Goal: Task Accomplishment & Management: Manage account settings

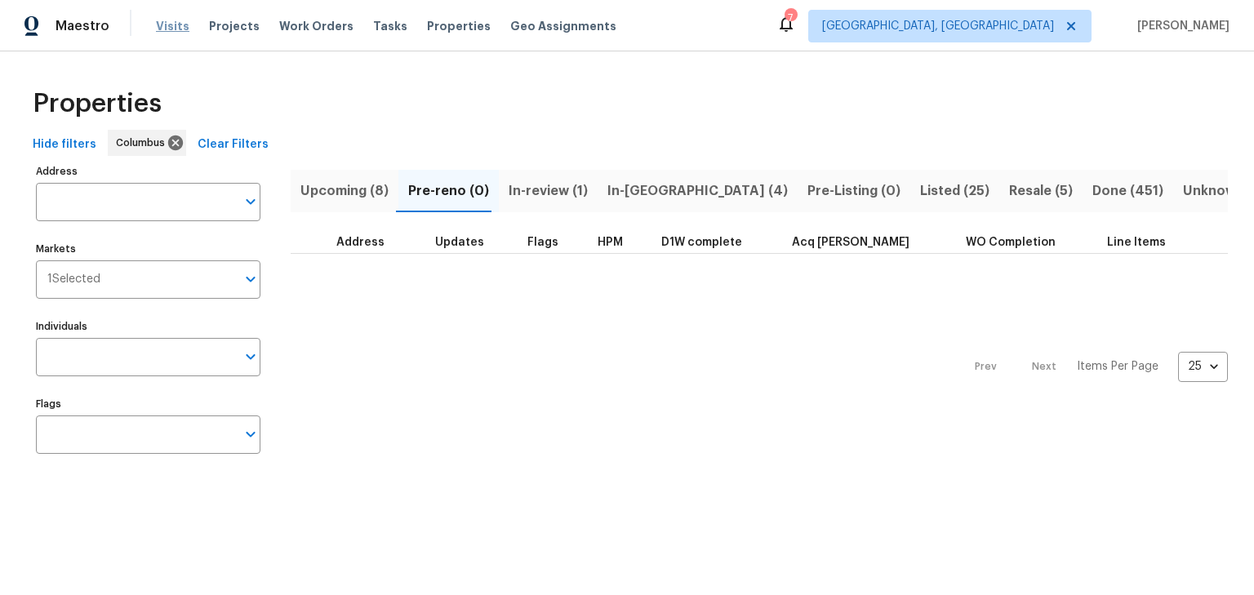
click at [171, 24] on span "Visits" at bounding box center [172, 26] width 33 height 16
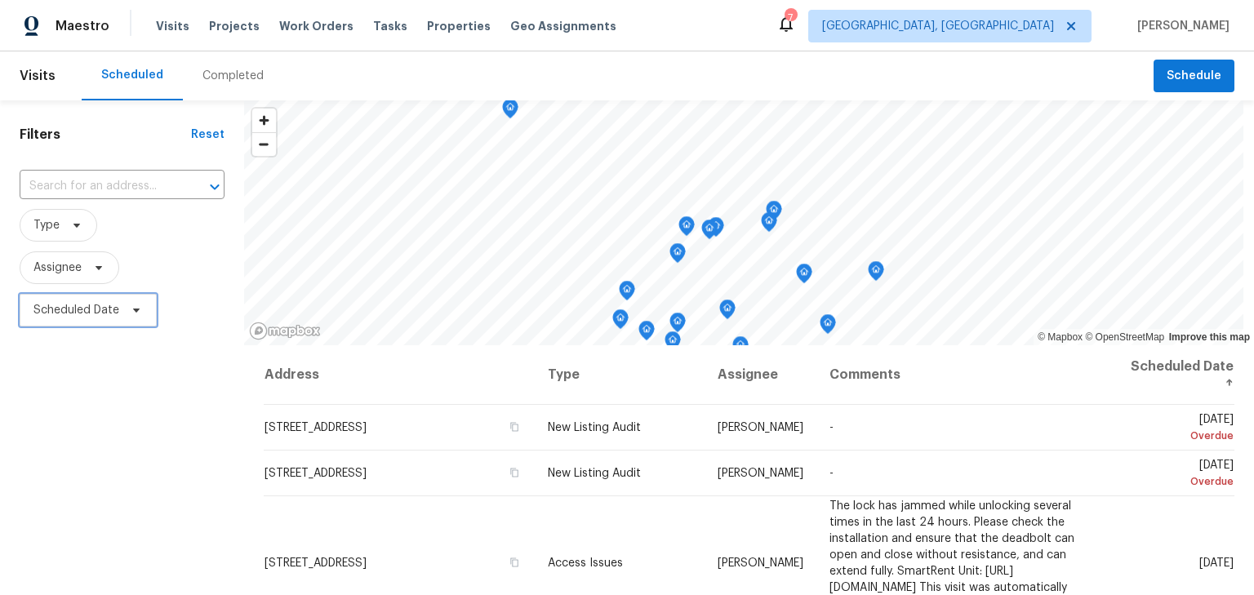
click at [100, 322] on span "Scheduled Date" at bounding box center [88, 310] width 137 height 33
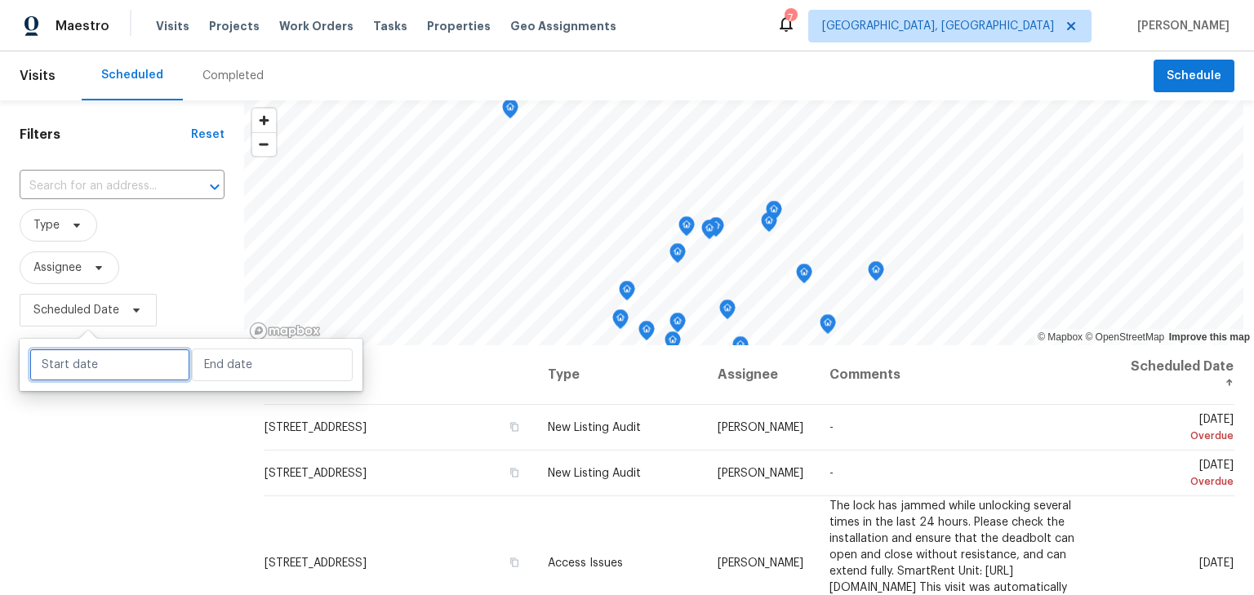
click at [97, 362] on input "text" at bounding box center [109, 364] width 161 height 33
select select "7"
select select "2025"
select select "8"
select select "2025"
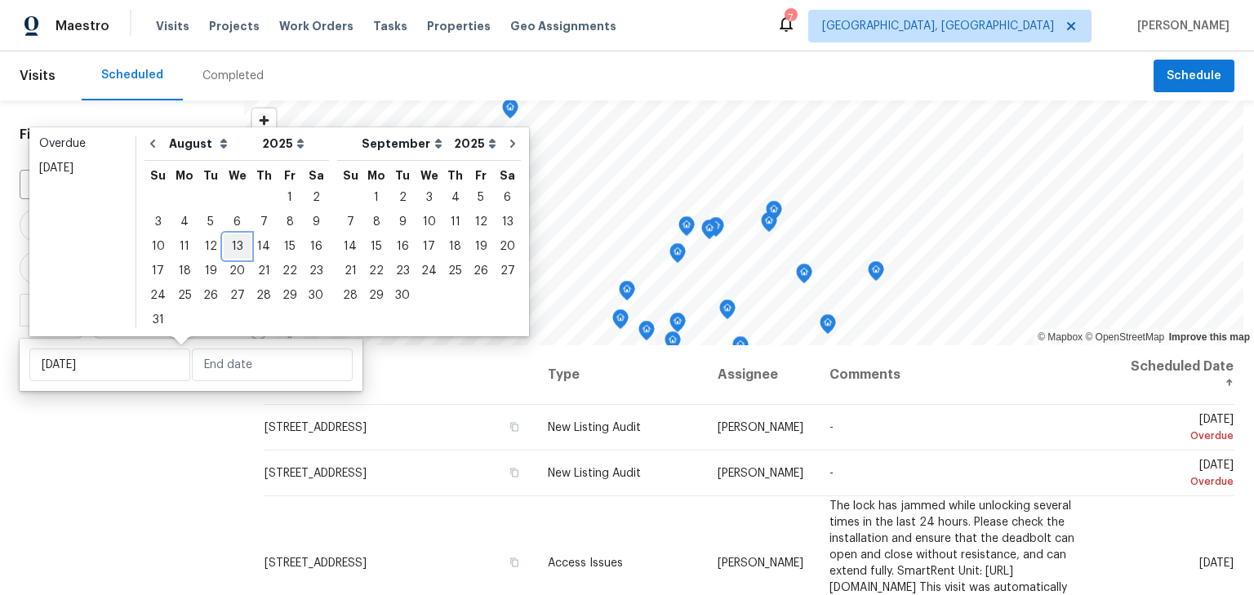
click at [228, 246] on div "13" at bounding box center [237, 246] width 27 height 23
type input "[DATE]"
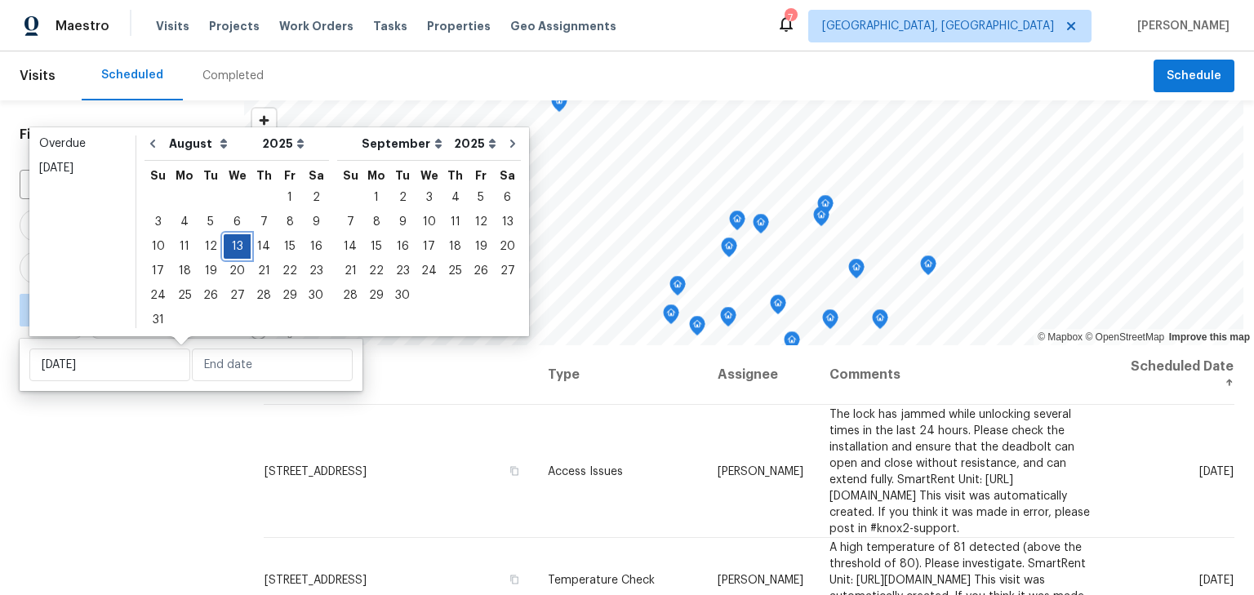
click at [228, 246] on div "13" at bounding box center [237, 246] width 27 height 23
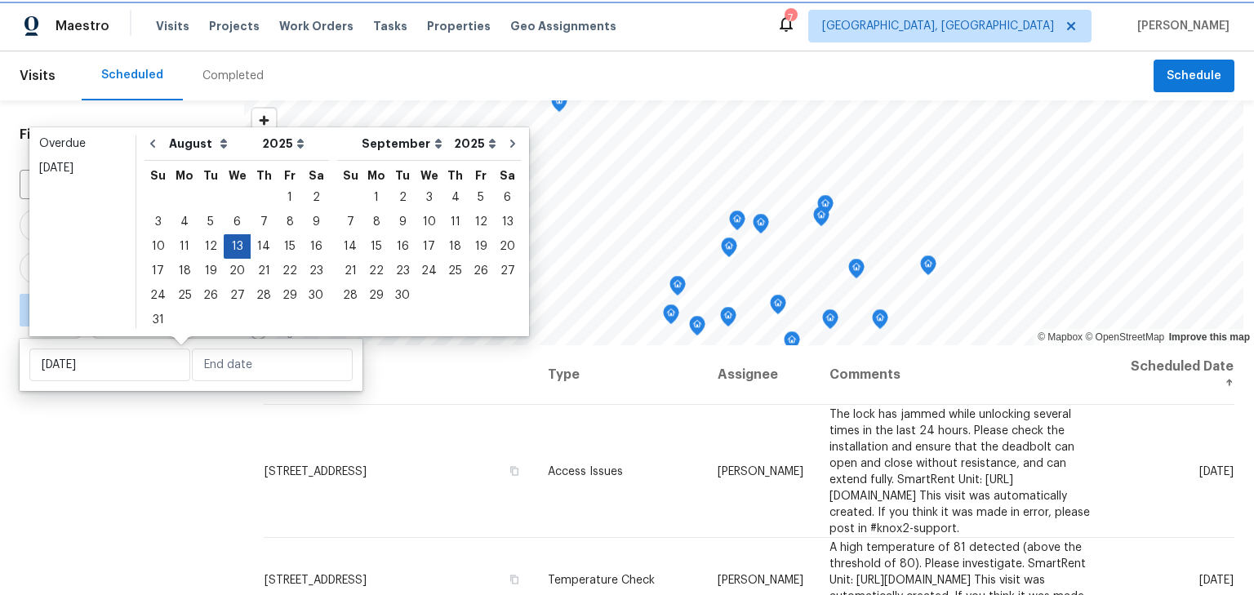
type input "[DATE]"
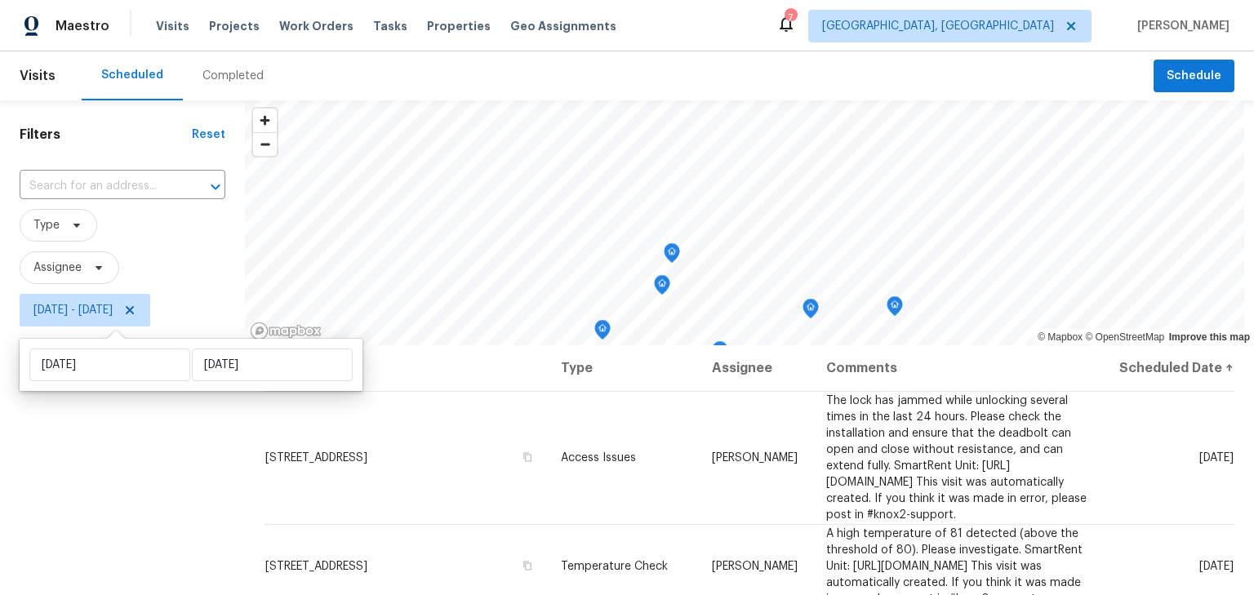
click at [184, 529] on div "Filters Reset ​ Type Assignee [DATE] - [DATE]" at bounding box center [122, 460] width 245 height 721
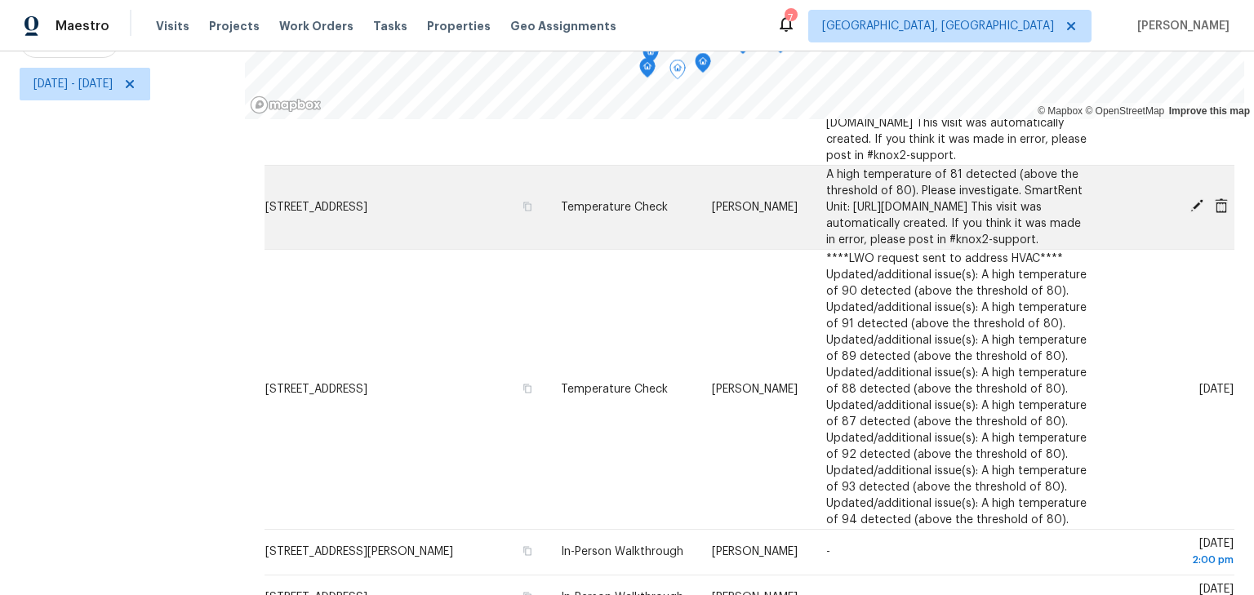
scroll to position [349, 0]
click at [1189, 214] on icon at bounding box center [1196, 206] width 15 height 15
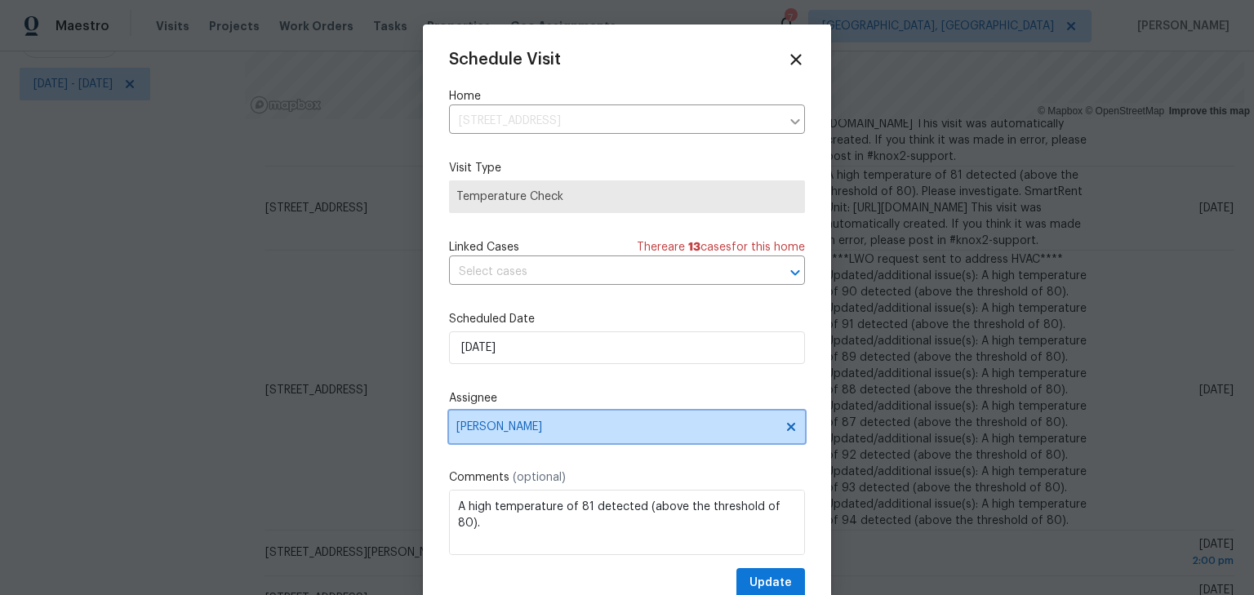
click at [632, 431] on span "[PERSON_NAME]" at bounding box center [616, 426] width 320 height 13
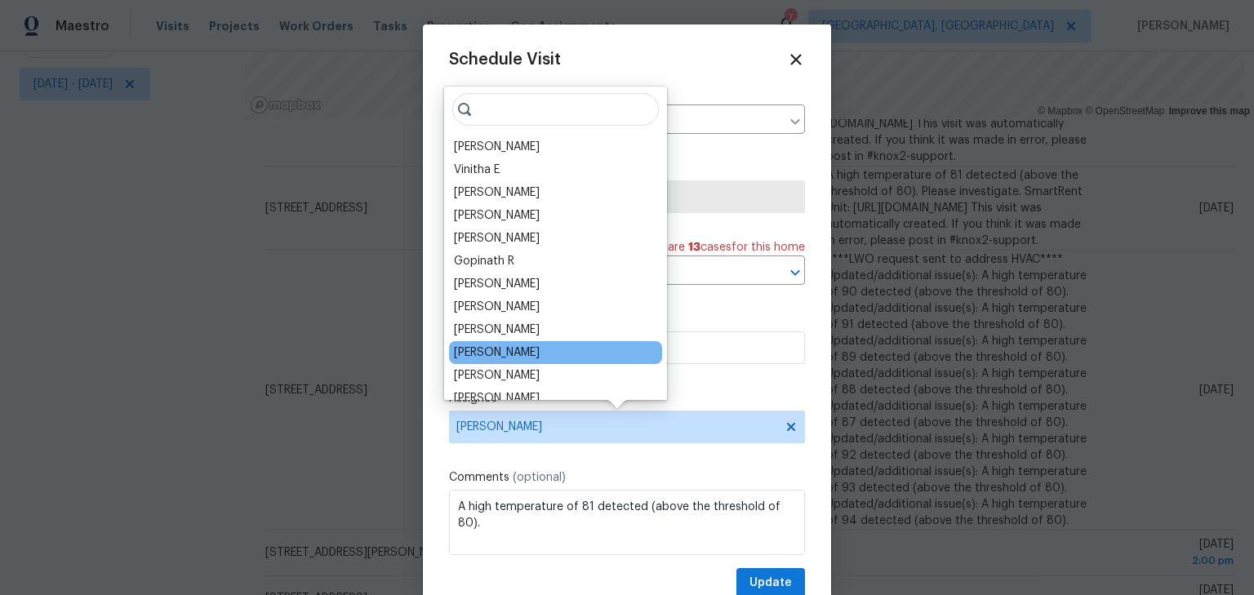
click at [541, 362] on div "Dennis Neuhardt" at bounding box center [555, 352] width 213 height 23
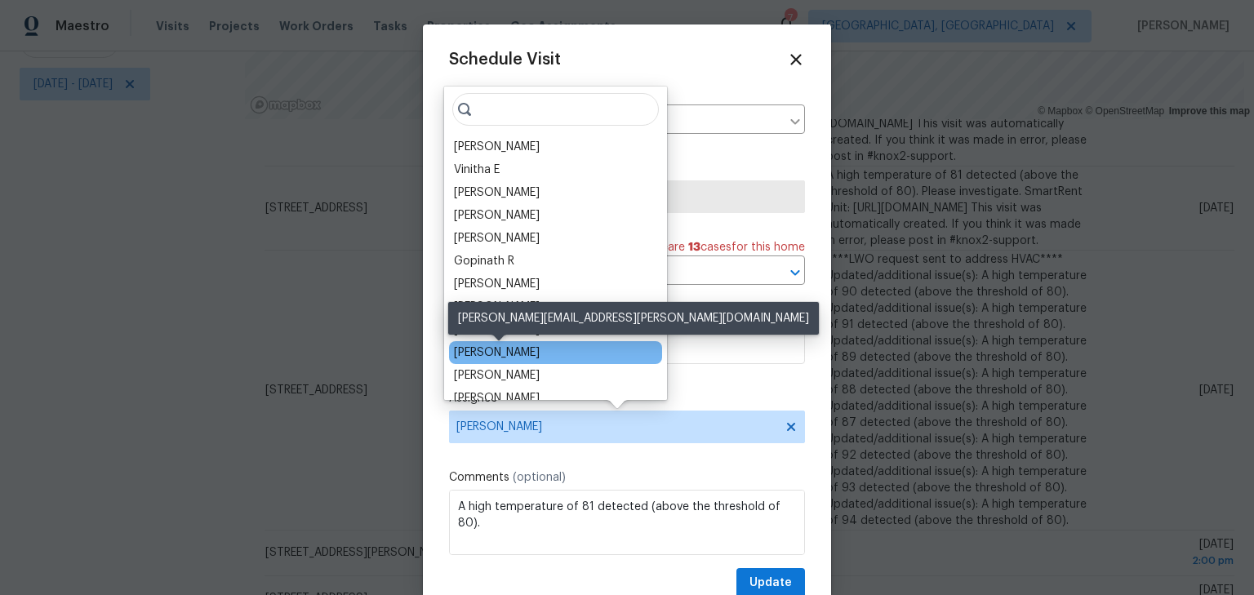
click at [527, 354] on div "Dennis Neuhardt" at bounding box center [497, 352] width 86 height 16
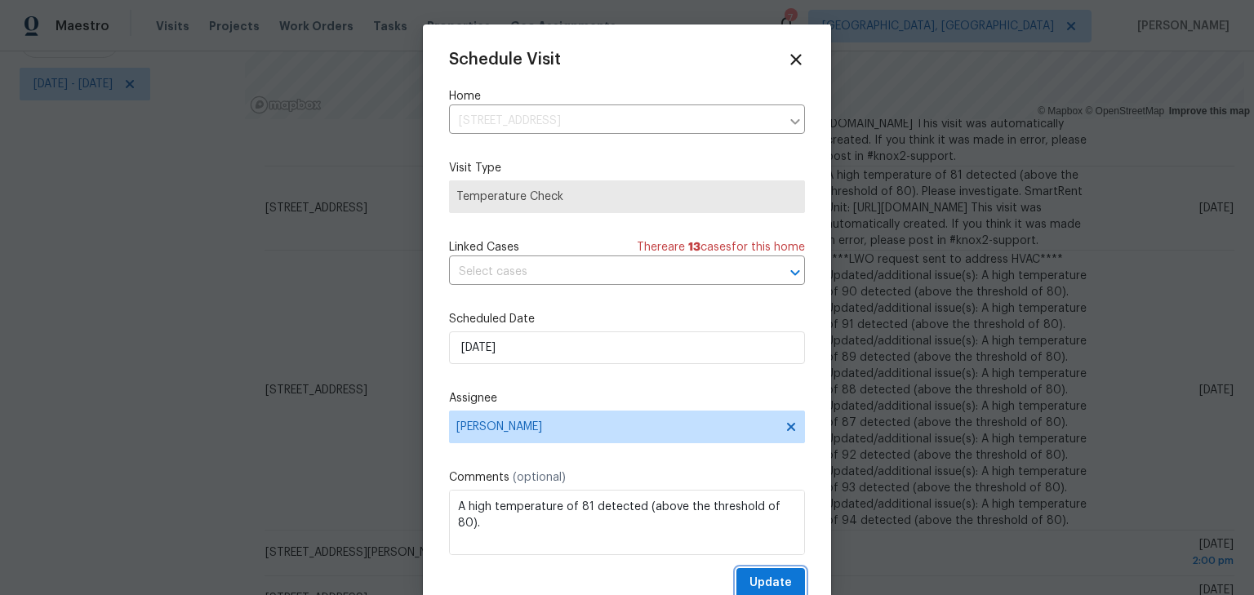
click at [769, 584] on span "Update" at bounding box center [770, 583] width 42 height 20
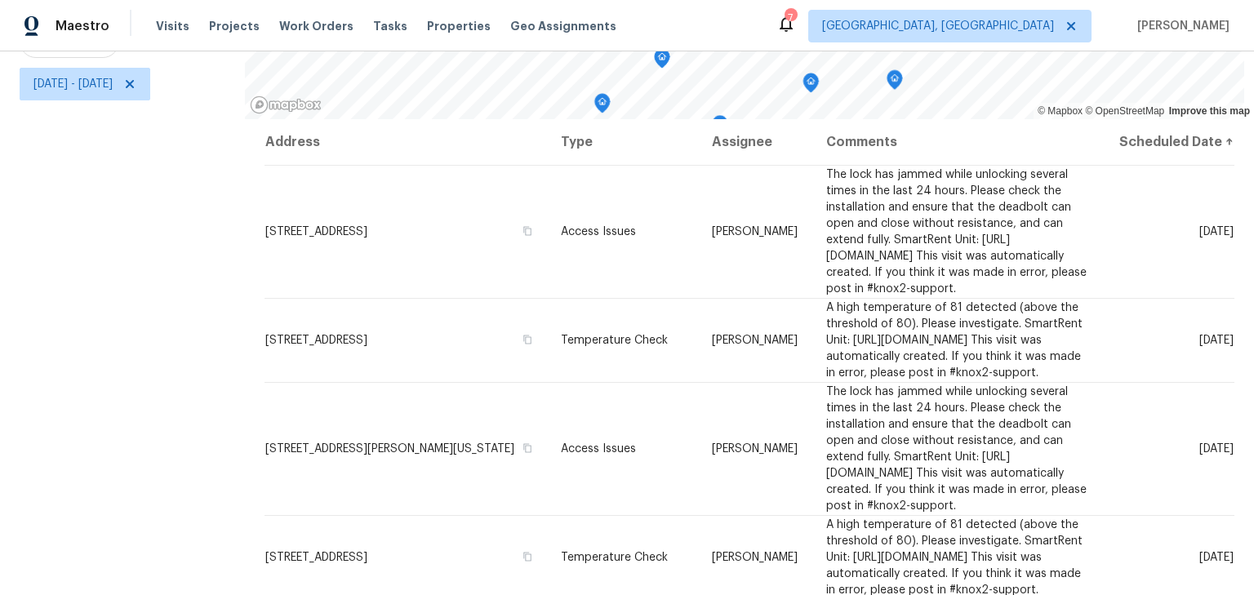
scroll to position [233, 0]
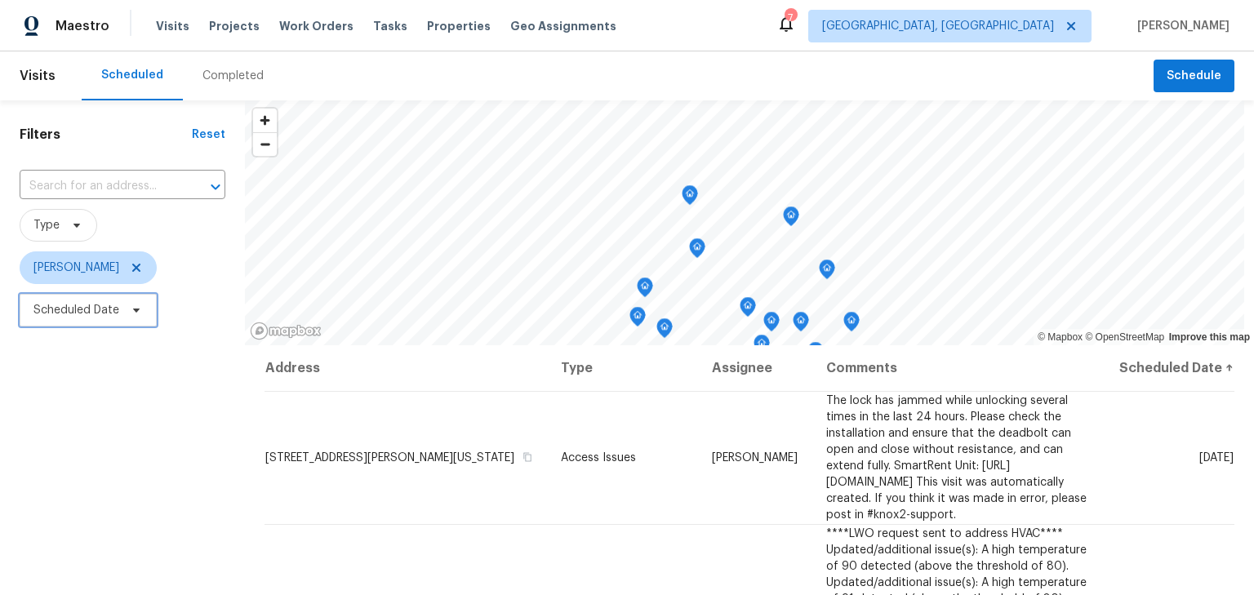
click at [105, 309] on span "Scheduled Date" at bounding box center [76, 310] width 86 height 16
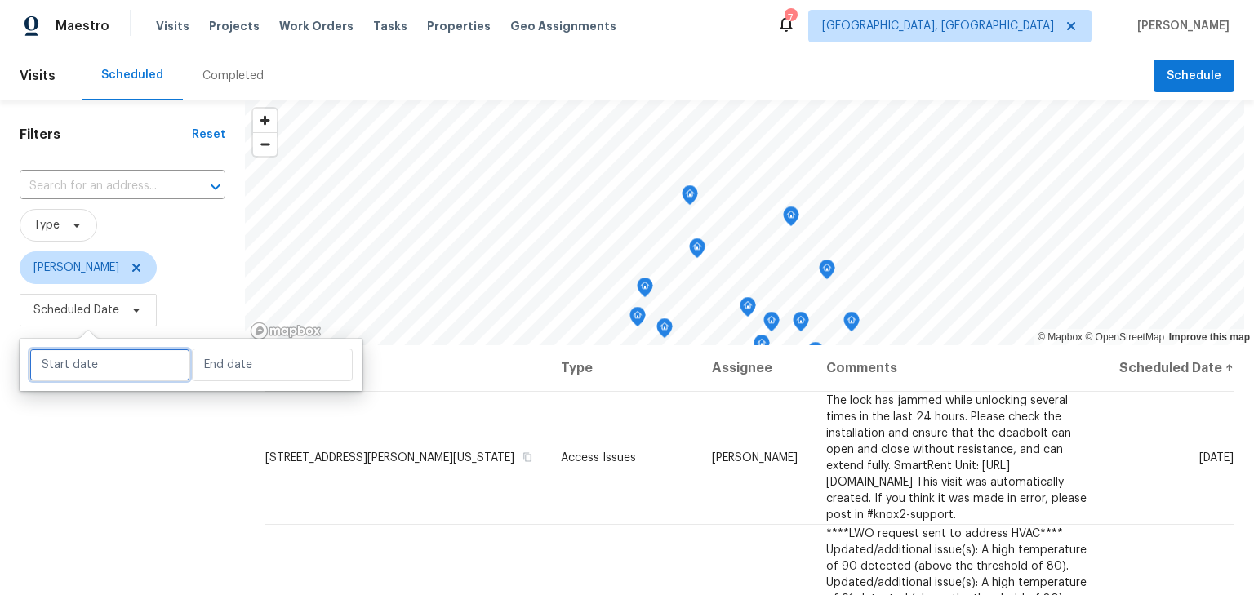
click at [111, 362] on input "text" at bounding box center [109, 364] width 161 height 33
select select "7"
select select "2025"
select select "8"
select select "2025"
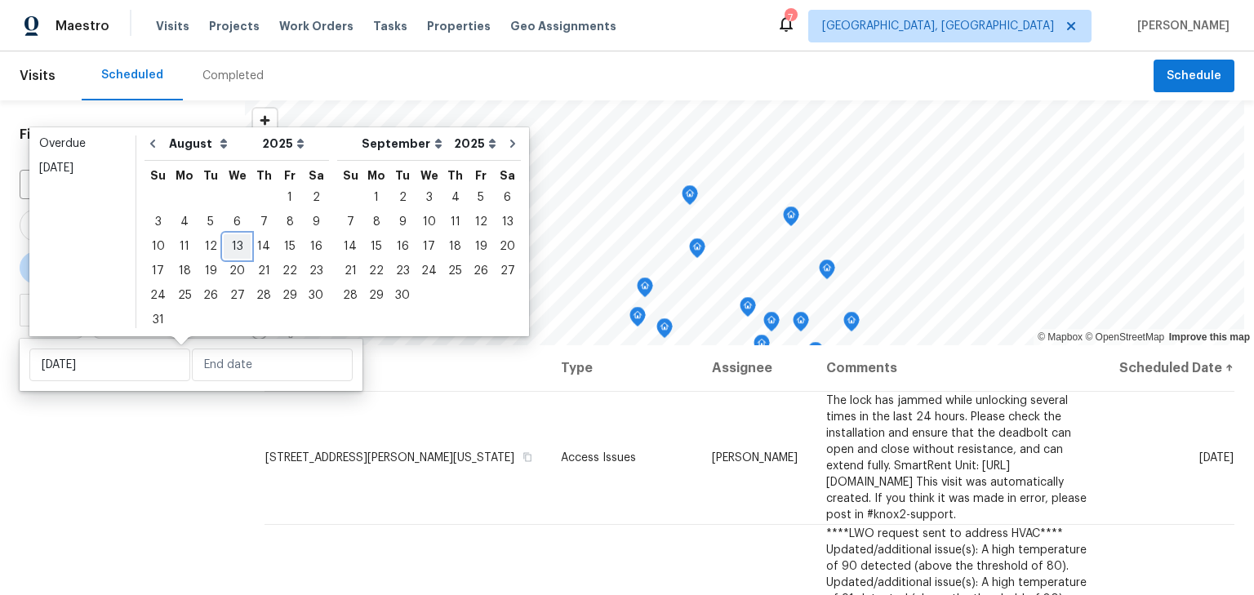
click at [237, 250] on div "13" at bounding box center [237, 246] width 27 height 23
type input "[DATE]"
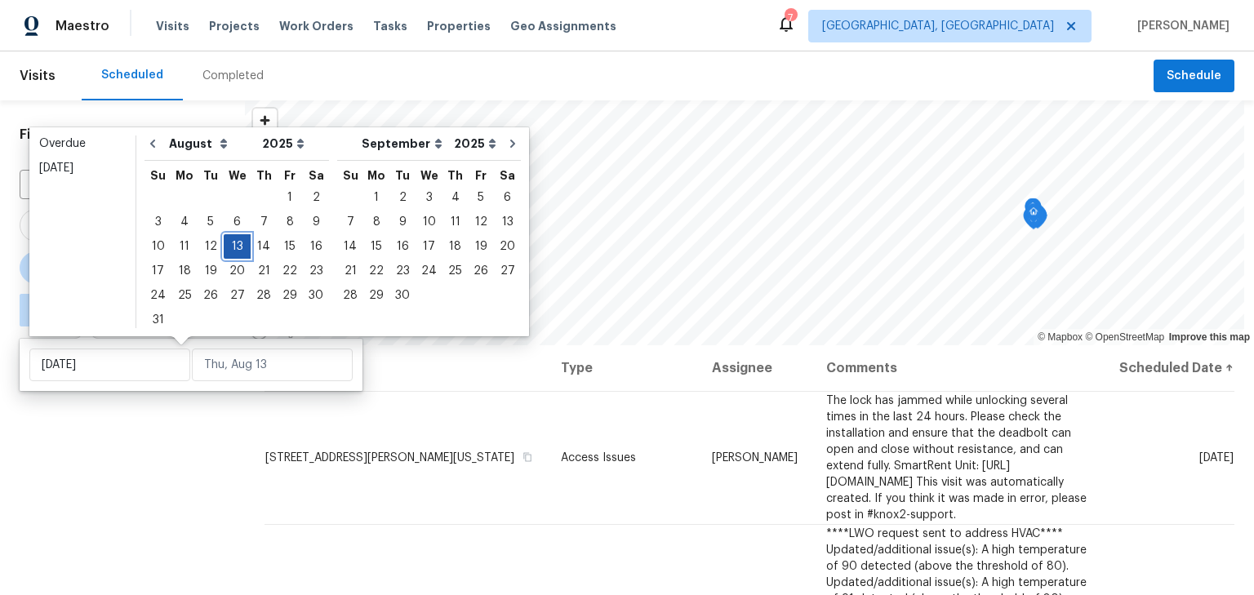
click at [234, 250] on div "13" at bounding box center [237, 246] width 27 height 23
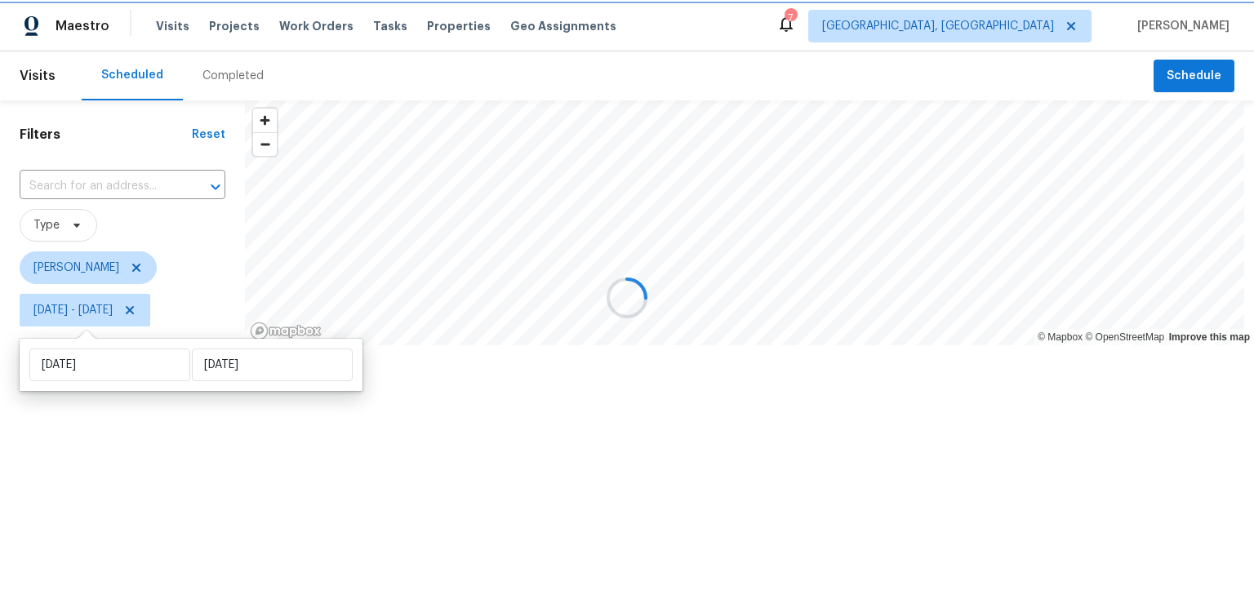
type input "[DATE]"
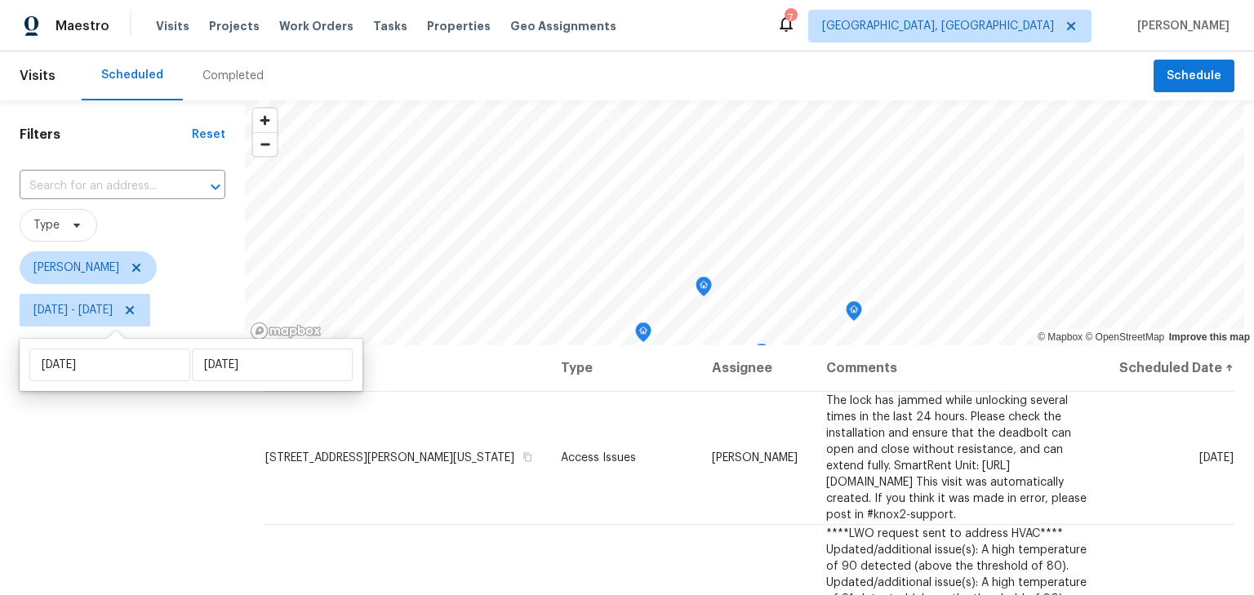
click at [123, 483] on div "Filters Reset ​ Type Keith Hollingsworth Wed, Aug 13 - Wed, Aug 13" at bounding box center [122, 460] width 245 height 721
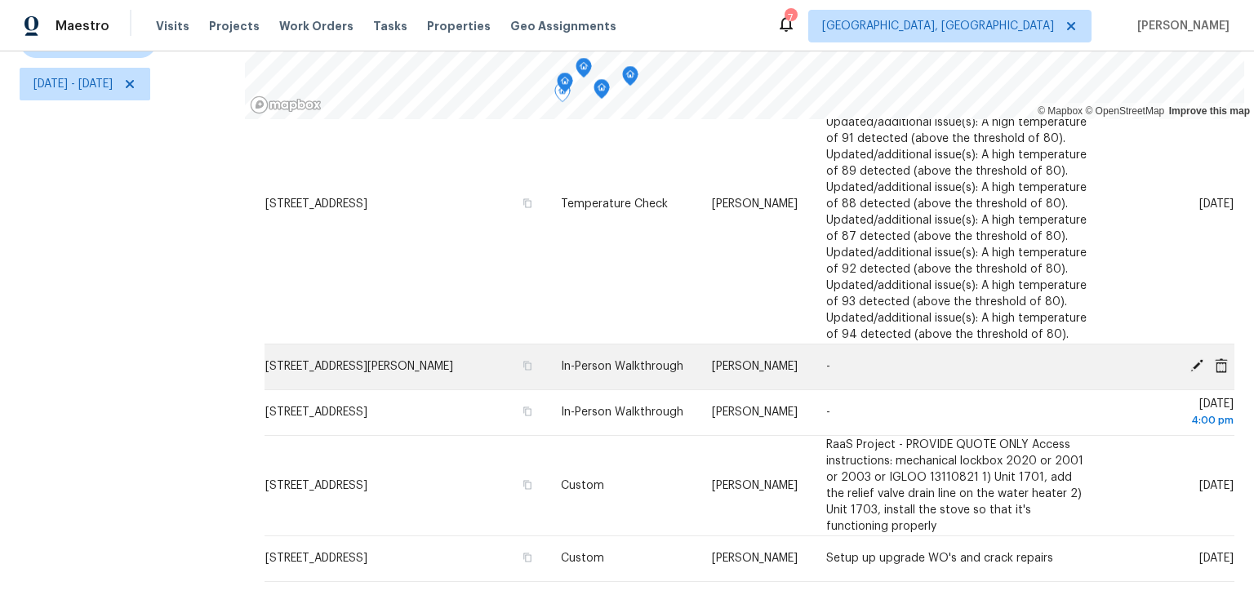
scroll to position [263, 0]
click at [522, 361] on icon "button" at bounding box center [527, 366] width 10 height 10
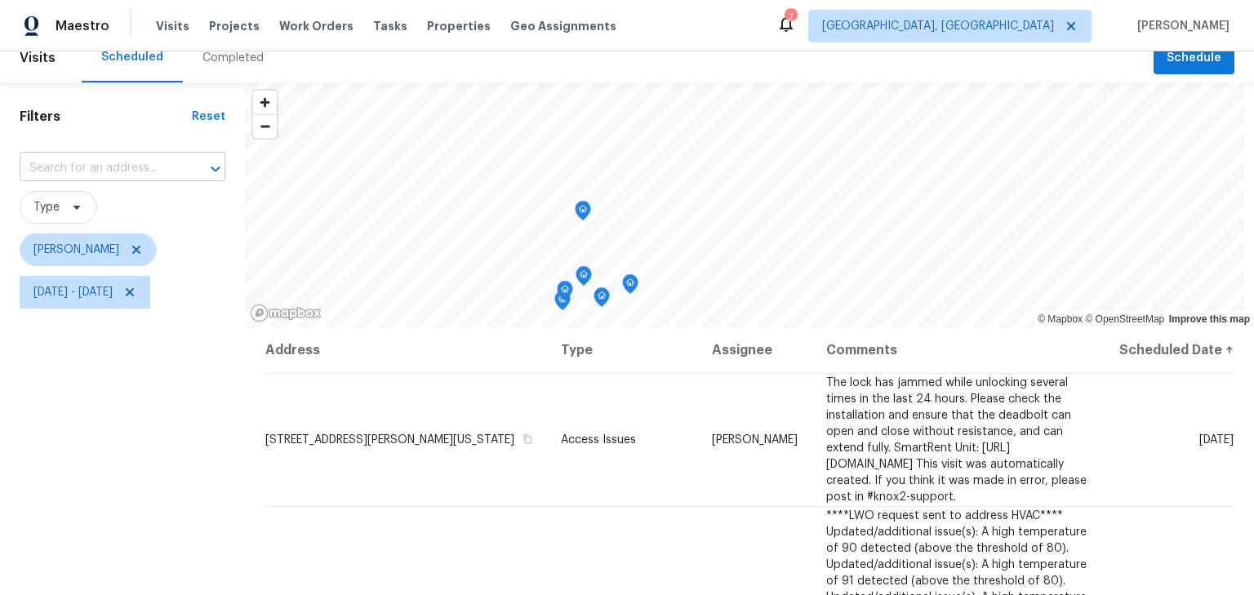
scroll to position [0, 0]
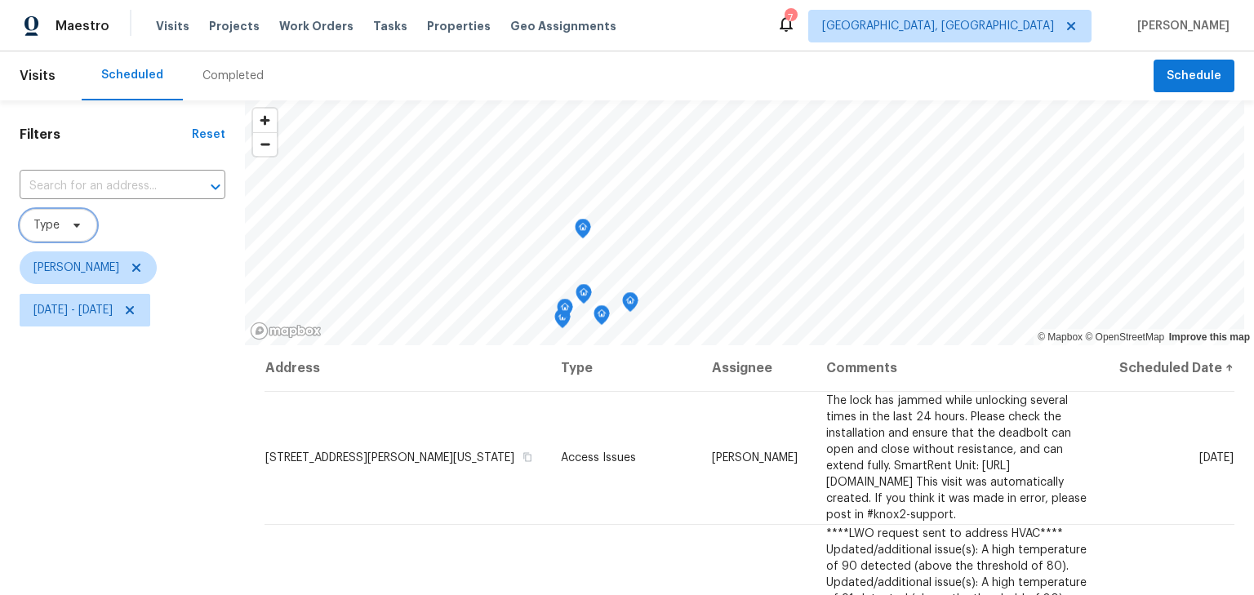
click at [61, 229] on span "Type" at bounding box center [59, 225] width 78 height 33
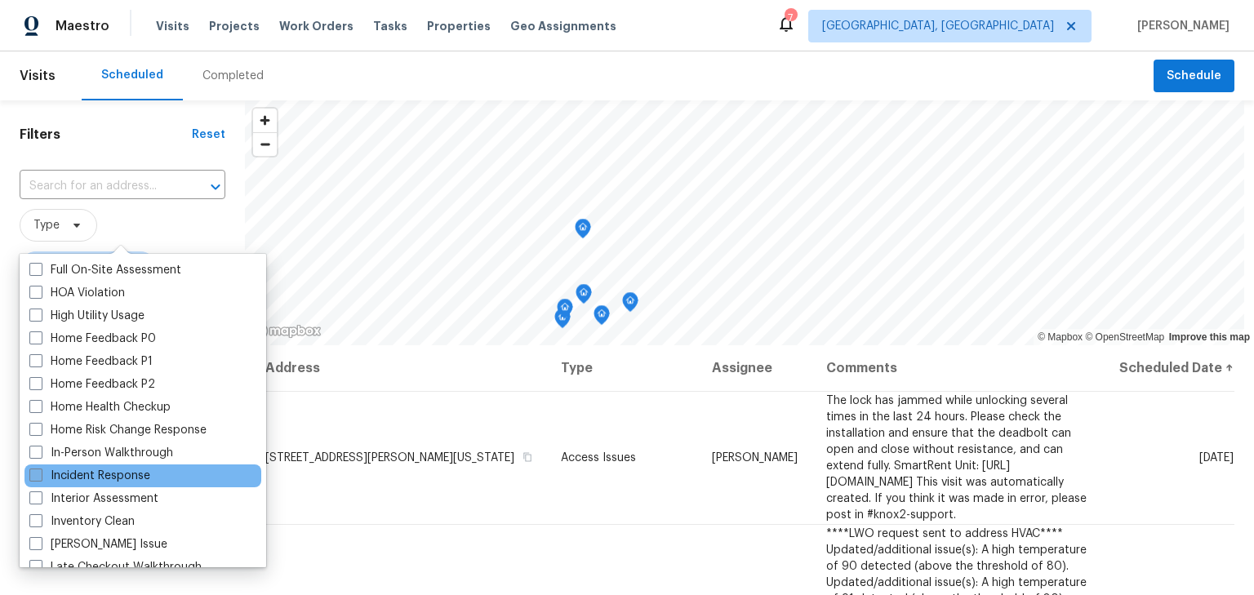
scroll to position [456, 0]
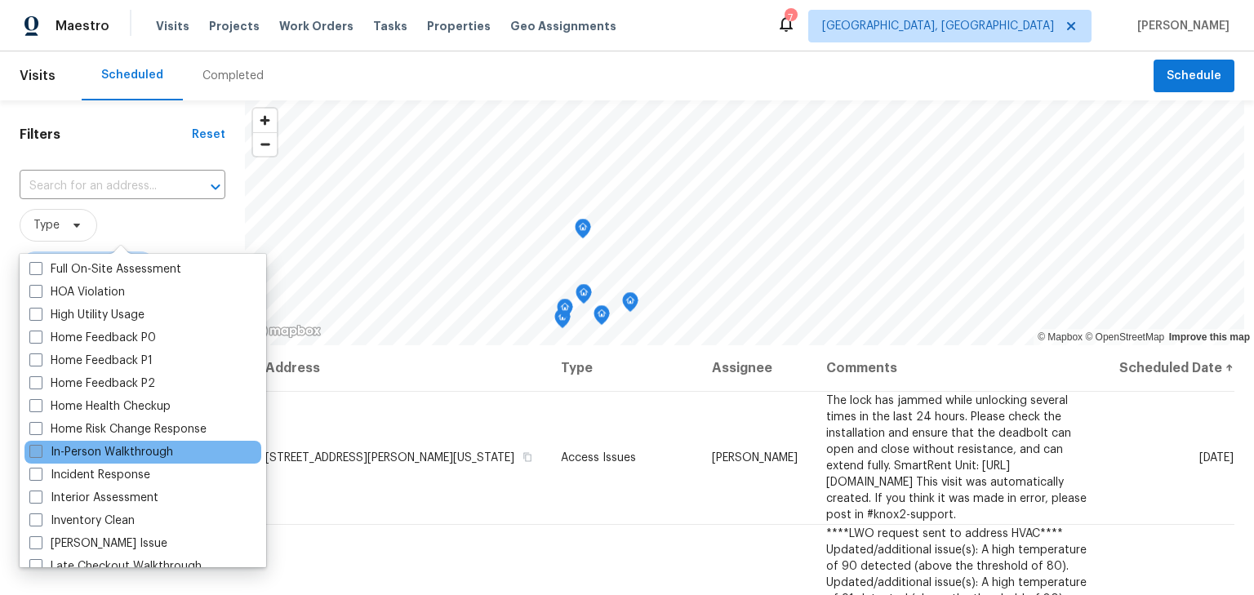
click at [148, 453] on label "In-Person Walkthrough" at bounding box center [101, 452] width 144 height 16
click at [40, 453] on input "In-Person Walkthrough" at bounding box center [34, 449] width 11 height 11
checkbox input "true"
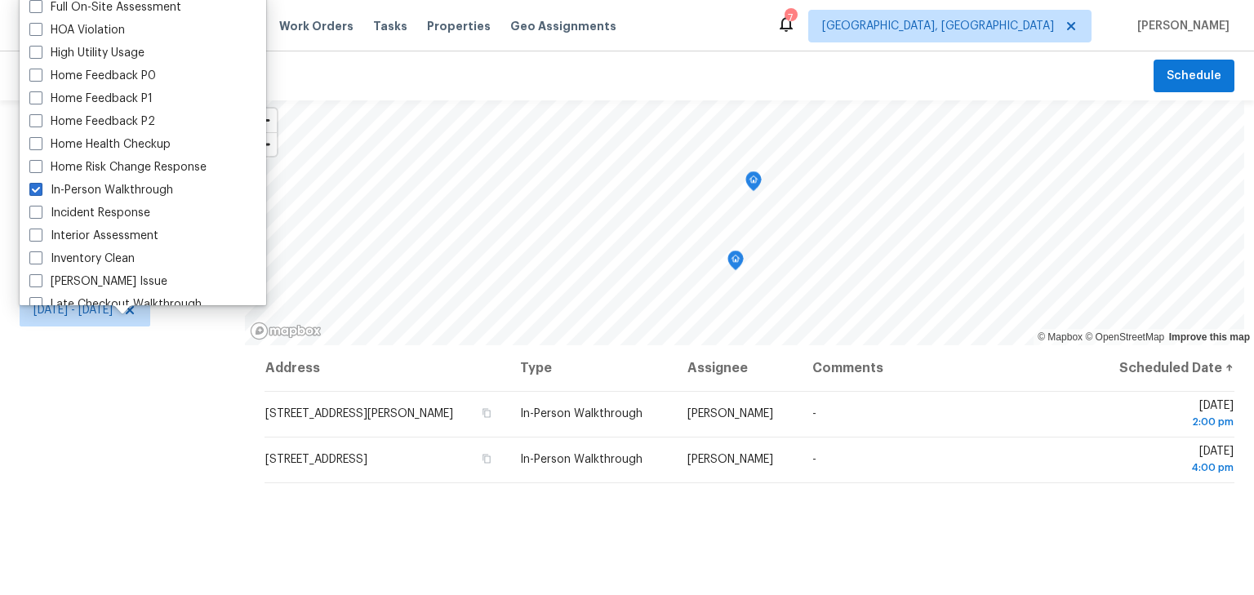
click at [97, 504] on div "Filters Reset ​ In-Person Walkthrough Keith Hollingsworth Wed, Aug 13 - Wed, Au…" at bounding box center [122, 460] width 245 height 721
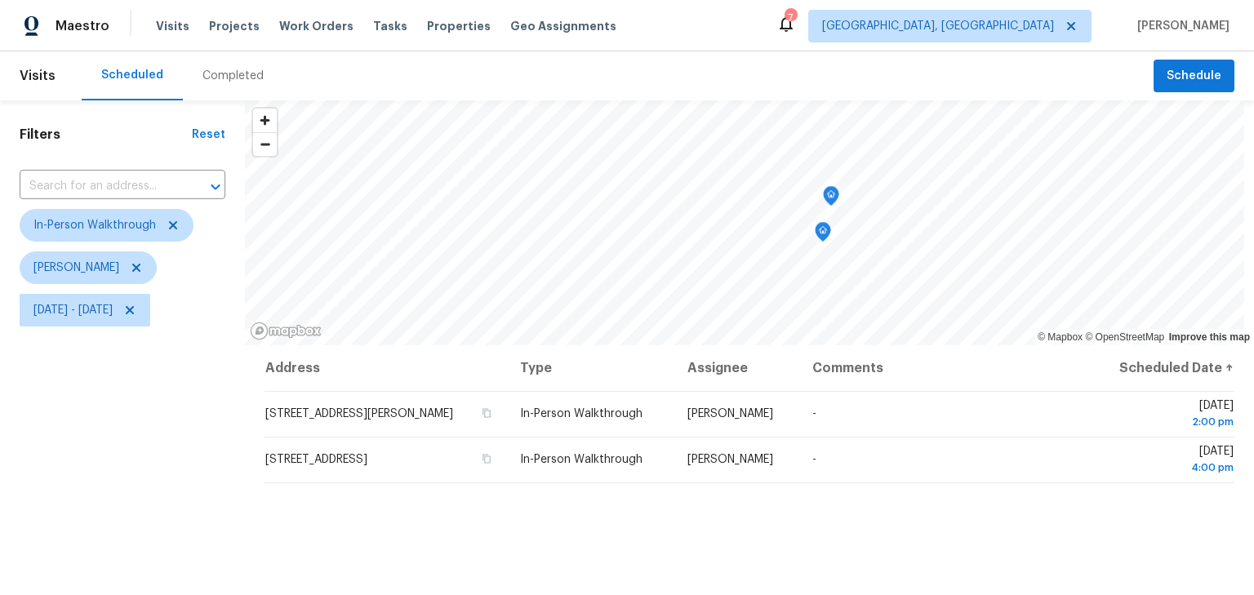
click at [831, 202] on icon "Map marker" at bounding box center [830, 196] width 15 height 19
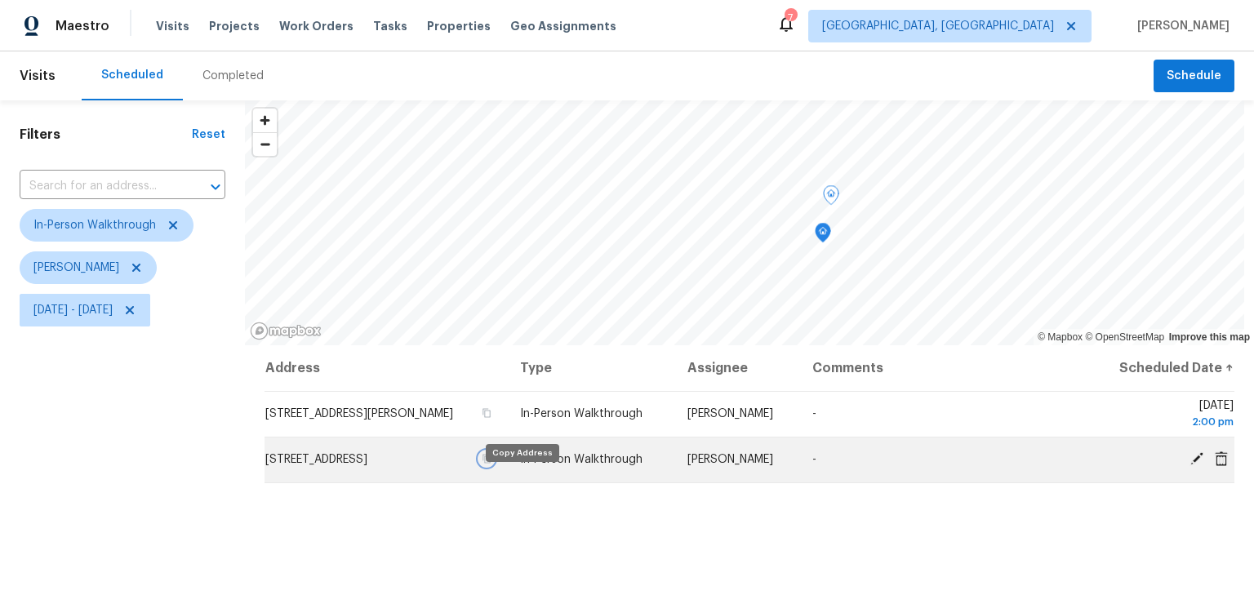
click at [491, 464] on icon "button" at bounding box center [487, 459] width 8 height 9
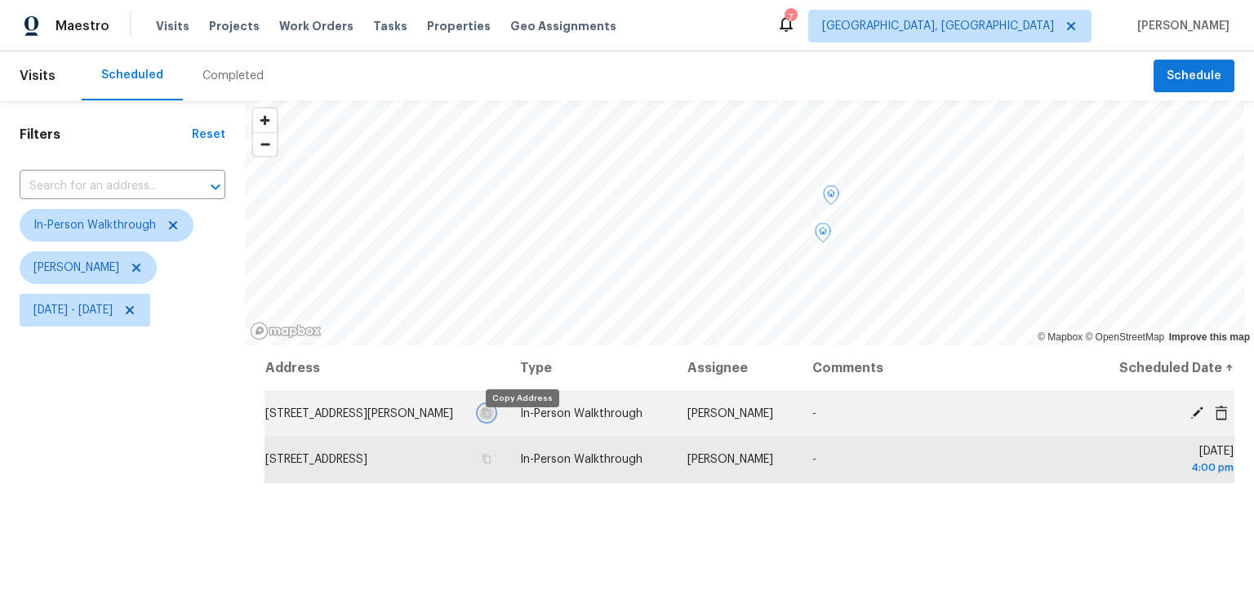
click at [491, 418] on icon "button" at bounding box center [487, 413] width 8 height 9
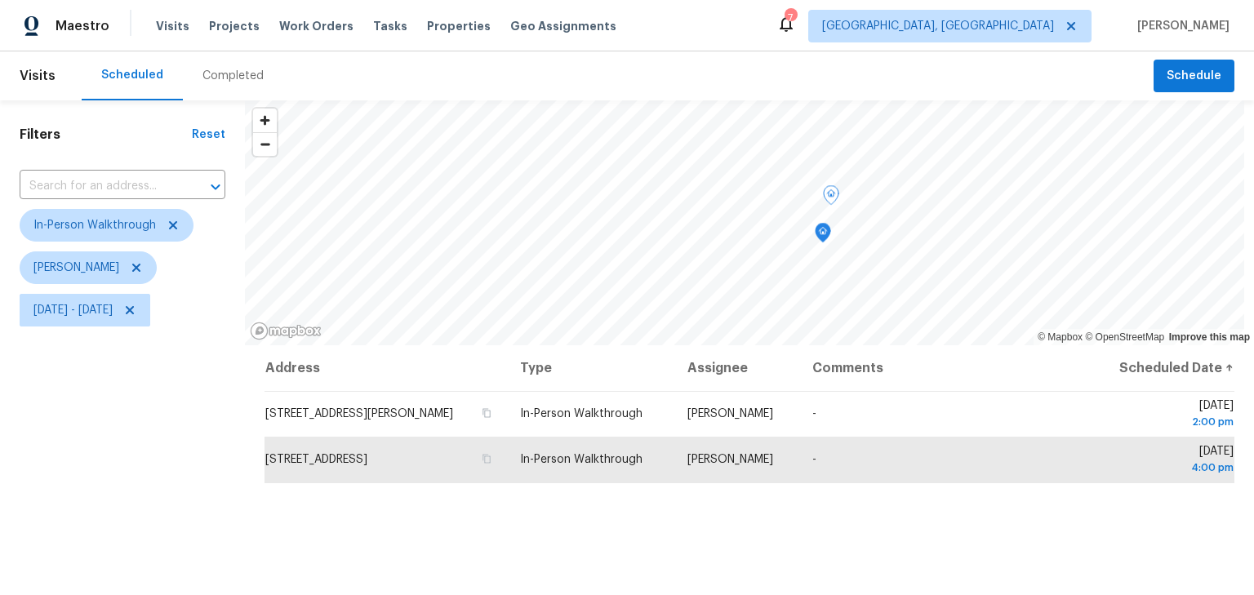
click at [253, 395] on div "Address Type Assignee Comments Scheduled Date ↑ 6351 Greenhaven Ave, Galloway, …" at bounding box center [749, 583] width 1009 height 476
click at [143, 273] on icon at bounding box center [136, 267] width 13 height 13
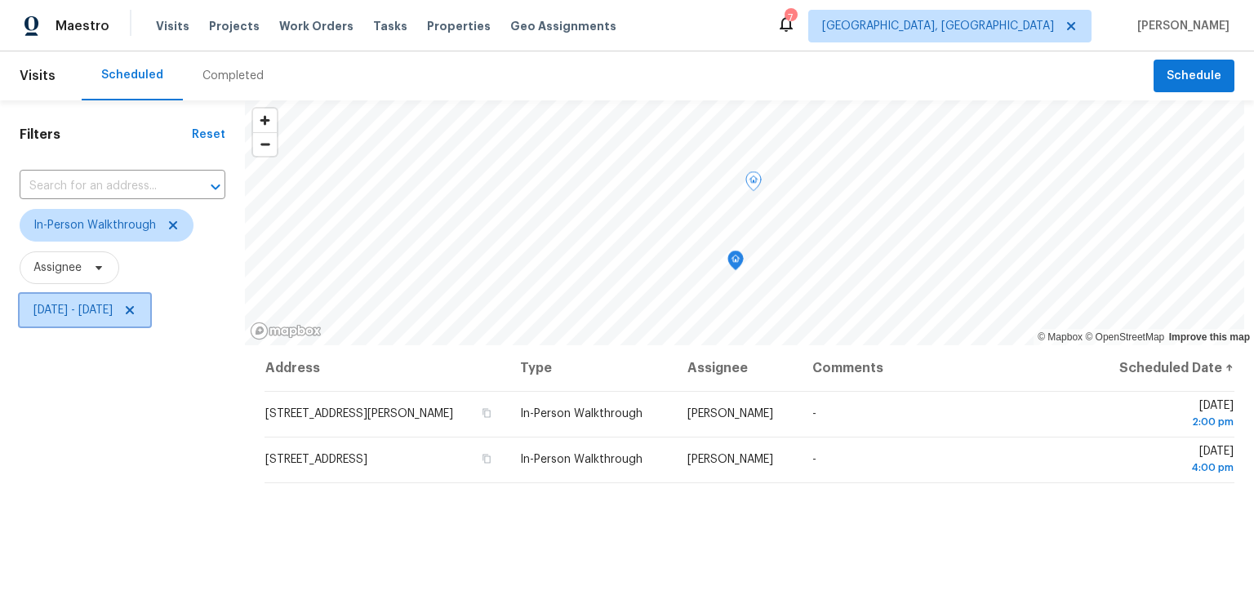
click at [134, 310] on icon at bounding box center [130, 310] width 8 height 8
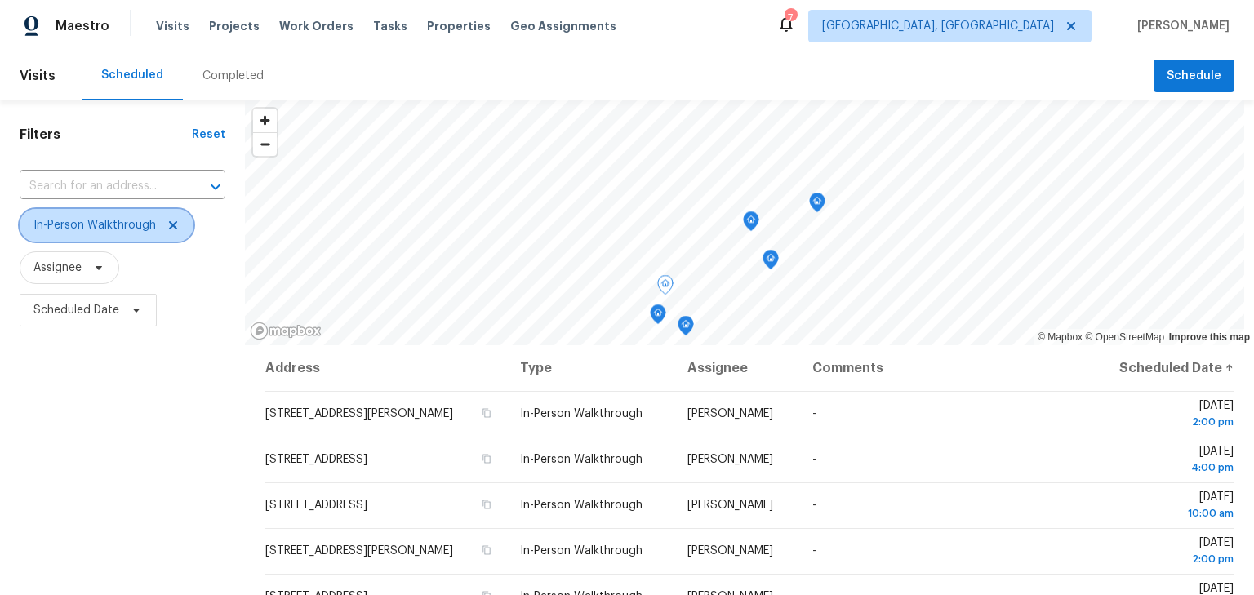
click at [178, 227] on span "In-Person Walkthrough" at bounding box center [107, 225] width 174 height 33
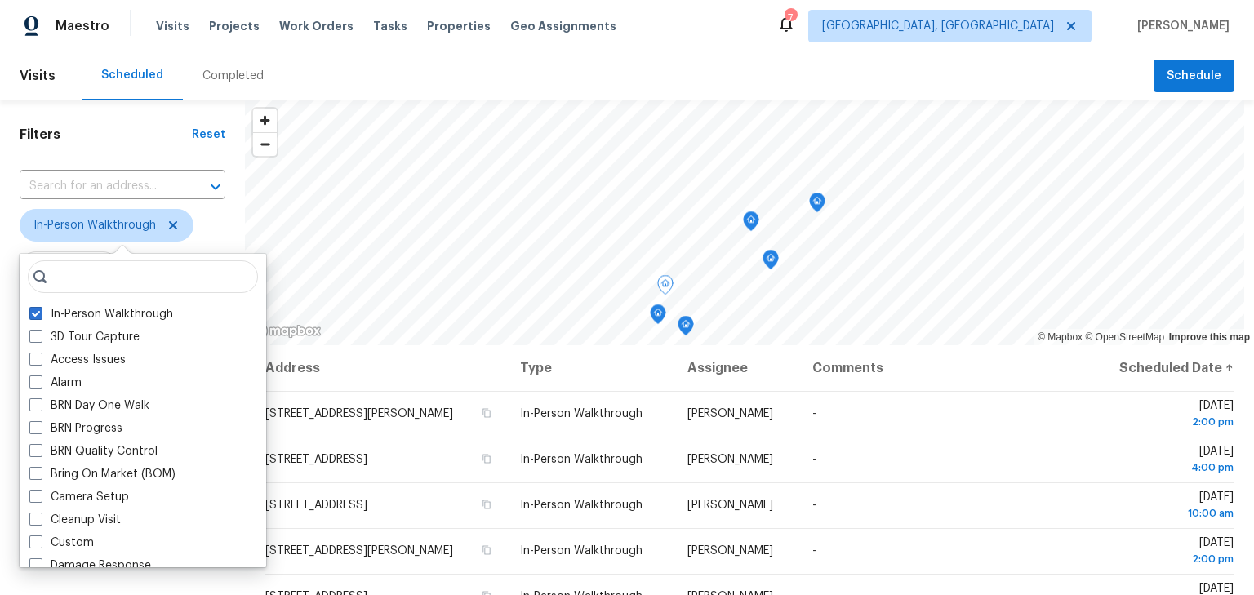
drag, startPoint x: 243, startPoint y: 243, endPoint x: 194, endPoint y: 255, distance: 50.5
click at [242, 243] on div "Filters Reset ​ In-Person Walkthrough Assignee Scheduled Date" at bounding box center [122, 460] width 245 height 721
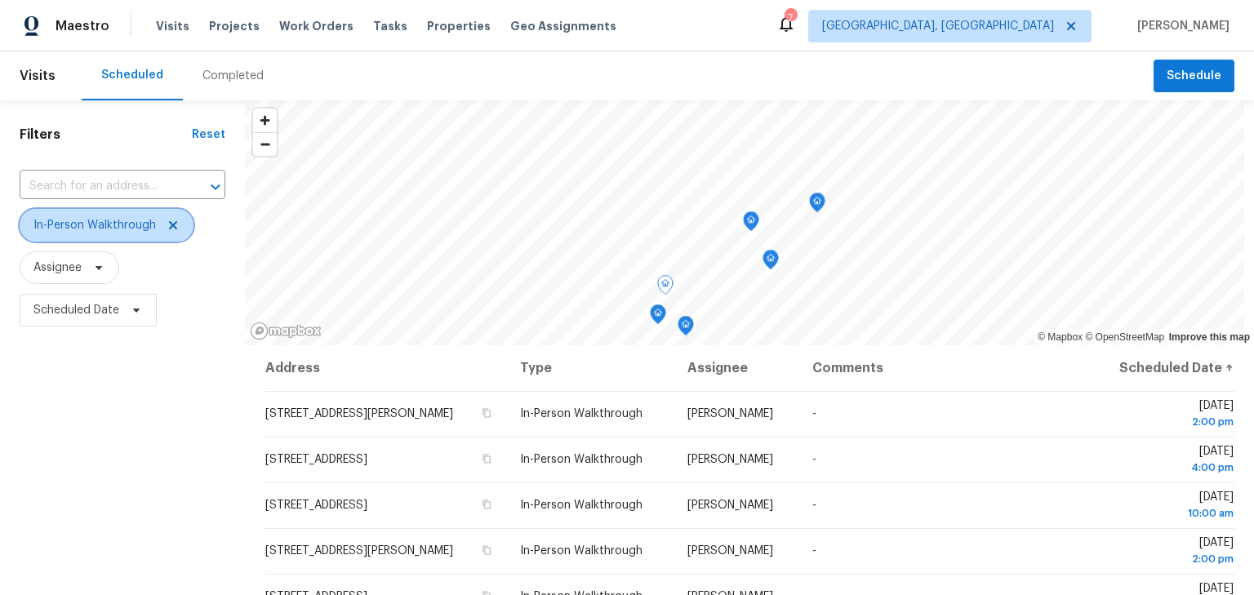
click at [169, 229] on icon at bounding box center [172, 225] width 13 height 13
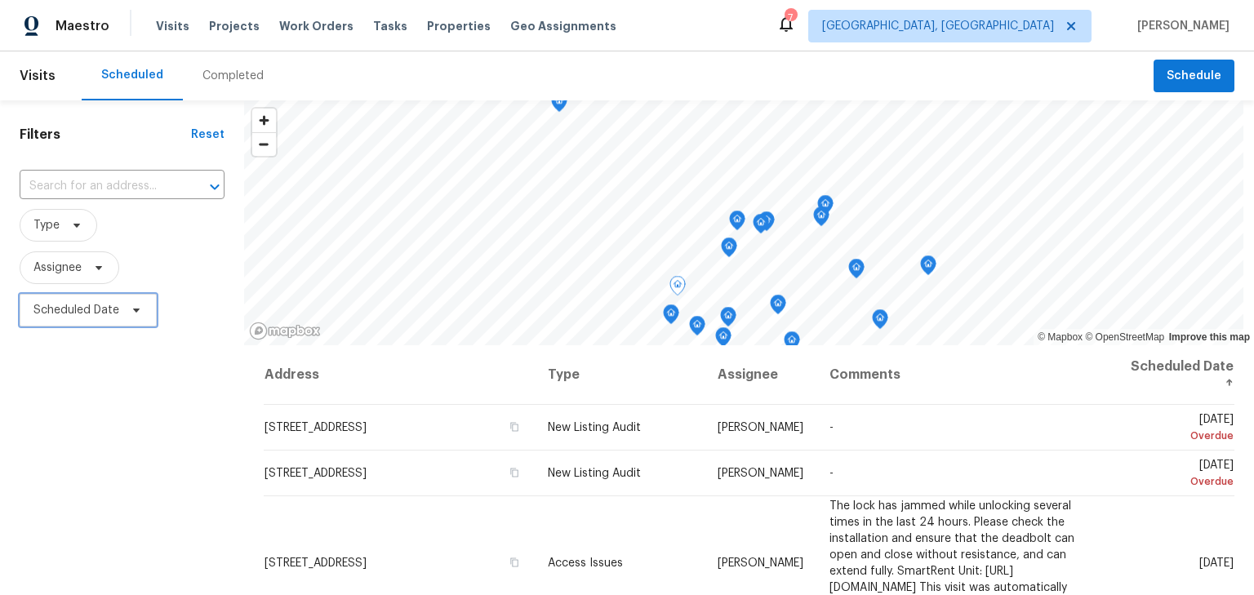
click at [102, 324] on span "Scheduled Date" at bounding box center [88, 310] width 137 height 33
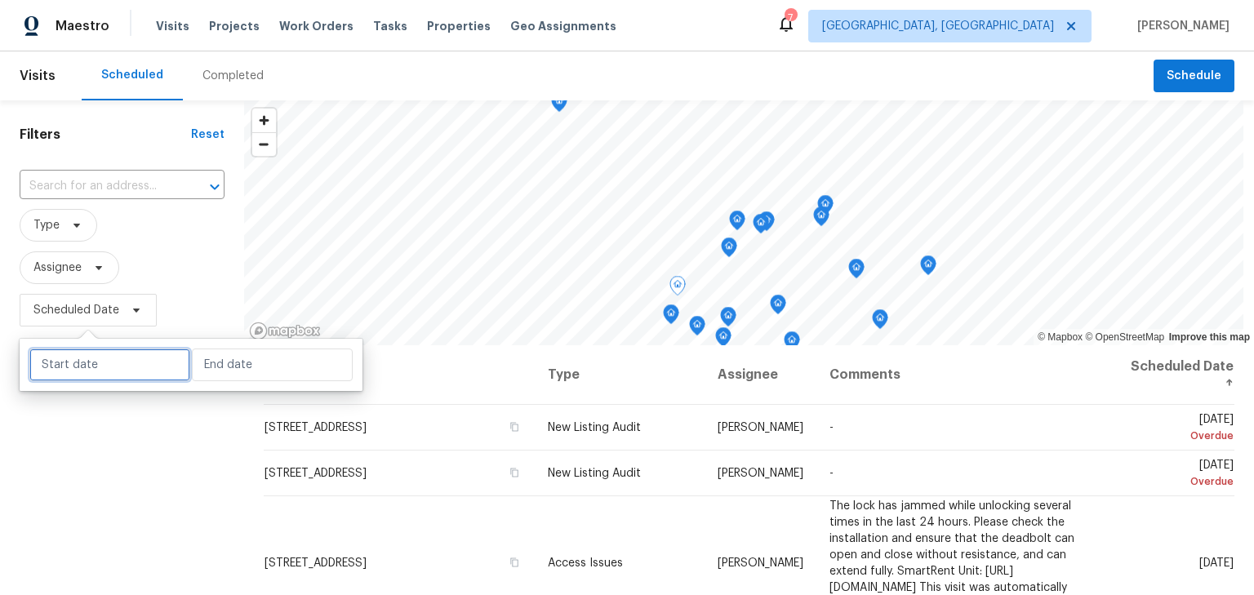
select select "7"
select select "2025"
select select "8"
select select "2025"
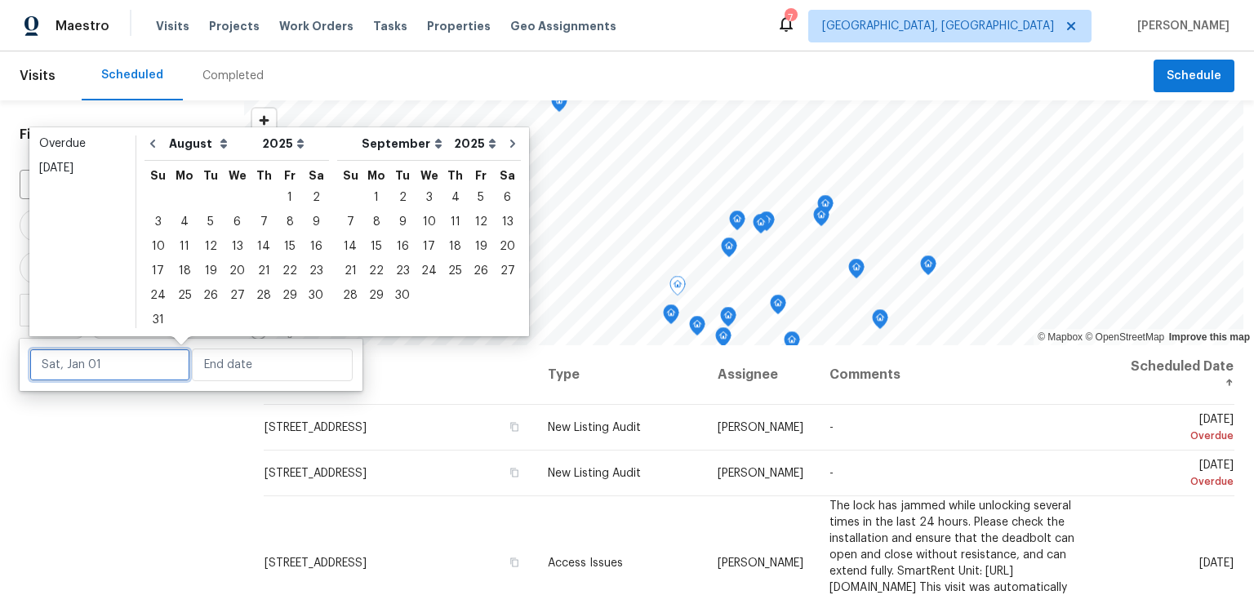
click at [113, 372] on input "text" at bounding box center [109, 364] width 161 height 33
click at [251, 251] on div "14" at bounding box center [264, 246] width 26 height 23
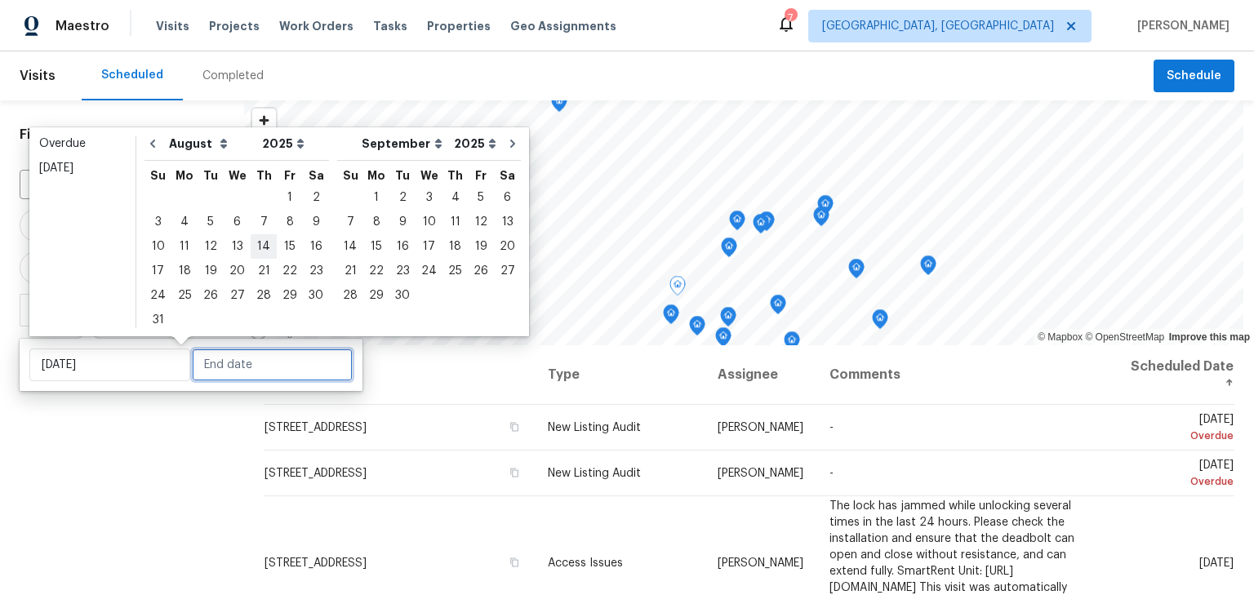
type input "Thu, Aug 14"
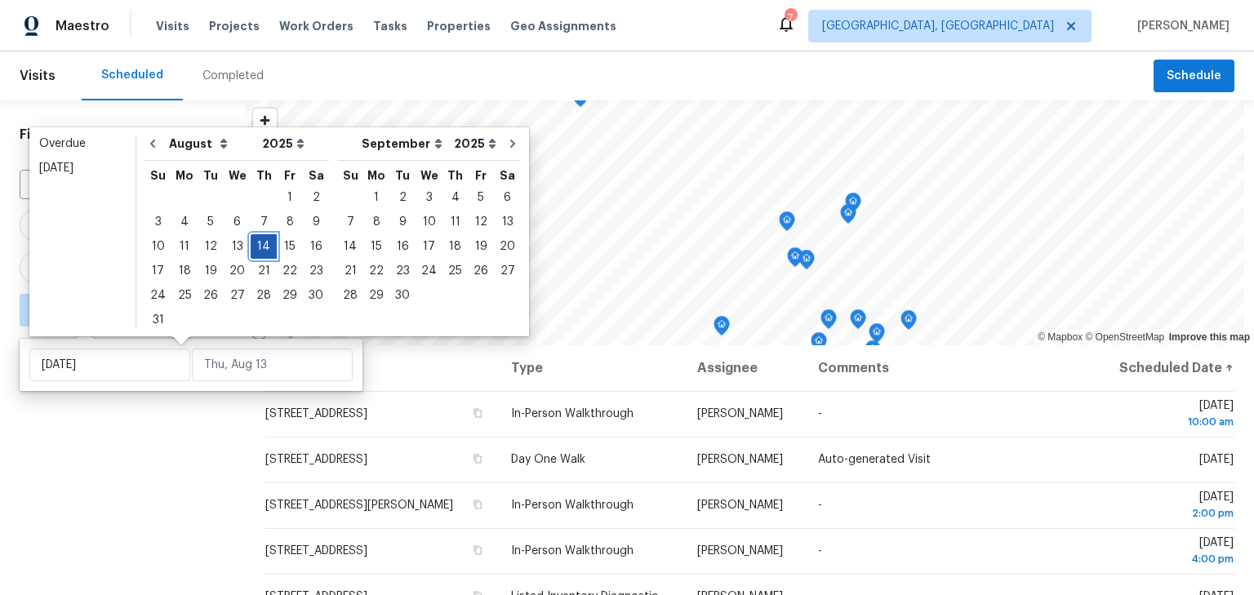
click at [251, 251] on div "14" at bounding box center [264, 246] width 26 height 23
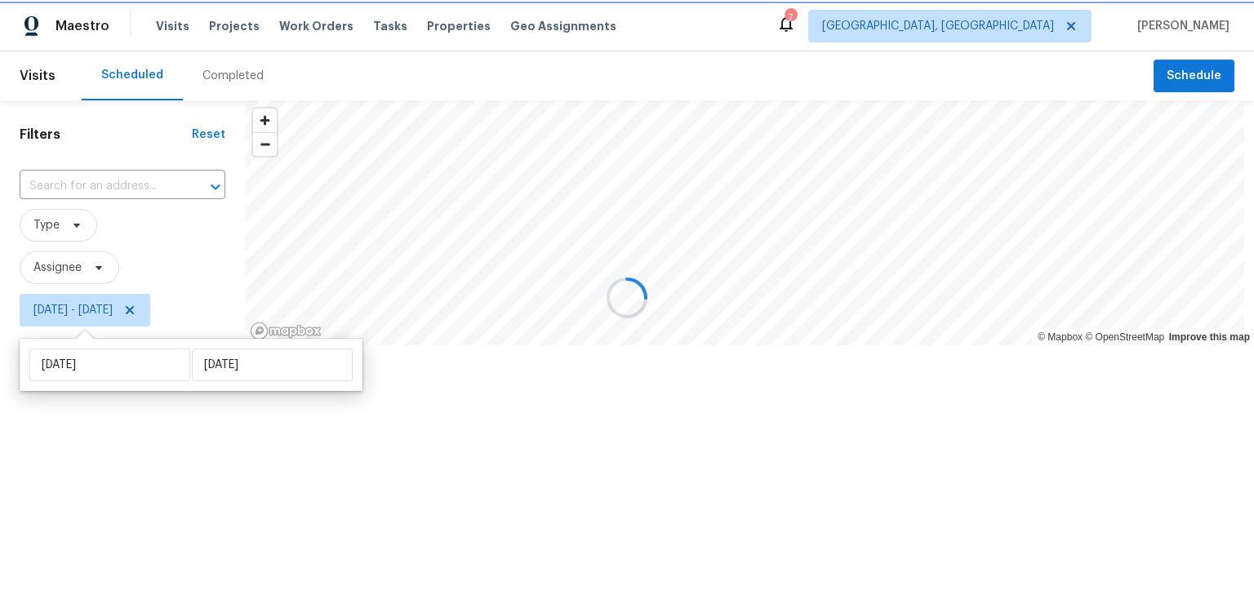
type input "Thu, Aug 14"
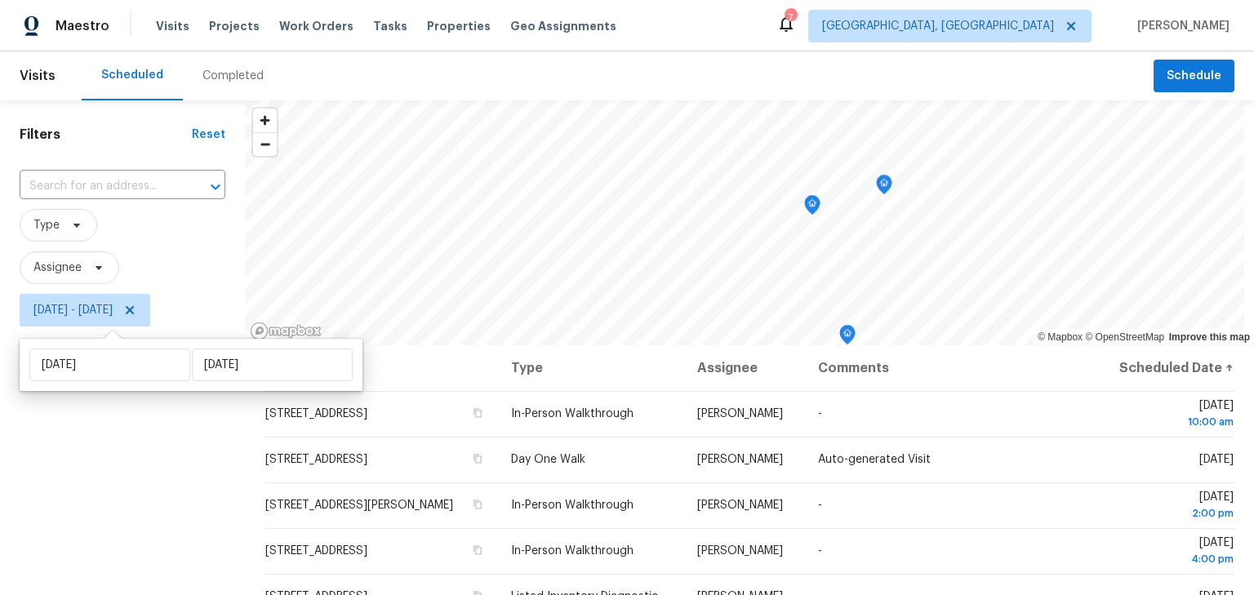
click at [177, 455] on div "Filters Reset ​ Type Assignee Thu, Aug 14 - Thu, Aug 14" at bounding box center [122, 460] width 245 height 721
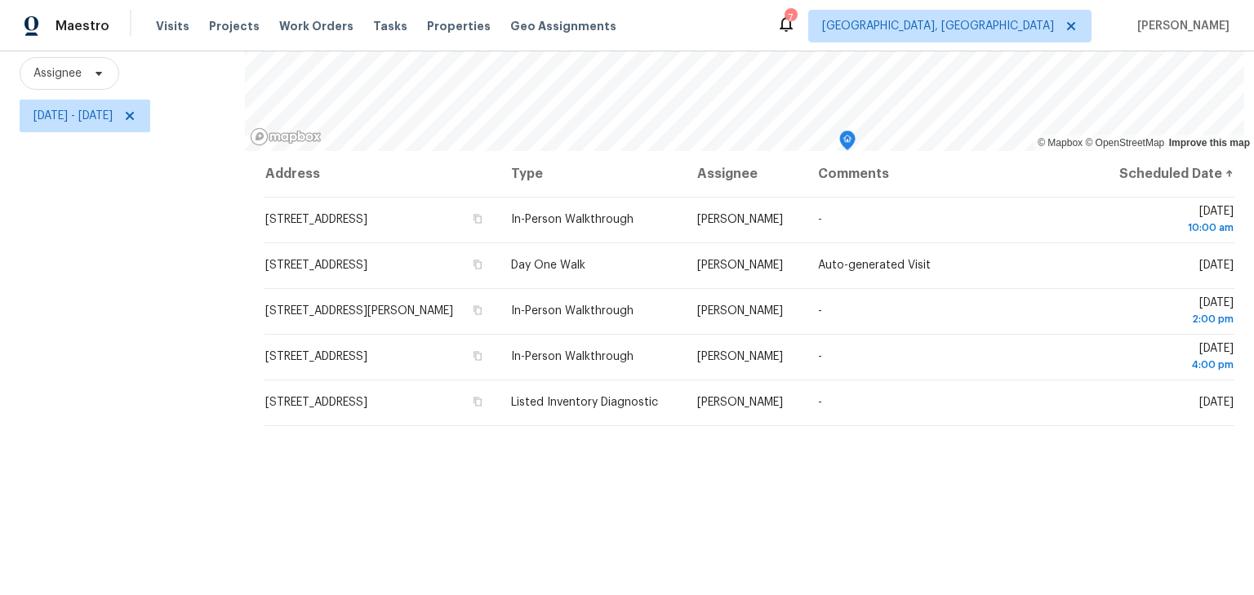
scroll to position [195, 0]
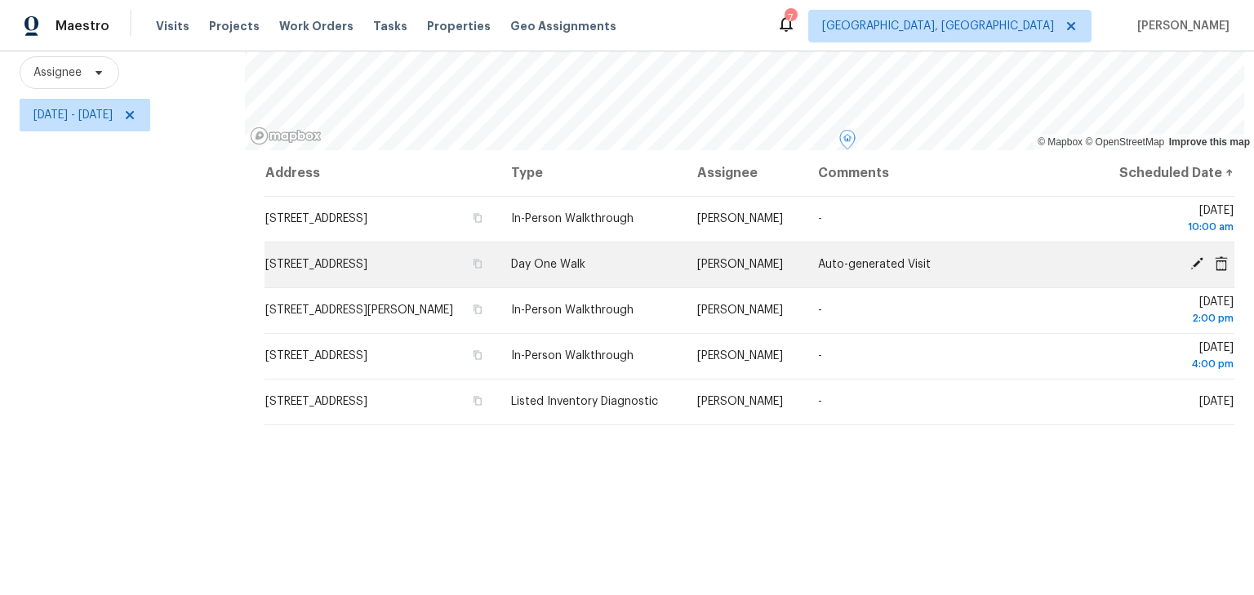
click at [1189, 271] on icon at bounding box center [1196, 263] width 15 height 15
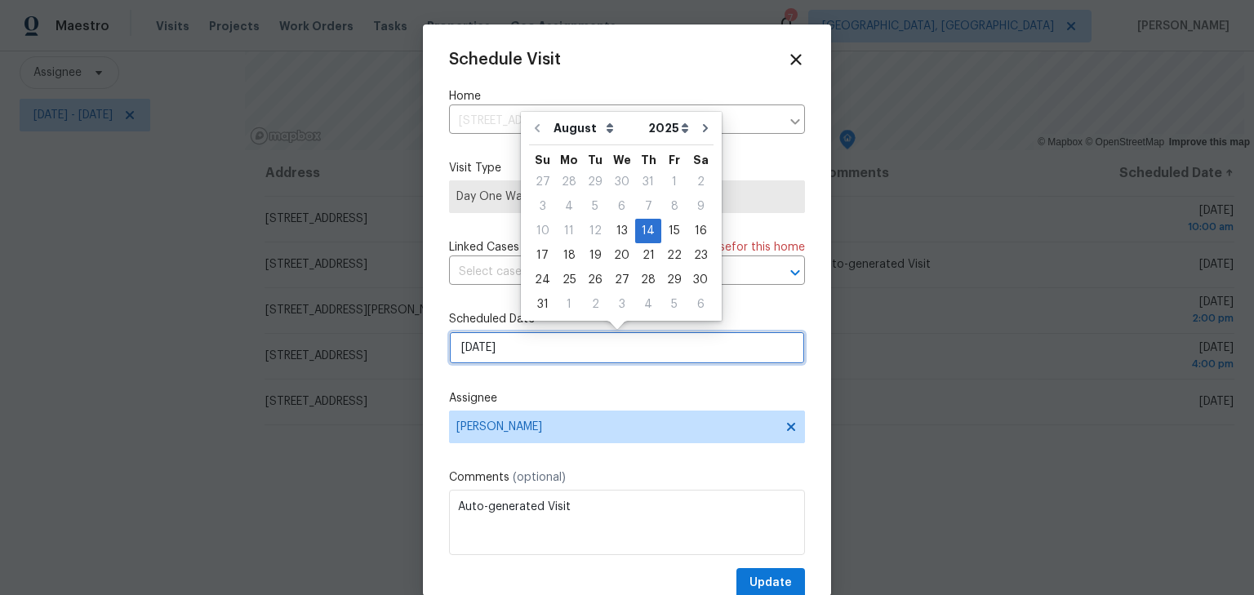
click at [612, 343] on input "8/14/2025" at bounding box center [627, 347] width 356 height 33
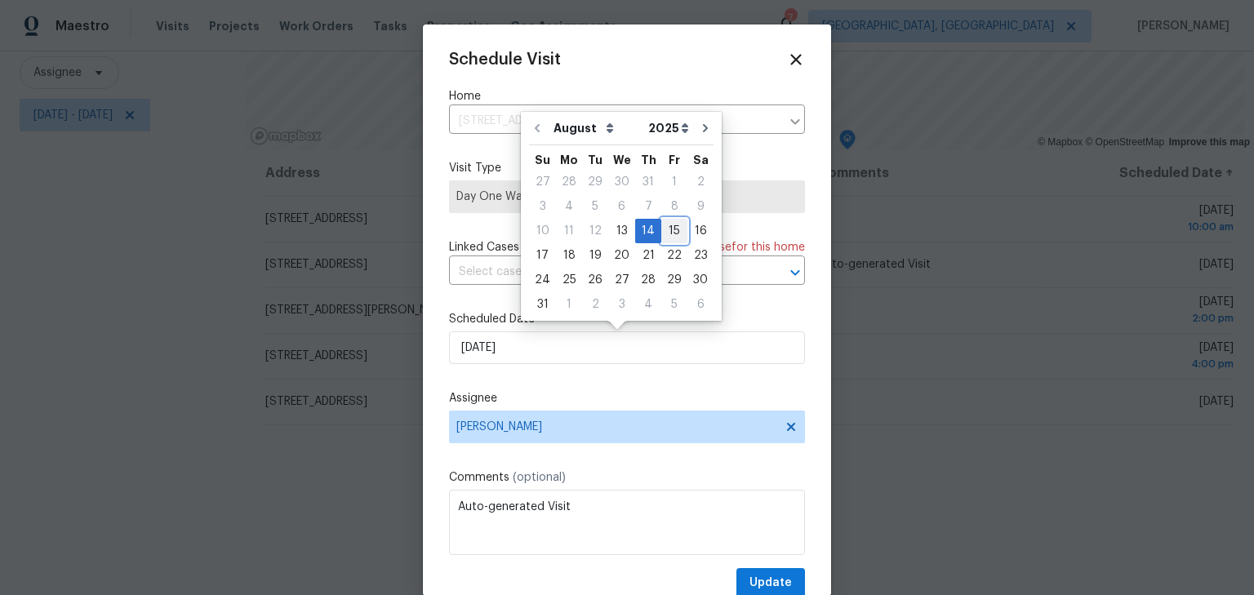
click at [661, 235] on div "15" at bounding box center [674, 231] width 26 height 23
type input "[DATE]"
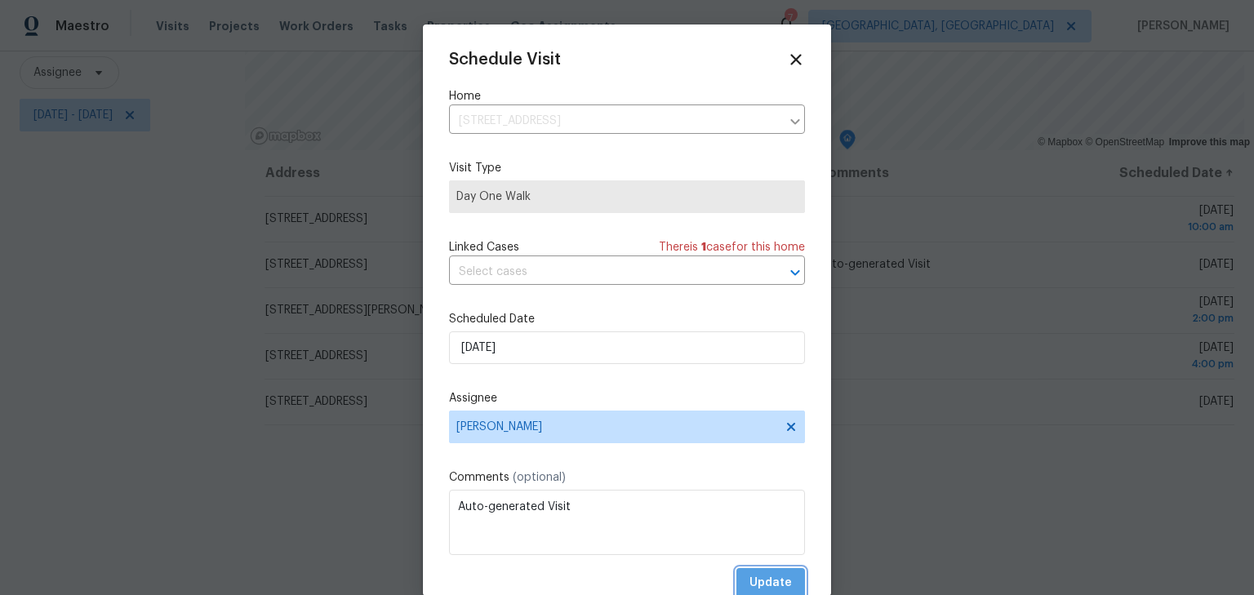
click at [769, 591] on span "Update" at bounding box center [770, 583] width 42 height 20
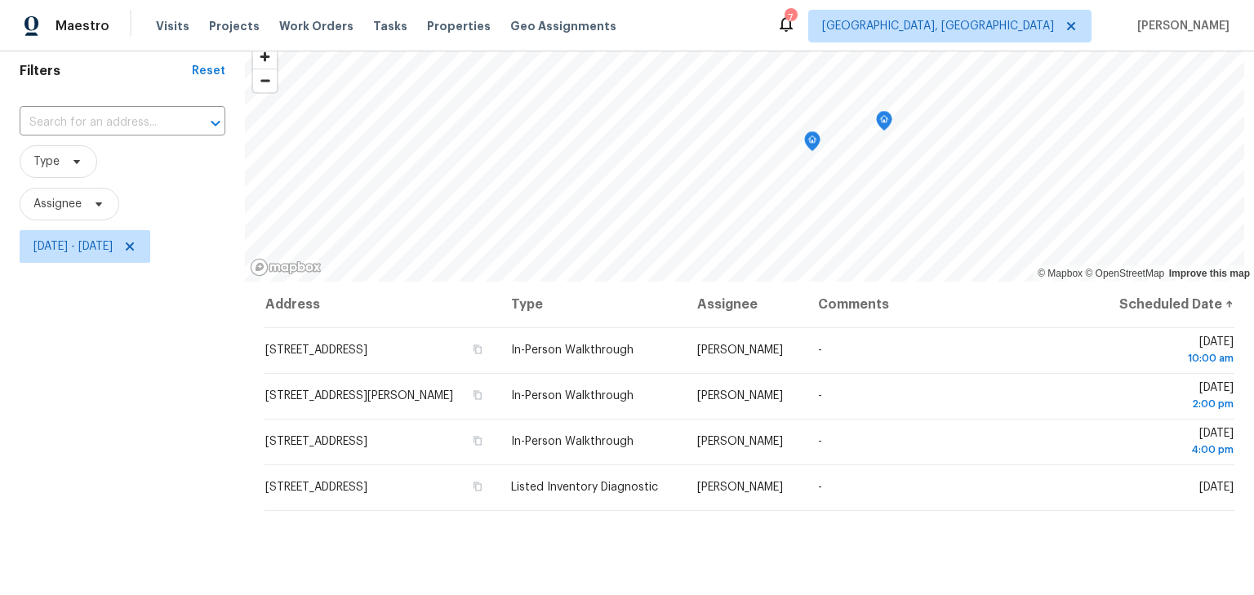
scroll to position [64, 0]
click at [785, 206] on icon "Map marker" at bounding box center [786, 202] width 15 height 19
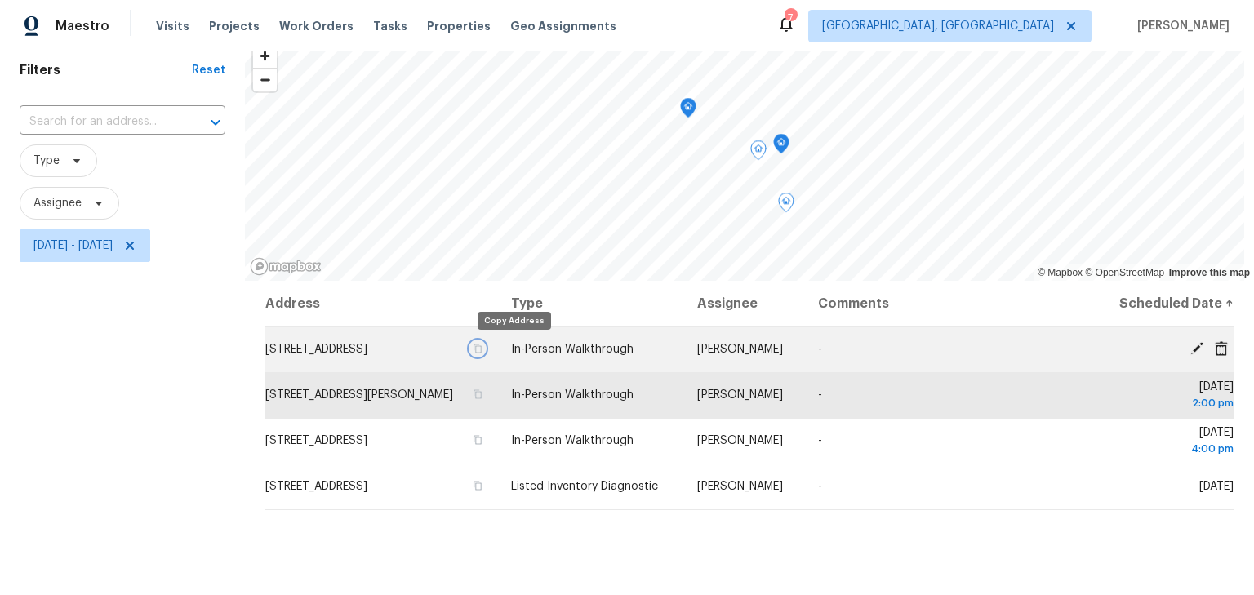
click at [482, 347] on icon "button" at bounding box center [478, 349] width 10 height 10
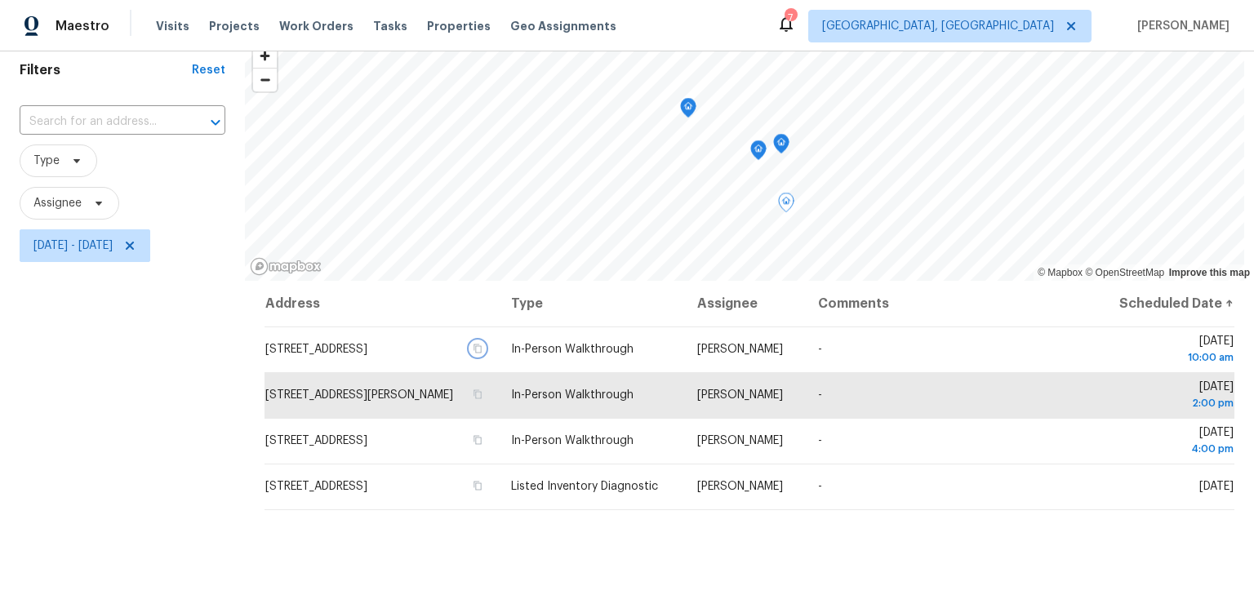
click at [759, 150] on icon "Map marker" at bounding box center [758, 150] width 2 height 2
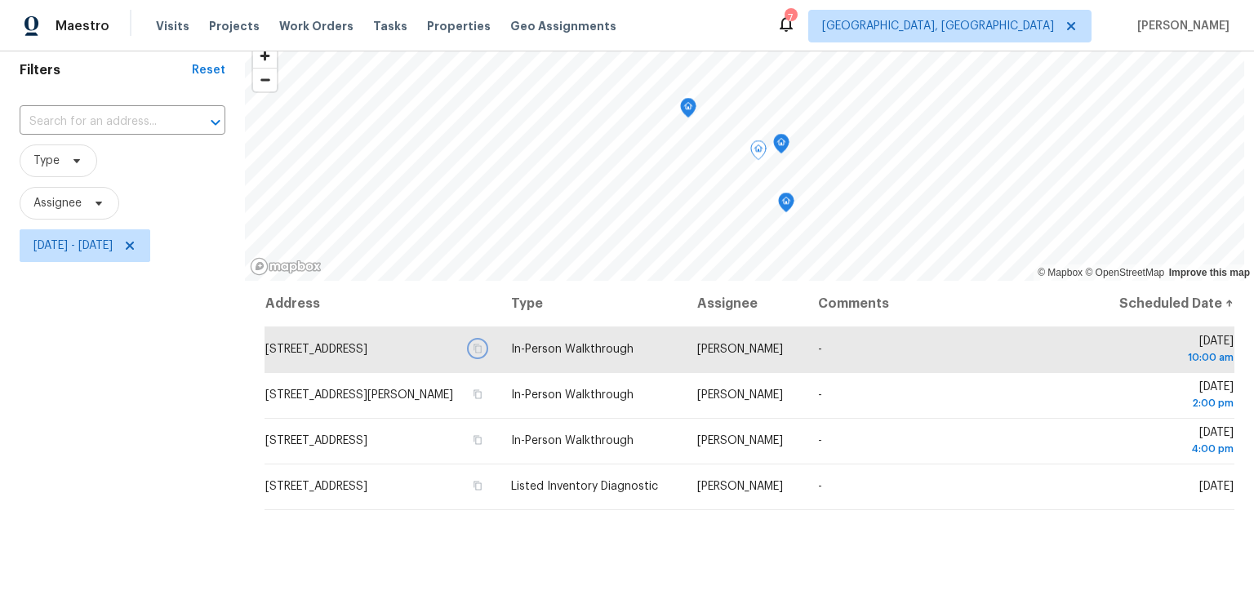
click at [783, 145] on icon "Map marker" at bounding box center [781, 144] width 15 height 19
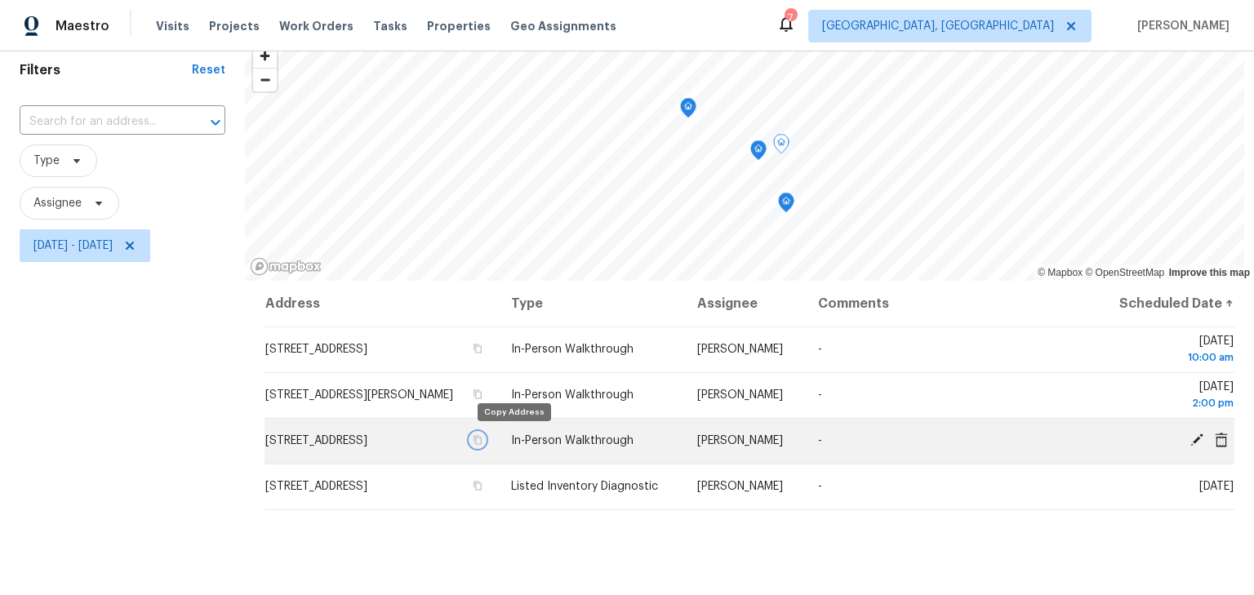
click at [482, 439] on icon "button" at bounding box center [478, 440] width 10 height 10
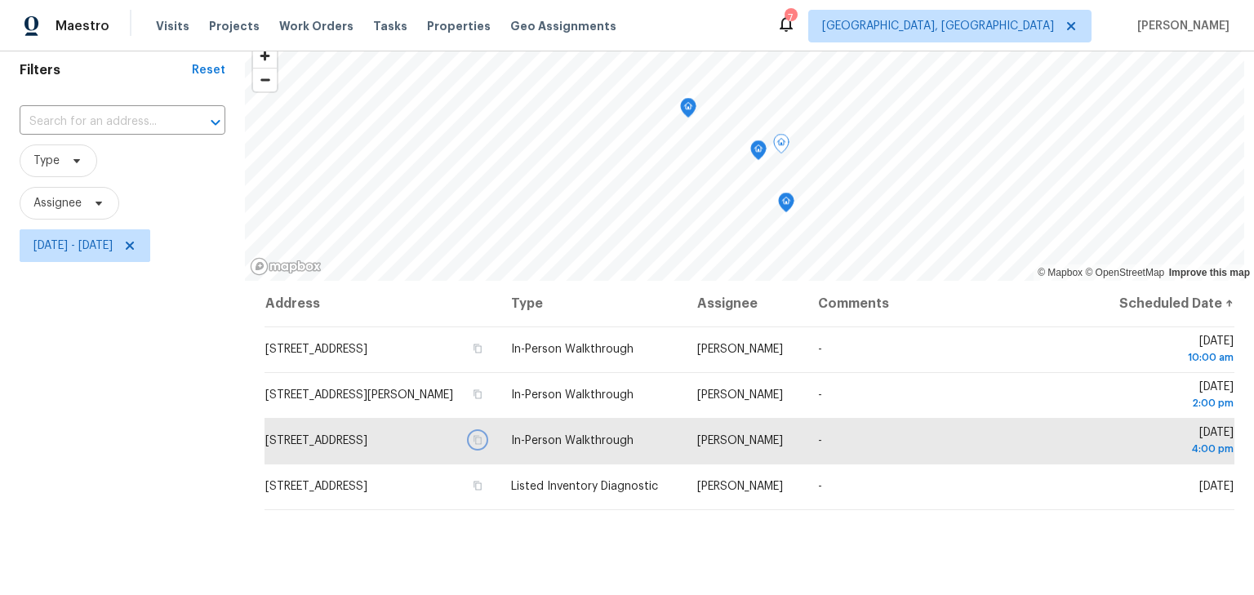
click at [788, 213] on div "Map marker" at bounding box center [786, 205] width 16 height 25
click at [789, 207] on icon "Map marker" at bounding box center [786, 202] width 15 height 19
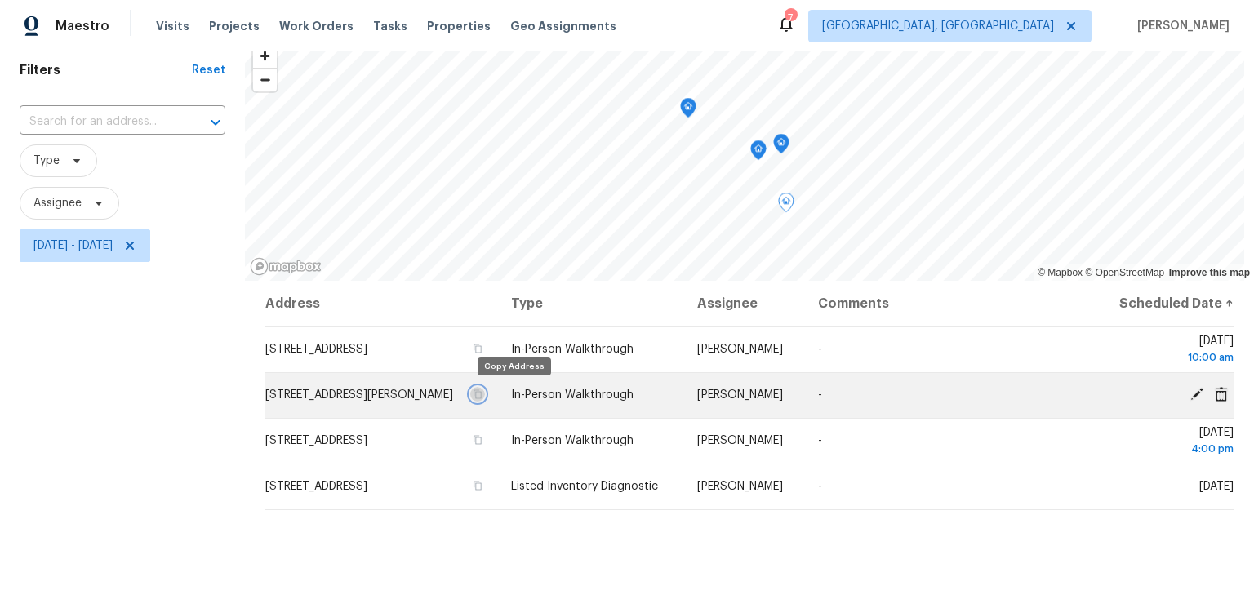
click at [482, 391] on icon "button" at bounding box center [477, 394] width 8 height 9
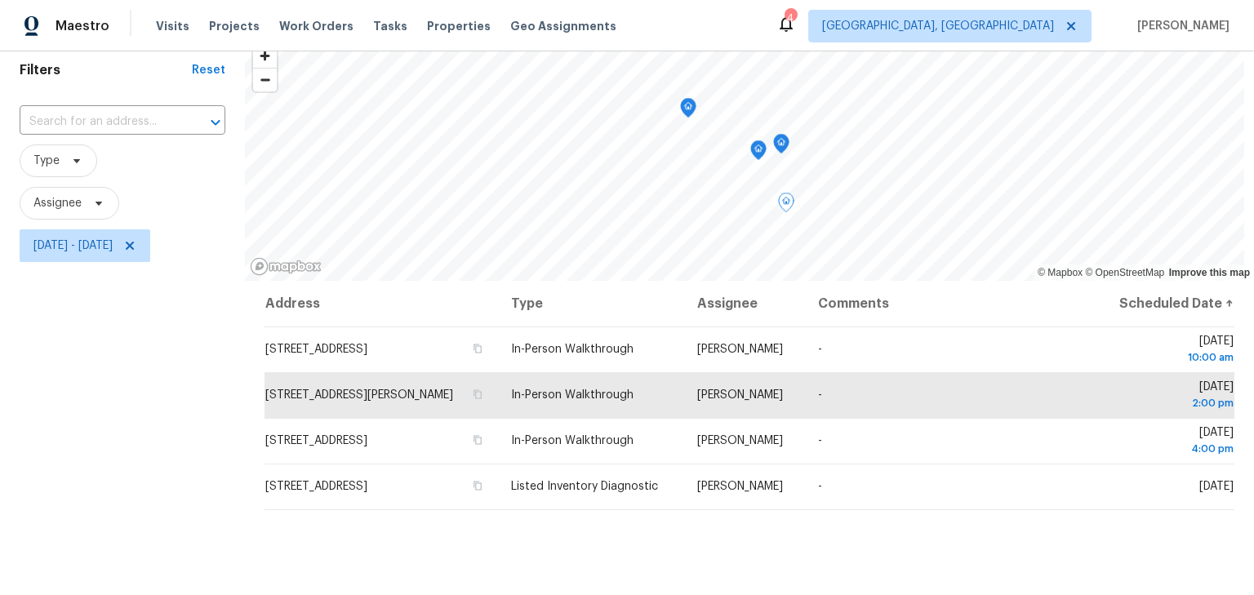
click at [147, 408] on div "Filters Reset ​ Type Assignee Thu, Aug 14 - Thu, Aug 14" at bounding box center [122, 396] width 245 height 721
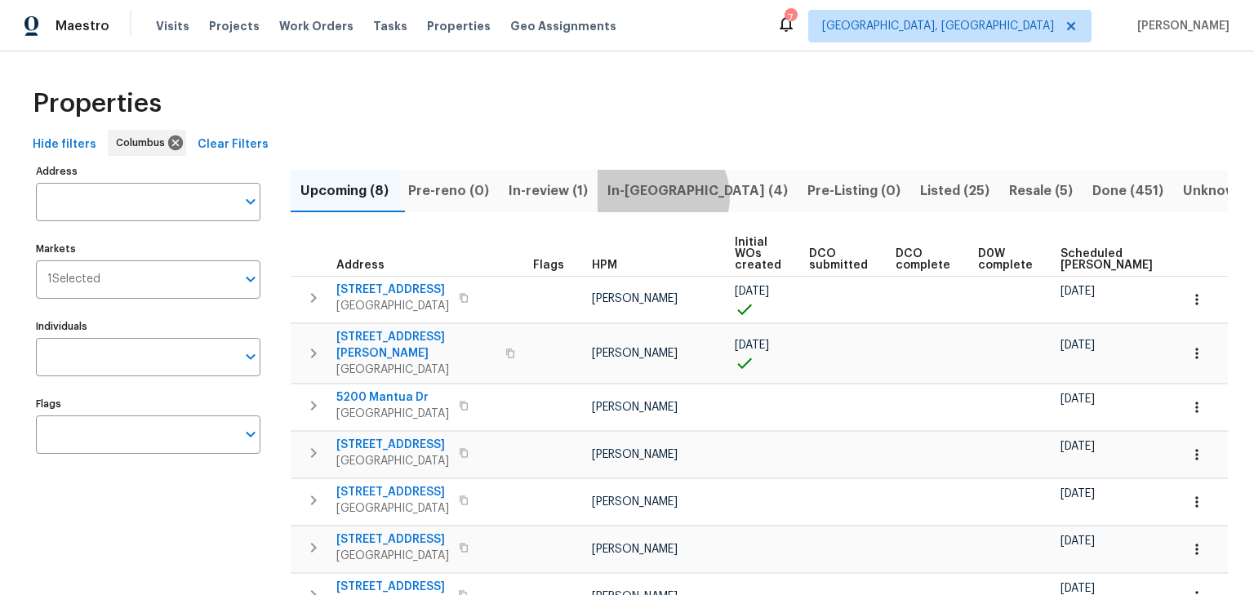
click at [677, 196] on span "In-[GEOGRAPHIC_DATA] (4)" at bounding box center [697, 191] width 180 height 23
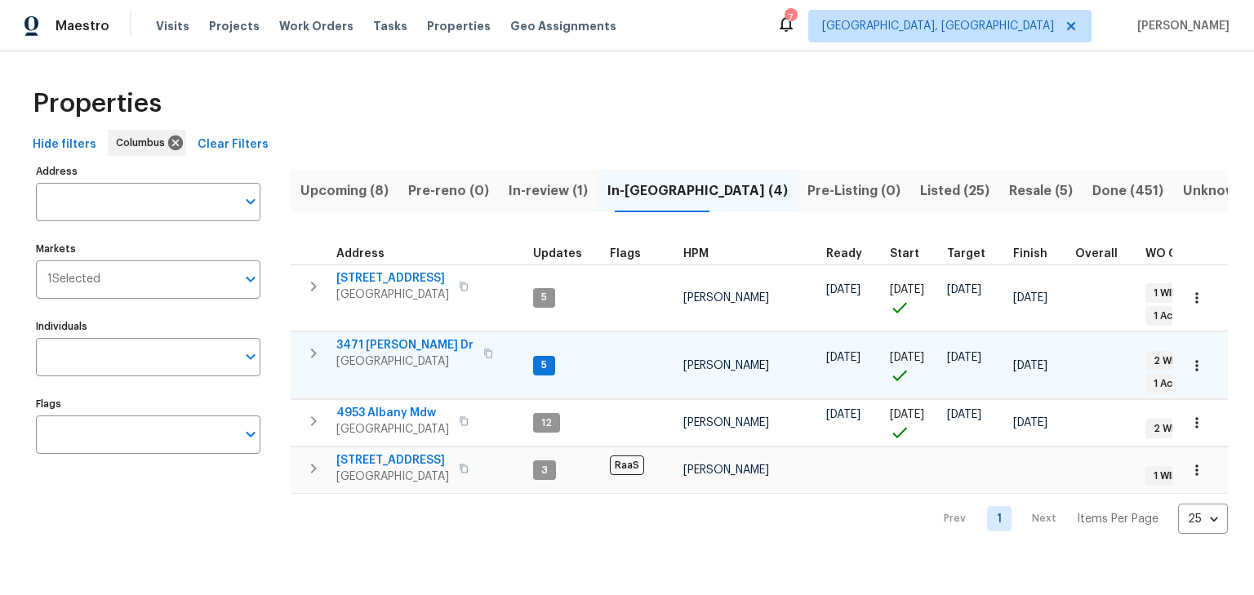
click at [375, 339] on span "3471 Marlin Dr" at bounding box center [404, 345] width 137 height 16
click at [359, 344] on span "3471 Marlin Dr" at bounding box center [404, 345] width 137 height 16
click at [680, 553] on div "Properties Hide filters Columbus Clear Filters Address Address Markets 1 Select…" at bounding box center [627, 305] width 1254 height 508
click at [561, 189] on span "In-review (1)" at bounding box center [547, 191] width 79 height 23
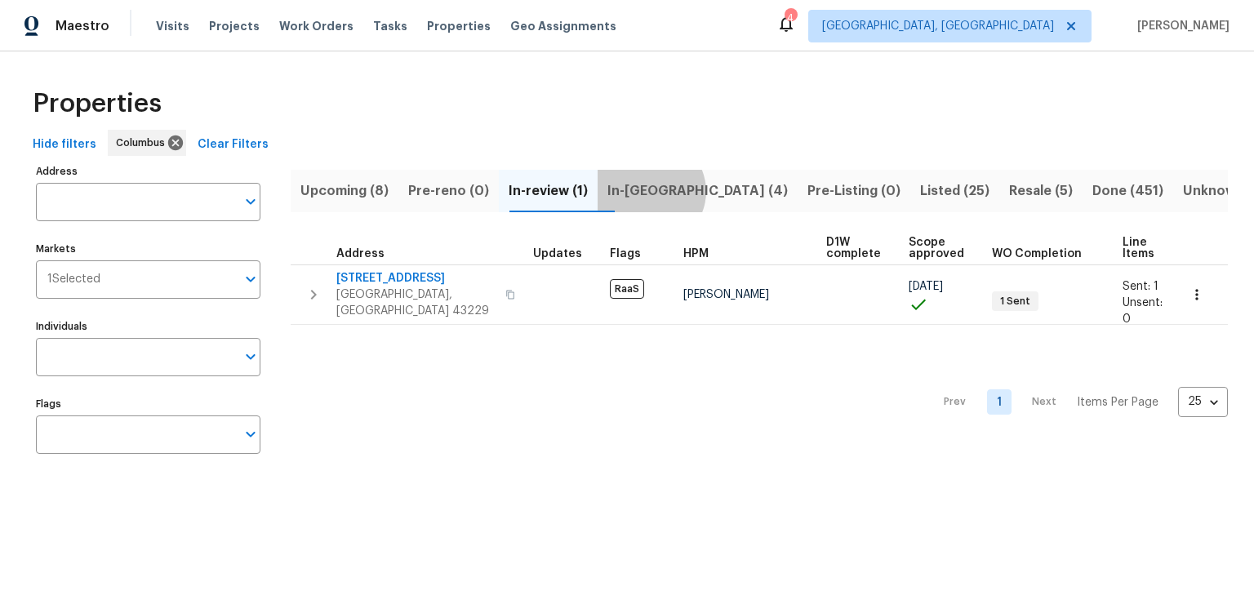
click at [666, 191] on span "In-[GEOGRAPHIC_DATA] (4)" at bounding box center [697, 191] width 180 height 23
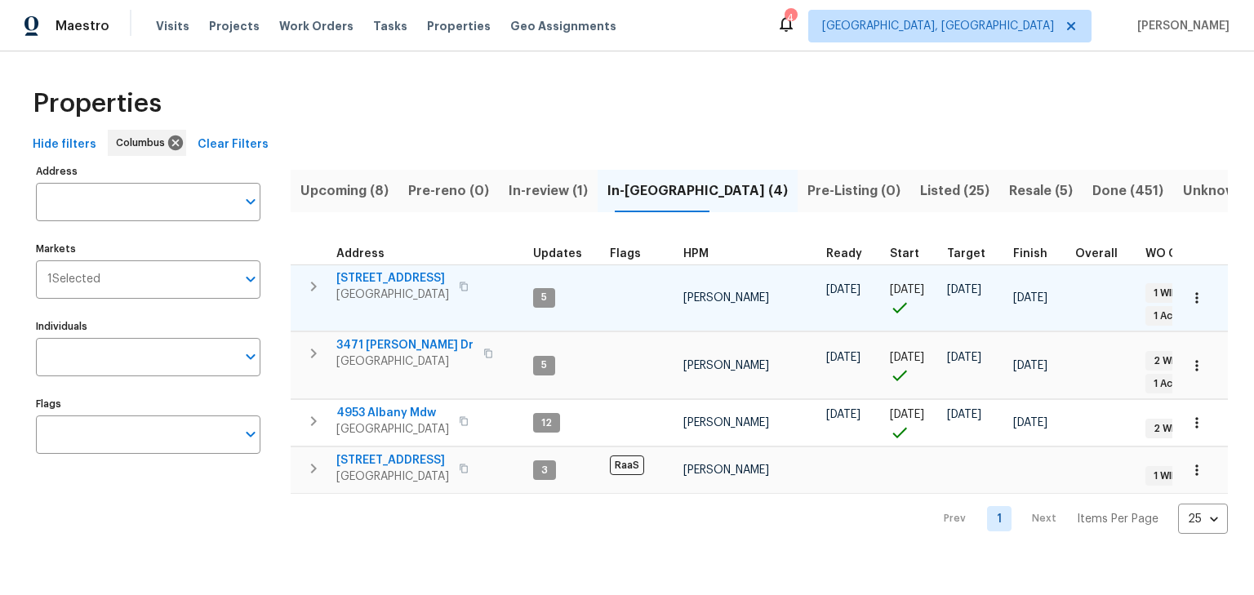
click at [305, 284] on icon "button" at bounding box center [314, 287] width 20 height 20
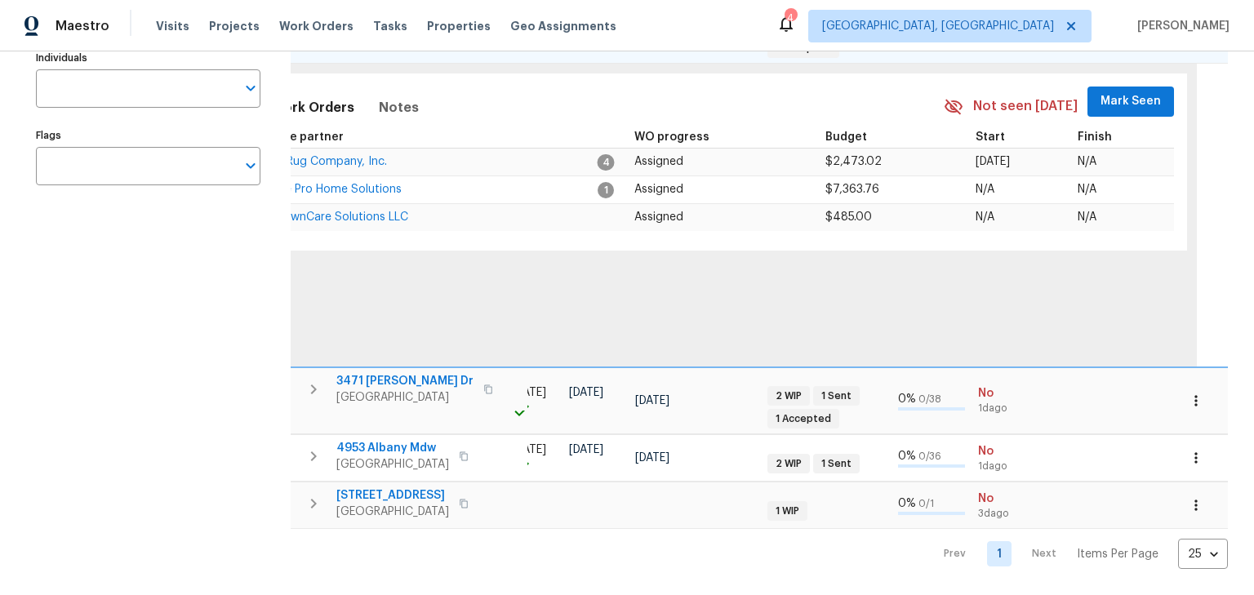
scroll to position [0, 442]
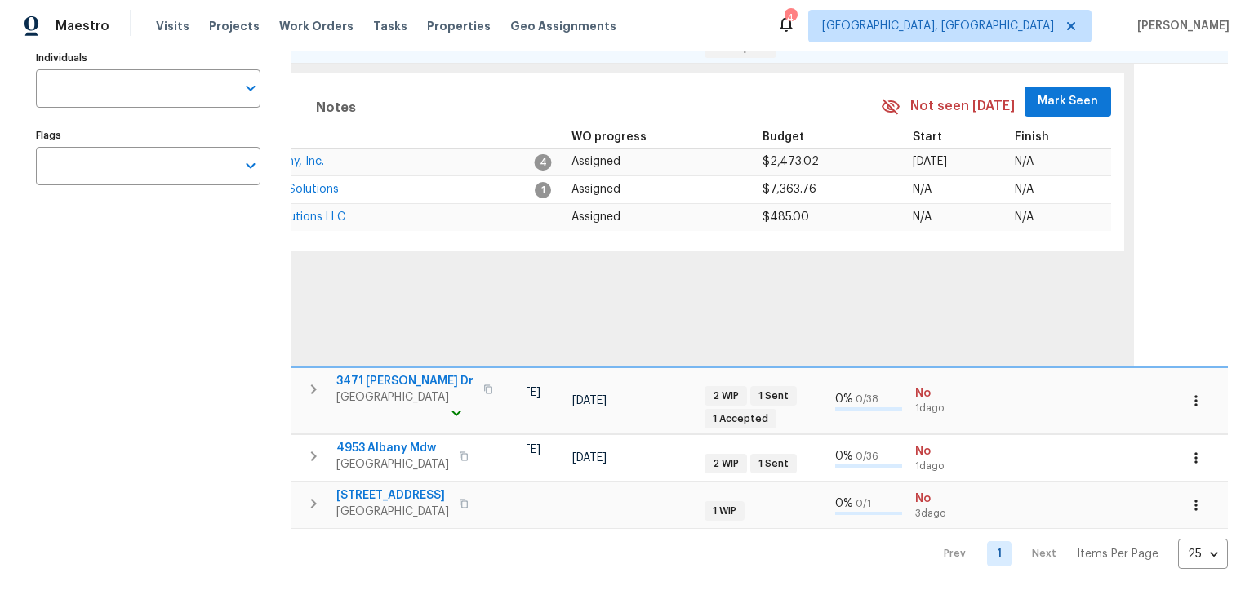
click at [1060, 91] on span "Mark Seen" at bounding box center [1067, 101] width 60 height 20
drag, startPoint x: 313, startPoint y: 366, endPoint x: 362, endPoint y: 367, distance: 49.0
click at [317, 379] on icon "button" at bounding box center [314, 389] width 20 height 20
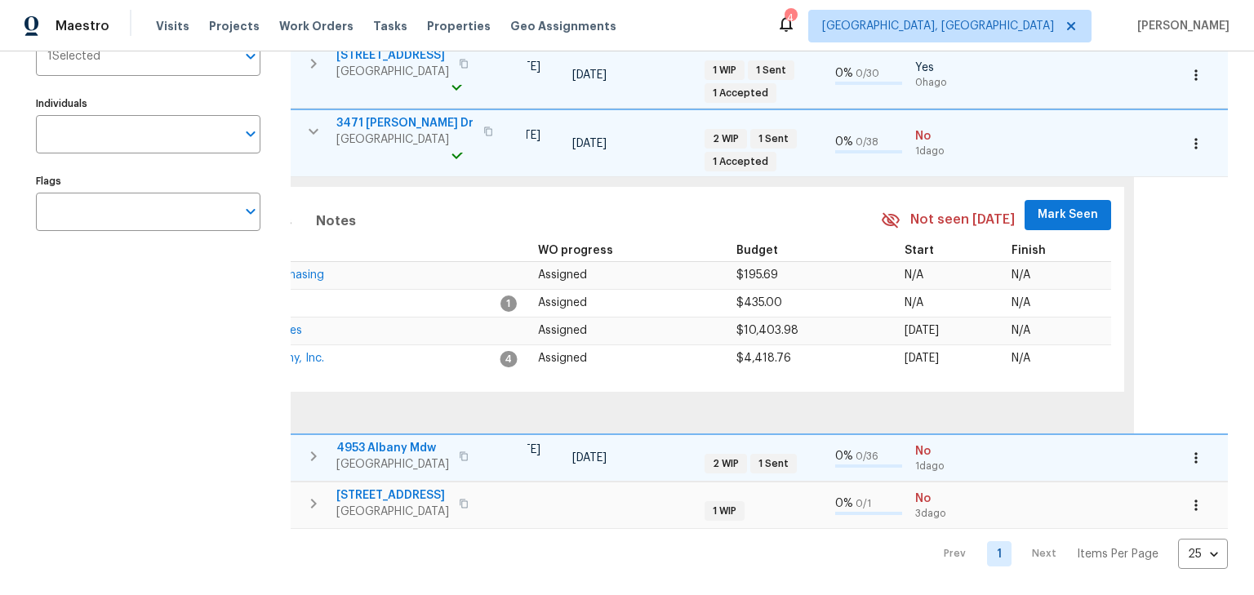
scroll to position [286, 0]
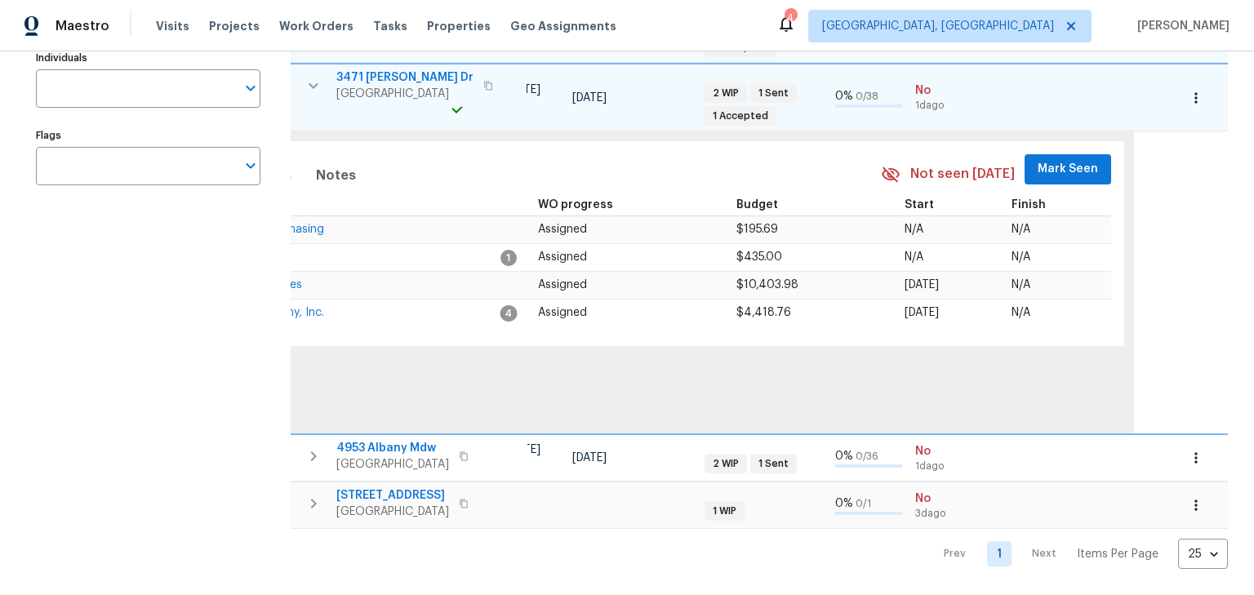
click at [1061, 159] on span "Mark Seen" at bounding box center [1067, 169] width 60 height 20
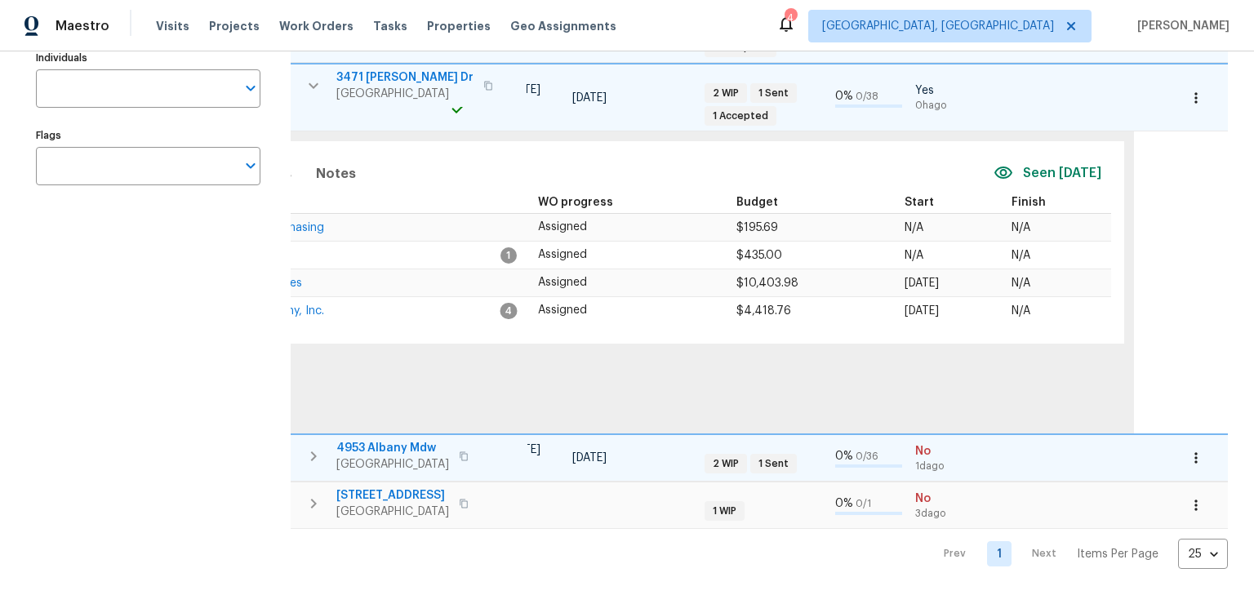
click at [300, 440] on button "button" at bounding box center [313, 456] width 33 height 33
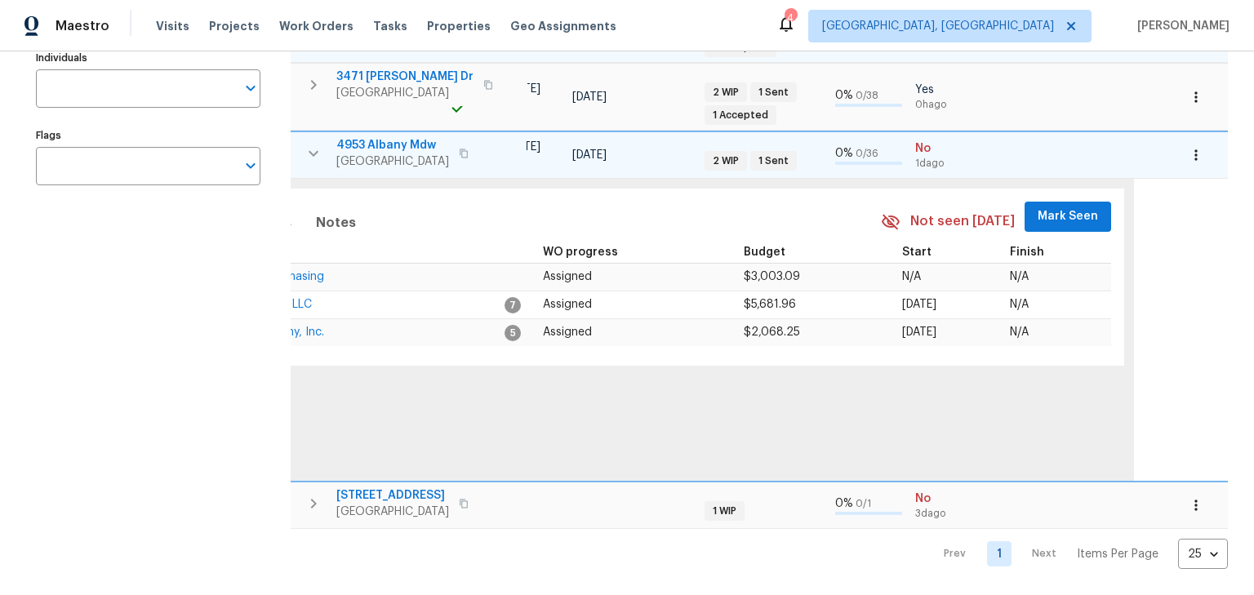
click at [1030, 208] on button "Mark Seen" at bounding box center [1067, 217] width 87 height 30
click at [300, 487] on button "button" at bounding box center [313, 503] width 33 height 33
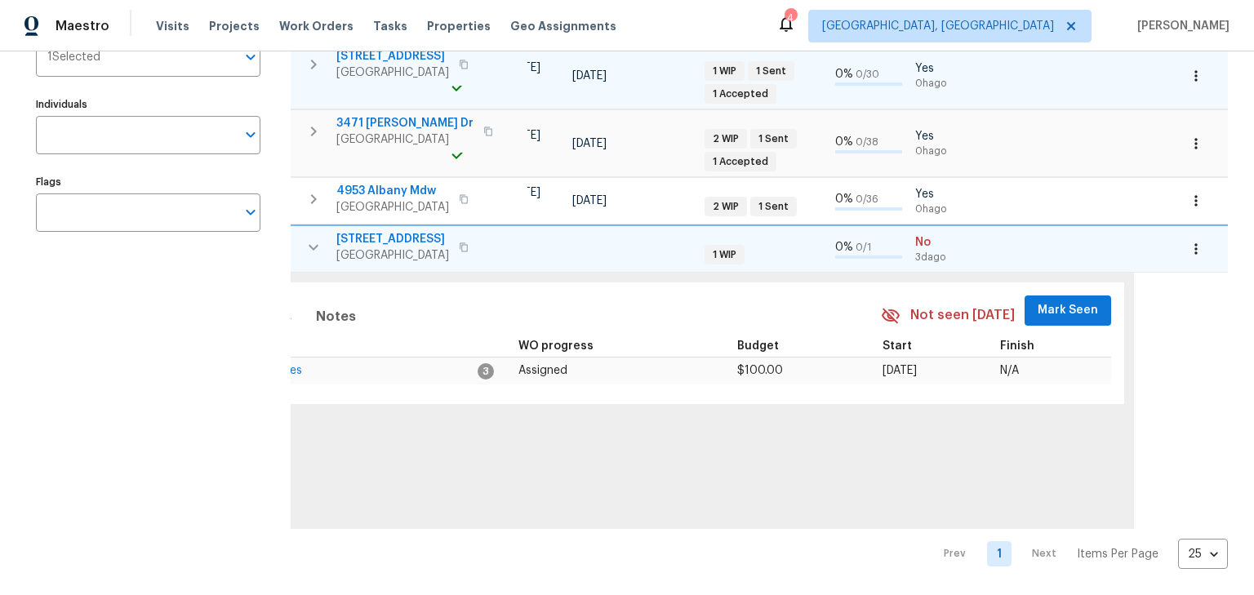
scroll to position [261, 0]
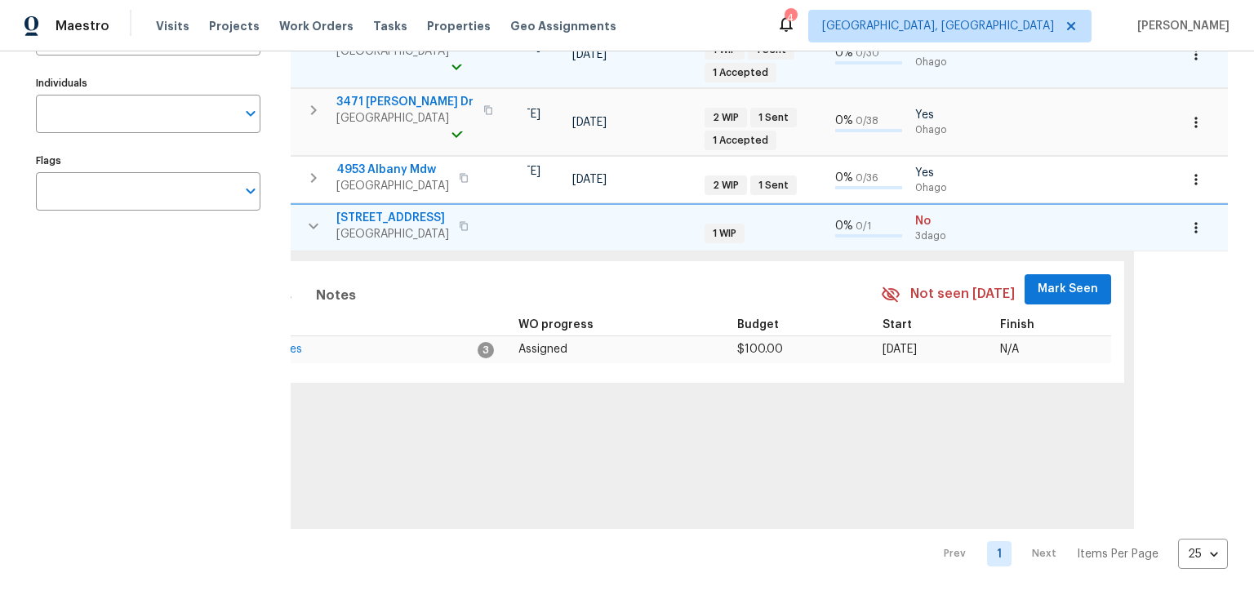
click at [1057, 279] on span "Mark Seen" at bounding box center [1067, 289] width 60 height 20
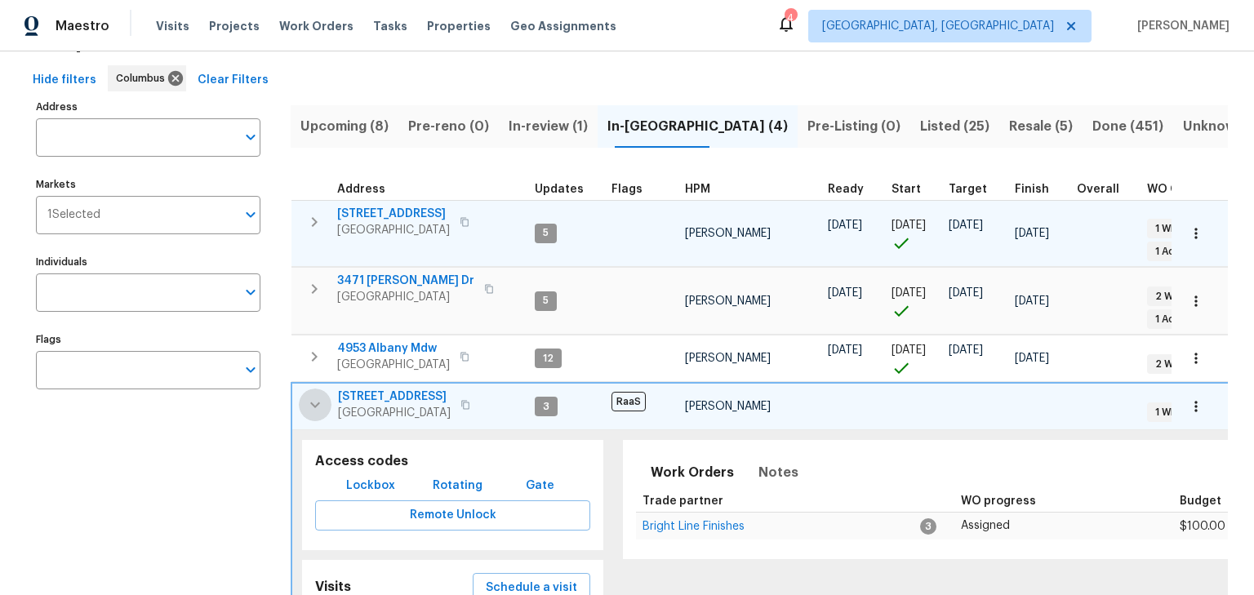
scroll to position [65, 0]
click at [310, 394] on icon "button" at bounding box center [315, 404] width 20 height 20
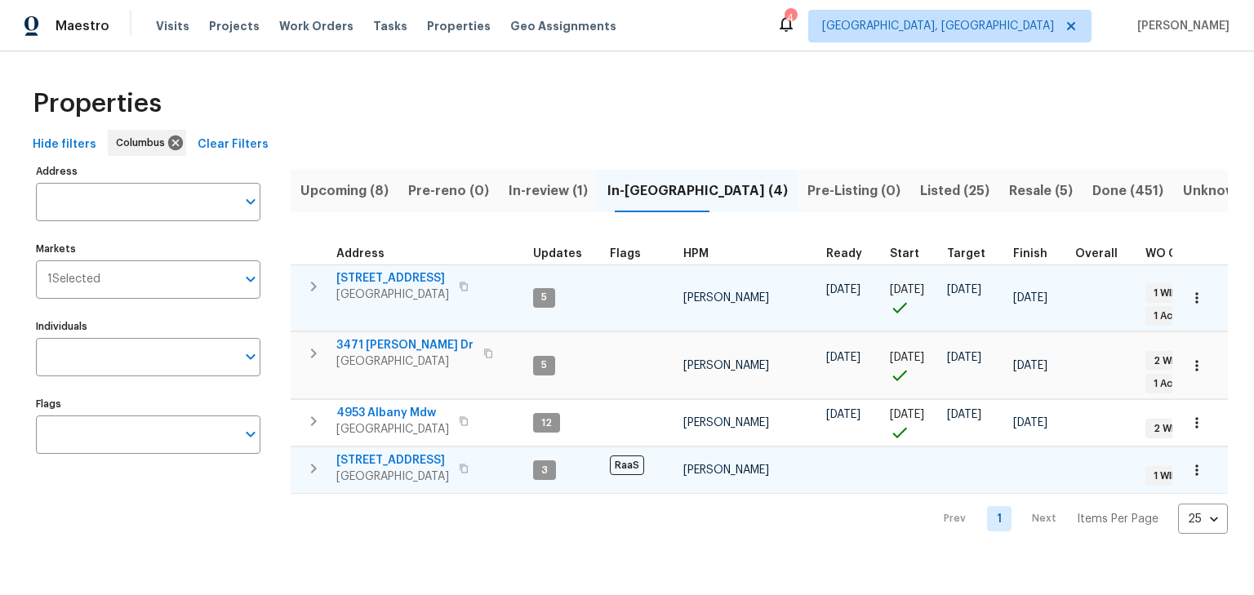
scroll to position [0, 0]
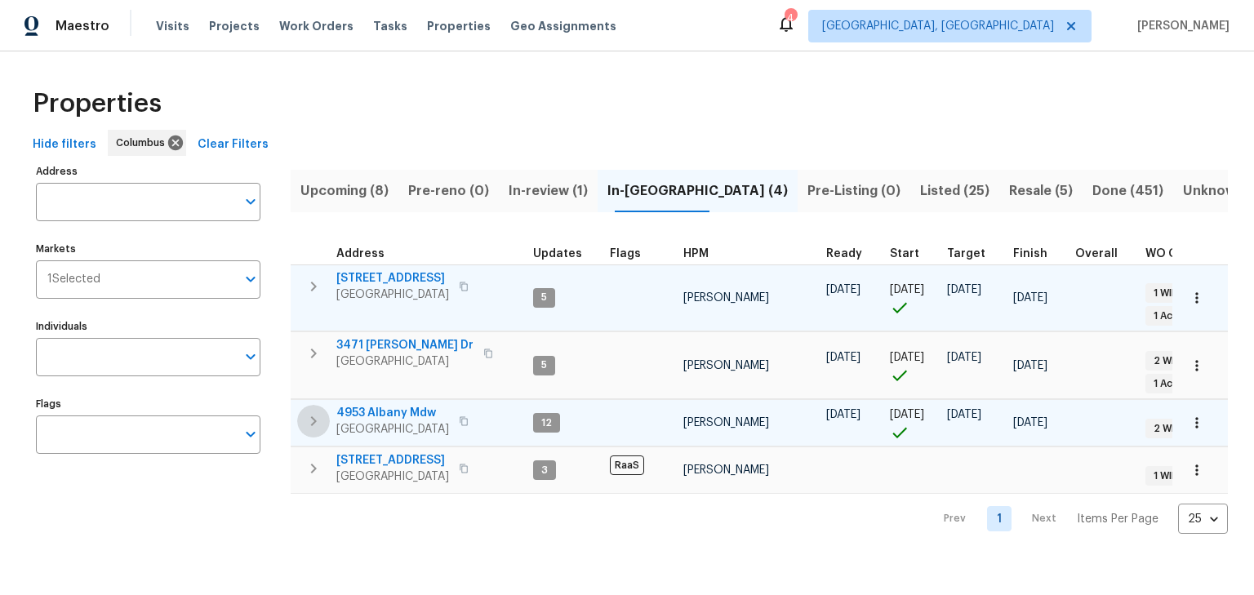
click at [305, 418] on icon "button" at bounding box center [314, 421] width 20 height 20
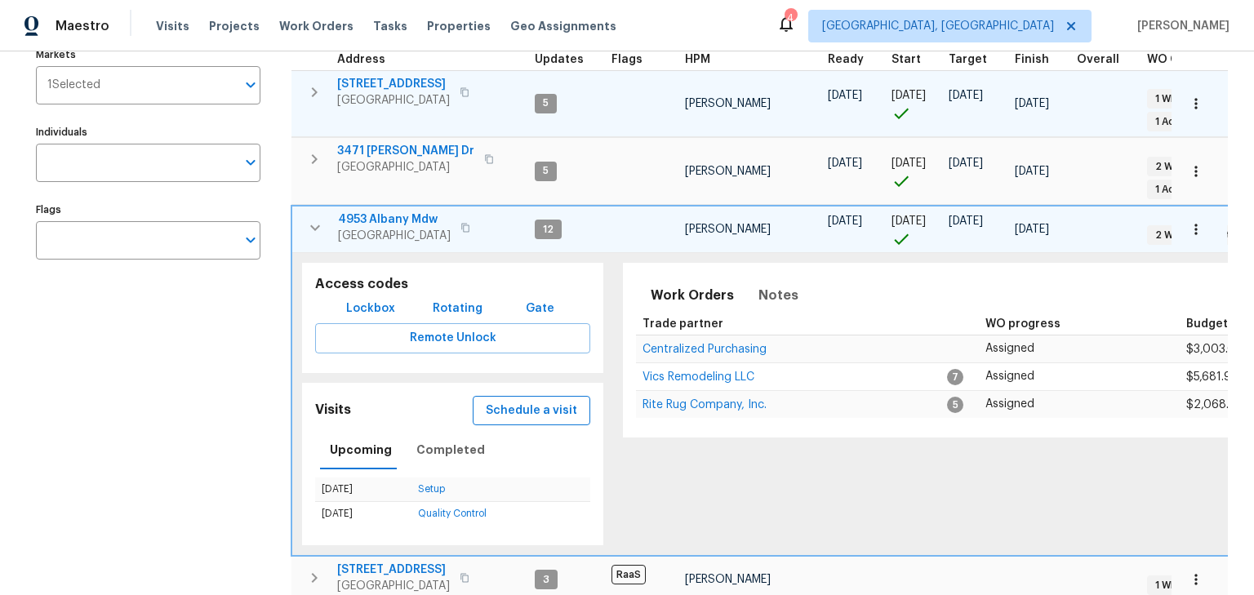
scroll to position [195, 0]
click at [513, 403] on span "Schedule a visit" at bounding box center [531, 410] width 91 height 20
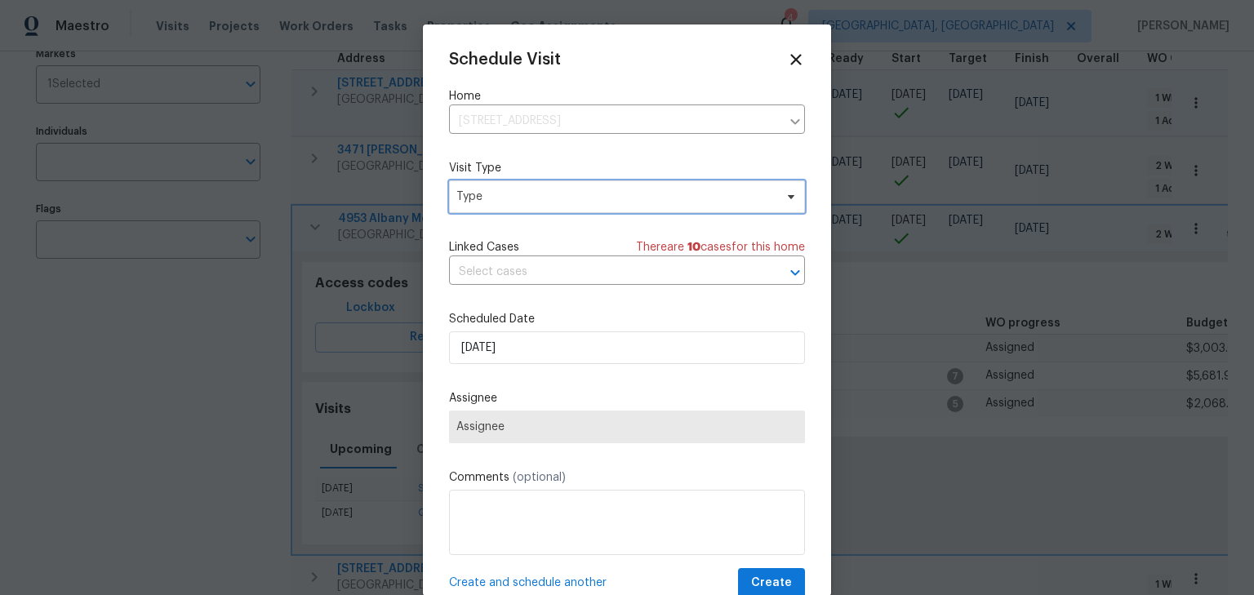
click at [525, 198] on span "Type" at bounding box center [614, 197] width 317 height 16
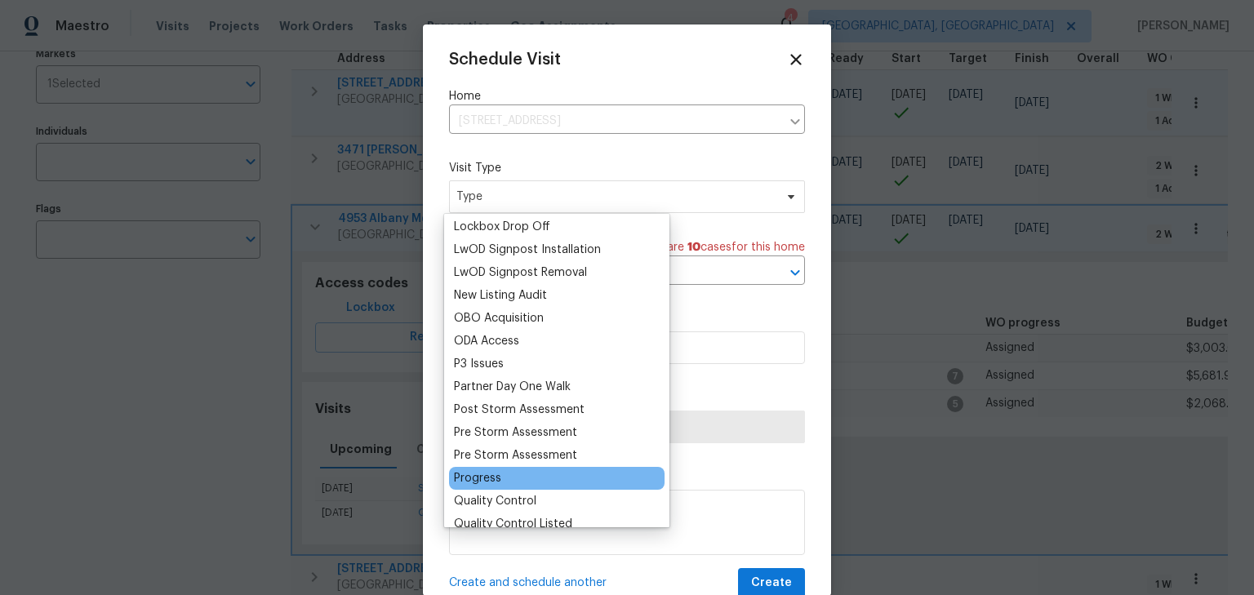
scroll to position [849, 0]
click at [519, 473] on div "Progress" at bounding box center [556, 477] width 215 height 23
click at [469, 473] on div "Progress" at bounding box center [477, 476] width 47 height 16
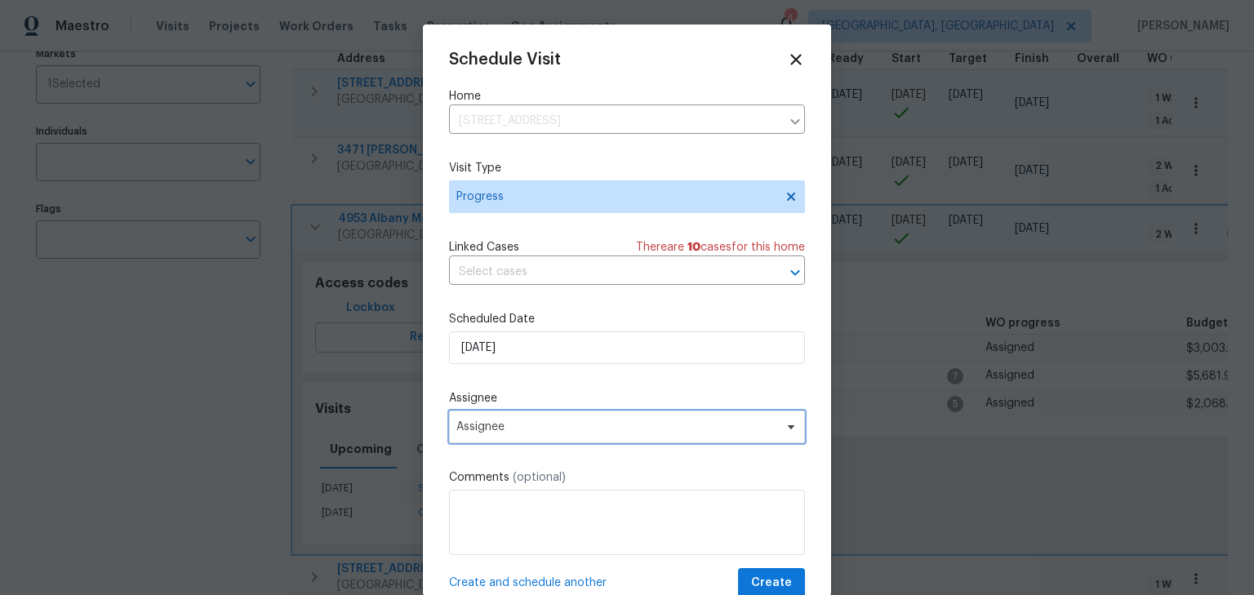
click at [553, 425] on span "Assignee" at bounding box center [616, 426] width 320 height 13
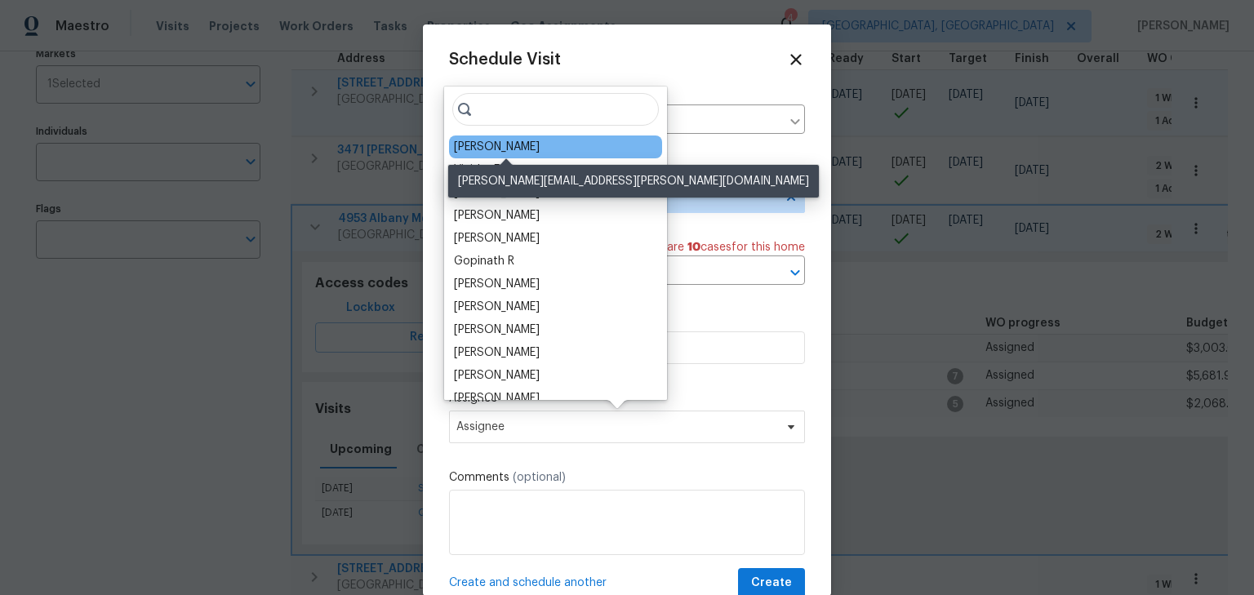
click at [530, 149] on div "[PERSON_NAME]" at bounding box center [497, 147] width 86 height 16
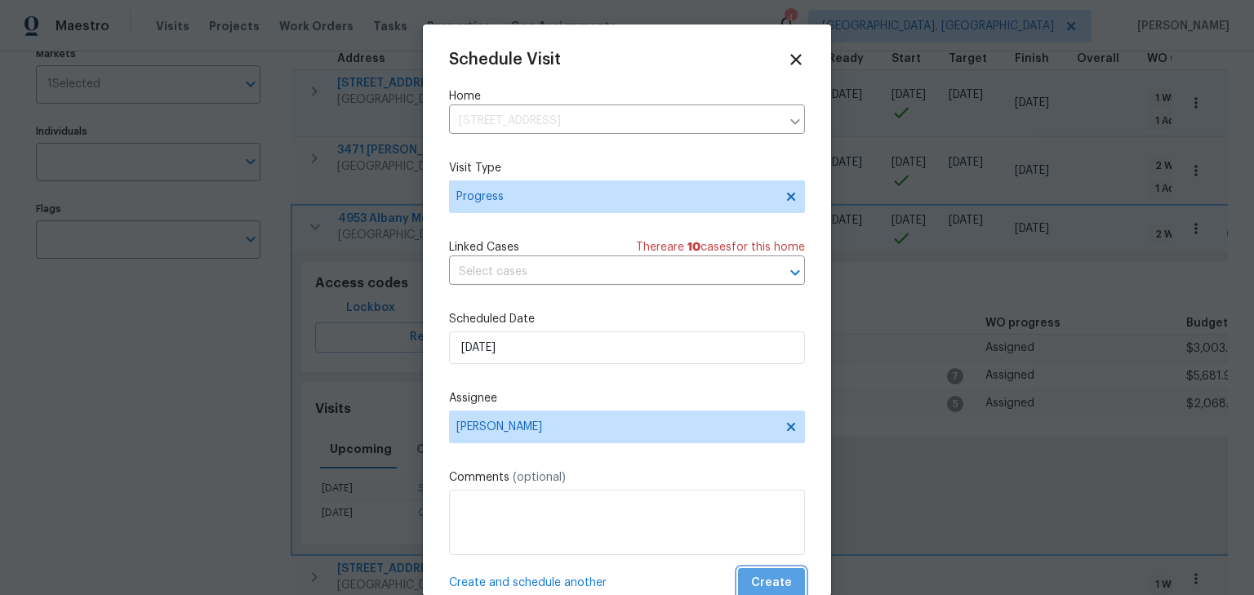
click at [769, 578] on span "Create" at bounding box center [771, 583] width 41 height 20
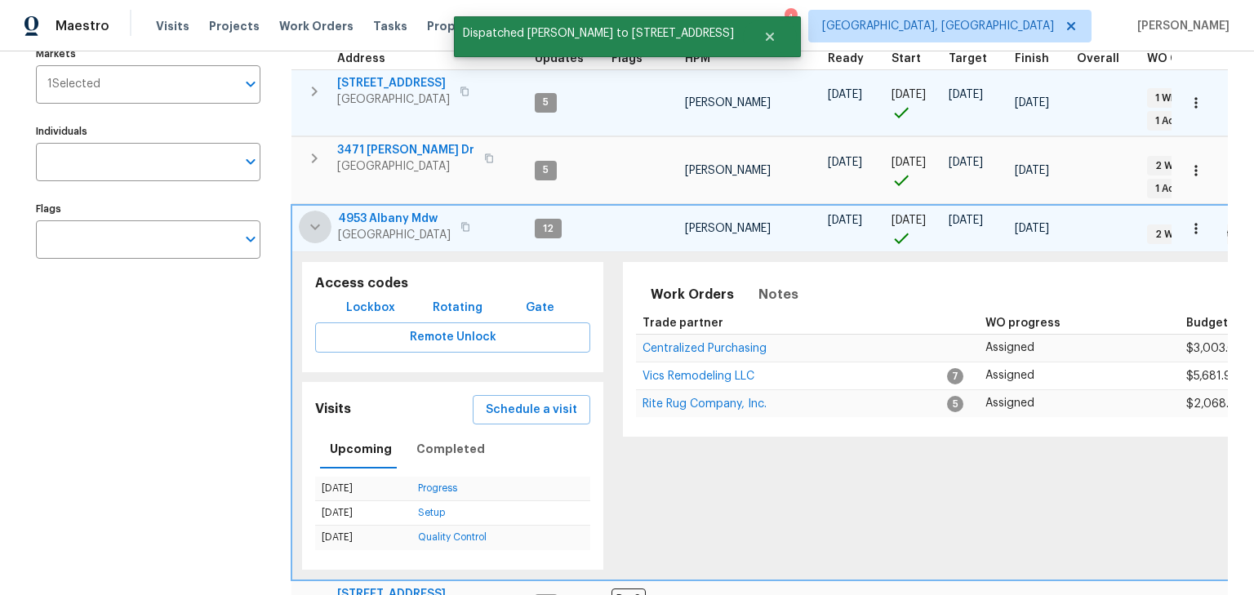
click at [312, 221] on icon "button" at bounding box center [315, 227] width 20 height 20
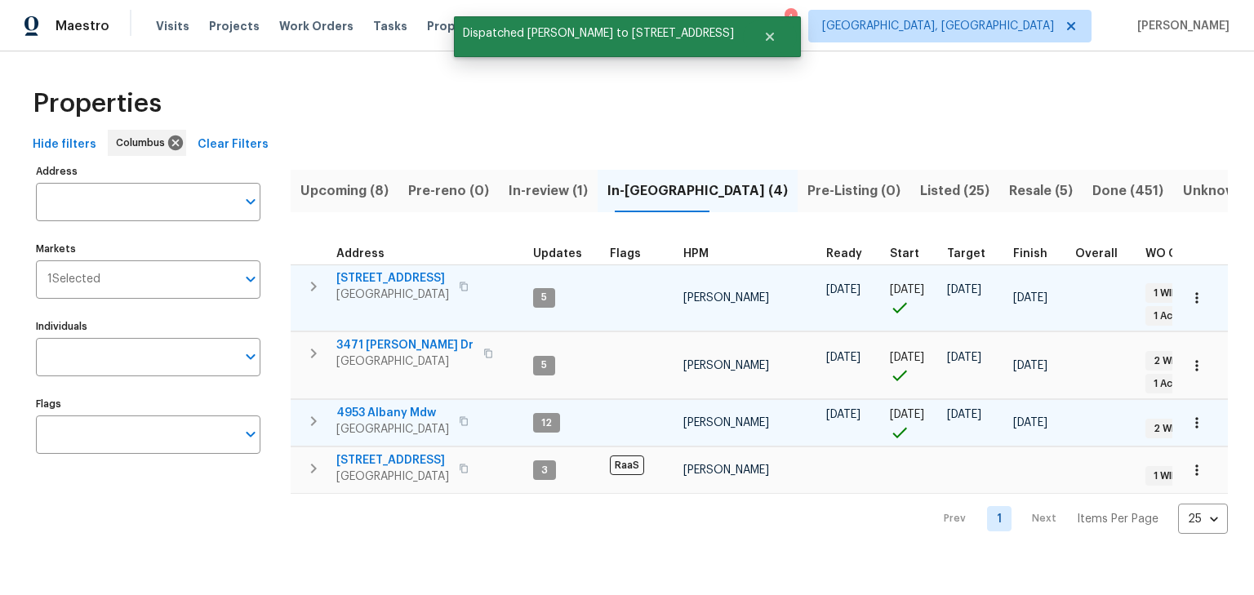
scroll to position [0, 0]
drag, startPoint x: 308, startPoint y: 355, endPoint x: 371, endPoint y: 392, distance: 72.8
click at [308, 356] on icon "button" at bounding box center [314, 354] width 20 height 20
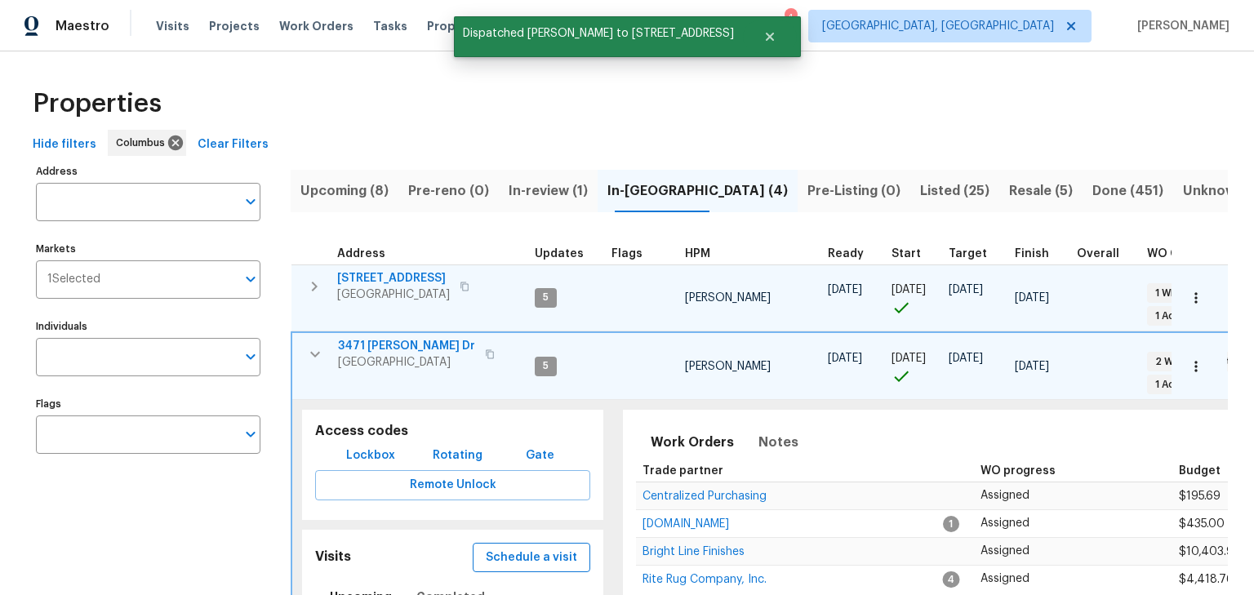
click at [522, 551] on span "Schedule a visit" at bounding box center [531, 558] width 91 height 20
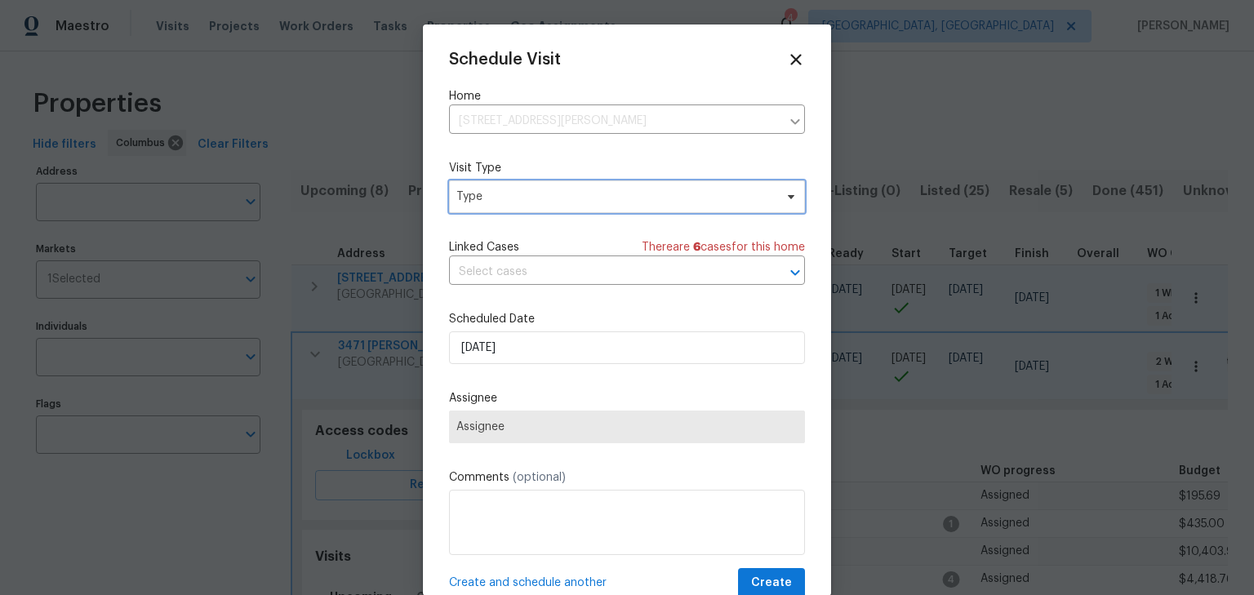
click at [530, 206] on span "Type" at bounding box center [627, 196] width 356 height 33
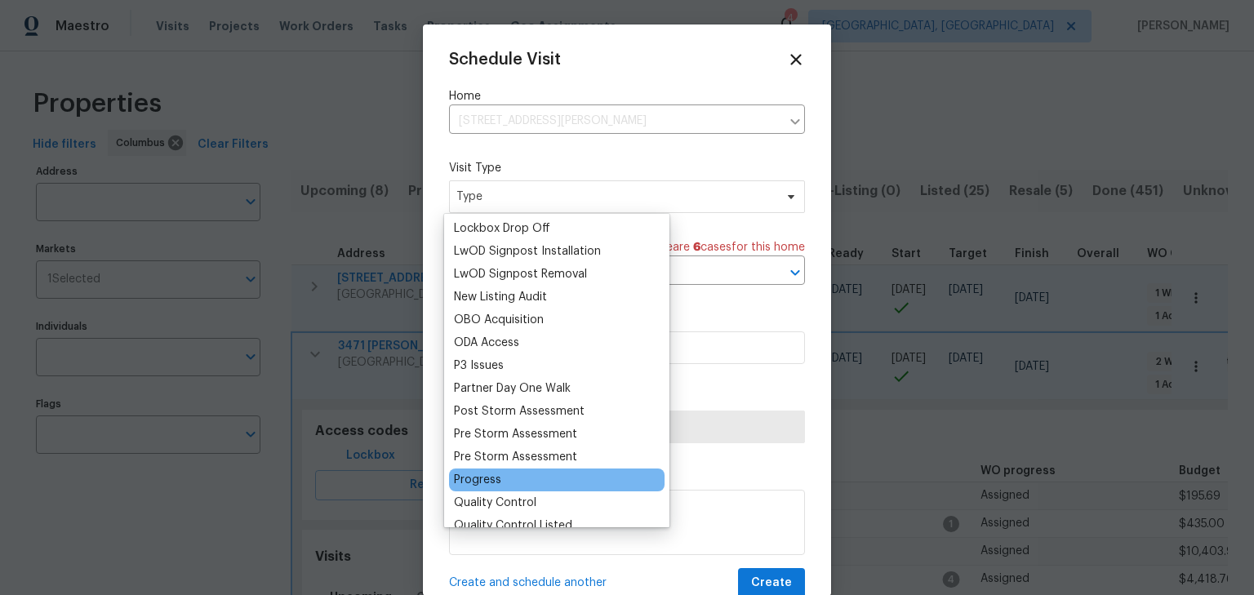
click at [490, 477] on div "Progress" at bounding box center [477, 480] width 47 height 16
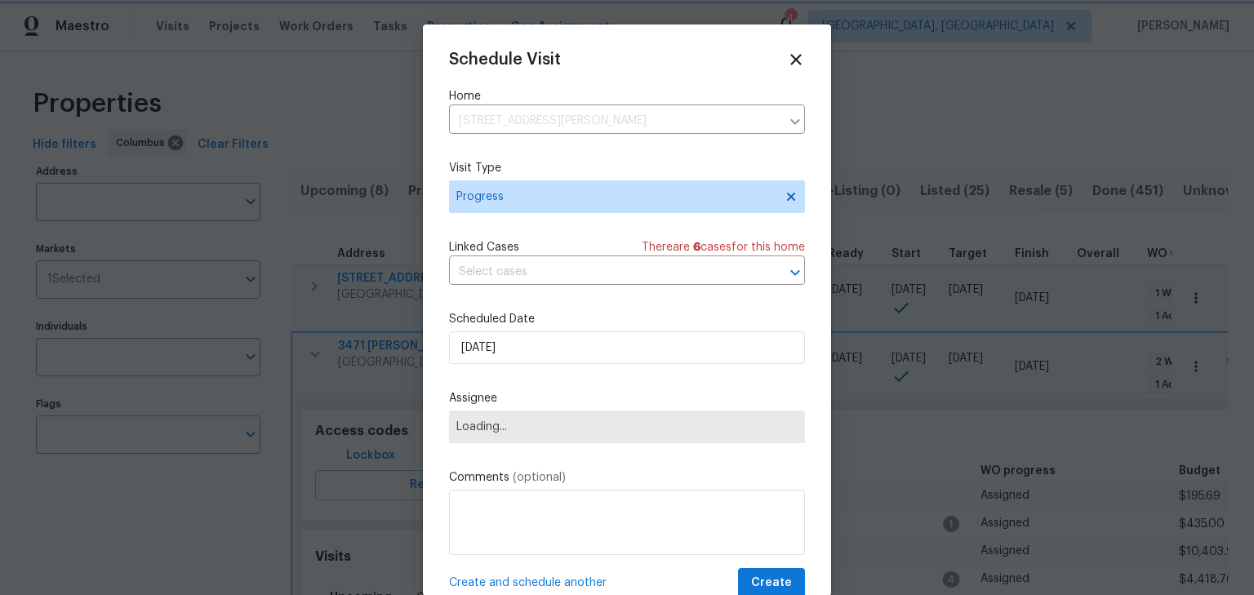
scroll to position [847, 0]
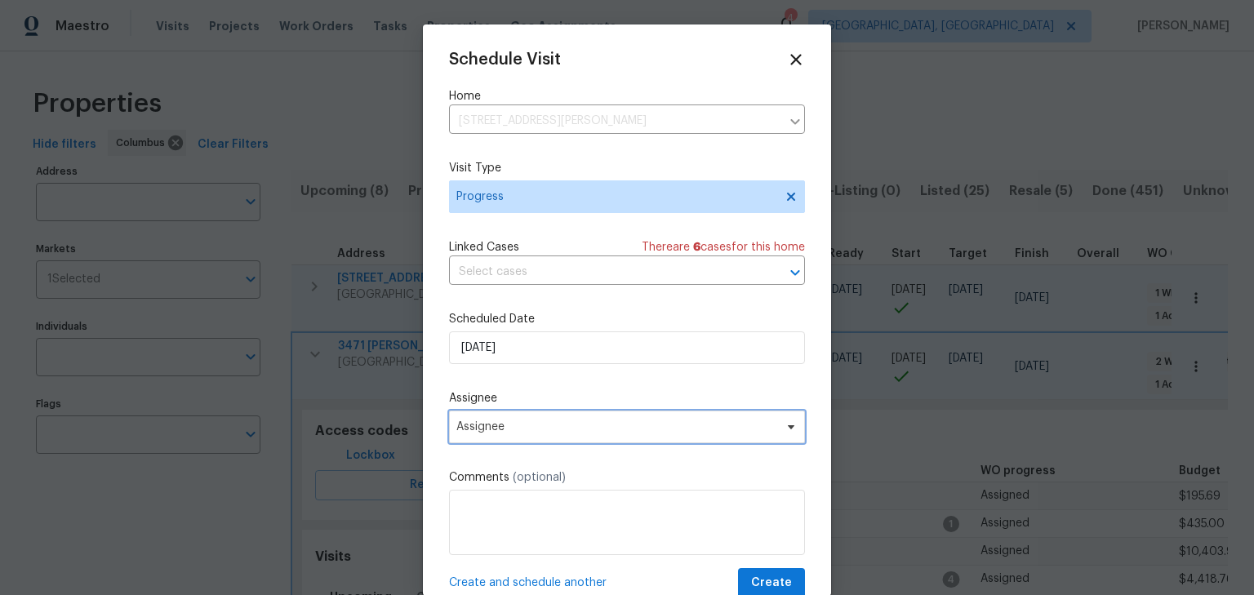
click at [568, 411] on span "Assignee" at bounding box center [627, 427] width 356 height 33
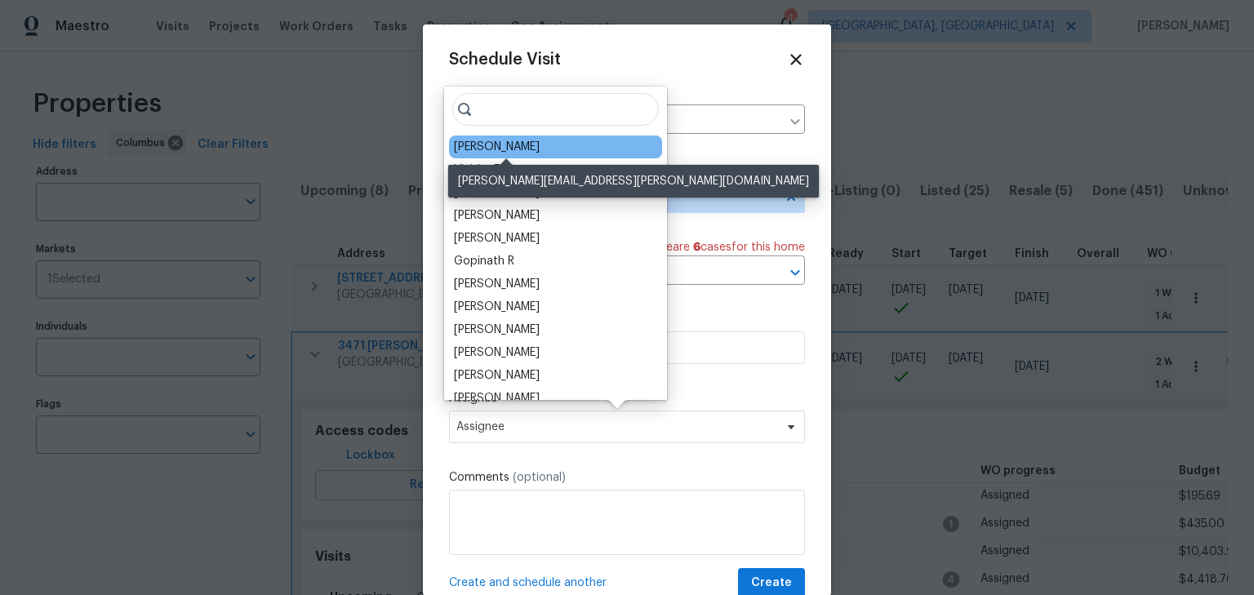
click at [510, 149] on div "[PERSON_NAME]" at bounding box center [497, 147] width 86 height 16
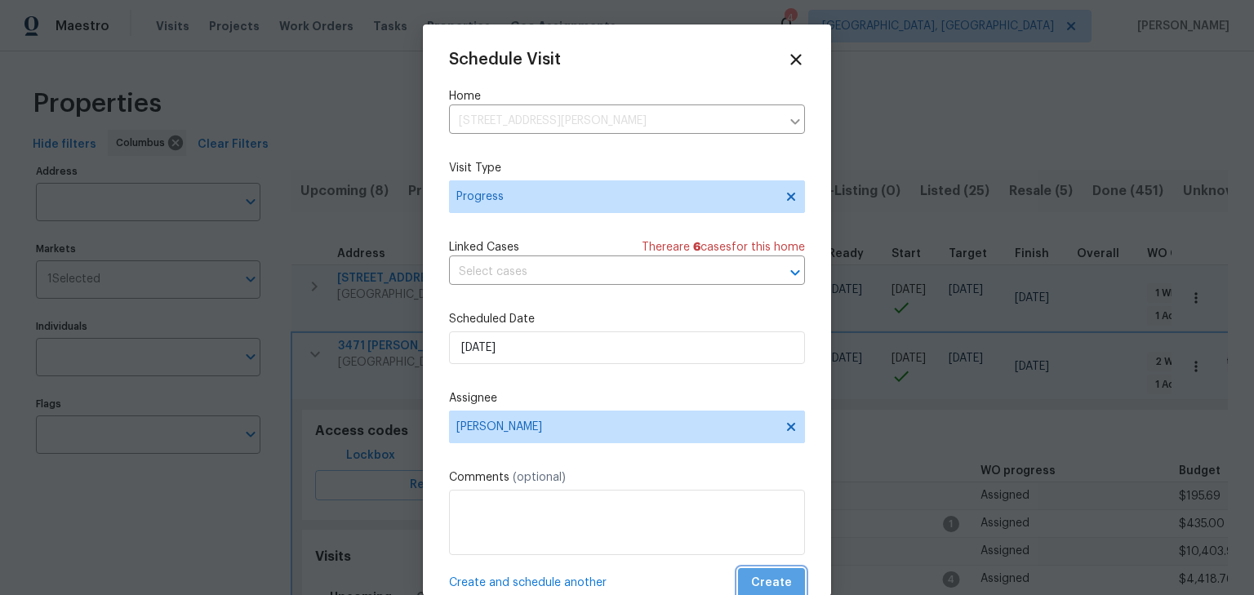
click at [771, 574] on button "Create" at bounding box center [771, 583] width 67 height 30
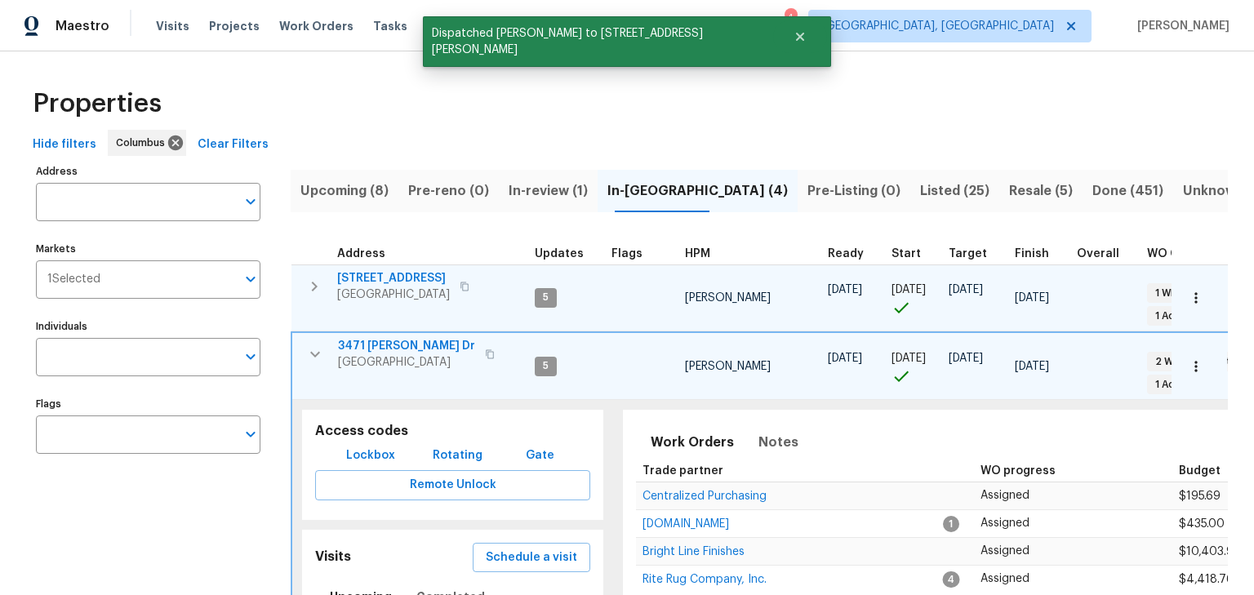
click at [322, 357] on icon "button" at bounding box center [315, 354] width 20 height 20
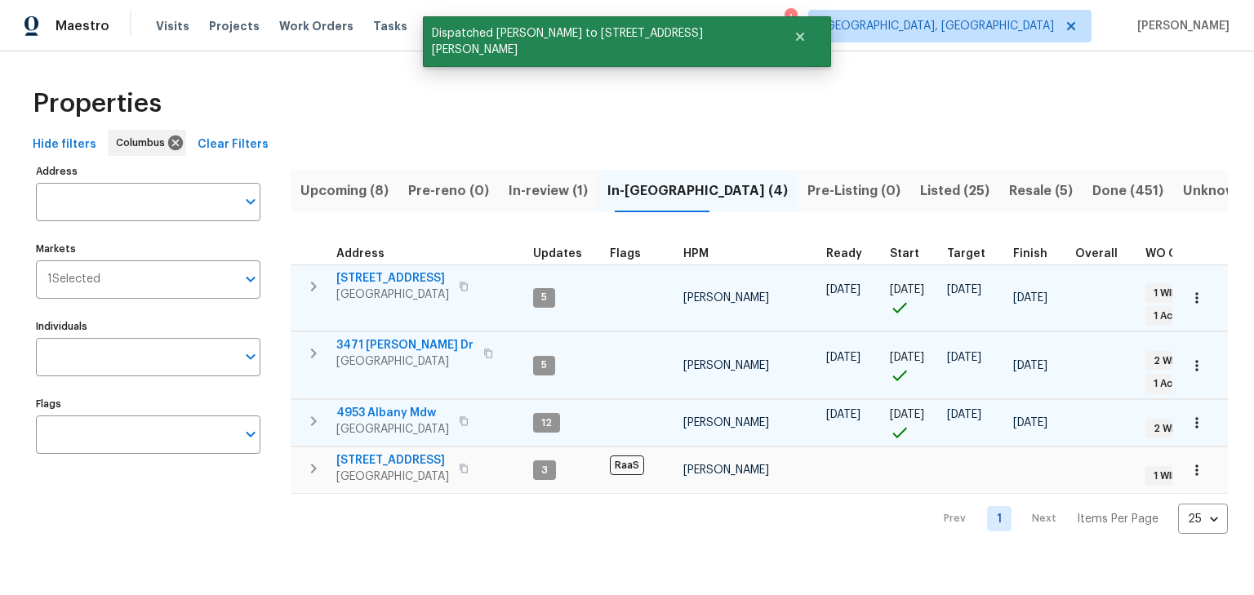
click at [313, 290] on icon "button" at bounding box center [314, 287] width 20 height 20
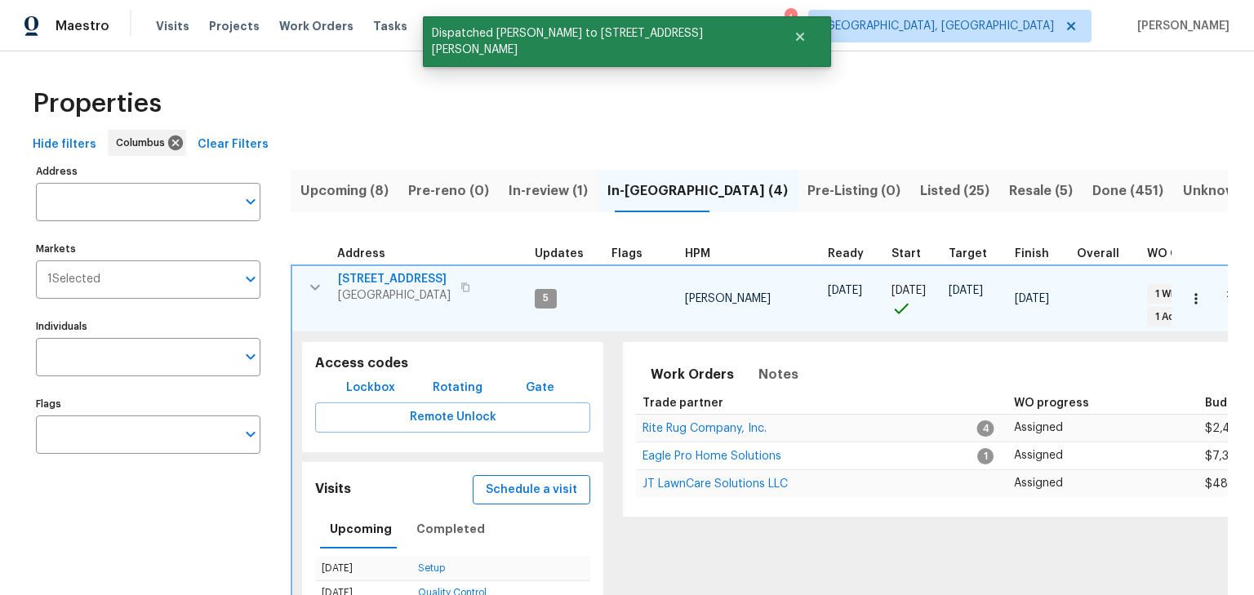
click at [542, 486] on span "Schedule a visit" at bounding box center [531, 490] width 91 height 20
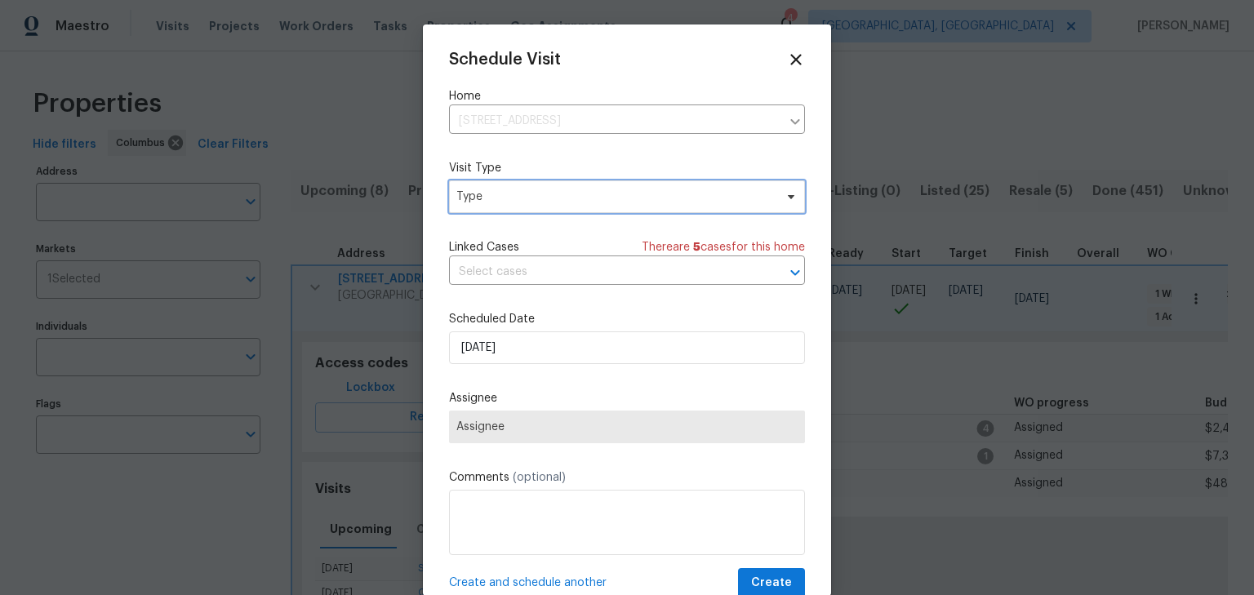
click at [535, 198] on span "Type" at bounding box center [614, 197] width 317 height 16
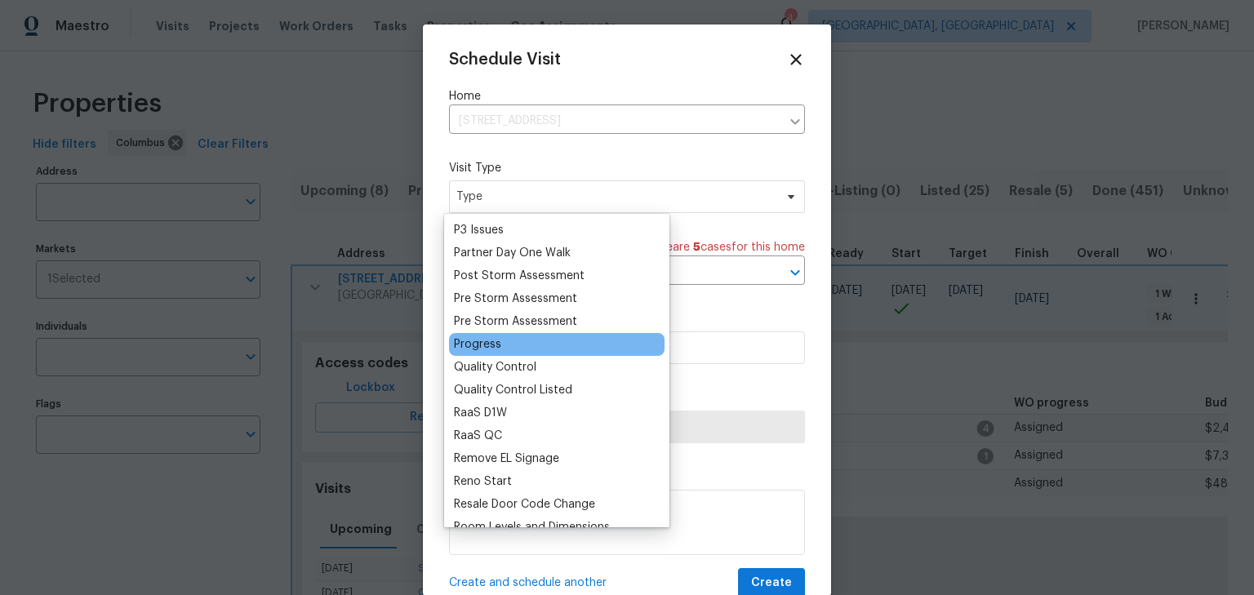
scroll to position [980, 0]
click at [465, 349] on div "Progress" at bounding box center [477, 345] width 47 height 16
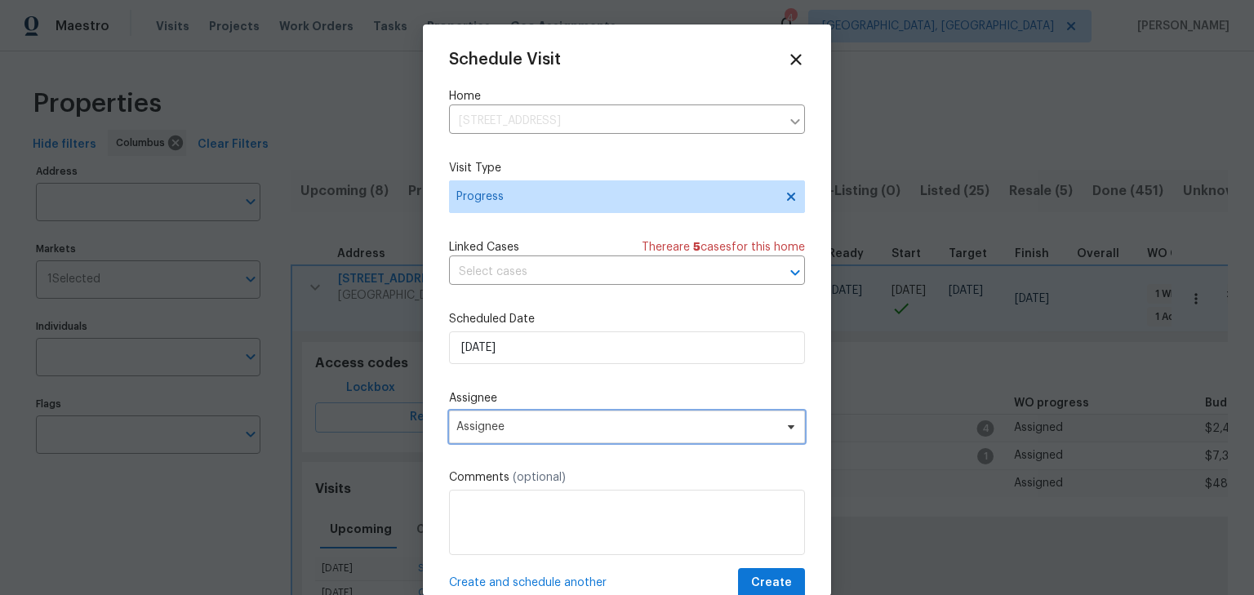
click at [517, 429] on span "Assignee" at bounding box center [616, 426] width 320 height 13
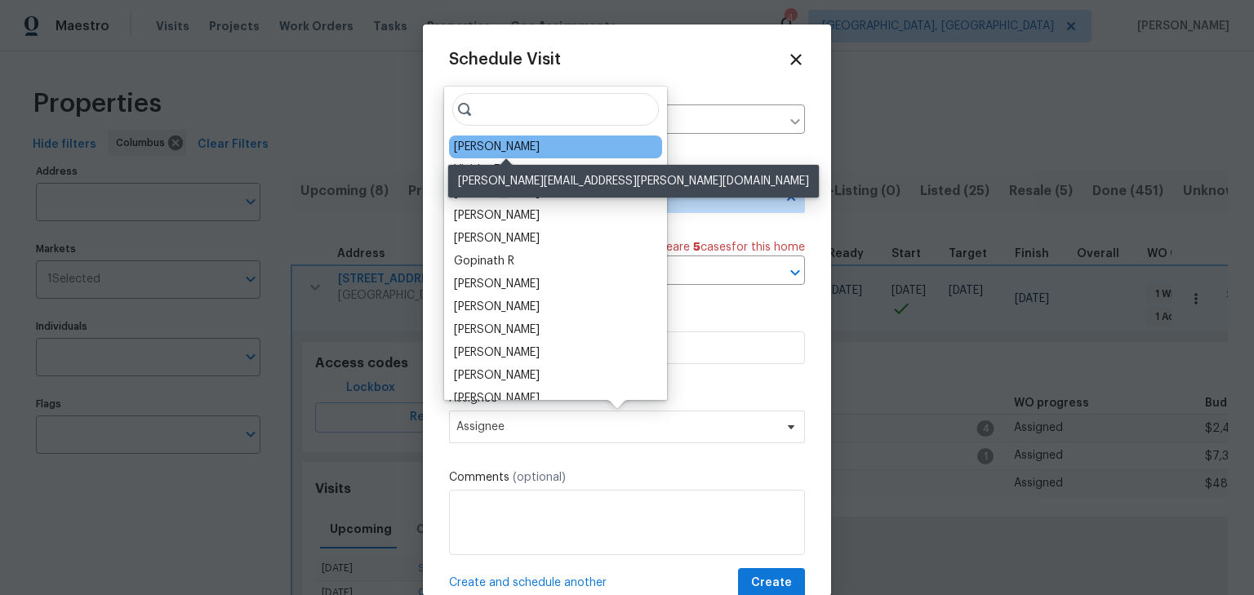
click at [528, 152] on div "[PERSON_NAME]" at bounding box center [497, 147] width 86 height 16
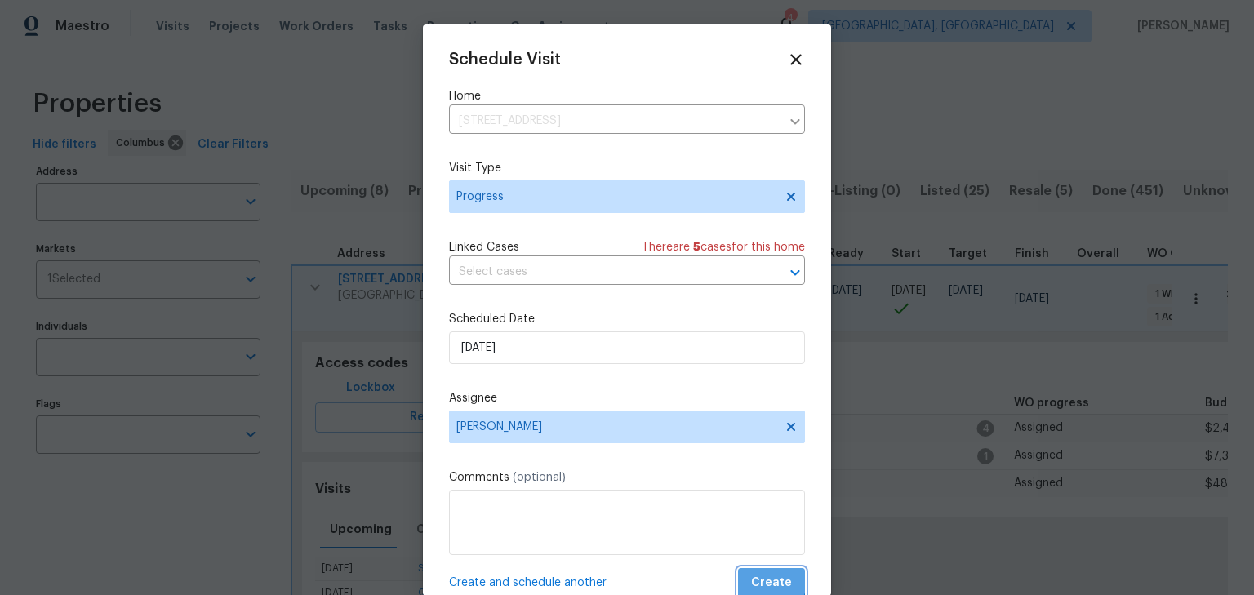
click at [739, 575] on button "Create" at bounding box center [771, 583] width 67 height 30
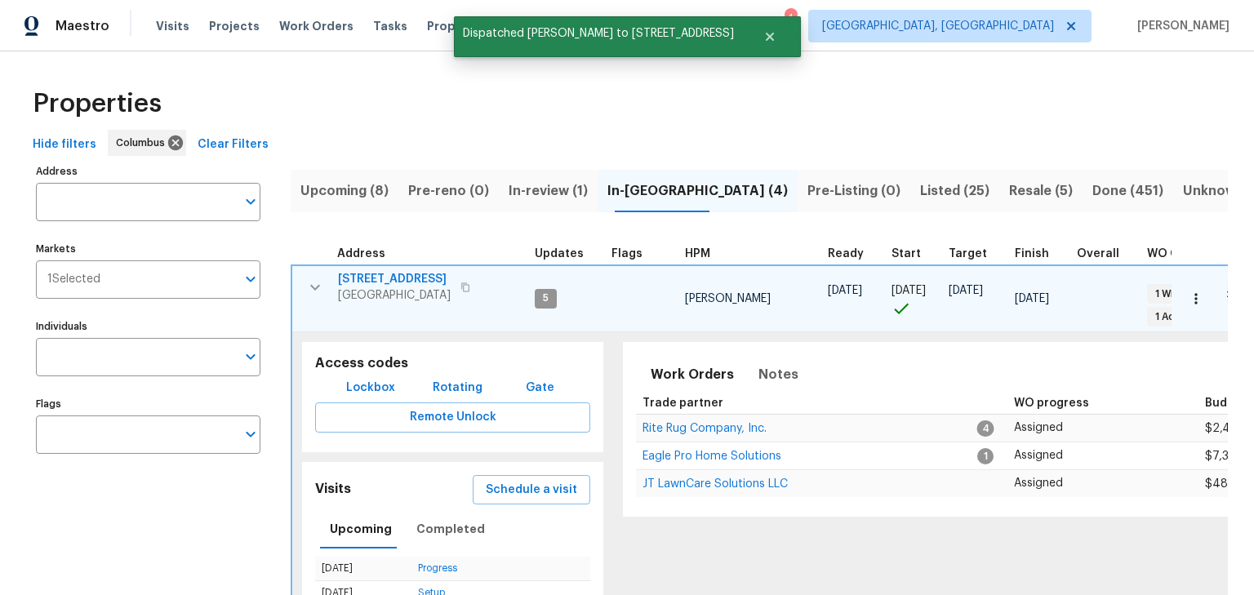
click at [314, 280] on icon "button" at bounding box center [315, 287] width 20 height 20
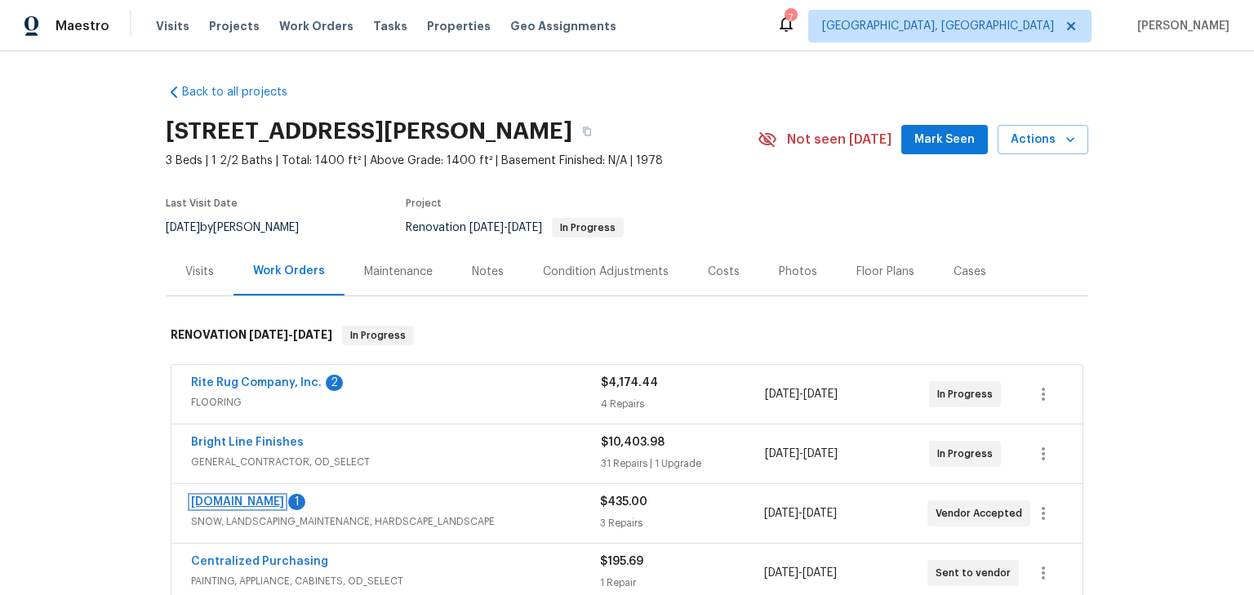
click at [242, 499] on link "[DOMAIN_NAME]" at bounding box center [237, 501] width 93 height 11
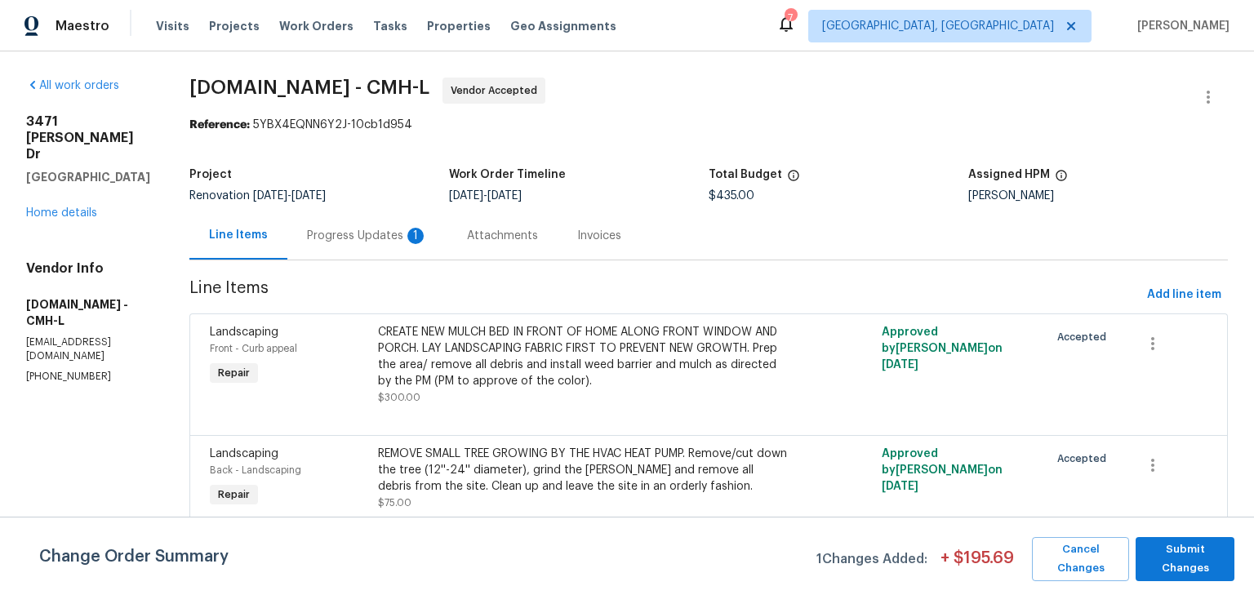
click at [382, 233] on div "Progress Updates 1" at bounding box center [367, 236] width 121 height 16
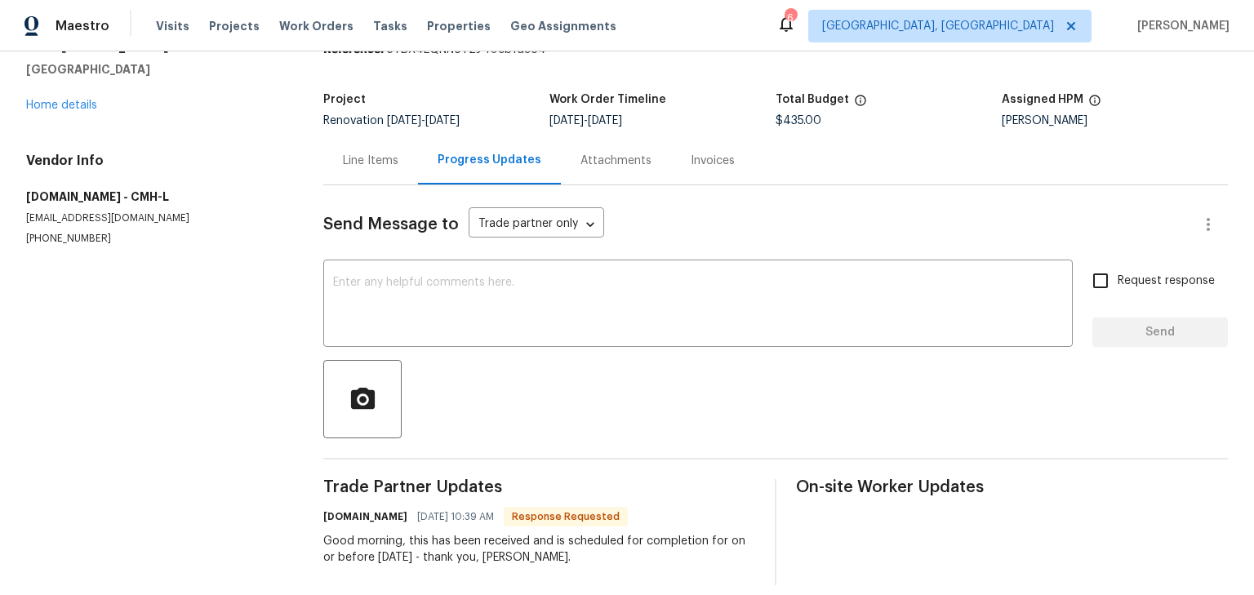
scroll to position [101, 0]
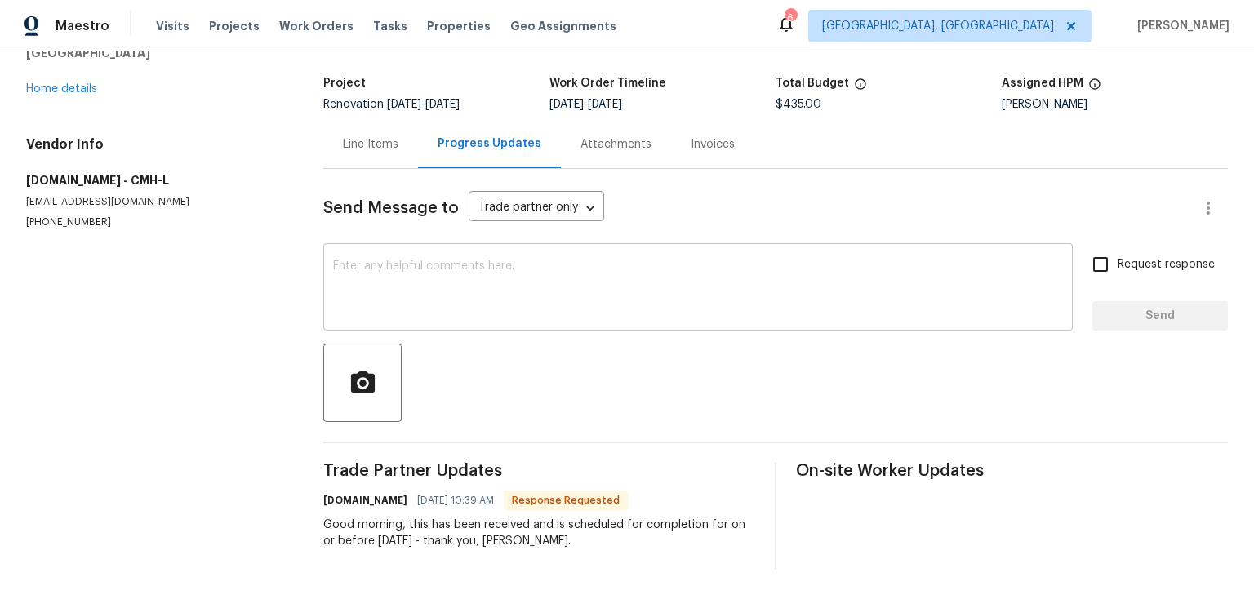
click at [532, 260] on textarea at bounding box center [698, 288] width 730 height 57
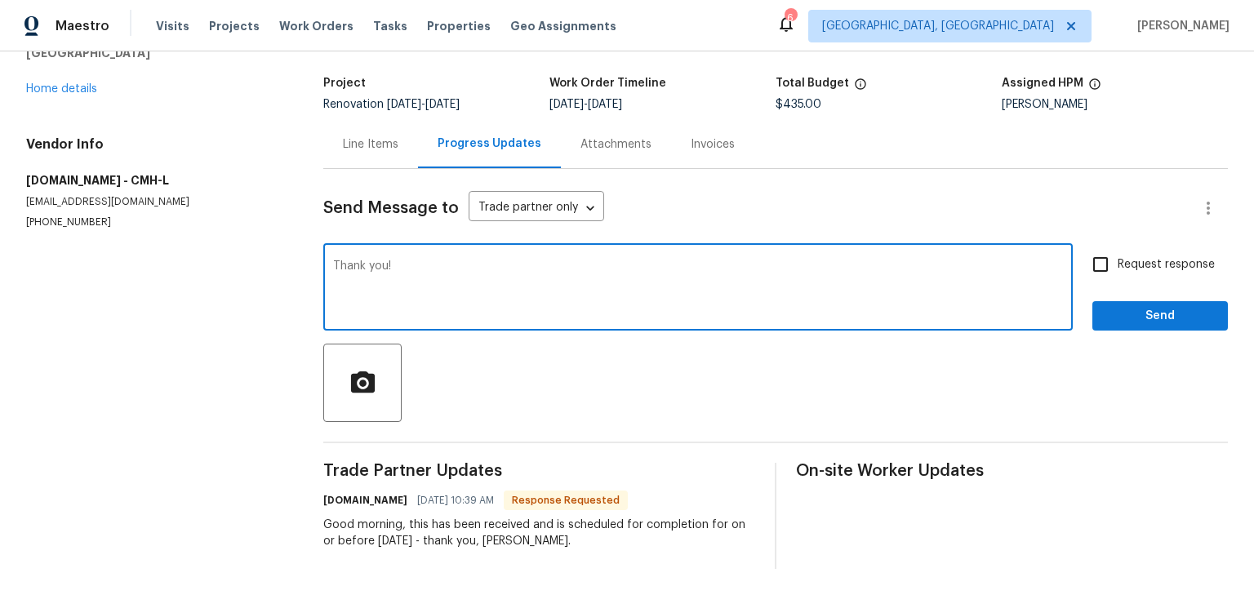
type textarea "Thank you!"
click at [1144, 312] on span "Send" at bounding box center [1159, 316] width 109 height 20
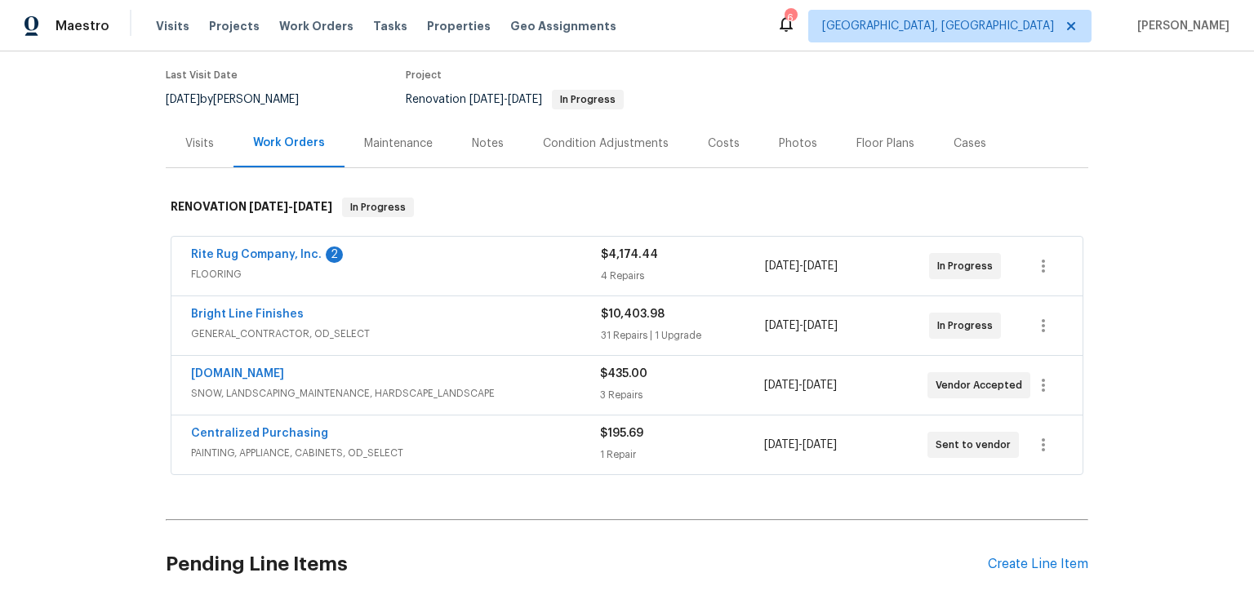
scroll to position [131, 0]
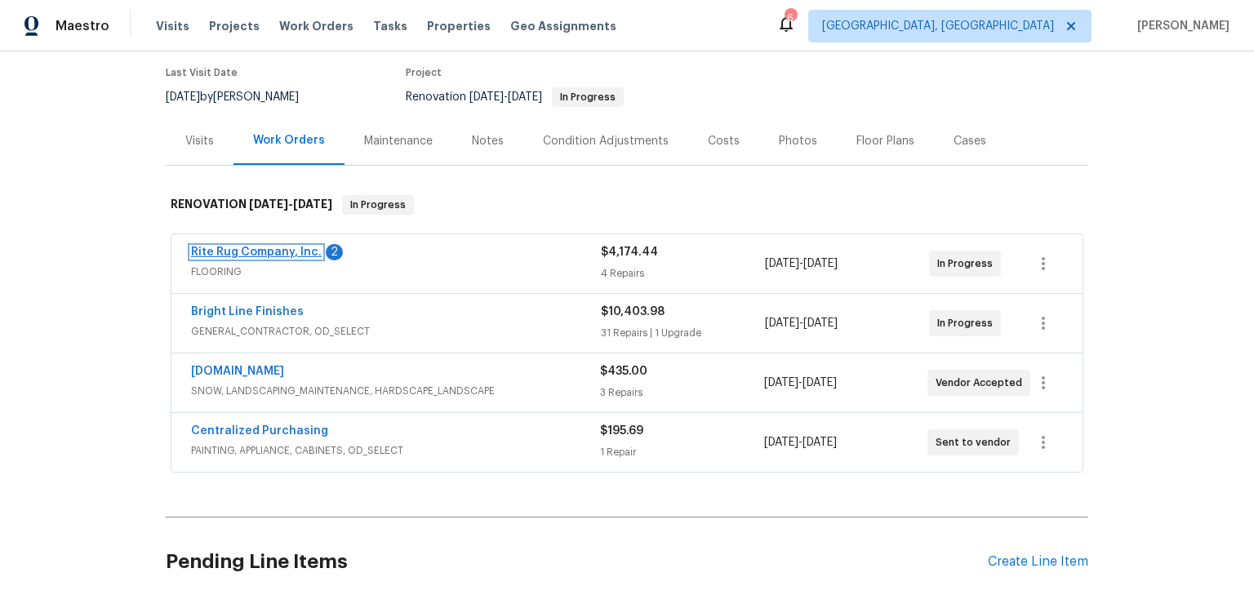
click at [256, 246] on link "Rite Rug Company, Inc." at bounding box center [256, 251] width 131 height 11
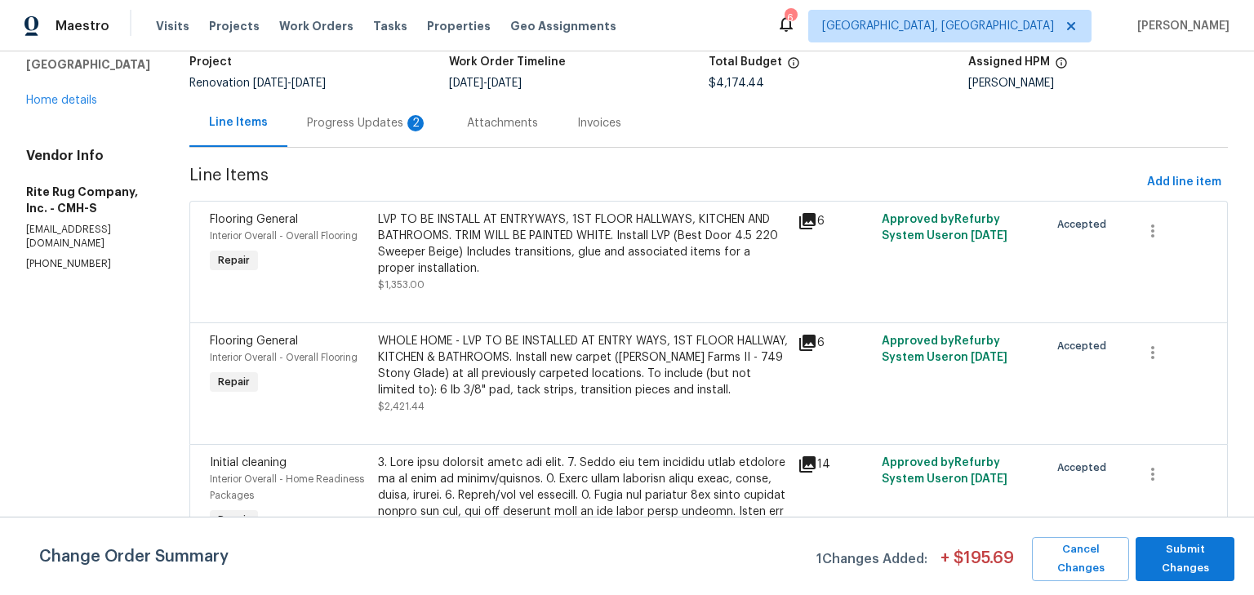
scroll to position [116, 0]
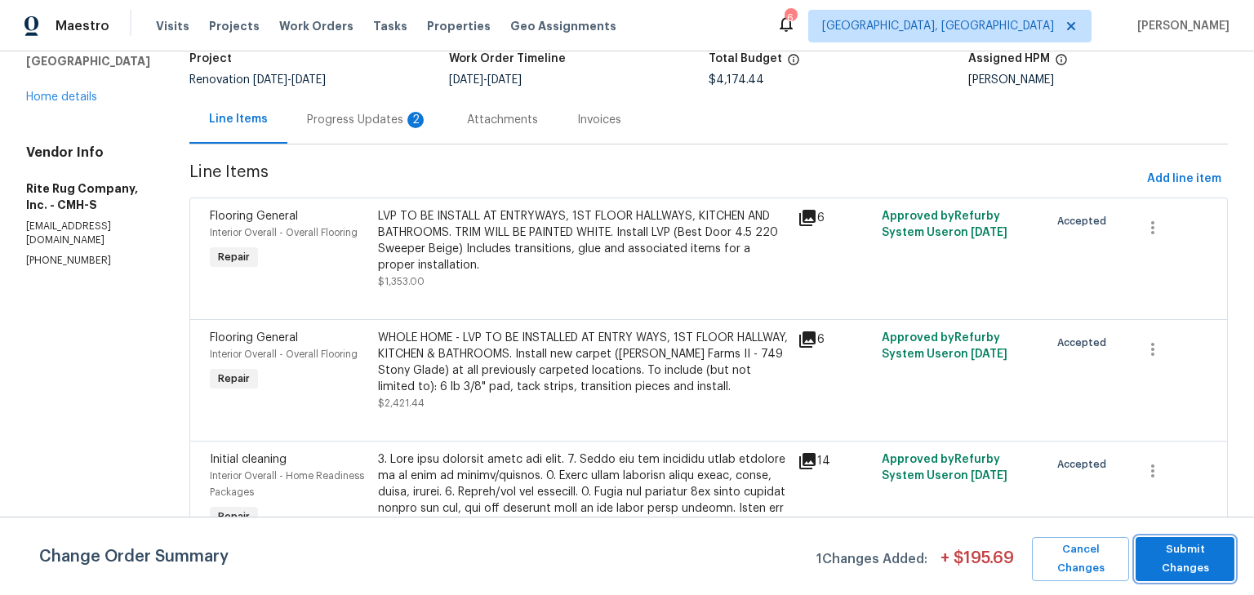
drag, startPoint x: 1190, startPoint y: 574, endPoint x: 1151, endPoint y: 573, distance: 39.2
click at [1186, 573] on span "Submit Changes" at bounding box center [1184, 559] width 82 height 38
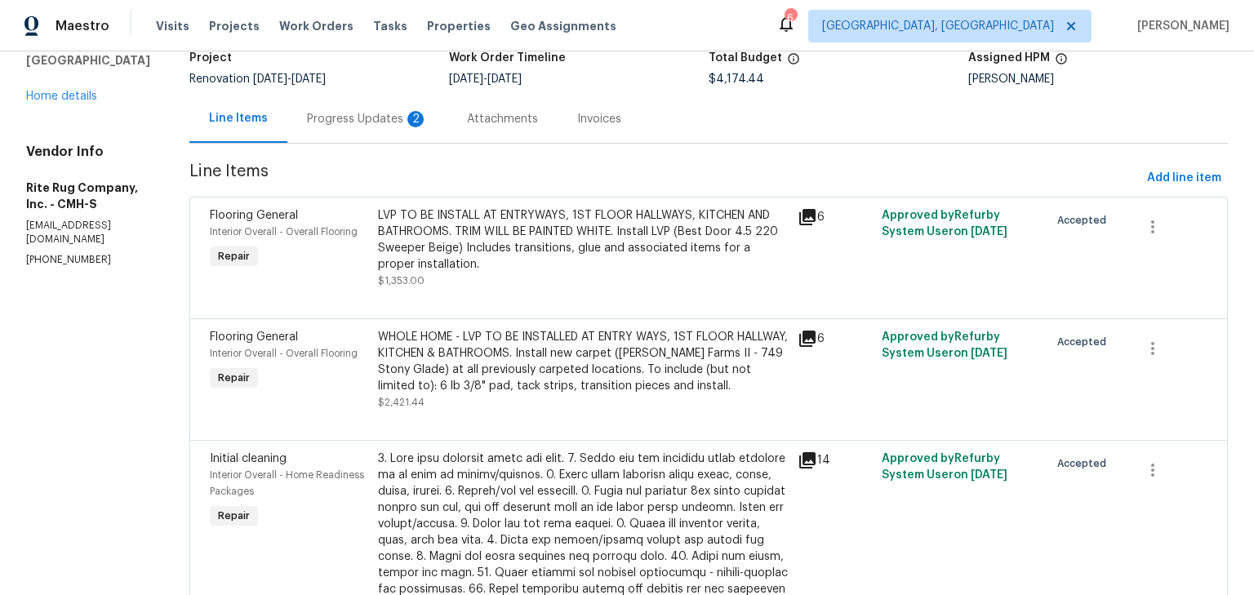
click at [418, 135] on div "Progress Updates 2" at bounding box center [367, 119] width 160 height 48
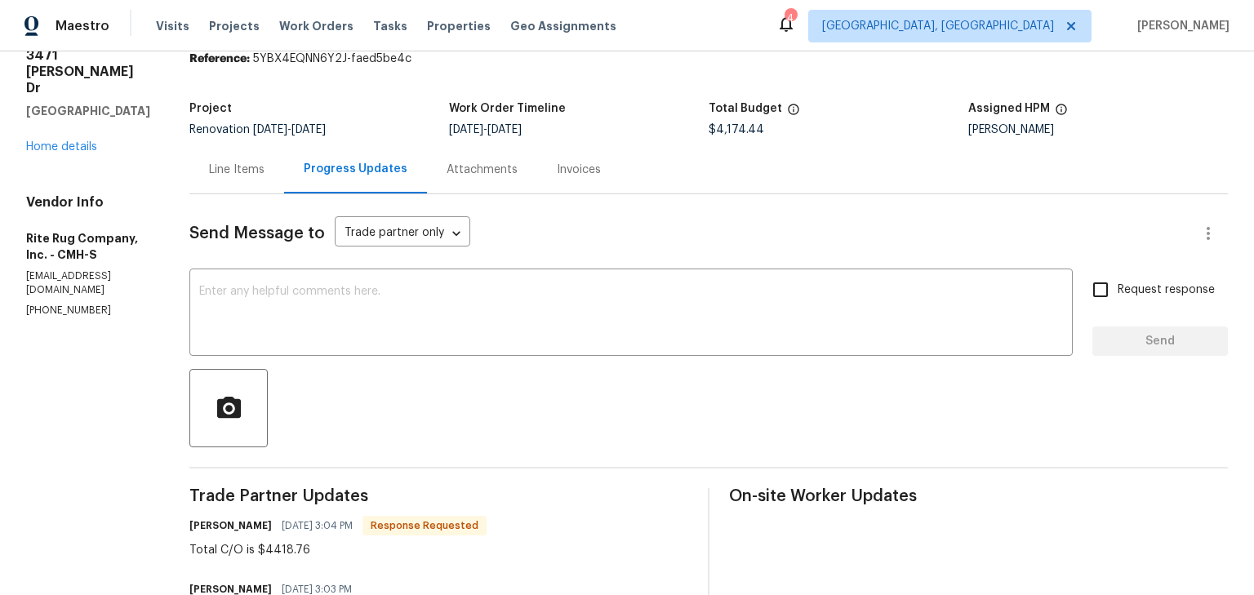
scroll to position [65, 0]
click at [264, 169] on div "Line Items" at bounding box center [236, 170] width 55 height 16
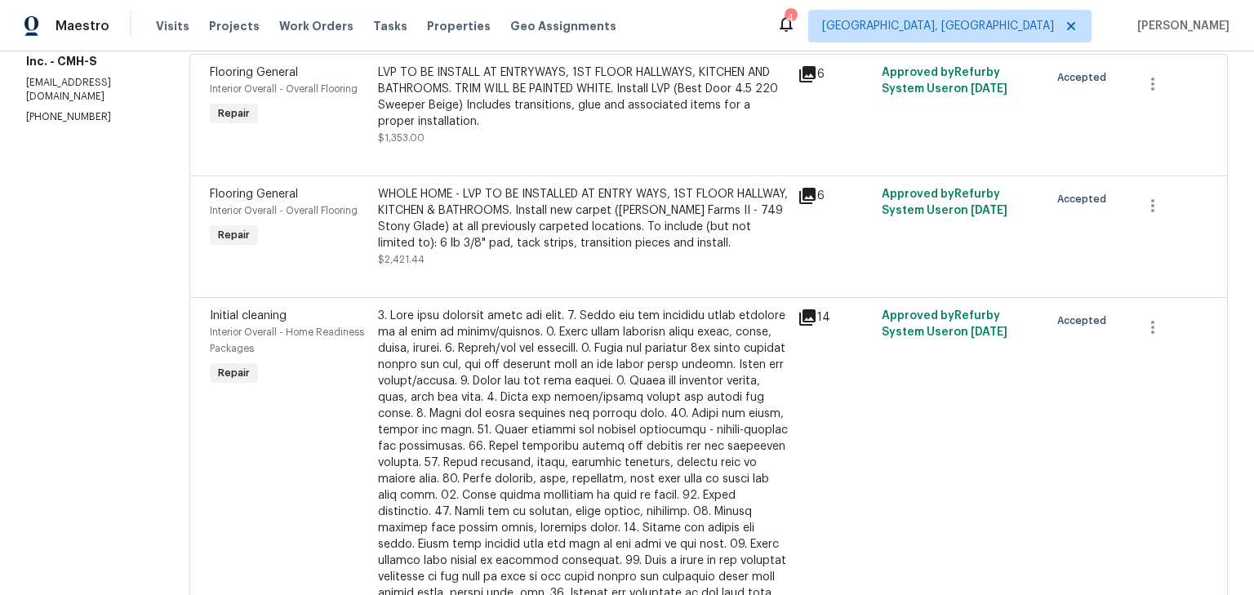
scroll to position [260, 0]
click at [660, 255] on div "WHOLE HOME - LVP TO BE INSTALLED AT ENTRY WAYS, 1ST FLOOR HALLWAY, KITCHEN & BA…" at bounding box center [583, 227] width 410 height 82
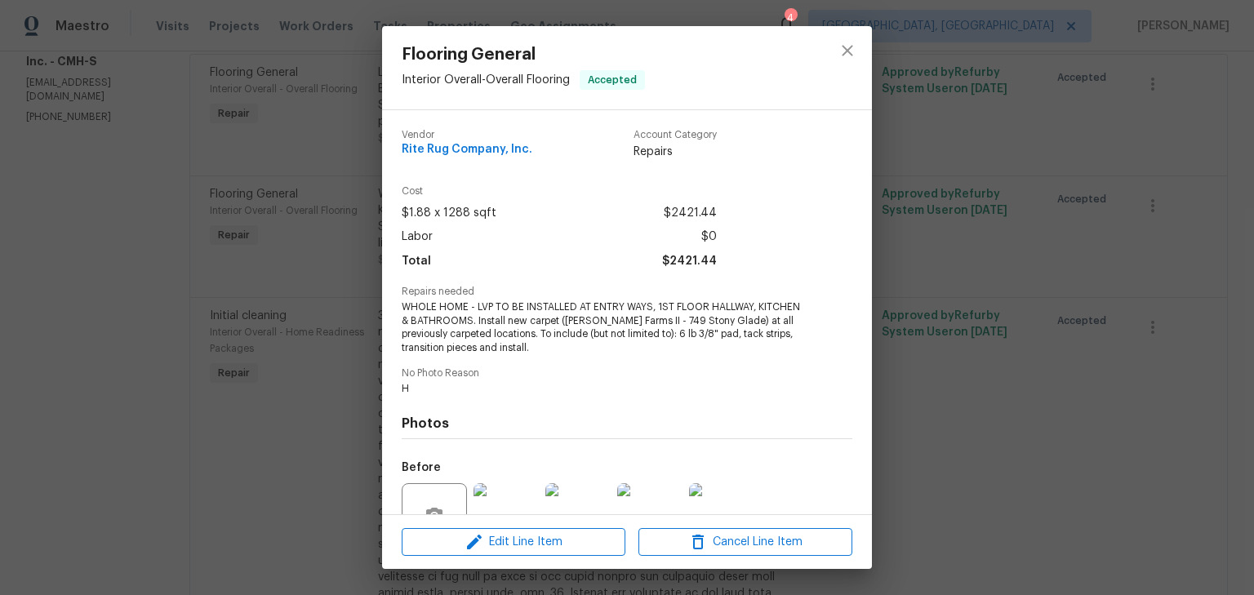
click at [541, 519] on div "Edit Line Item Cancel Line Item" at bounding box center [627, 542] width 490 height 55
click at [541, 540] on span "Edit Line Item" at bounding box center [513, 542] width 214 height 20
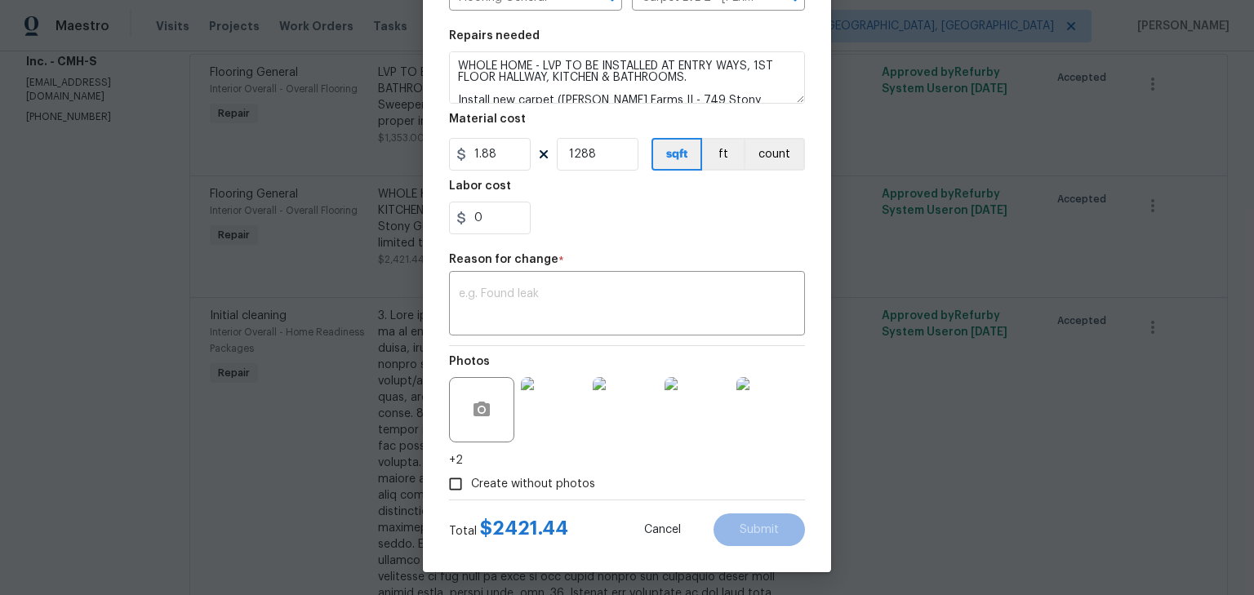
scroll to position [225, 0]
click at [568, 292] on textarea at bounding box center [627, 303] width 336 height 34
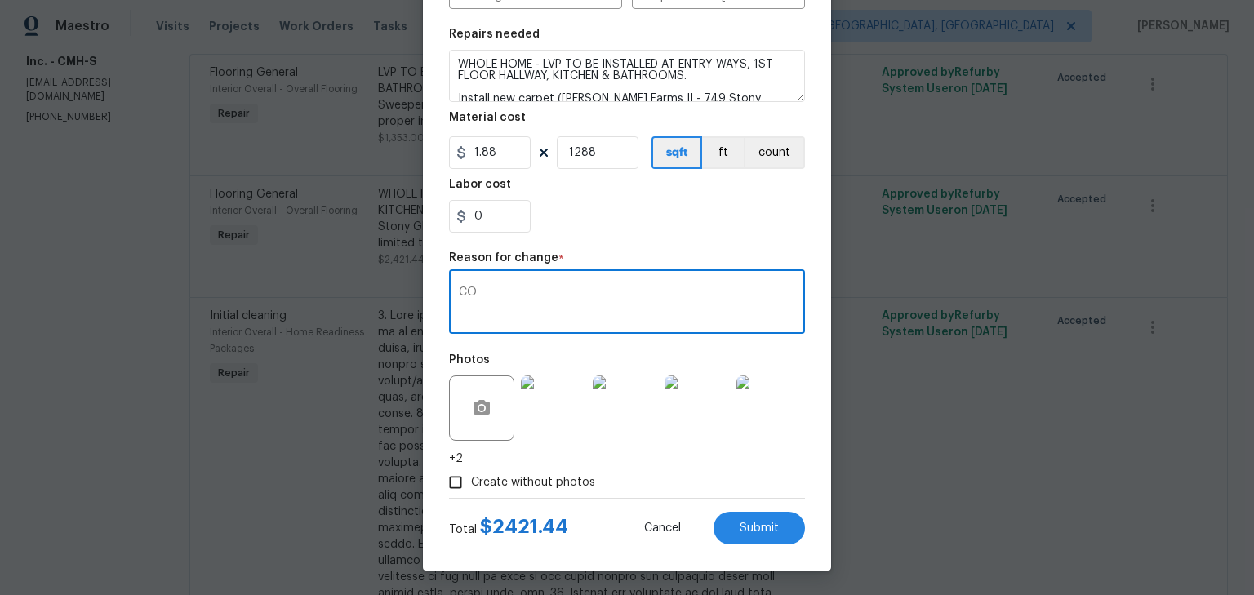
type textarea "CO"
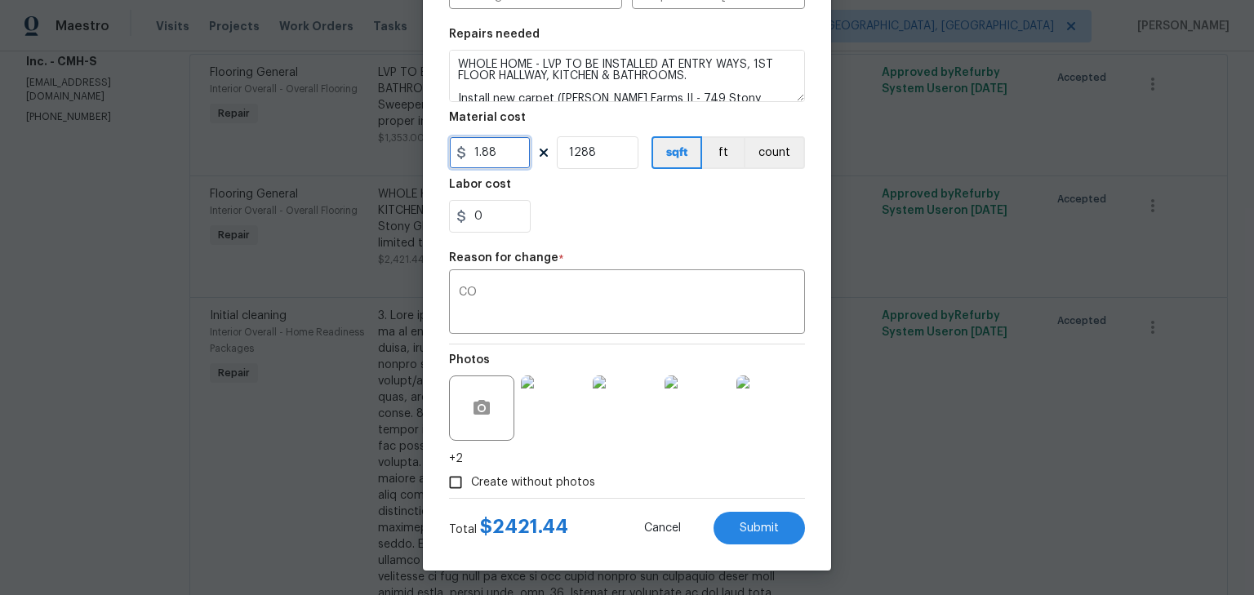
drag, startPoint x: 489, startPoint y: 154, endPoint x: 373, endPoint y: 146, distance: 116.2
click at [373, 146] on div "Edit Line Item Repair Upgrade BRN Area Interior Overall ​ Feature Overall Floor…" at bounding box center [627, 297] width 1254 height 595
type input "0"
type input "2665.76"
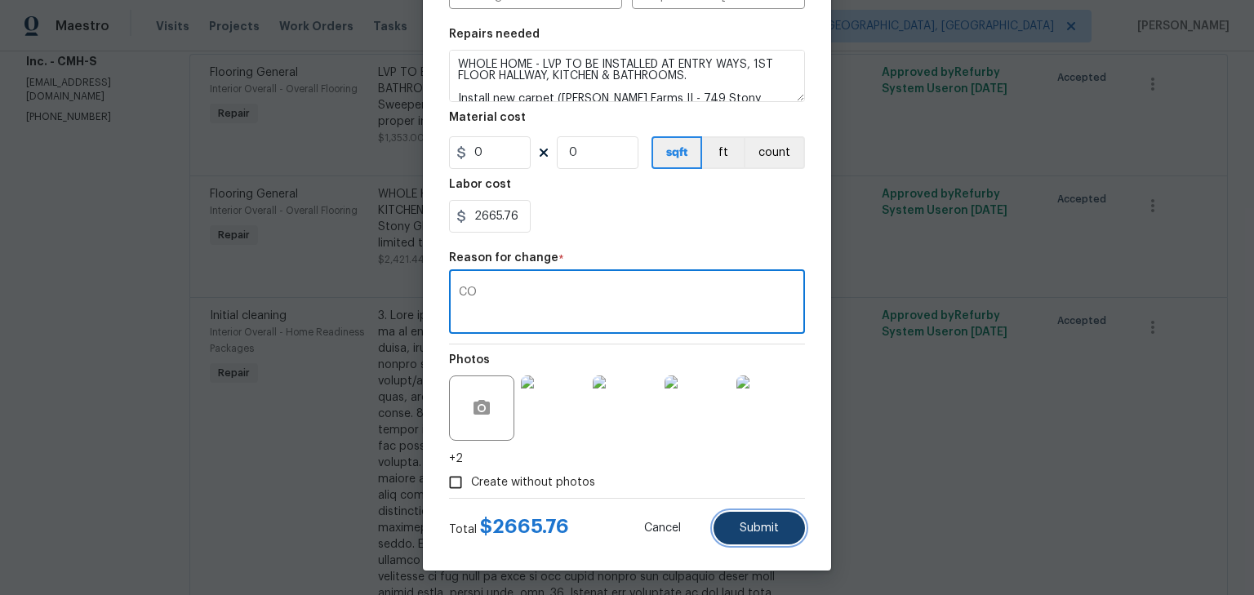
click at [752, 516] on button "Submit" at bounding box center [758, 528] width 91 height 33
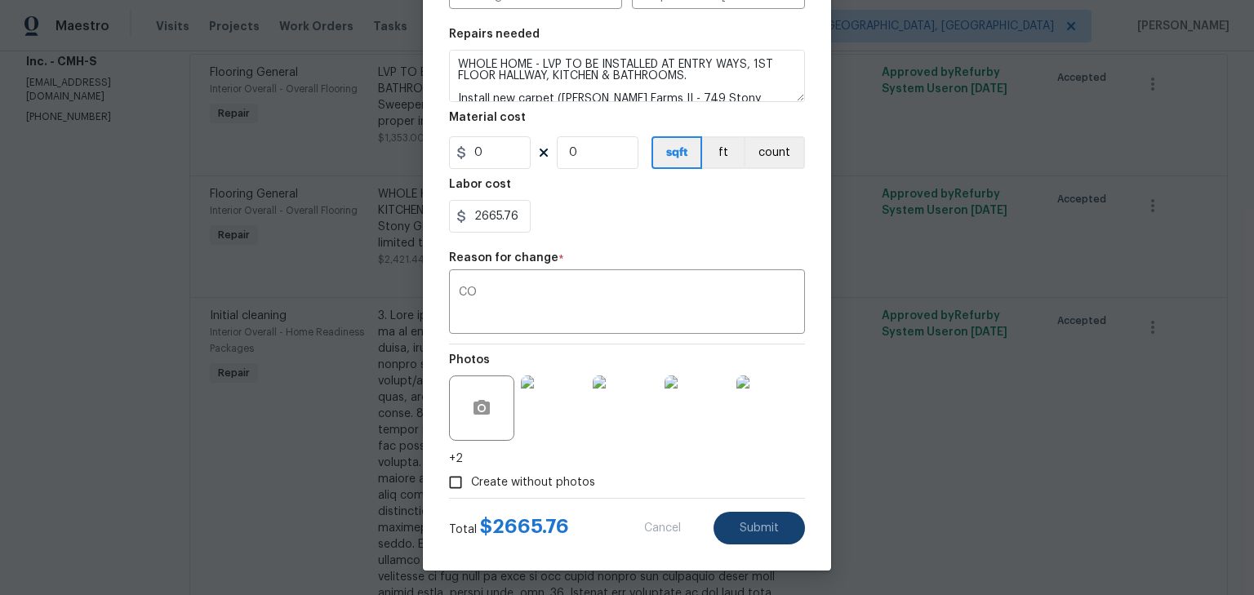
type input "1.88"
type input "1288"
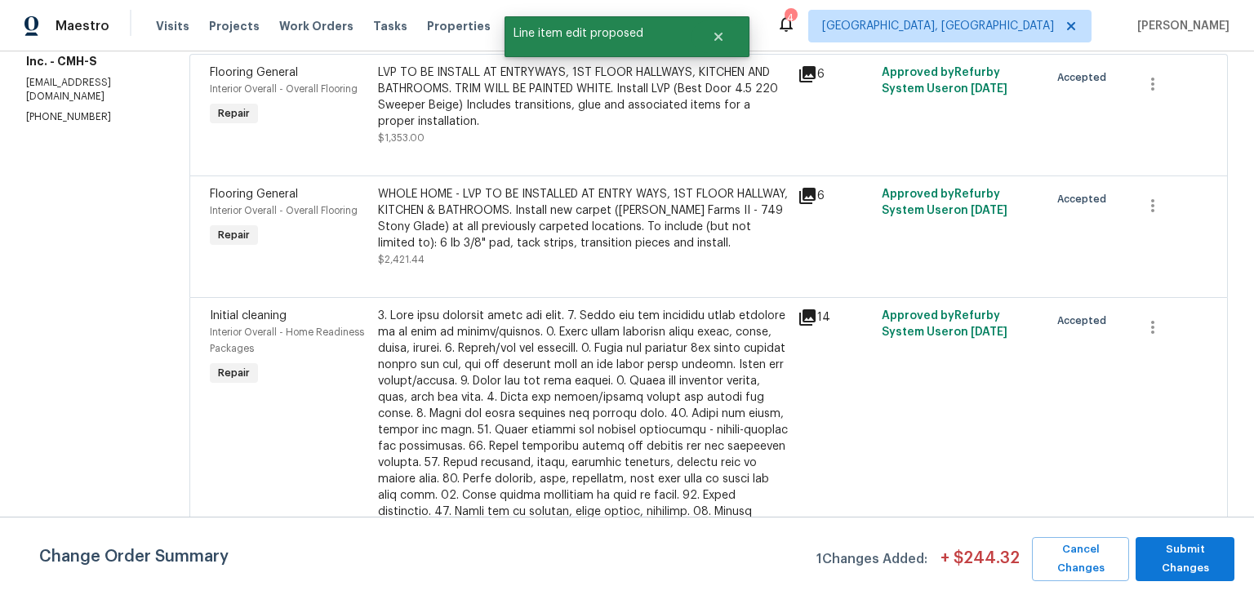
scroll to position [0, 0]
click at [1156, 547] on span "Submit Changes" at bounding box center [1184, 559] width 82 height 38
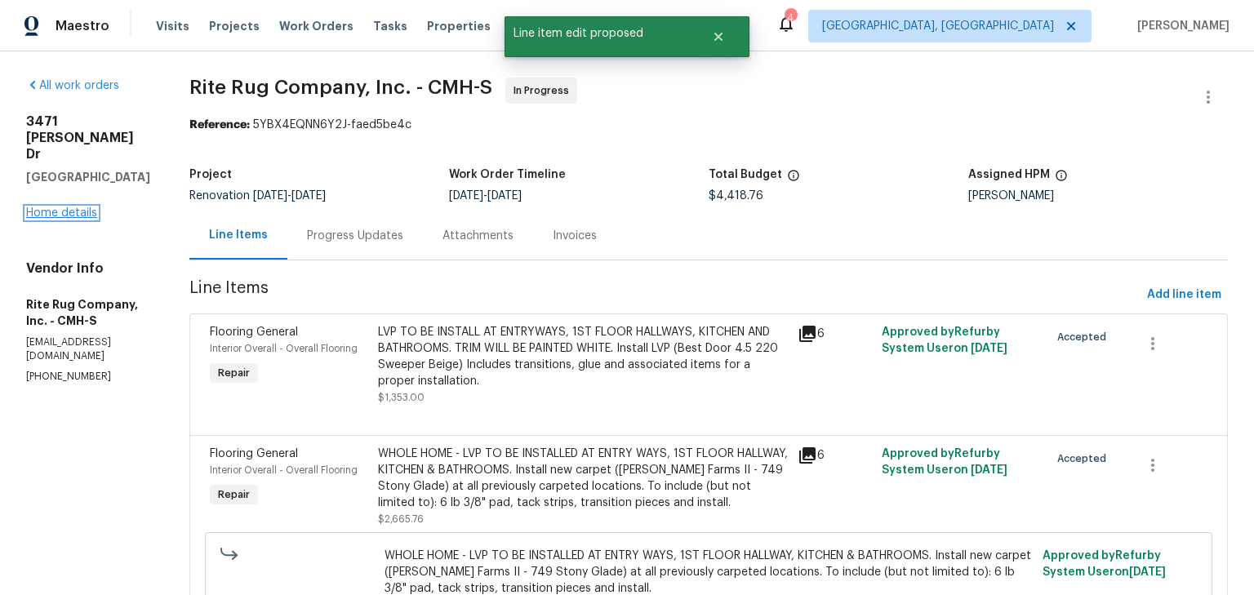
click at [85, 207] on link "Home details" at bounding box center [61, 212] width 71 height 11
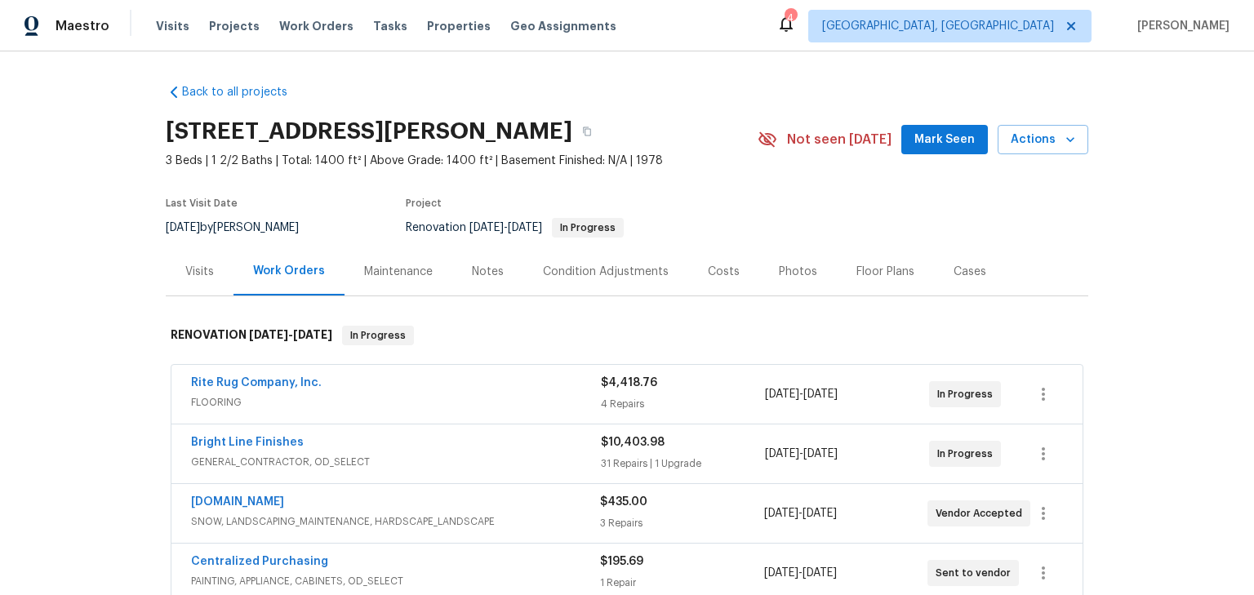
click at [317, 287] on div "Work Orders" at bounding box center [288, 271] width 111 height 48
click at [279, 379] on link "Rite Rug Company, Inc." at bounding box center [256, 382] width 131 height 11
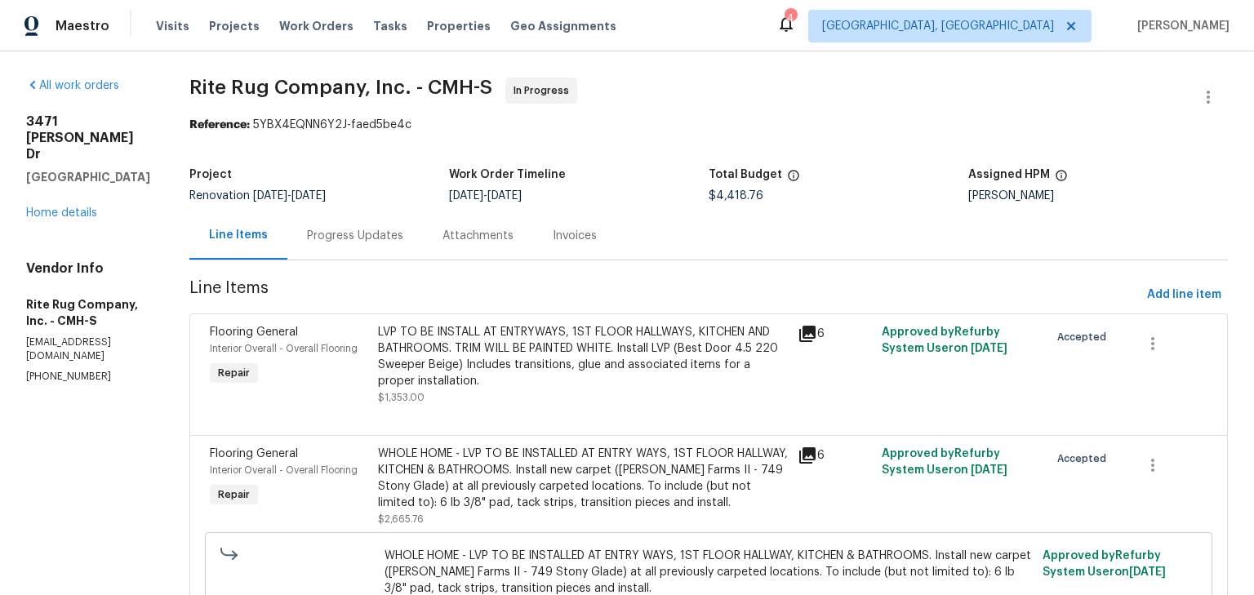
click at [393, 240] on div "Progress Updates" at bounding box center [355, 236] width 96 height 16
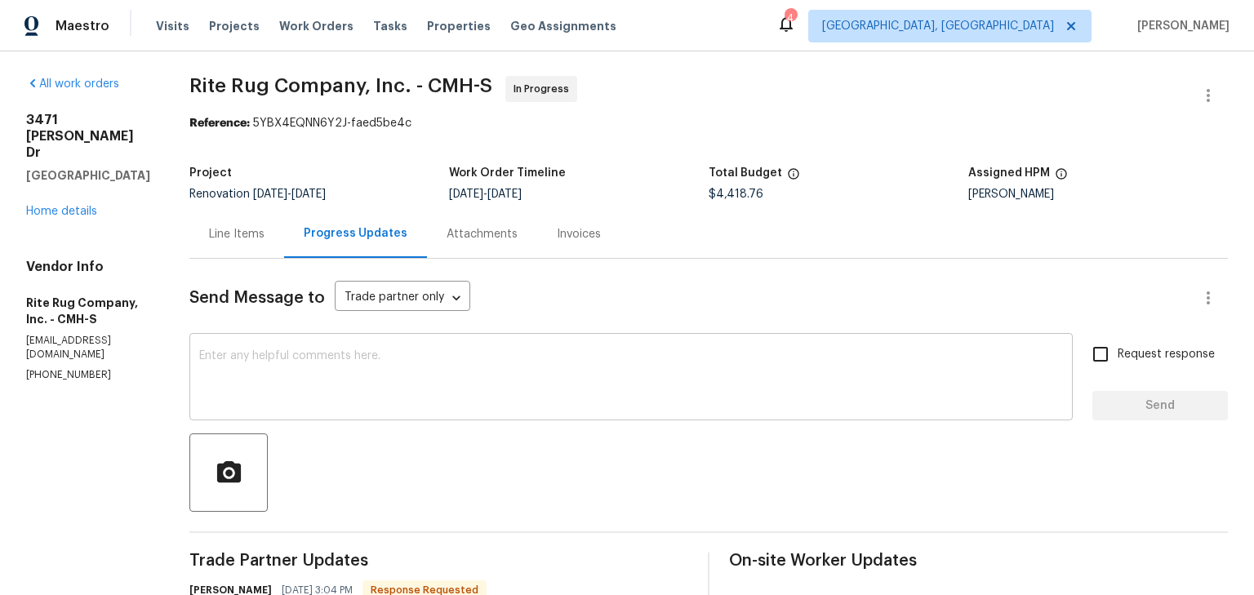
scroll to position [1, 0]
click at [565, 381] on textarea at bounding box center [630, 379] width 863 height 57
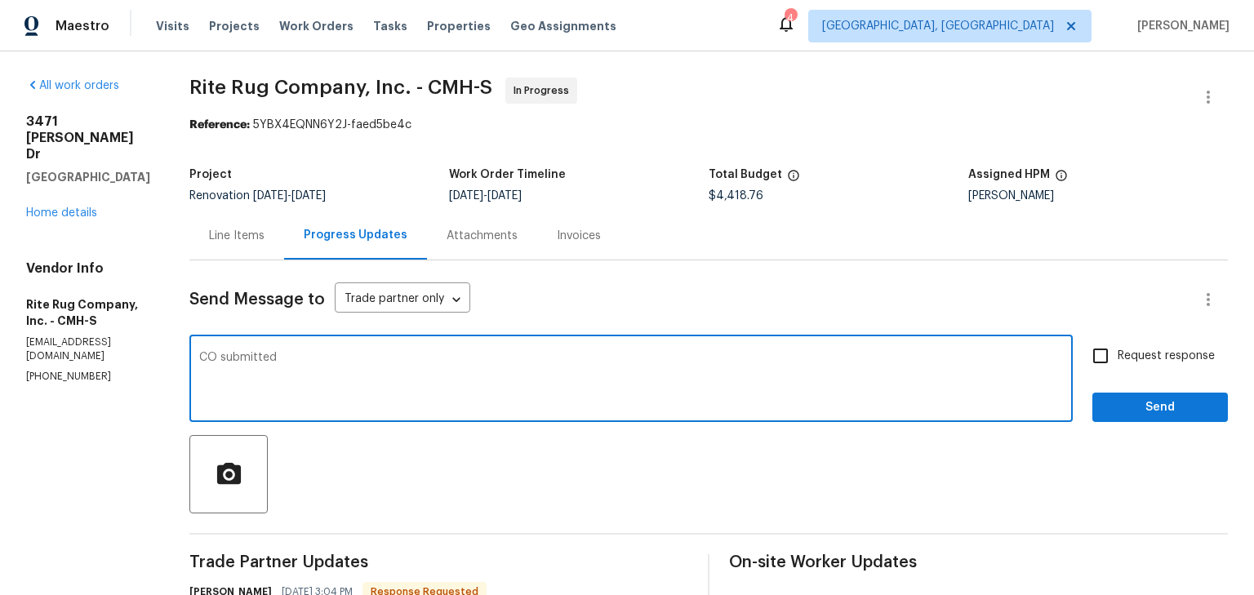
type textarea "CO submitted"
click at [1105, 408] on span "Send" at bounding box center [1159, 407] width 109 height 20
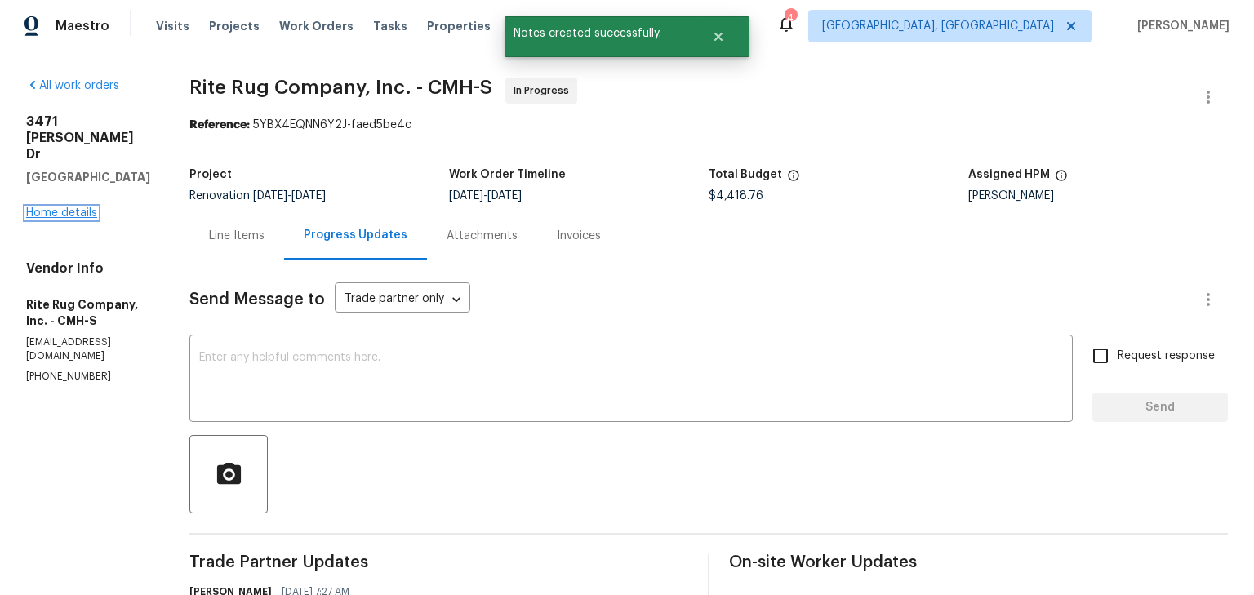
click at [82, 207] on link "Home details" at bounding box center [61, 212] width 71 height 11
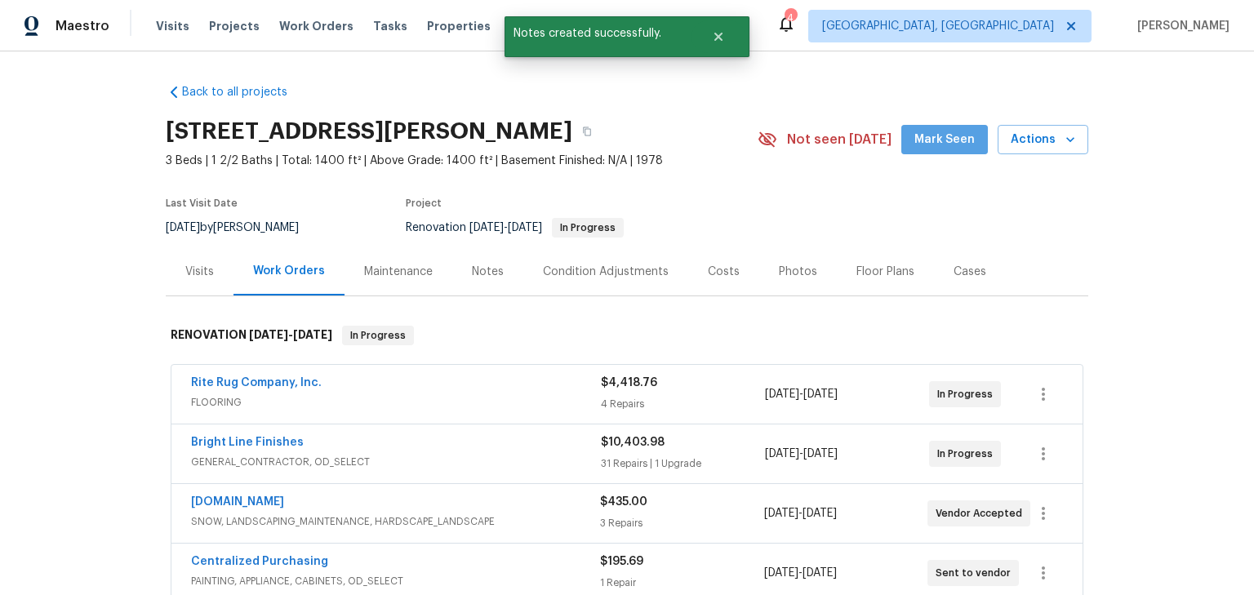
click at [952, 149] on span "Mark Seen" at bounding box center [944, 140] width 60 height 20
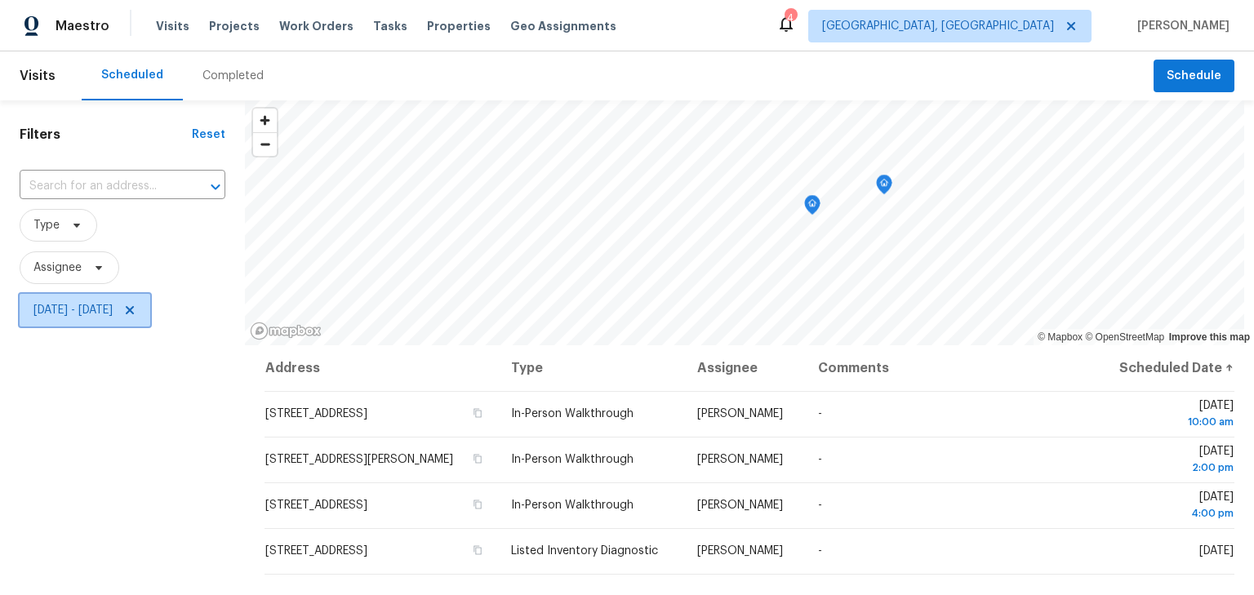
click at [113, 315] on span "[DATE] - [DATE]" at bounding box center [72, 310] width 79 height 16
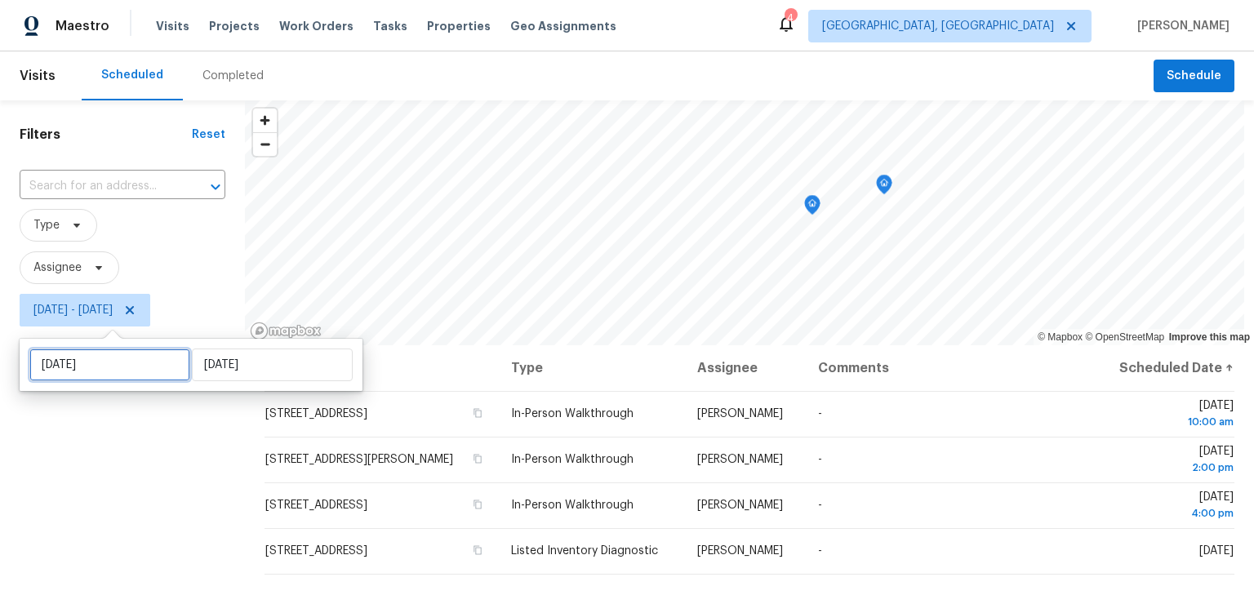
select select "7"
select select "2025"
select select "8"
select select "2025"
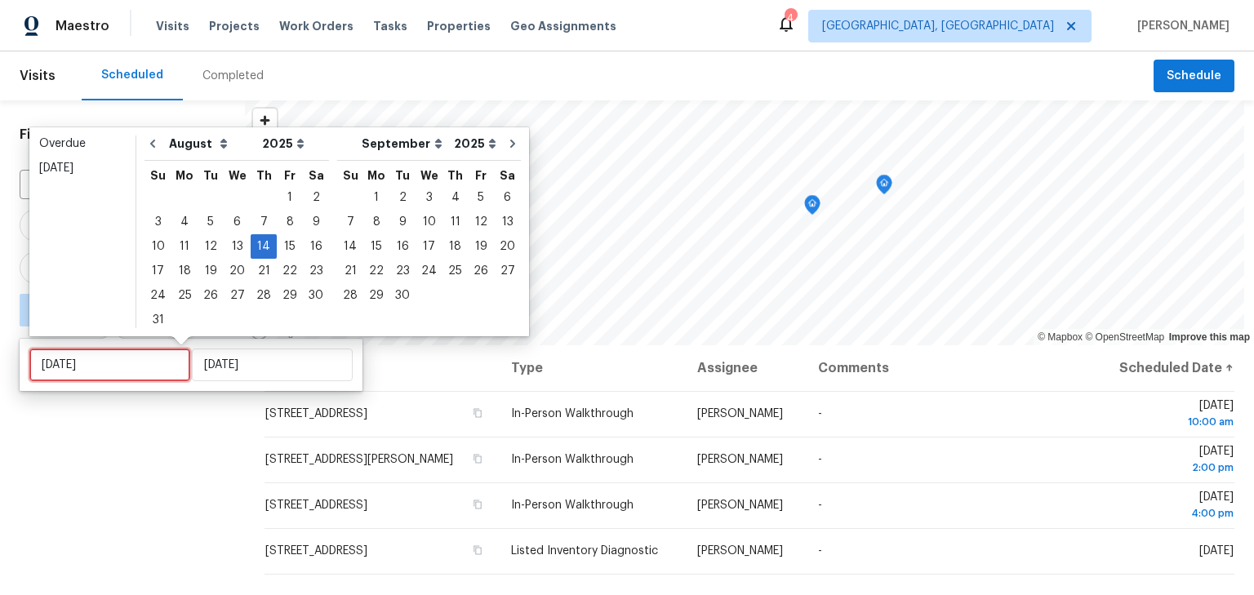
click at [142, 374] on input "[DATE]" at bounding box center [109, 364] width 161 height 33
type input "[DATE]"
click at [228, 244] on div "13" at bounding box center [237, 246] width 27 height 23
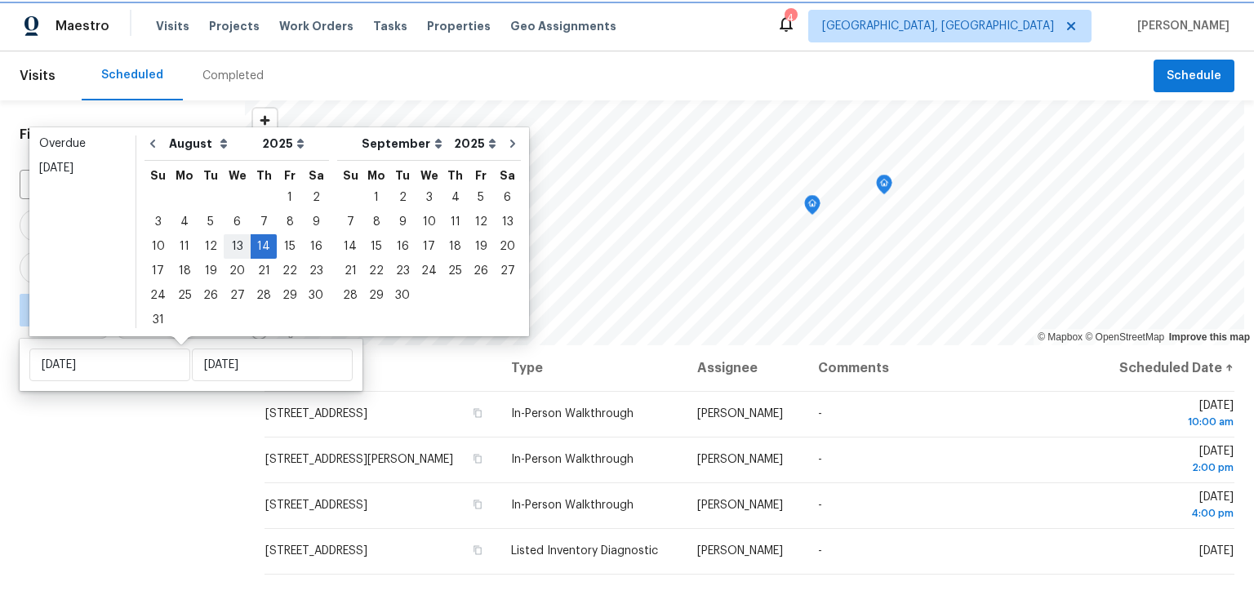
type input "[DATE]"
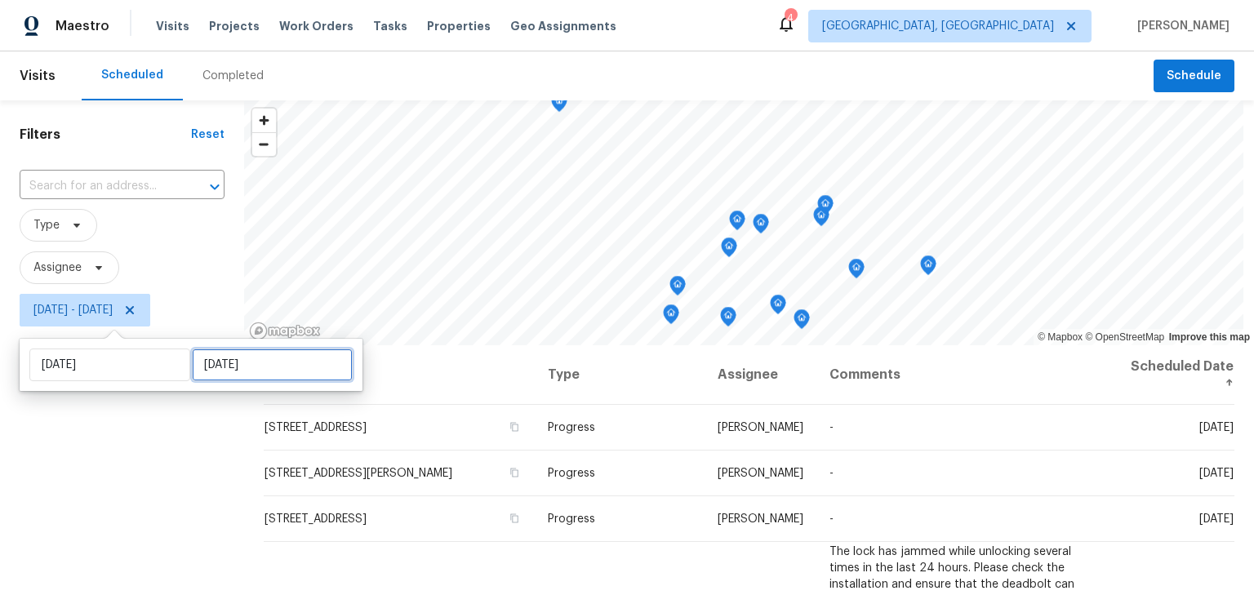
click at [212, 369] on input "[DATE]" at bounding box center [272, 364] width 161 height 33
select select "7"
select select "2025"
select select "8"
select select "2025"
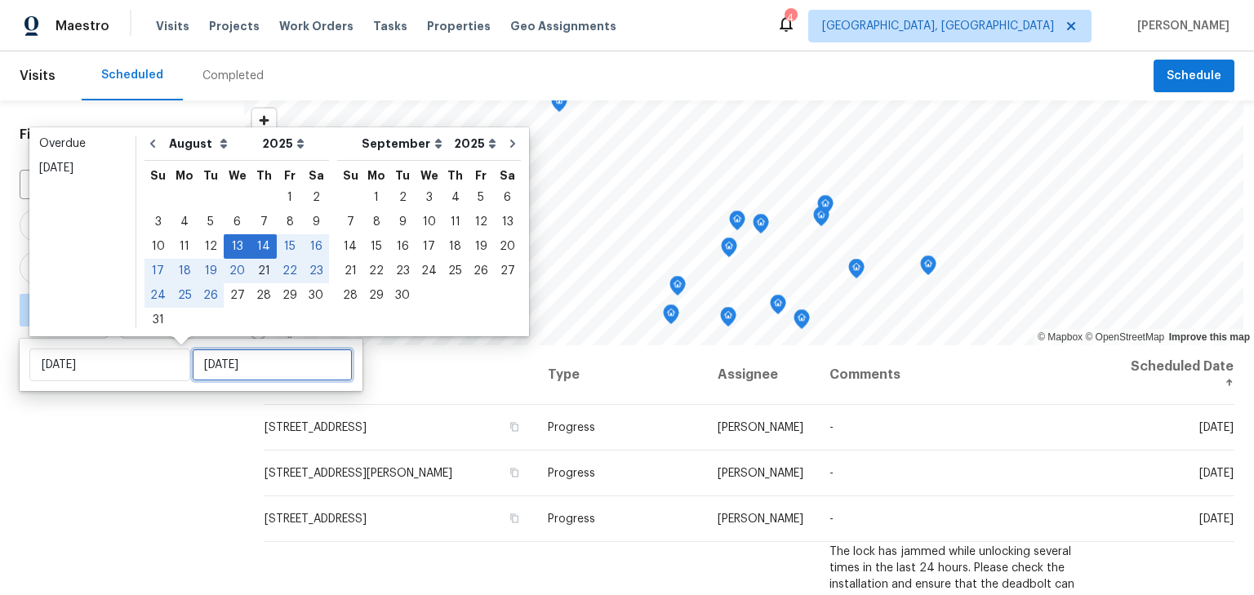
type input "[DATE]"
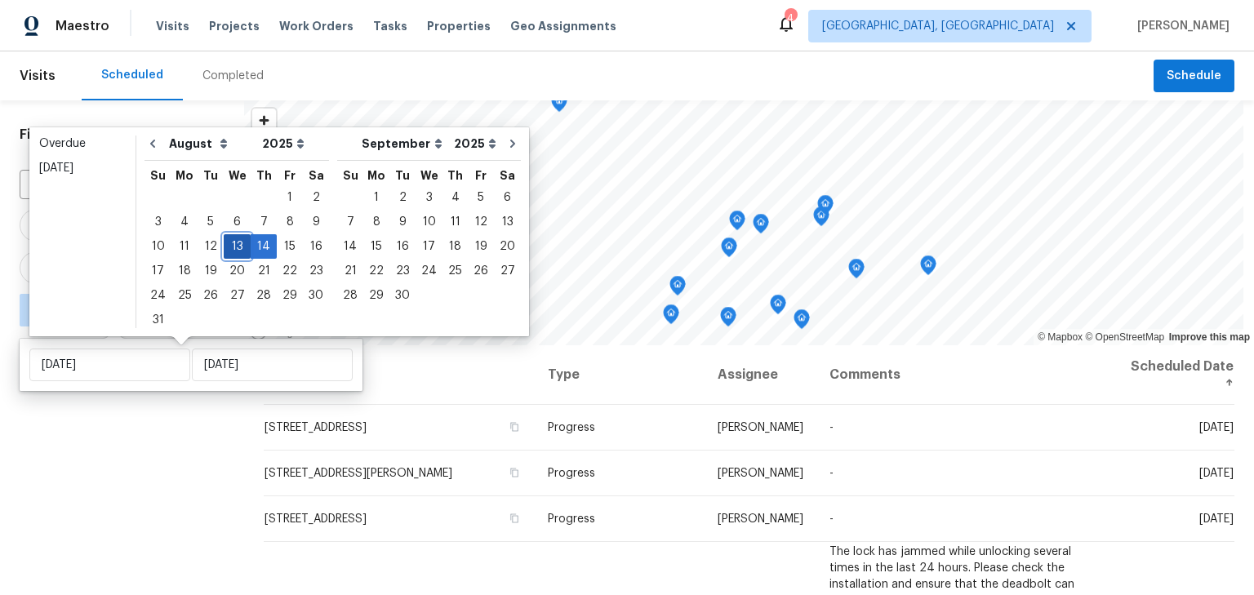
click at [235, 240] on div "13" at bounding box center [237, 246] width 27 height 23
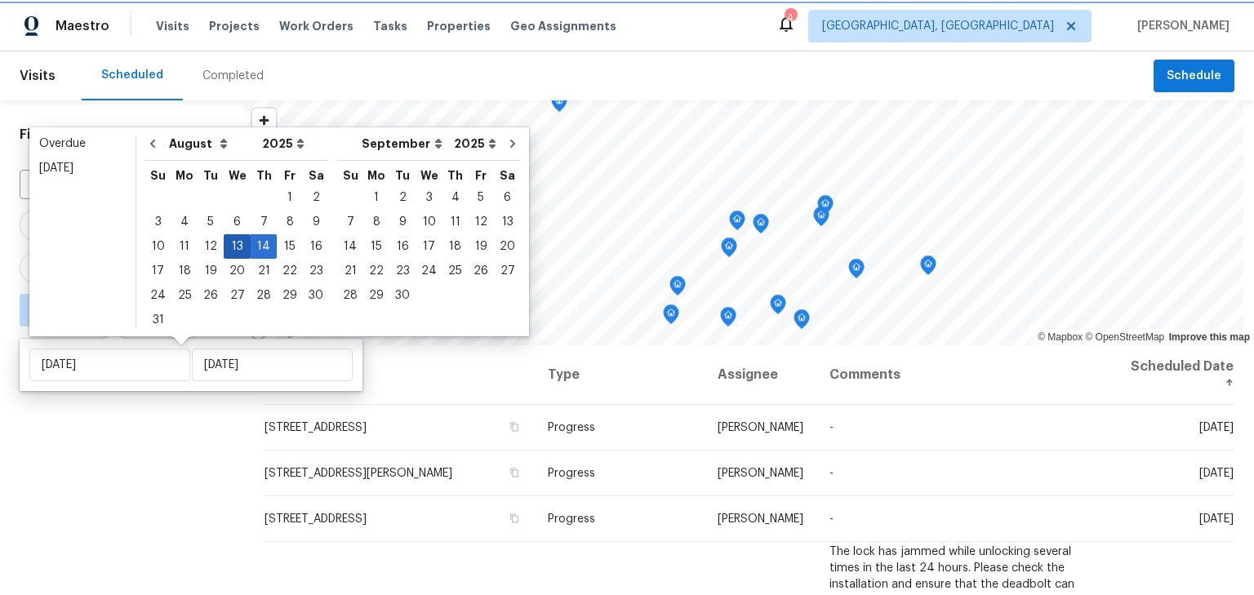
type input "[DATE]"
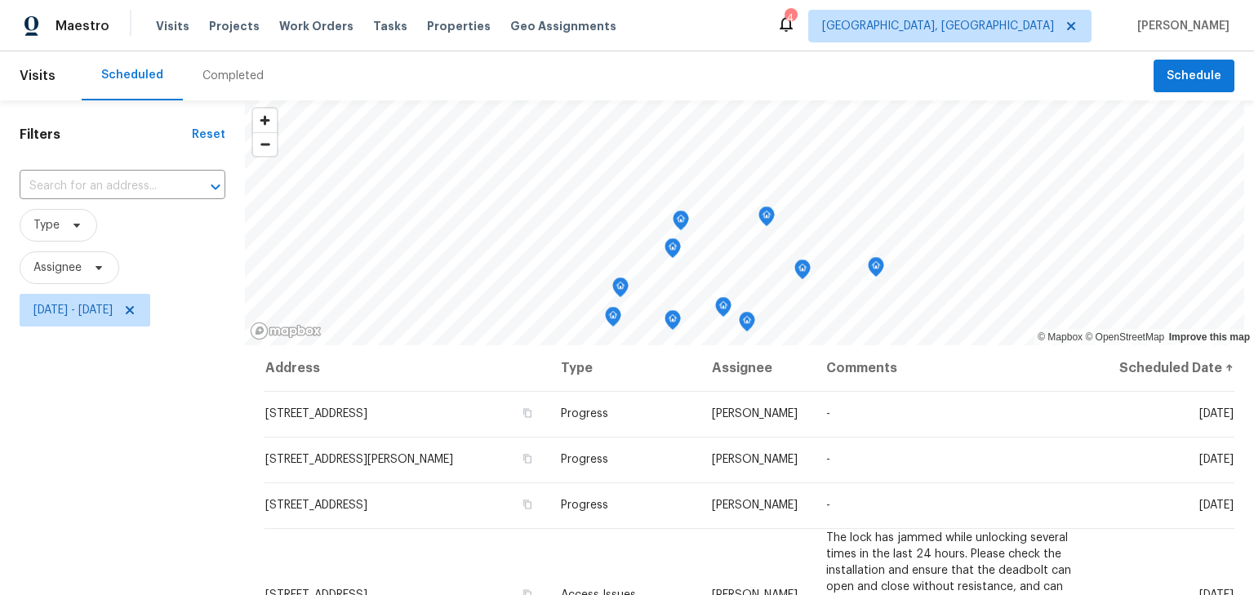
click at [170, 511] on div "Filters Reset ​ Type Assignee Wed, Aug 13 - Wed, Aug 13" at bounding box center [122, 460] width 245 height 721
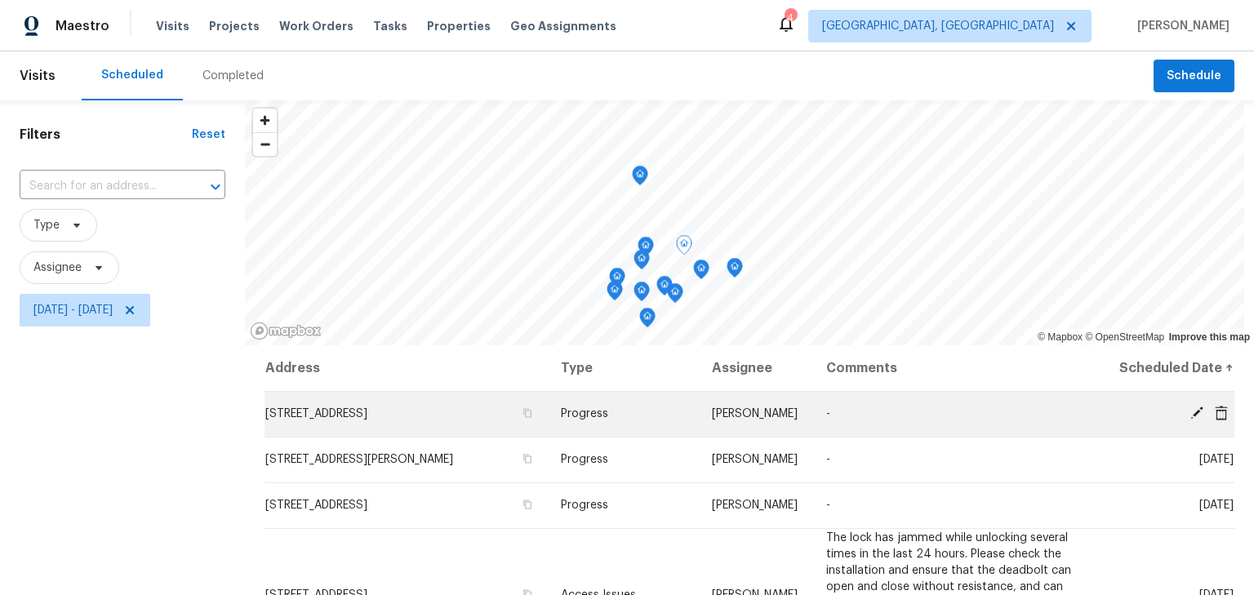
click at [1189, 420] on icon at bounding box center [1196, 413] width 15 height 15
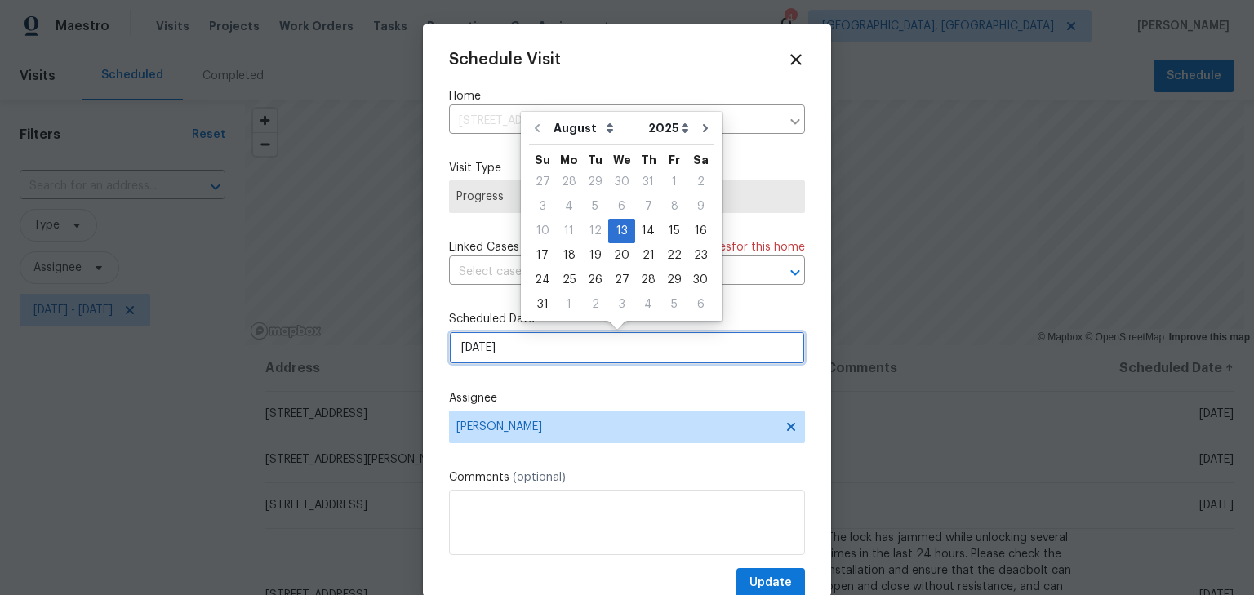
click at [516, 349] on input "8/13/2025" at bounding box center [627, 347] width 356 height 33
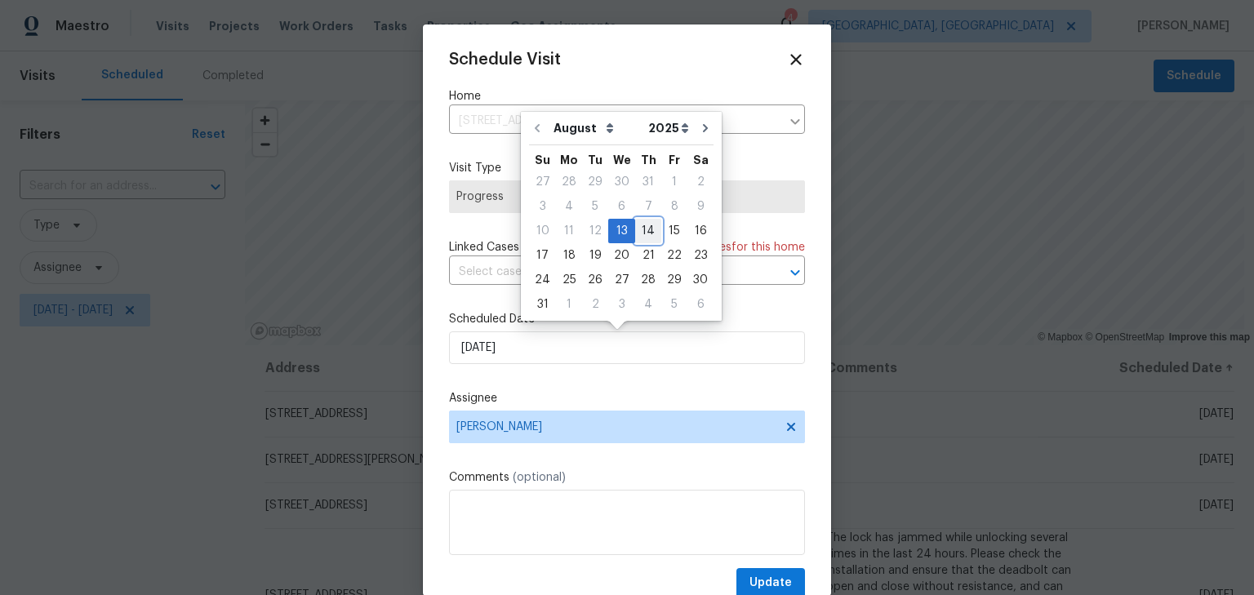
click at [645, 231] on div "14" at bounding box center [648, 231] width 26 height 23
type input "8/14/2025"
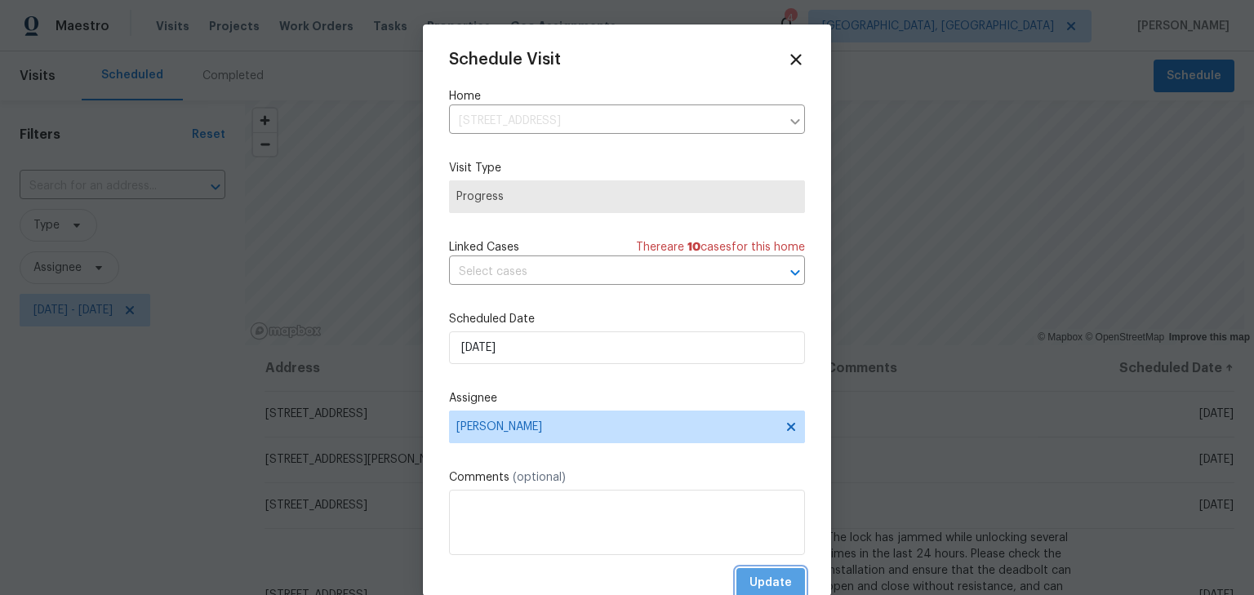
click at [771, 579] on span "Update" at bounding box center [770, 583] width 42 height 20
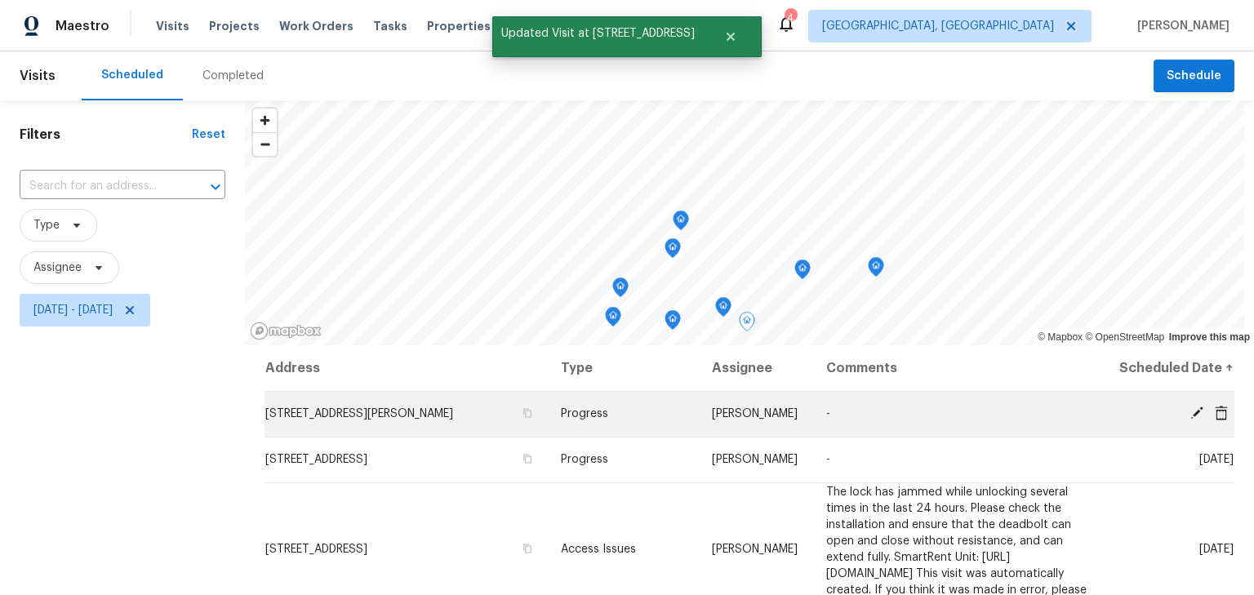
click at [1190, 419] on icon at bounding box center [1196, 412] width 13 height 13
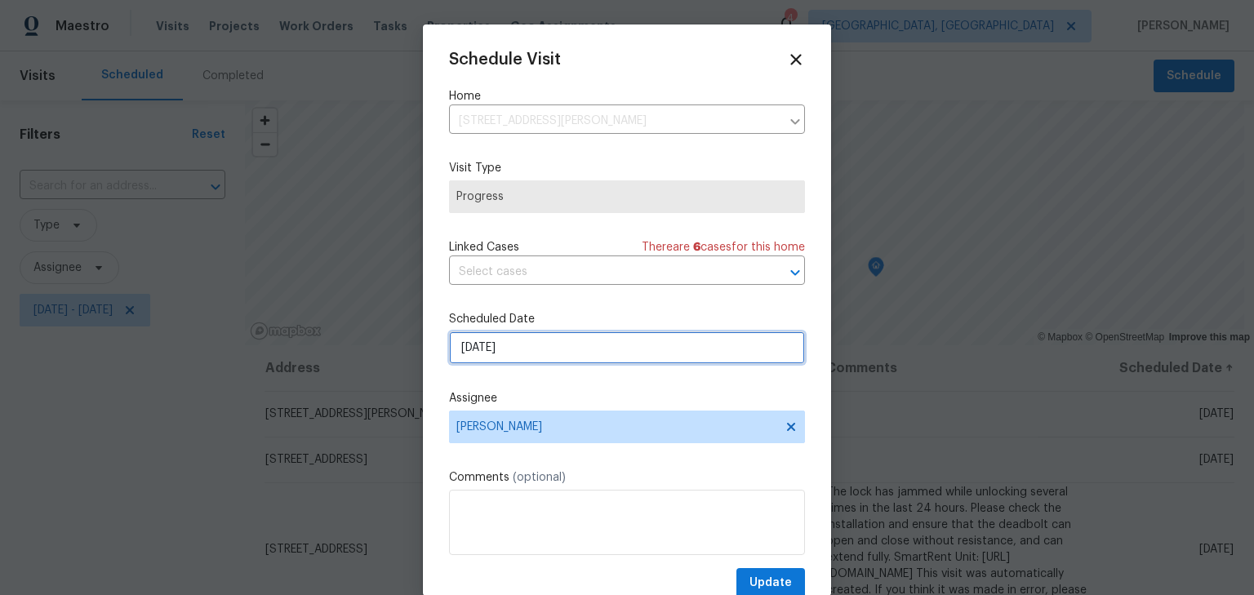
click at [590, 350] on input "[DATE]" at bounding box center [627, 347] width 356 height 33
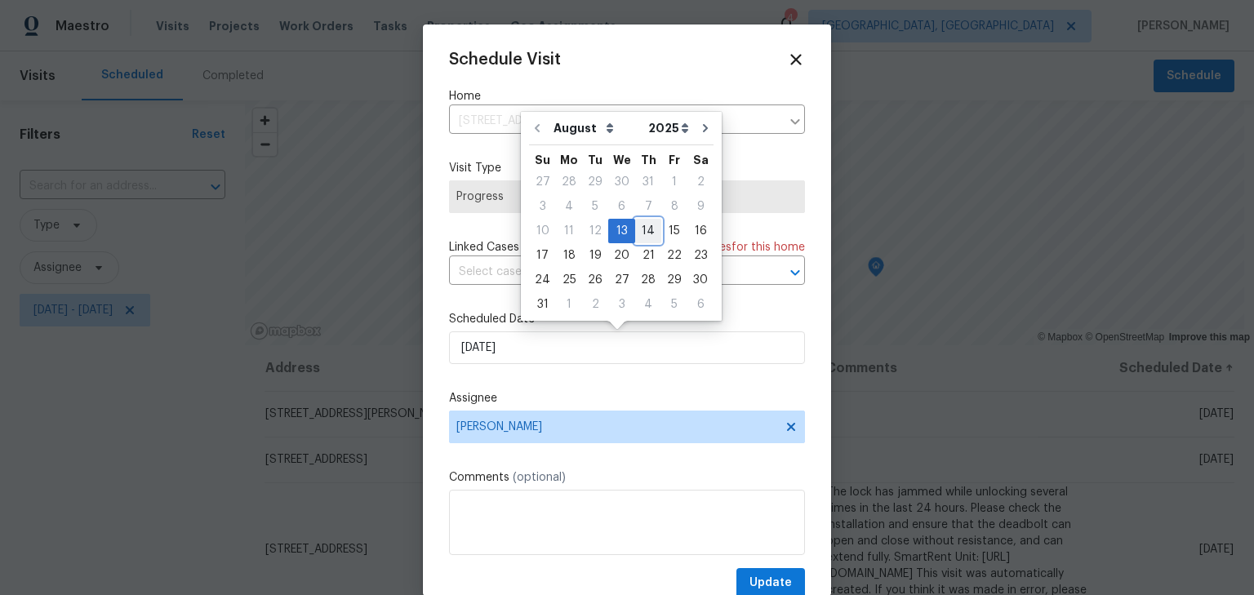
click at [635, 234] on div "14" at bounding box center [648, 231] width 26 height 23
type input "[DATE]"
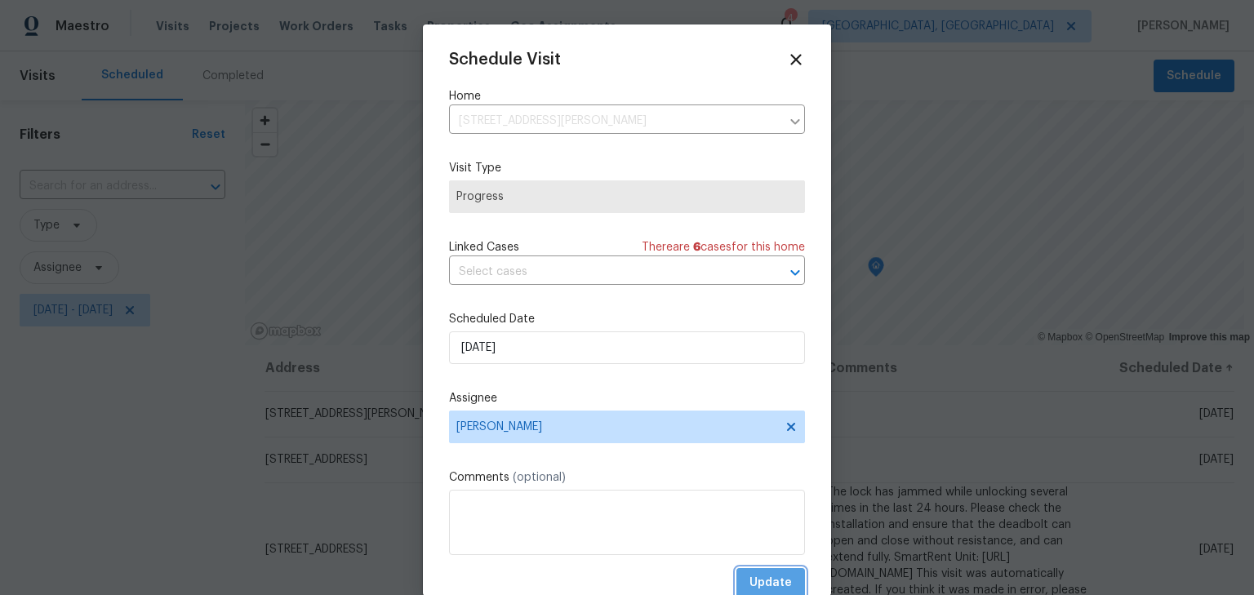
click at [758, 573] on button "Update" at bounding box center [770, 583] width 69 height 30
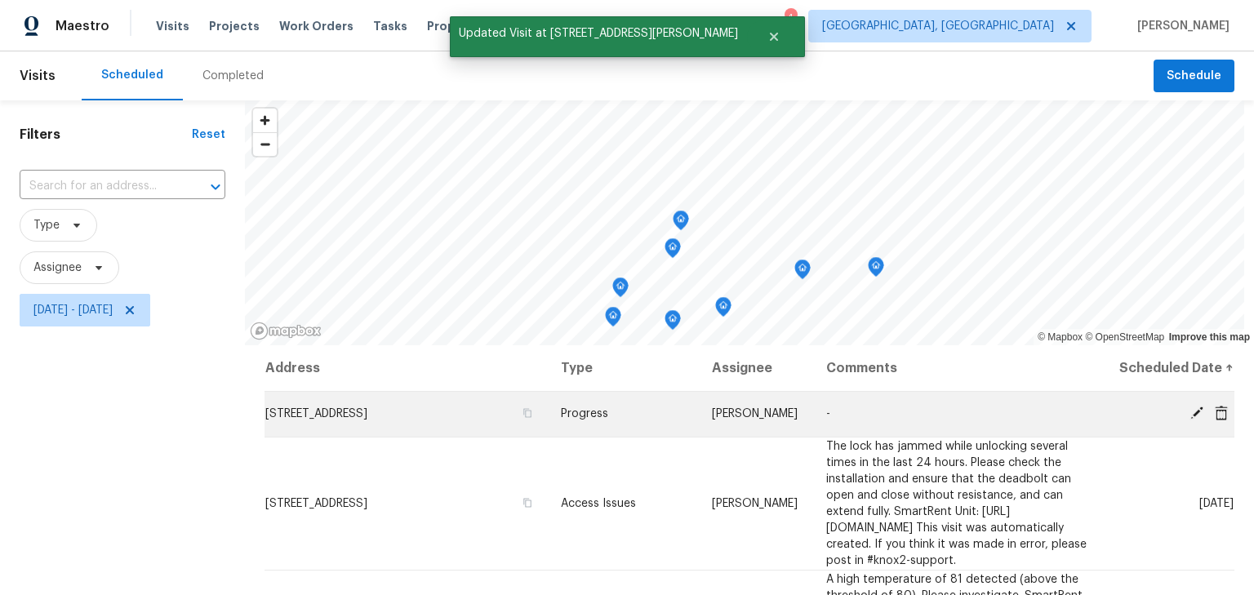
click at [1190, 419] on icon at bounding box center [1196, 412] width 13 height 13
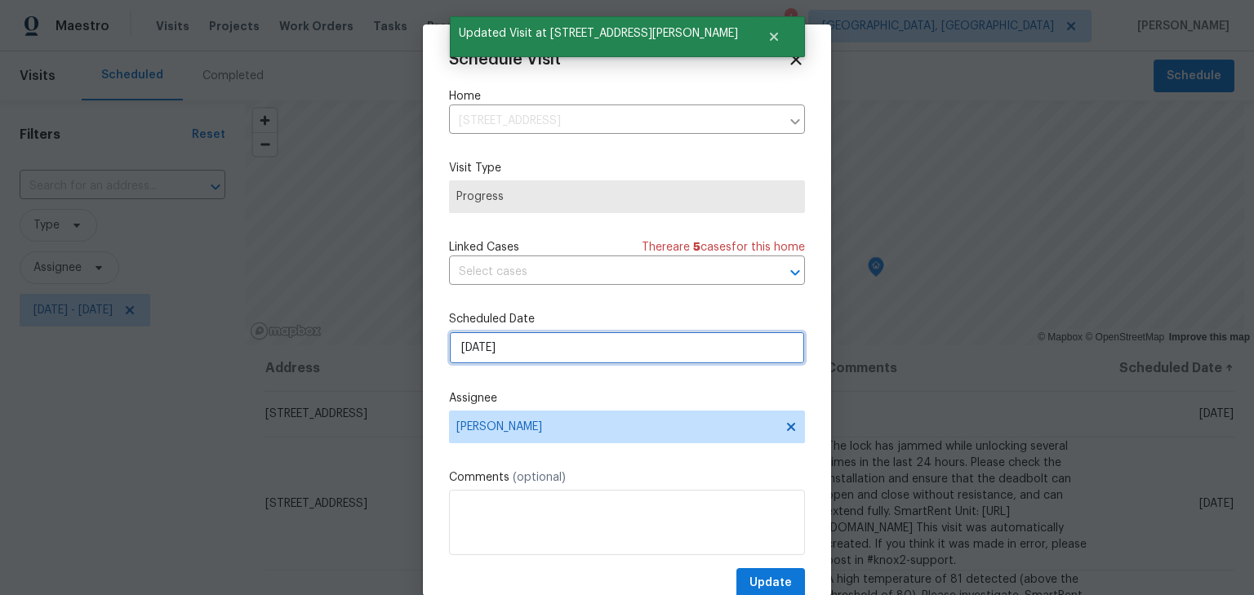
click at [523, 360] on input "[DATE]" at bounding box center [627, 347] width 356 height 33
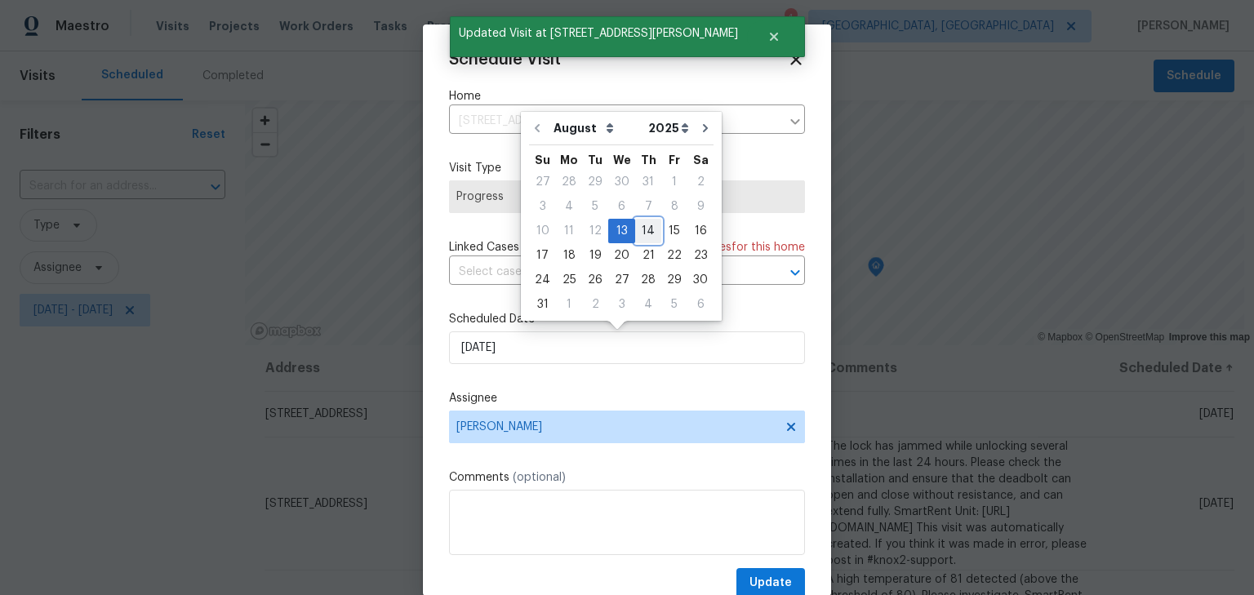
click at [645, 226] on div "14" at bounding box center [648, 231] width 26 height 23
type input "[DATE]"
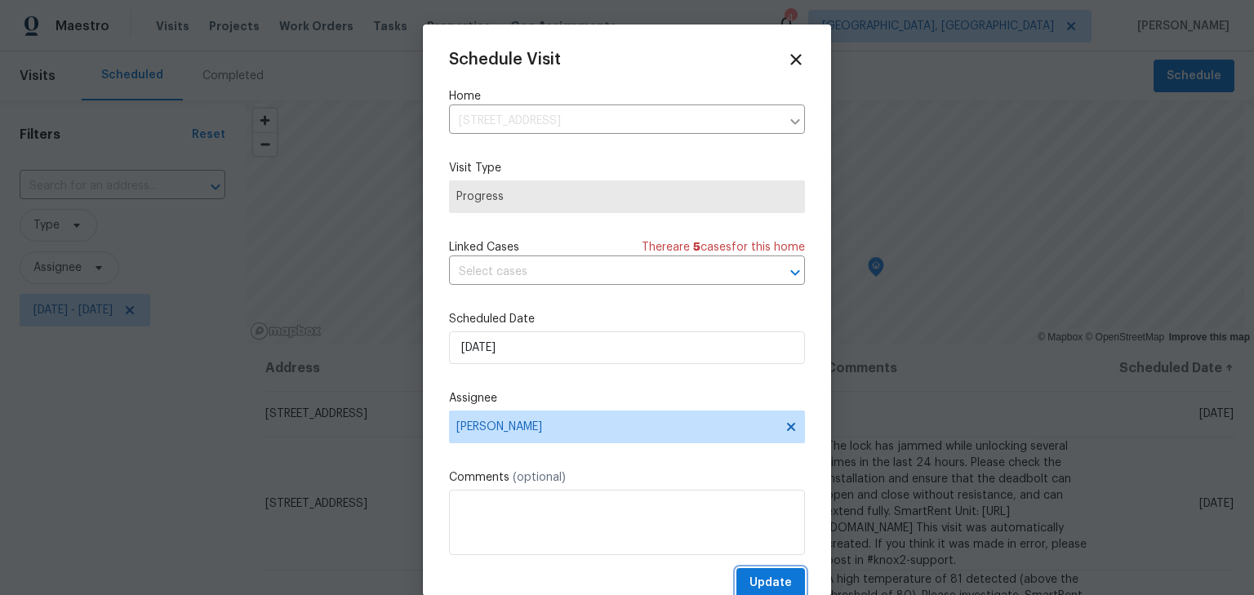
click at [749, 584] on span "Update" at bounding box center [770, 583] width 42 height 20
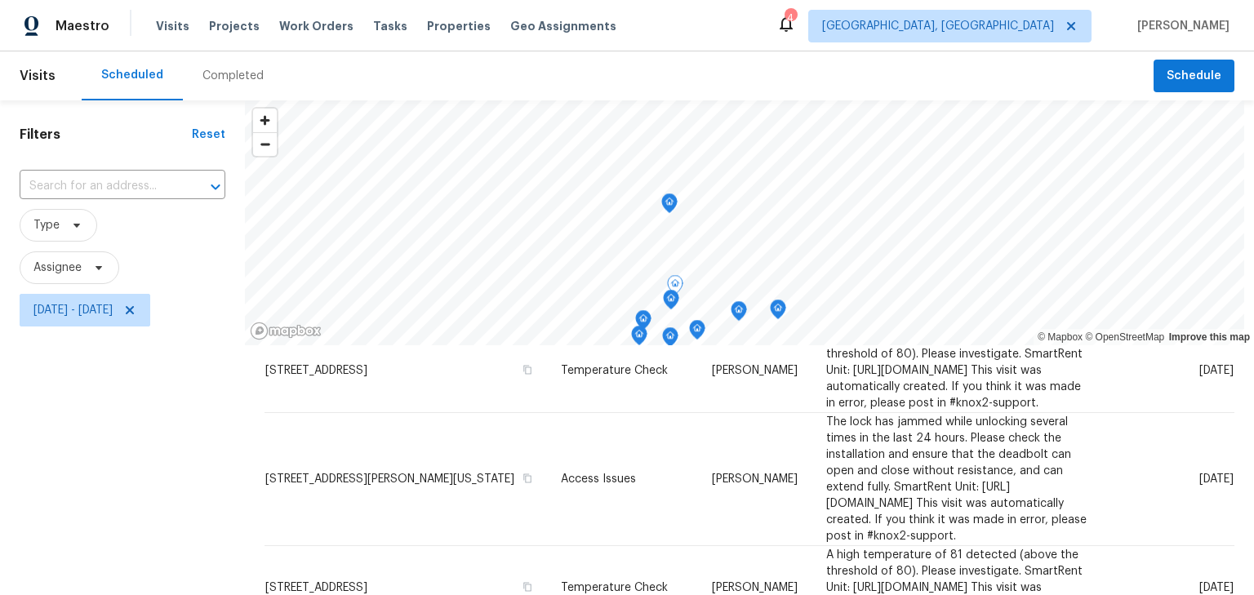
scroll to position [198, 0]
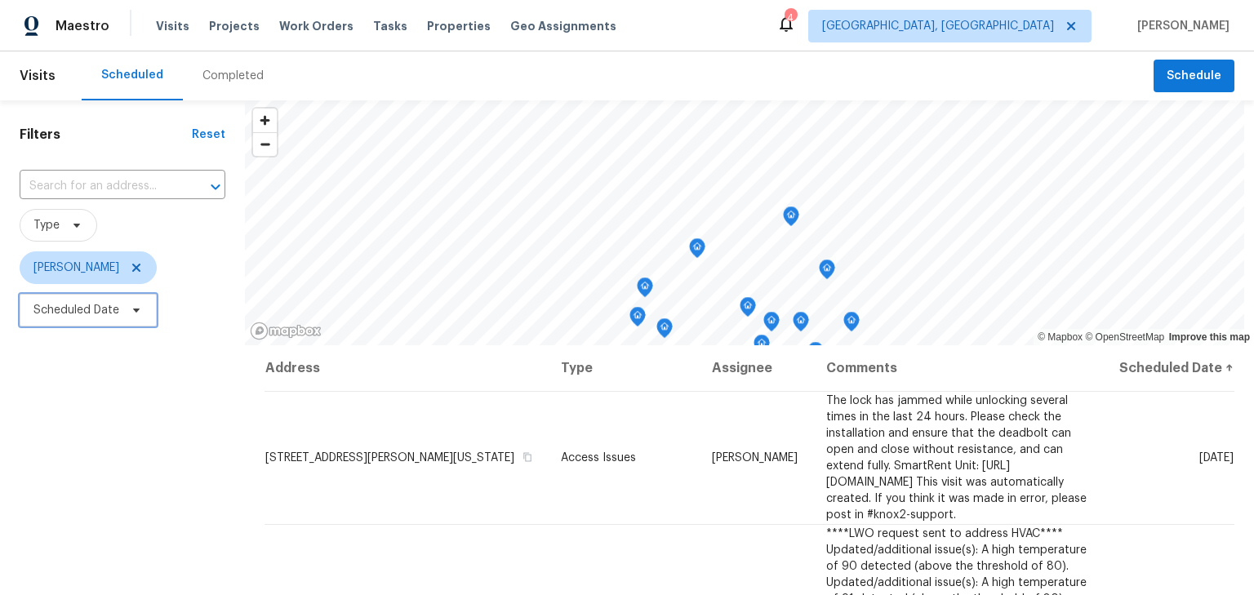
click at [108, 307] on span "Scheduled Date" at bounding box center [76, 310] width 86 height 16
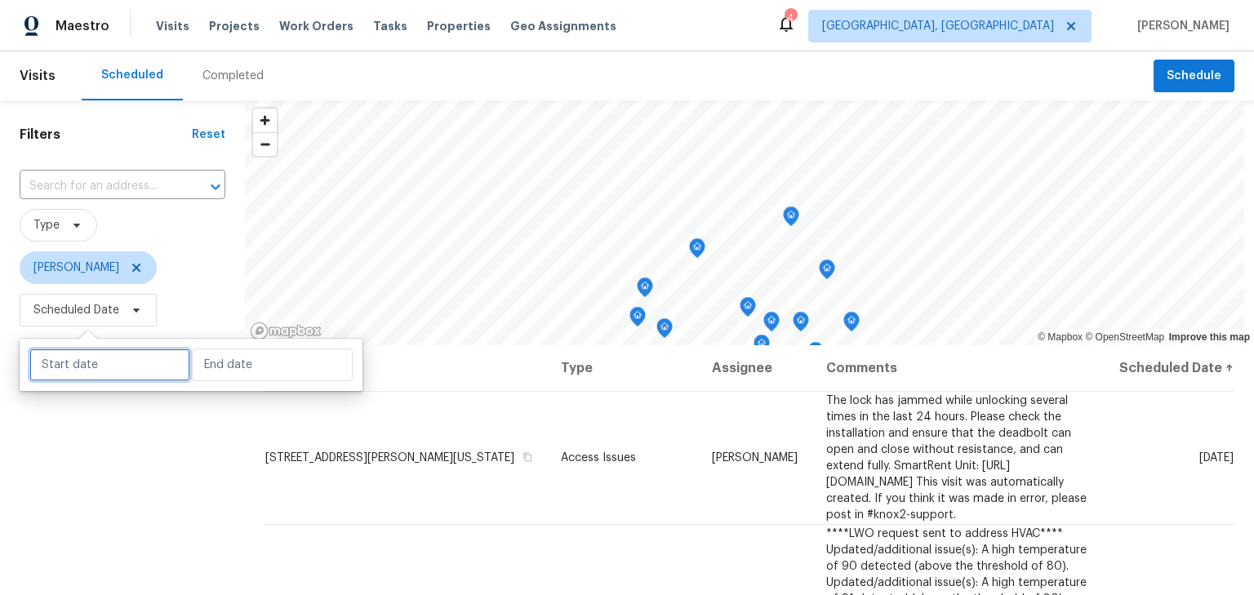
click at [129, 365] on input "text" at bounding box center [109, 364] width 161 height 33
select select "7"
select select "2025"
select select "8"
select select "2025"
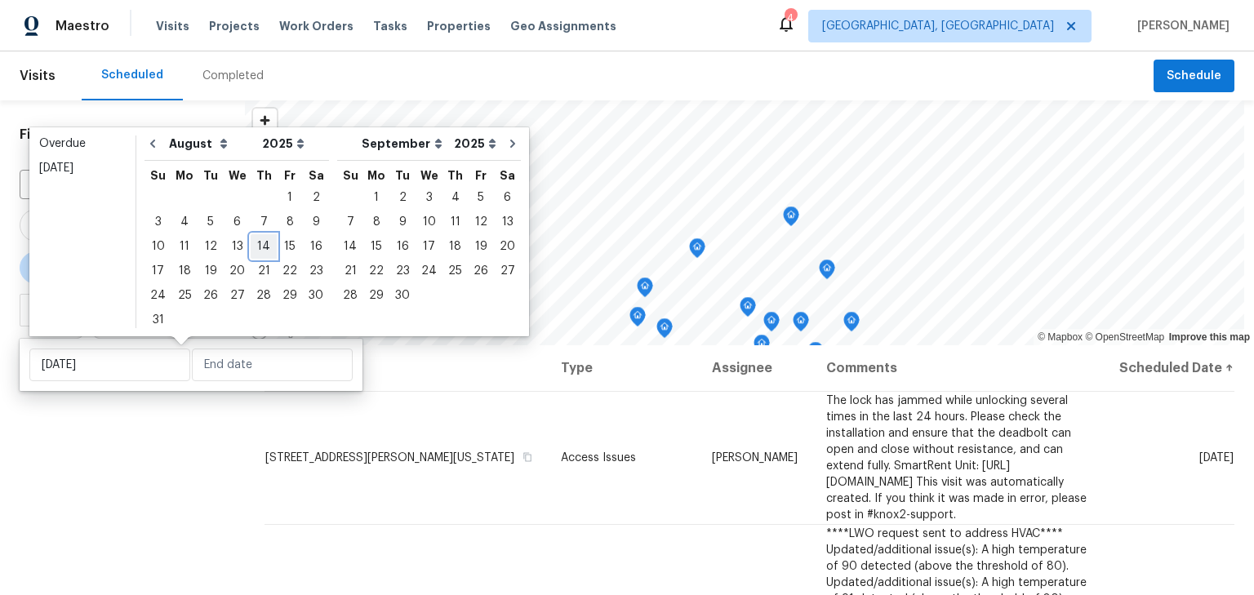
click at [253, 248] on div "14" at bounding box center [264, 246] width 26 height 23
type input "[DATE]"
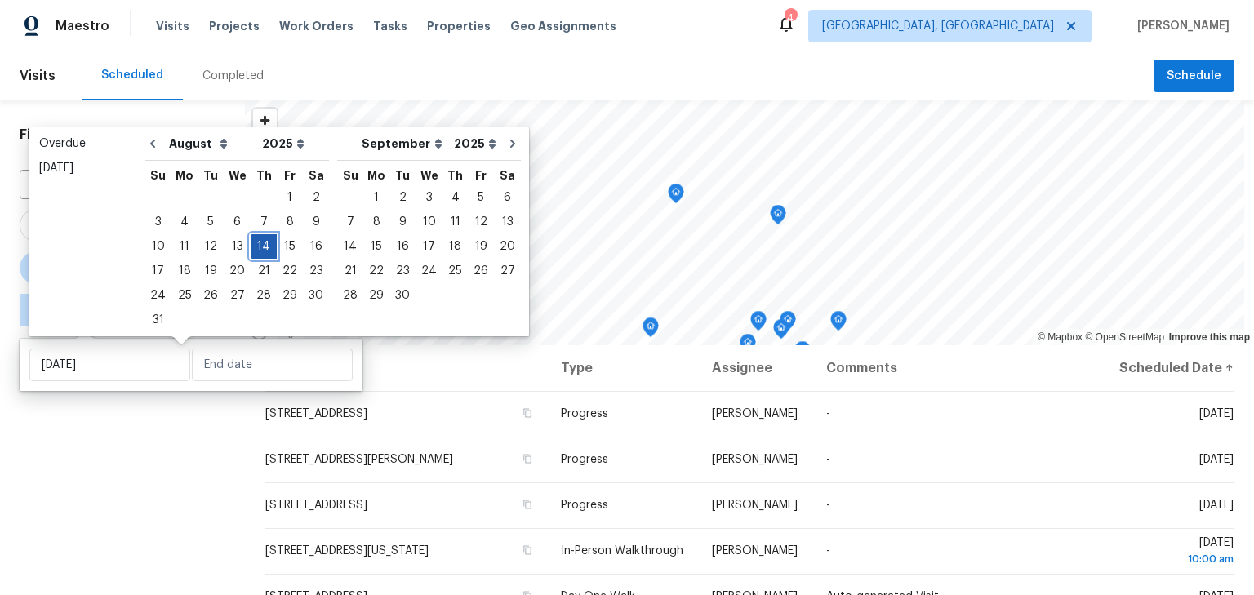
click at [253, 248] on div "14" at bounding box center [264, 246] width 26 height 23
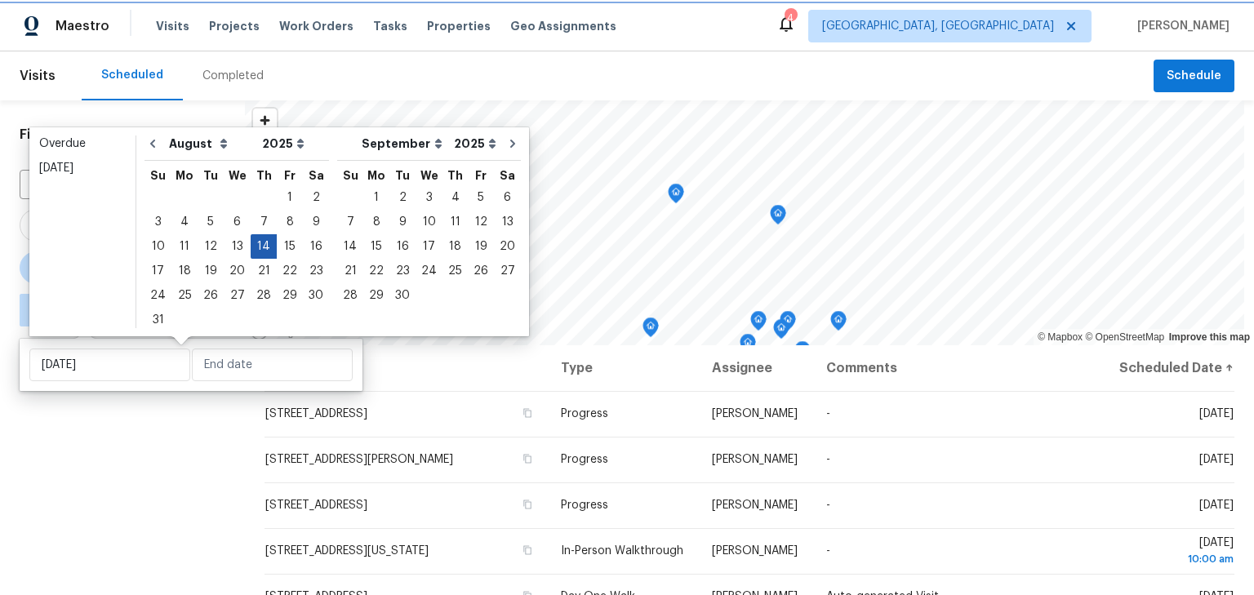
type input "[DATE]"
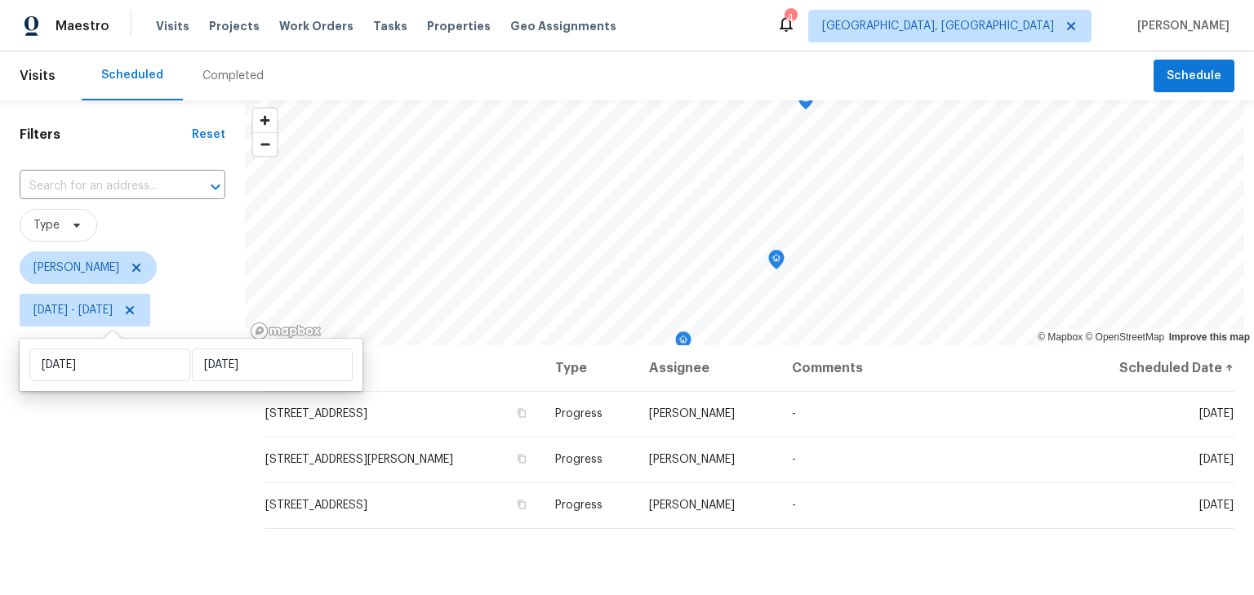
click at [197, 488] on div "Filters Reset ​ Type [PERSON_NAME] [DATE] - [DATE]" at bounding box center [122, 460] width 245 height 721
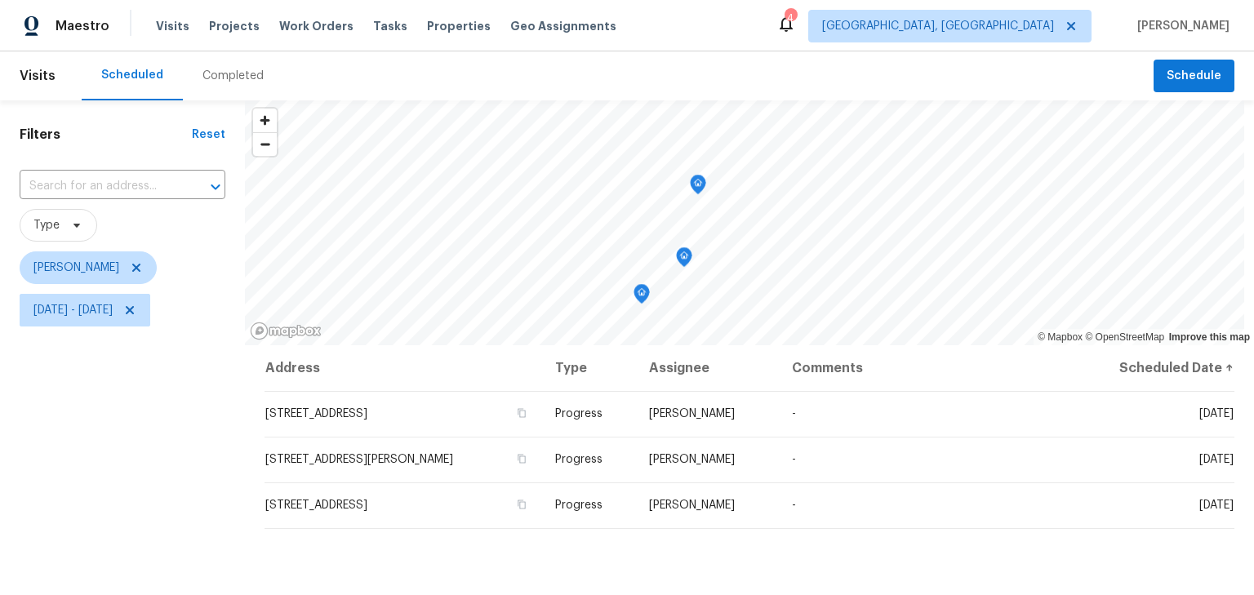
click at [643, 300] on icon "Map marker" at bounding box center [641, 294] width 15 height 19
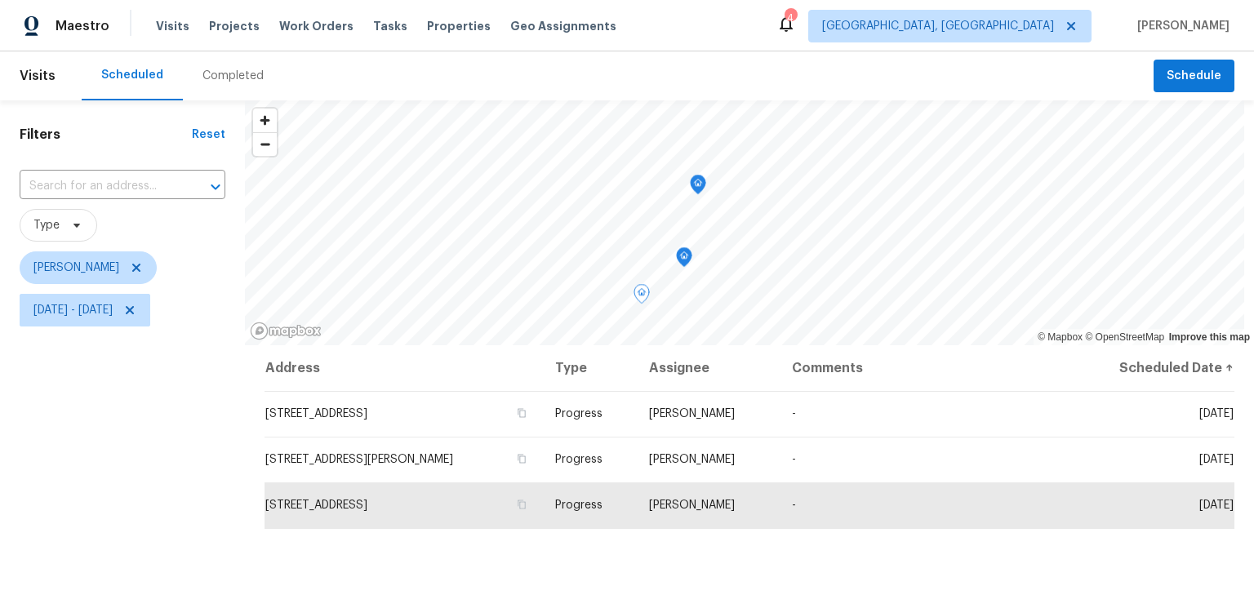
click at [684, 264] on icon "Map marker" at bounding box center [684, 257] width 15 height 19
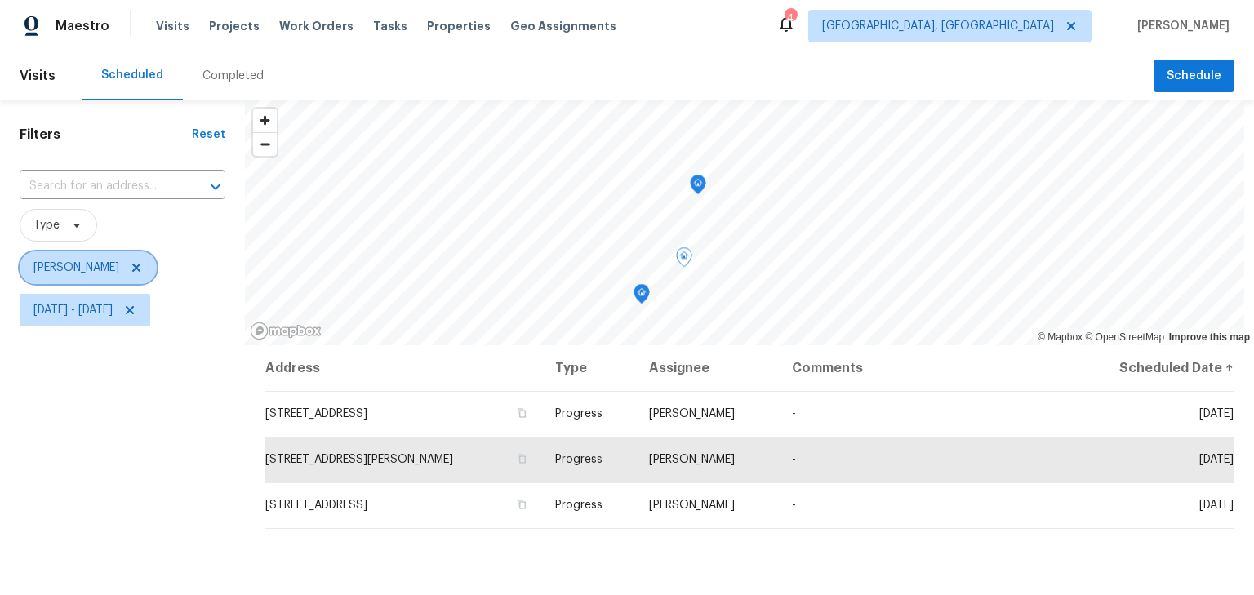
click at [101, 264] on span "[PERSON_NAME]" at bounding box center [76, 268] width 86 height 16
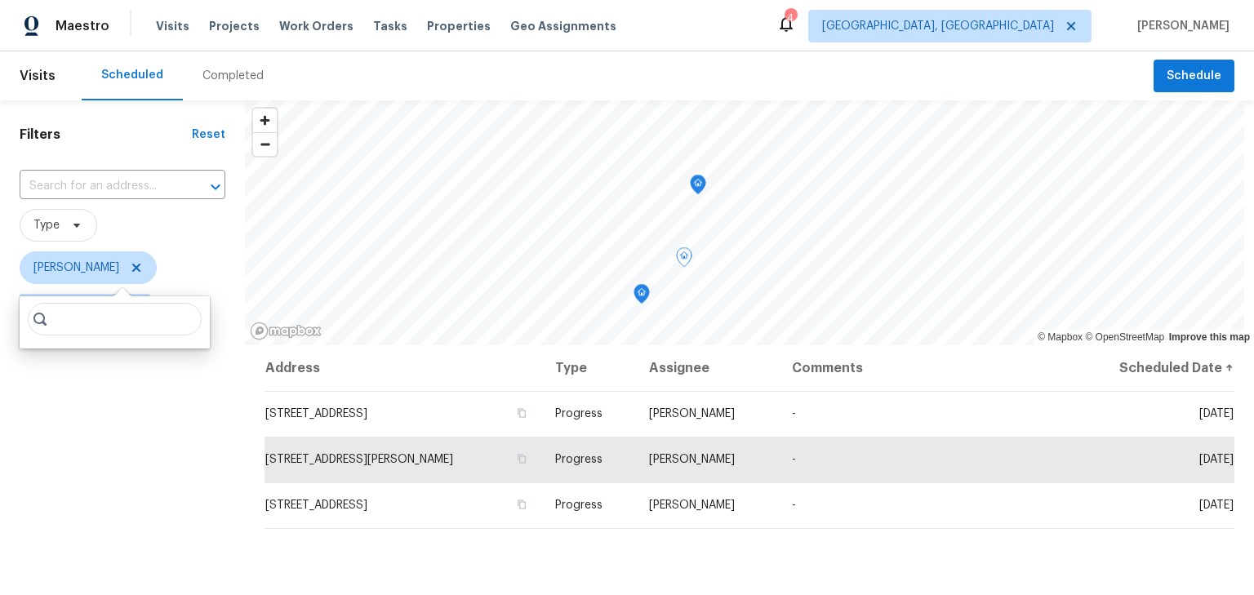
click at [199, 243] on span "Type" at bounding box center [123, 225] width 206 height 42
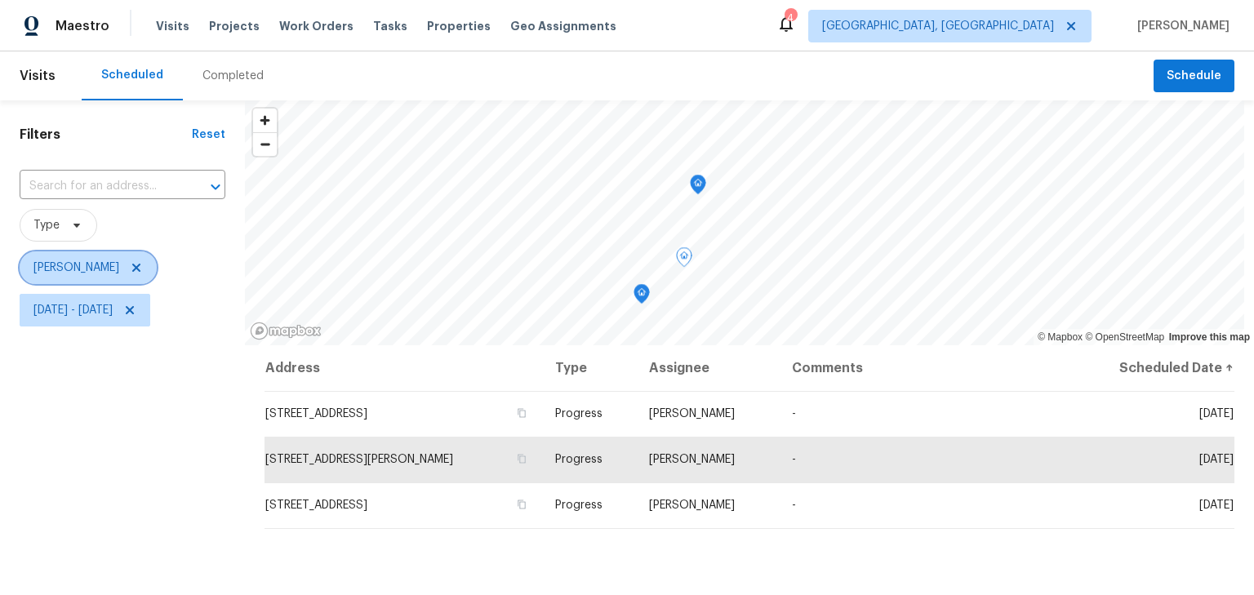
click at [143, 262] on icon at bounding box center [136, 267] width 13 height 13
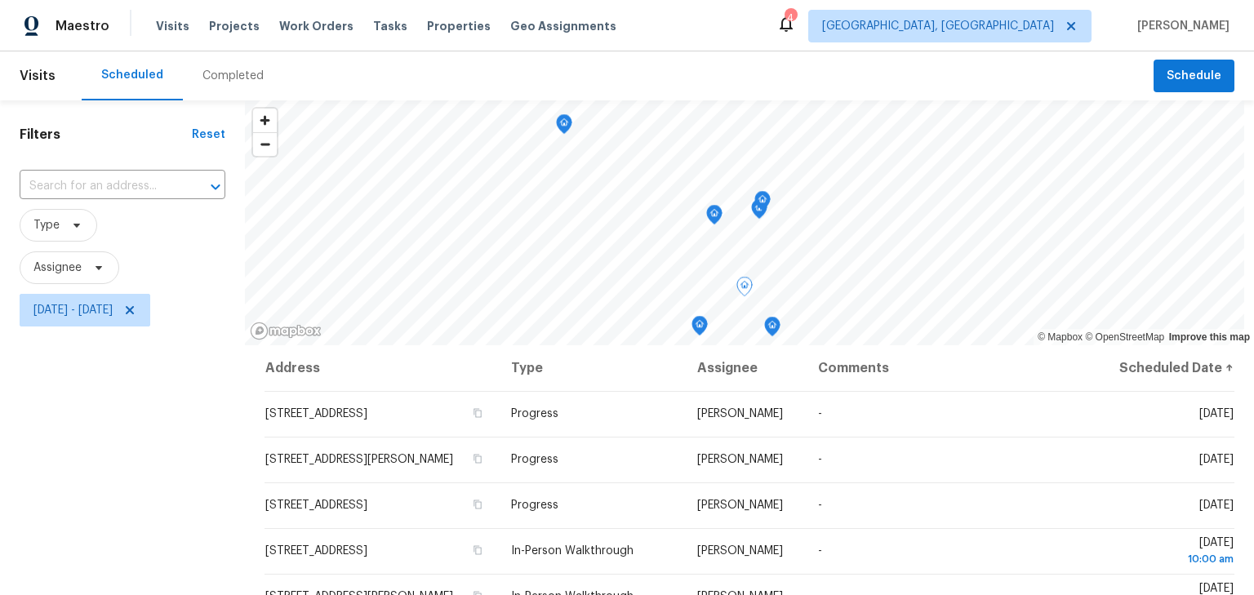
drag, startPoint x: 183, startPoint y: 495, endPoint x: 202, endPoint y: 424, distance: 72.9
click at [202, 424] on div "Filters Reset ​ Type Assignee [DATE] - [DATE]" at bounding box center [122, 460] width 245 height 721
click at [770, 333] on icon "Map marker" at bounding box center [772, 326] width 15 height 19
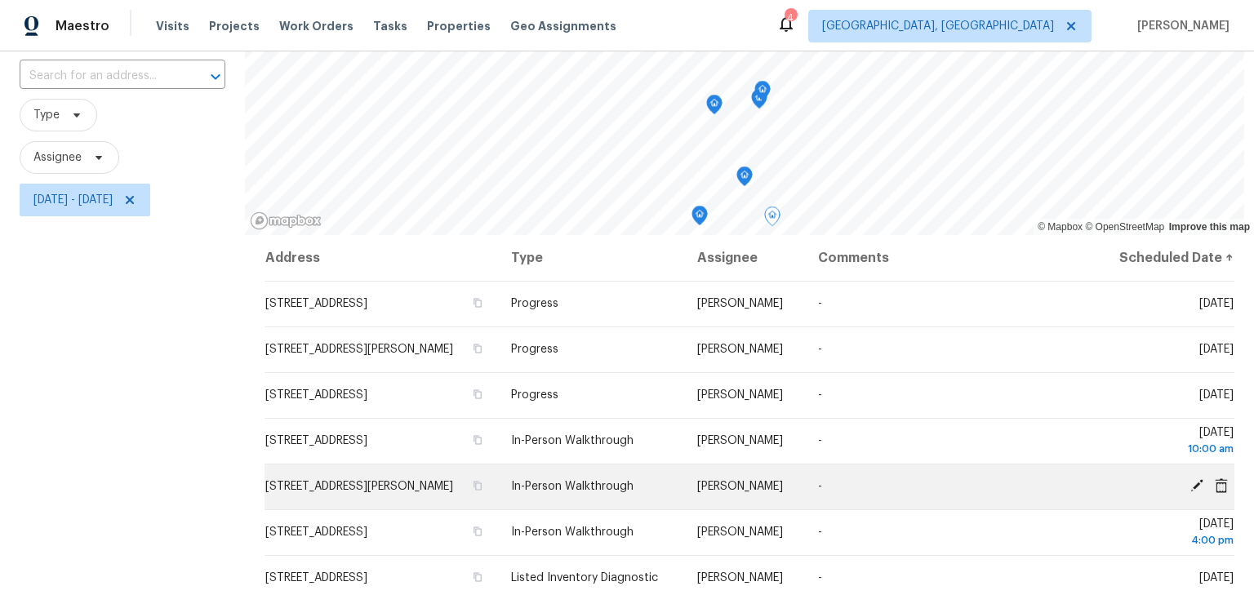
scroll to position [110, 0]
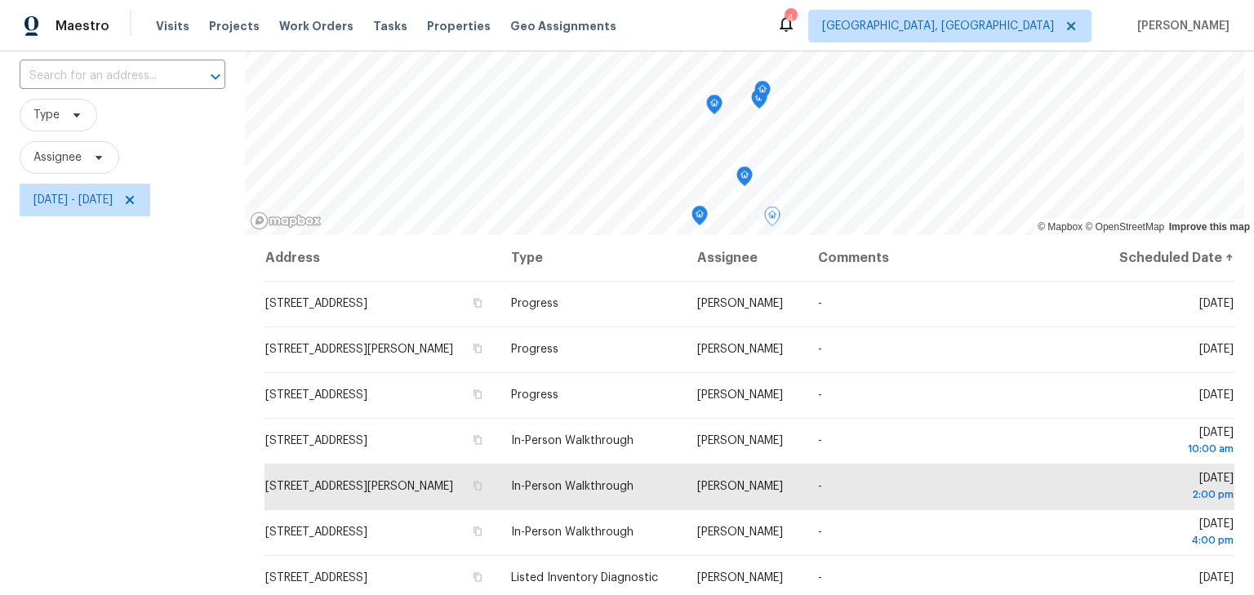
click at [712, 105] on icon "Map marker" at bounding box center [714, 104] width 5 height 4
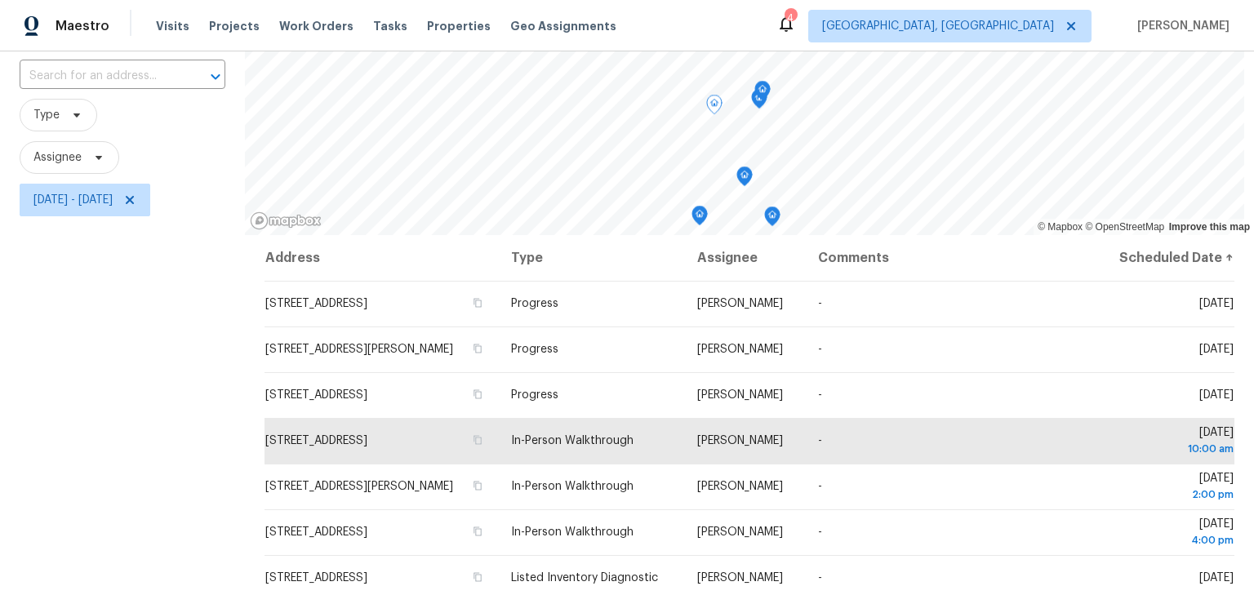
click at [757, 108] on icon "Map marker" at bounding box center [759, 99] width 16 height 20
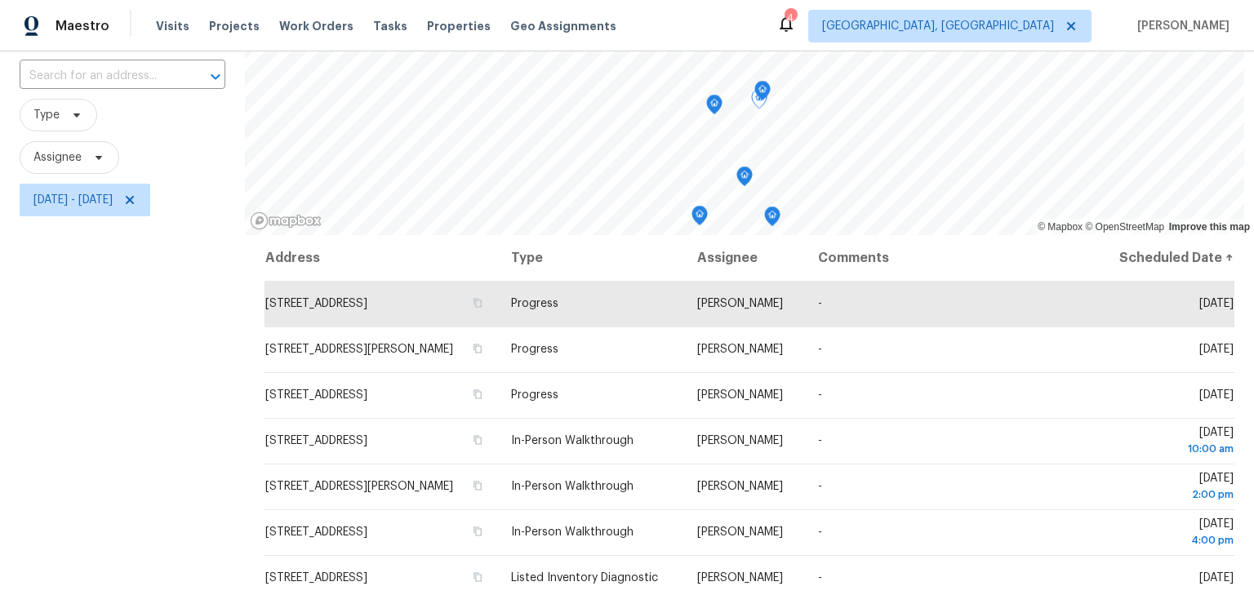
click at [766, 91] on icon "Map marker" at bounding box center [762, 91] width 15 height 19
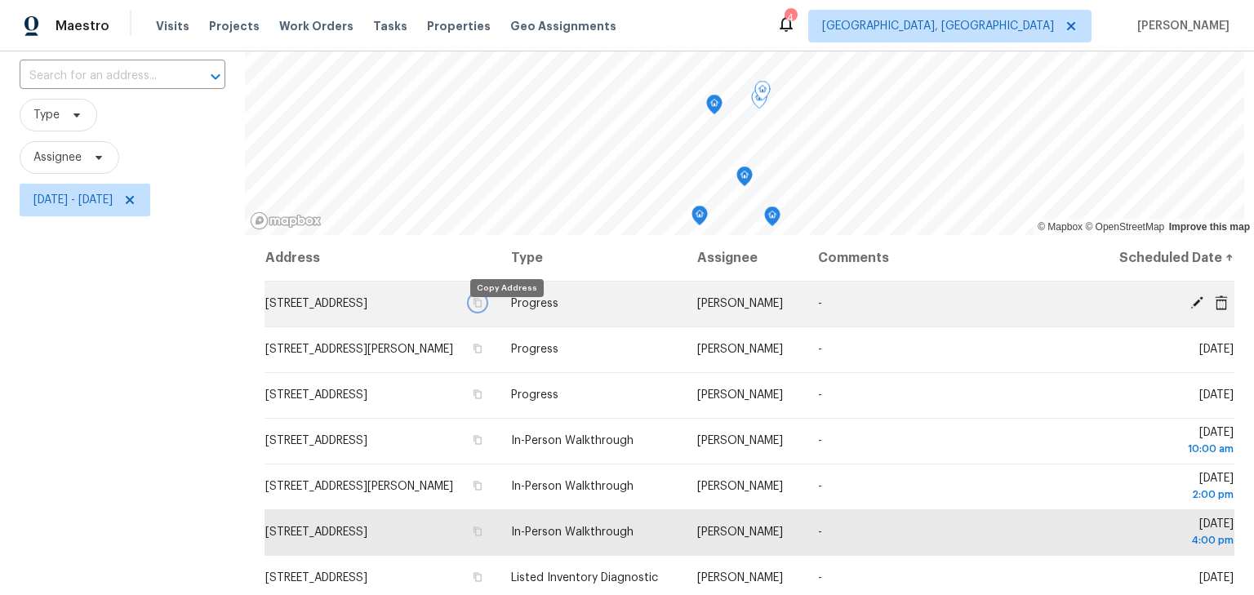
click at [482, 308] on icon "button" at bounding box center [478, 303] width 10 height 10
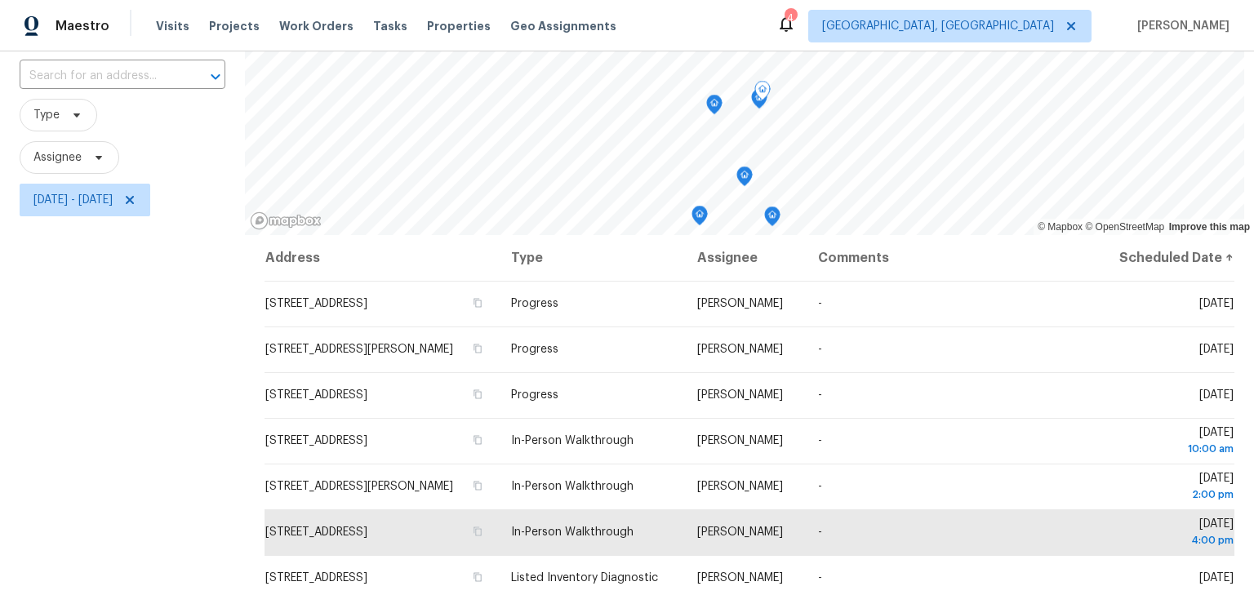
click at [60, 315] on div "Filters Reset ​ Type Assignee [DATE] - [DATE]" at bounding box center [122, 350] width 245 height 721
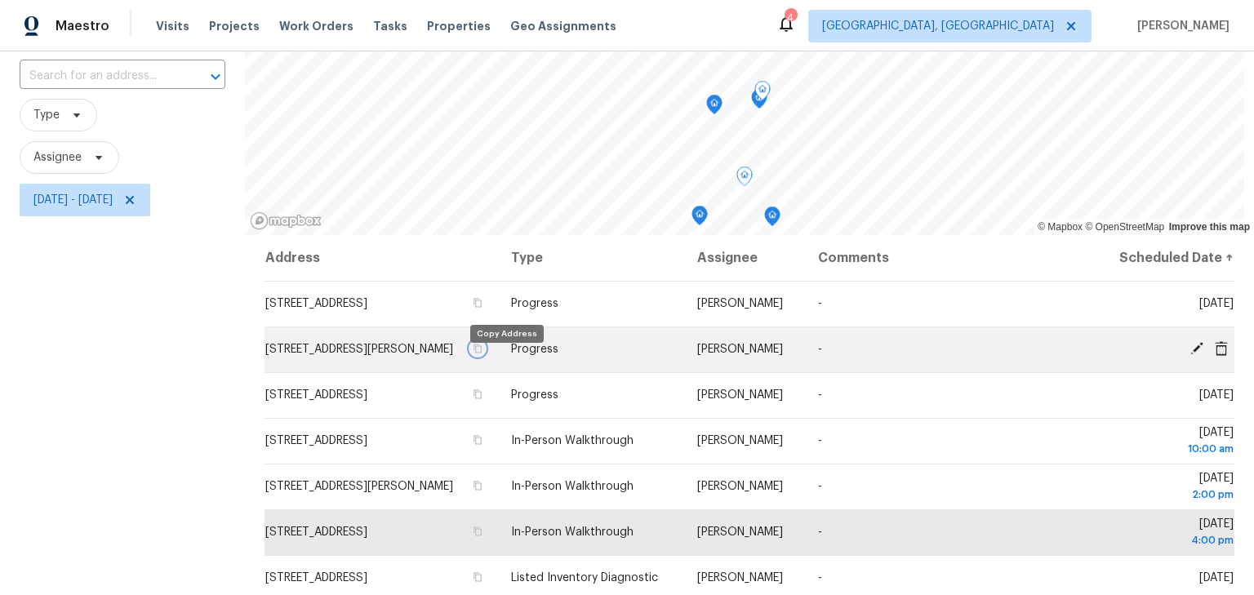
click at [482, 353] on icon "button" at bounding box center [478, 349] width 10 height 10
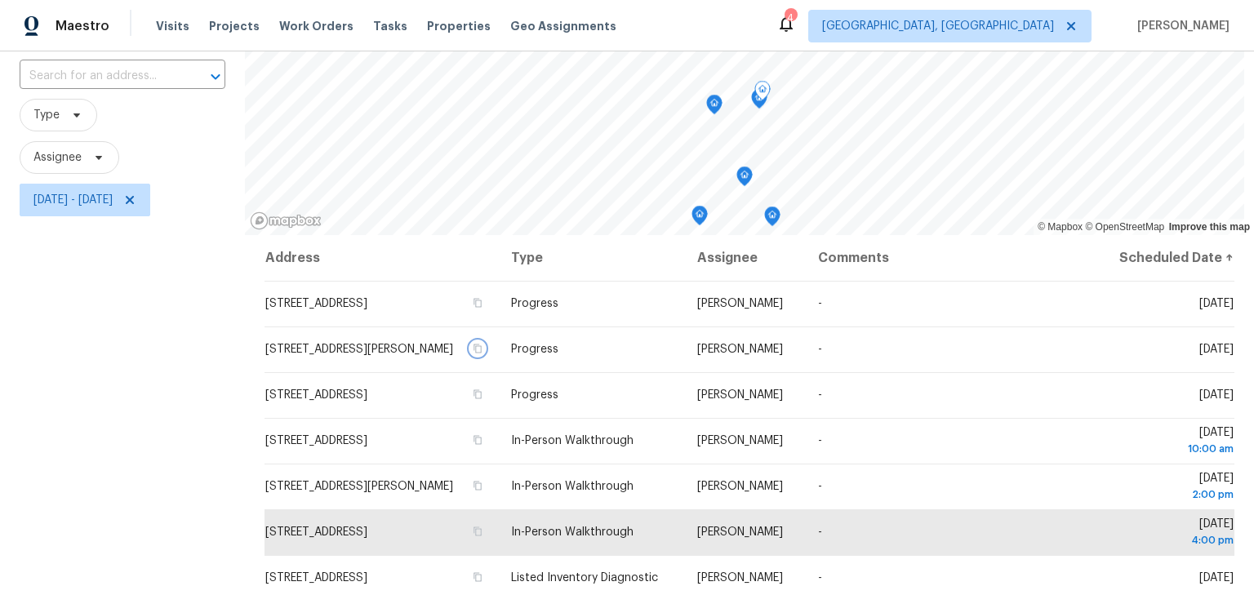
click at [702, 217] on icon "Map marker" at bounding box center [699, 215] width 15 height 19
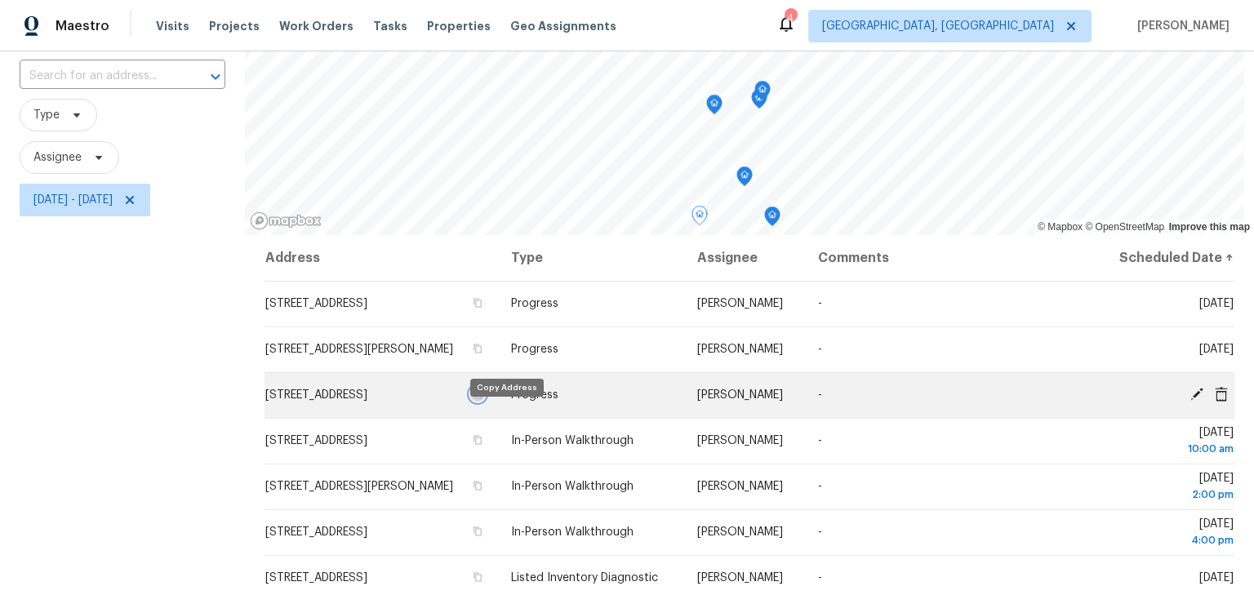
click at [482, 399] on icon "button" at bounding box center [477, 394] width 8 height 9
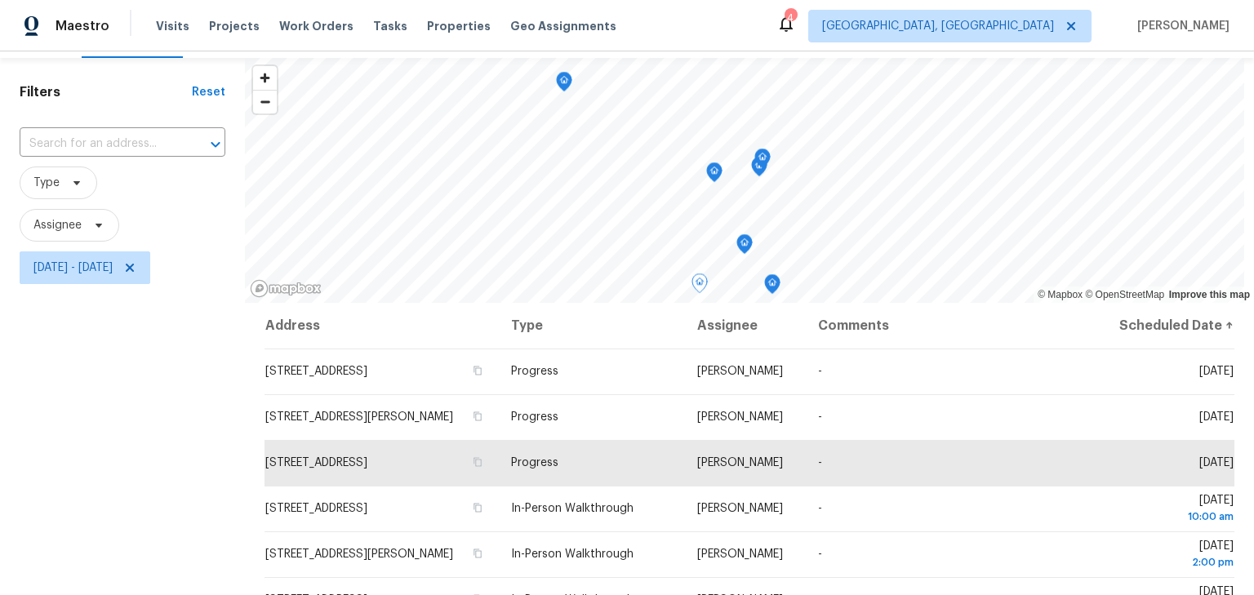
scroll to position [41, 0]
click at [113, 272] on span "[DATE] - [DATE]" at bounding box center [72, 269] width 79 height 16
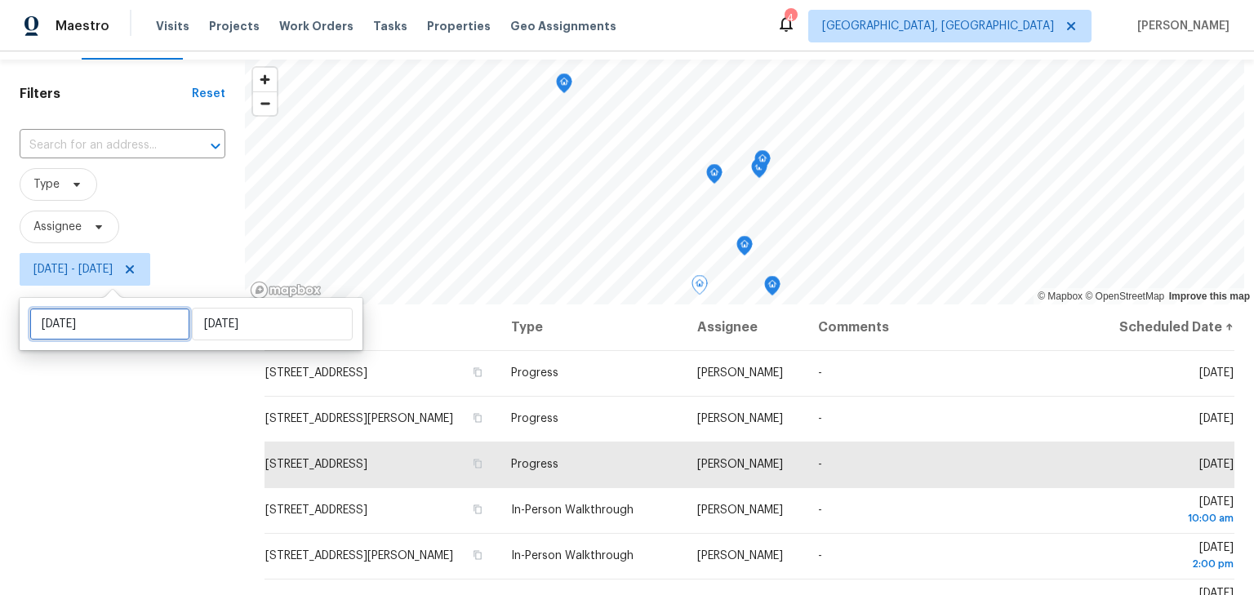
select select "7"
select select "2025"
select select "8"
select select "2025"
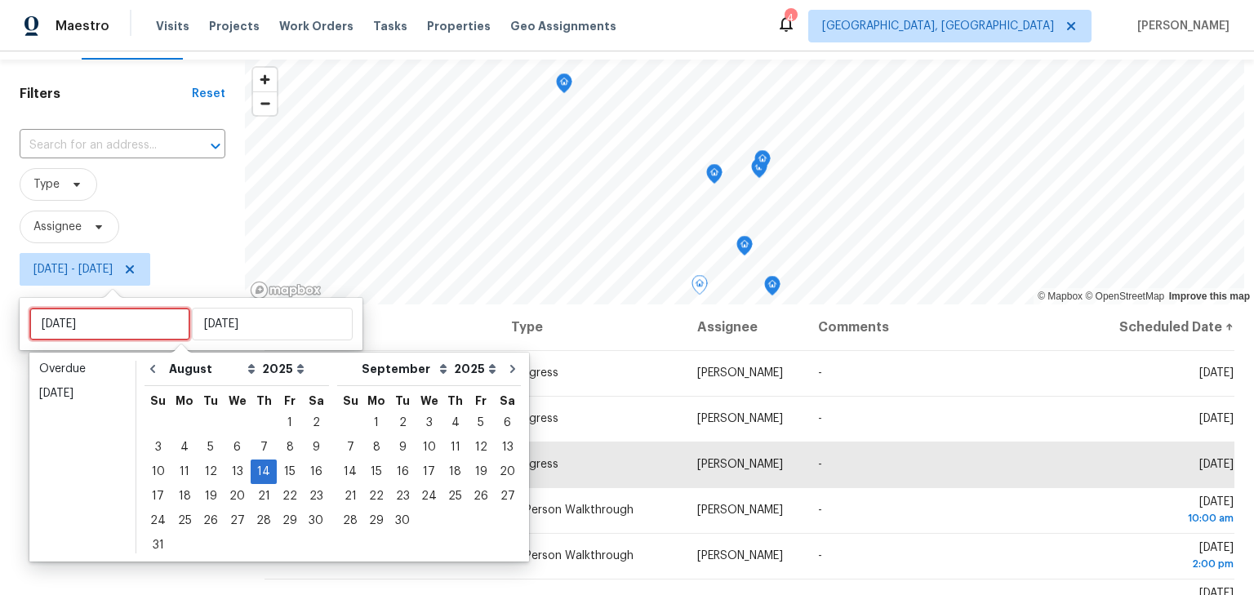
click at [145, 336] on input "[DATE]" at bounding box center [109, 324] width 161 height 33
type input "[DATE]"
click at [278, 468] on div "15" at bounding box center [290, 471] width 26 height 23
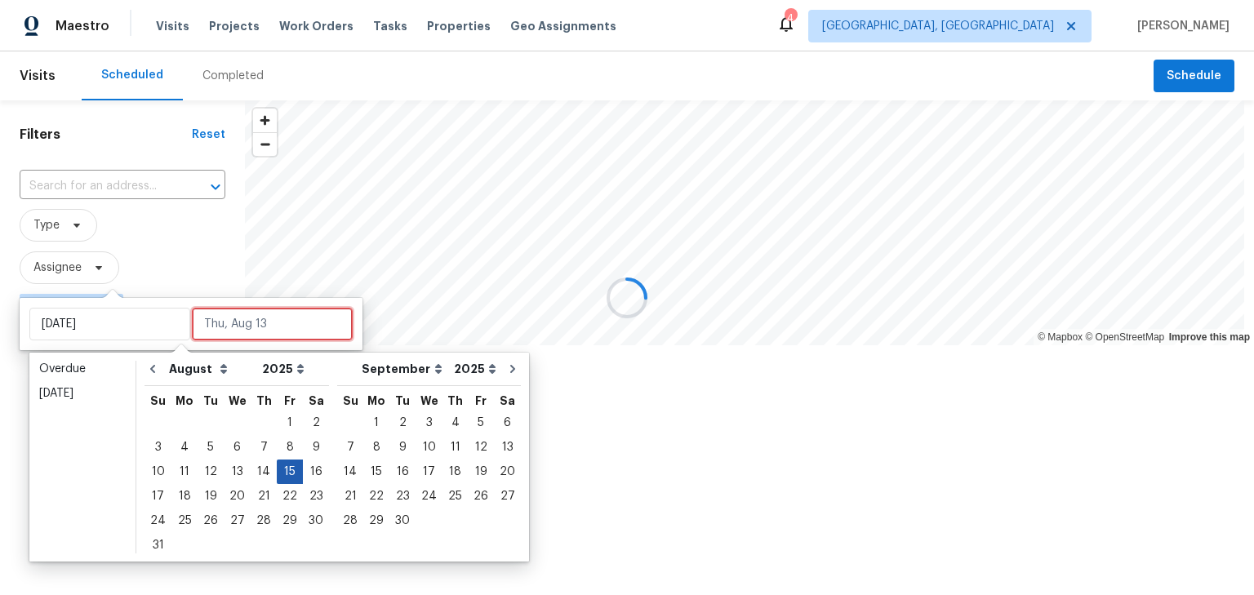
type input "[DATE]"
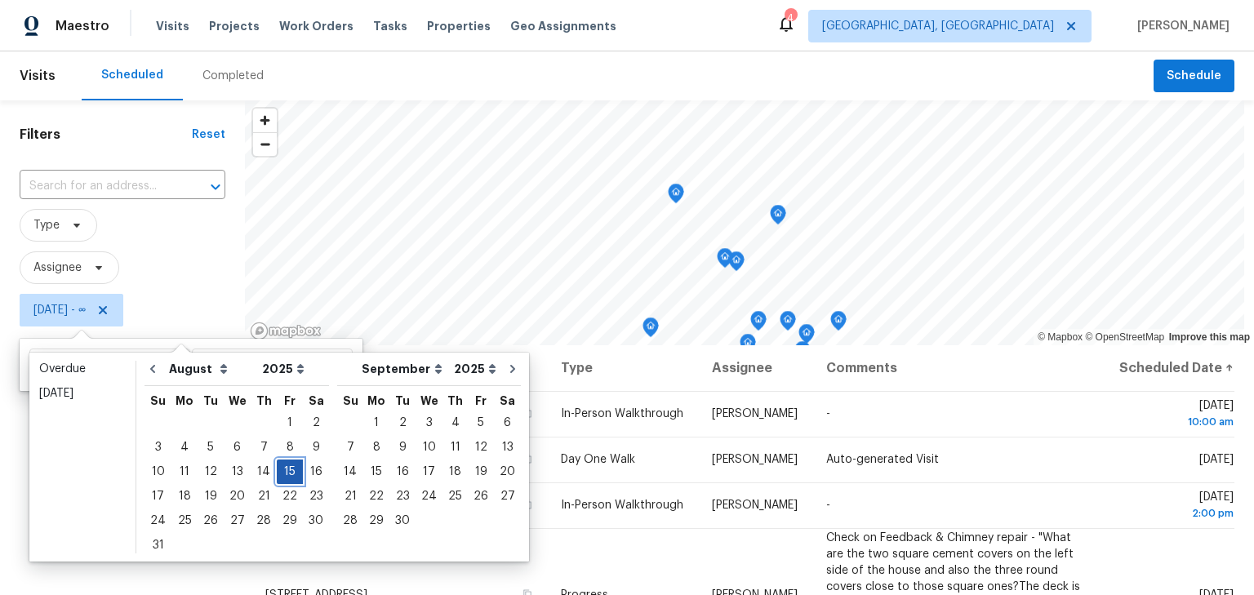
click at [278, 468] on div "15" at bounding box center [290, 471] width 26 height 23
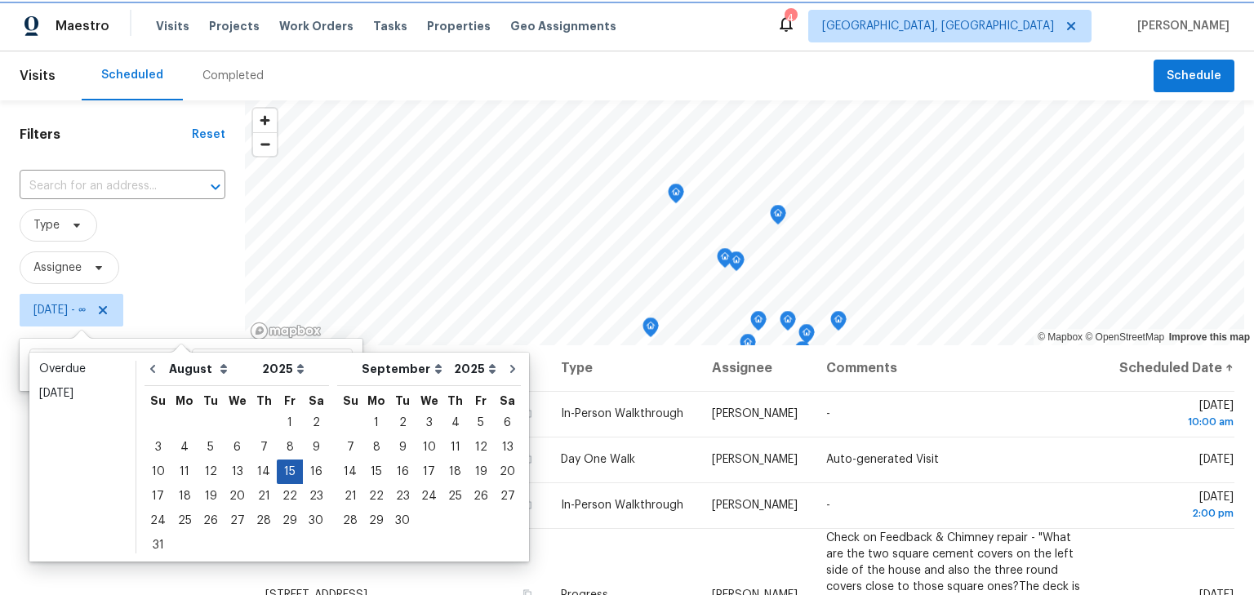
type input "[DATE]"
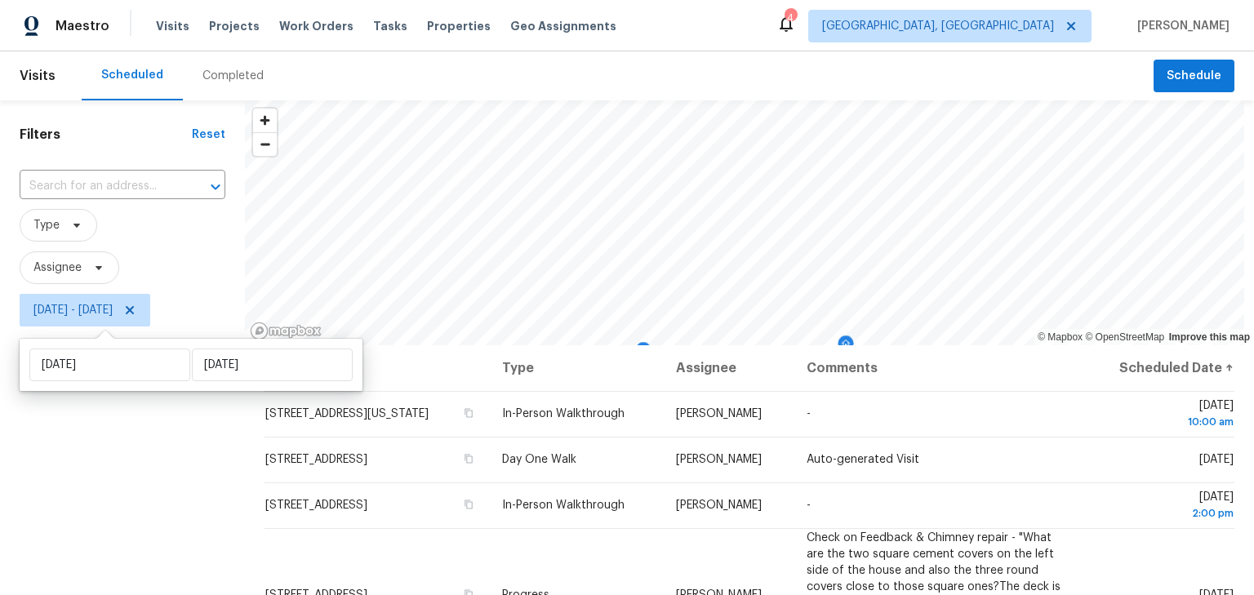
click at [173, 491] on div "Filters Reset ​ Type Assignee [DATE] - [DATE]" at bounding box center [122, 460] width 245 height 721
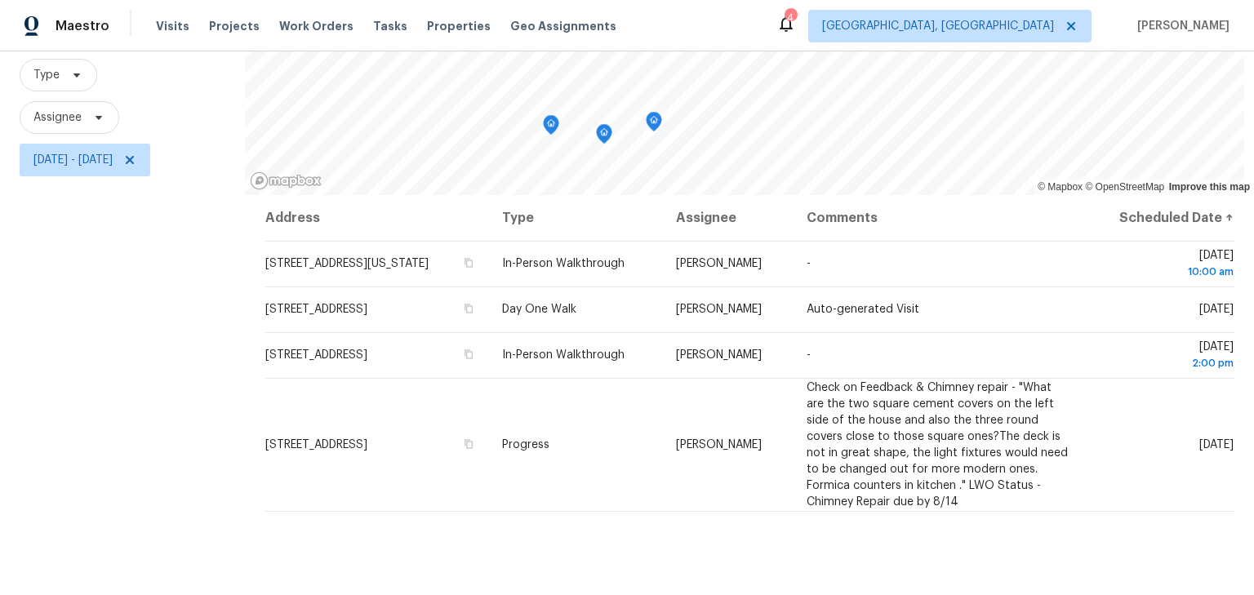
scroll to position [149, 0]
click at [154, 319] on div "Filters Reset ​ Type Assignee [DATE] - [DATE]" at bounding box center [122, 311] width 245 height 721
click at [437, 25] on span "Properties" at bounding box center [459, 26] width 64 height 16
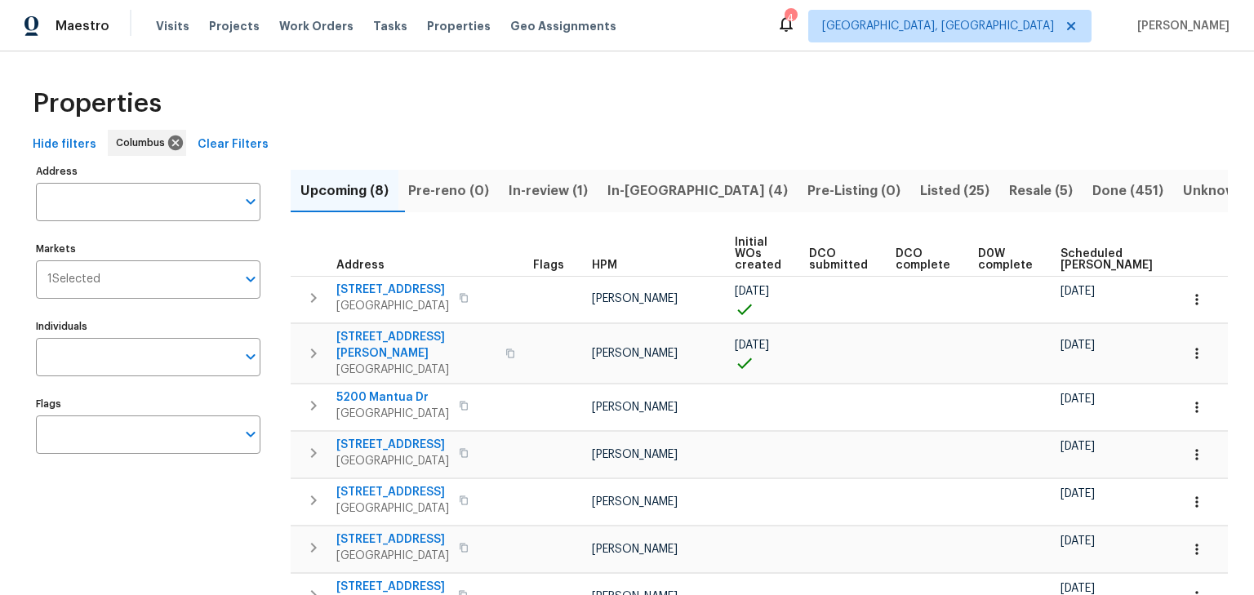
click at [1060, 251] on span "Scheduled [PERSON_NAME]" at bounding box center [1106, 259] width 92 height 23
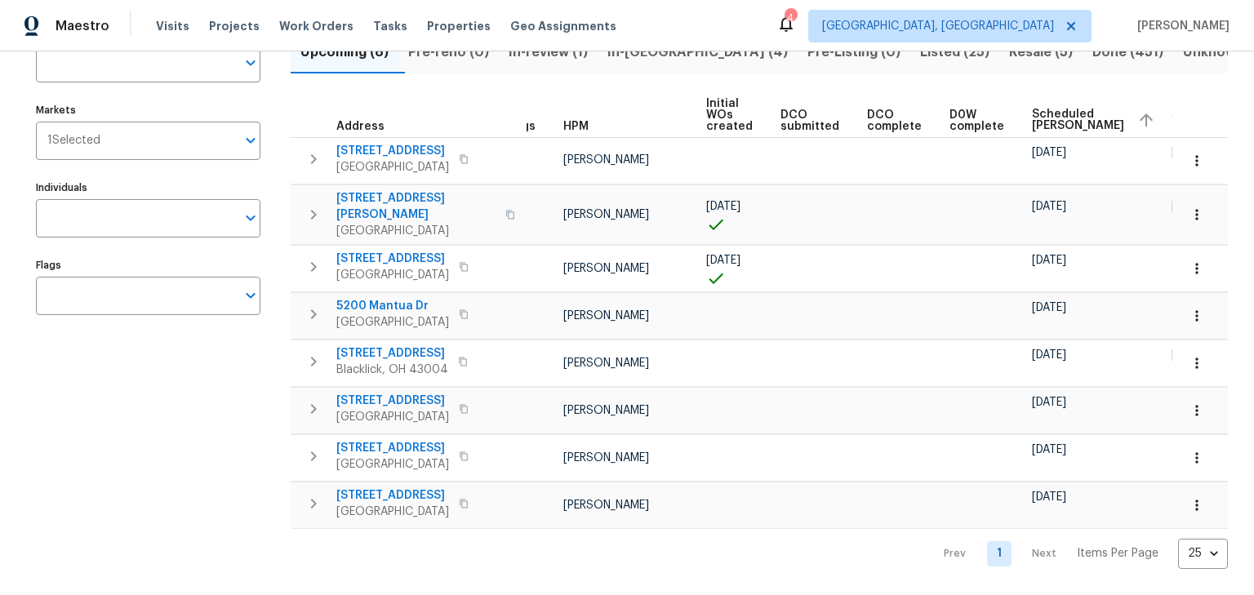
scroll to position [0, 13]
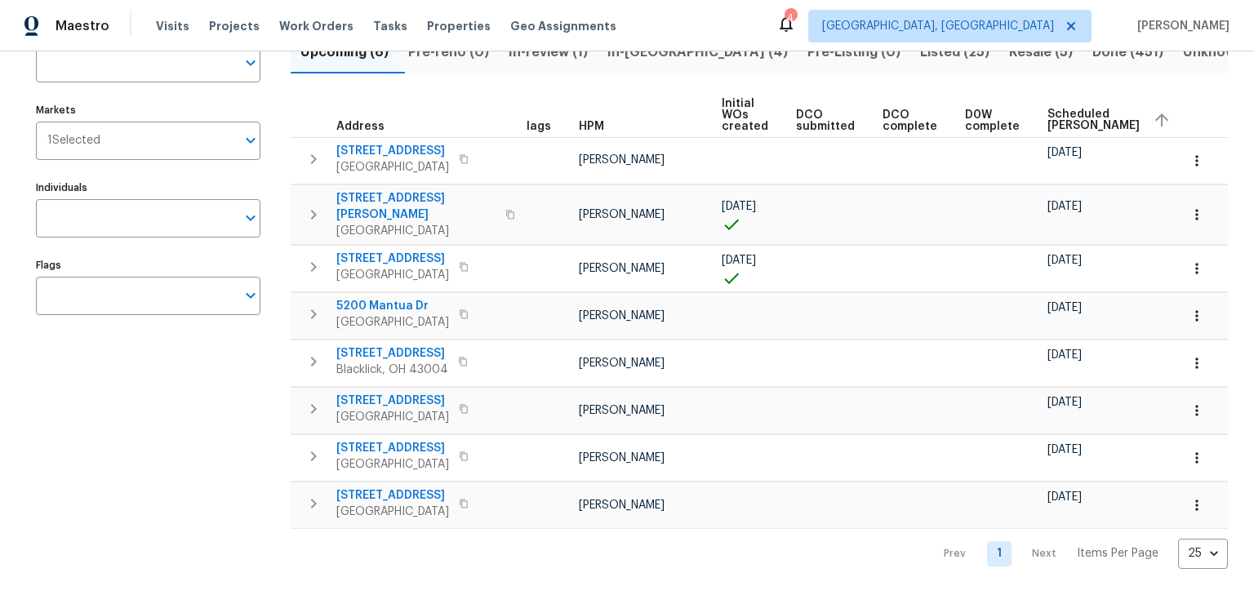
click at [626, 88] on div "Upcoming (8) Pre-reno (0) In-review (1) In-reno (4) Pre-Listing (0) Listed (25)…" at bounding box center [759, 295] width 937 height 548
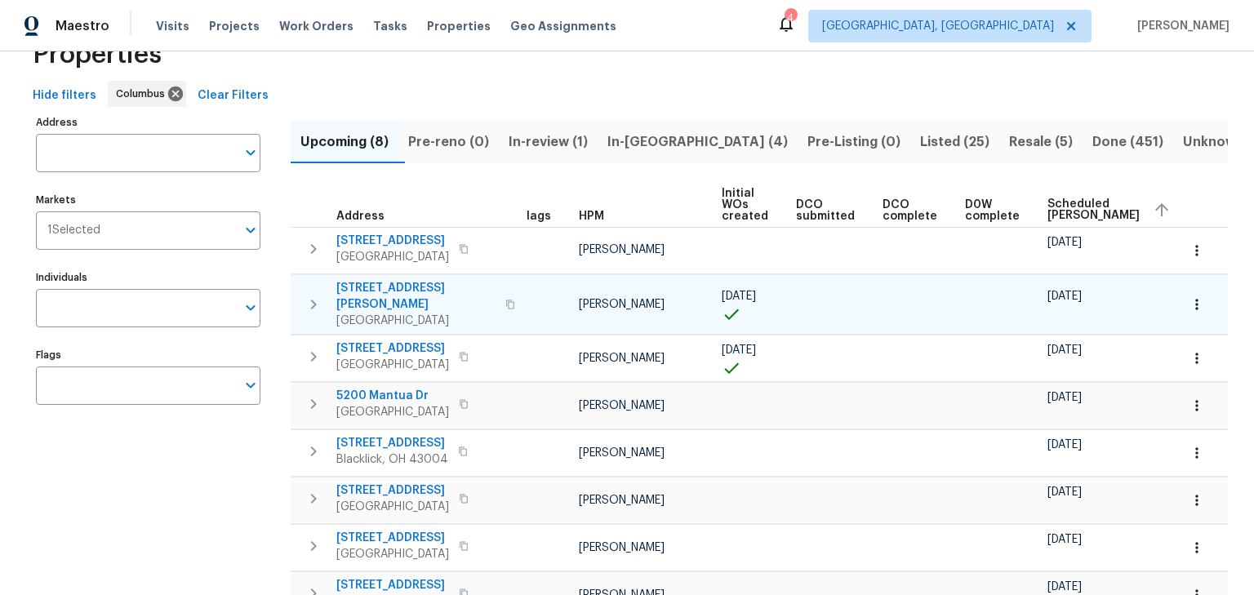
scroll to position [0, 0]
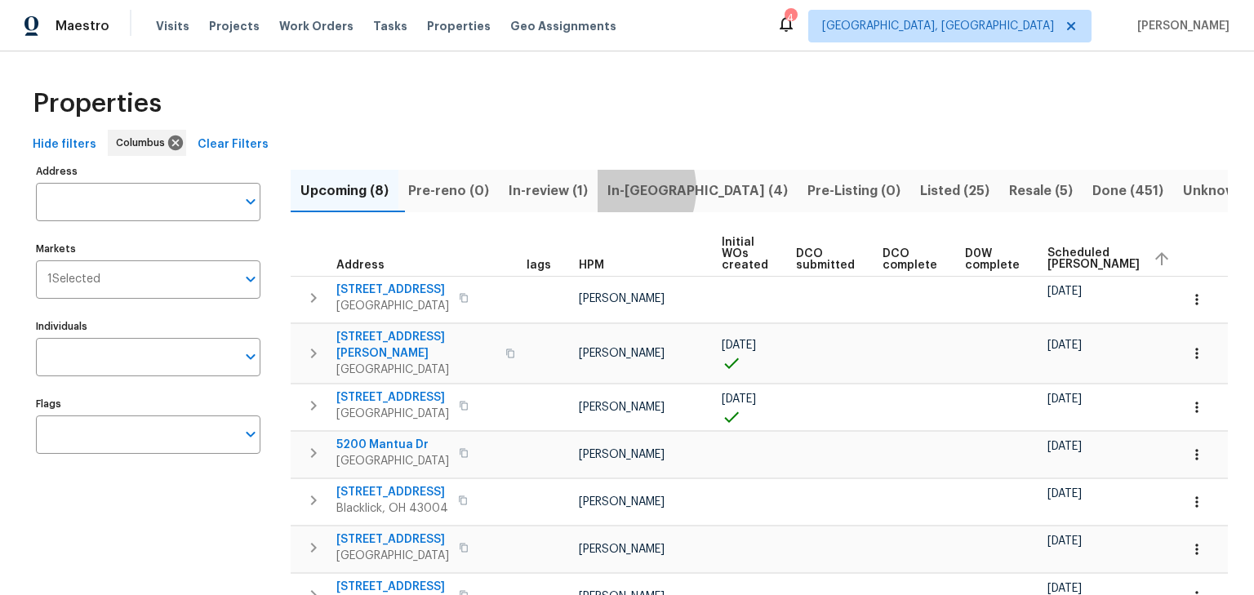
click at [636, 189] on span "In-[GEOGRAPHIC_DATA] (4)" at bounding box center [697, 191] width 180 height 23
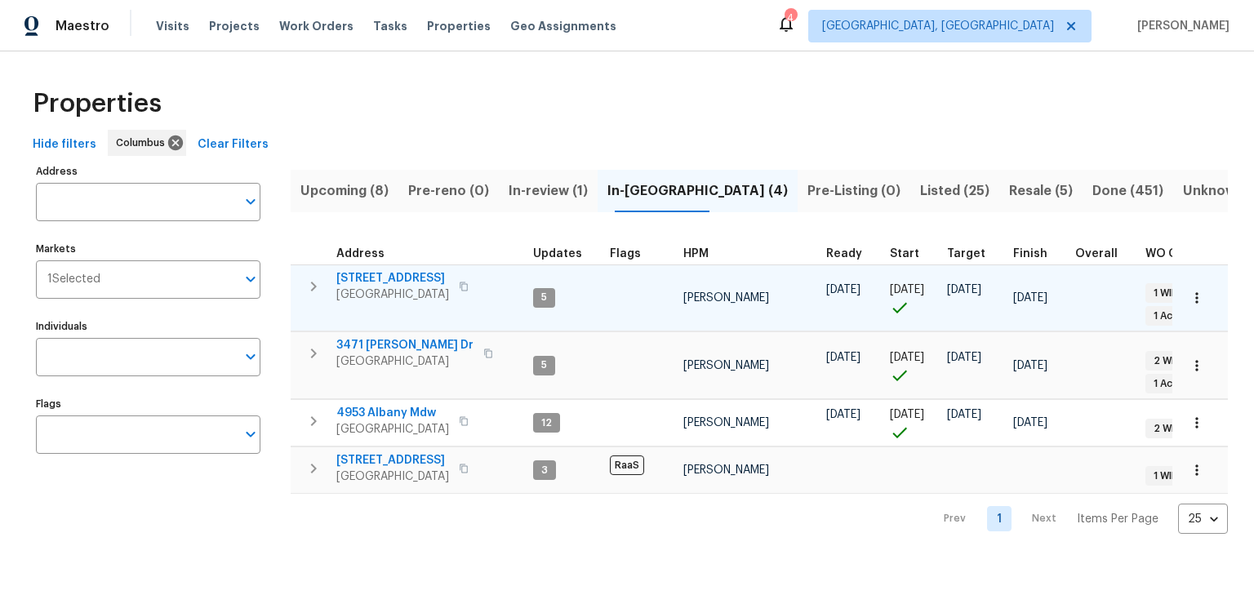
click at [313, 287] on icon "button" at bounding box center [314, 287] width 6 height 10
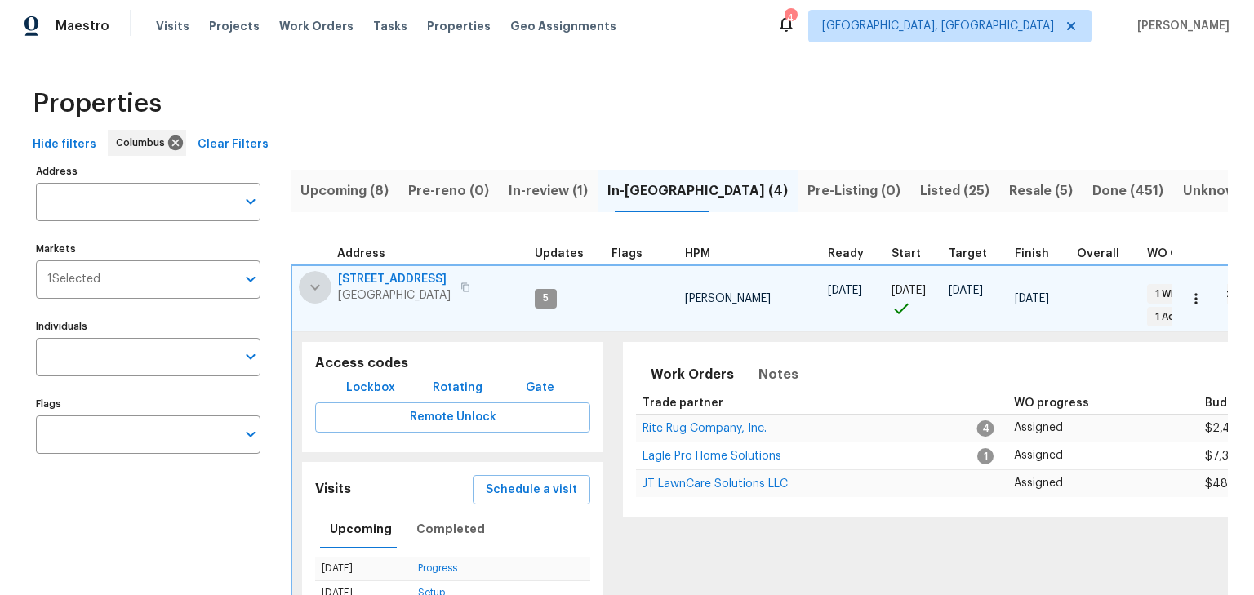
click at [313, 286] on icon "button" at bounding box center [315, 287] width 10 height 6
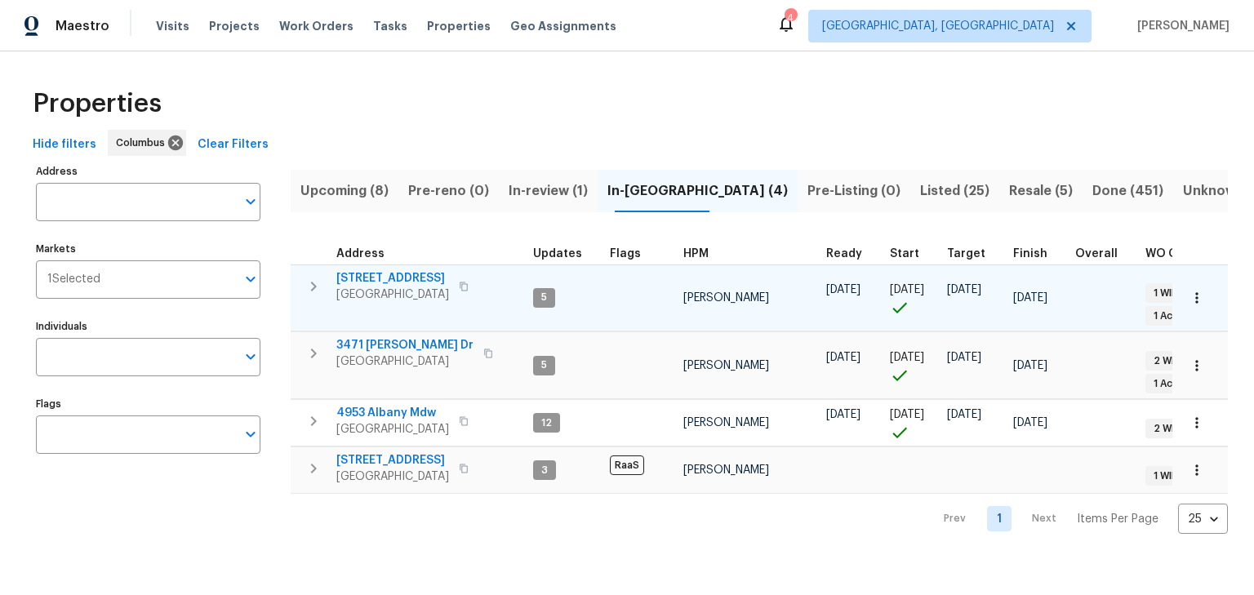
click at [313, 286] on icon "button" at bounding box center [314, 287] width 6 height 10
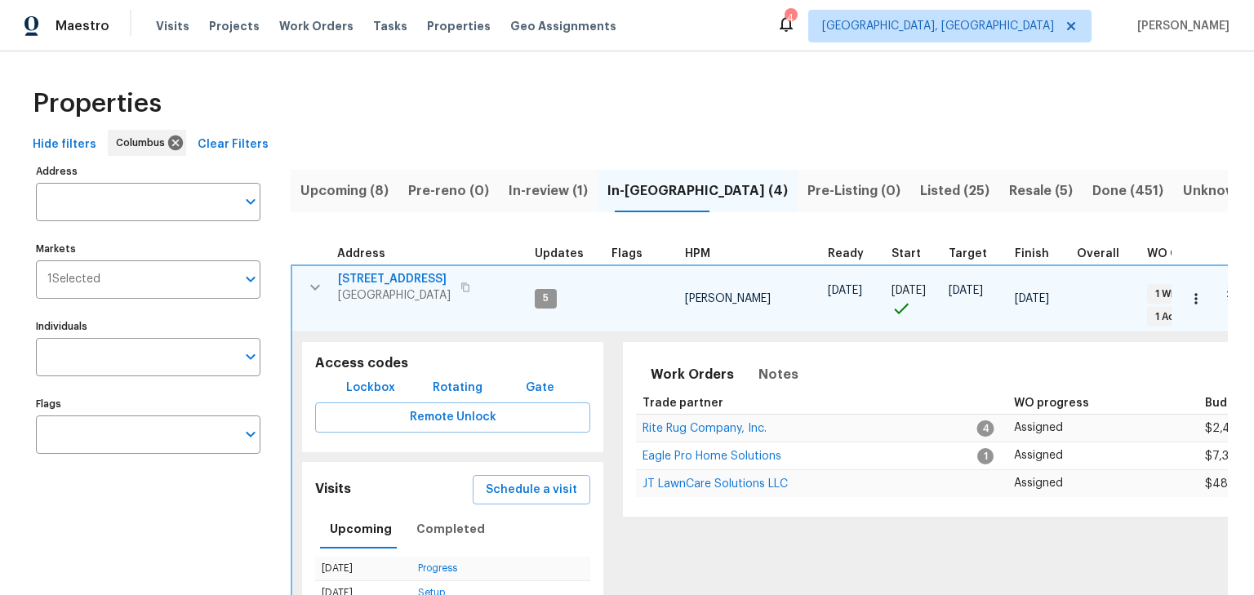
click at [363, 277] on span "[STREET_ADDRESS]" at bounding box center [394, 279] width 113 height 16
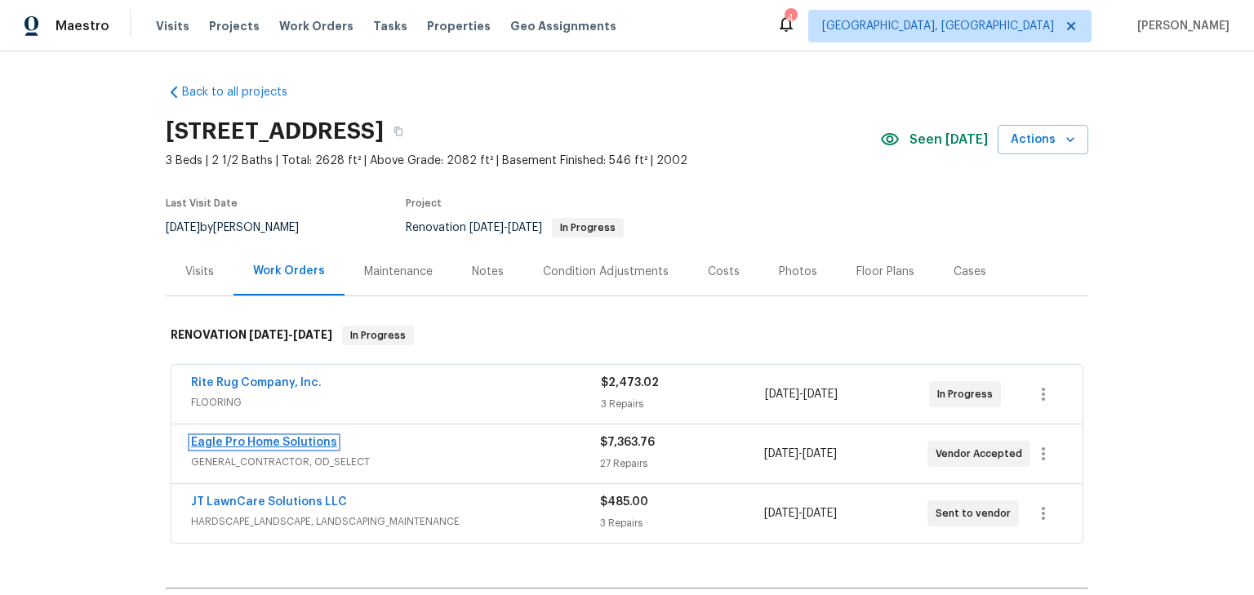
click at [304, 442] on link "Eagle Pro Home Solutions" at bounding box center [264, 442] width 146 height 11
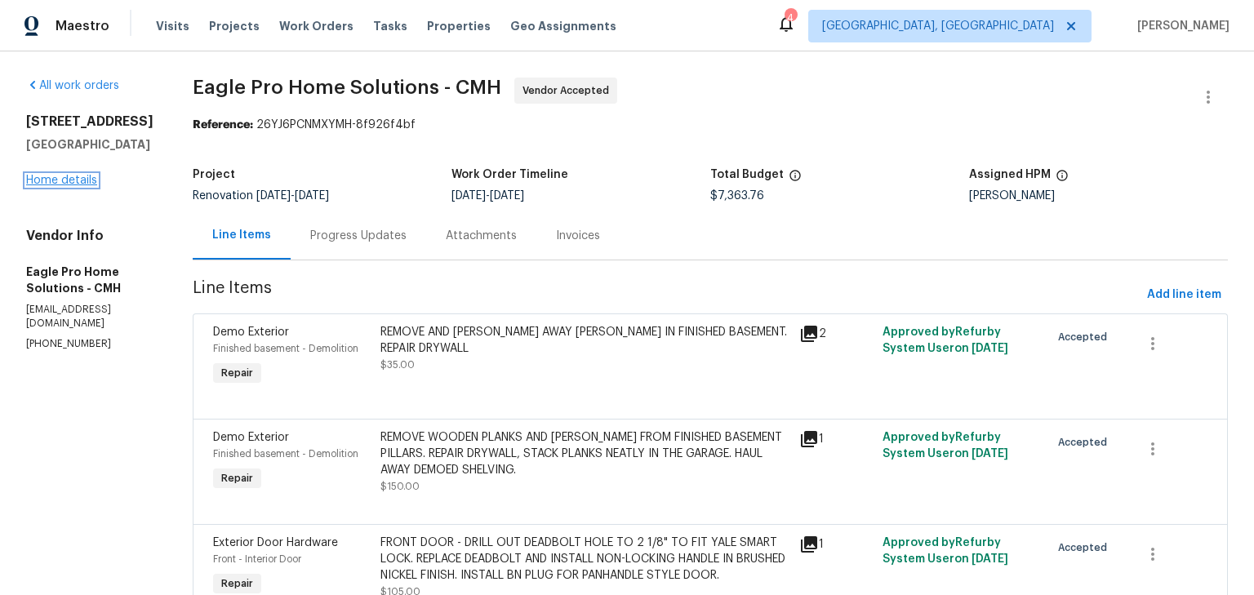
click at [77, 178] on link "Home details" at bounding box center [61, 180] width 71 height 11
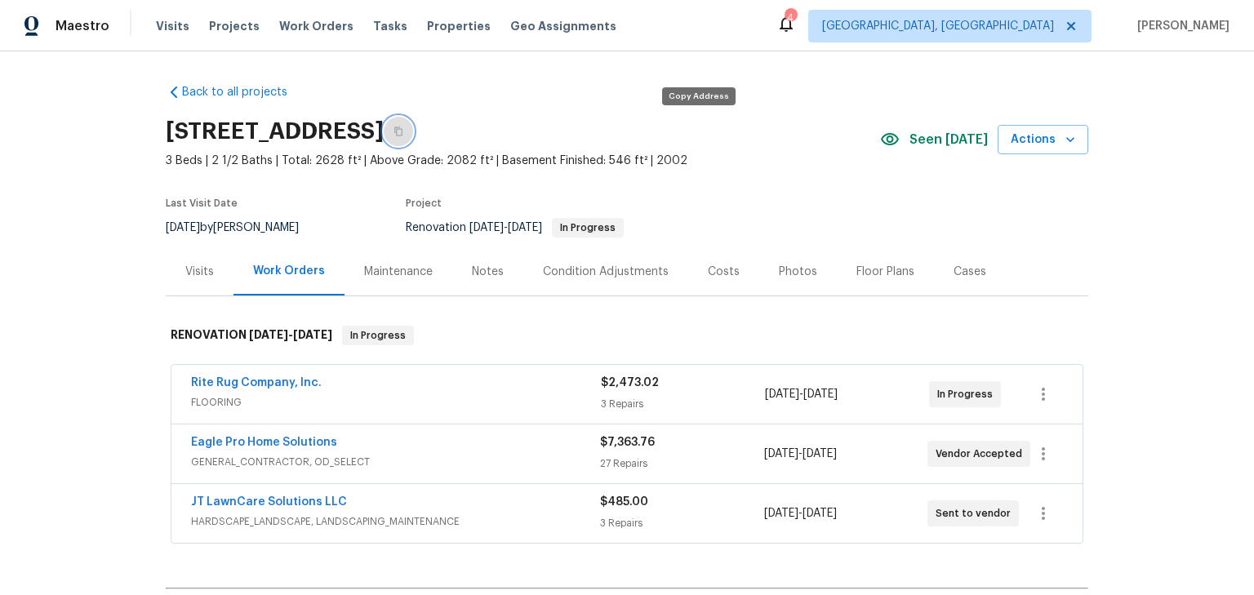
click at [402, 134] on icon "button" at bounding box center [398, 131] width 8 height 9
click at [1111, 274] on div "Back to all projects 695 Hennigans Grove Rd, Grove City, OH 43123 3 Beds | 2 1/…" at bounding box center [627, 323] width 1254 height 544
click at [504, 271] on div "Notes" at bounding box center [487, 271] width 71 height 48
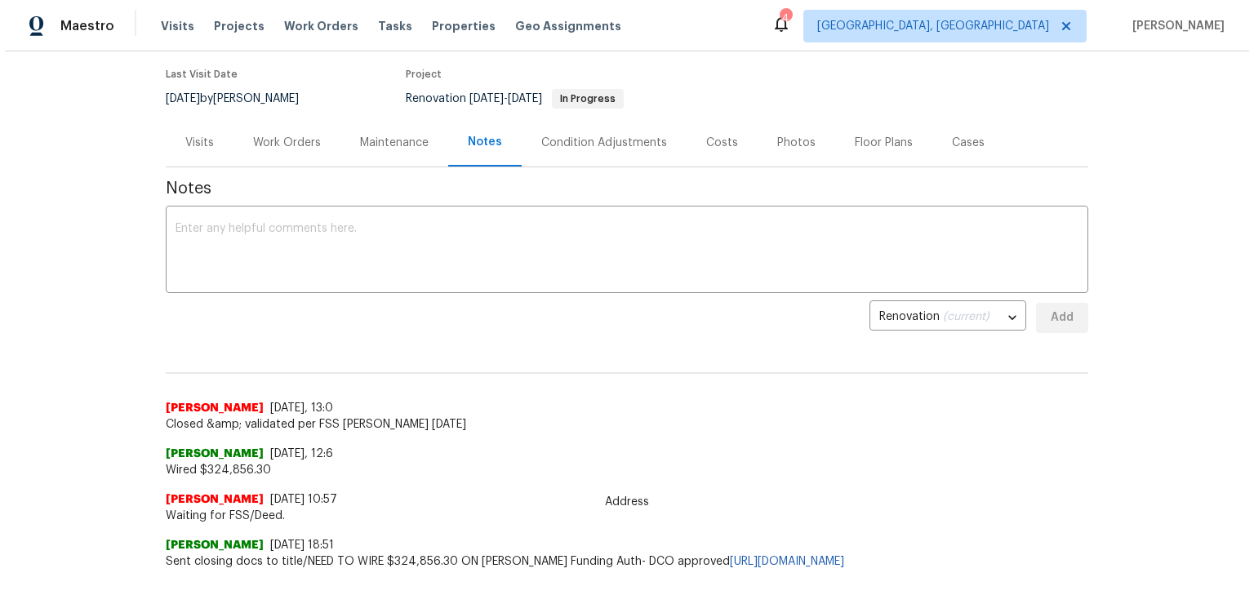
scroll to position [130, 0]
click at [298, 144] on div "Work Orders" at bounding box center [282, 142] width 68 height 16
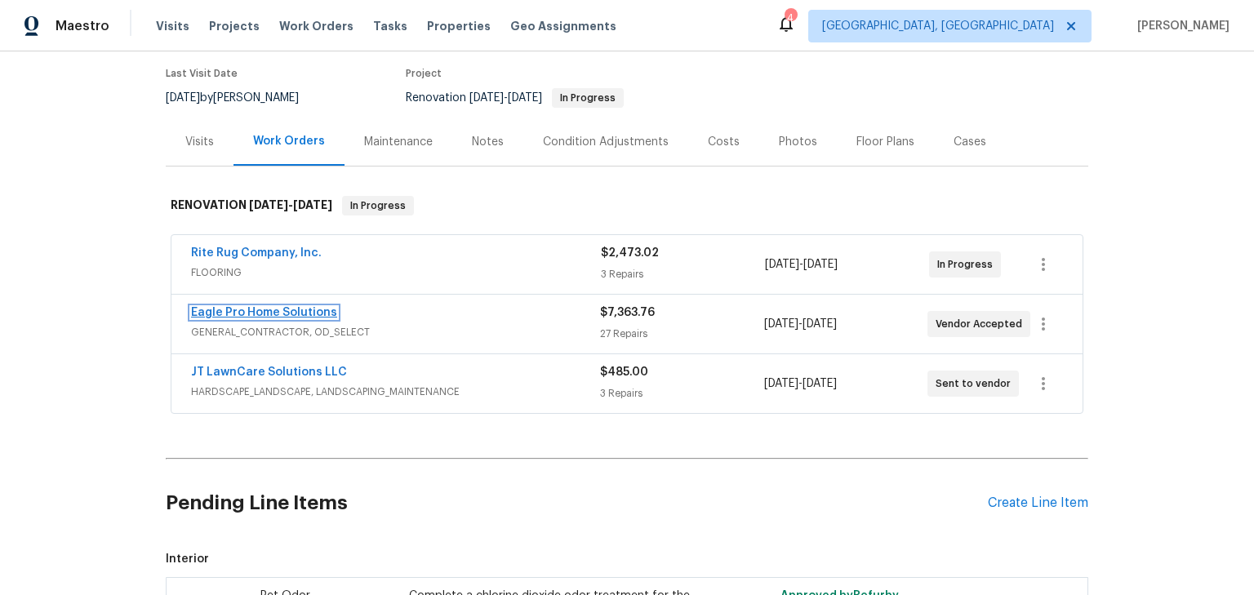
click at [299, 310] on link "Eagle Pro Home Solutions" at bounding box center [264, 312] width 146 height 11
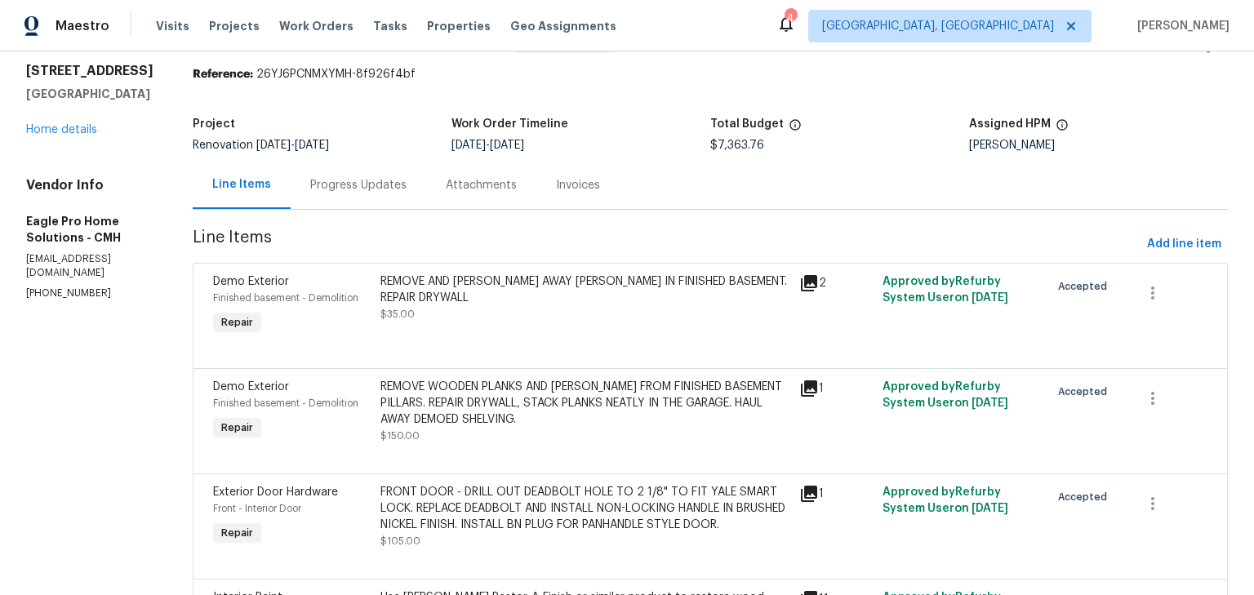
click at [410, 194] on div "Progress Updates" at bounding box center [358, 185] width 135 height 48
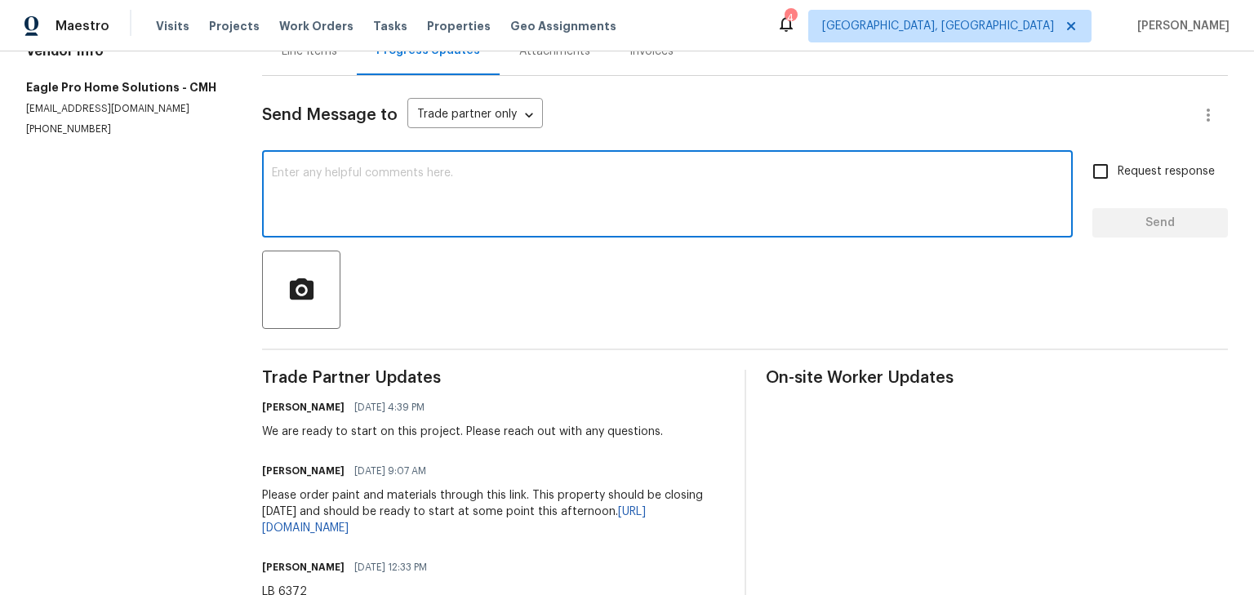
click at [423, 215] on textarea at bounding box center [667, 195] width 791 height 57
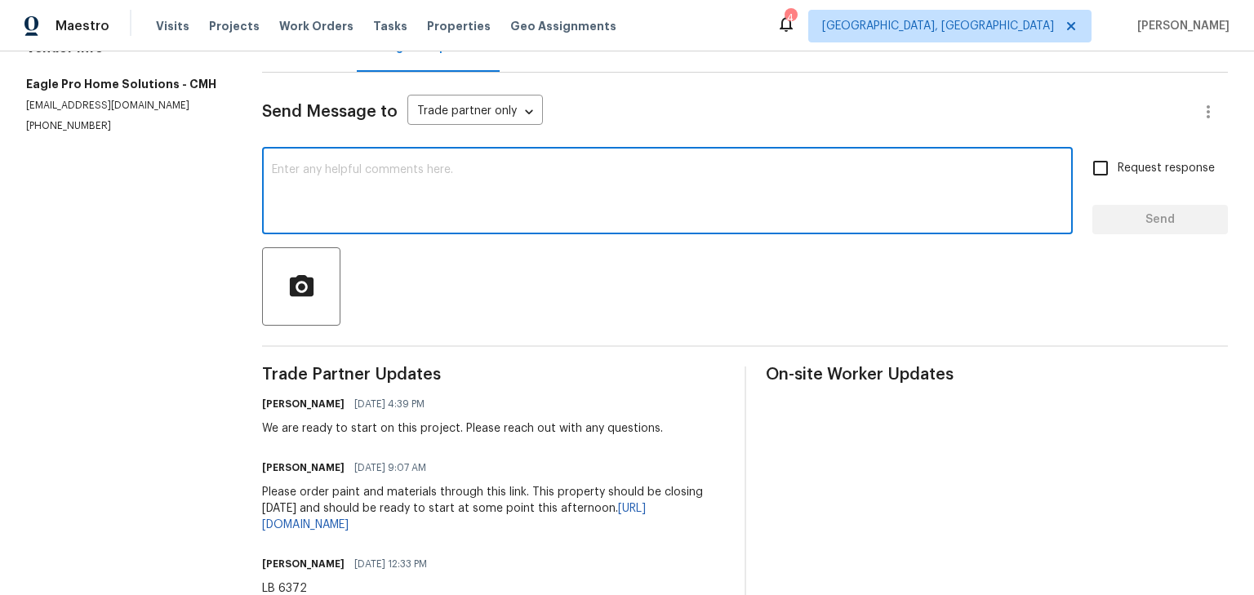
scroll to position [188, 0]
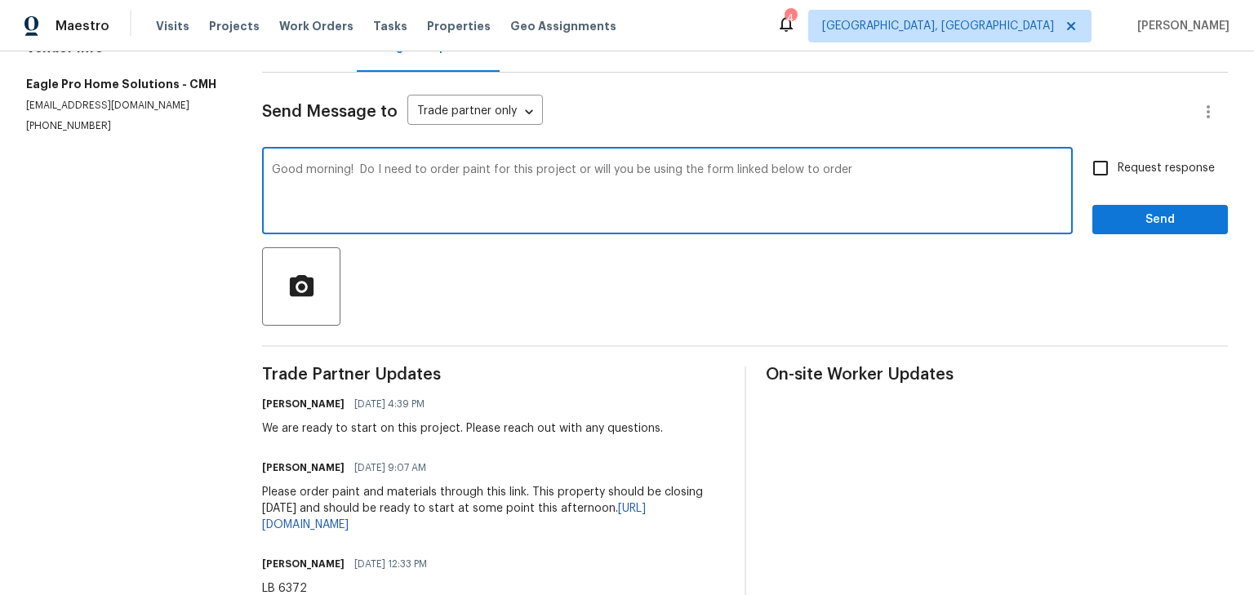
paste textarea "695 Hennigans Grove Rd, Grove City, OH 43123"
drag, startPoint x: 584, startPoint y: 188, endPoint x: 843, endPoint y: 166, distance: 259.6
click at [843, 166] on textarea "Good morning! Do I need to order paint for this project or will you be using th…" at bounding box center [667, 192] width 791 height 57
type textarea "Good morning! Do I need to order paint for this project or will you be using th…"
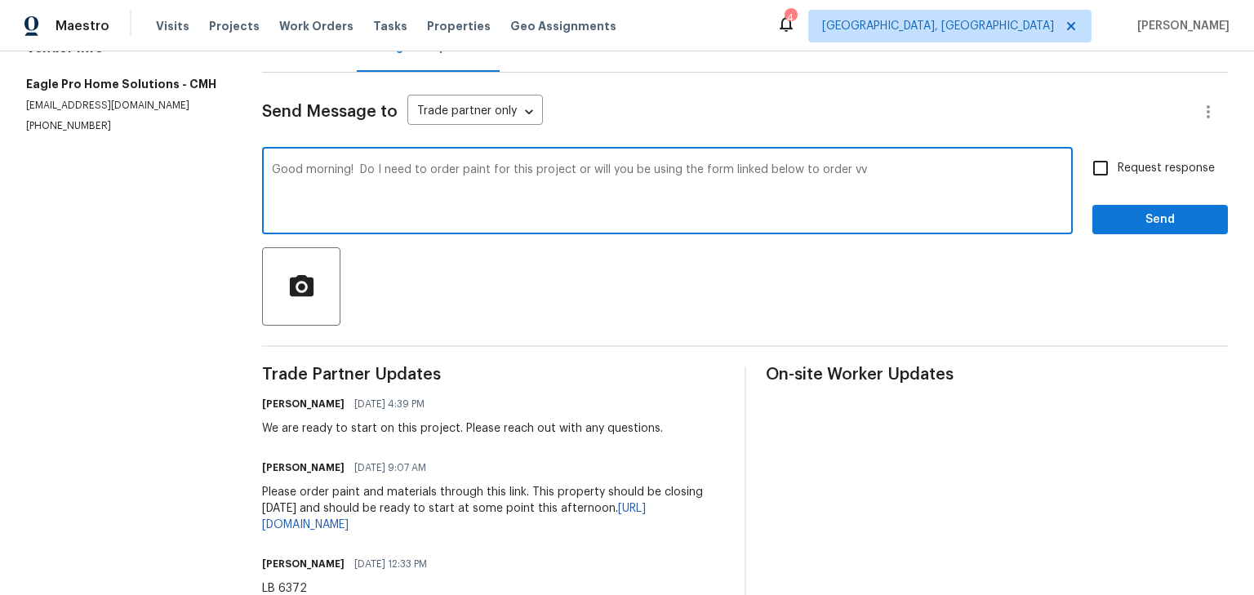
click at [1125, 164] on span "Request response" at bounding box center [1165, 168] width 97 height 17
click at [1117, 164] on input "Request response" at bounding box center [1100, 168] width 34 height 34
checkbox input "true"
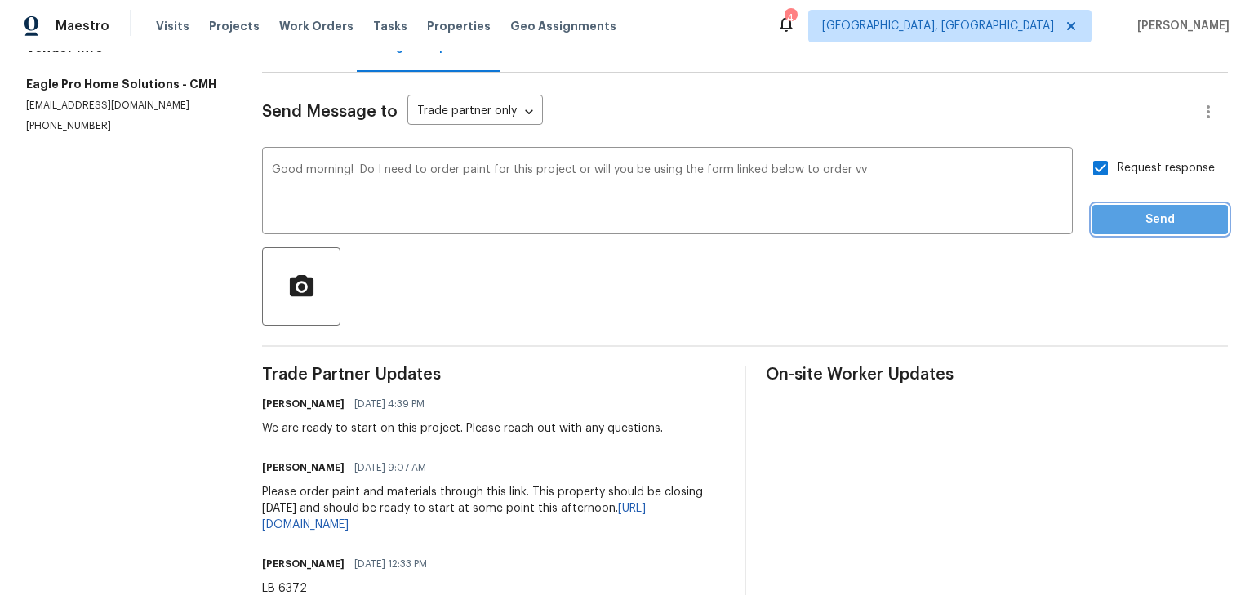
click at [1123, 218] on span "Send" at bounding box center [1159, 220] width 109 height 20
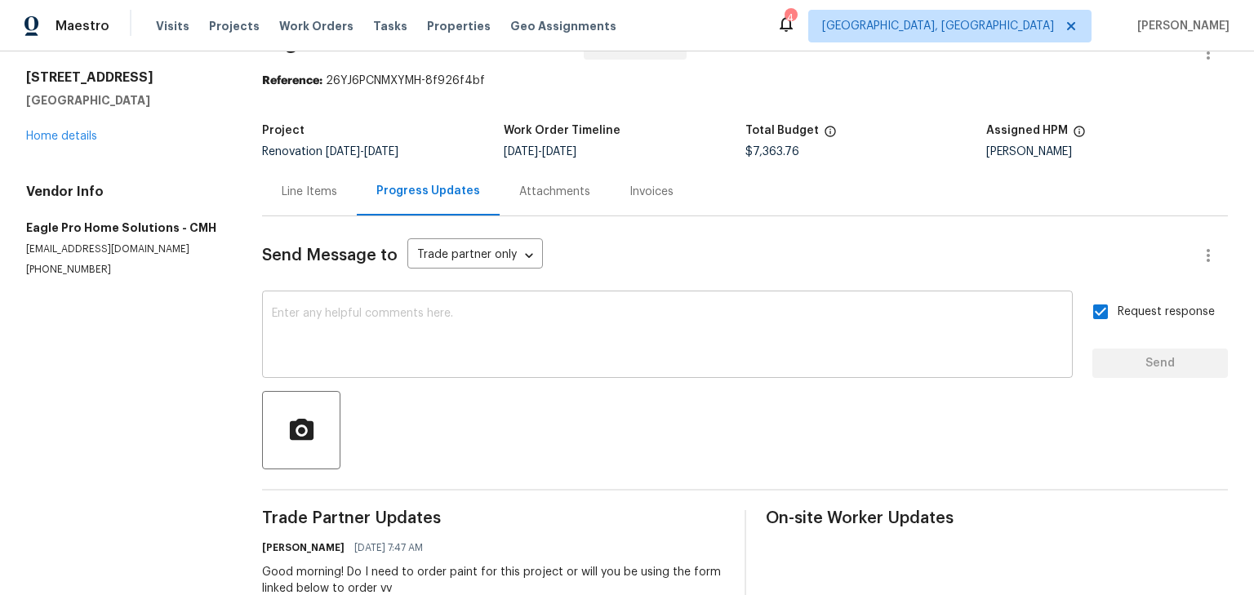
scroll to position [0, 0]
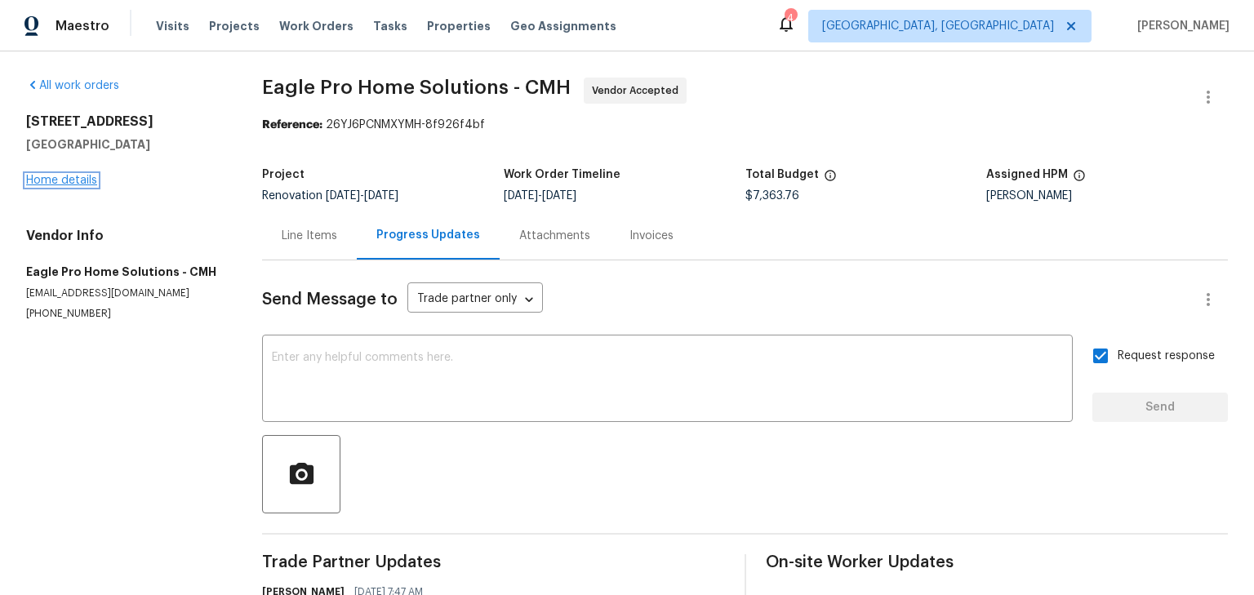
click at [68, 179] on link "Home details" at bounding box center [61, 180] width 71 height 11
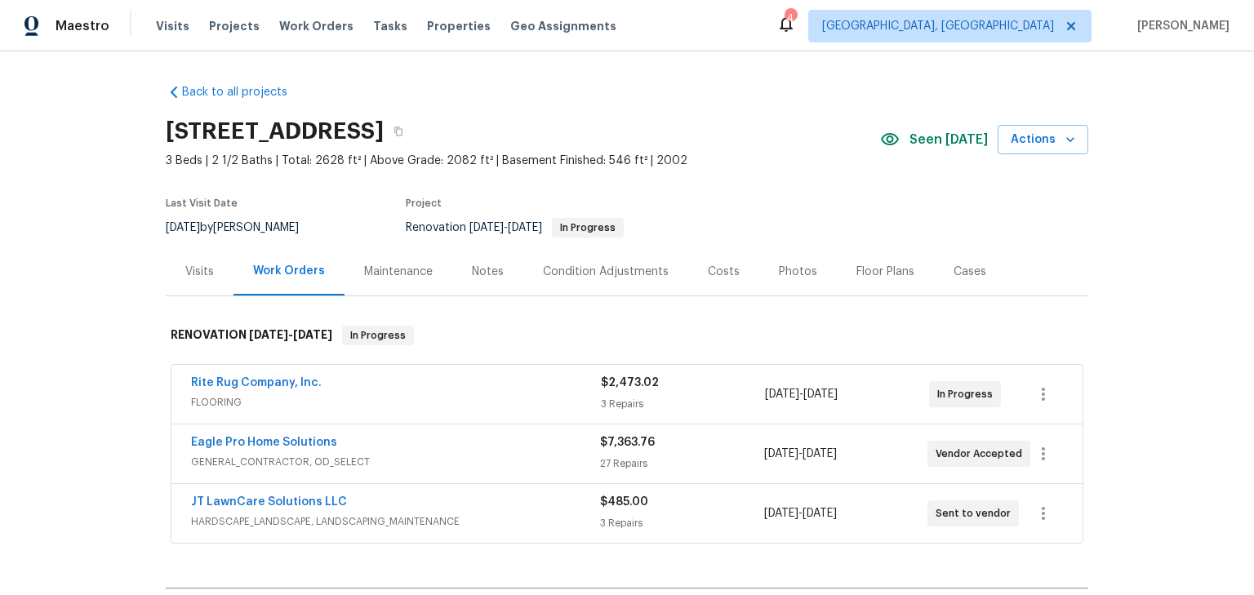
click at [987, 219] on section "695 Hennigans Grove Rd, Grove City, OH 43123 3 Beds | 2 1/2 Baths | Total: 2628…" at bounding box center [627, 178] width 922 height 137
click at [862, 183] on section "695 Hennigans Grove Rd, Grove City, OH 43123 3 Beds | 2 1/2 Baths | Total: 2628…" at bounding box center [627, 178] width 922 height 137
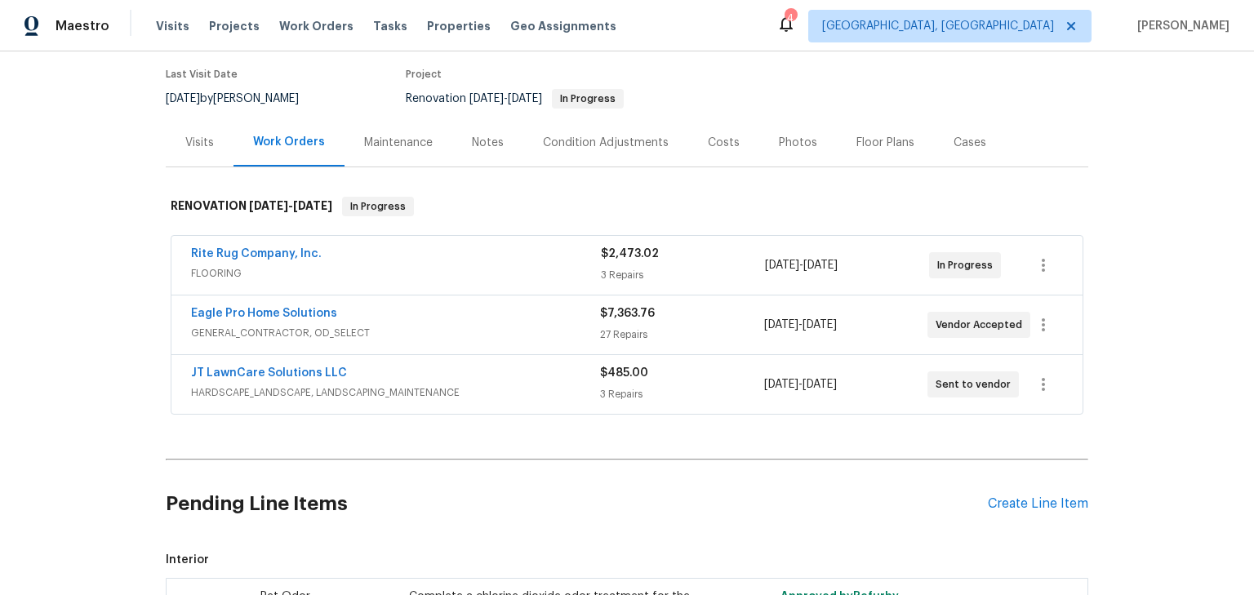
scroll to position [130, 0]
click at [279, 302] on div "Eagle Pro Home Solutions GENERAL_CONTRACTOR, OD_SELECT $7,363.76 27 Repairs 8/1…" at bounding box center [626, 324] width 911 height 59
click at [279, 315] on link "Eagle Pro Home Solutions" at bounding box center [264, 312] width 146 height 11
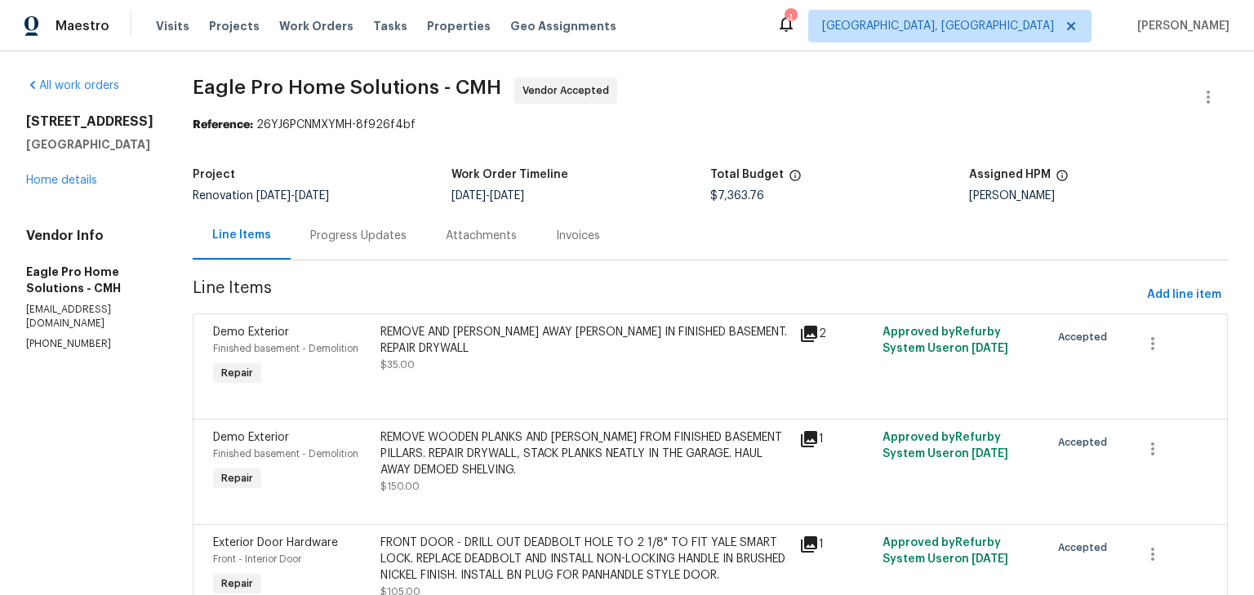
click at [375, 236] on div "Progress Updates" at bounding box center [358, 236] width 96 height 16
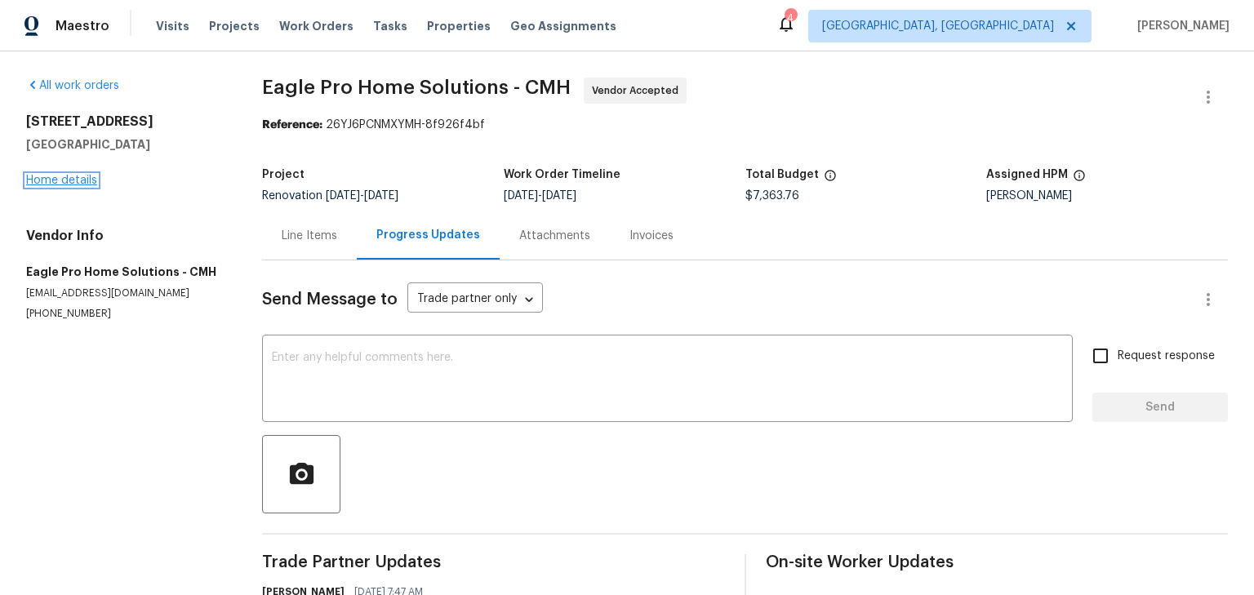
click at [78, 177] on link "Home details" at bounding box center [61, 180] width 71 height 11
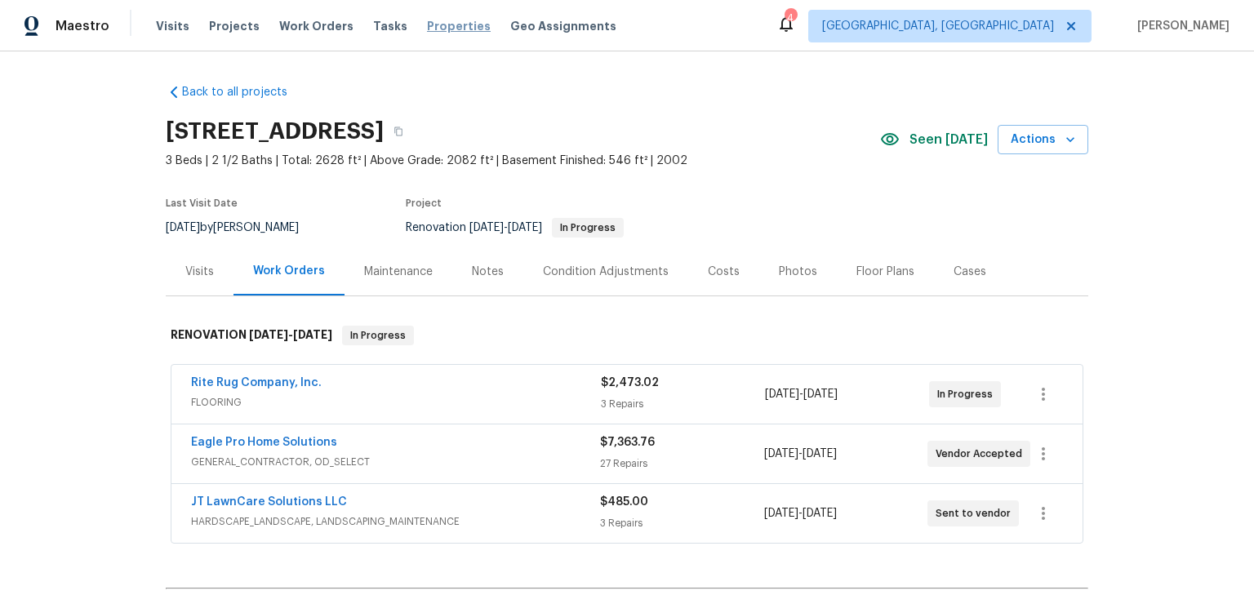
click at [440, 24] on span "Properties" at bounding box center [459, 26] width 64 height 16
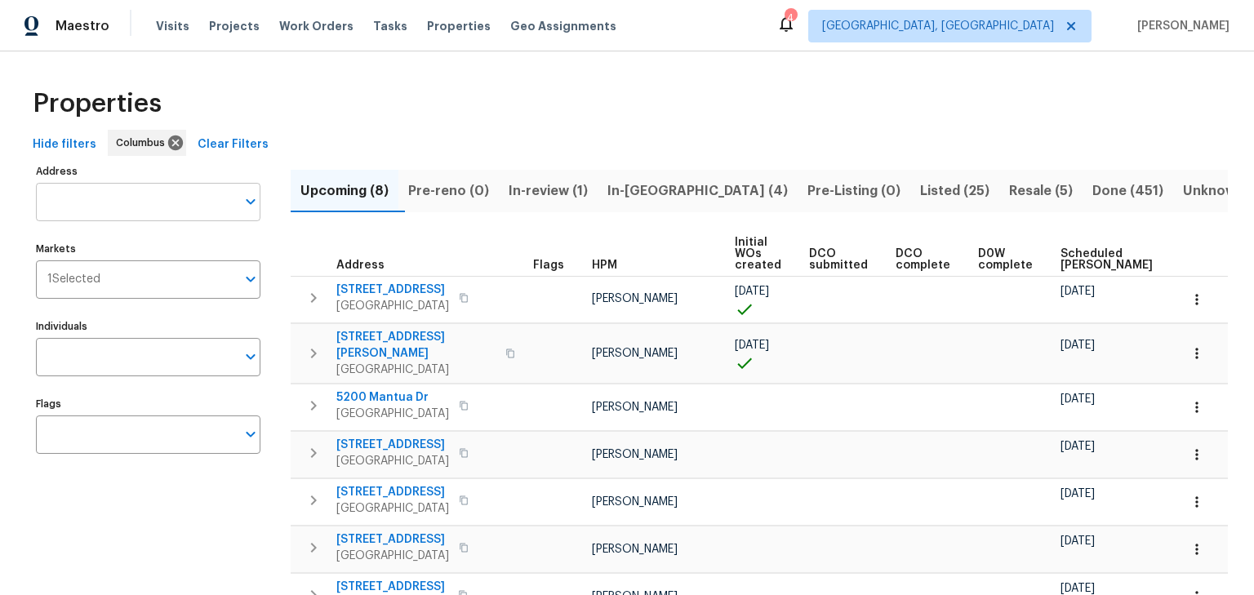
click at [158, 196] on input "Address" at bounding box center [136, 202] width 200 height 38
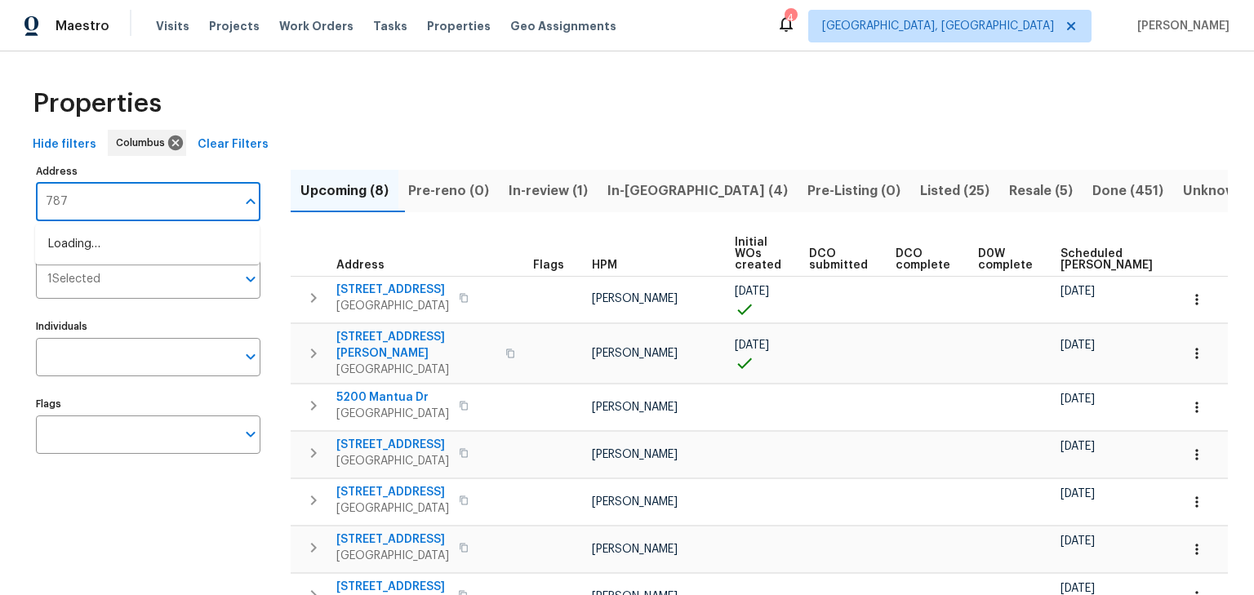
type input "7873"
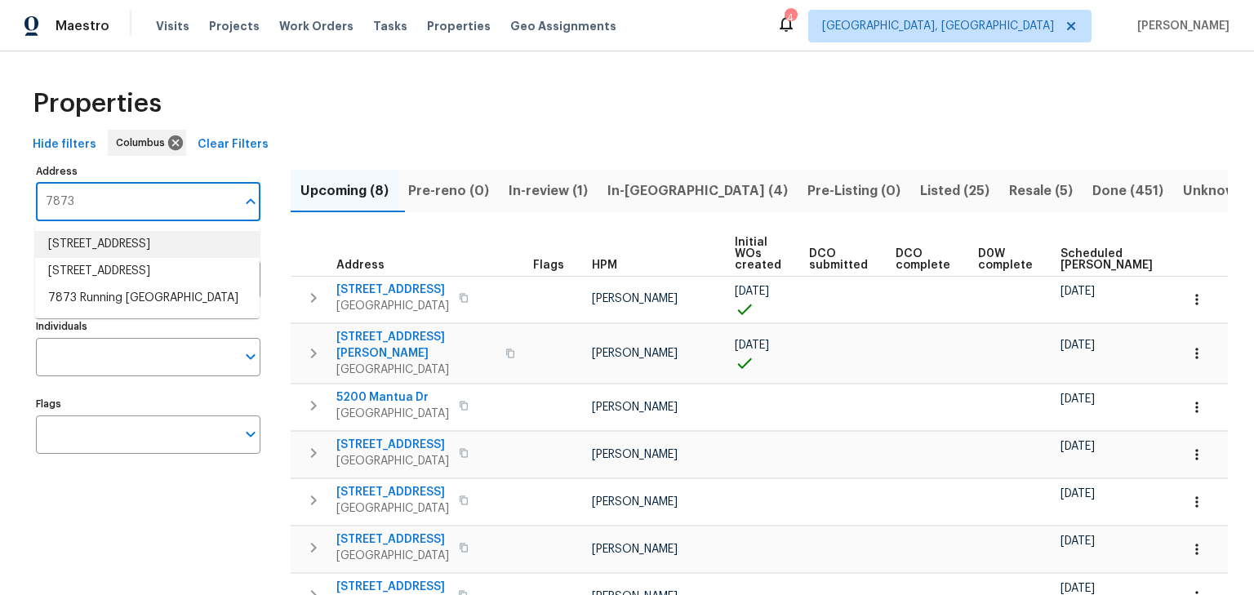
click at [150, 242] on li "7873 Beamish Way Blacklick OH 43004" at bounding box center [147, 244] width 224 height 27
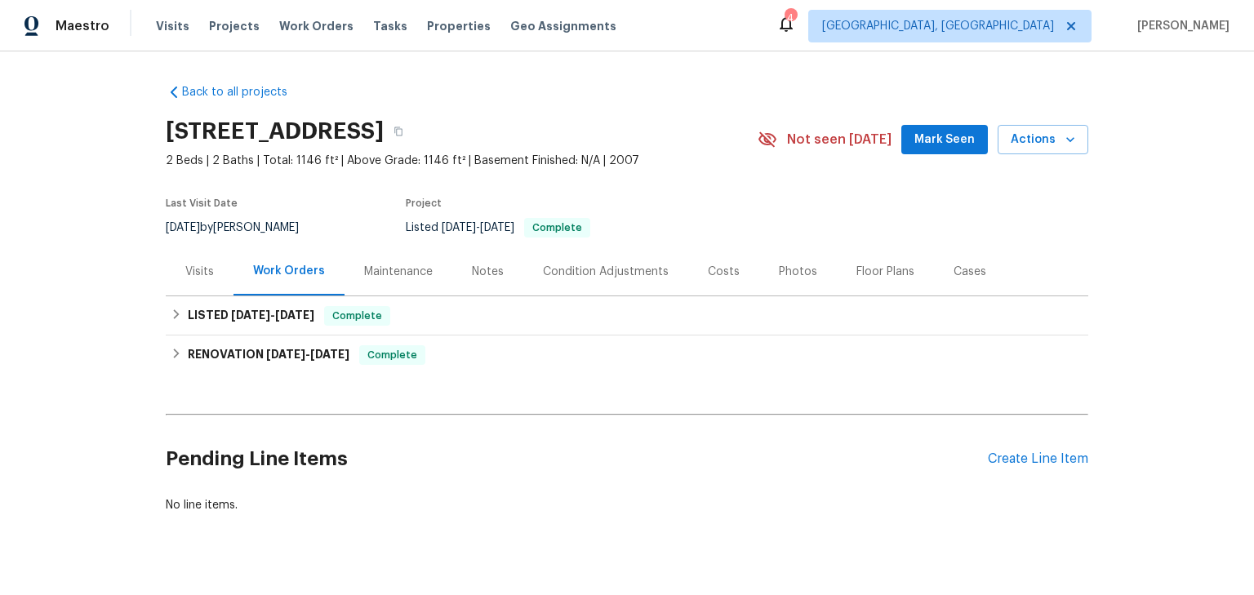
click at [913, 135] on button "Mark Seen" at bounding box center [944, 140] width 87 height 30
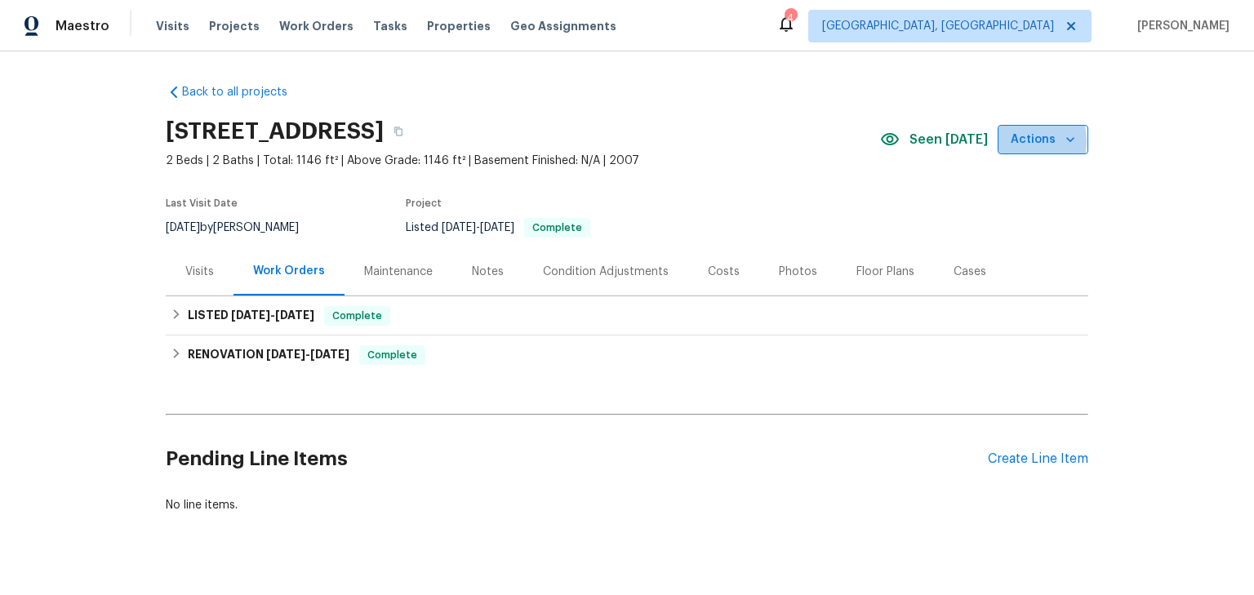
click at [1009, 141] on button "Actions" at bounding box center [1042, 140] width 91 height 30
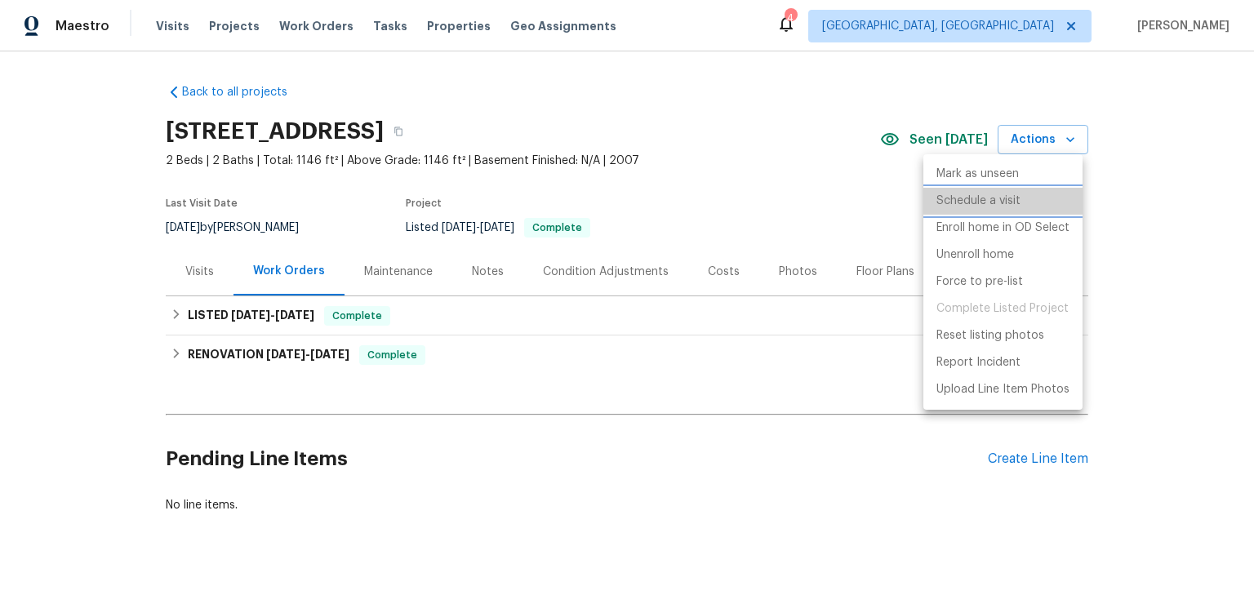
click at [982, 202] on p "Schedule a visit" at bounding box center [978, 201] width 84 height 17
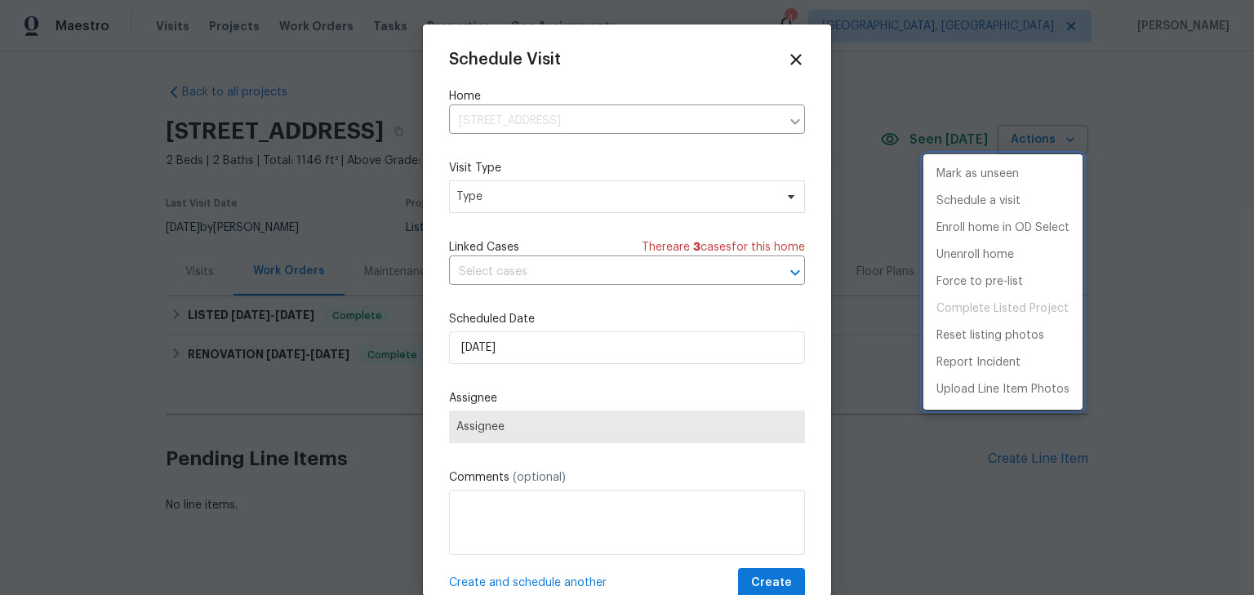
click at [596, 202] on div at bounding box center [627, 297] width 1254 height 595
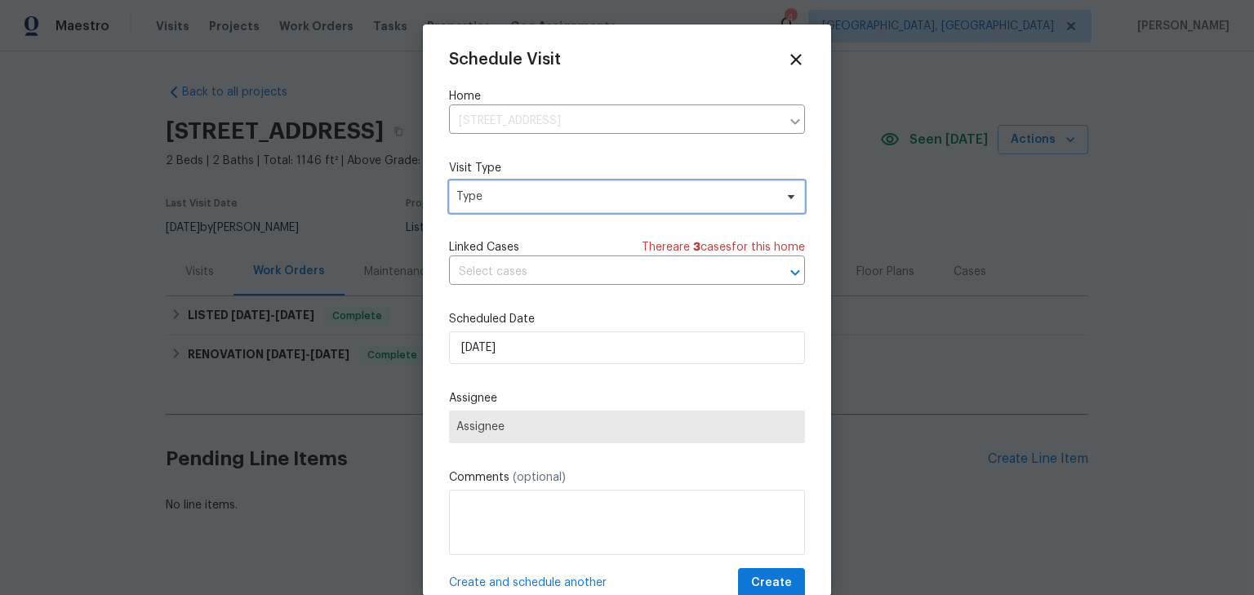
click at [605, 189] on span "Type" at bounding box center [614, 197] width 317 height 16
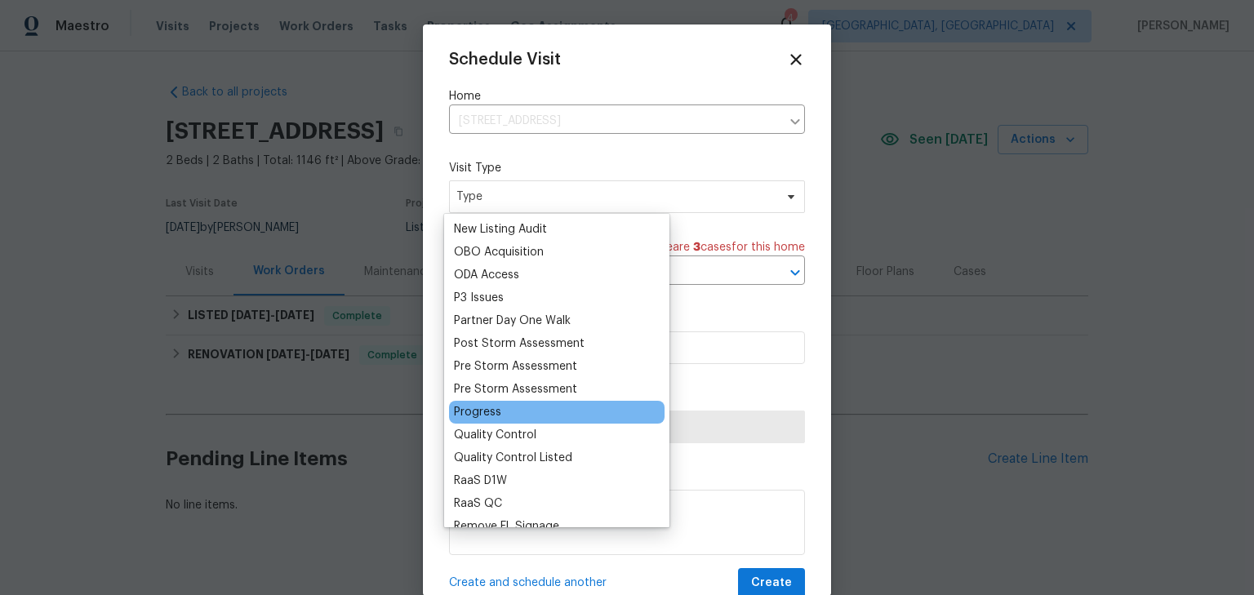
scroll to position [914, 0]
click at [521, 411] on div "Progress" at bounding box center [556, 411] width 215 height 23
click at [479, 410] on div "Progress" at bounding box center [477, 411] width 47 height 16
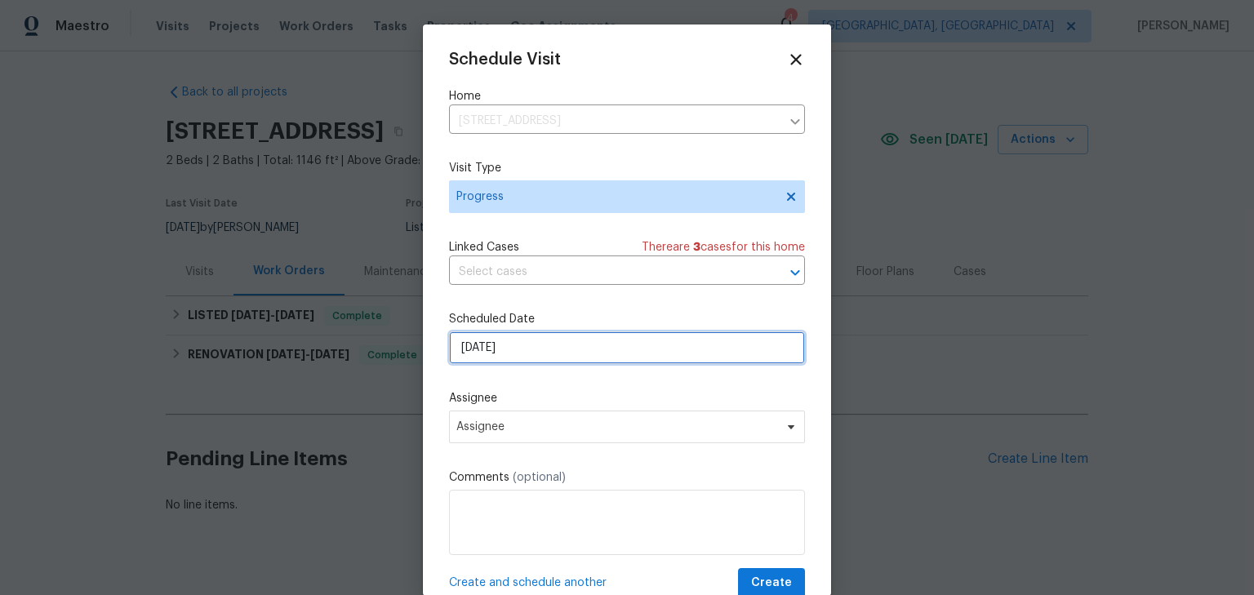
click at [535, 348] on input "[DATE]" at bounding box center [627, 347] width 356 height 33
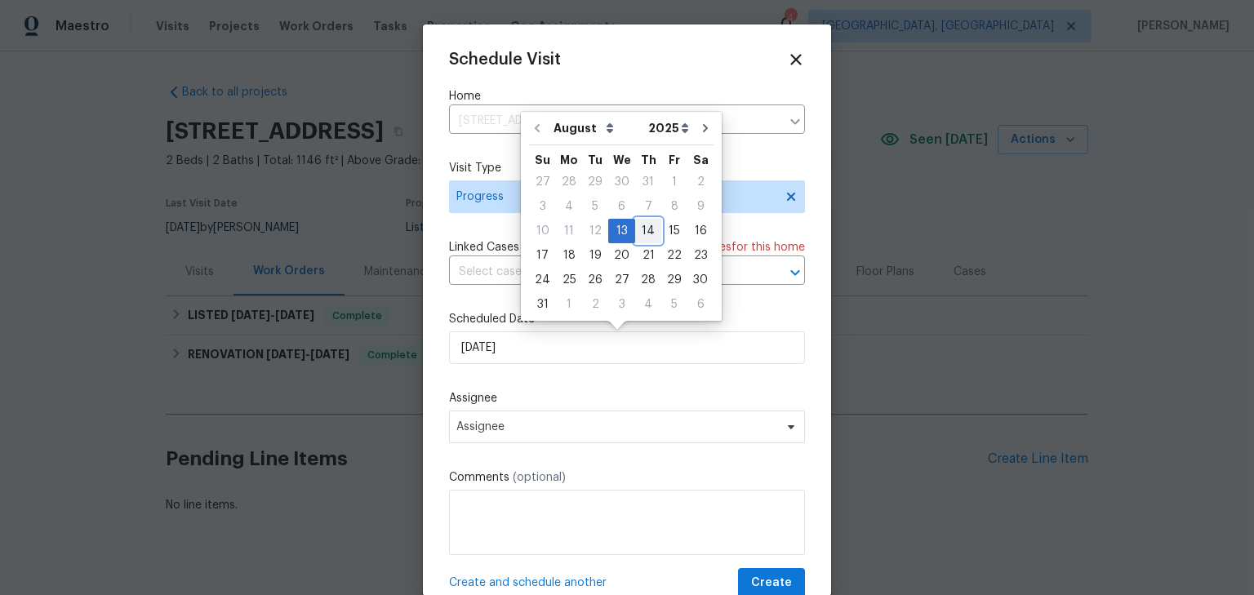
click at [644, 227] on div "14" at bounding box center [648, 231] width 26 height 23
type input "[DATE]"
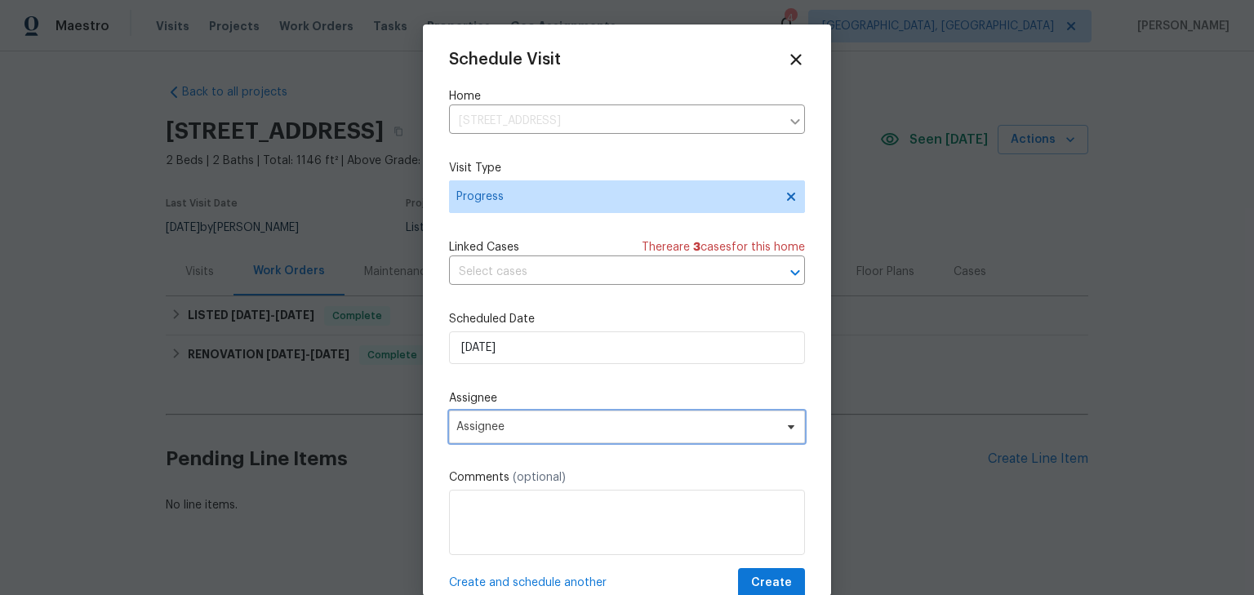
click at [563, 433] on span "Assignee" at bounding box center [616, 426] width 320 height 13
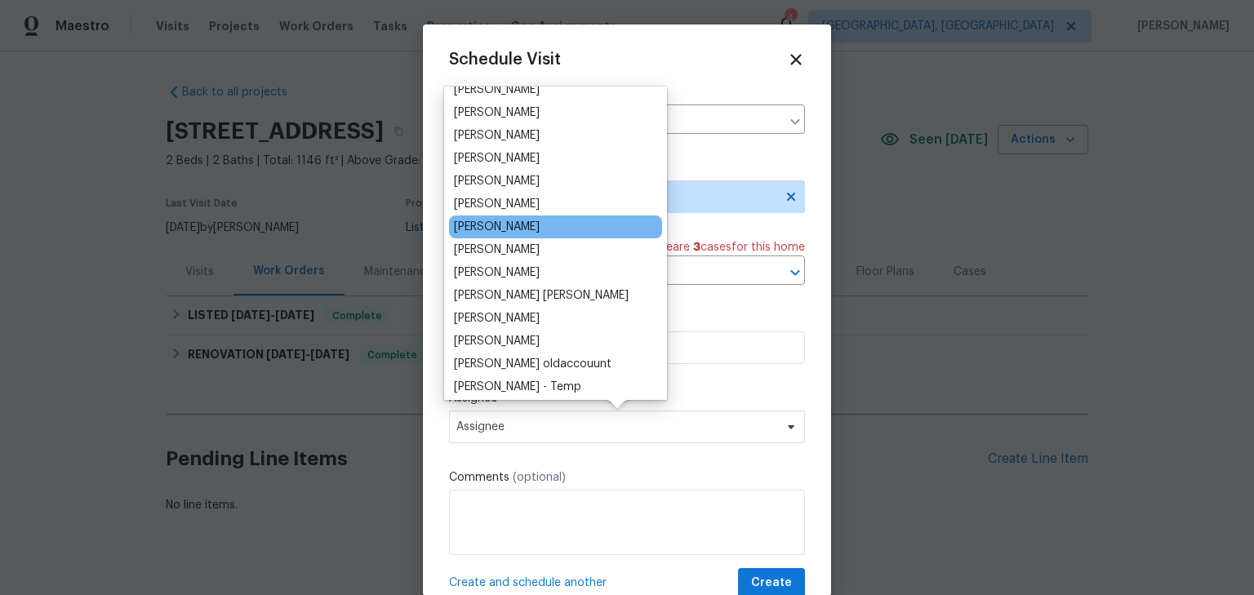
scroll to position [195, 0]
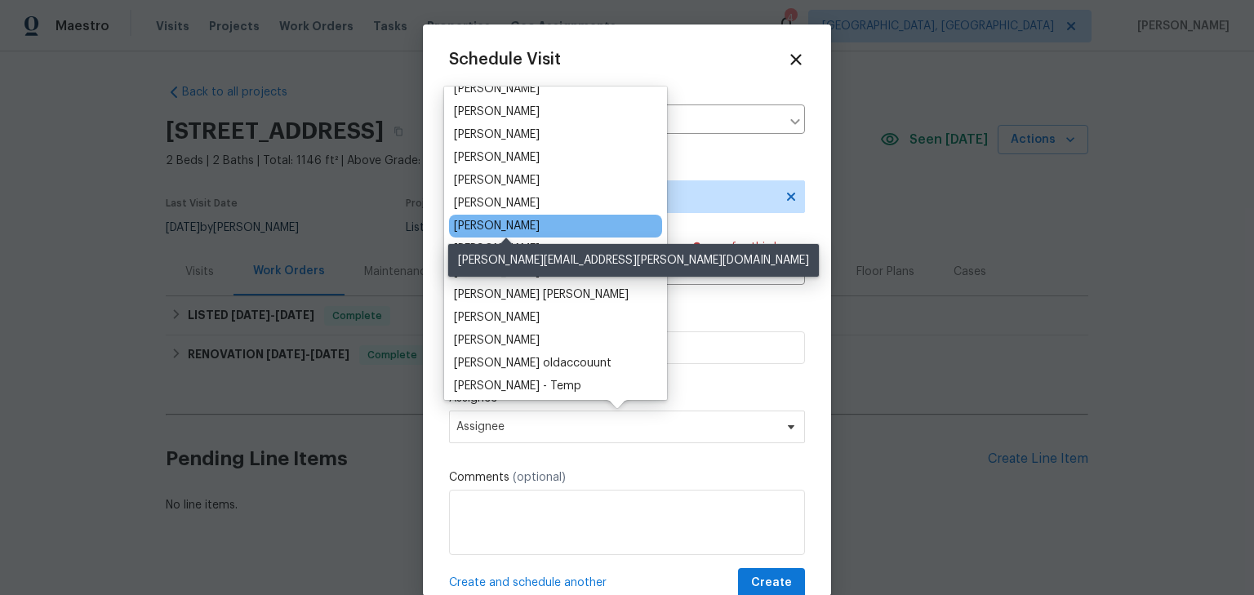
click at [537, 229] on div "[PERSON_NAME]" at bounding box center [497, 226] width 86 height 16
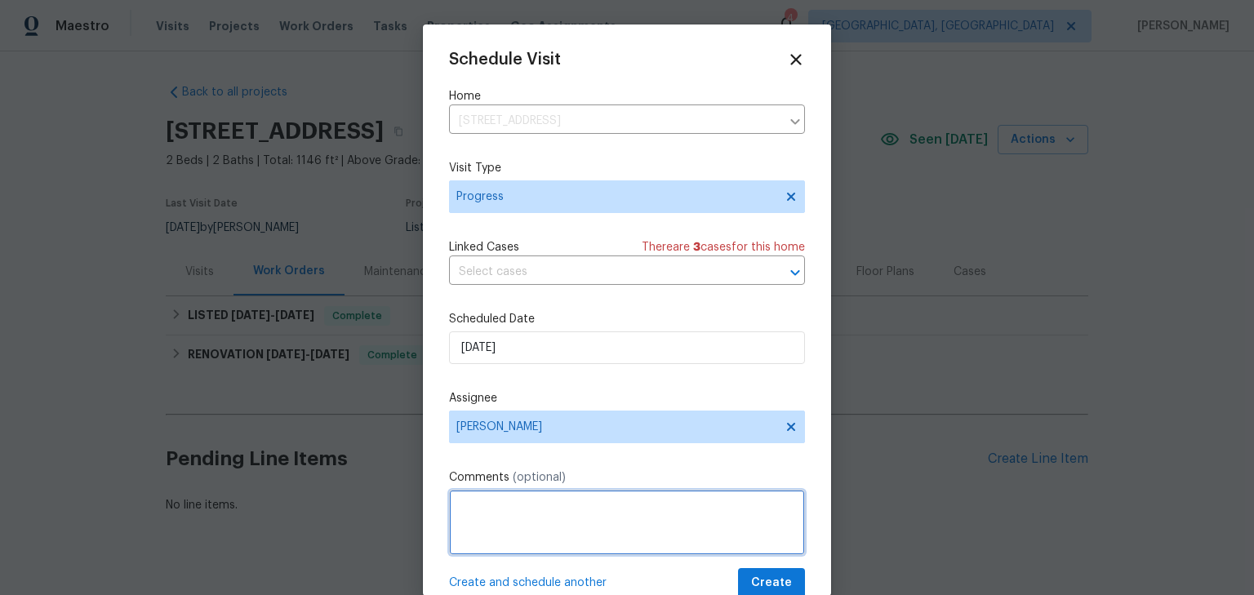
click at [601, 523] on textarea at bounding box center [627, 522] width 356 height 65
type textarea "LWO status"
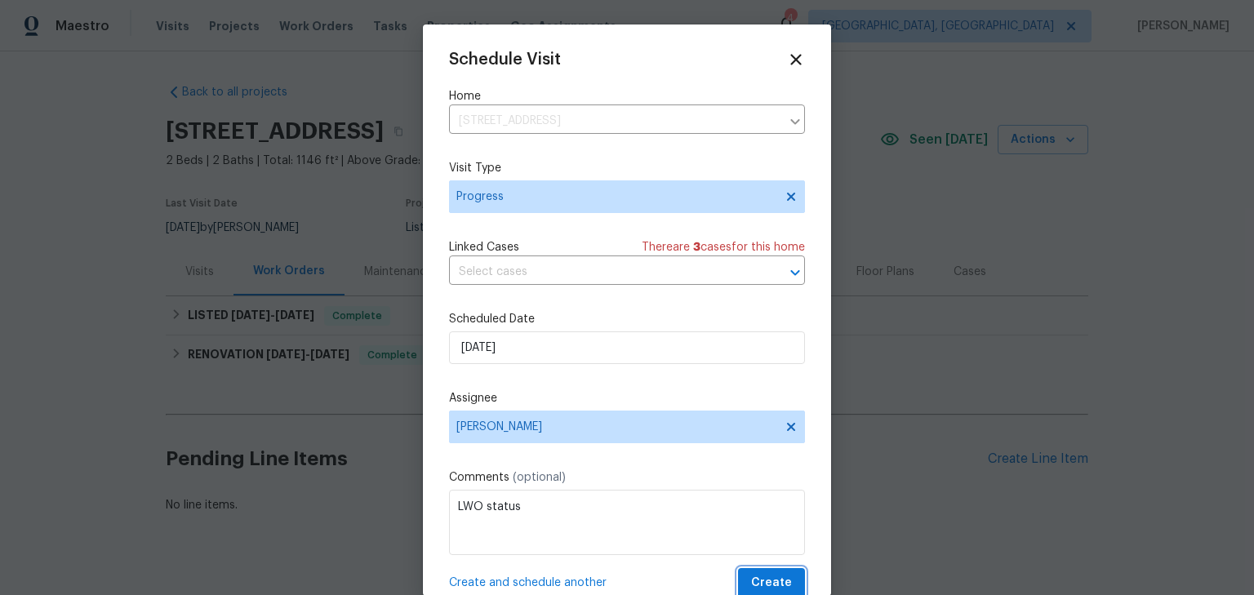
click at [757, 584] on span "Create" at bounding box center [771, 583] width 41 height 20
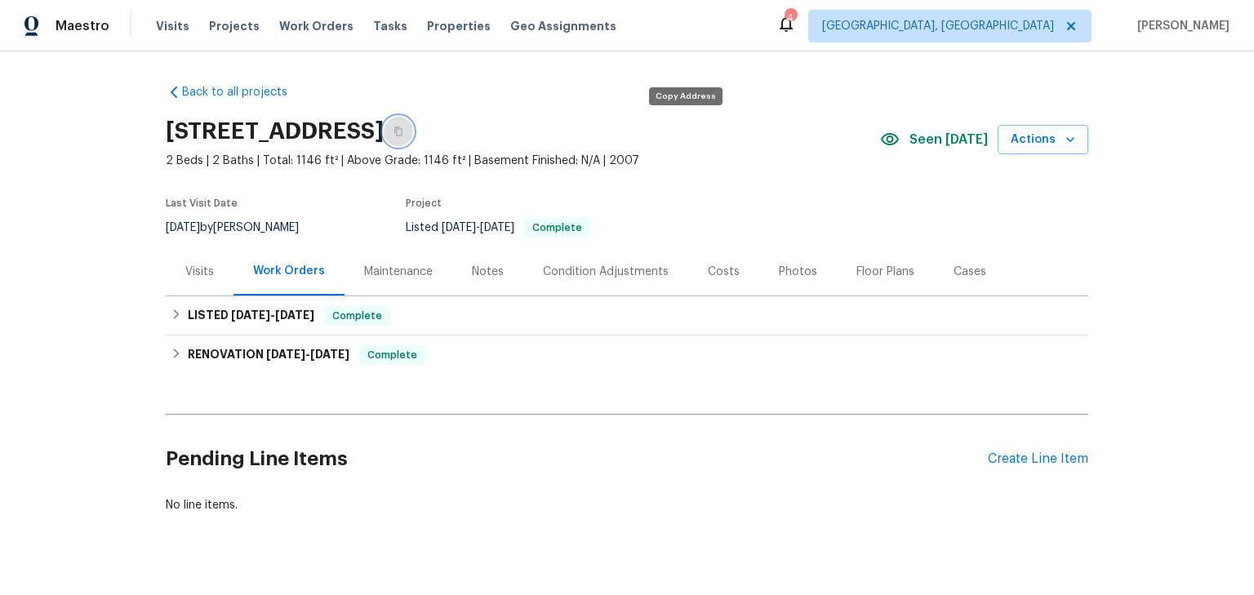
click at [413, 134] on button "button" at bounding box center [398, 131] width 29 height 29
click at [208, 273] on div "Visits" at bounding box center [199, 272] width 29 height 16
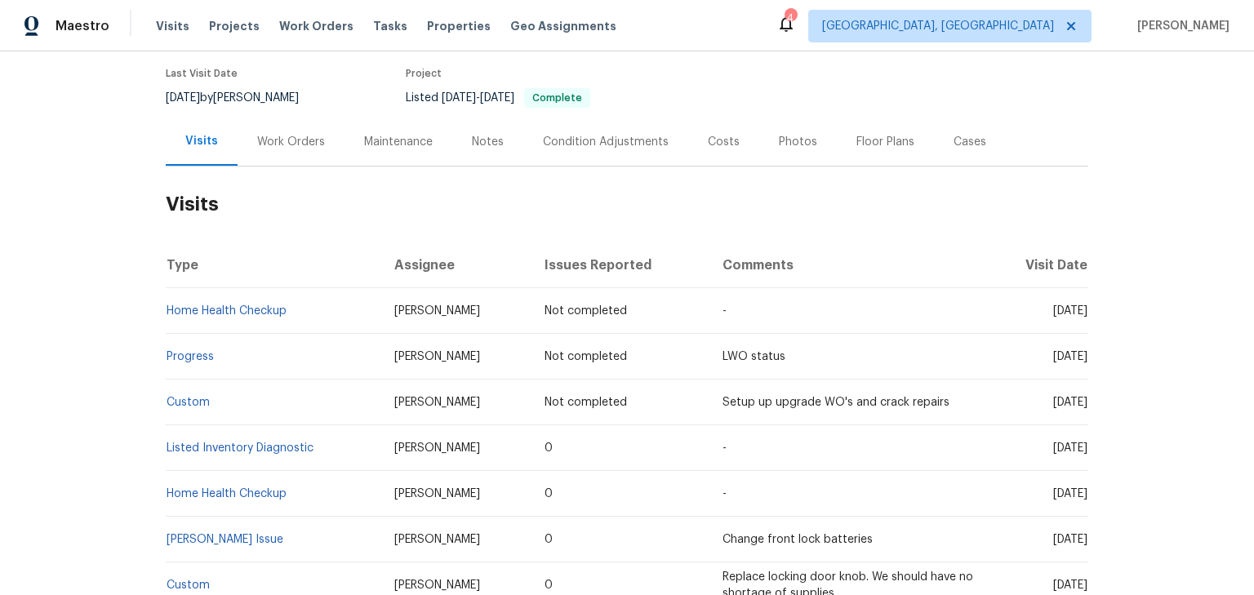
scroll to position [131, 0]
click at [243, 446] on link "Listed Inventory Diagnostic" at bounding box center [239, 447] width 147 height 11
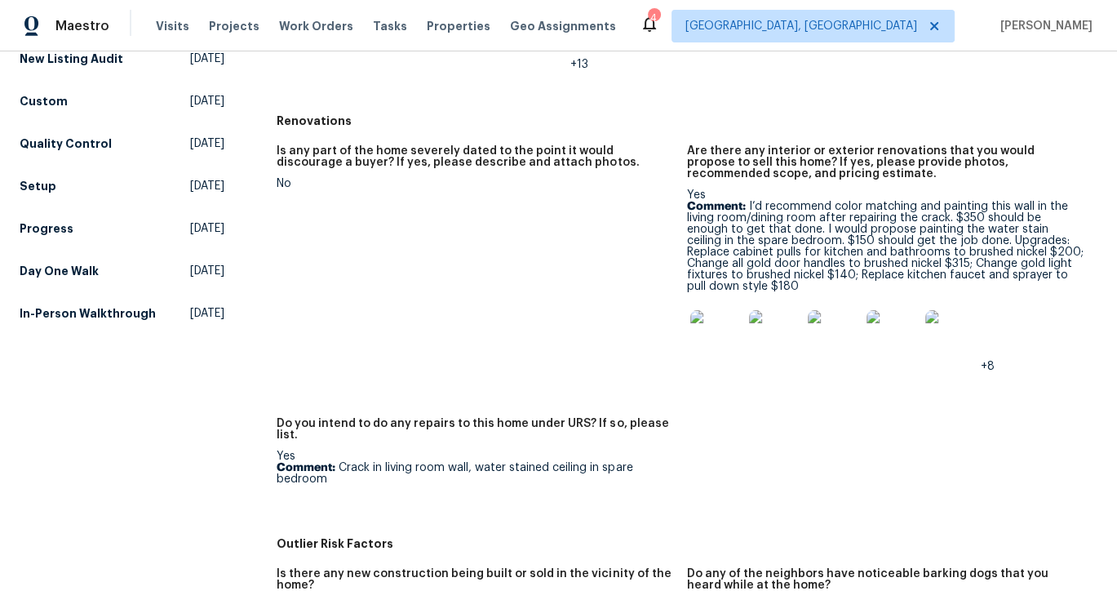
scroll to position [455, 0]
click at [723, 352] on img at bounding box center [716, 335] width 52 height 52
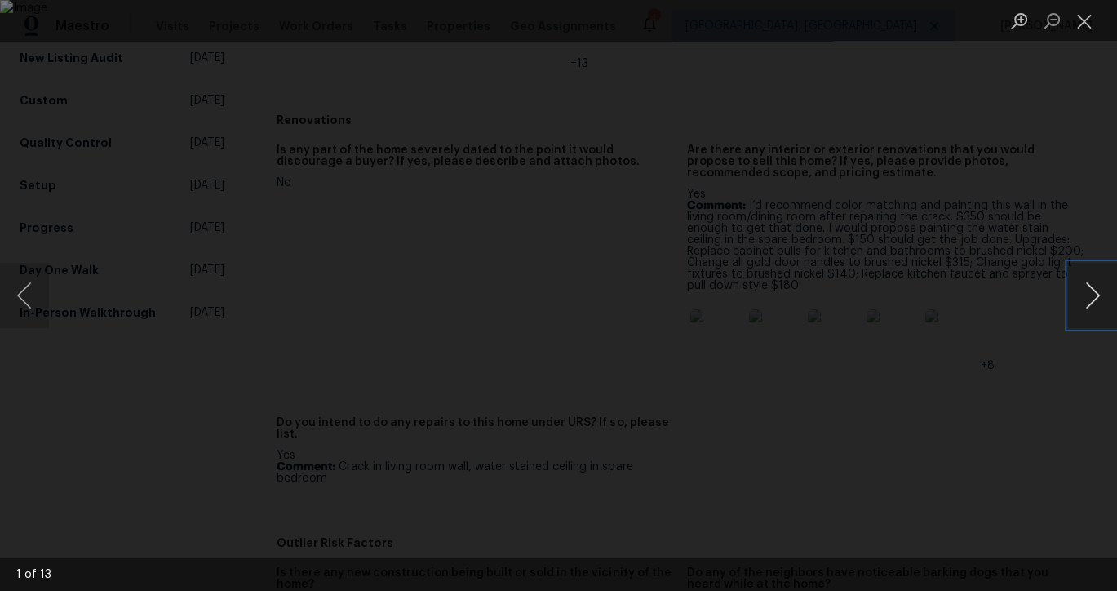
click at [1091, 291] on button "Next image" at bounding box center [1092, 295] width 49 height 65
click at [1090, 291] on button "Next image" at bounding box center [1092, 295] width 49 height 65
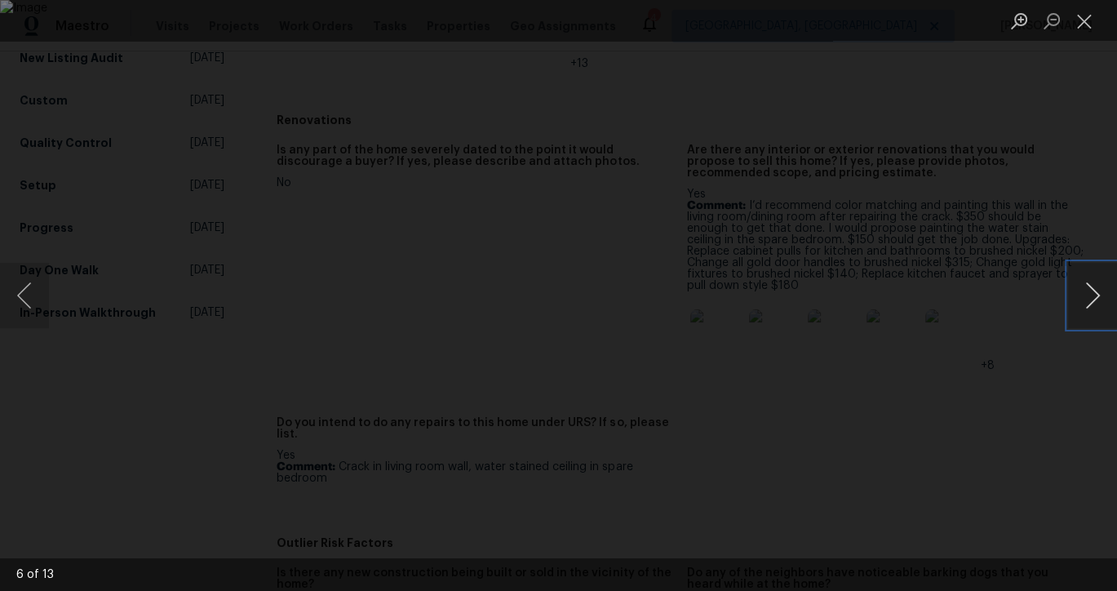
click at [1090, 291] on button "Next image" at bounding box center [1092, 295] width 49 height 65
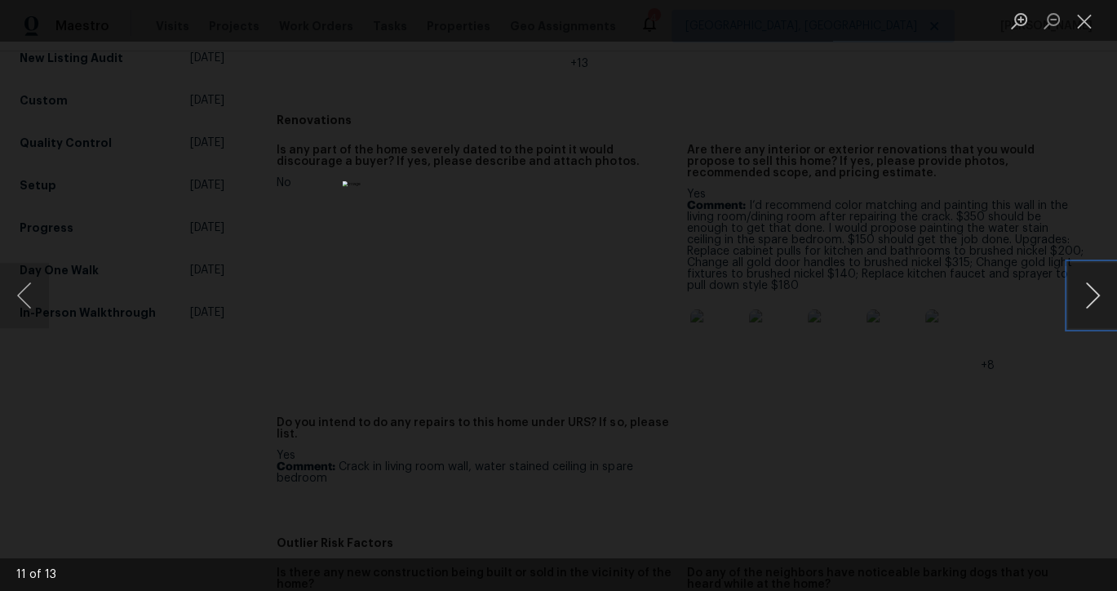
click at [1090, 291] on button "Next image" at bounding box center [1092, 295] width 49 height 65
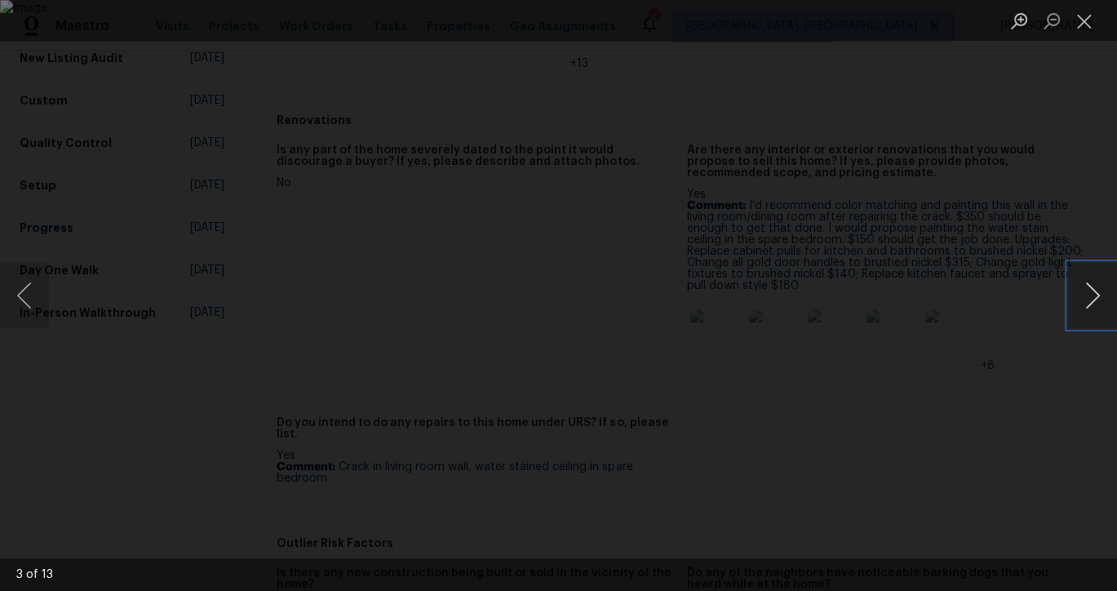
click at [1089, 291] on button "Next image" at bounding box center [1092, 295] width 49 height 65
click at [1085, 291] on button "Next image" at bounding box center [1092, 295] width 49 height 65
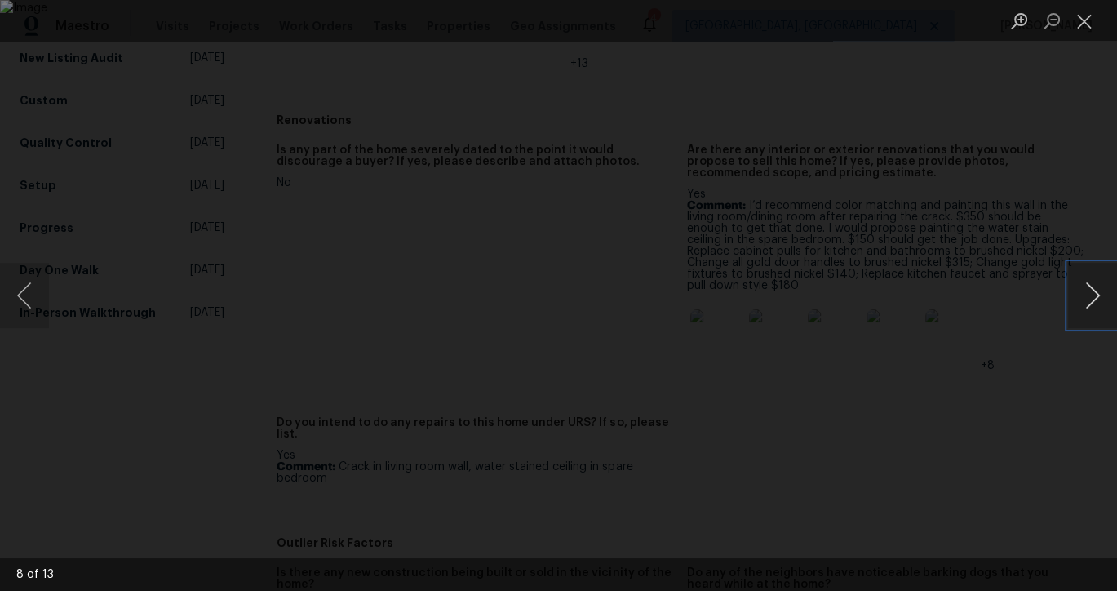
click at [1085, 291] on button "Next image" at bounding box center [1092, 295] width 49 height 65
click at [1084, 291] on button "Next image" at bounding box center [1092, 295] width 49 height 65
click at [1082, 20] on button "Close lightbox" at bounding box center [1084, 21] width 33 height 29
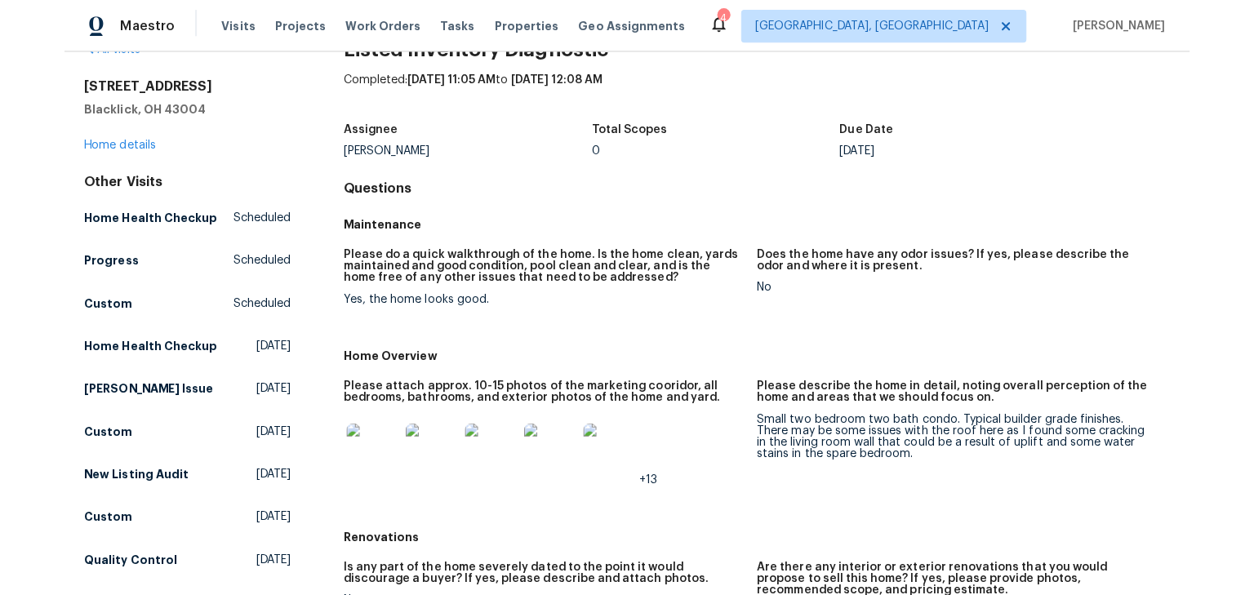
scroll to position [0, 0]
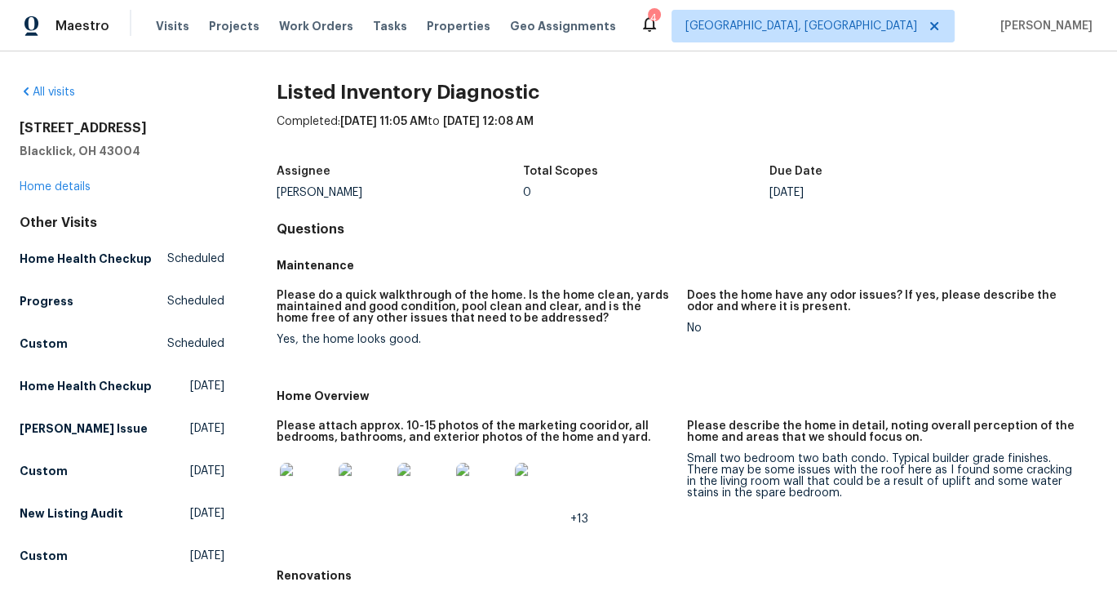
click at [643, 530] on figure "Please attach approx. 10-15 photos of the marketing cooridor, all bedrooms, bat…" at bounding box center [482, 485] width 411 height 131
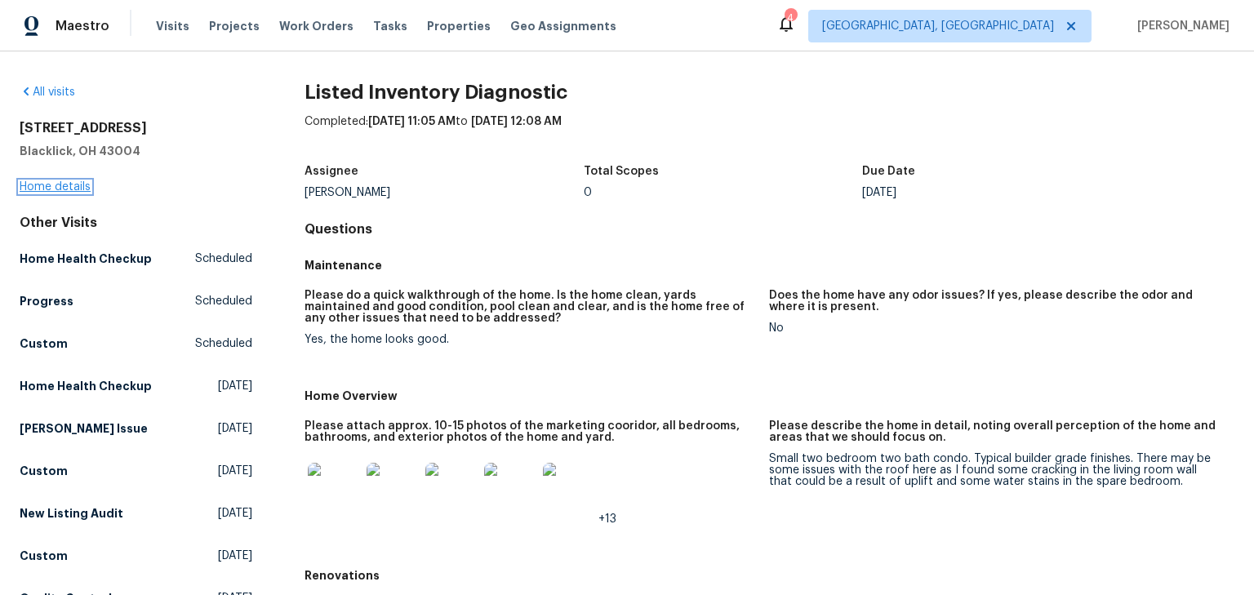
click at [61, 192] on link "Home details" at bounding box center [55, 186] width 71 height 11
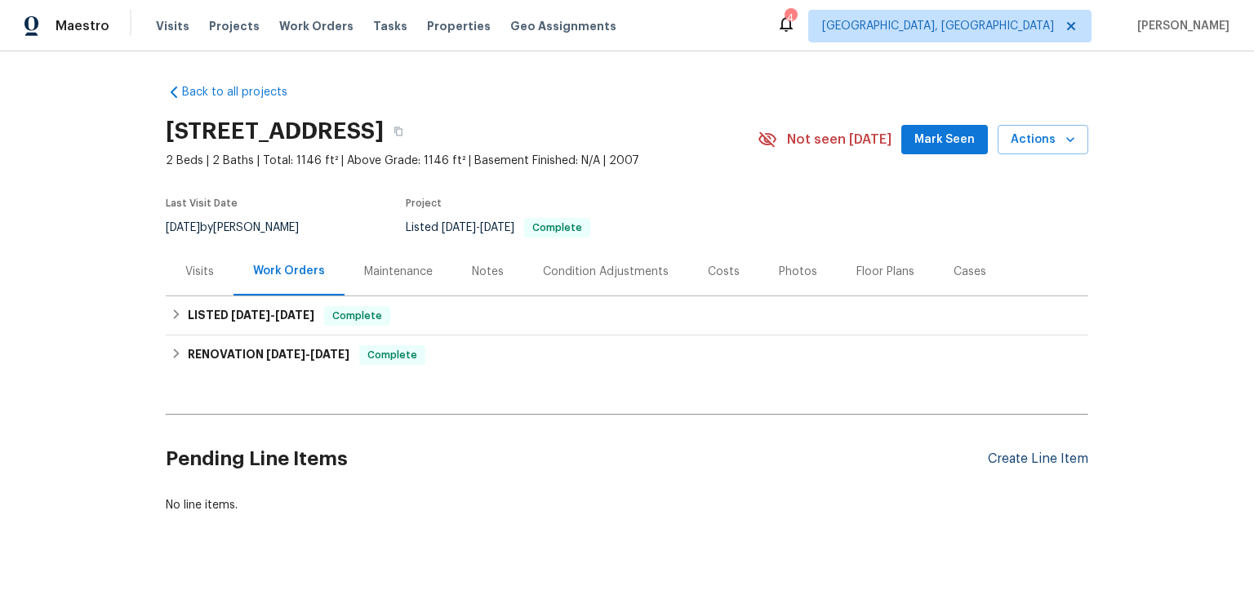
click at [1047, 456] on div "Create Line Item" at bounding box center [1038, 459] width 100 height 16
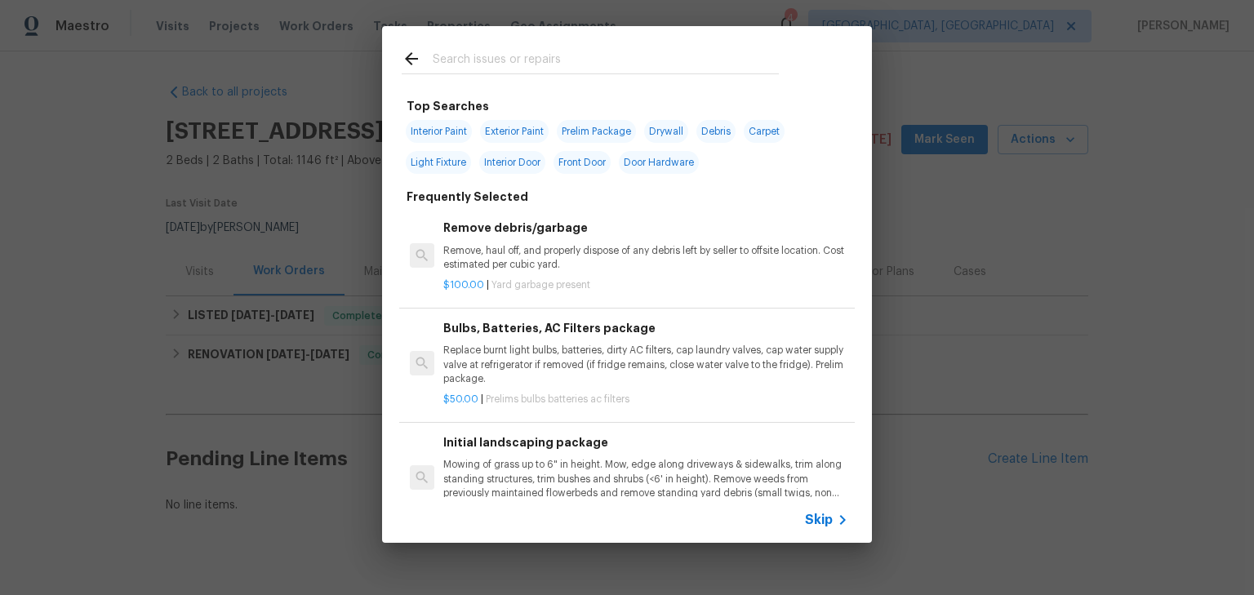
click at [531, 69] on input "text" at bounding box center [606, 61] width 346 height 24
click at [428, 130] on span "Interior Paint" at bounding box center [439, 131] width 66 height 23
type input "Interior Paint"
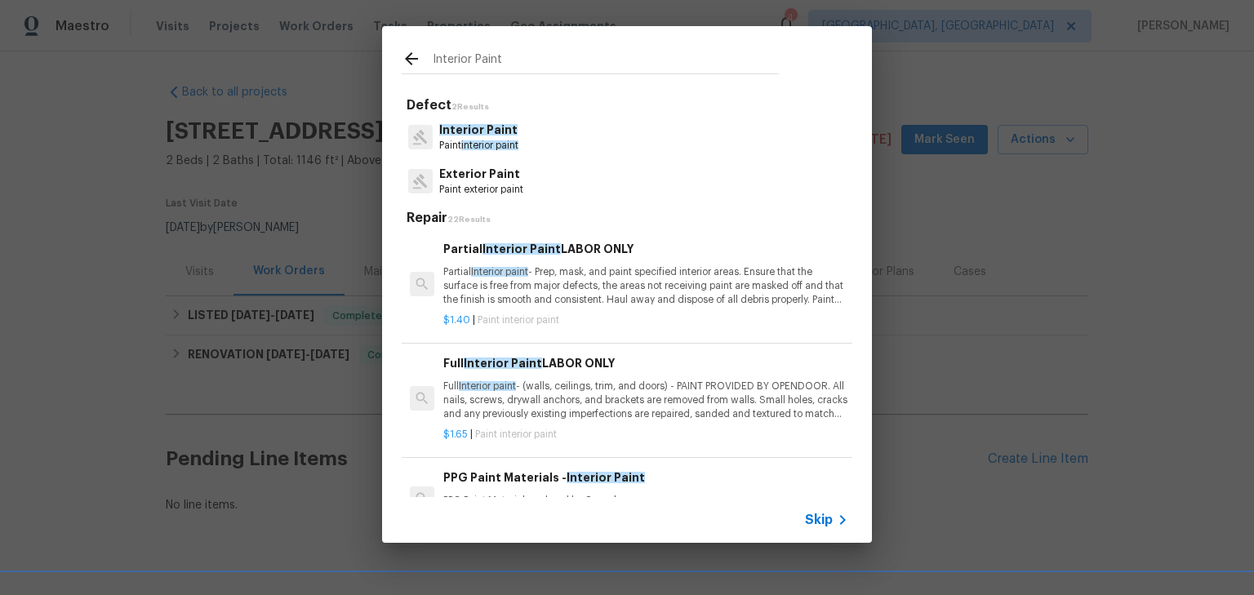
click at [624, 275] on p "Partial Interior paint - Prep, mask, and paint specified interior areas. Ensure…" at bounding box center [645, 286] width 405 height 42
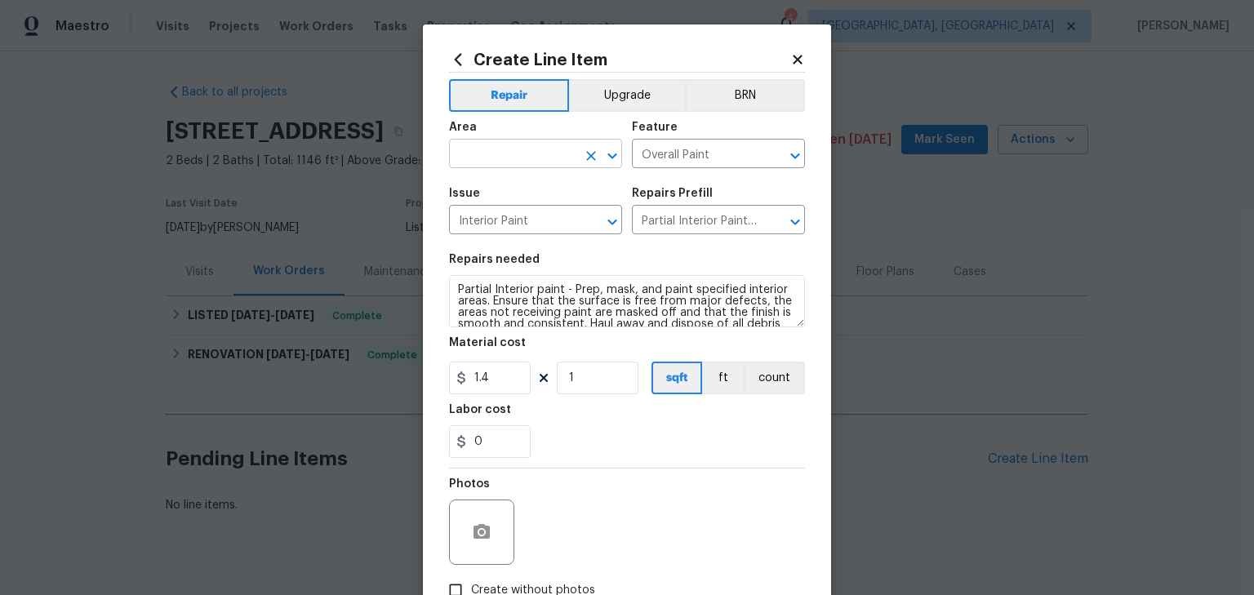
click at [542, 162] on input "text" at bounding box center [512, 155] width 127 height 25
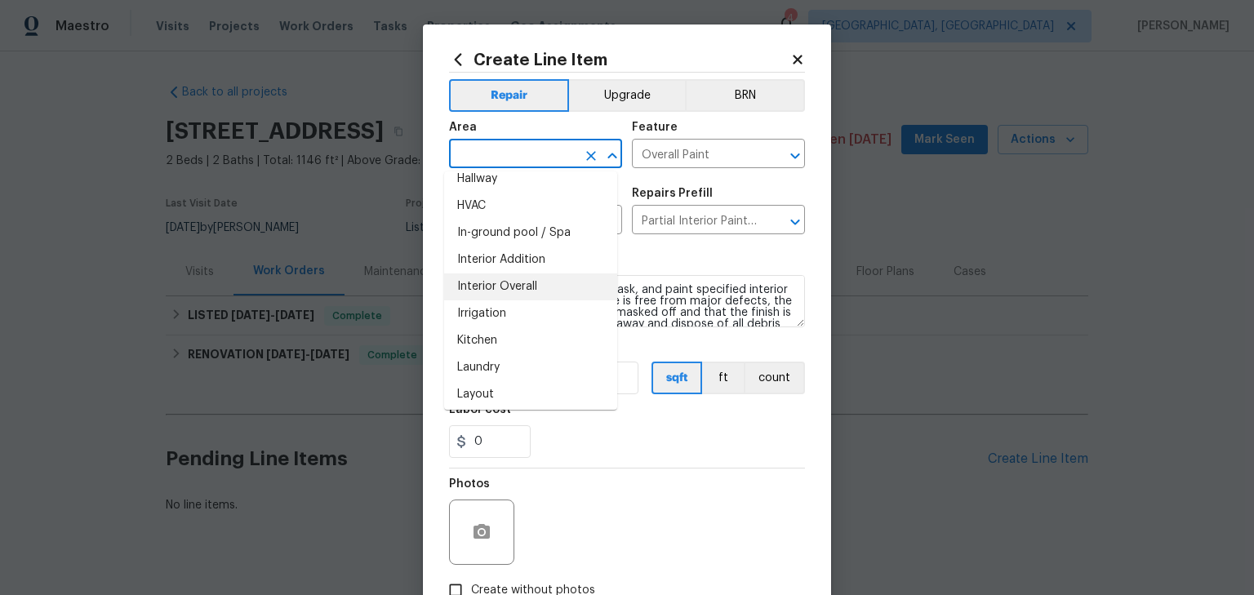
scroll to position [579, 0]
click at [521, 289] on li "Interior Overall" at bounding box center [530, 285] width 173 height 27
type input "Interior Overall"
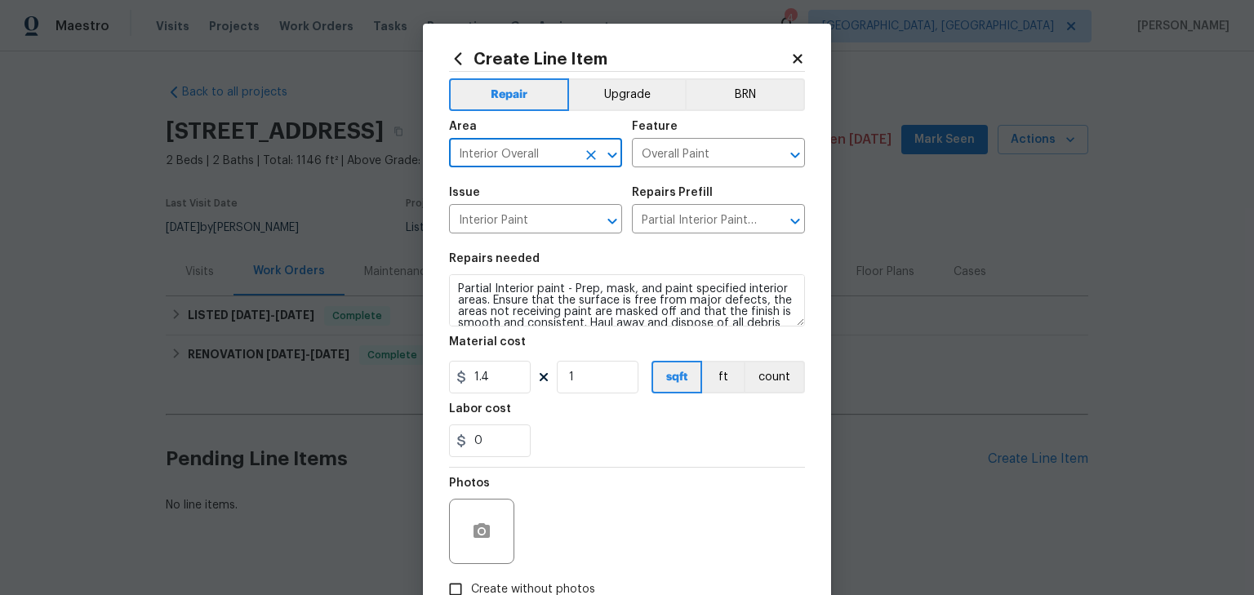
scroll to position [2, 0]
click at [449, 283] on textarea "Partial Interior paint - Prep, mask, and paint specified interior areas. Ensure…" at bounding box center [627, 299] width 356 height 52
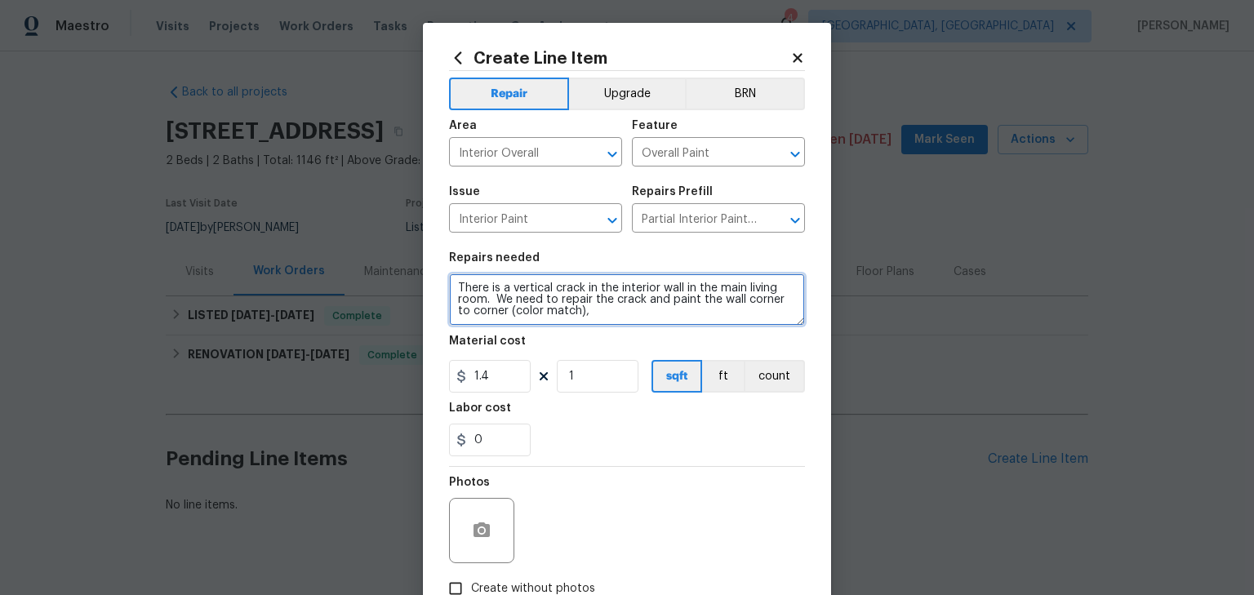
type textarea "There is a vertical crack in the interior wall in the main living room. We need…"
click at [649, 425] on div "0" at bounding box center [627, 440] width 356 height 33
click at [759, 465] on section "Repairs needed There is a vertical crack in the interior wall in the main livin…" at bounding box center [627, 354] width 356 height 224
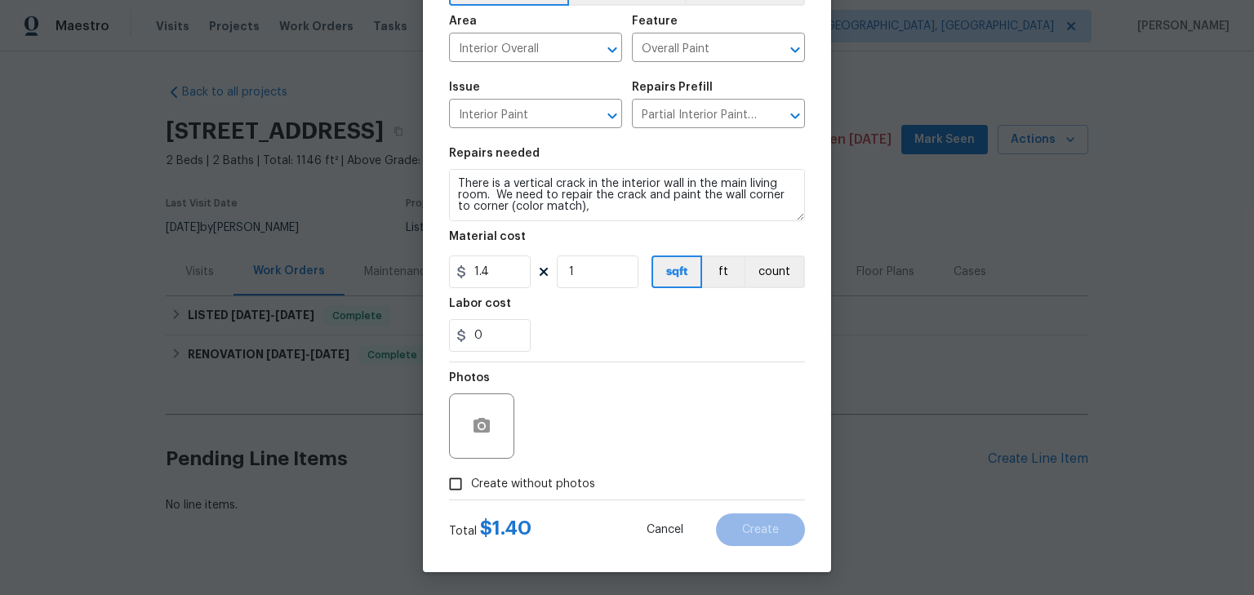
scroll to position [108, 0]
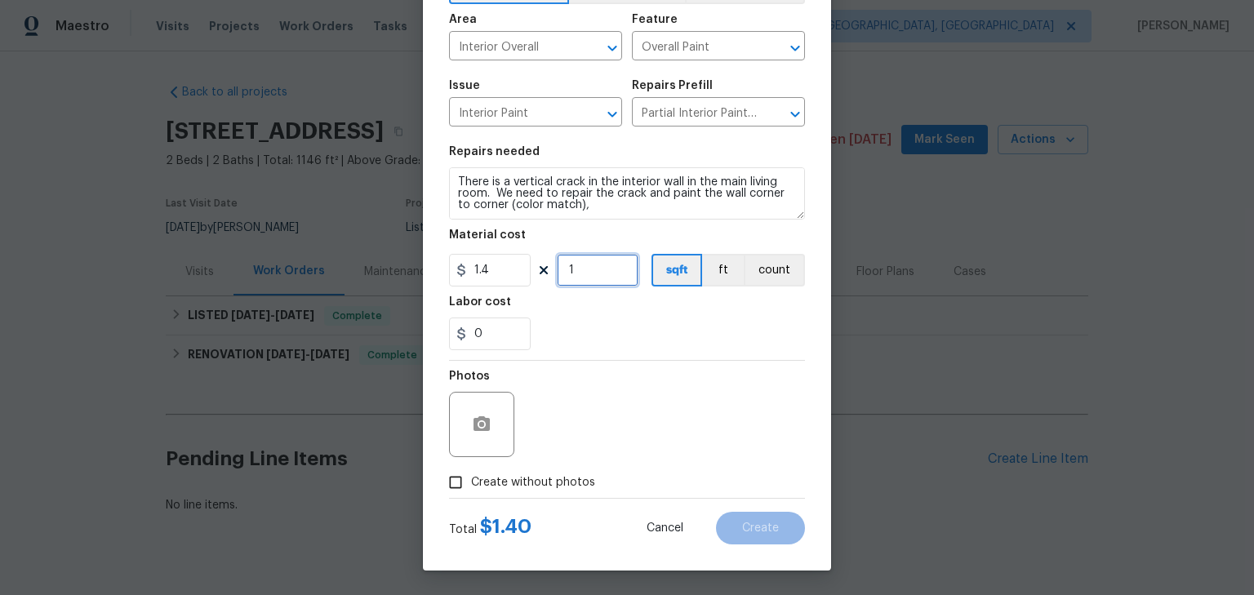
drag, startPoint x: 582, startPoint y: 278, endPoint x: 518, endPoint y: 270, distance: 64.2
click at [518, 270] on div "1.4 1 sqft ft count" at bounding box center [627, 270] width 356 height 33
type input "200"
click at [744, 313] on div "Labor cost" at bounding box center [627, 306] width 356 height 21
click at [552, 477] on span "Create without photos" at bounding box center [533, 482] width 124 height 17
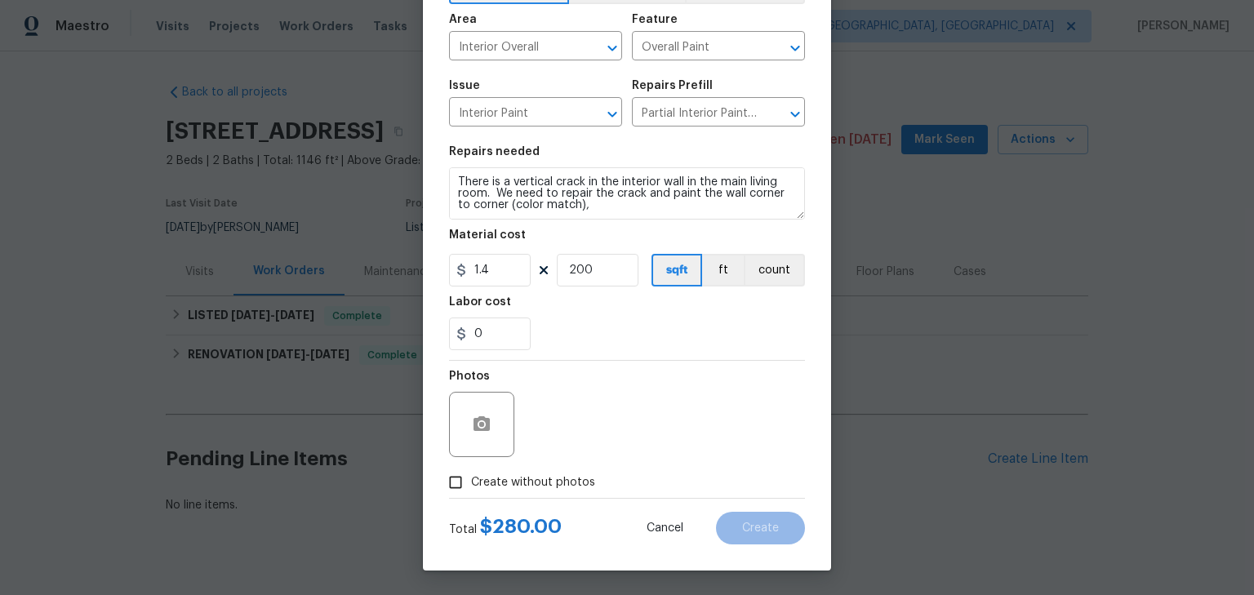
click at [471, 477] on input "Create without photos" at bounding box center [455, 482] width 31 height 31
checkbox input "true"
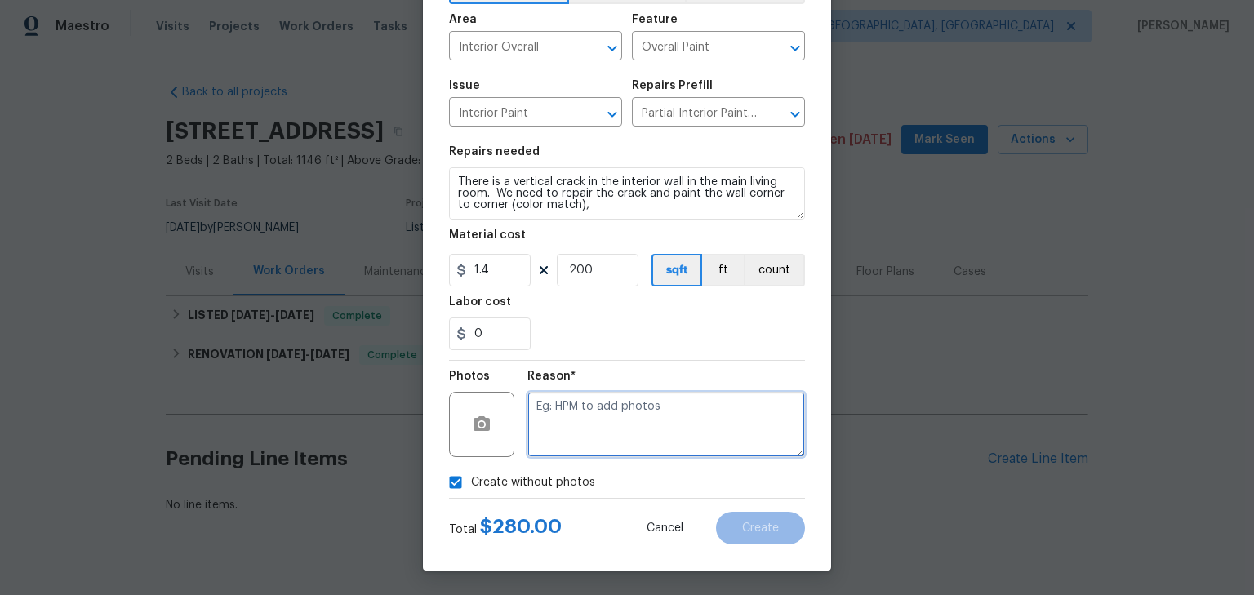
click at [608, 410] on textarea at bounding box center [665, 424] width 277 height 65
type textarea "HPM"
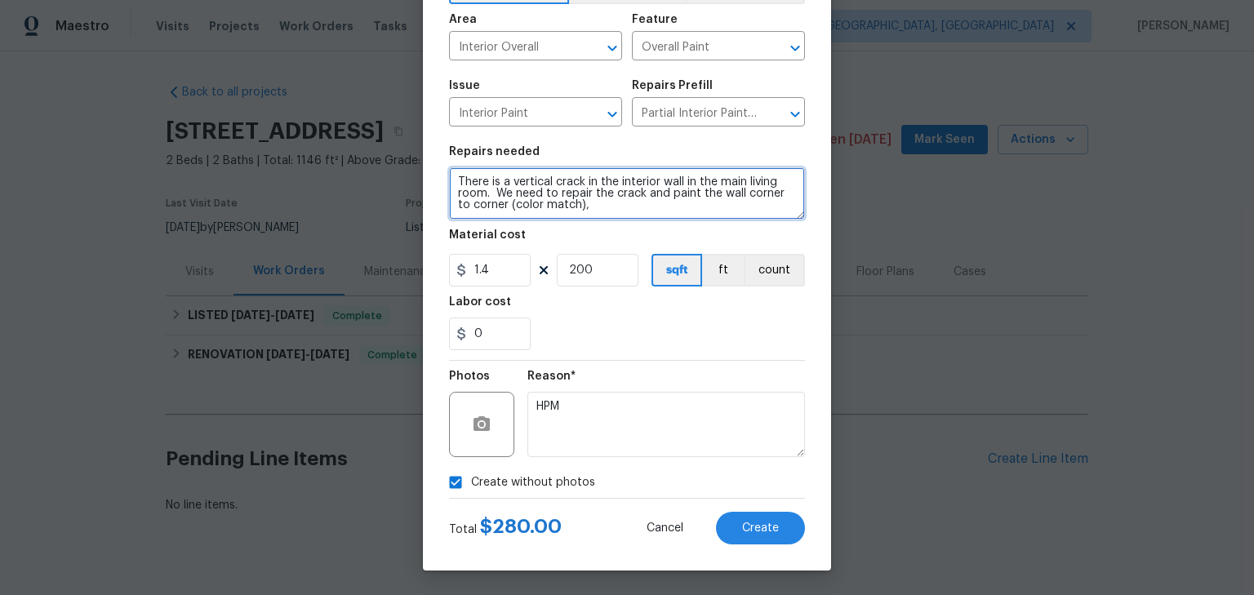
click at [613, 211] on textarea "There is a vertical crack in the interior wall in the main living room. We need…" at bounding box center [627, 193] width 356 height 52
type textarea "There is a vertical crack in the interior wall in the main living room. We need…"
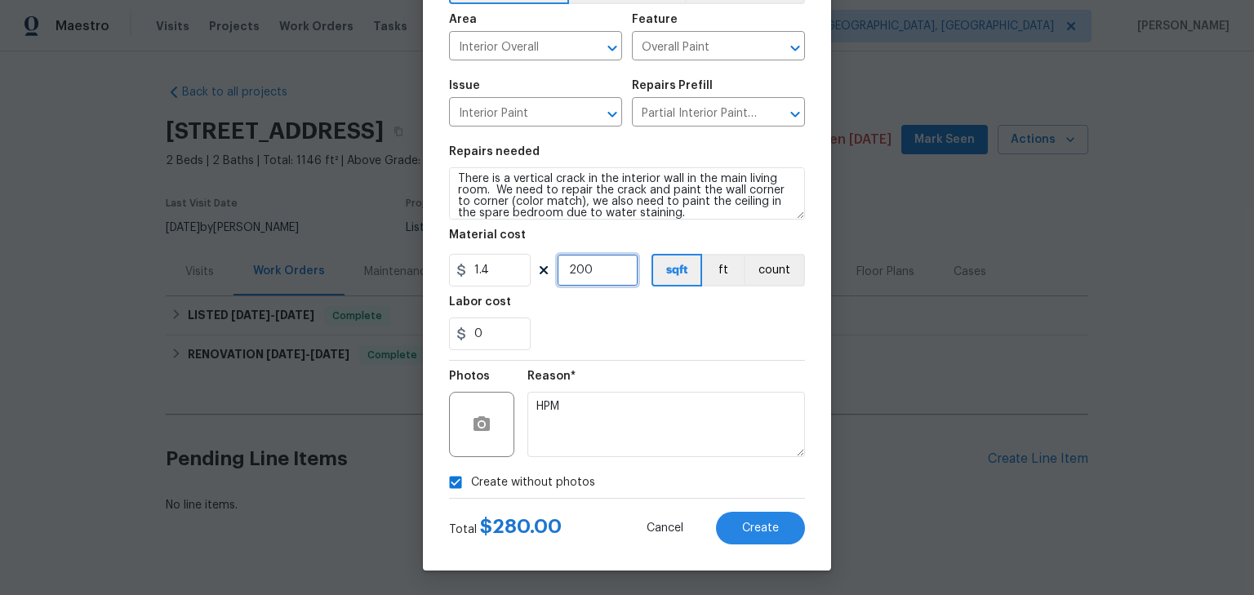
drag, startPoint x: 594, startPoint y: 273, endPoint x: 548, endPoint y: 273, distance: 46.5
click at [548, 273] on div "1.4 200 sqft ft count" at bounding box center [627, 270] width 356 height 33
type input "300"
click at [589, 352] on section "Repairs needed There is a vertical crack in the interior wall in the main livin…" at bounding box center [627, 248] width 356 height 224
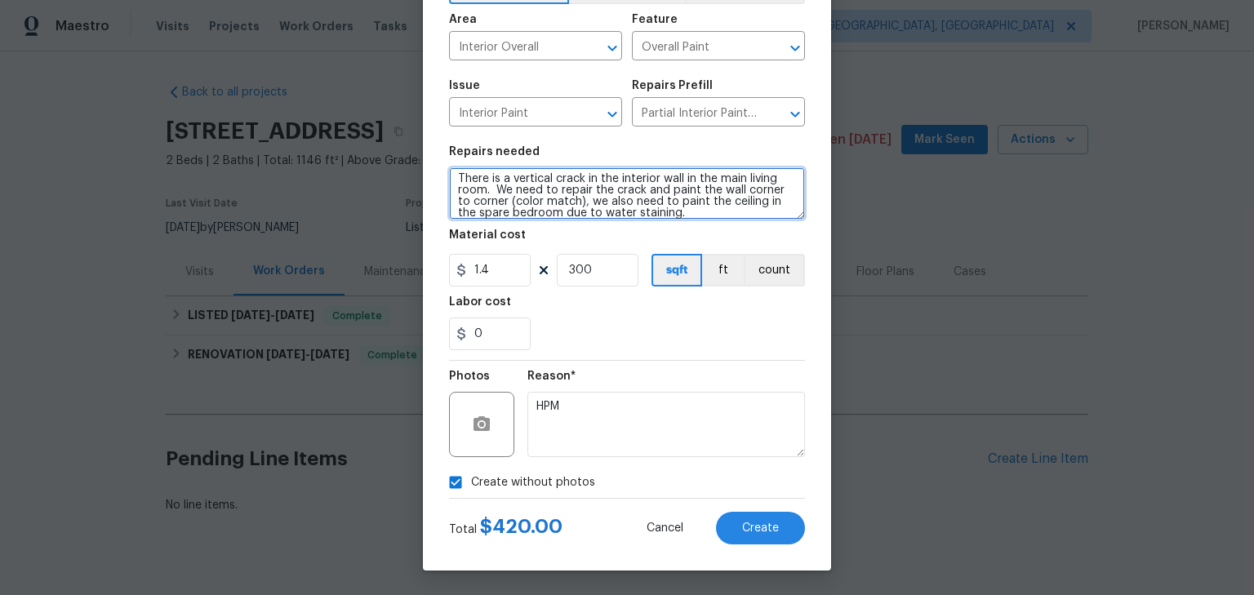
click at [685, 211] on textarea "There is a vertical crack in the interior wall in the main living room. We need…" at bounding box center [627, 193] width 356 height 52
type textarea "There is a vertical crack in the interior wall in the main living room. We need…"
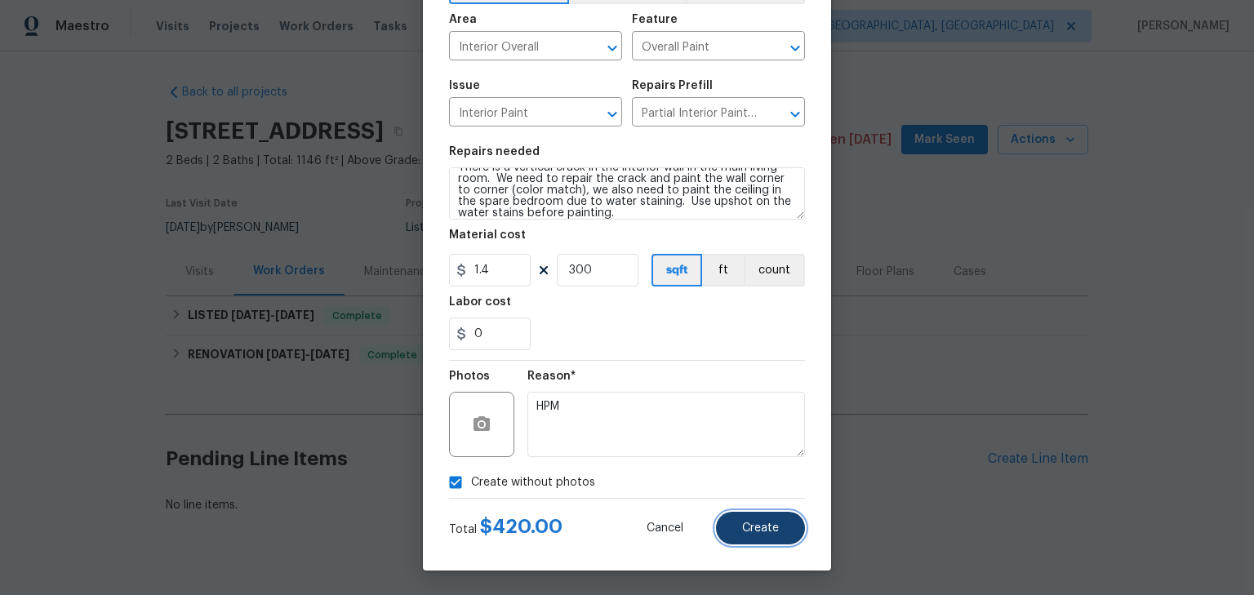
click at [757, 534] on span "Create" at bounding box center [760, 528] width 37 height 12
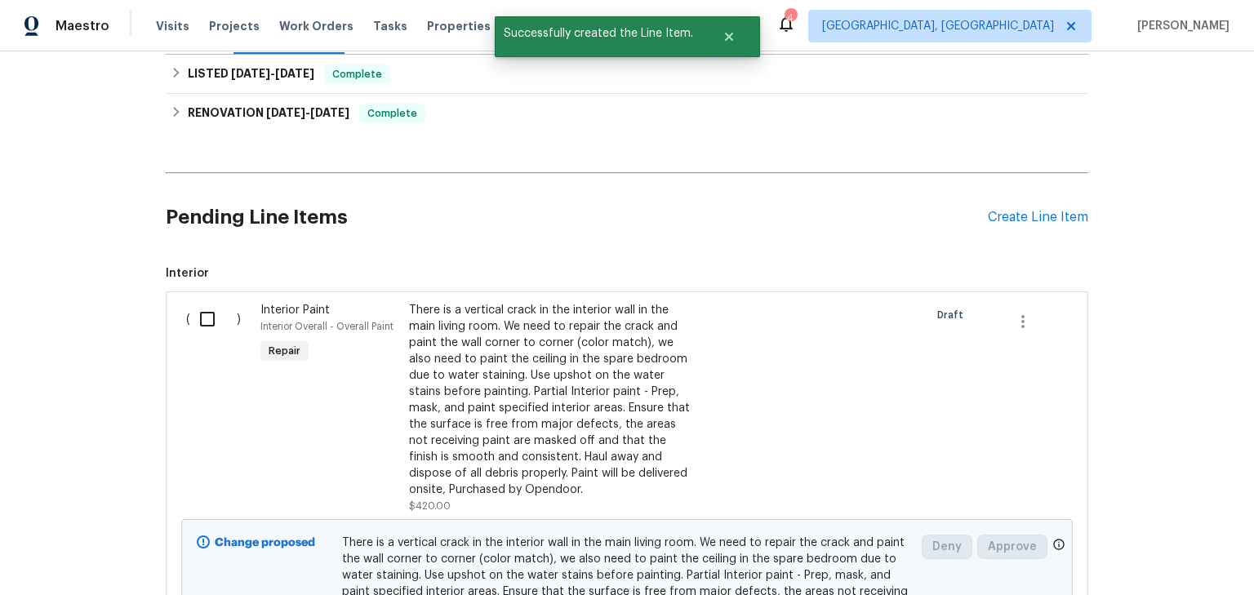
scroll to position [245, 0]
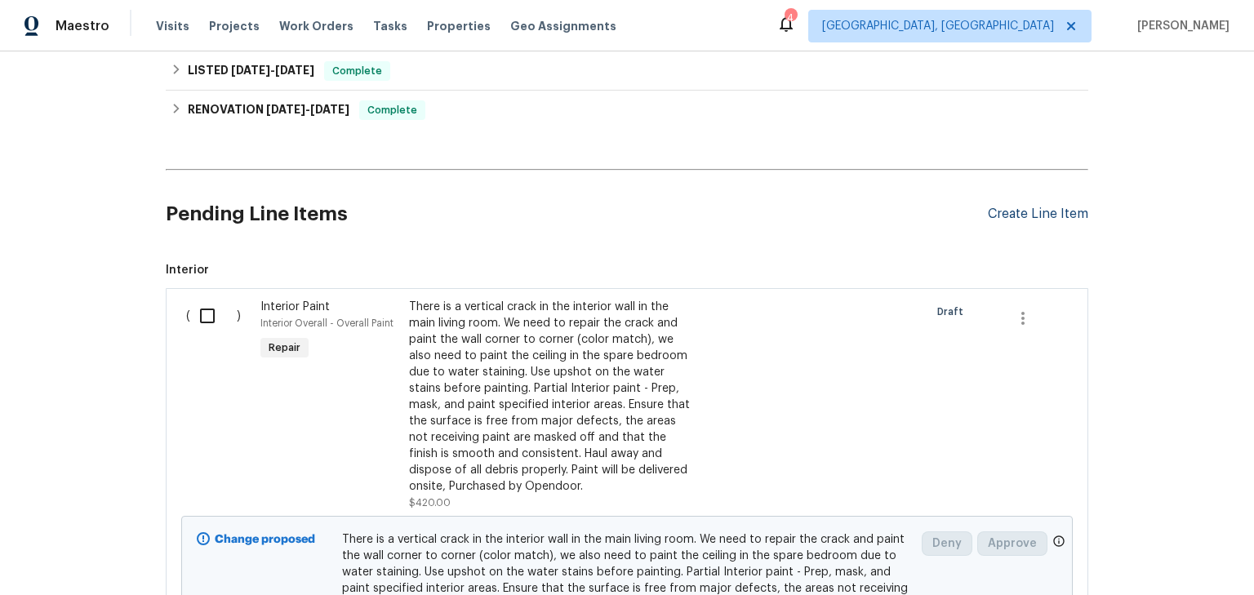
click at [1012, 213] on div "Create Line Item" at bounding box center [1038, 214] width 100 height 16
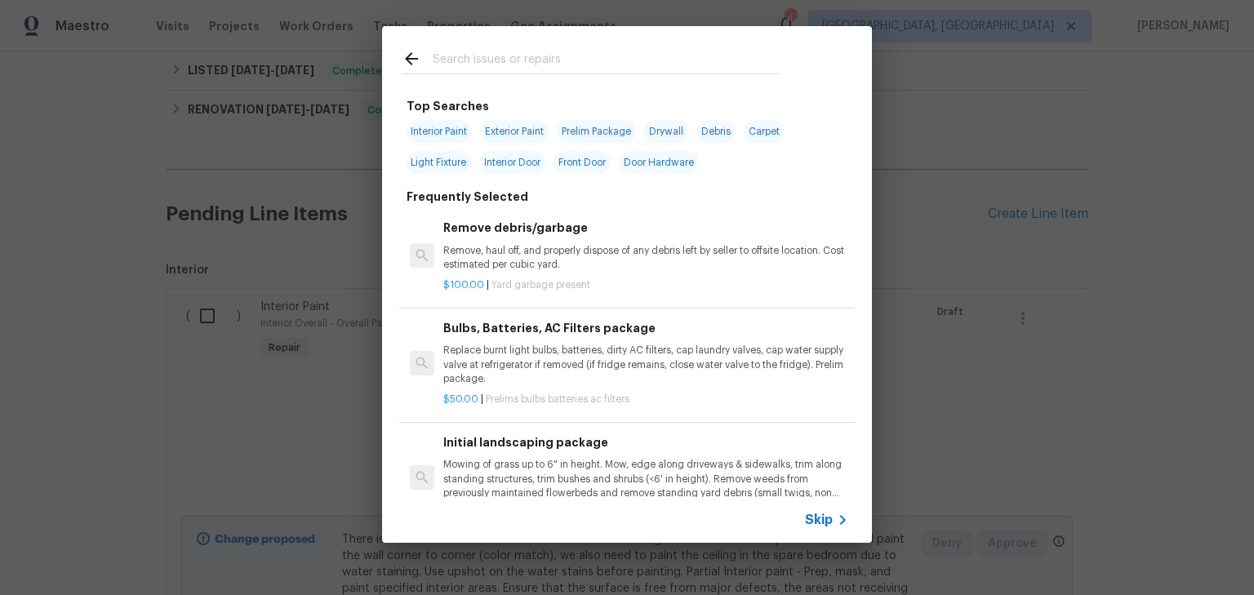
click at [514, 68] on input "text" at bounding box center [606, 61] width 346 height 24
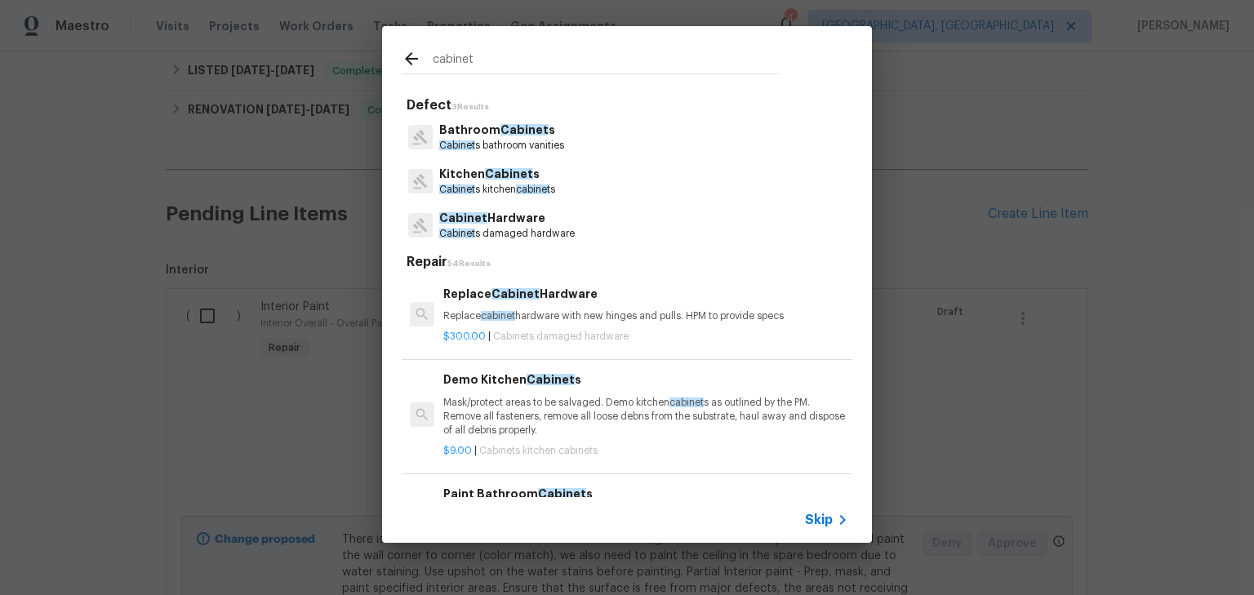
type input "cabinet"
click at [540, 219] on p "Cabinet Hardware" at bounding box center [506, 218] width 135 height 17
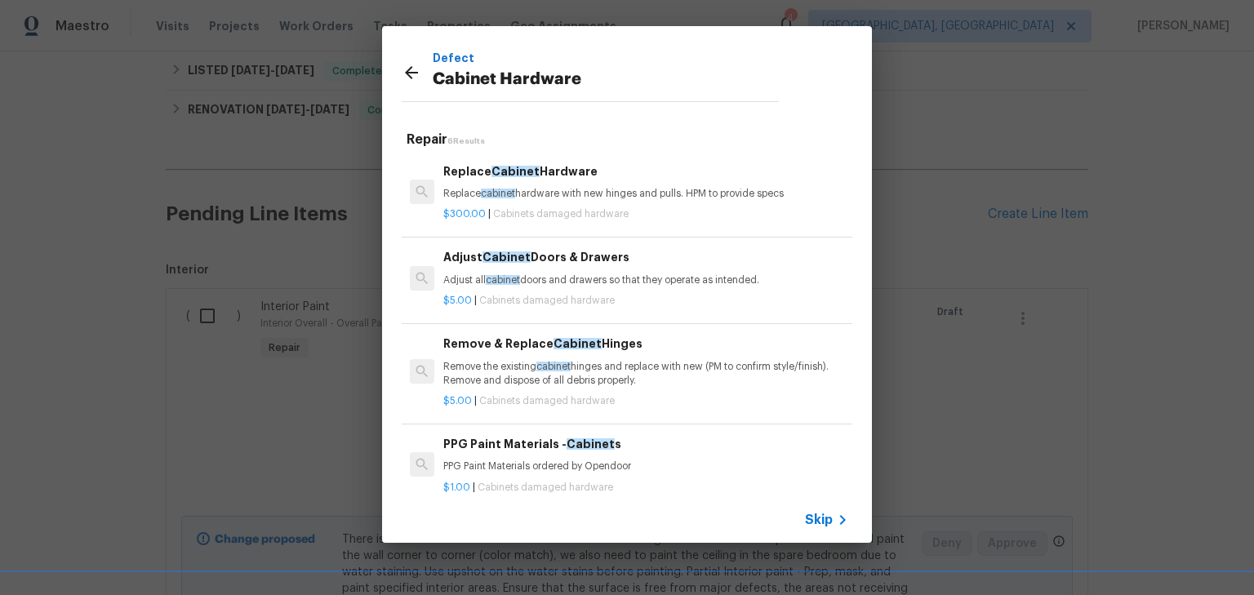
click at [584, 203] on div "$300.00 | Cabinets damaged hardware" at bounding box center [645, 211] width 405 height 20
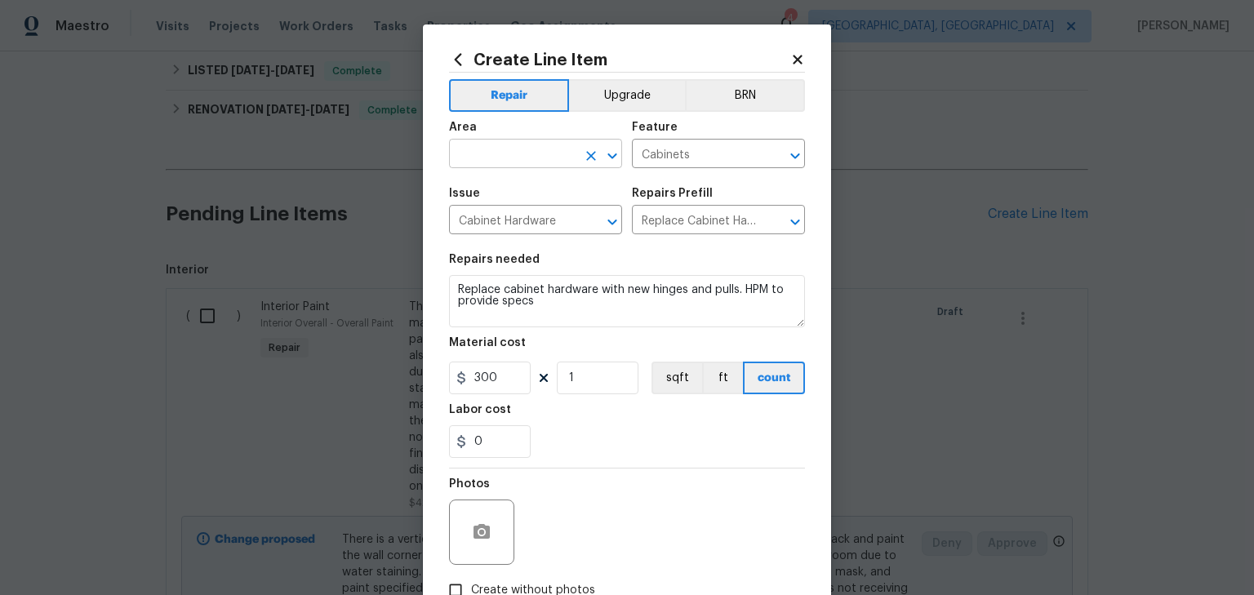
click at [569, 164] on input "text" at bounding box center [512, 155] width 127 height 25
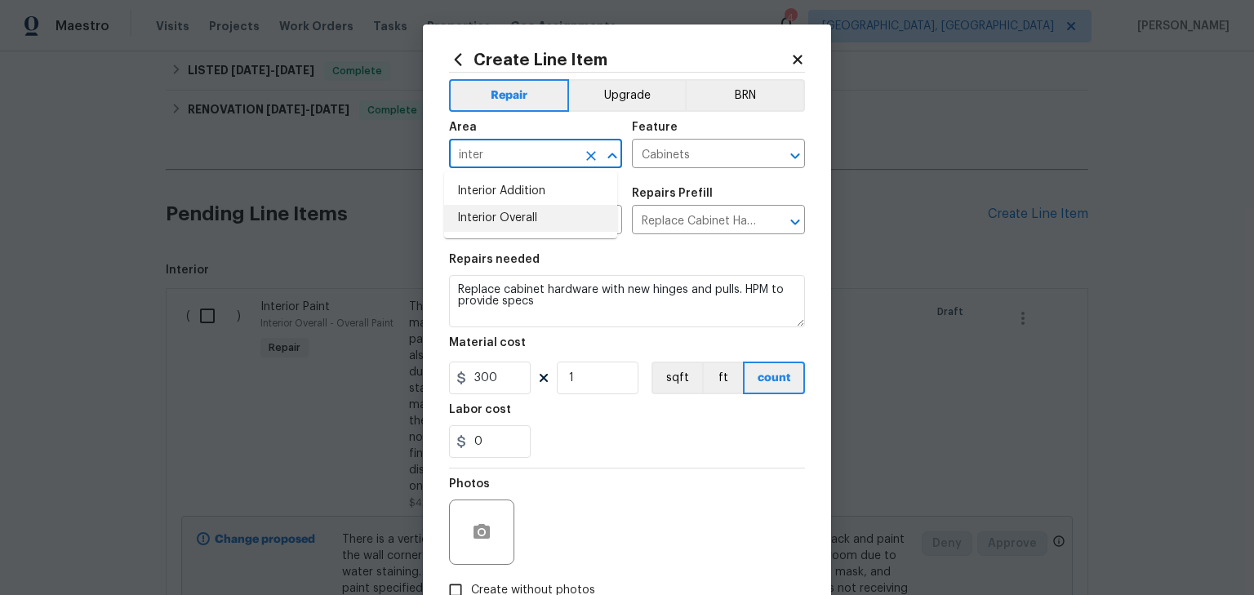
click at [547, 213] on li "Interior Overall" at bounding box center [530, 218] width 173 height 27
type input "Interior Overall"
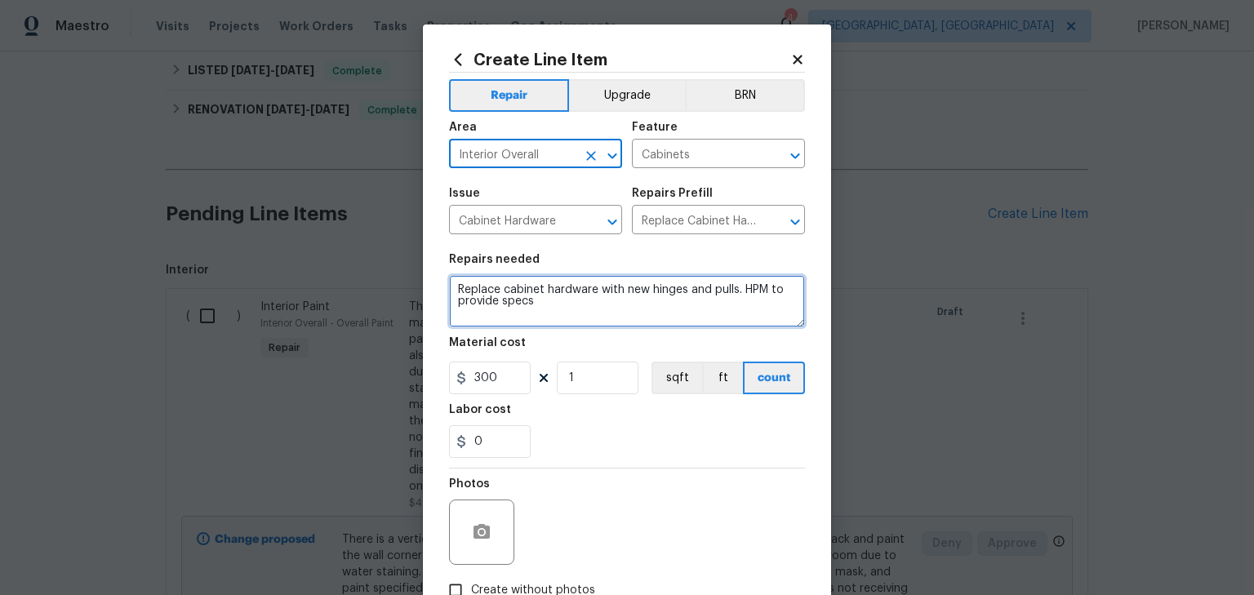
click at [449, 286] on textarea "Replace cabinet hardware with new hinges and pulls. HPM to provide specs" at bounding box center [627, 301] width 356 height 52
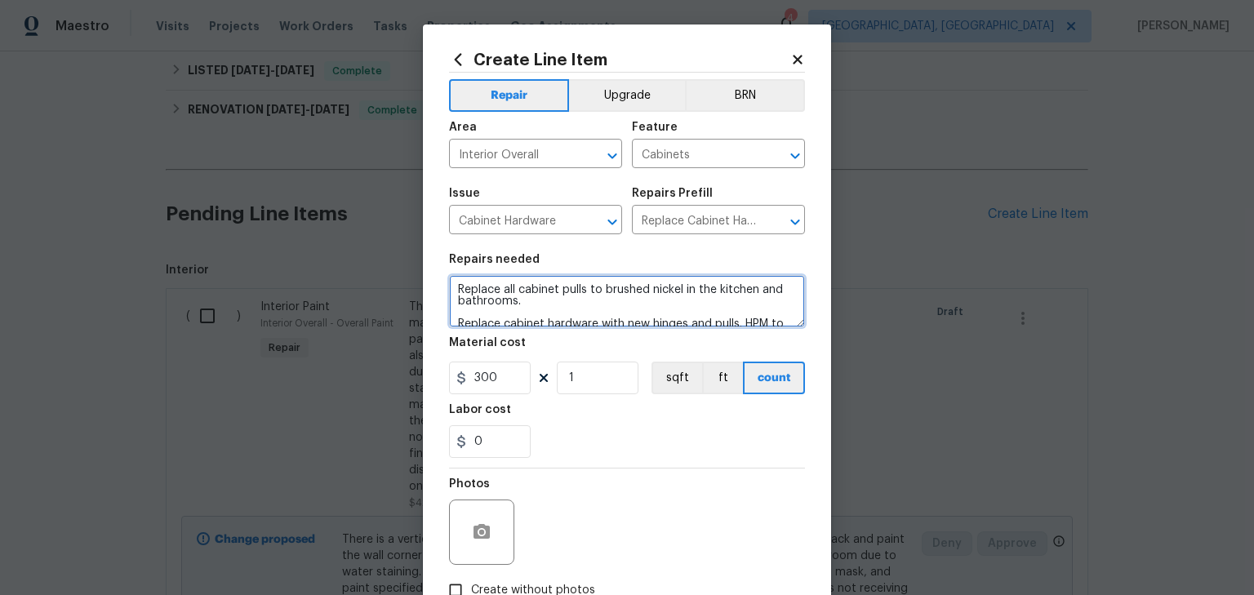
type textarea "Replace all cabinet pulls to brushed nickel in the kitchen and bathrooms. Repla…"
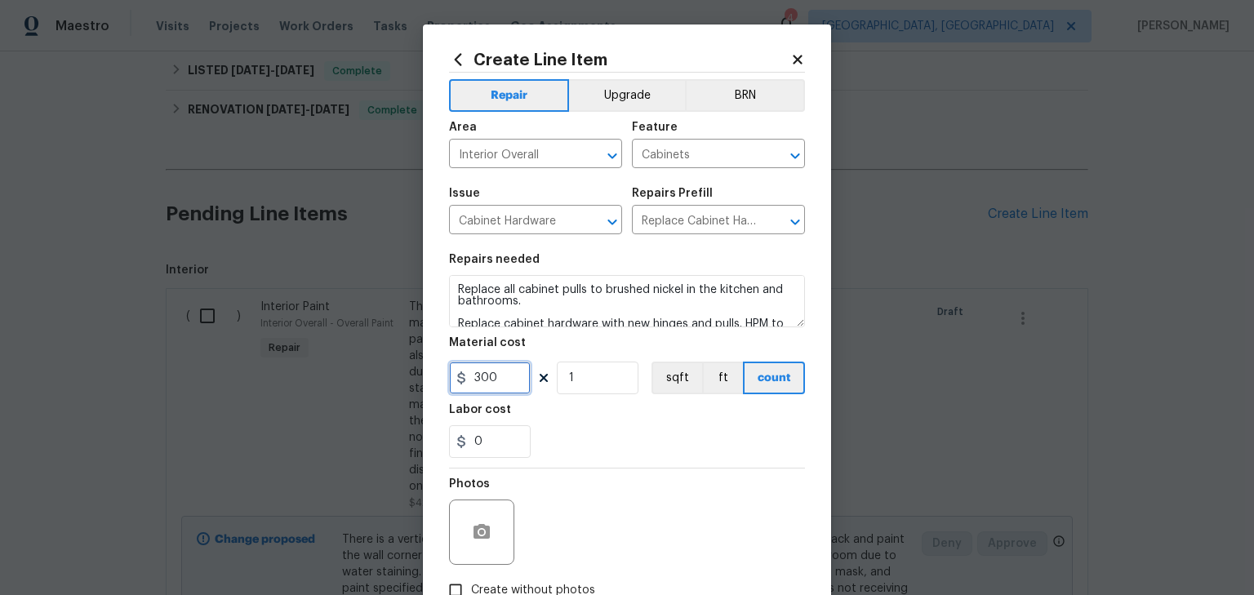
drag, startPoint x: 503, startPoint y: 389, endPoint x: 385, endPoint y: 370, distance: 119.1
click at [385, 370] on div "Create Line Item Repair Upgrade BRN Area Interior Overall ​ Feature Cabinets ​ …" at bounding box center [627, 297] width 1254 height 595
type input "200"
click at [707, 557] on div "Photos" at bounding box center [627, 521] width 356 height 106
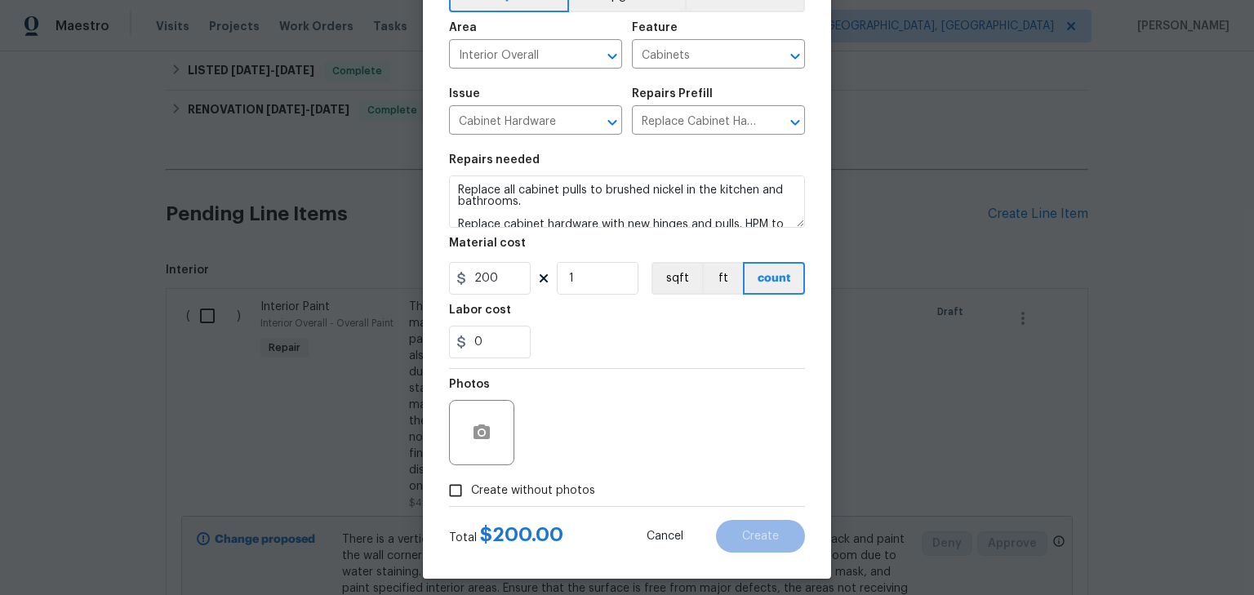
scroll to position [108, 0]
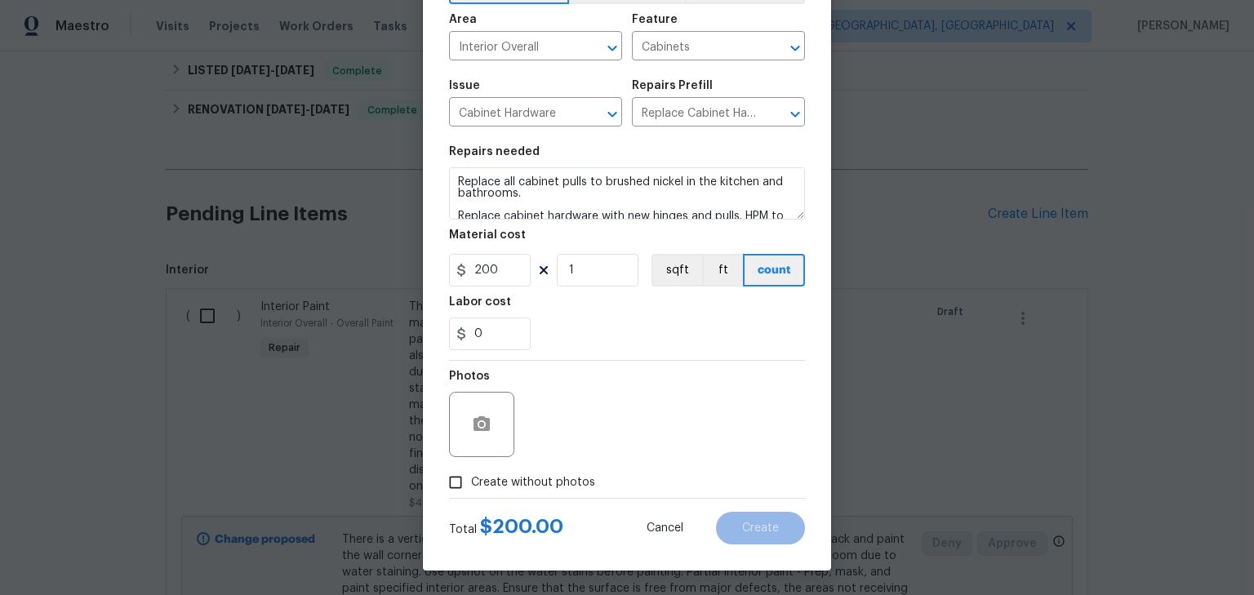
drag, startPoint x: 576, startPoint y: 479, endPoint x: 621, endPoint y: 453, distance: 51.9
click at [582, 479] on span "Create without photos" at bounding box center [533, 482] width 124 height 17
click at [646, 442] on div "Photos" at bounding box center [627, 414] width 356 height 106
drag, startPoint x: 480, startPoint y: 483, endPoint x: 588, endPoint y: 430, distance: 120.8
click at [483, 480] on span "Create without photos" at bounding box center [533, 482] width 124 height 17
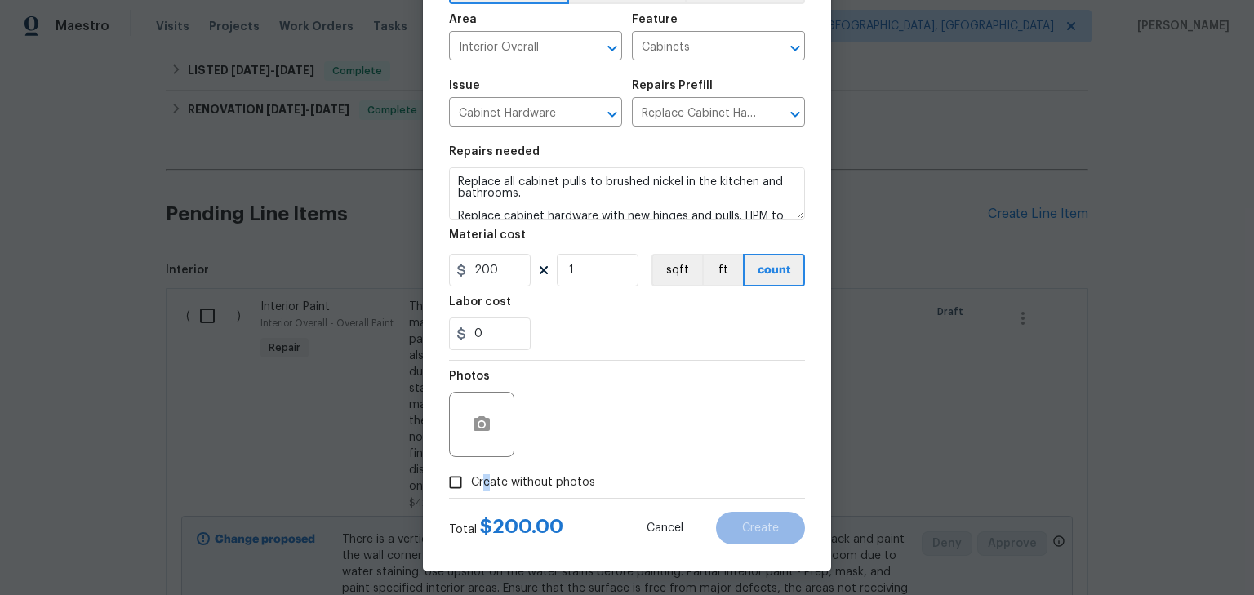
click at [446, 486] on input "Create without photos" at bounding box center [455, 482] width 31 height 31
checkbox input "true"
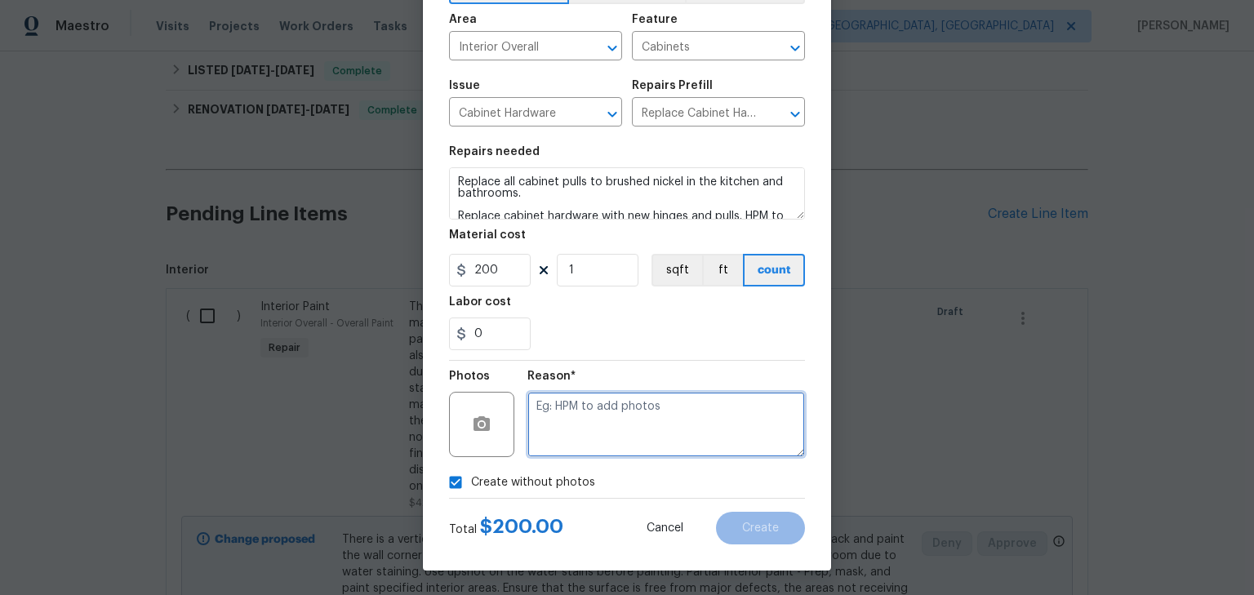
click at [633, 406] on textarea at bounding box center [665, 424] width 277 height 65
type textarea "h"
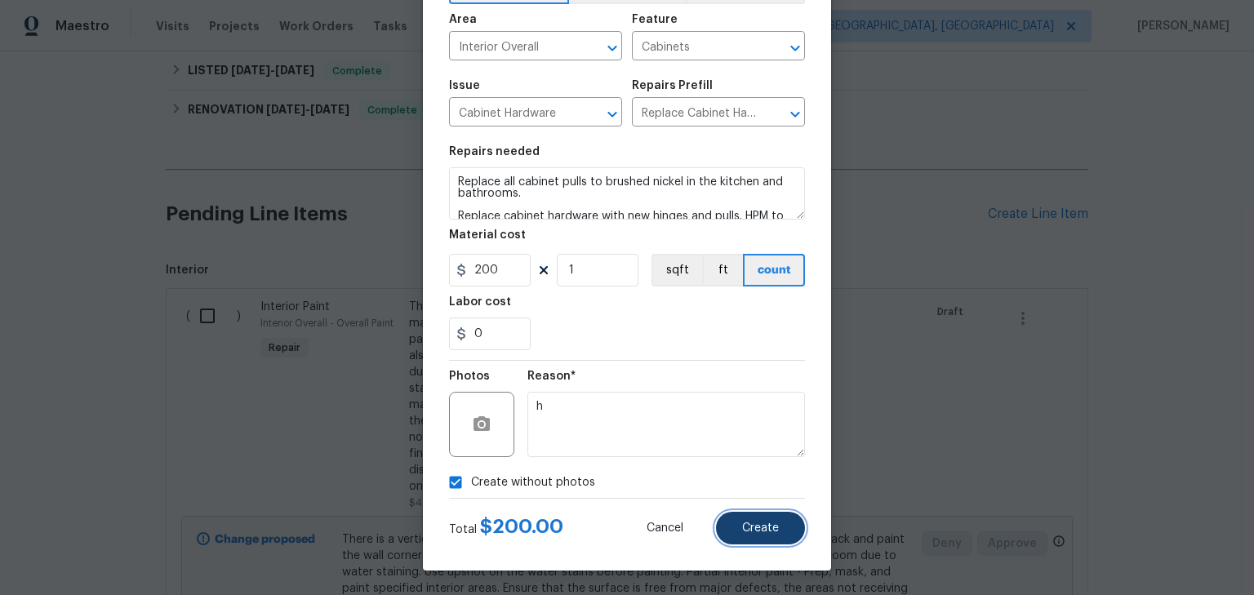
click at [779, 535] on button "Create" at bounding box center [760, 528] width 89 height 33
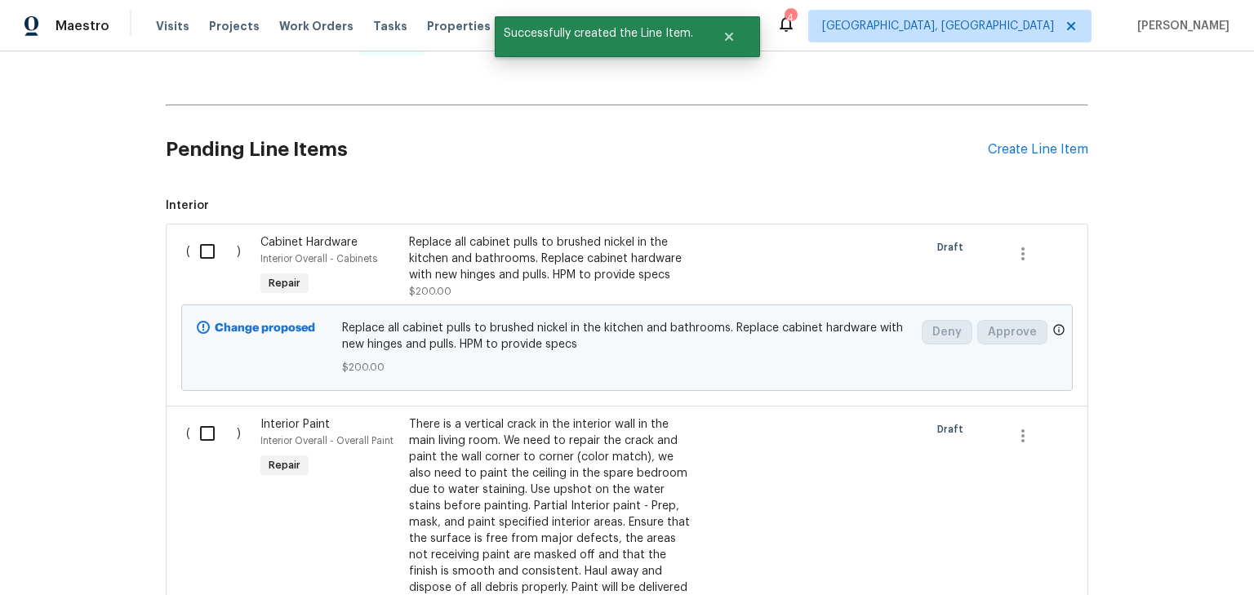
click at [555, 251] on div "Replace all cabinet pulls to brushed nickel in the kitchen and bathrooms. Repla…" at bounding box center [552, 258] width 287 height 49
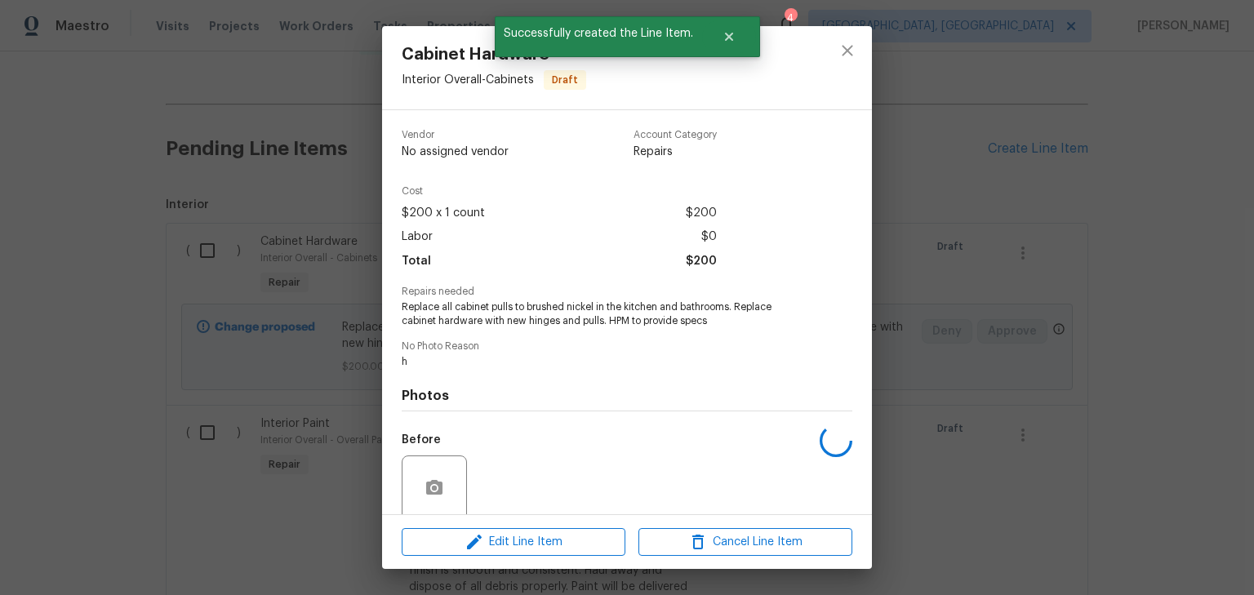
scroll to position [310, 0]
click at [526, 535] on span "Edit Line Item" at bounding box center [513, 542] width 214 height 20
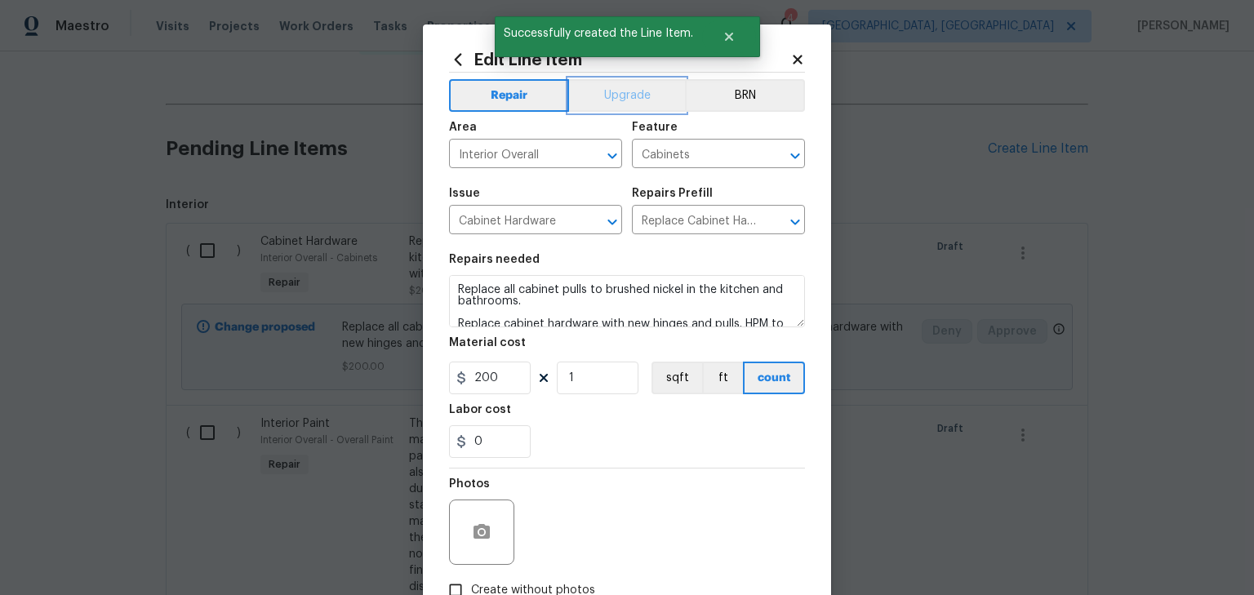
click at [625, 90] on button "Upgrade" at bounding box center [627, 95] width 117 height 33
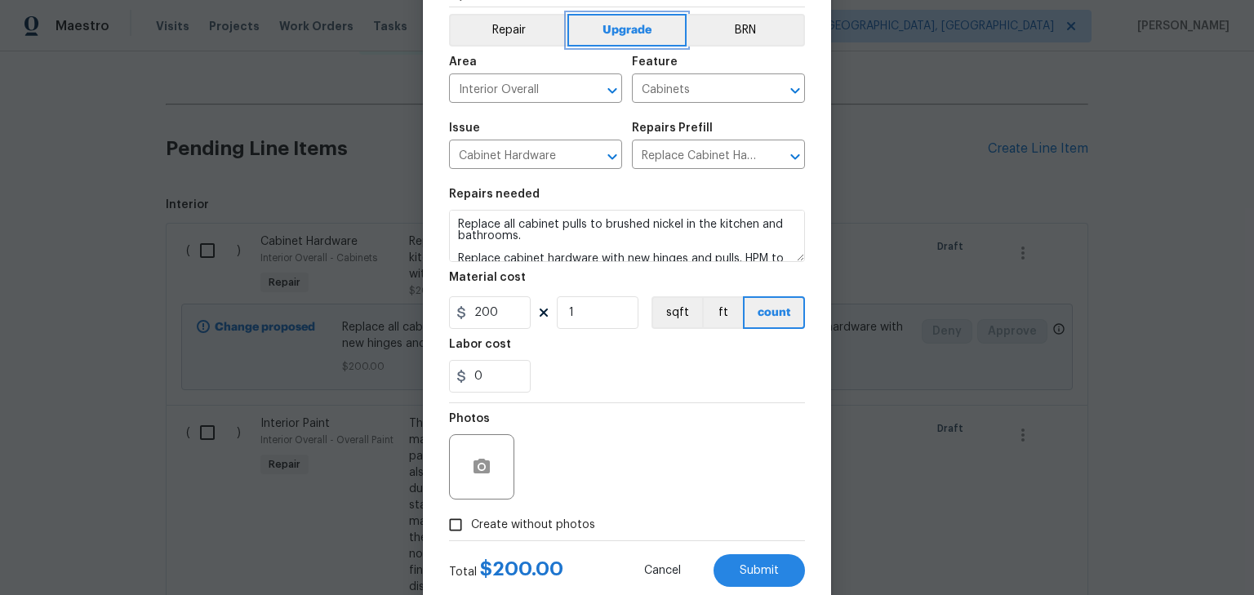
scroll to position [108, 0]
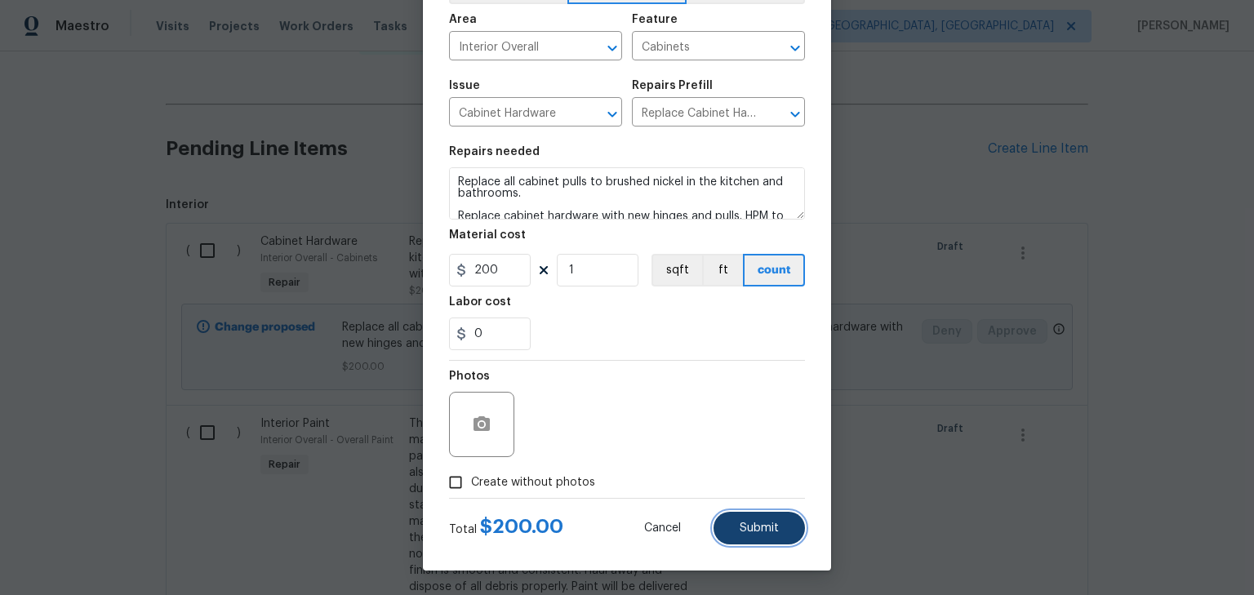
click at [746, 524] on span "Submit" at bounding box center [758, 528] width 39 height 12
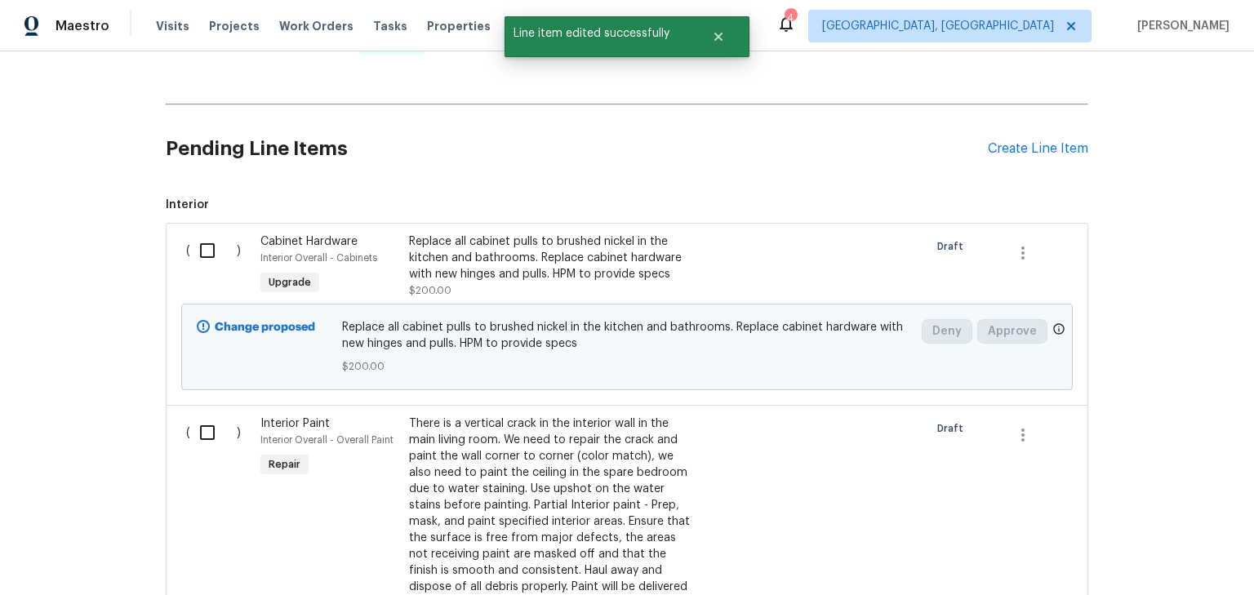
scroll to position [0, 0]
click at [1006, 151] on div "Create Line Item" at bounding box center [1038, 149] width 100 height 16
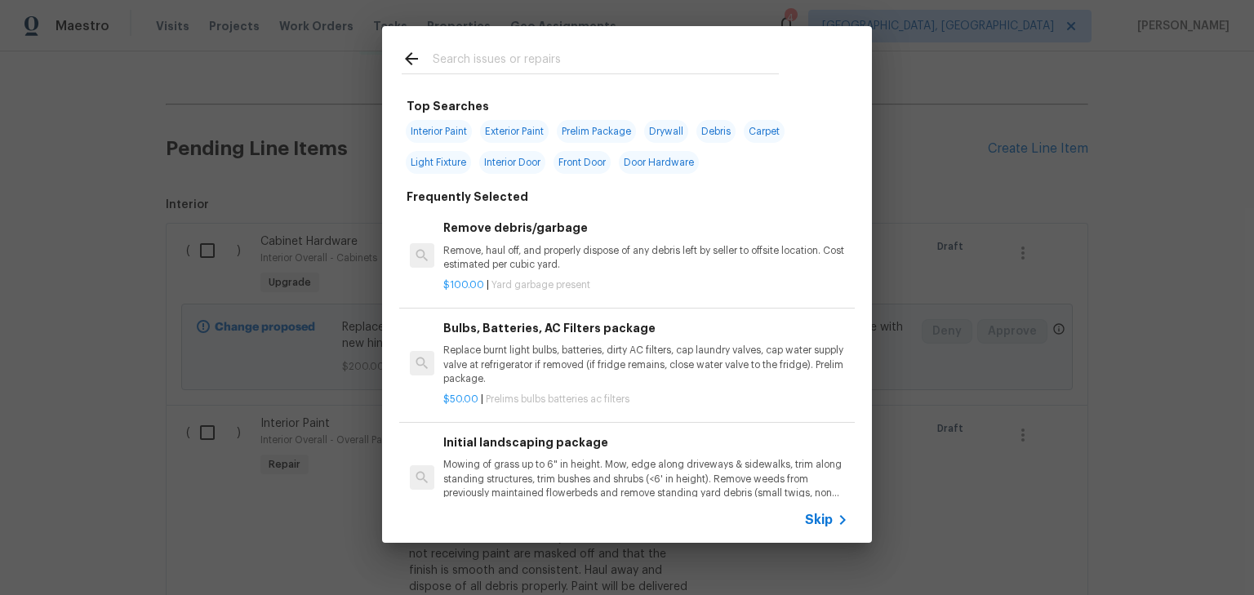
click at [964, 135] on div "Top Searches Interior Paint Exterior Paint Prelim Package Drywall Debris Carpet…" at bounding box center [627, 284] width 1254 height 569
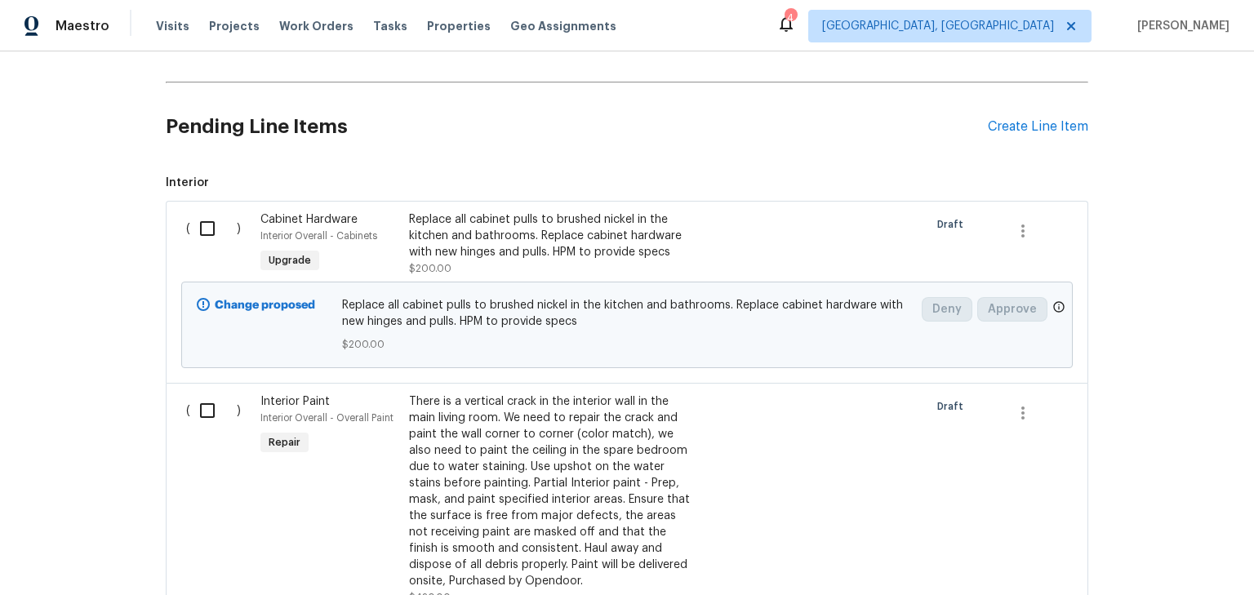
scroll to position [331, 0]
click at [1028, 125] on div "Create Line Item" at bounding box center [1038, 128] width 100 height 16
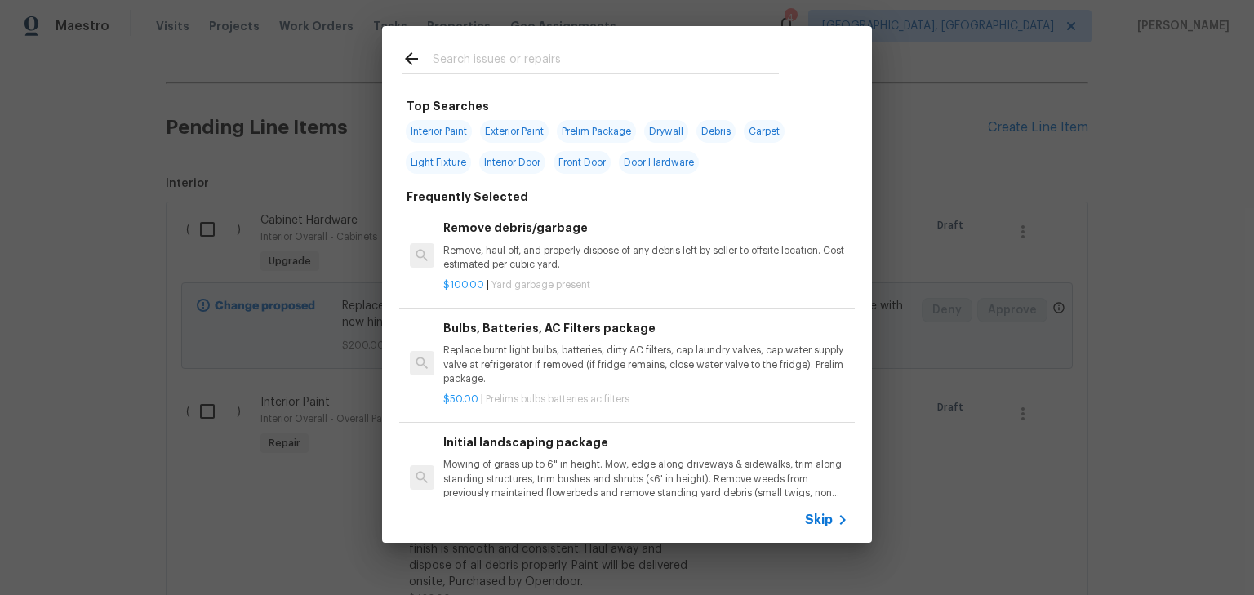
click at [520, 60] on input "text" at bounding box center [606, 61] width 346 height 24
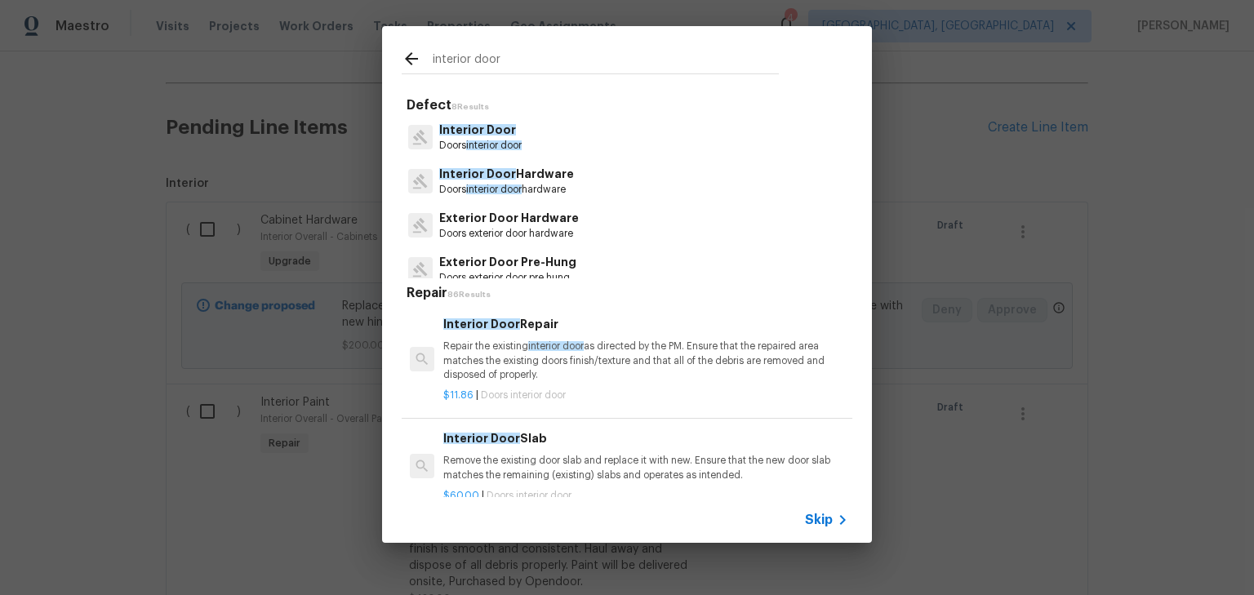
type input "interior door"
click at [522, 183] on p "Doors interior door hardware" at bounding box center [506, 190] width 135 height 14
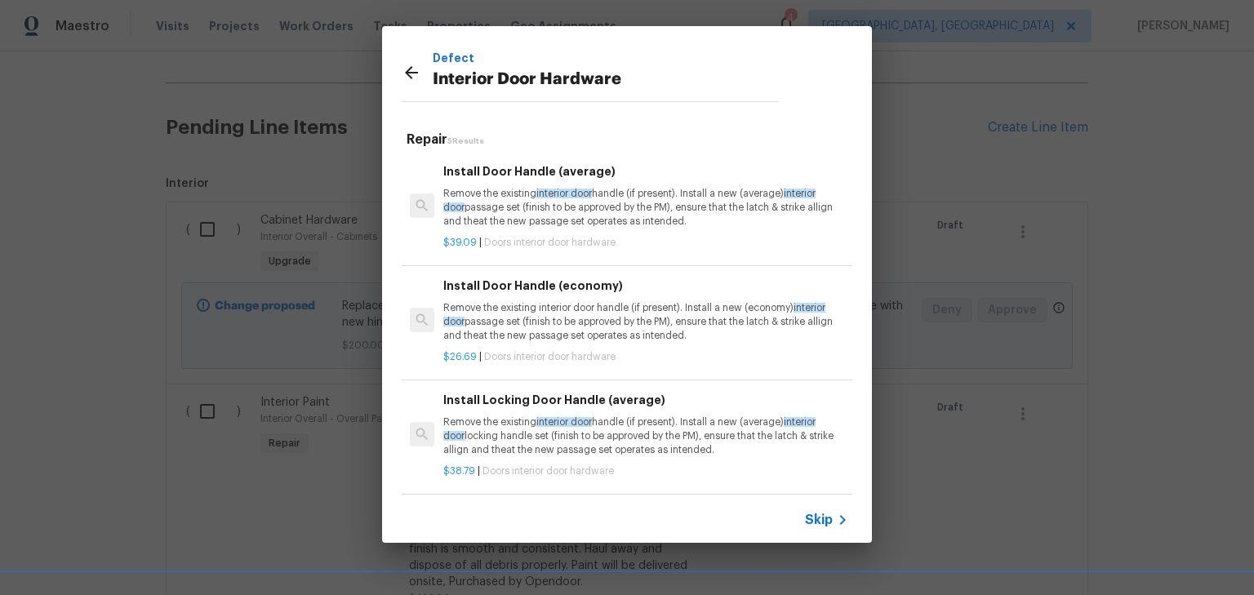
click at [612, 198] on p "Remove the existing interior door handle (if present). Install a new (average) …" at bounding box center [645, 208] width 405 height 42
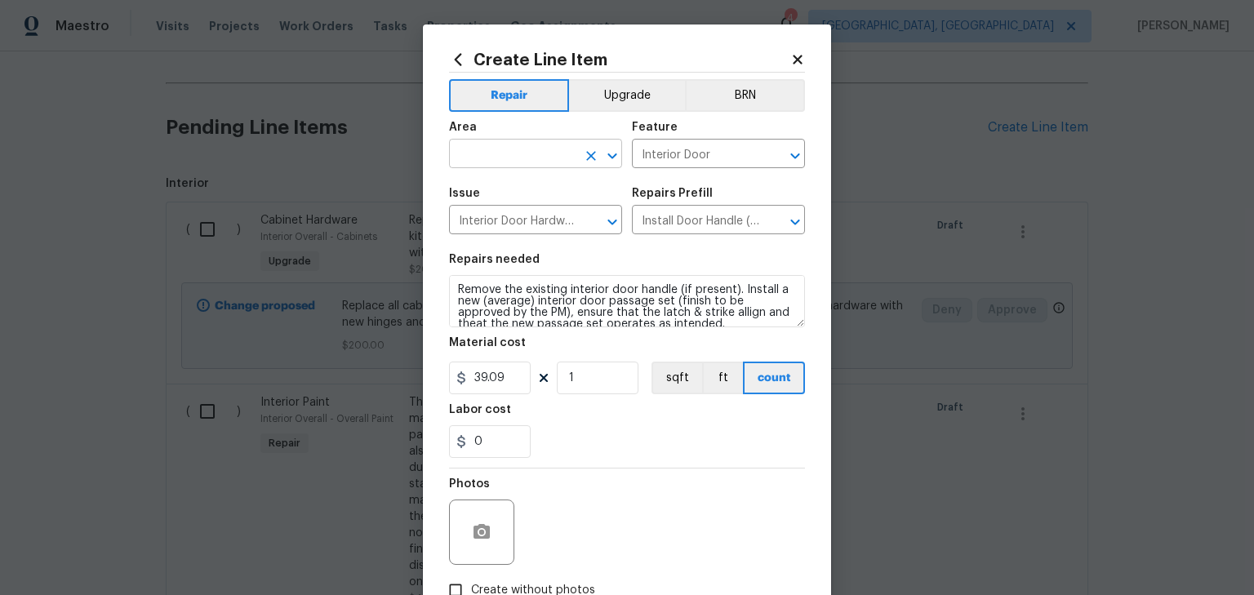
click at [536, 143] on input "text" at bounding box center [512, 155] width 127 height 25
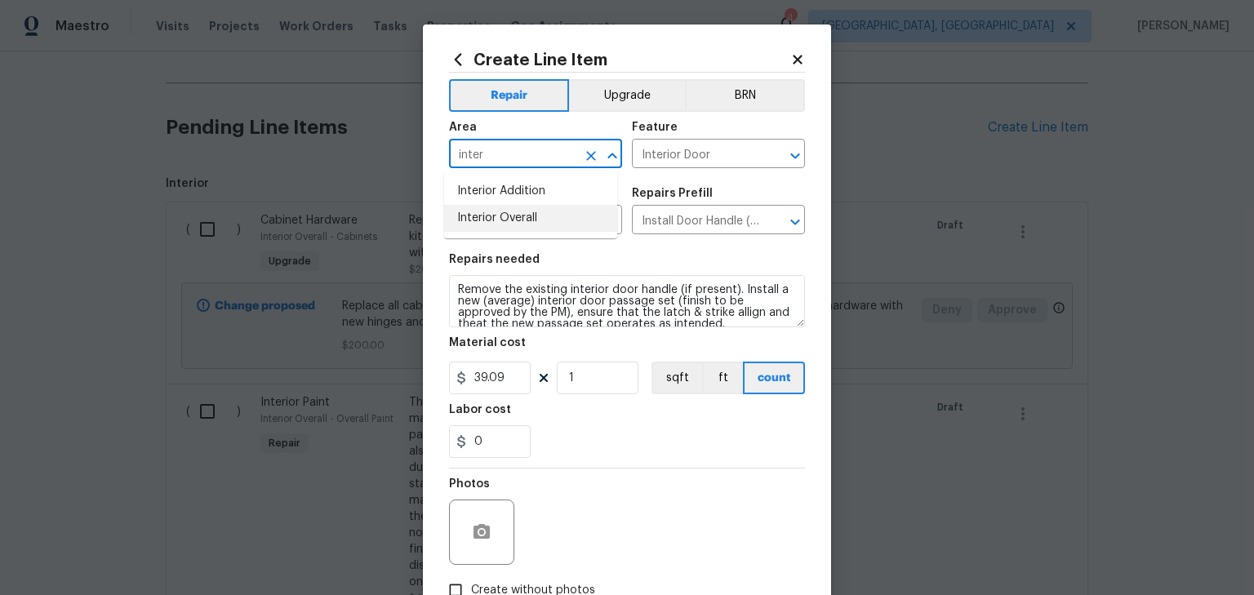
click at [492, 214] on li "Interior Overall" at bounding box center [530, 218] width 173 height 27
type input "Interior Overall"
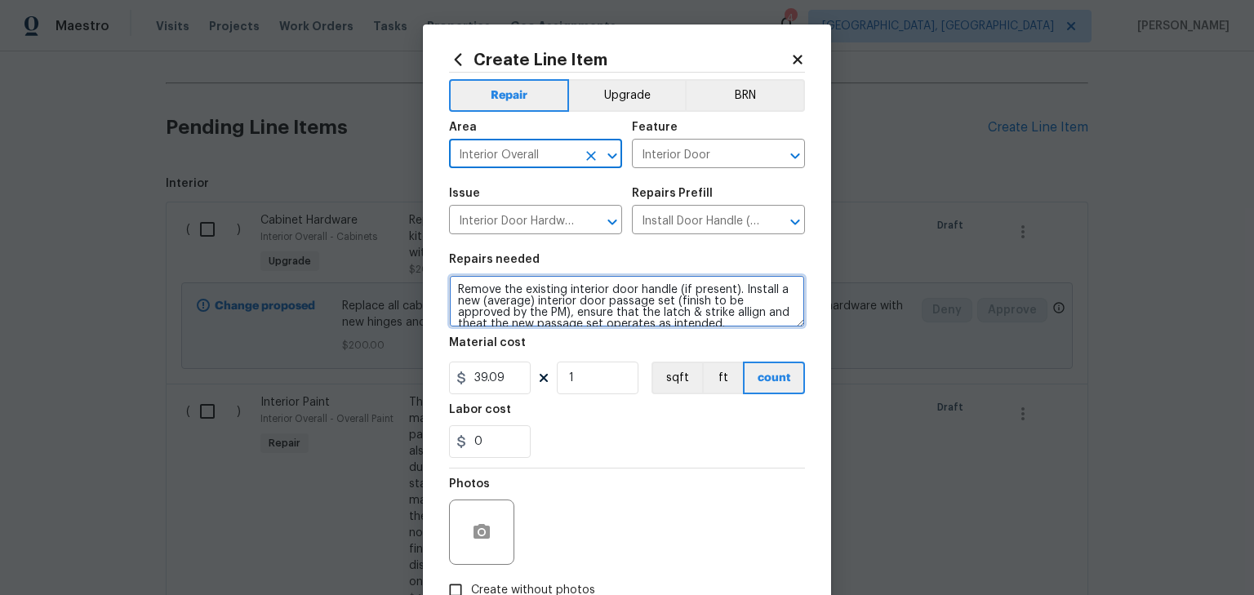
click at [453, 286] on textarea "Remove the existing interior door handle (if present). Install a new (average) …" at bounding box center [627, 301] width 356 height 52
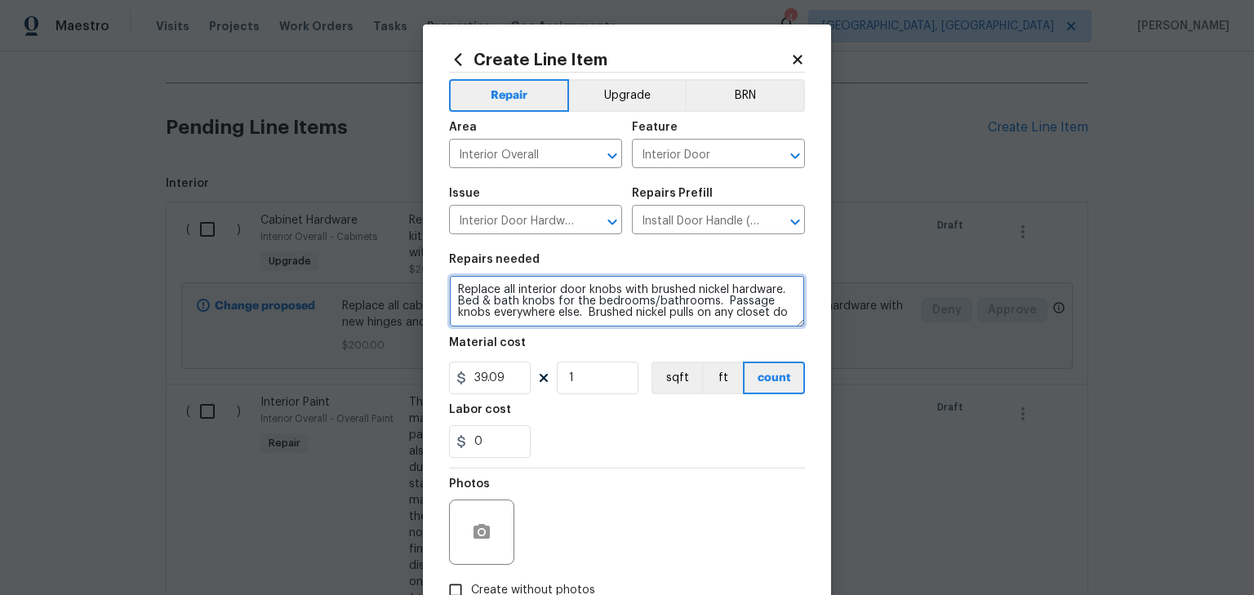
scroll to position [3, 0]
type textarea "Replace all interior door knobs with brushed nickel hardware. Bed & bath knobs …"
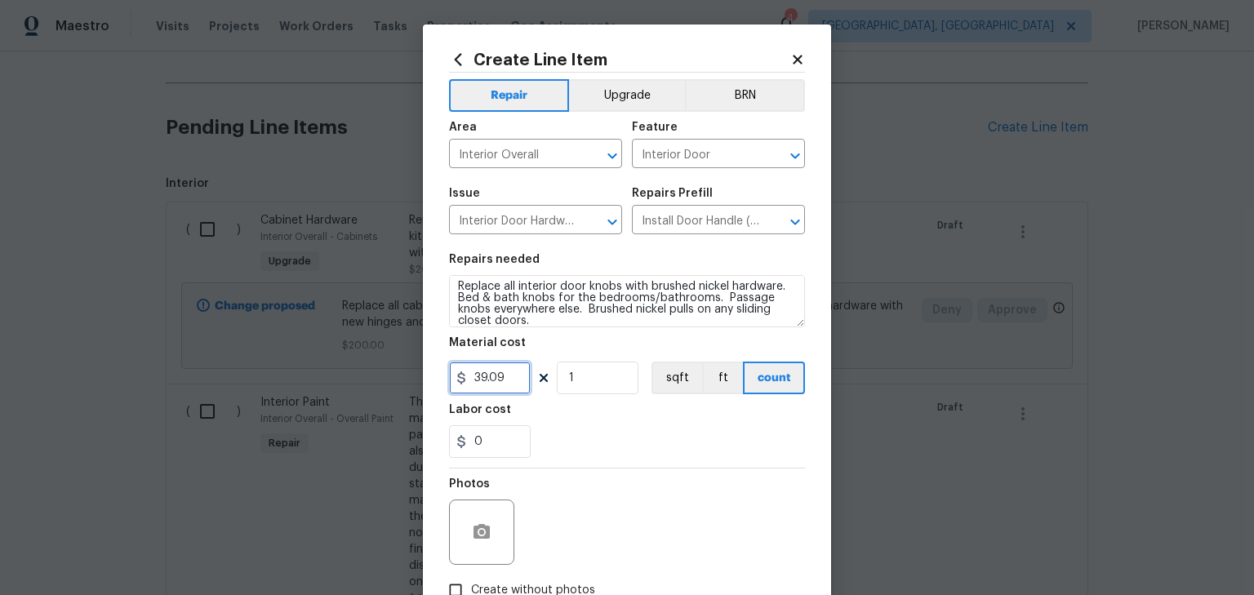
drag, startPoint x: 513, startPoint y: 385, endPoint x: 399, endPoint y: 372, distance: 114.2
click at [399, 372] on div "Create Line Item Repair Upgrade BRN Area Interior Overall ​ Feature Interior Do…" at bounding box center [627, 297] width 1254 height 595
type input "0"
type input "315"
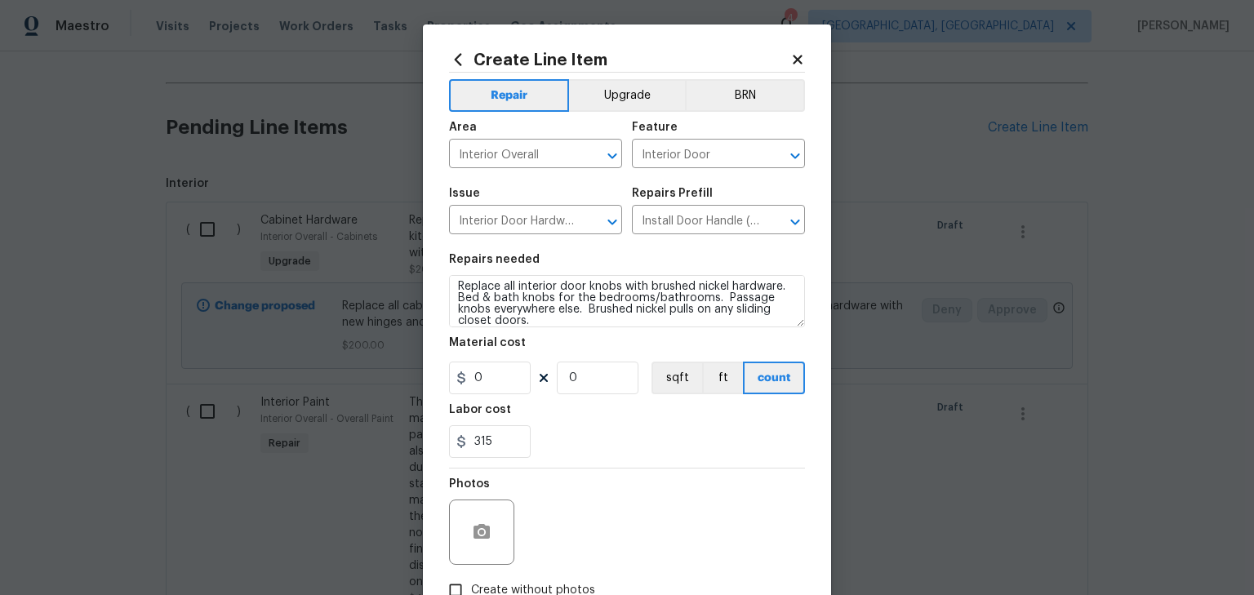
click at [674, 476] on div "Photos" at bounding box center [627, 521] width 356 height 106
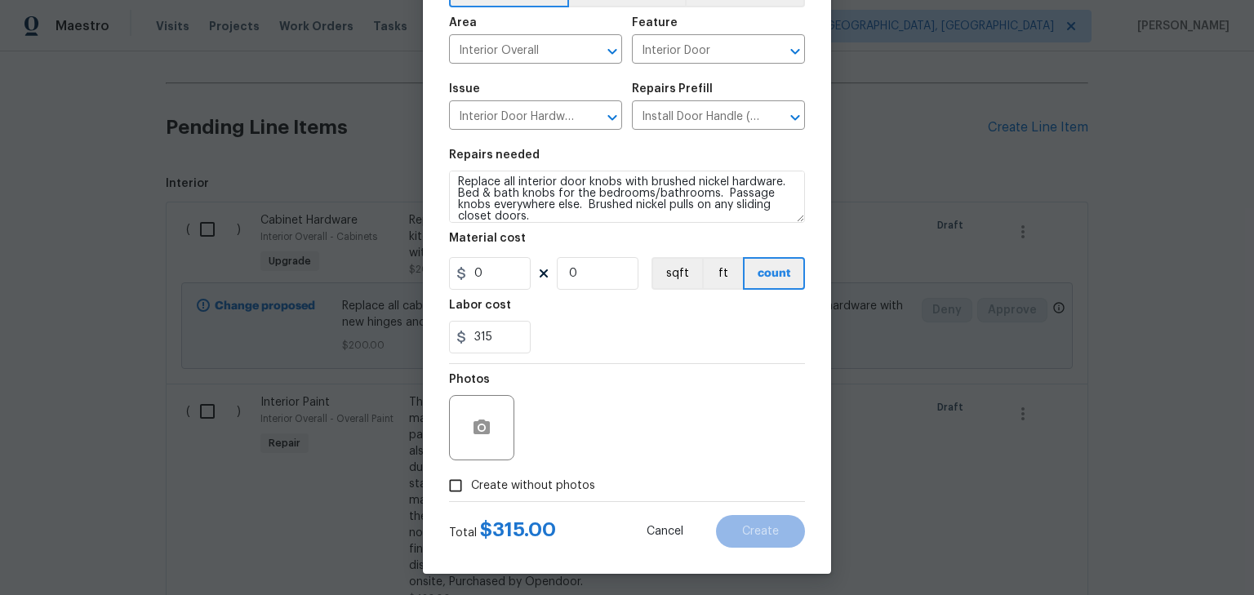
scroll to position [108, 0]
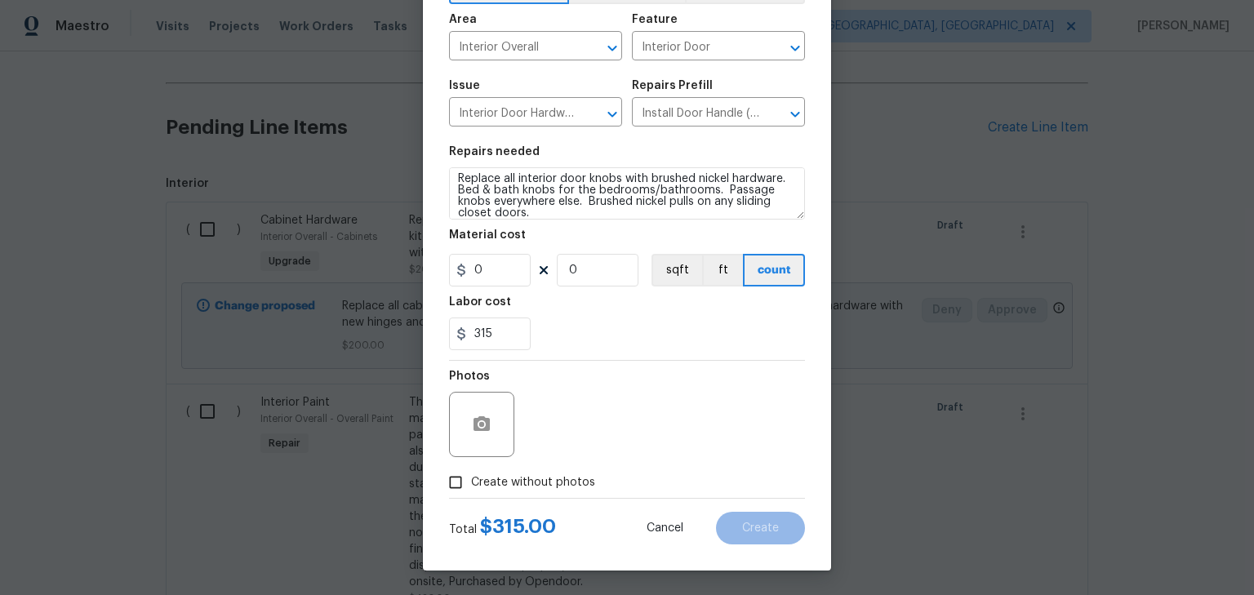
click at [556, 483] on span "Create without photos" at bounding box center [533, 482] width 124 height 17
click at [471, 483] on input "Create without photos" at bounding box center [455, 482] width 31 height 31
checkbox input "true"
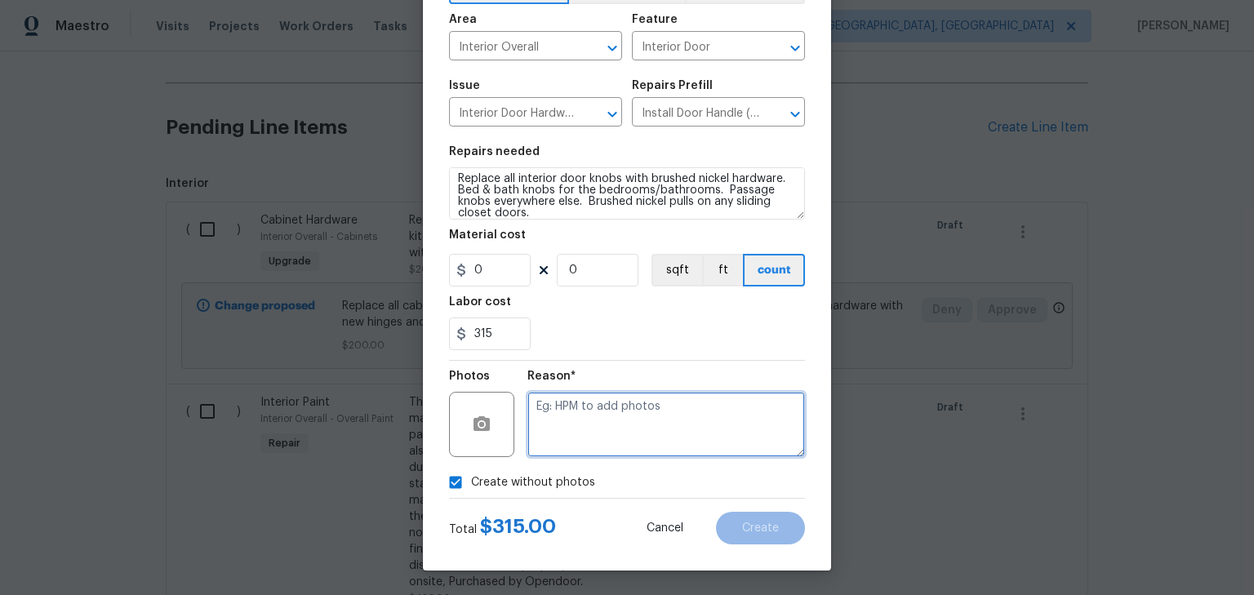
drag, startPoint x: 576, startPoint y: 472, endPoint x: 640, endPoint y: 444, distance: 69.4
click at [640, 444] on textarea at bounding box center [665, 424] width 277 height 65
type textarea "h"
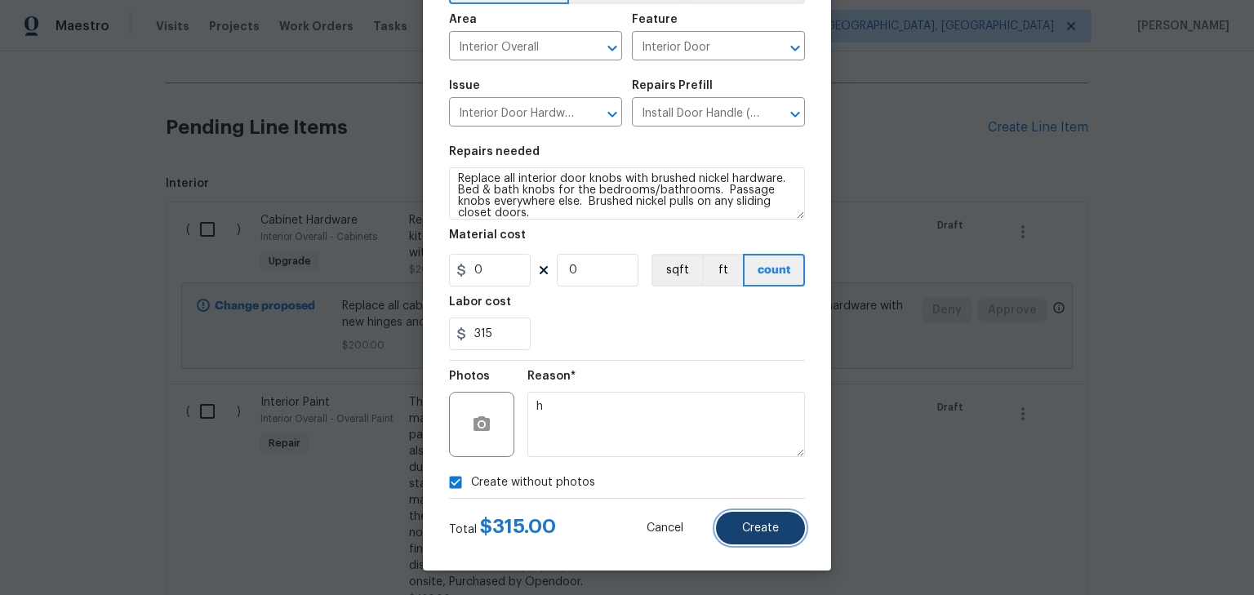
click at [759, 524] on span "Create" at bounding box center [760, 528] width 37 height 12
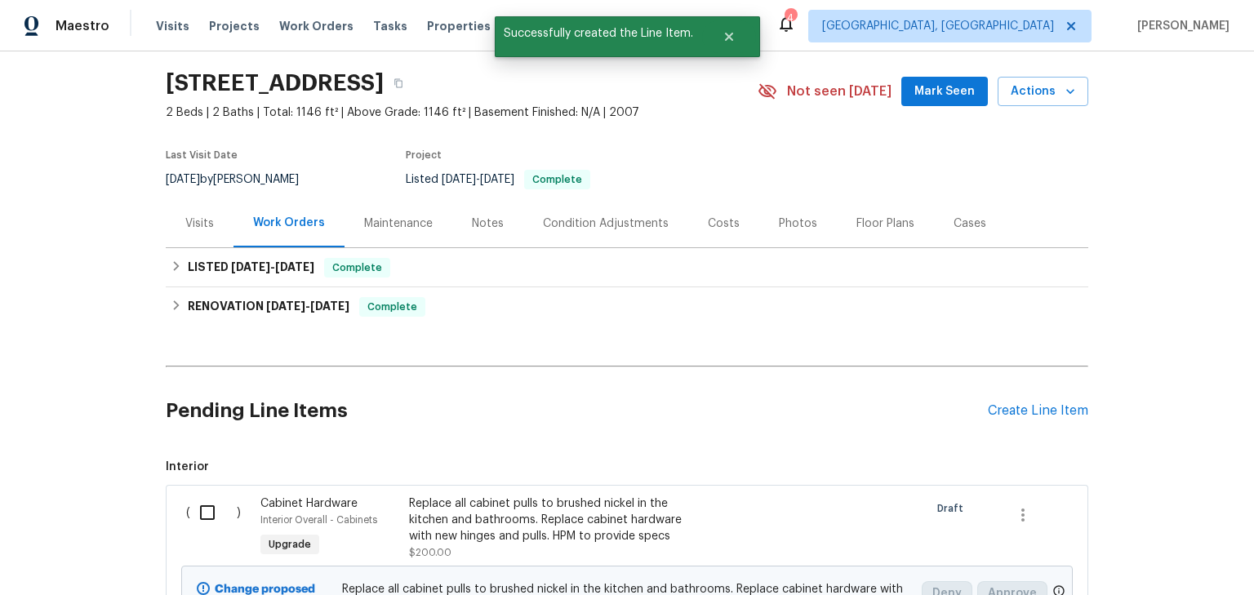
scroll to position [331, 0]
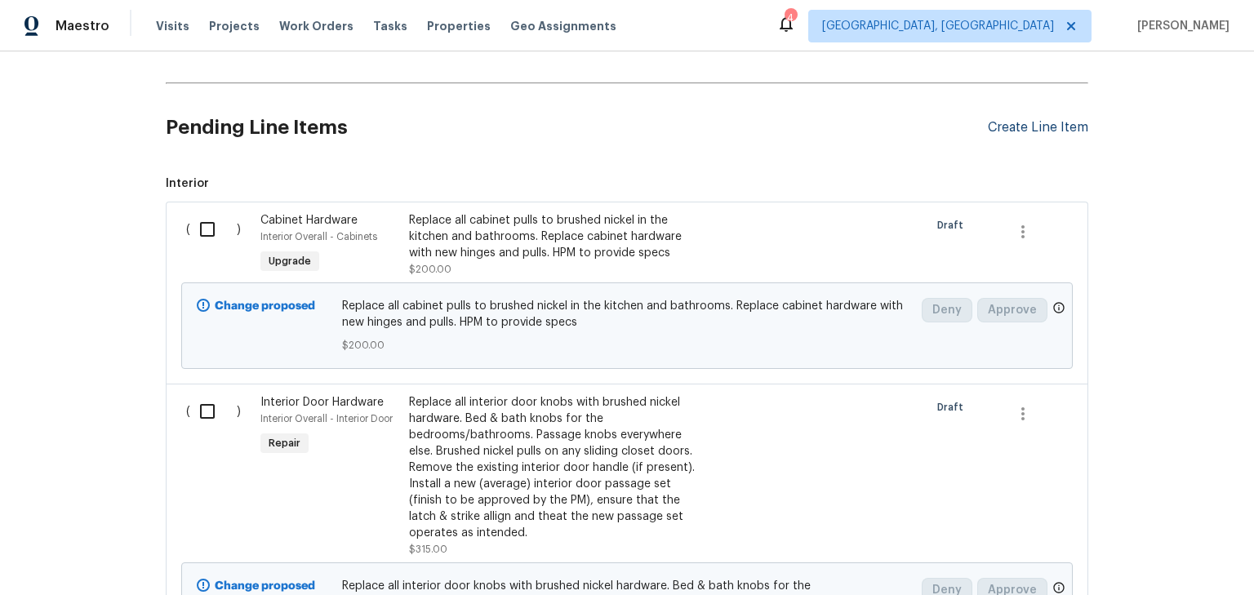
click at [996, 131] on div "Create Line Item" at bounding box center [1038, 128] width 100 height 16
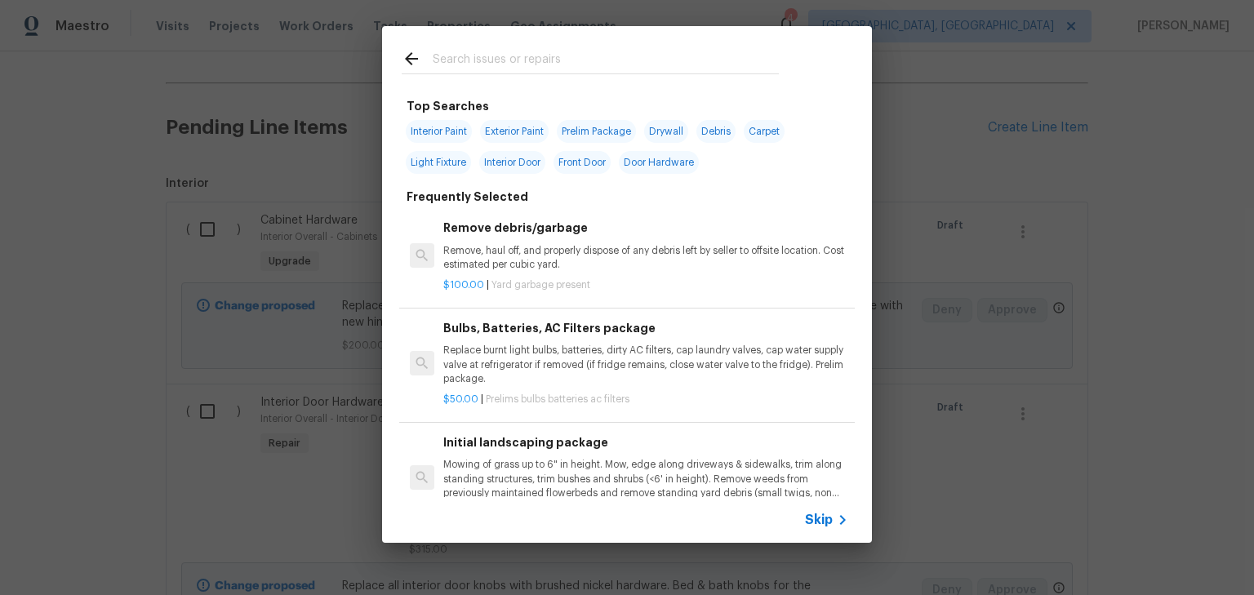
click at [586, 60] on input "text" at bounding box center [606, 61] width 346 height 24
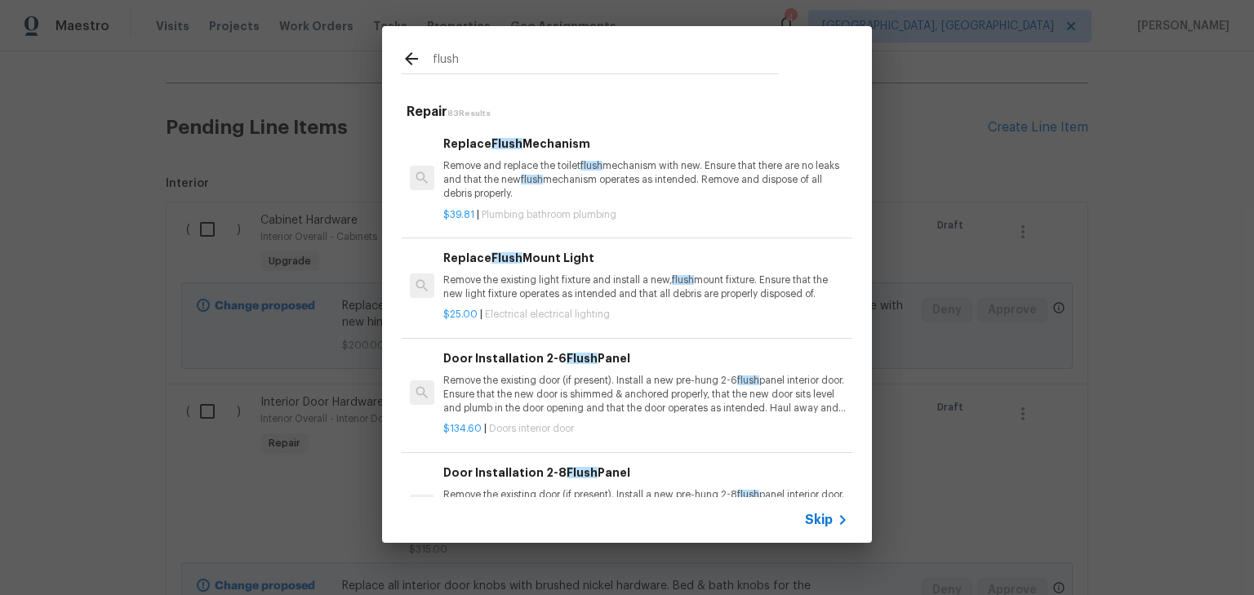
type input "flush"
click at [592, 288] on p "Remove the existing light fixture and install a new, flush mount fixture. Ensur…" at bounding box center [645, 287] width 405 height 28
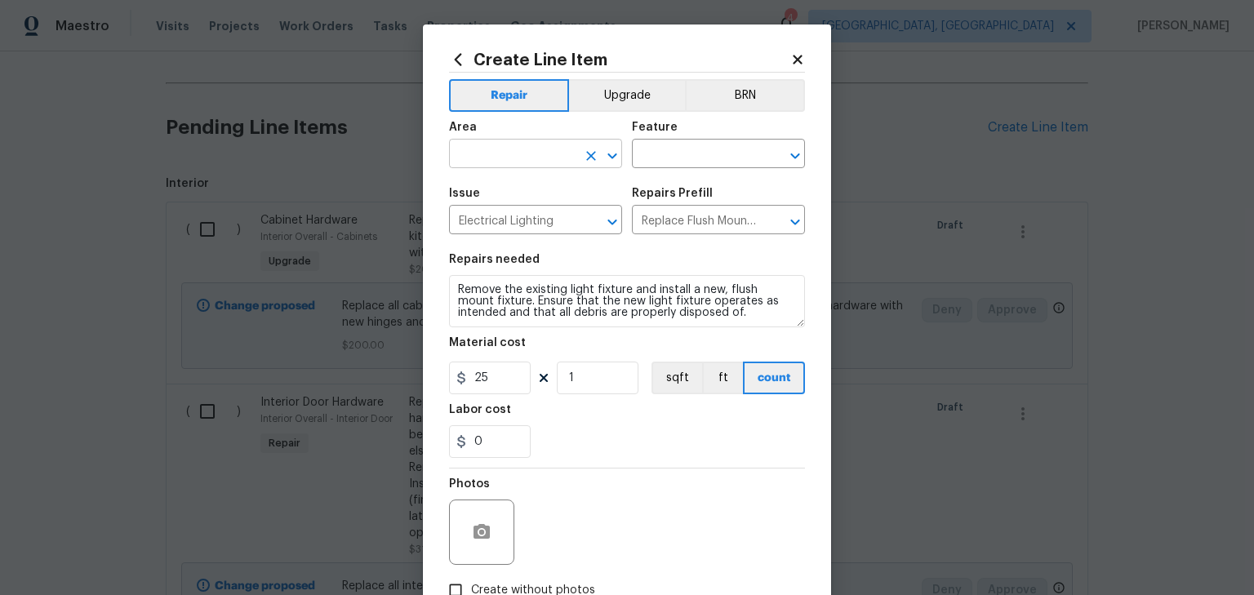
click at [512, 143] on input "text" at bounding box center [512, 155] width 127 height 25
type input "Interior Overall"
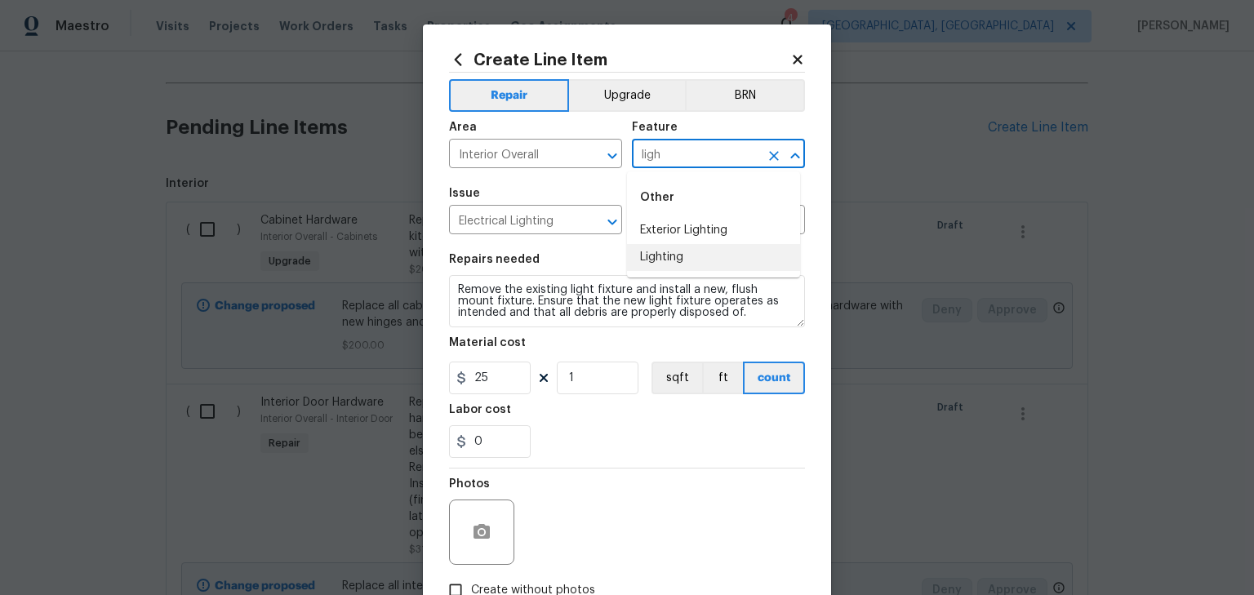
click at [675, 258] on li "Lighting" at bounding box center [713, 257] width 173 height 27
type input "Lighting"
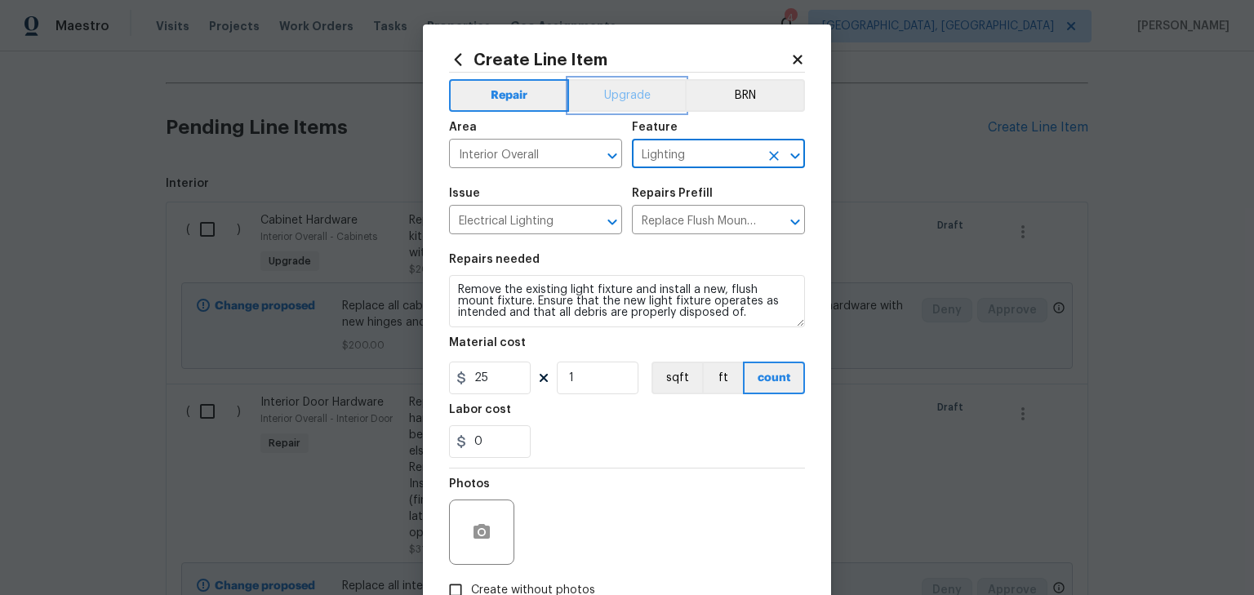
click at [623, 101] on button "Upgrade" at bounding box center [627, 95] width 117 height 33
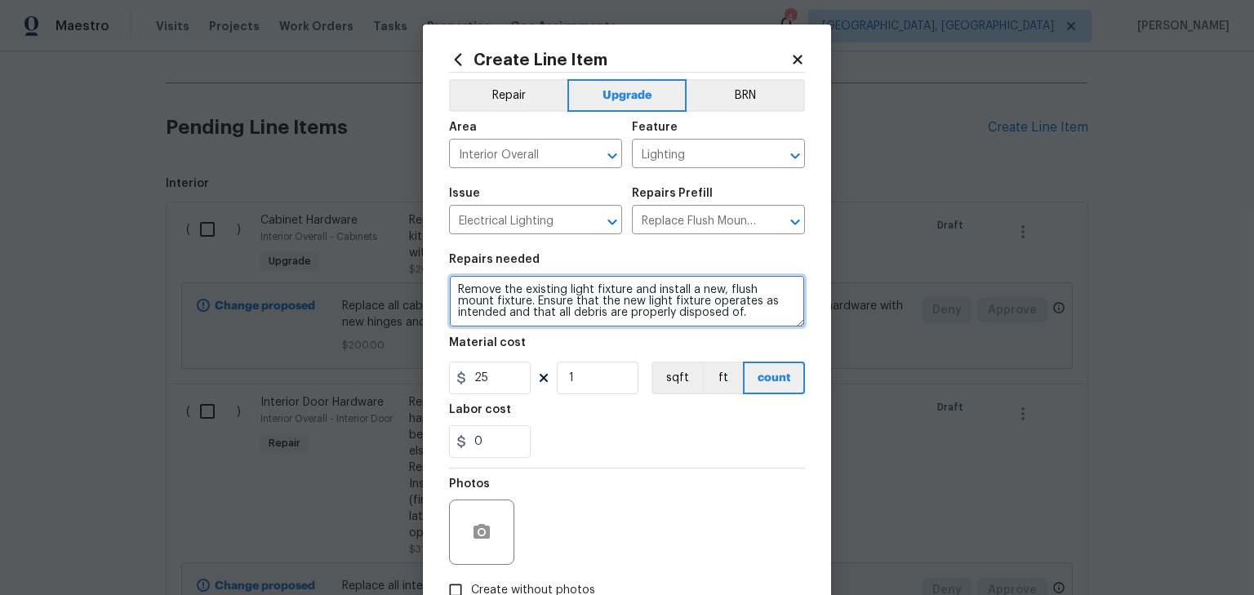
click at [449, 282] on textarea "Remove the existing light fixture and install a new, flush mount fixture. Ensur…" at bounding box center [627, 301] width 356 height 52
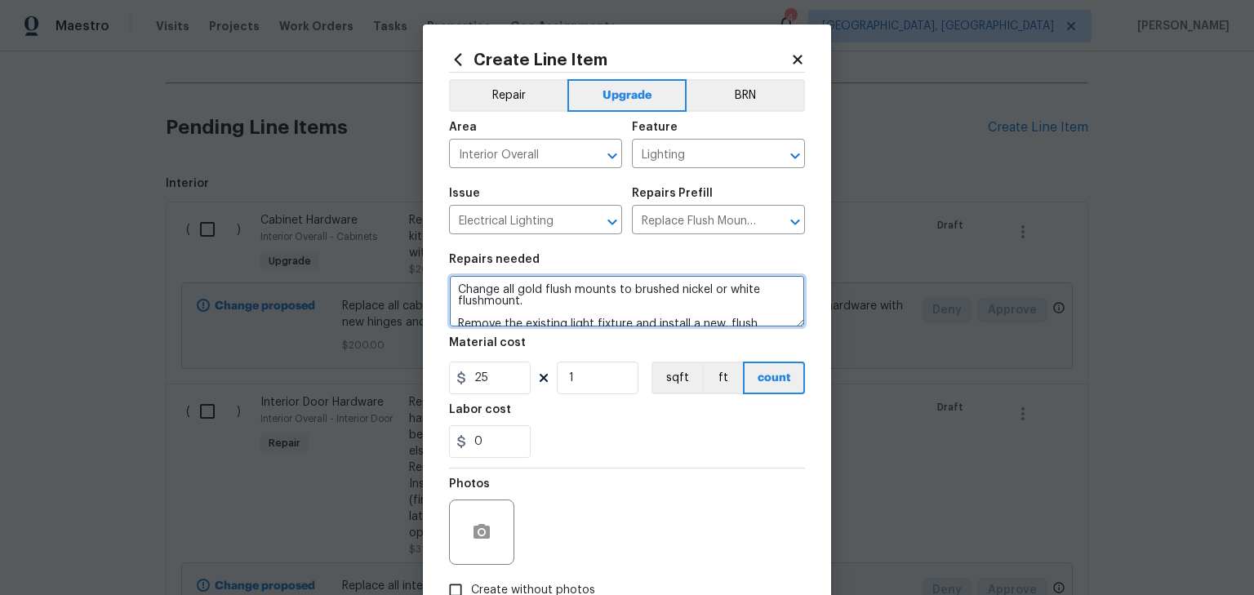
type textarea "Change all gold flush mounts to brushed nickel or white flushmount. Remove the …"
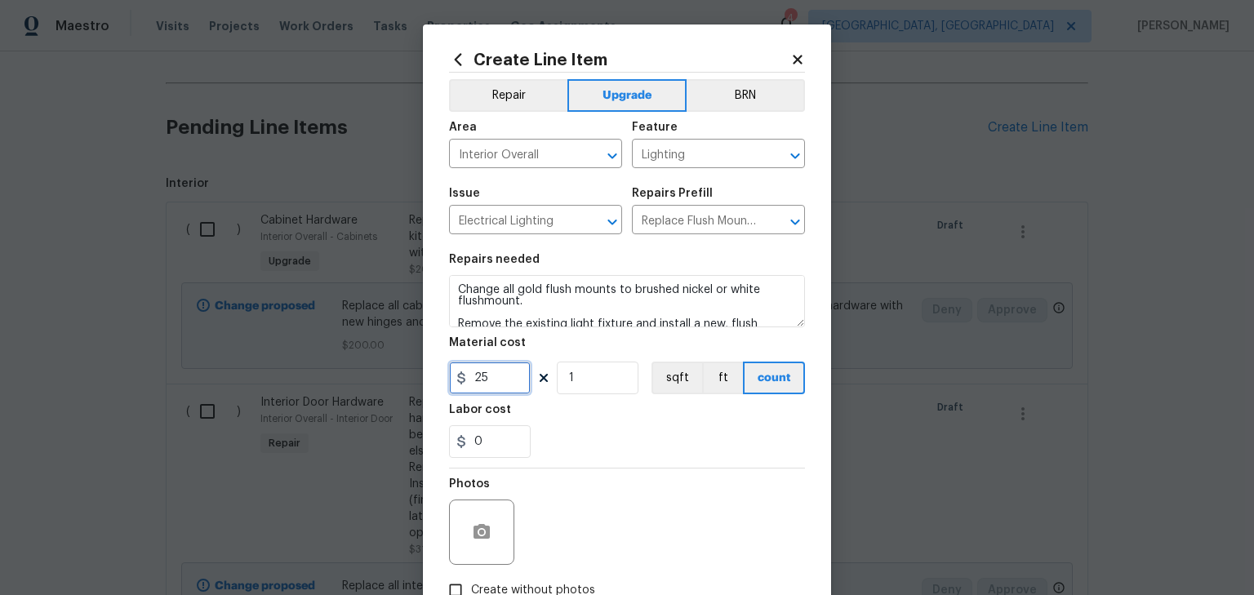
drag, startPoint x: 501, startPoint y: 385, endPoint x: 441, endPoint y: 380, distance: 60.6
click at [441, 380] on div "Create Line Item Repair Upgrade BRN Area Interior Overall ​ Feature Lighting ​ …" at bounding box center [627, 351] width 408 height 654
type input "5"
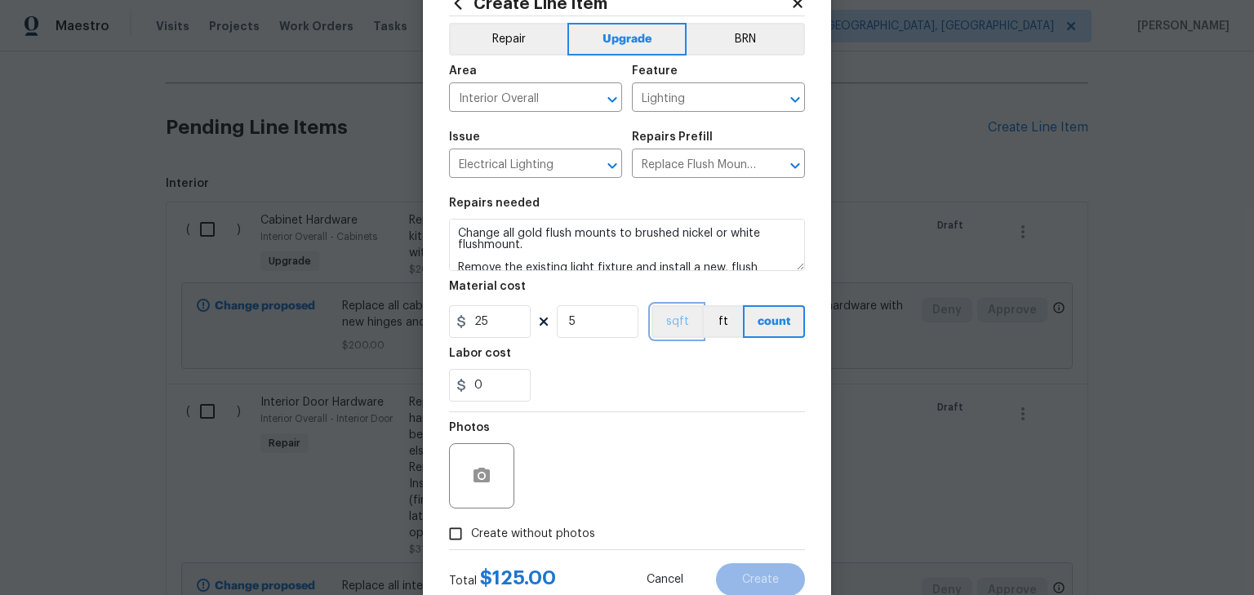
scroll to position [108, 0]
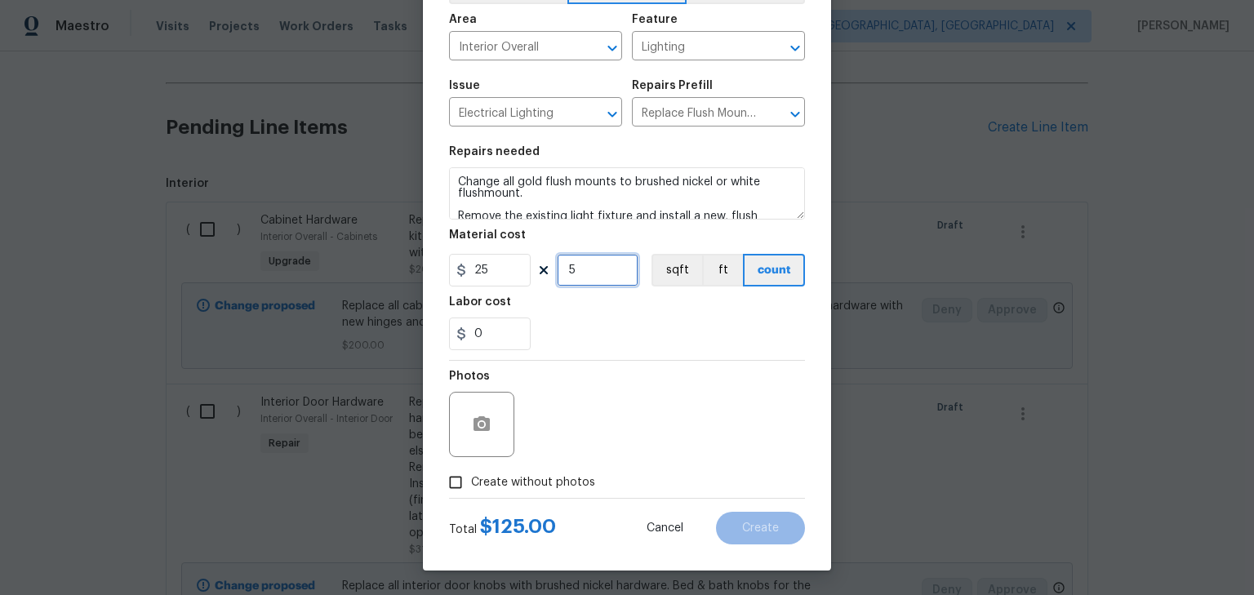
drag, startPoint x: 590, startPoint y: 271, endPoint x: 526, endPoint y: 268, distance: 64.6
click at [521, 269] on div "25 5 sqft ft count" at bounding box center [627, 270] width 356 height 33
type input "6"
click at [482, 477] on span "Create without photos" at bounding box center [533, 482] width 124 height 17
click at [471, 477] on input "Create without photos" at bounding box center [455, 482] width 31 height 31
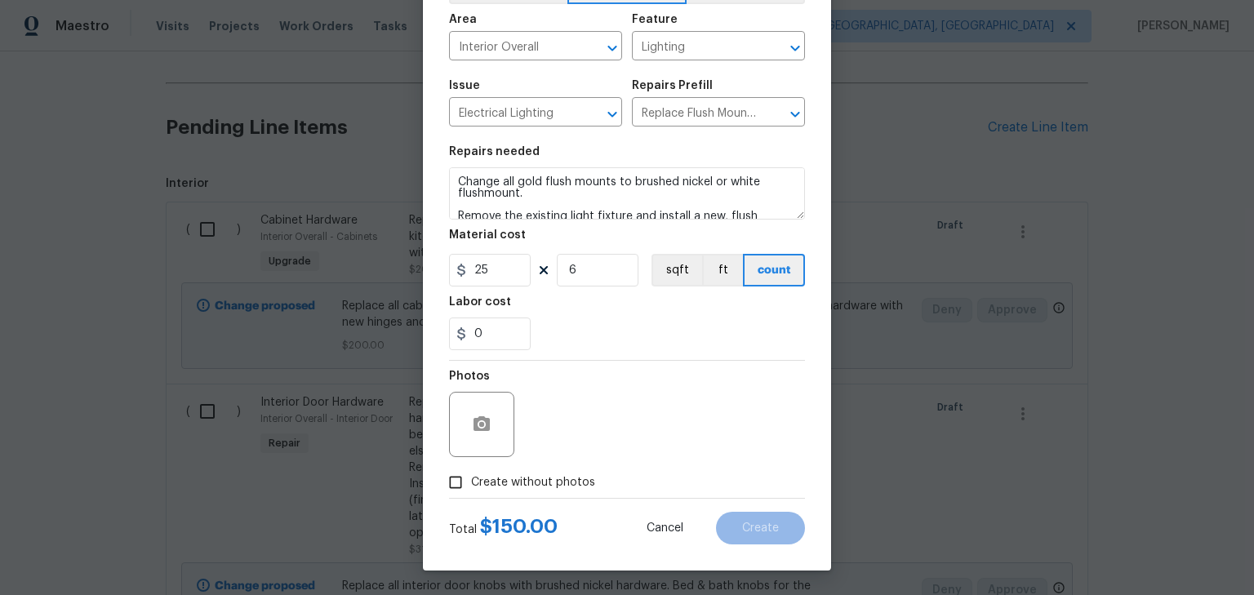
checkbox input "true"
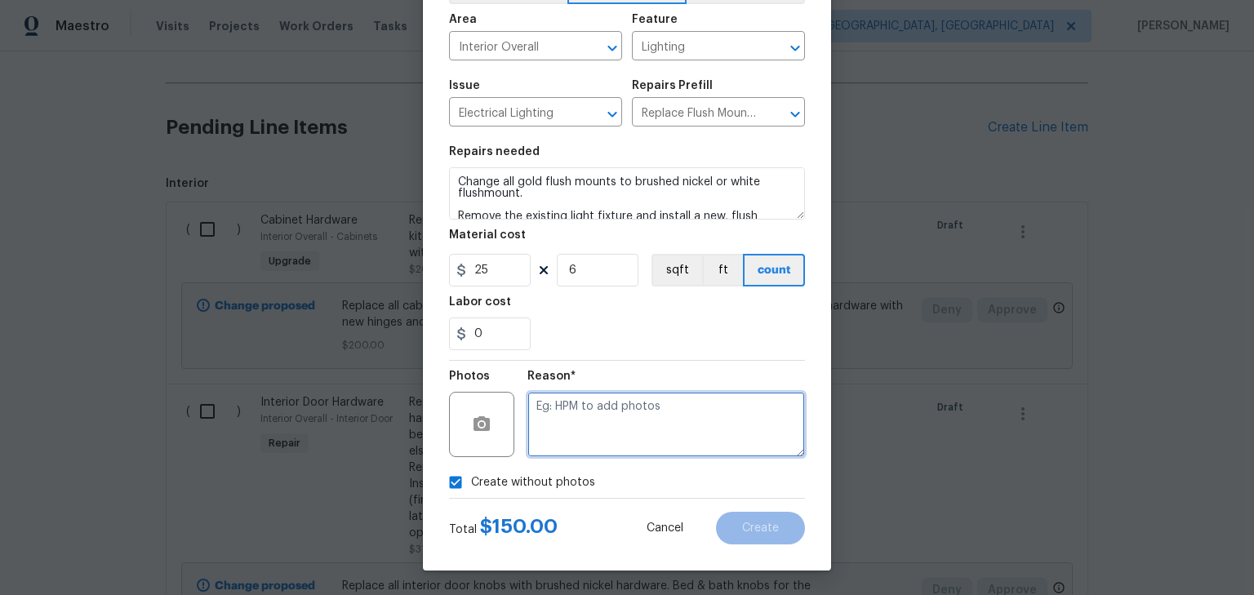
click at [685, 434] on textarea at bounding box center [665, 424] width 277 height 65
type textarea "h"
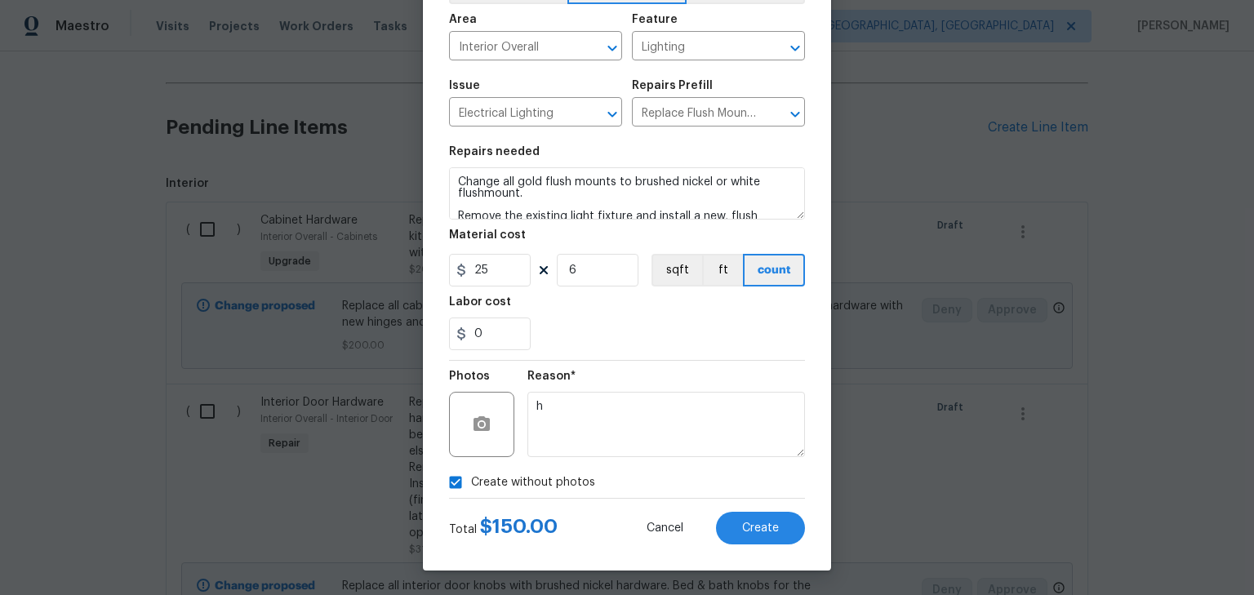
click at [705, 369] on div "Reason* h" at bounding box center [665, 414] width 277 height 106
click at [763, 531] on span "Create" at bounding box center [760, 528] width 37 height 12
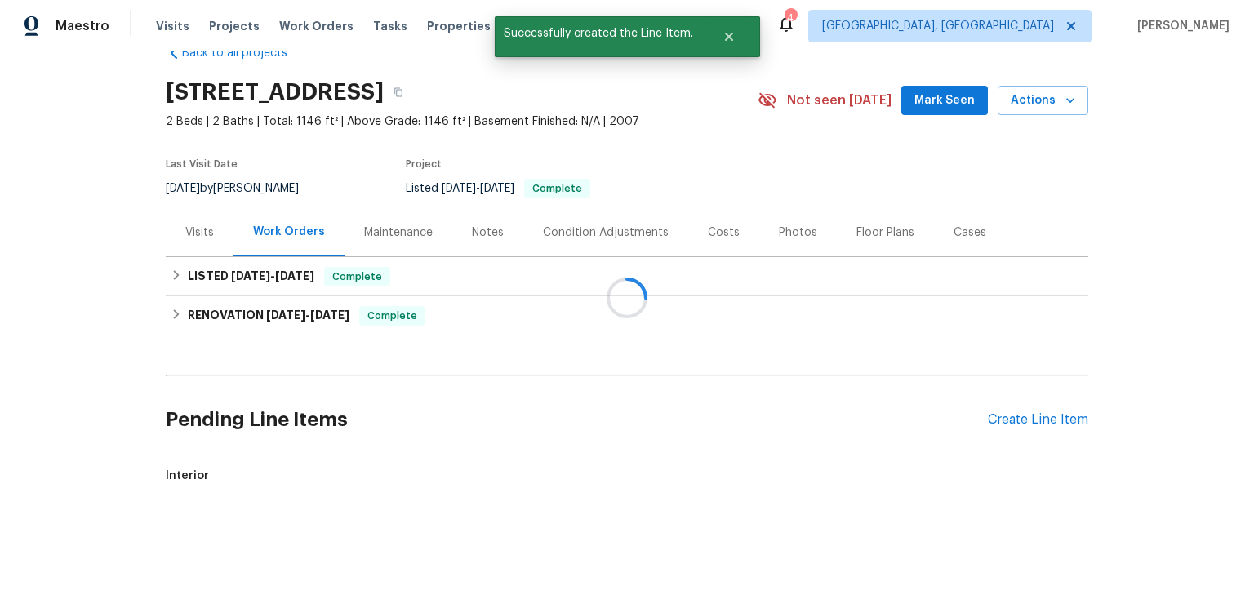
scroll to position [331, 0]
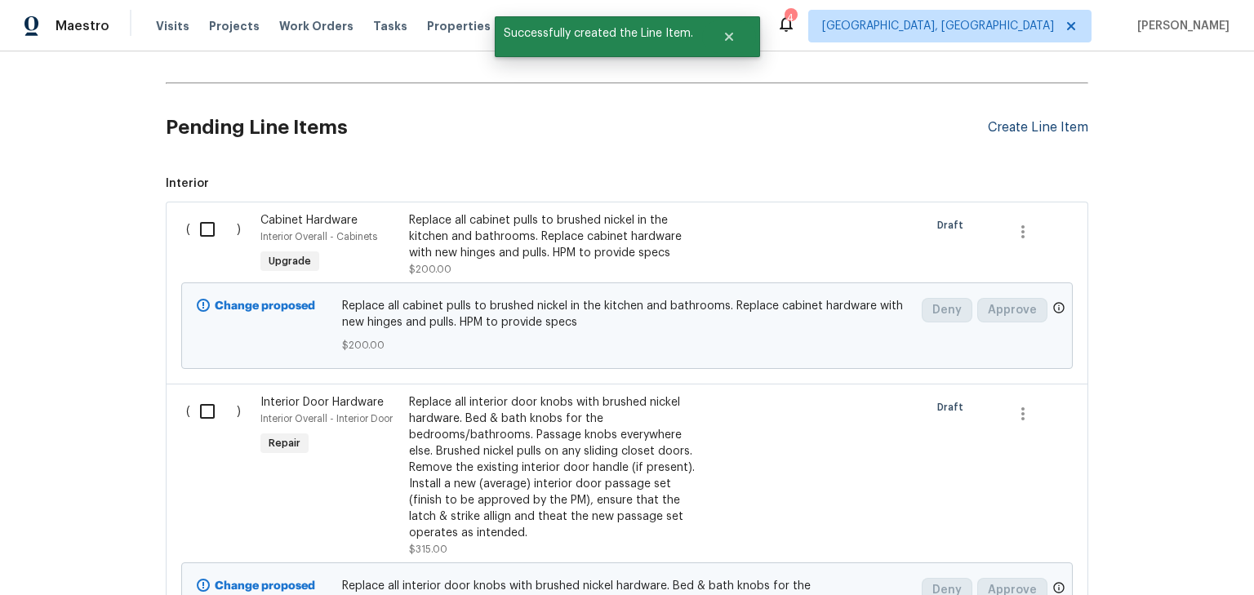
click at [1016, 127] on div "Create Line Item" at bounding box center [1038, 128] width 100 height 16
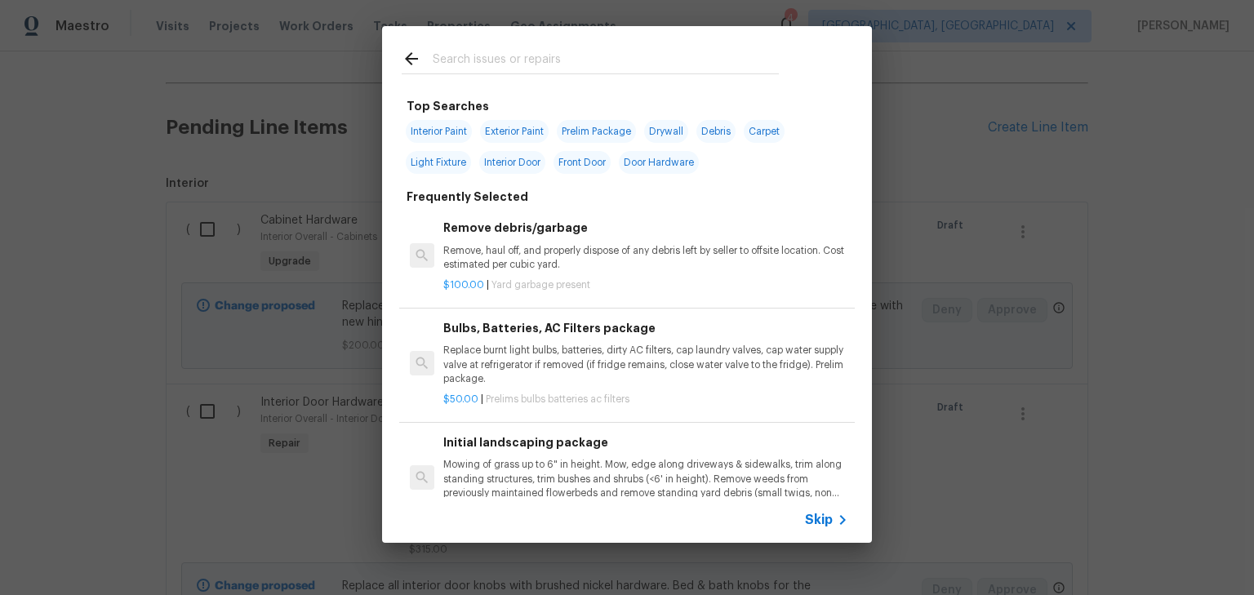
click at [573, 65] on input "text" at bounding box center [606, 61] width 346 height 24
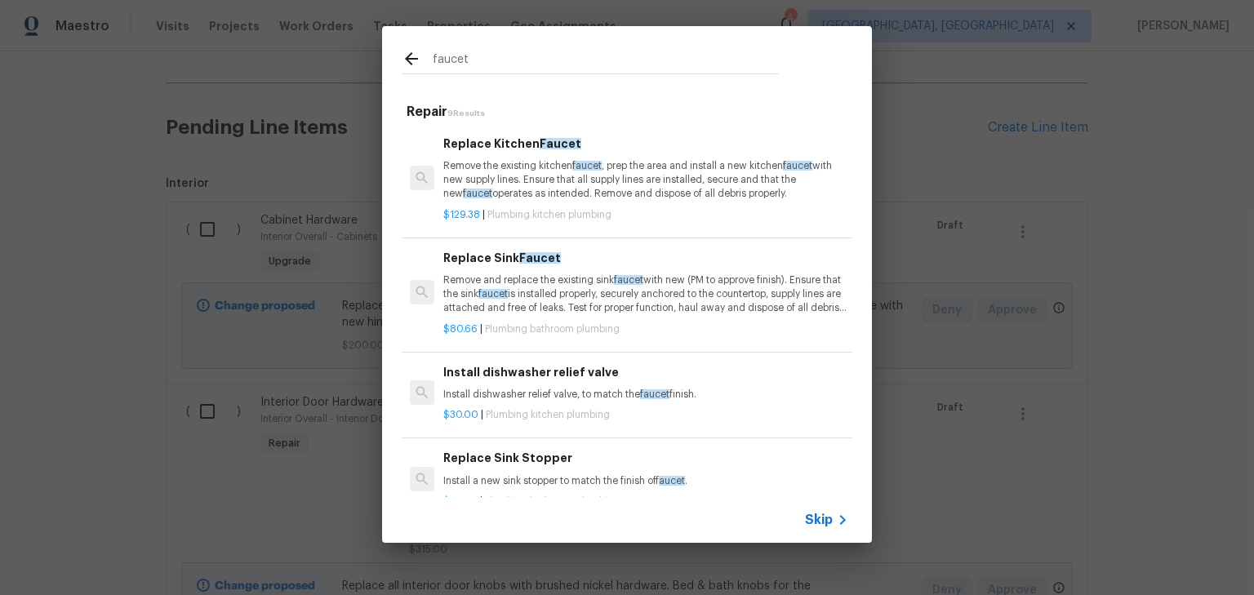
type input "faucet"
click at [619, 180] on p "Remove the existing kitchen faucet , prep the area and install a new kitchen fa…" at bounding box center [645, 180] width 405 height 42
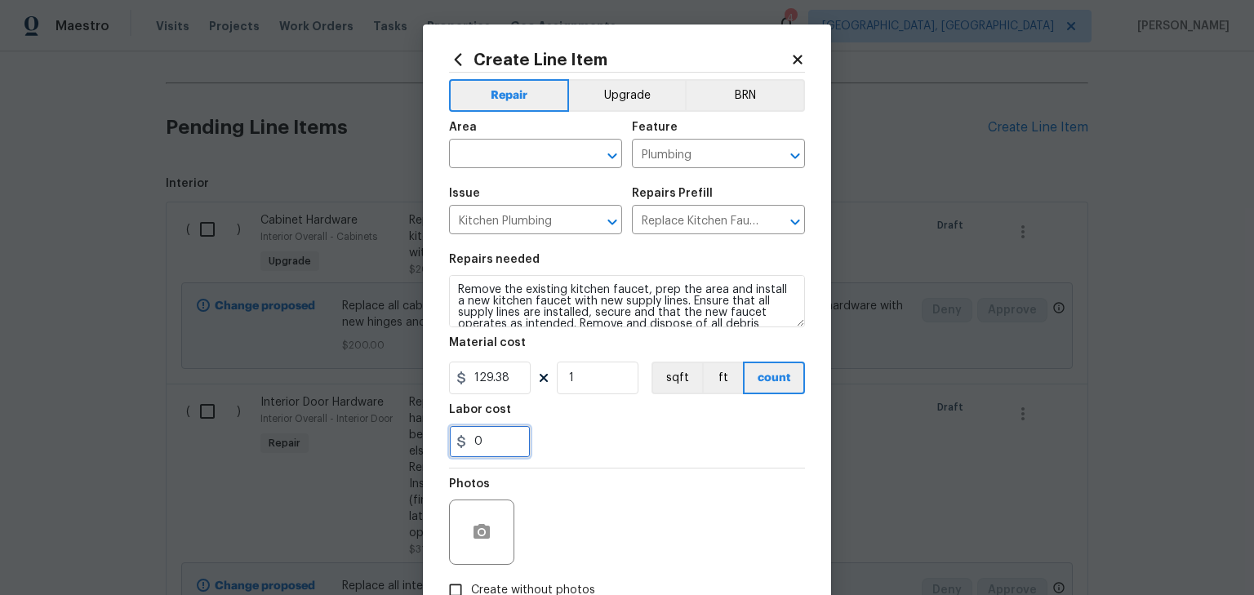
click at [501, 445] on input "0" at bounding box center [490, 441] width 82 height 33
drag, startPoint x: 493, startPoint y: 446, endPoint x: 429, endPoint y: 442, distance: 63.7
click at [429, 442] on div "Create Line Item Repair Upgrade BRN Area ​ Feature Plumbing ​ Issue Kitchen Plu…" at bounding box center [627, 351] width 408 height 654
type input "10.62"
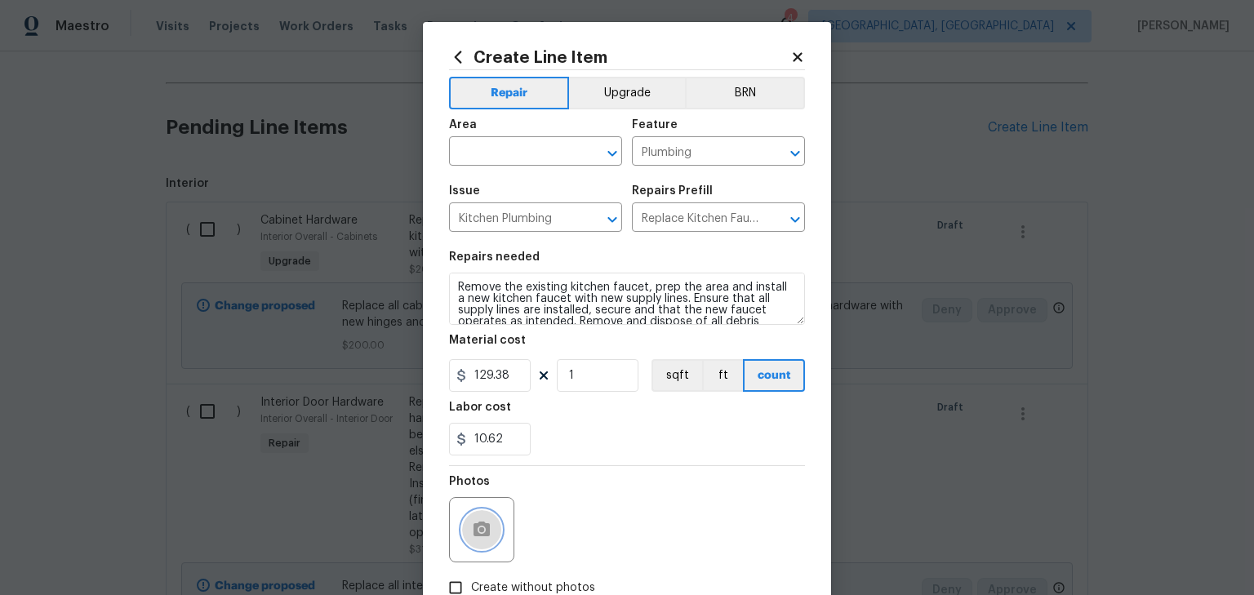
scroll to position [0, 0]
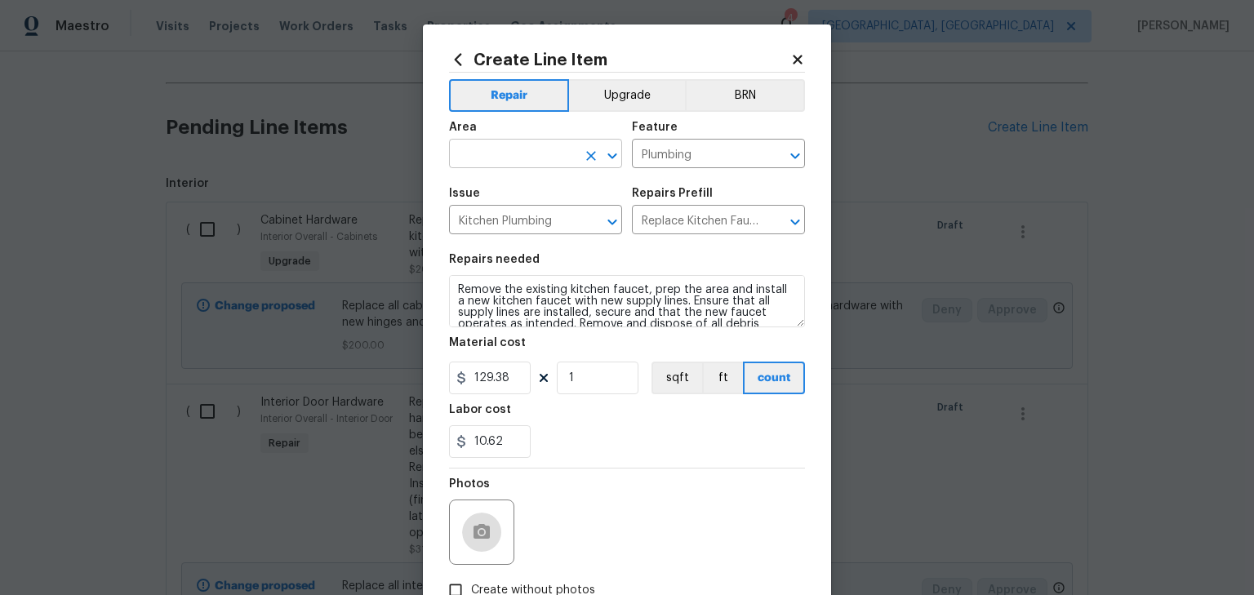
click at [511, 158] on input "text" at bounding box center [512, 155] width 127 height 25
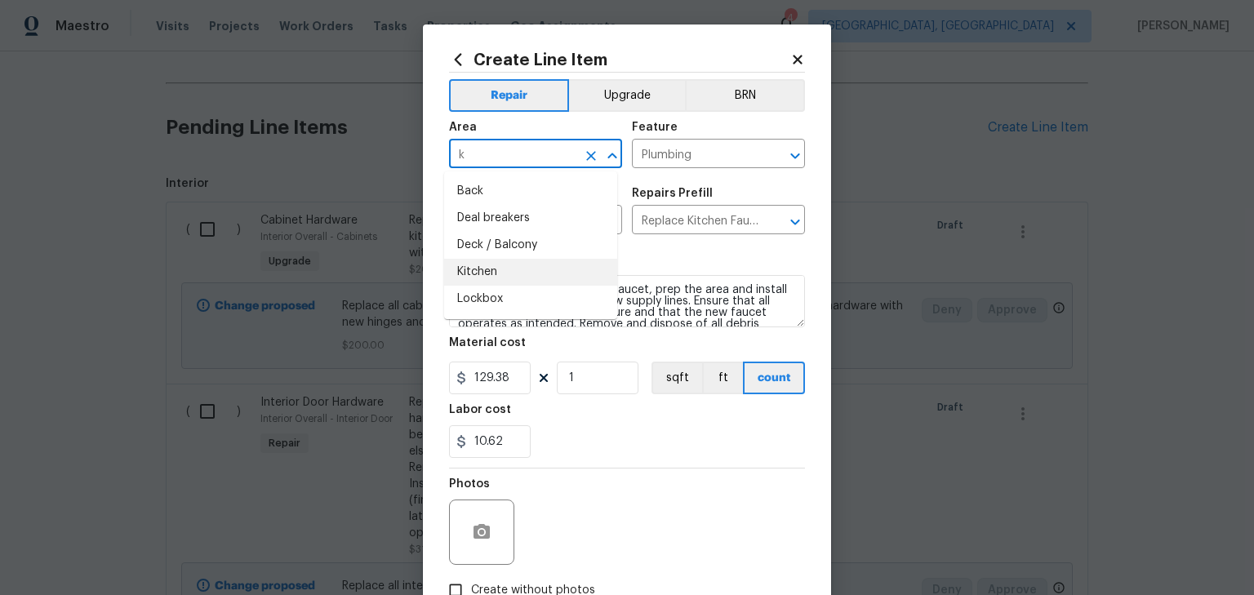
click at [502, 268] on li "Kitchen" at bounding box center [530, 272] width 173 height 27
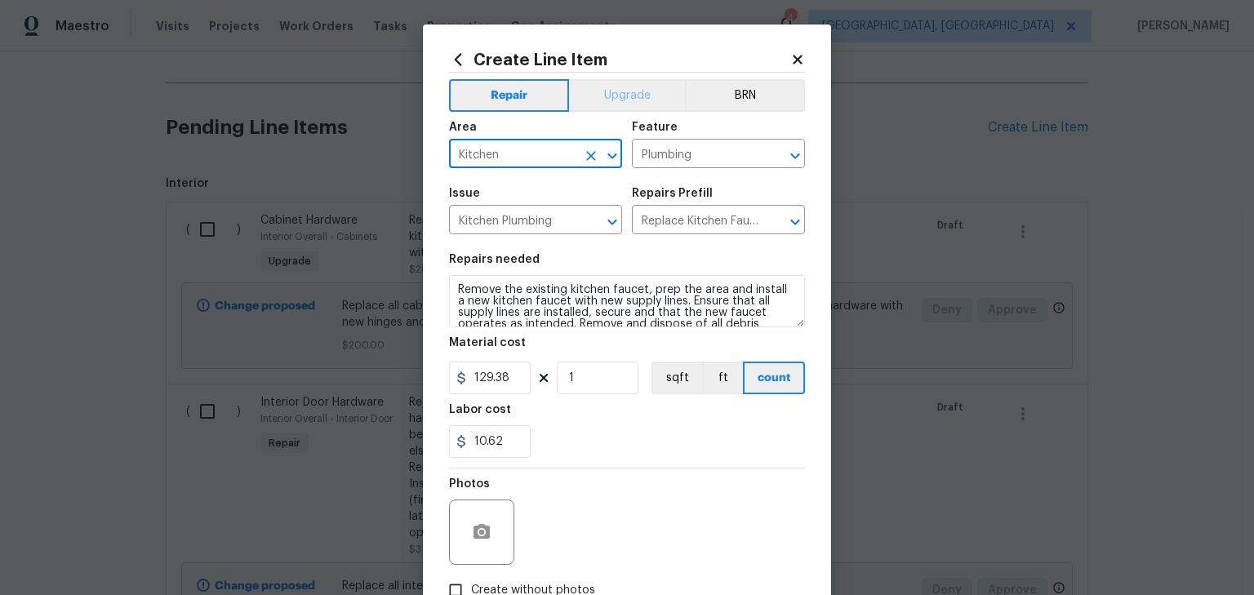
type input "Kitchen"
click at [607, 106] on button "Upgrade" at bounding box center [627, 95] width 117 height 33
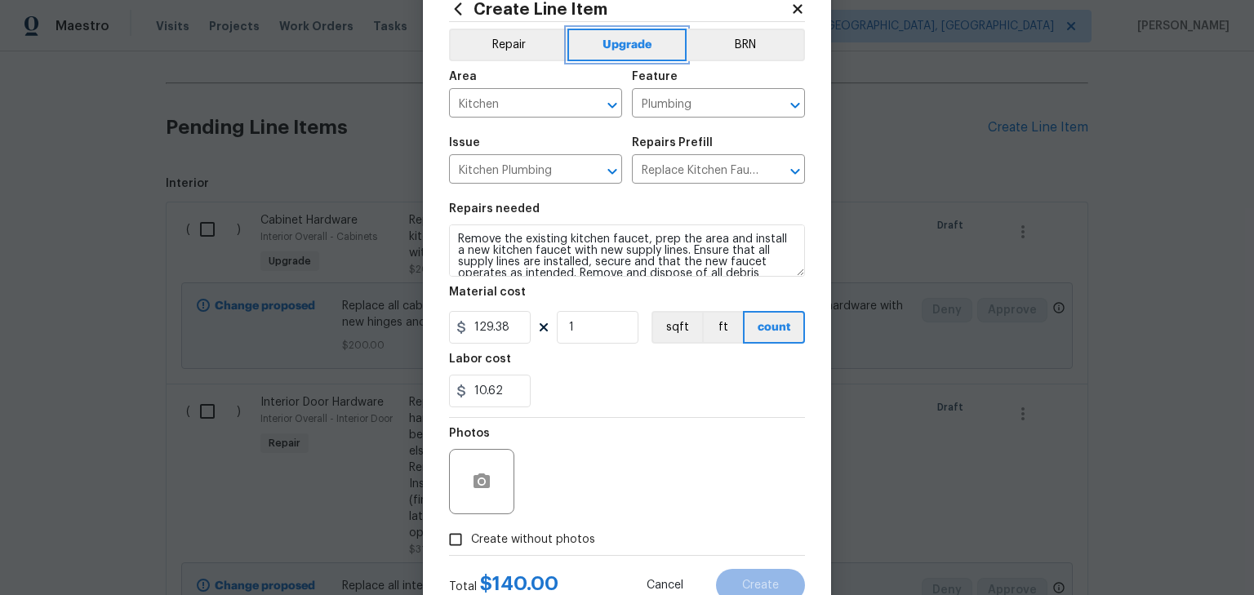
scroll to position [108, 0]
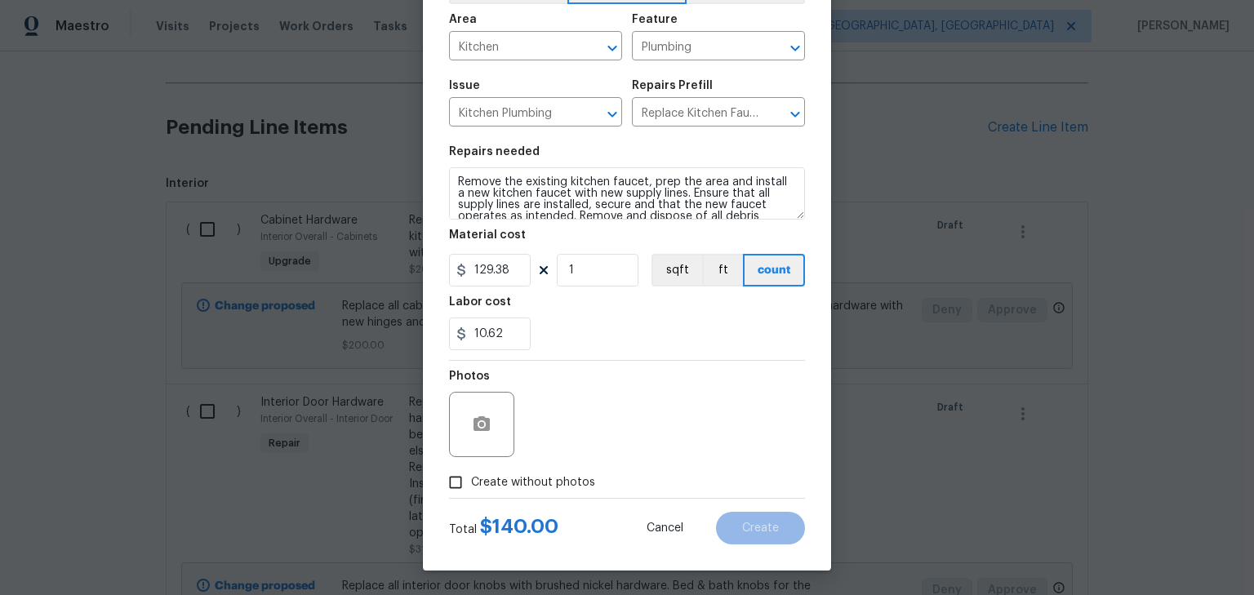
click at [535, 477] on span "Create without photos" at bounding box center [533, 482] width 124 height 17
click at [471, 477] on input "Create without photos" at bounding box center [455, 482] width 31 height 31
checkbox input "true"
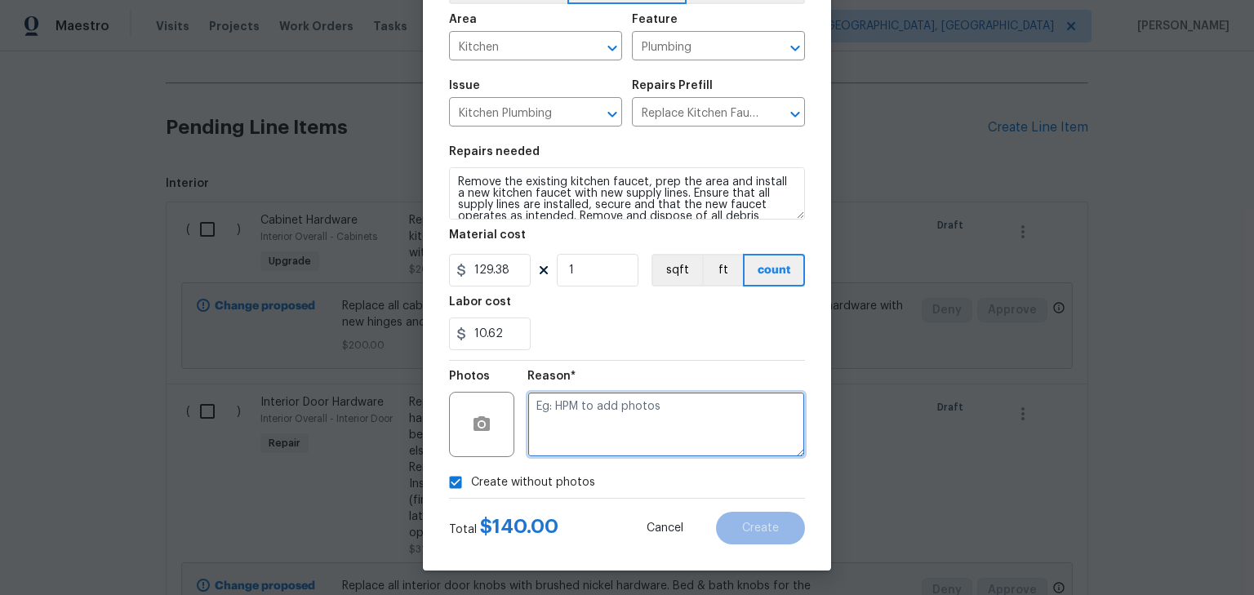
click at [666, 428] on textarea at bounding box center [665, 424] width 277 height 65
type textarea "h"
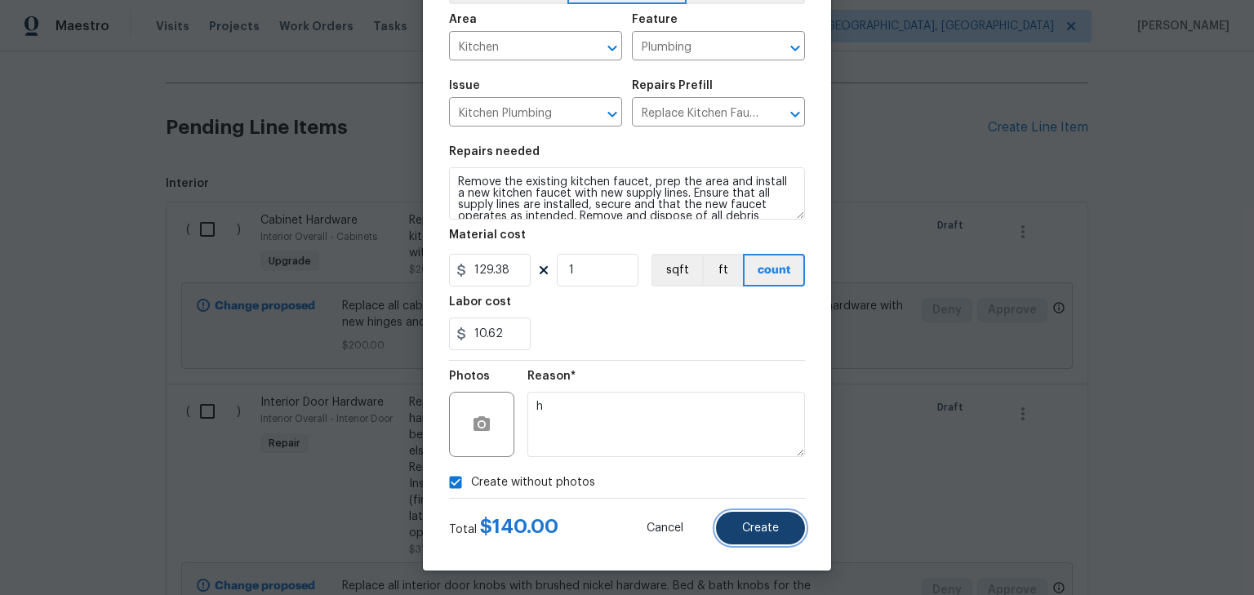
click at [762, 529] on span "Create" at bounding box center [760, 528] width 37 height 12
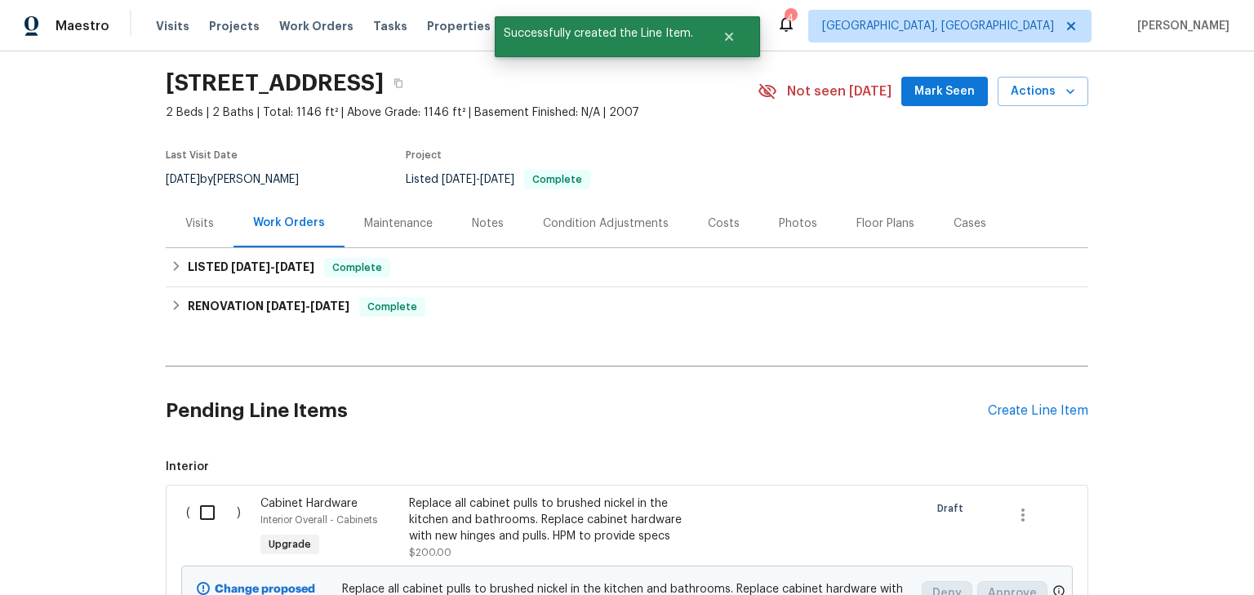
scroll to position [331, 0]
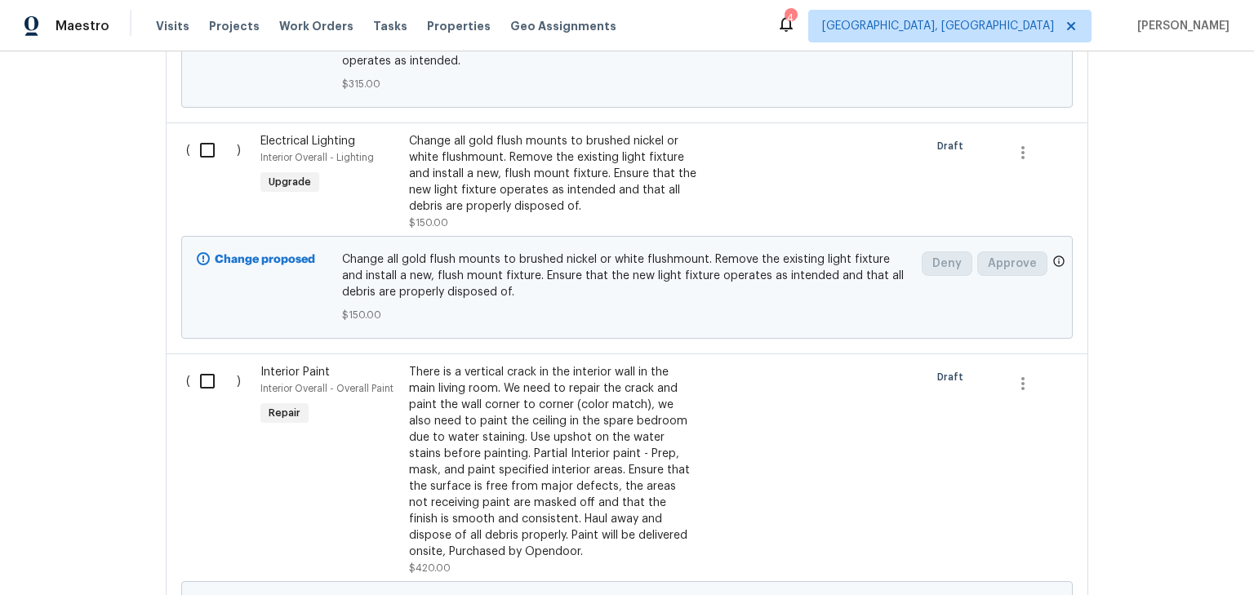
click at [504, 154] on div "Change all gold flush mounts to brushed nickel or white flushmount. Remove the …" at bounding box center [552, 174] width 287 height 82
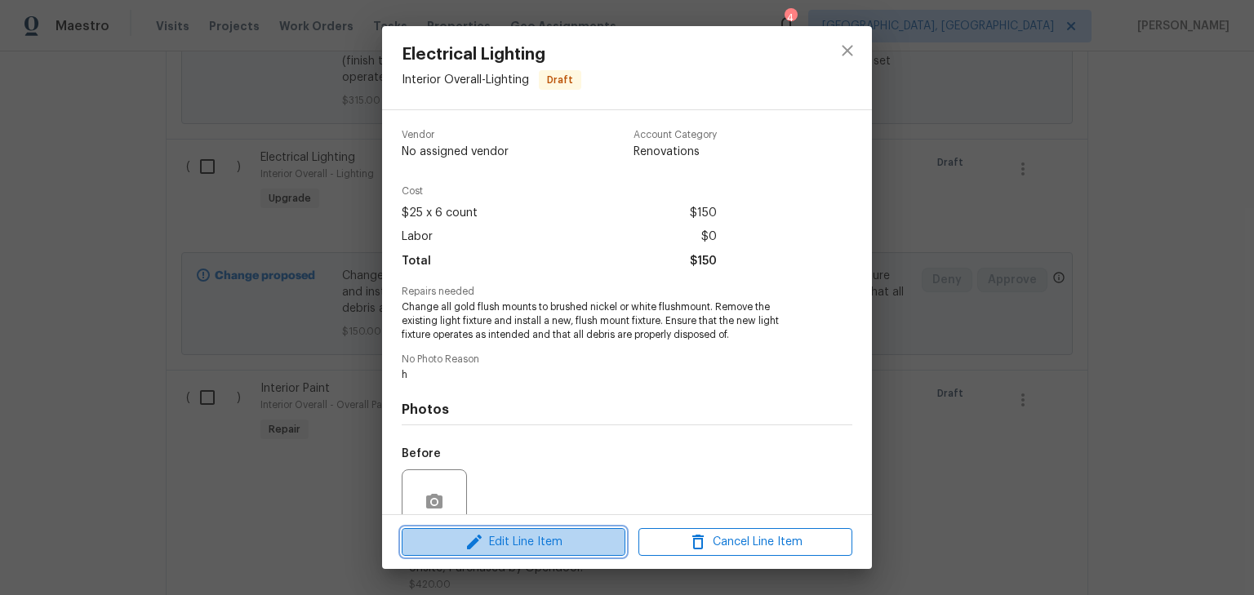
click at [539, 545] on span "Edit Line Item" at bounding box center [513, 542] width 214 height 20
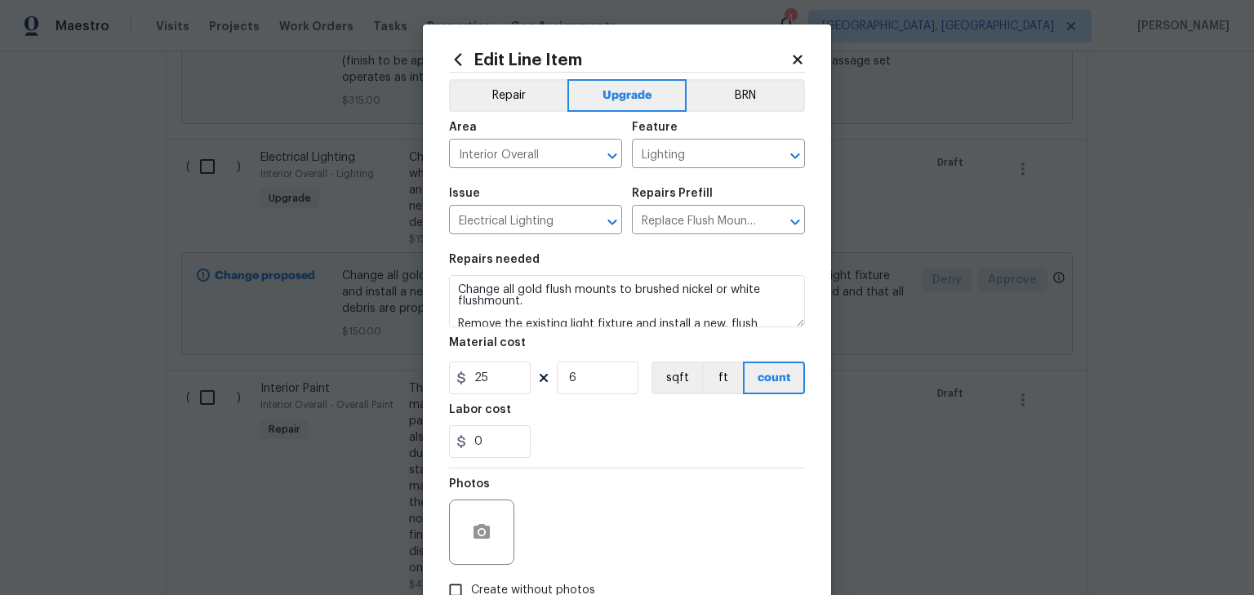
click at [790, 59] on icon at bounding box center [797, 59] width 15 height 15
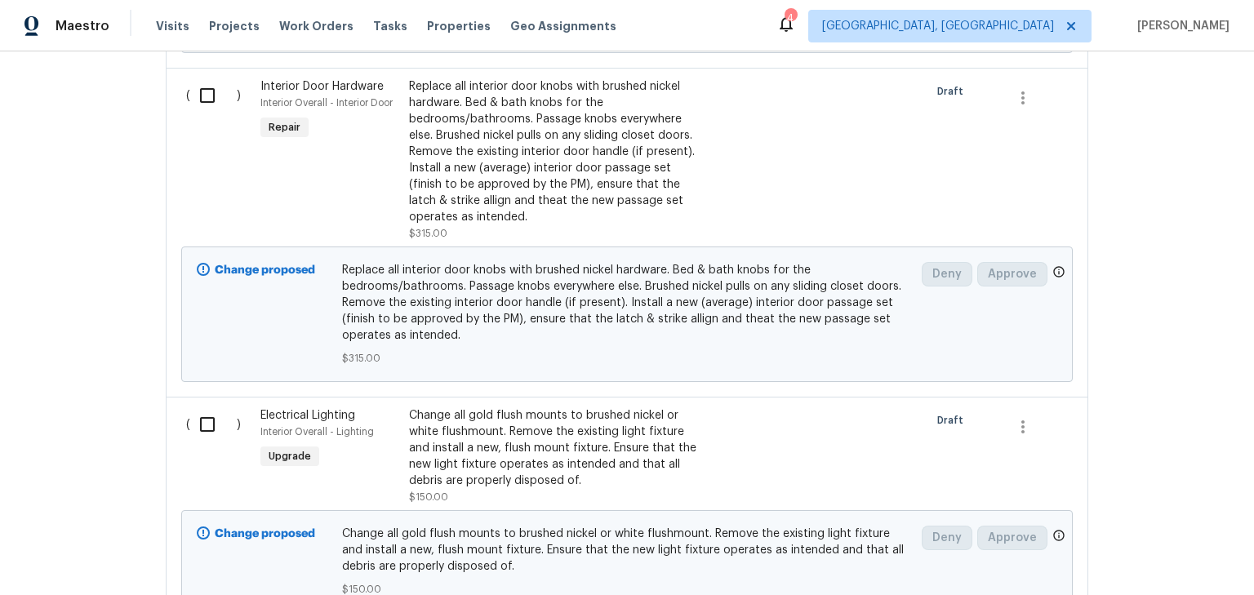
click at [654, 194] on div "Replace all interior door knobs with brushed nickel hardware. Bed & bath knobs …" at bounding box center [552, 151] width 287 height 147
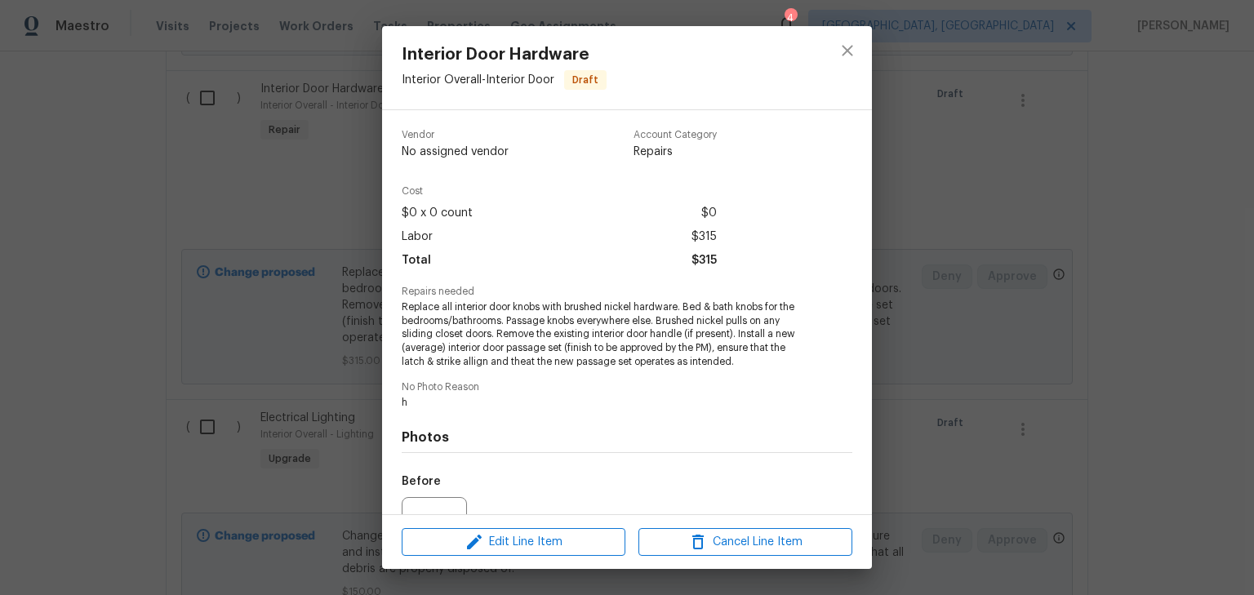
scroll to position [644, 0]
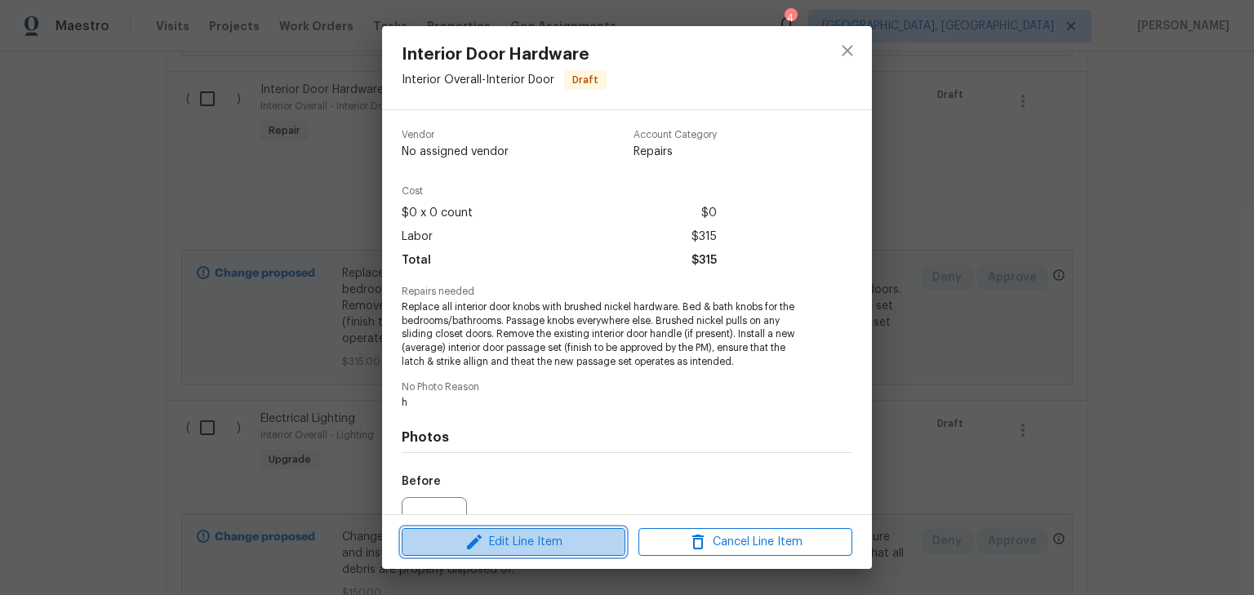
click at [573, 535] on span "Edit Line Item" at bounding box center [513, 542] width 214 height 20
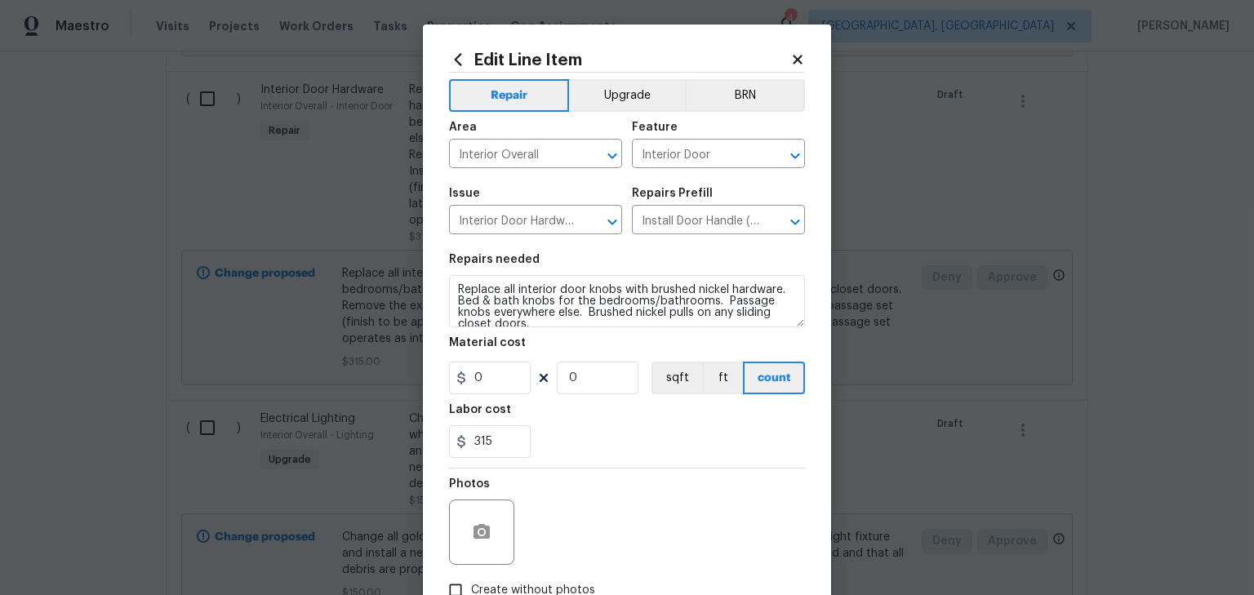
click at [635, 112] on div "Area Interior Overall ​ Feature Interior Door ​" at bounding box center [627, 145] width 356 height 66
click at [633, 98] on button "Upgrade" at bounding box center [627, 95] width 117 height 33
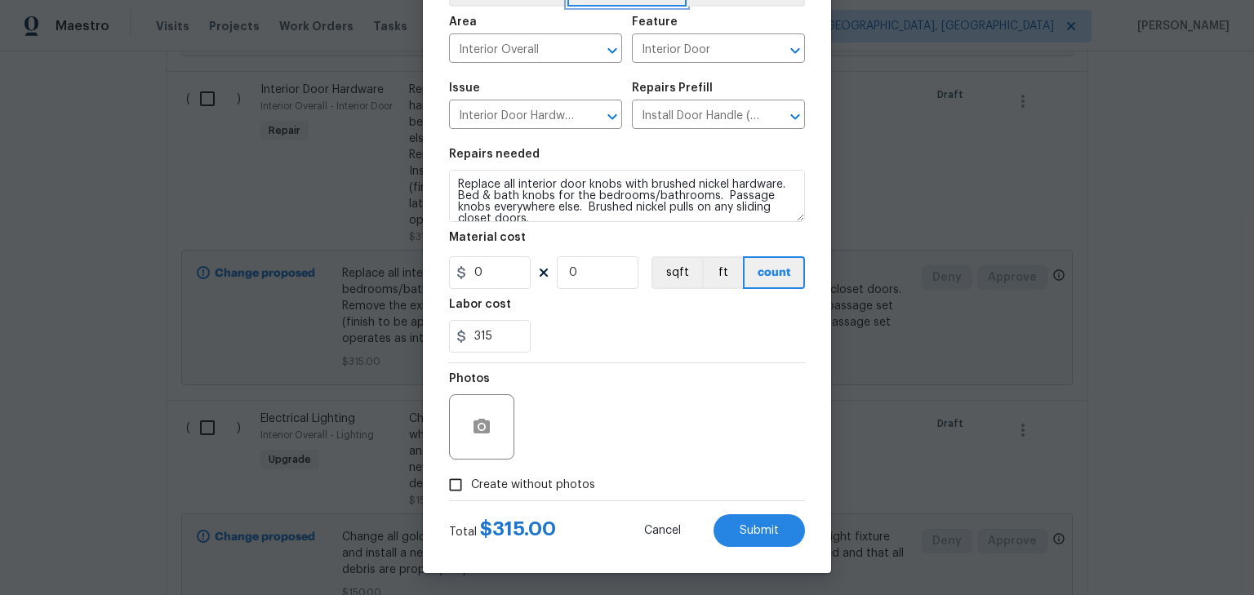
scroll to position [108, 0]
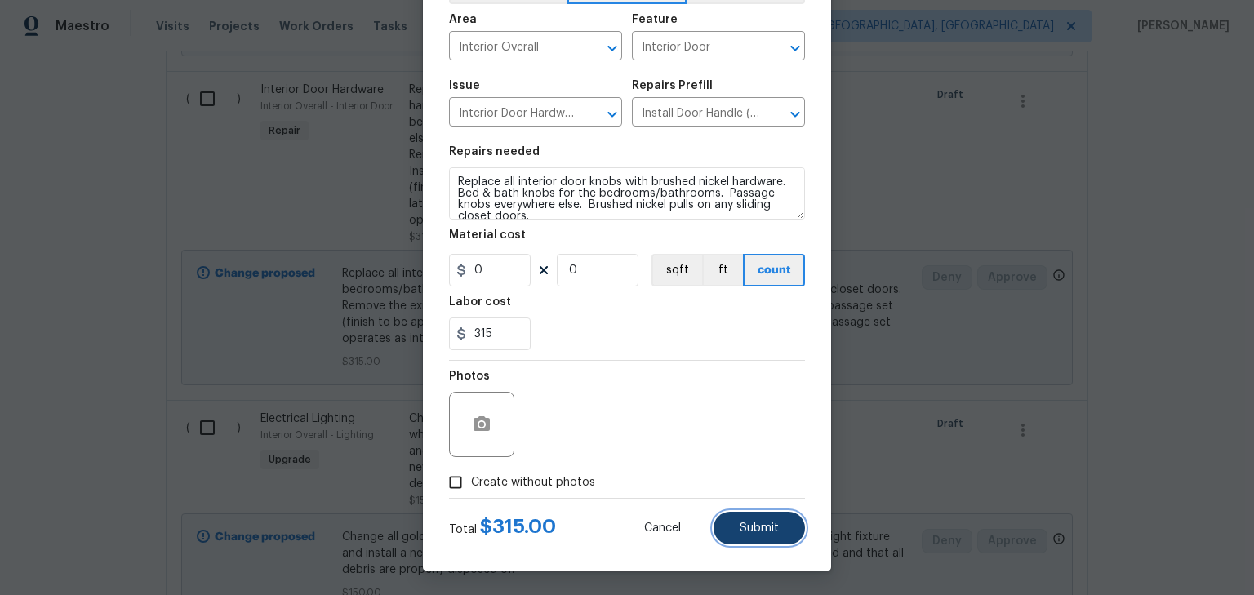
click at [779, 515] on button "Submit" at bounding box center [758, 528] width 91 height 33
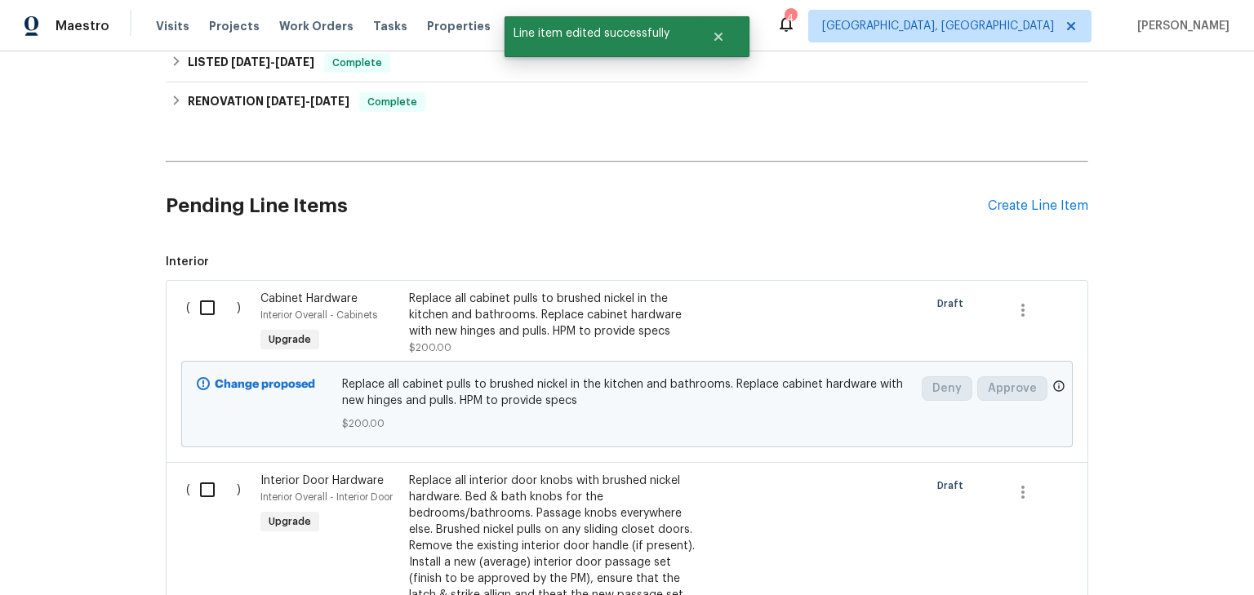
scroll to position [253, 0]
click at [198, 308] on input "checkbox" at bounding box center [213, 308] width 47 height 34
checkbox input "true"
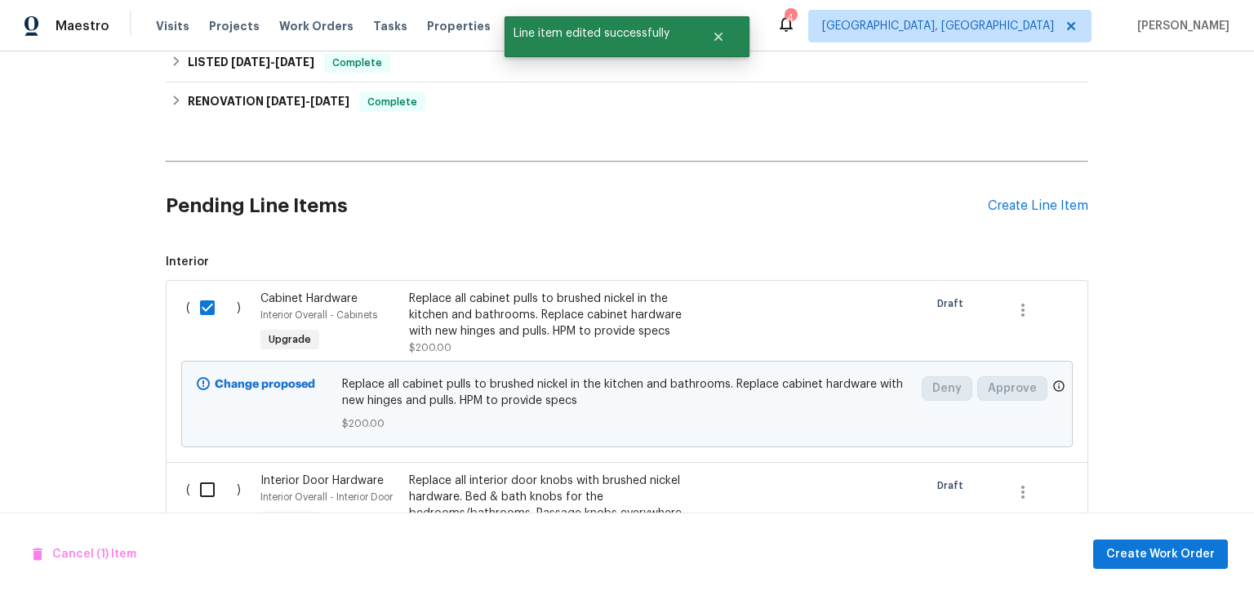
click at [198, 490] on input "checkbox" at bounding box center [213, 490] width 47 height 34
checkbox input "true"
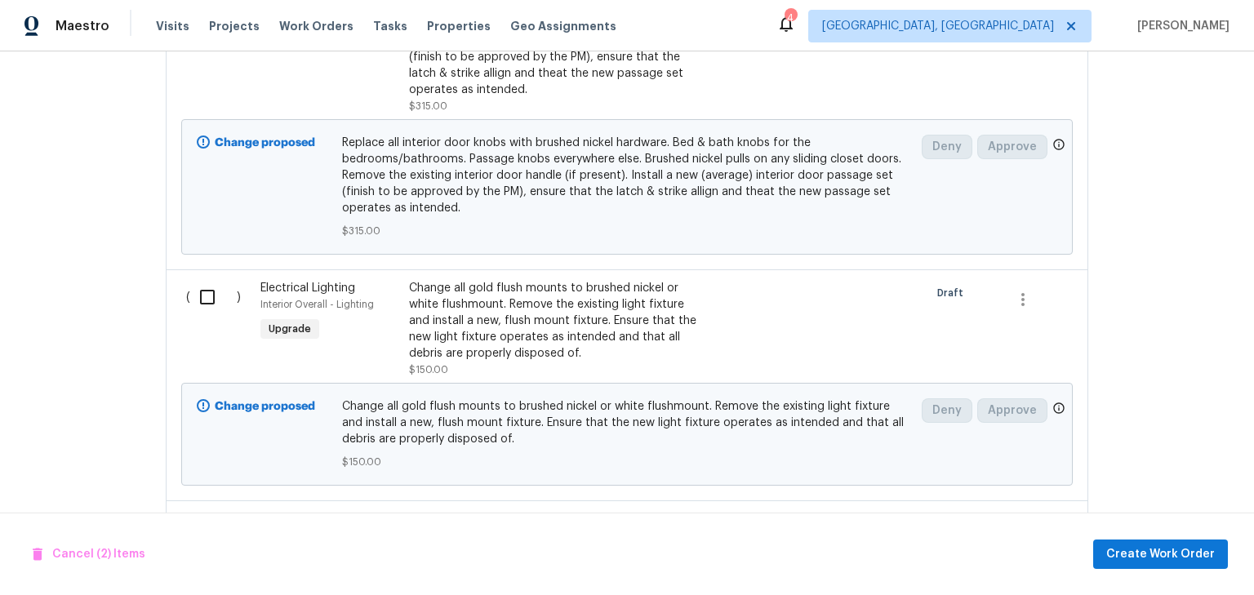
click at [200, 303] on input "checkbox" at bounding box center [213, 297] width 47 height 34
checkbox input "true"
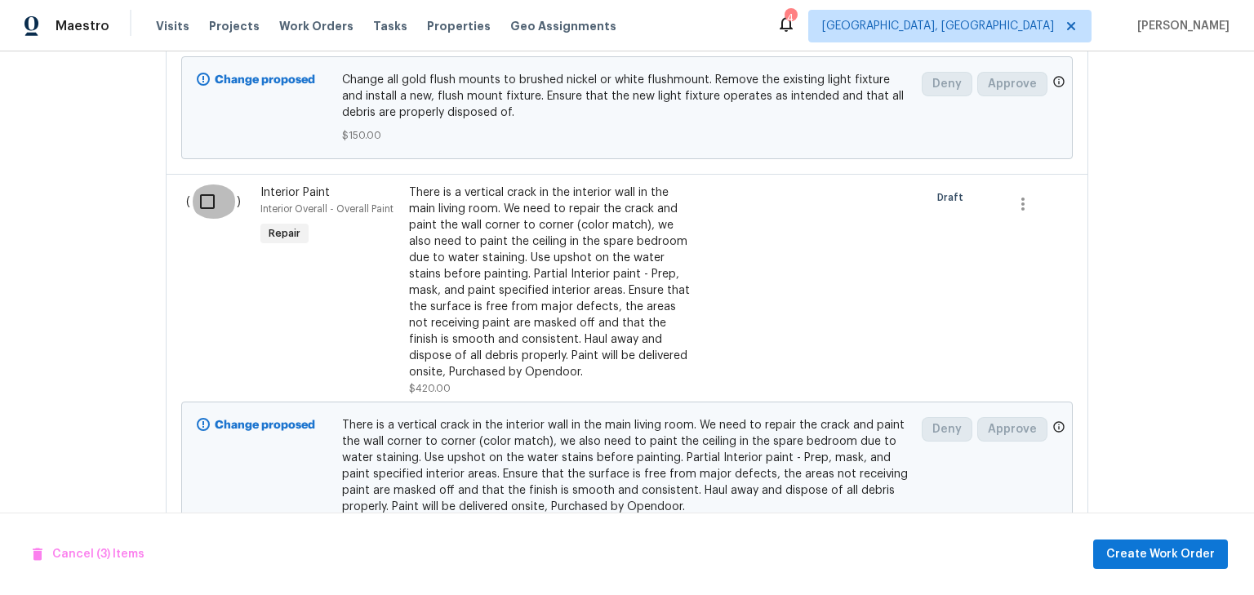
click at [202, 201] on input "checkbox" at bounding box center [213, 201] width 47 height 34
checkbox input "true"
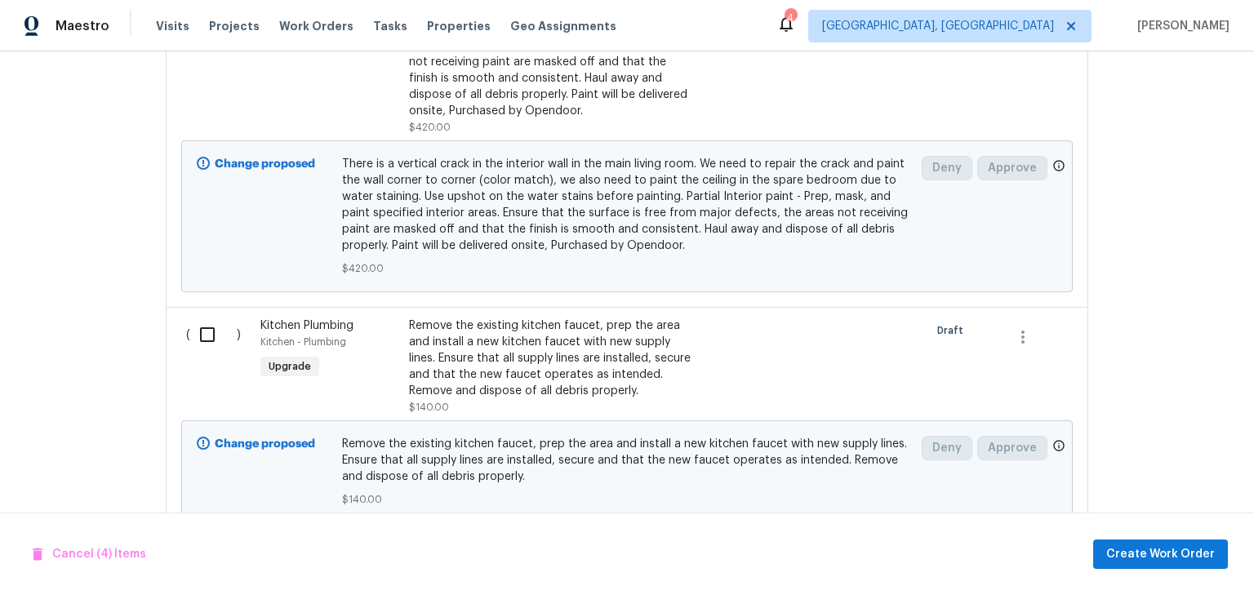
click at [198, 338] on input "checkbox" at bounding box center [213, 334] width 47 height 34
checkbox input "true"
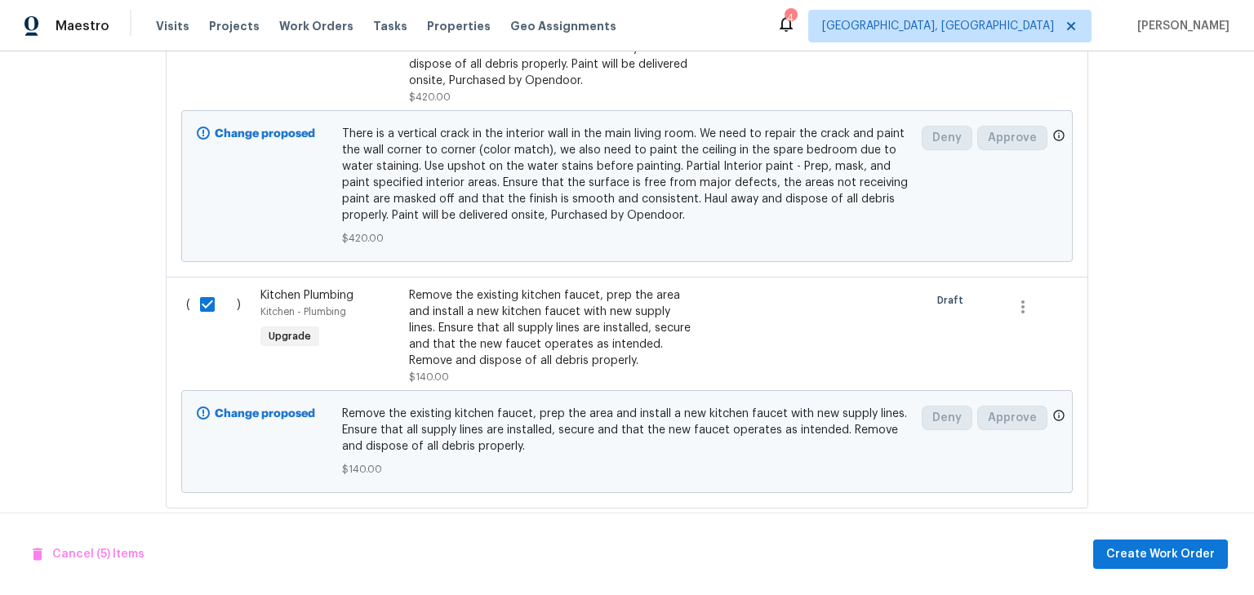
scroll to position [1425, 0]
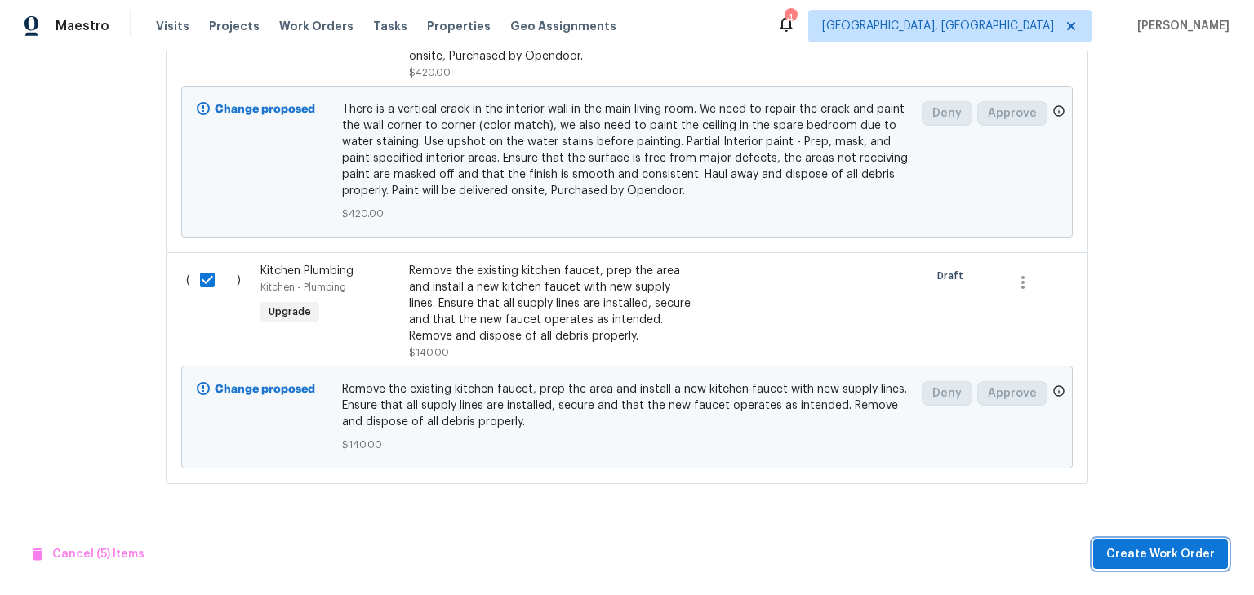
click at [1116, 547] on span "Create Work Order" at bounding box center [1160, 554] width 109 height 20
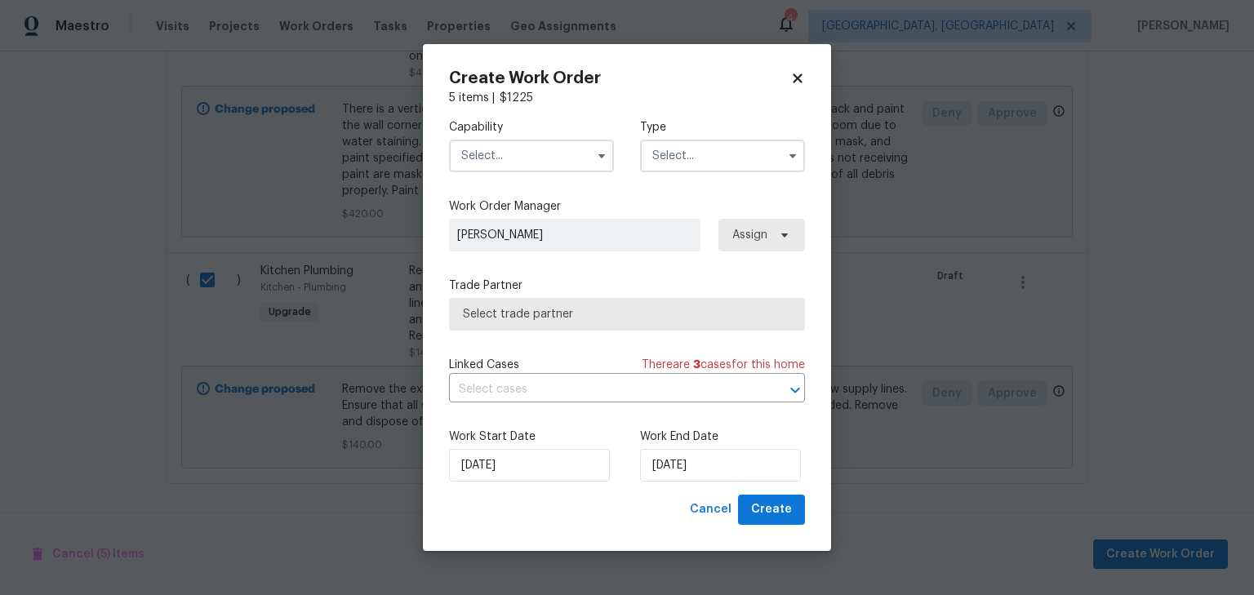
click at [540, 156] on input "text" at bounding box center [531, 156] width 165 height 33
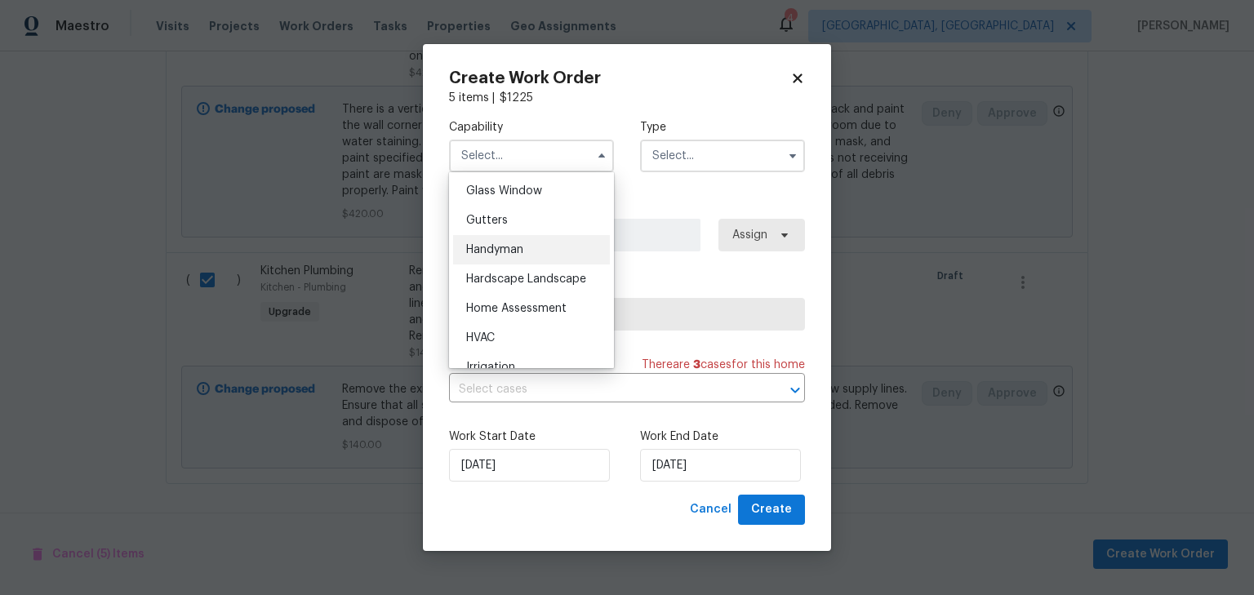
click at [512, 264] on div "Handyman" at bounding box center [531, 249] width 157 height 29
type input "Handyman"
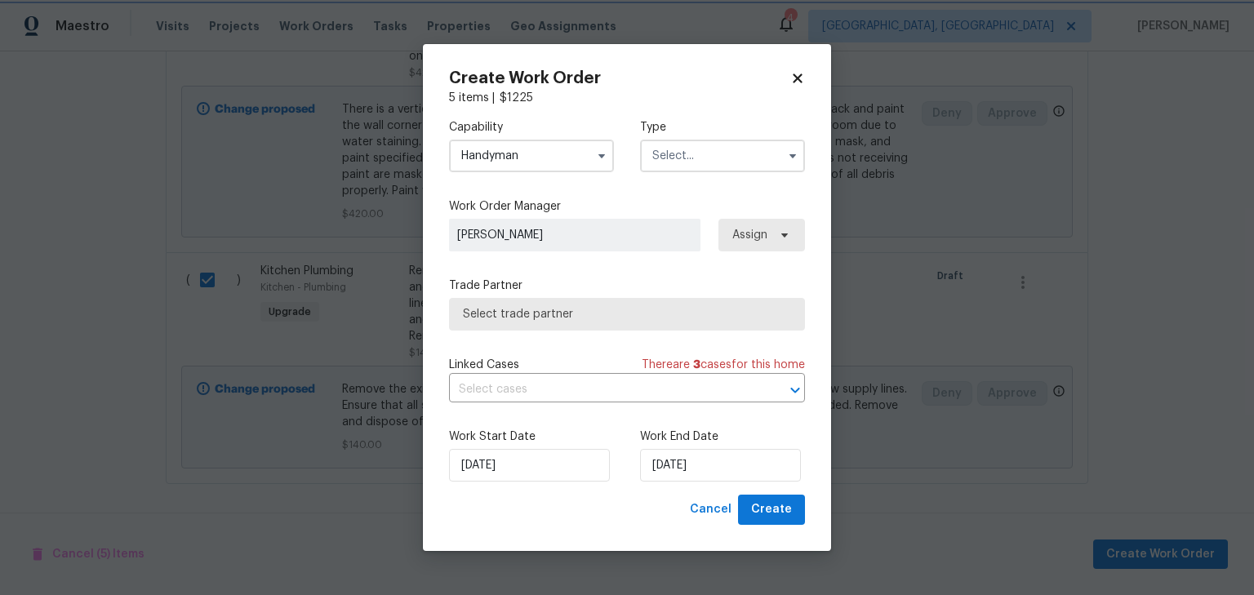
scroll to position [0, 0]
click at [735, 164] on input "text" at bounding box center [722, 156] width 165 height 33
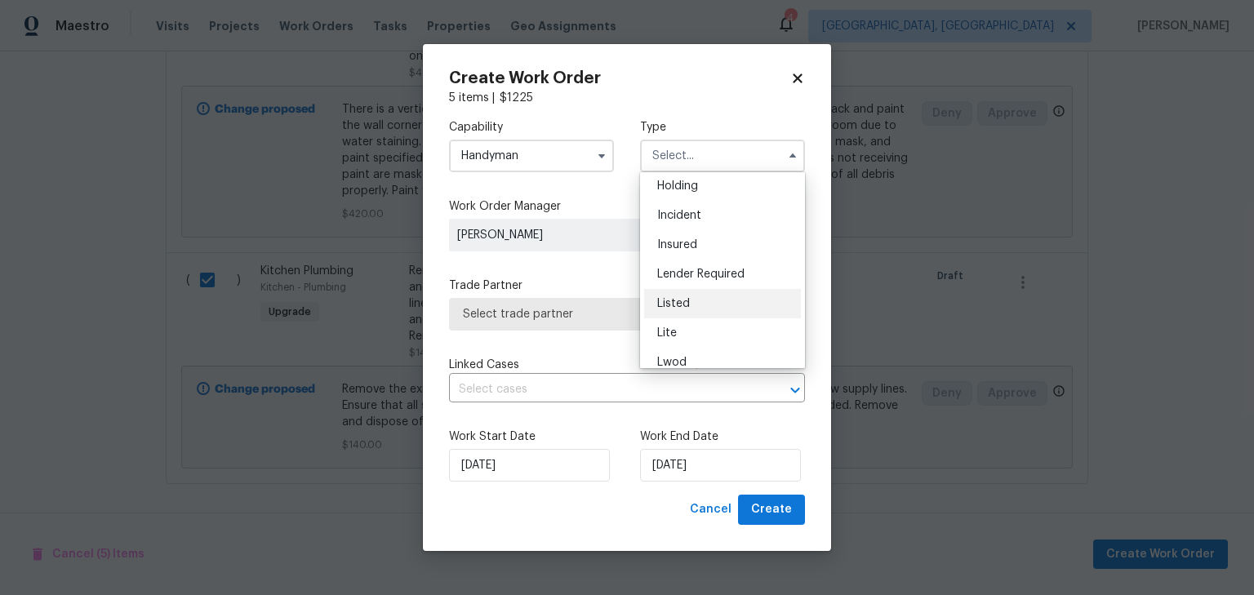
click at [697, 289] on div "Listed" at bounding box center [722, 303] width 157 height 29
type input "Listed"
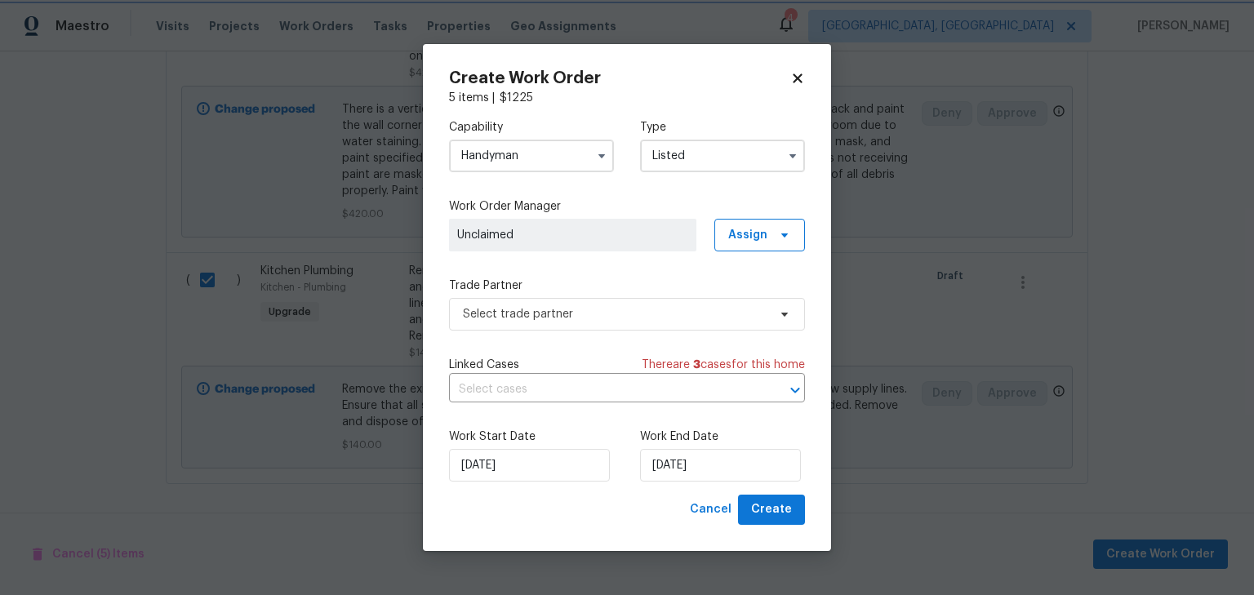
scroll to position [1, 0]
click at [788, 233] on icon at bounding box center [784, 235] width 13 height 13
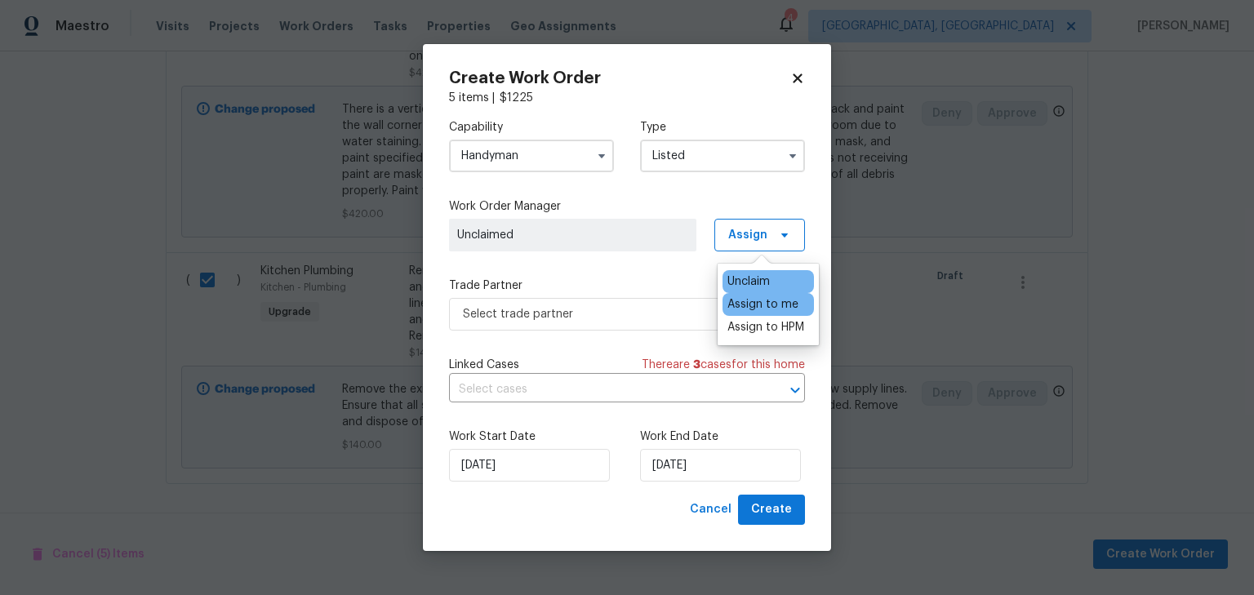
click at [767, 300] on div "Assign to me" at bounding box center [762, 304] width 71 height 16
click at [617, 327] on span "Select trade partner" at bounding box center [627, 314] width 356 height 33
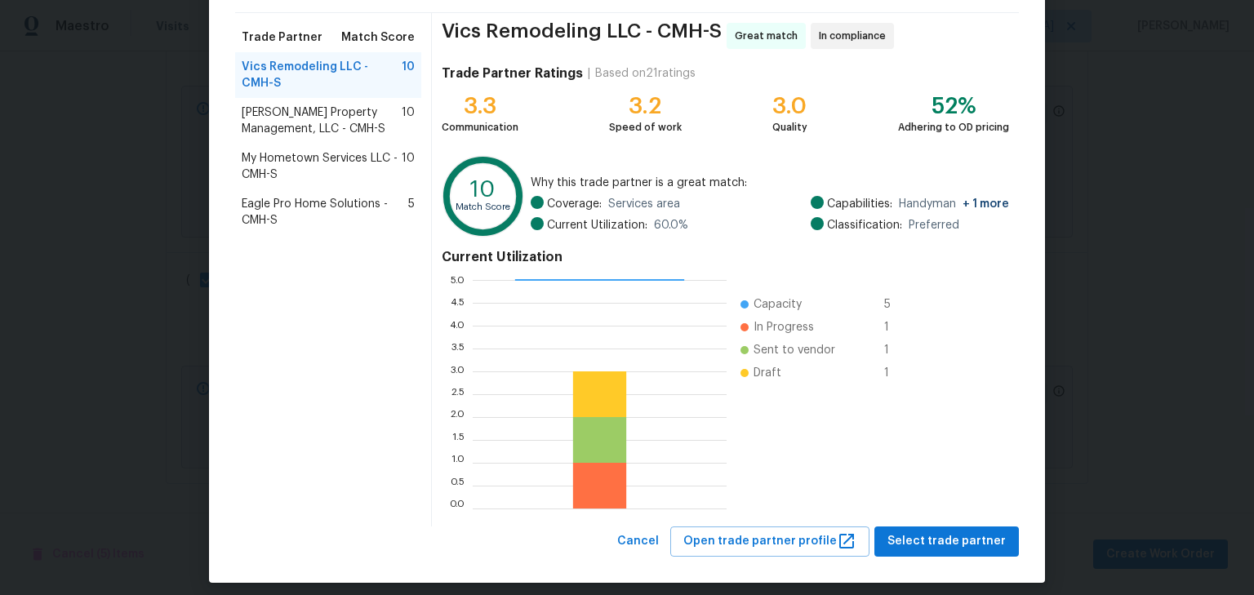
scroll to position [125, 0]
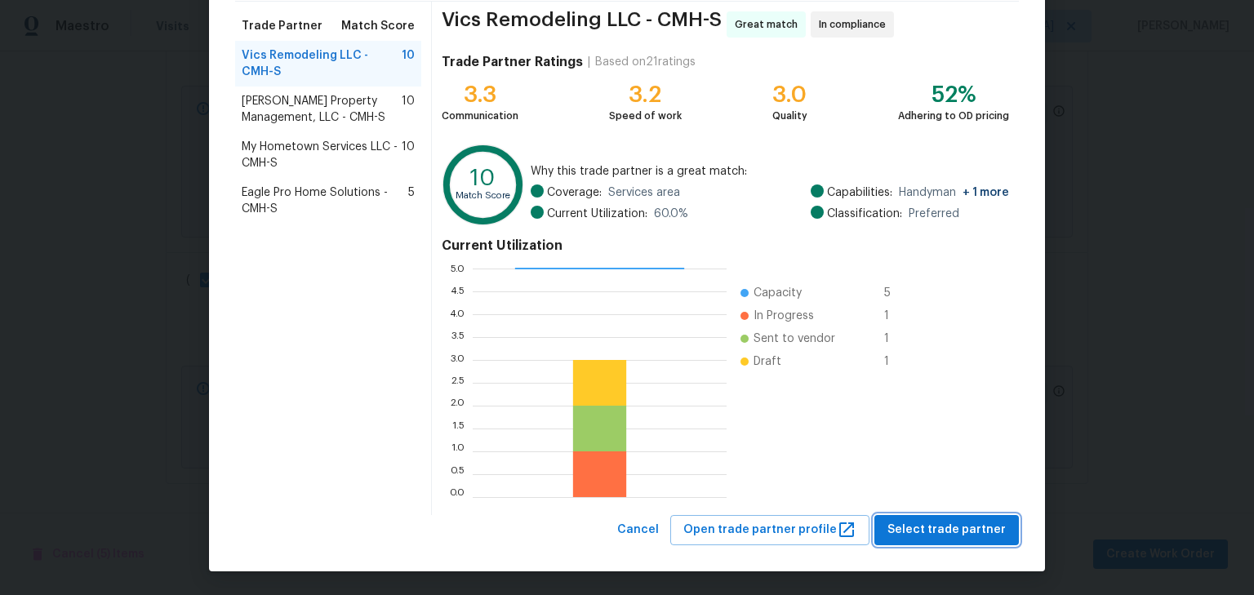
click at [952, 522] on span "Select trade partner" at bounding box center [946, 530] width 118 height 20
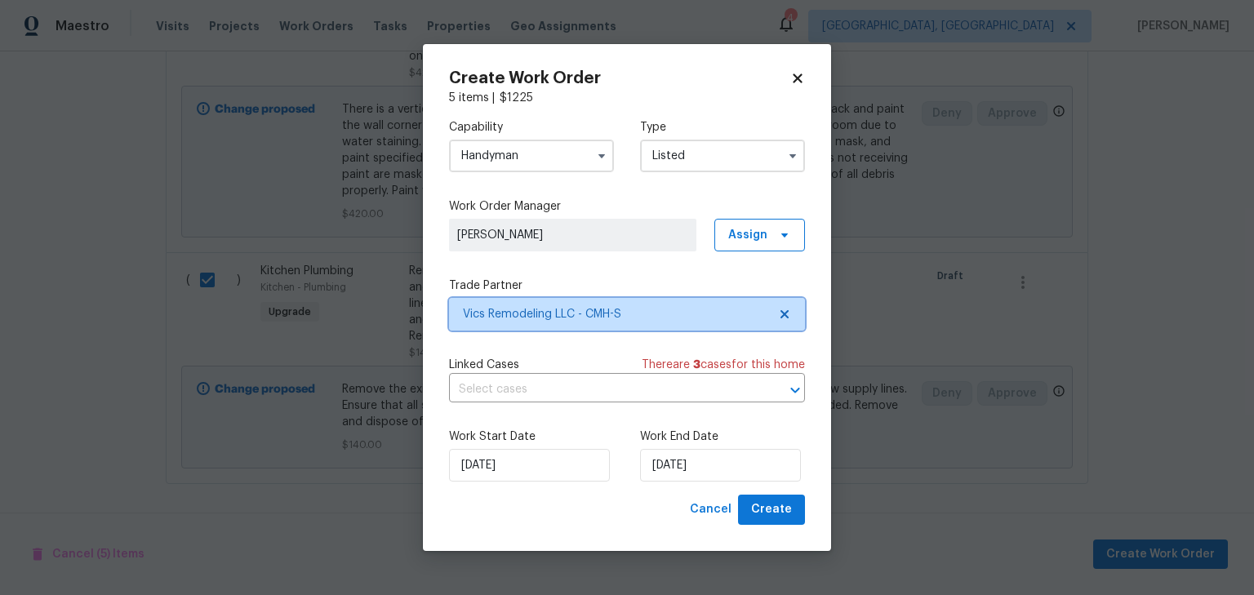
scroll to position [0, 0]
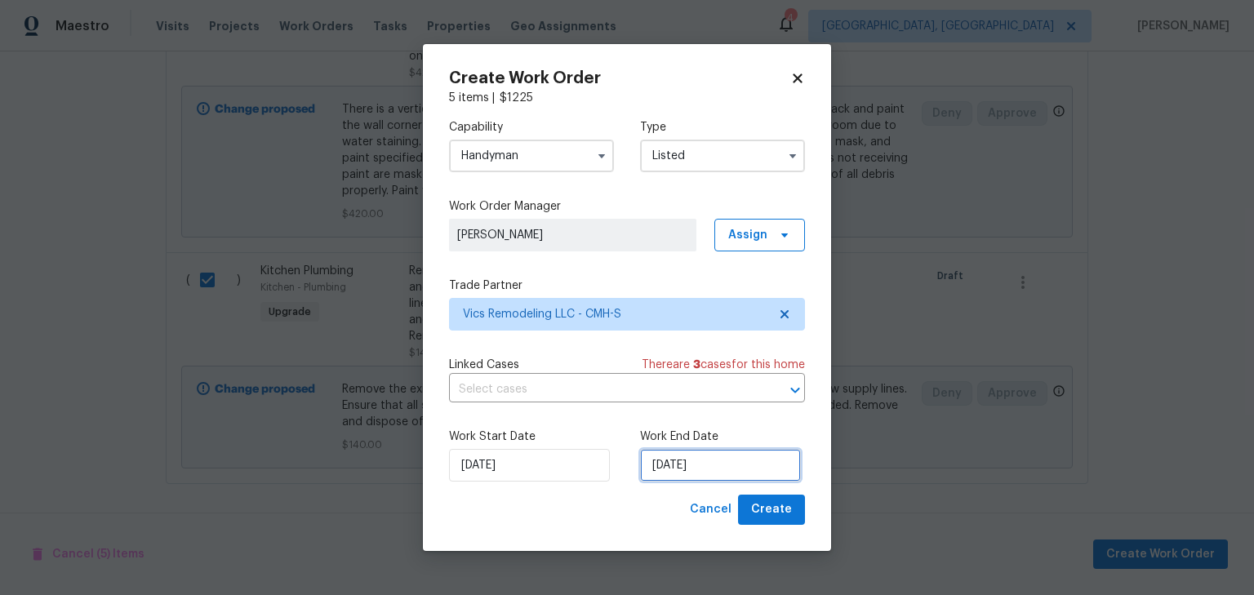
click at [705, 469] on input "[DATE]" at bounding box center [720, 465] width 161 height 33
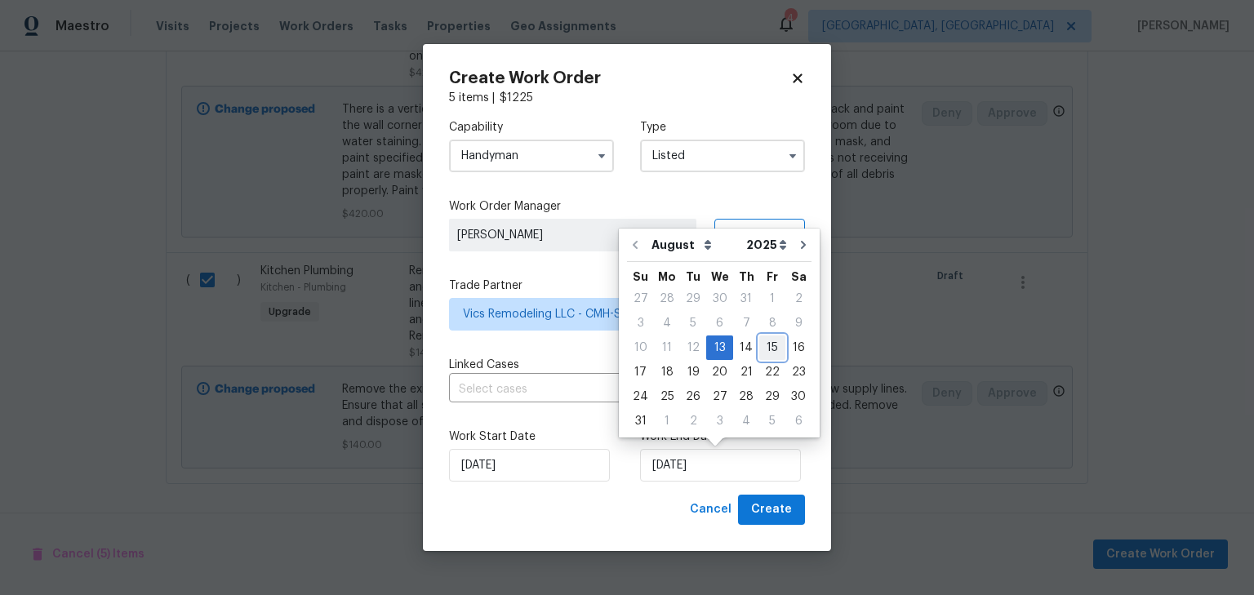
click at [767, 346] on div "15" at bounding box center [772, 347] width 26 height 23
type input "[DATE]"
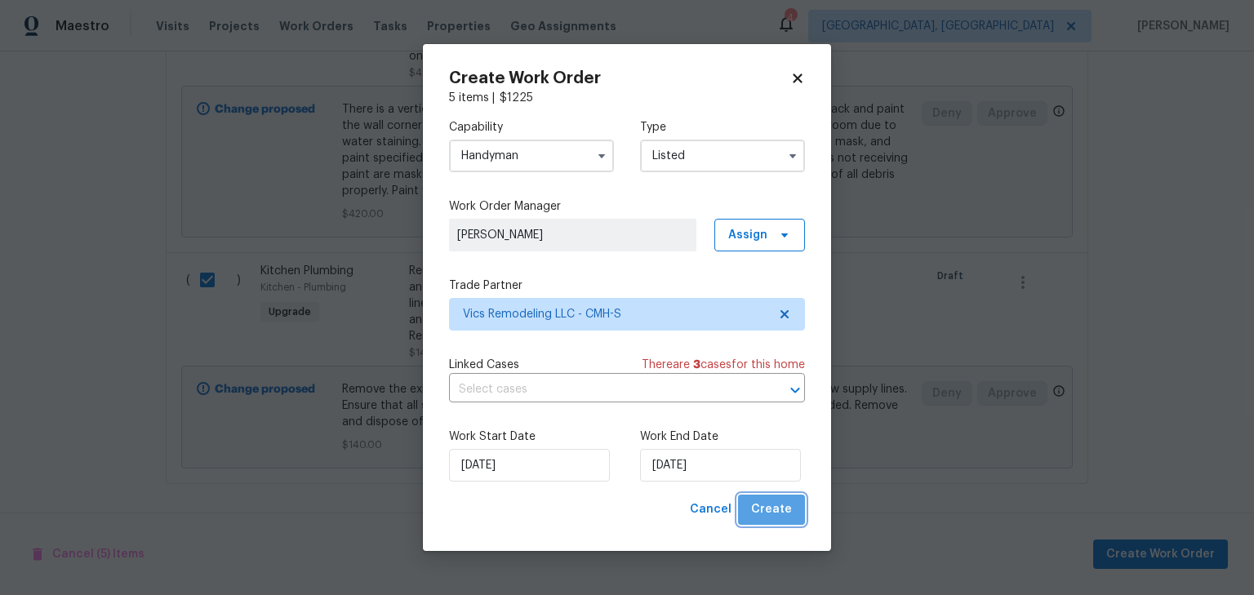
click at [782, 504] on span "Create" at bounding box center [771, 509] width 41 height 20
checkbox input "false"
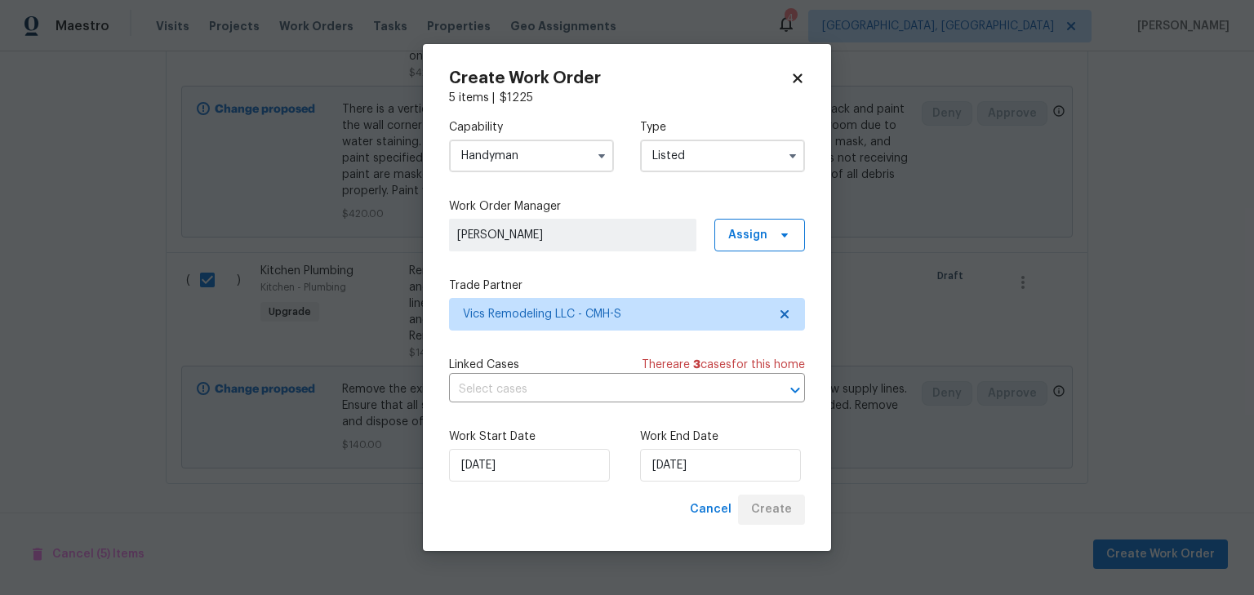
checkbox input "false"
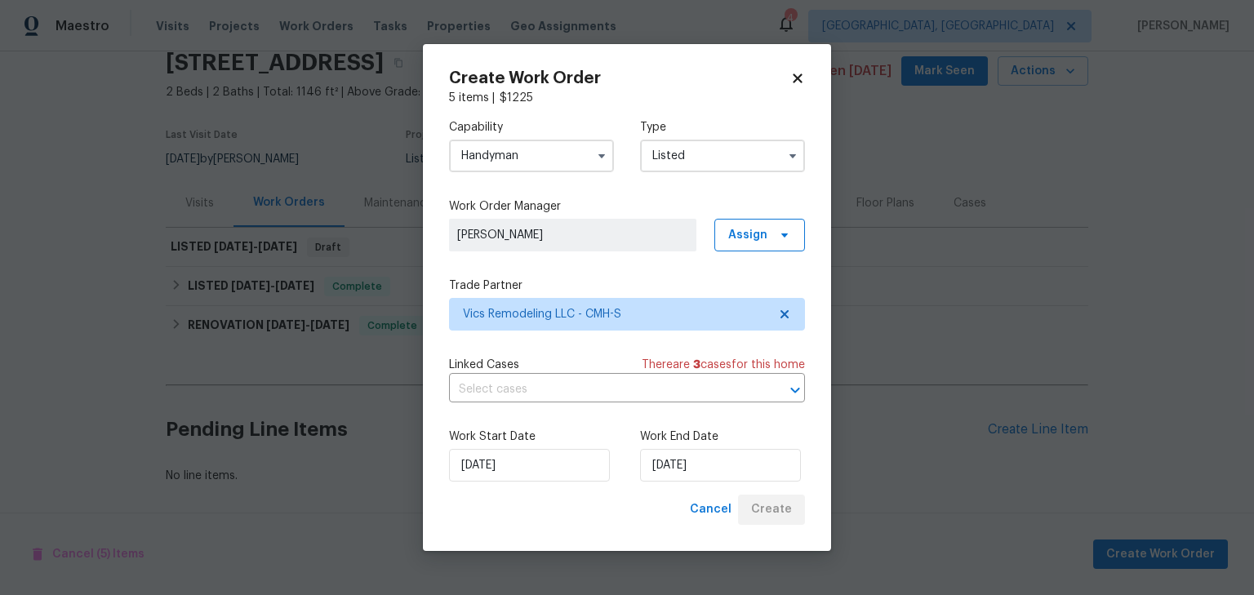
scroll to position [78, 0]
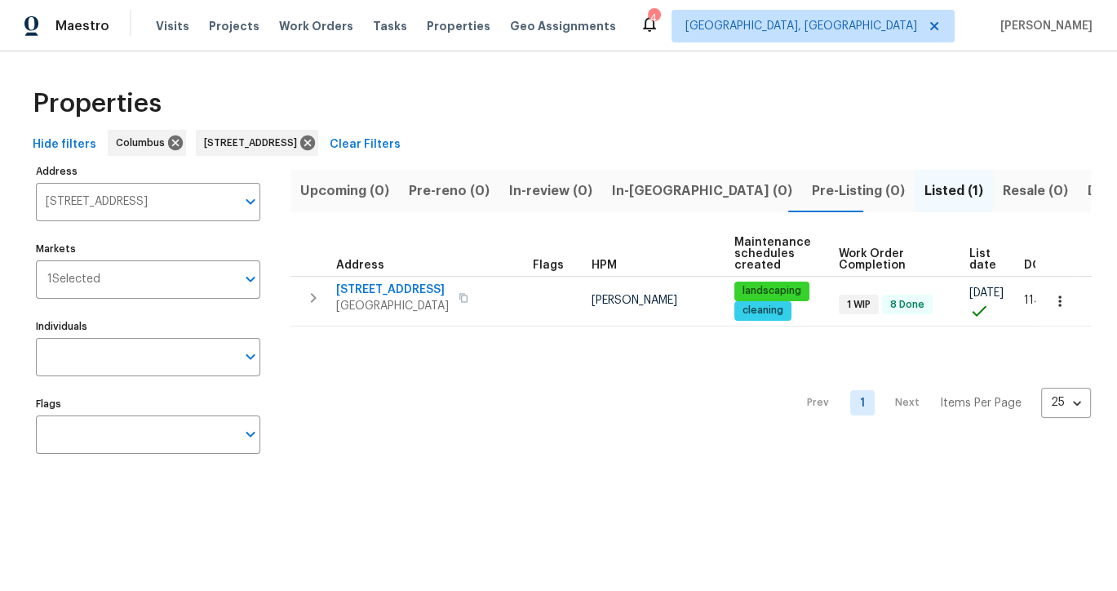
click at [849, 459] on nav "Prev 1 Next Items Per Page 25 25 ​" at bounding box center [942, 403] width 300 height 134
click at [849, 493] on div "Properties Hide filters [GEOGRAPHIC_DATA] [STREET_ADDRESS] Clear Filters Addres…" at bounding box center [558, 273] width 1117 height 445
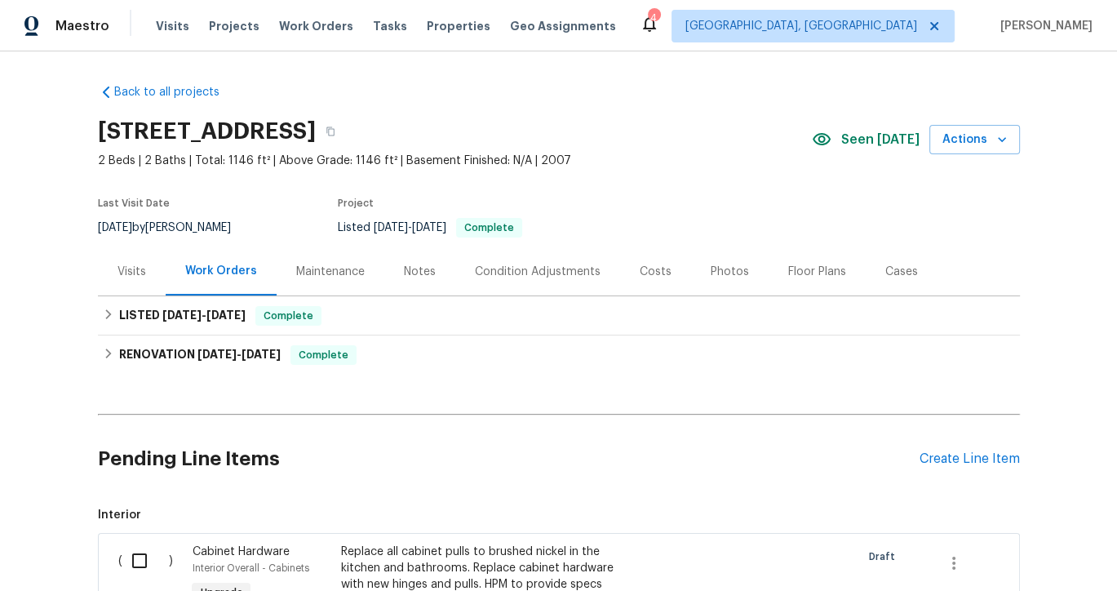
click at [795, 273] on div "Floor Plans" at bounding box center [817, 272] width 58 height 16
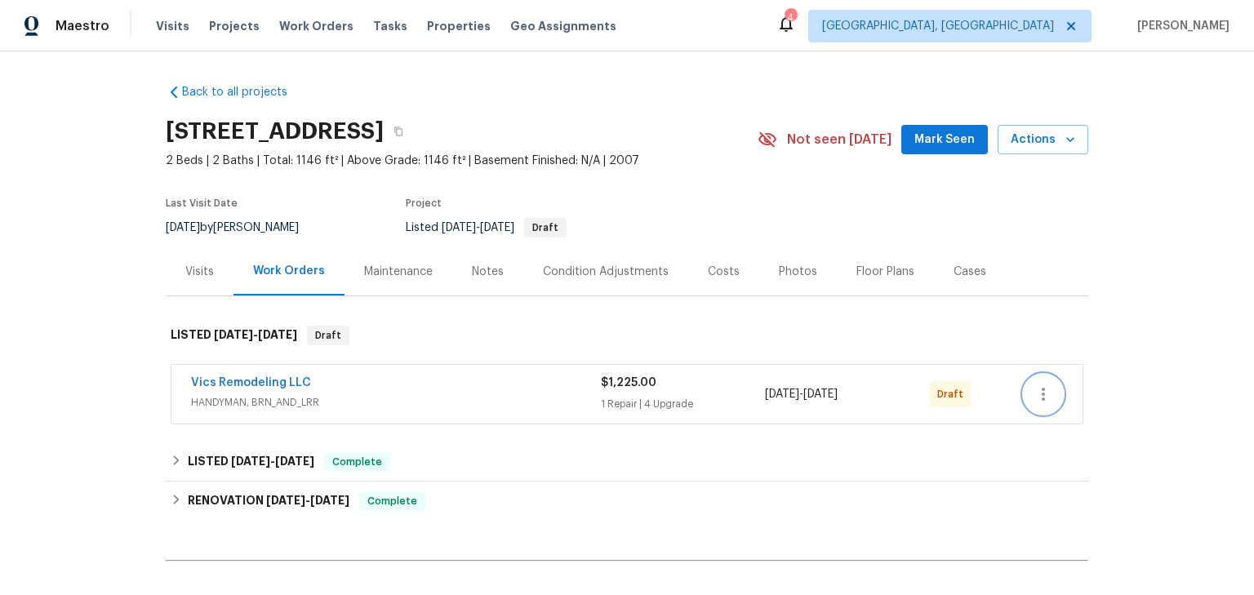
click at [1033, 396] on icon "button" at bounding box center [1043, 394] width 20 height 20
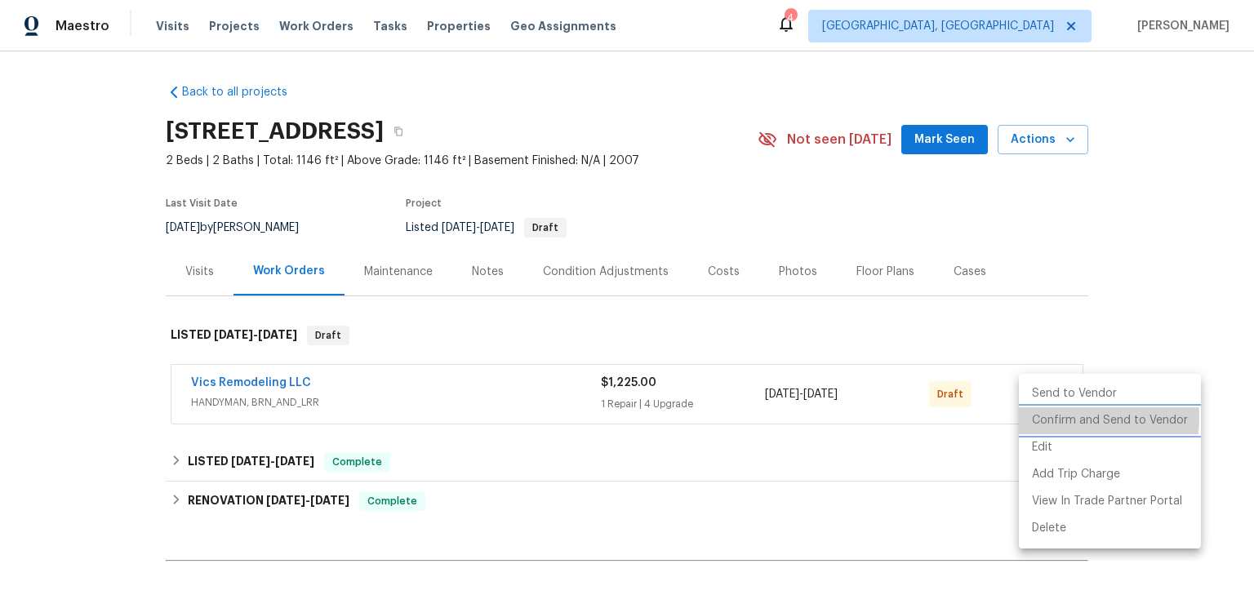
click at [1065, 418] on li "Confirm and Send to Vendor" at bounding box center [1110, 420] width 182 height 27
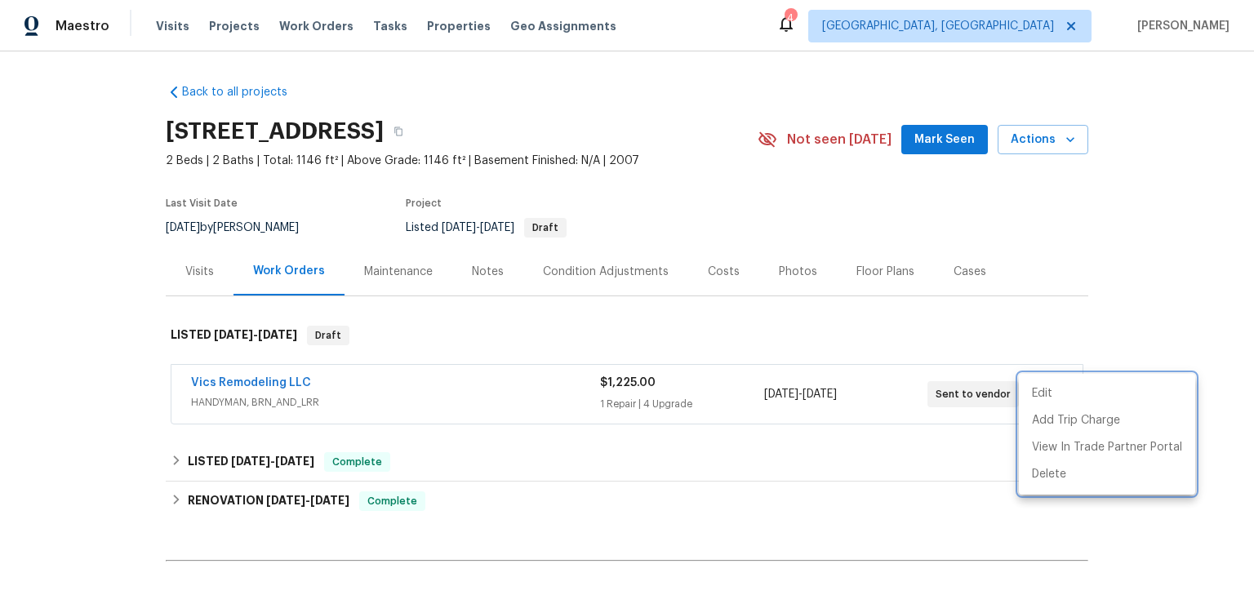
click at [1104, 544] on div at bounding box center [627, 297] width 1254 height 595
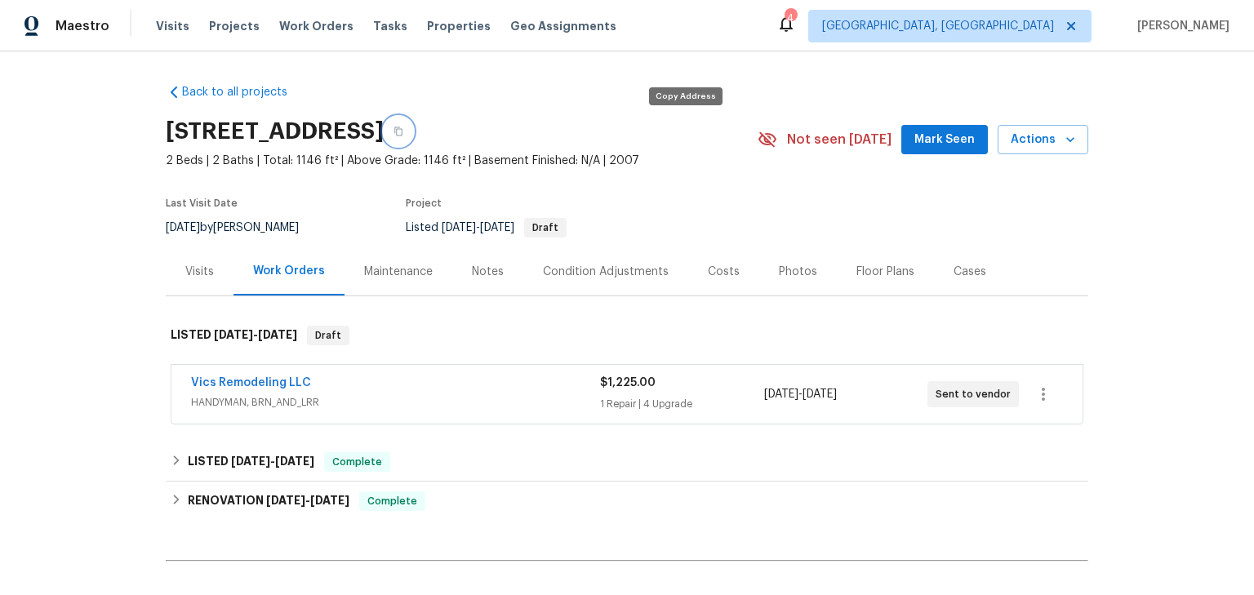
click at [413, 127] on button "button" at bounding box center [398, 131] width 29 height 29
click at [474, 266] on div "Notes" at bounding box center [488, 272] width 32 height 16
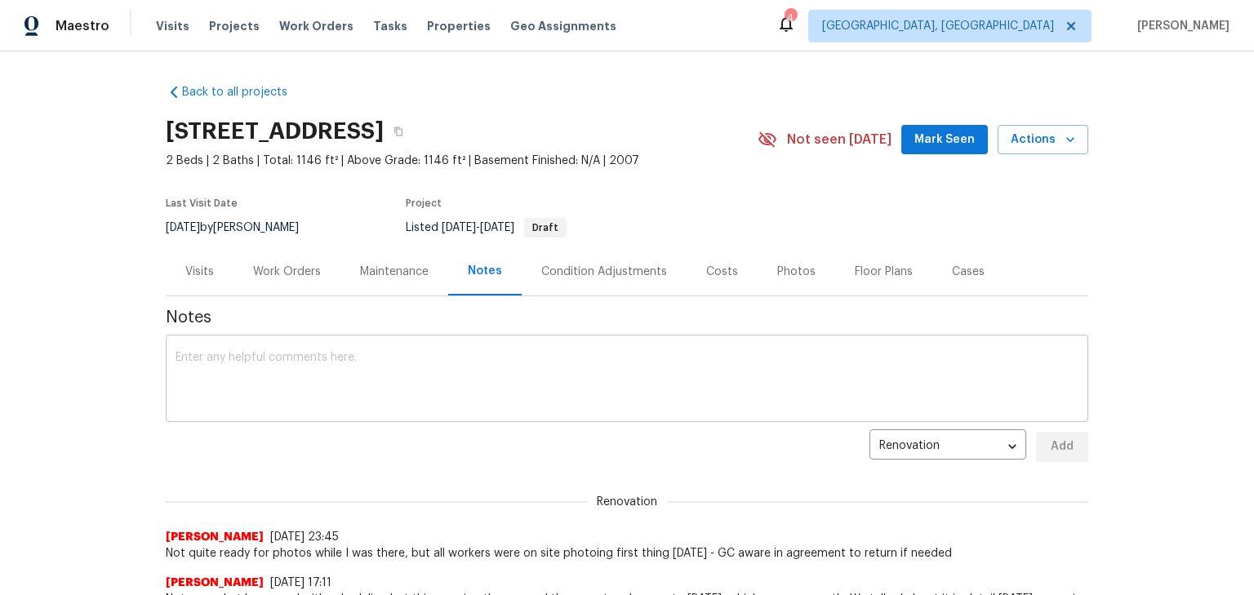
click at [386, 364] on textarea at bounding box center [626, 380] width 903 height 57
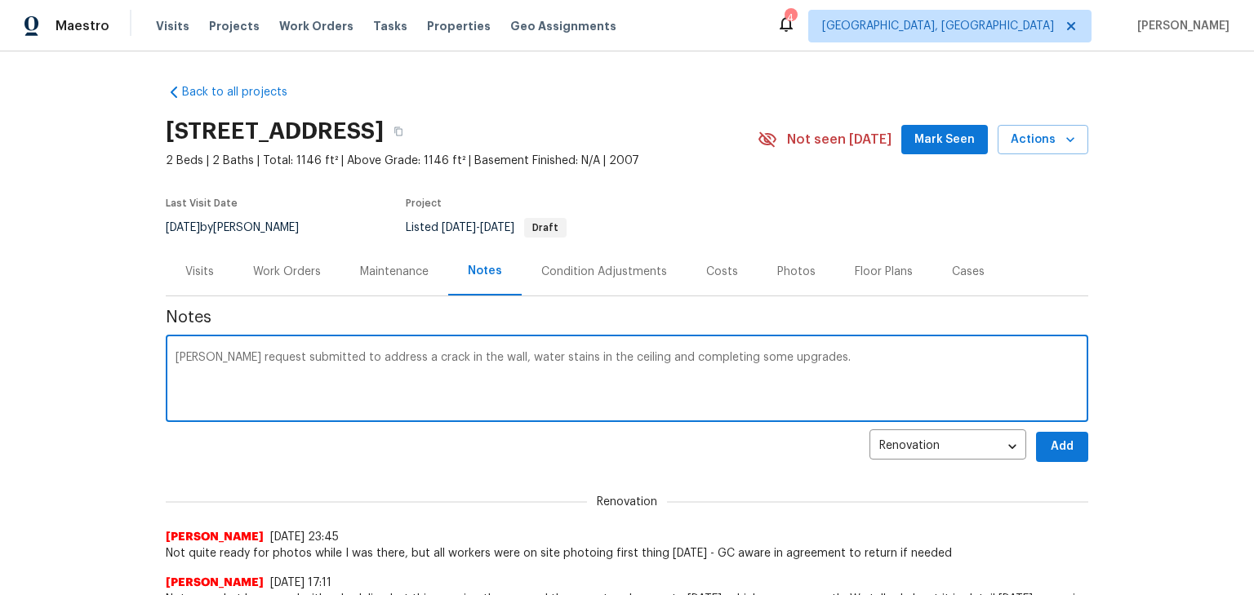
type textarea "[PERSON_NAME] request submitted to address a crack in the wall, water stains in…"
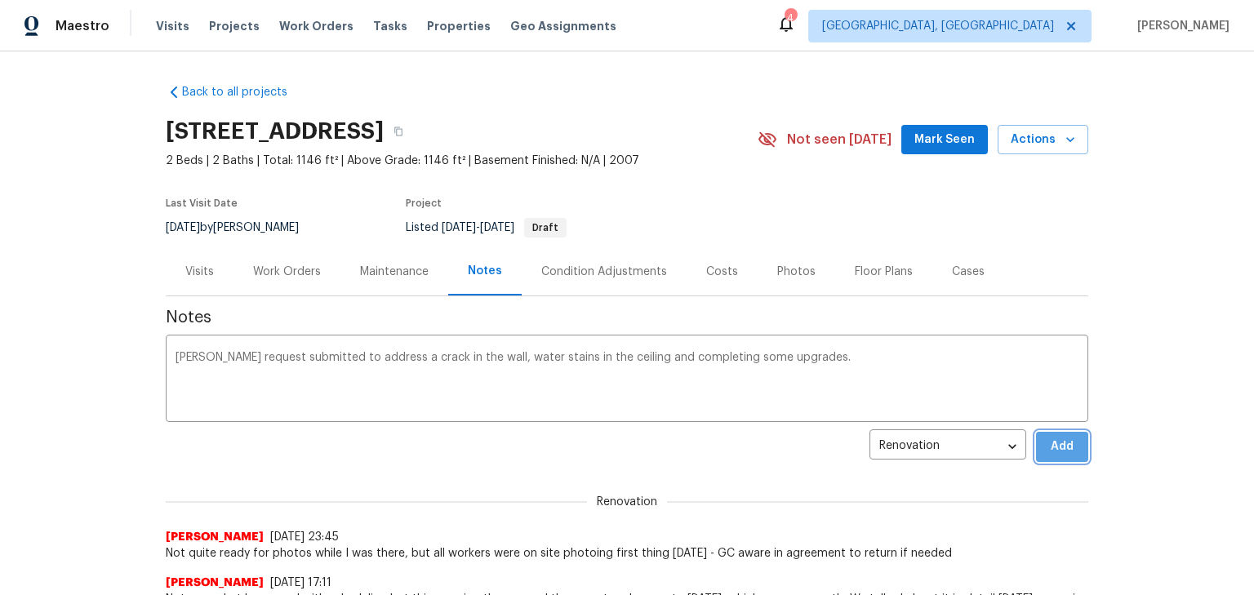
click at [1053, 447] on span "Add" at bounding box center [1062, 447] width 26 height 20
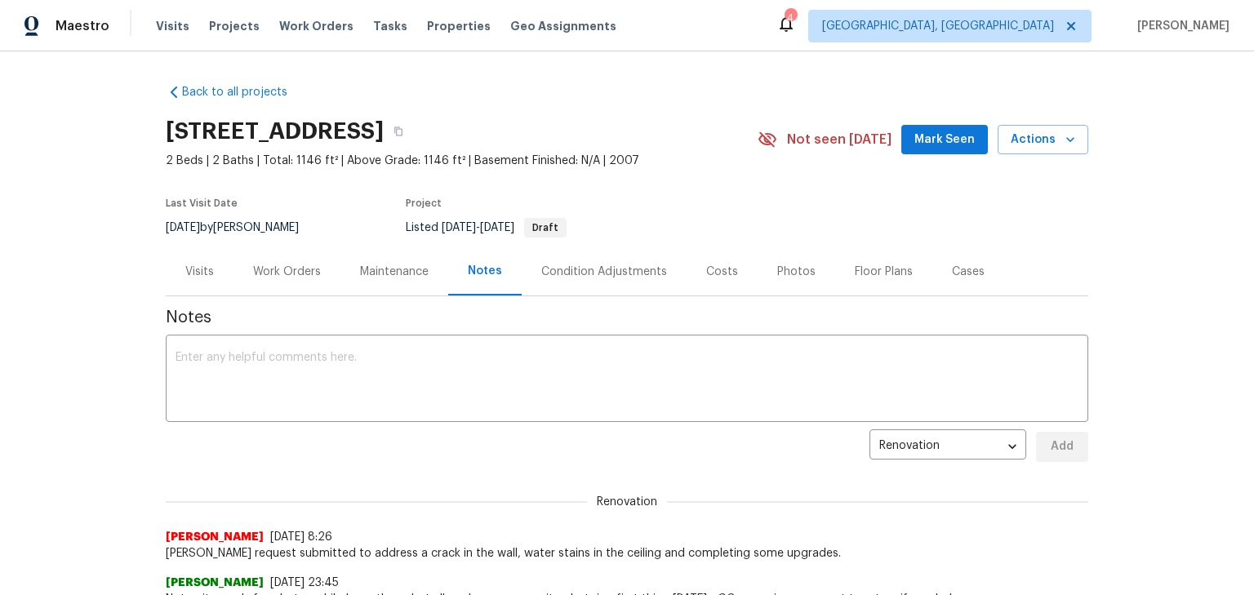
click at [300, 278] on div "Work Orders" at bounding box center [287, 272] width 68 height 16
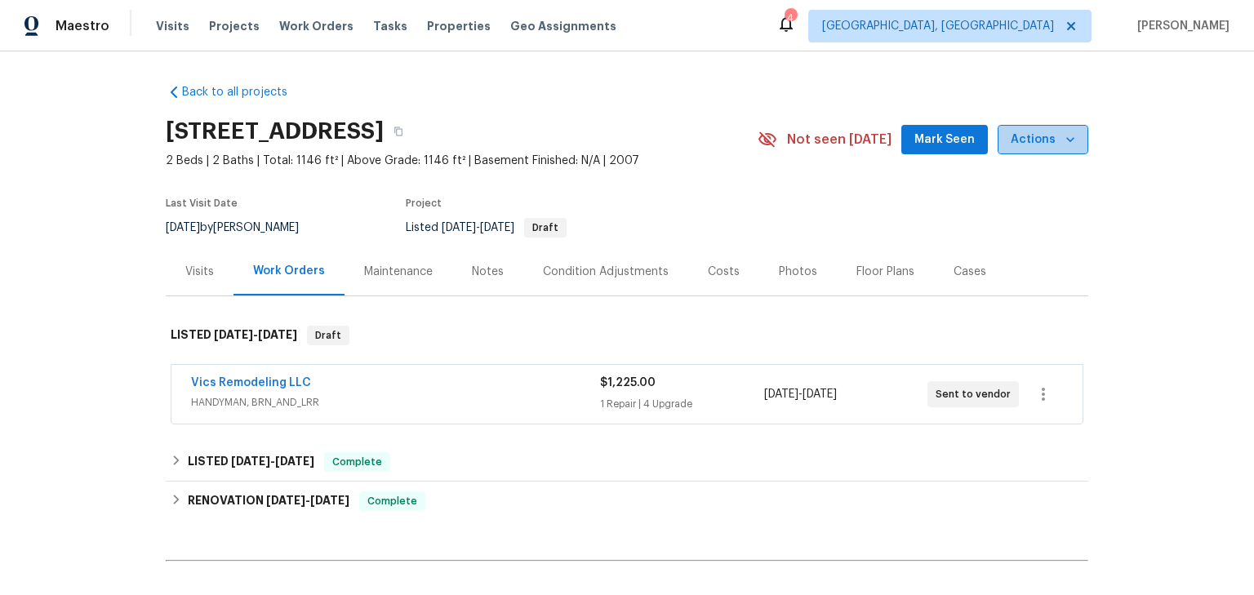
click at [1050, 146] on span "Actions" at bounding box center [1042, 140] width 64 height 20
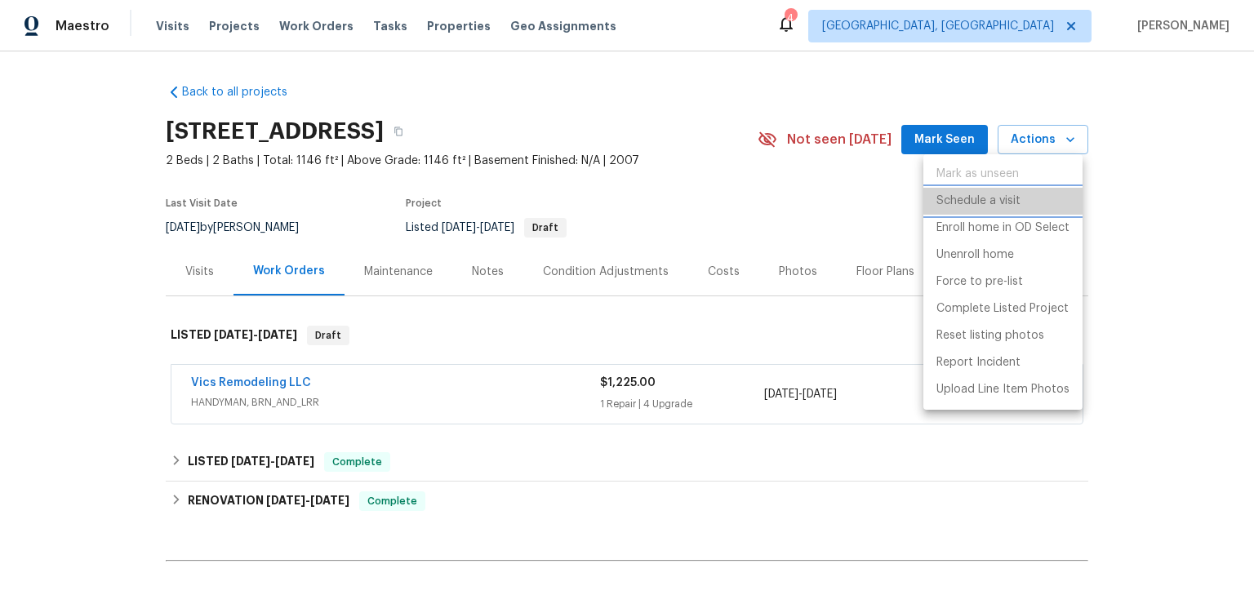
click at [1004, 198] on p "Schedule a visit" at bounding box center [978, 201] width 84 height 17
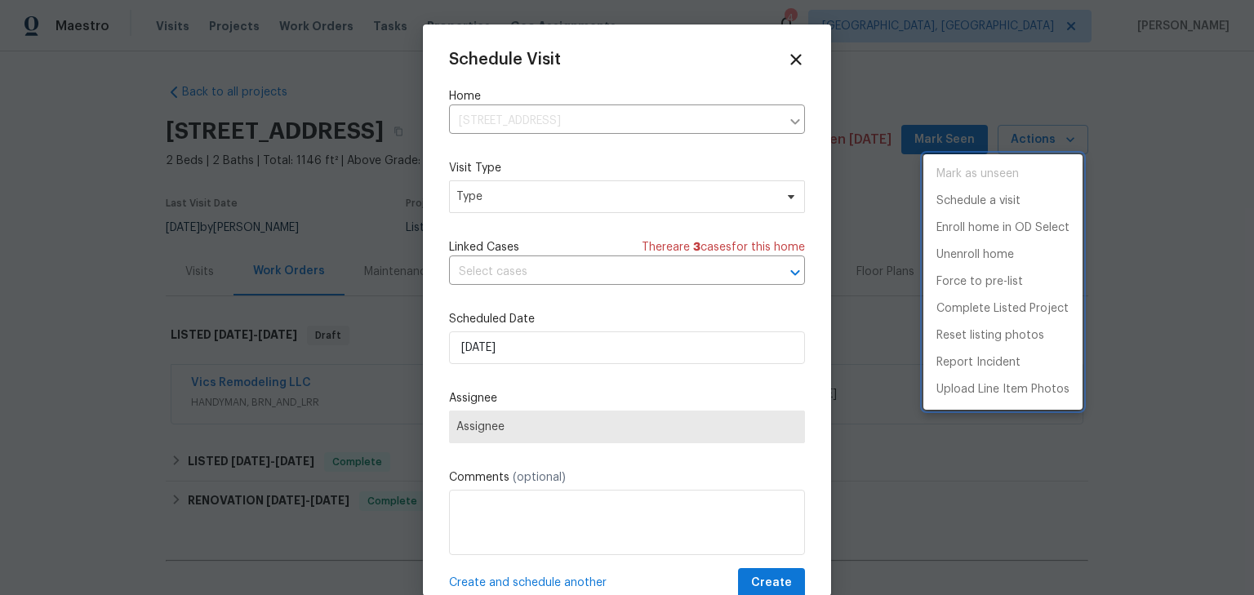
click at [610, 202] on div at bounding box center [627, 297] width 1254 height 595
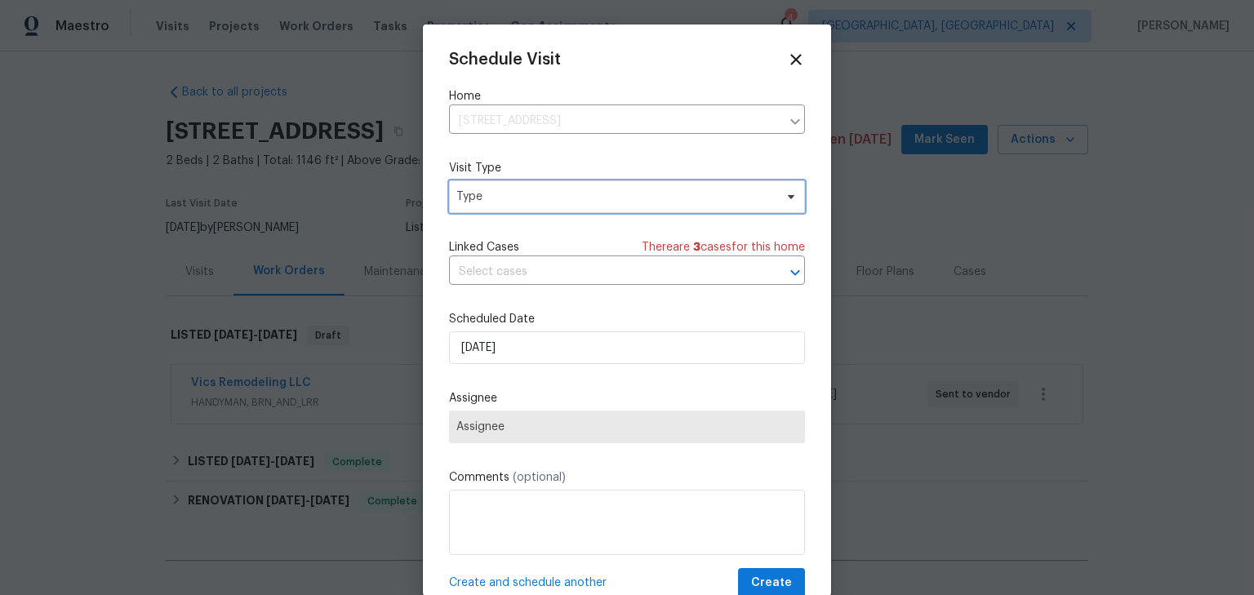
click at [610, 202] on span "Type" at bounding box center [614, 197] width 317 height 16
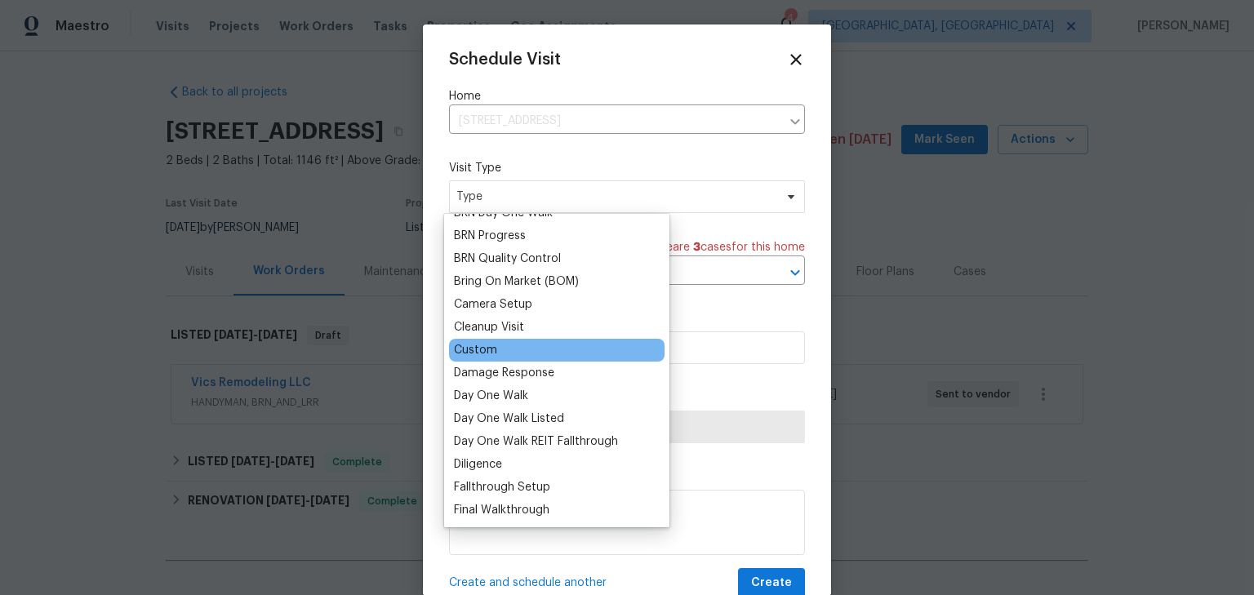
click at [521, 351] on div "Custom" at bounding box center [556, 350] width 215 height 23
click at [476, 349] on div "Custom" at bounding box center [475, 349] width 43 height 16
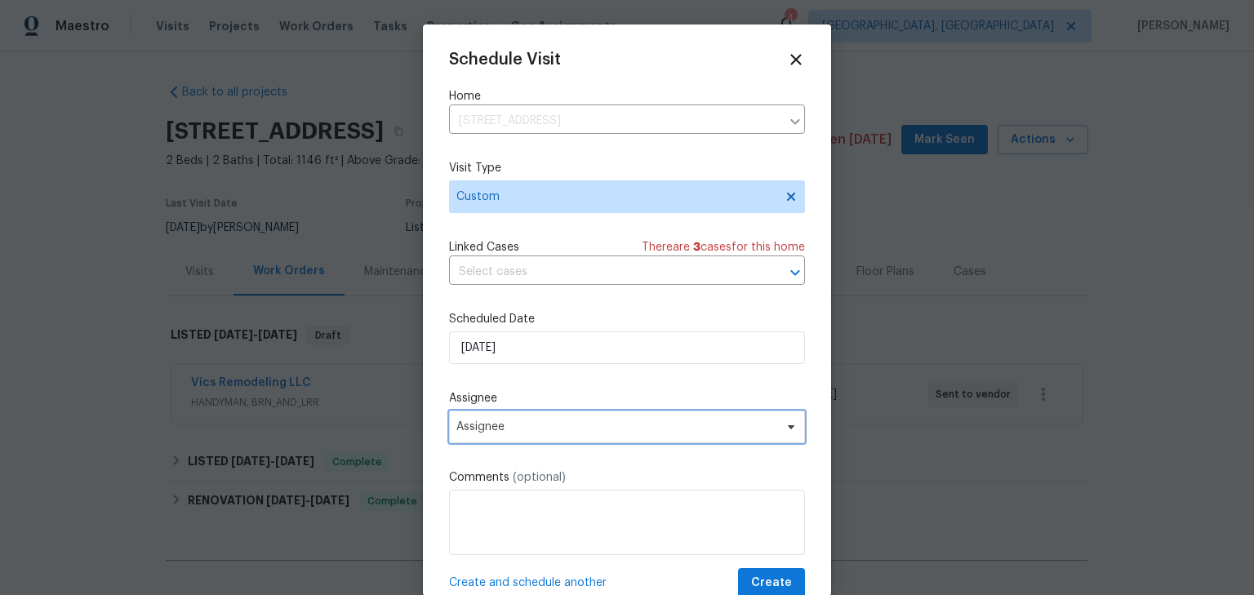
click at [543, 421] on span "Assignee" at bounding box center [616, 426] width 320 height 13
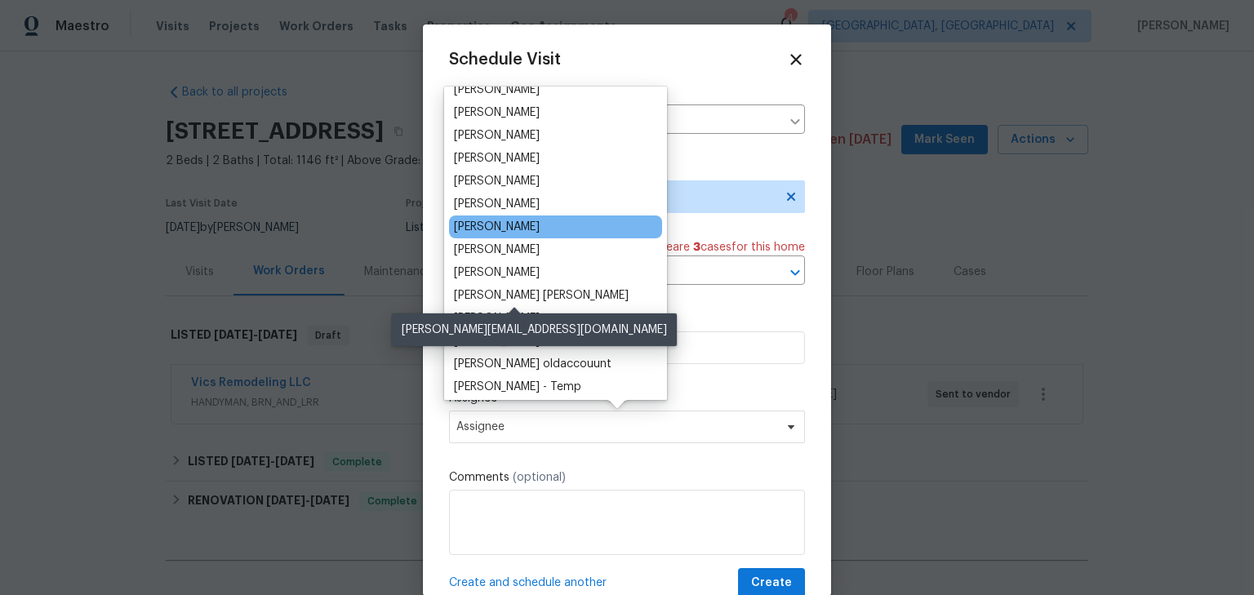
scroll to position [195, 0]
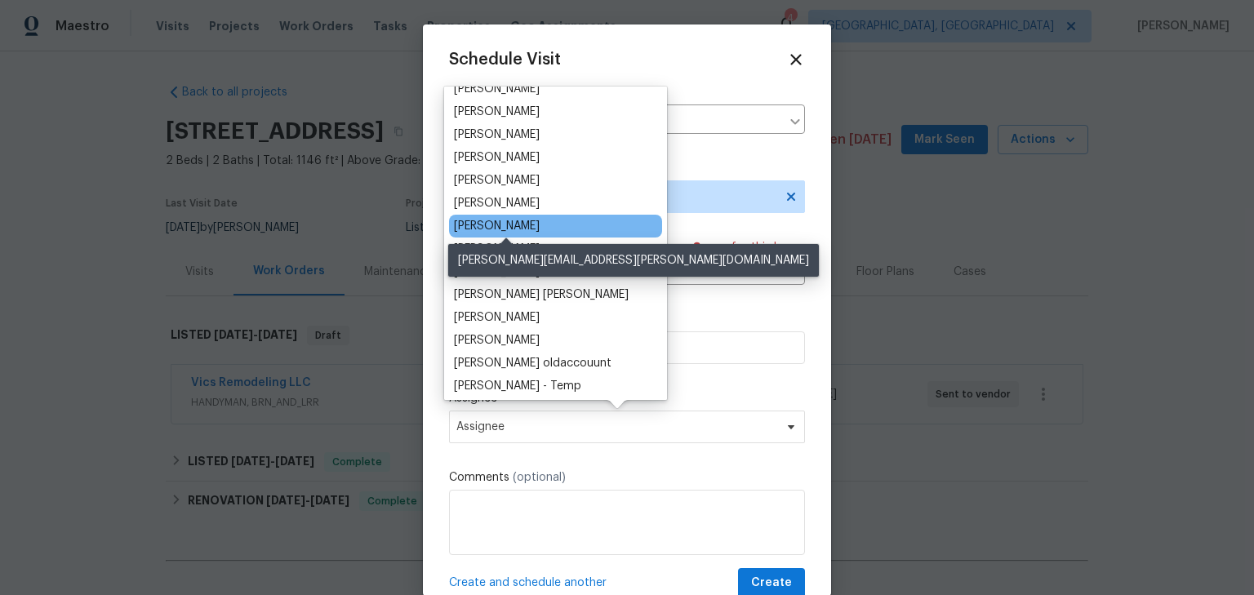
click at [539, 221] on div "[PERSON_NAME]" at bounding box center [497, 226] width 86 height 16
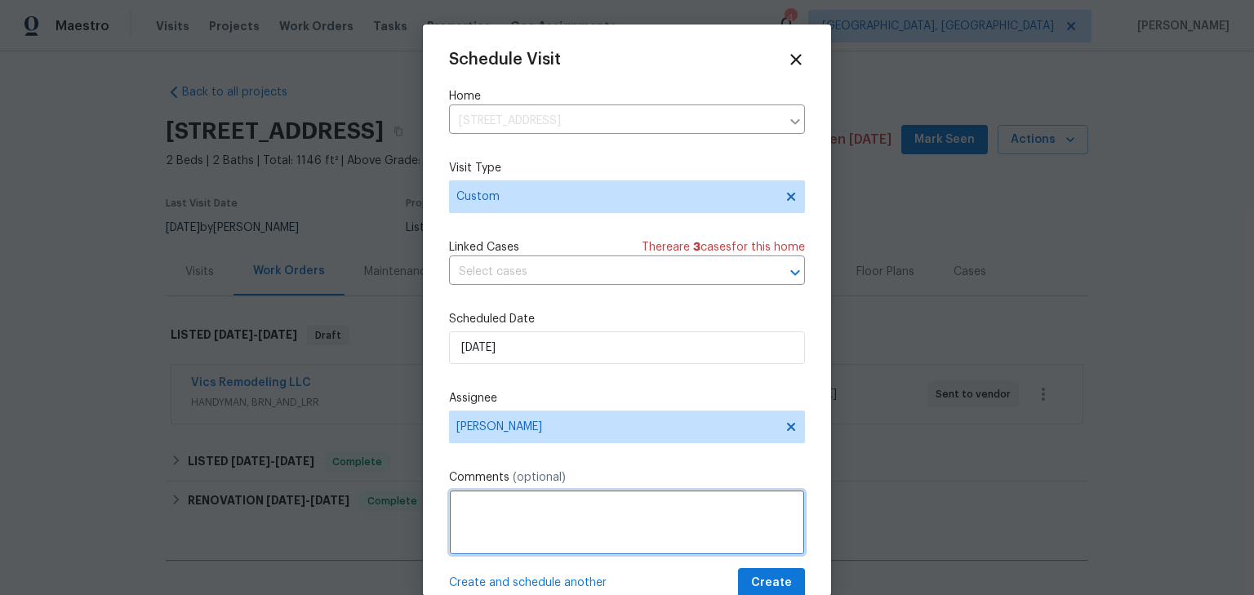
click at [610, 523] on textarea at bounding box center [627, 522] width 356 height 65
type textarea "Photos for upgrades"
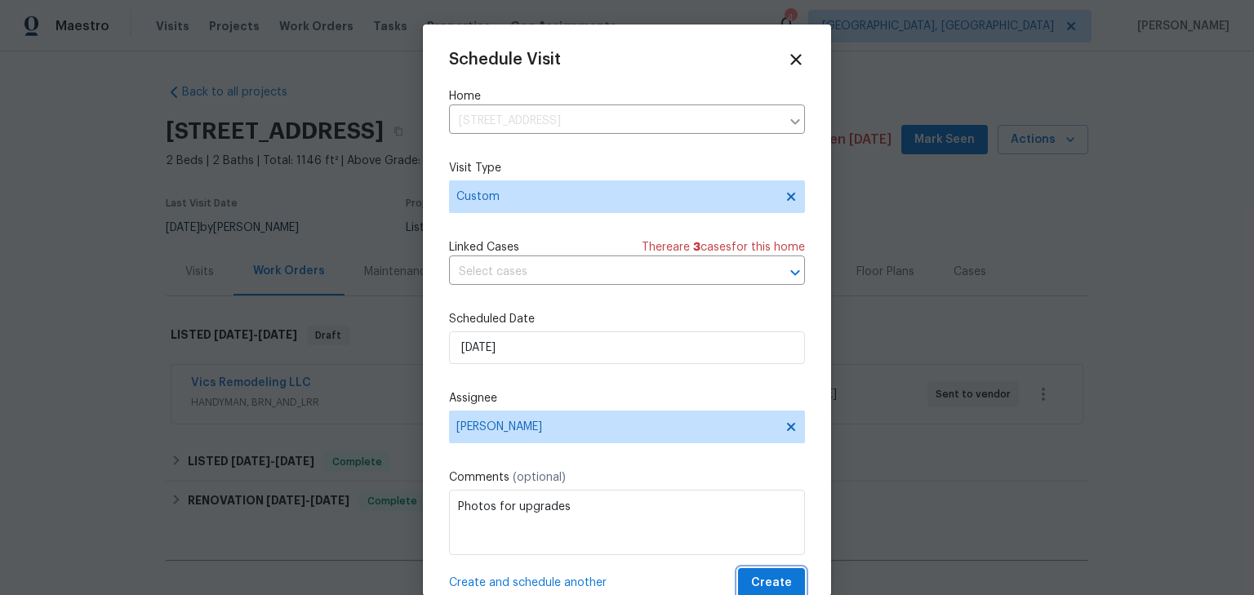
click at [757, 586] on span "Create" at bounding box center [771, 583] width 41 height 20
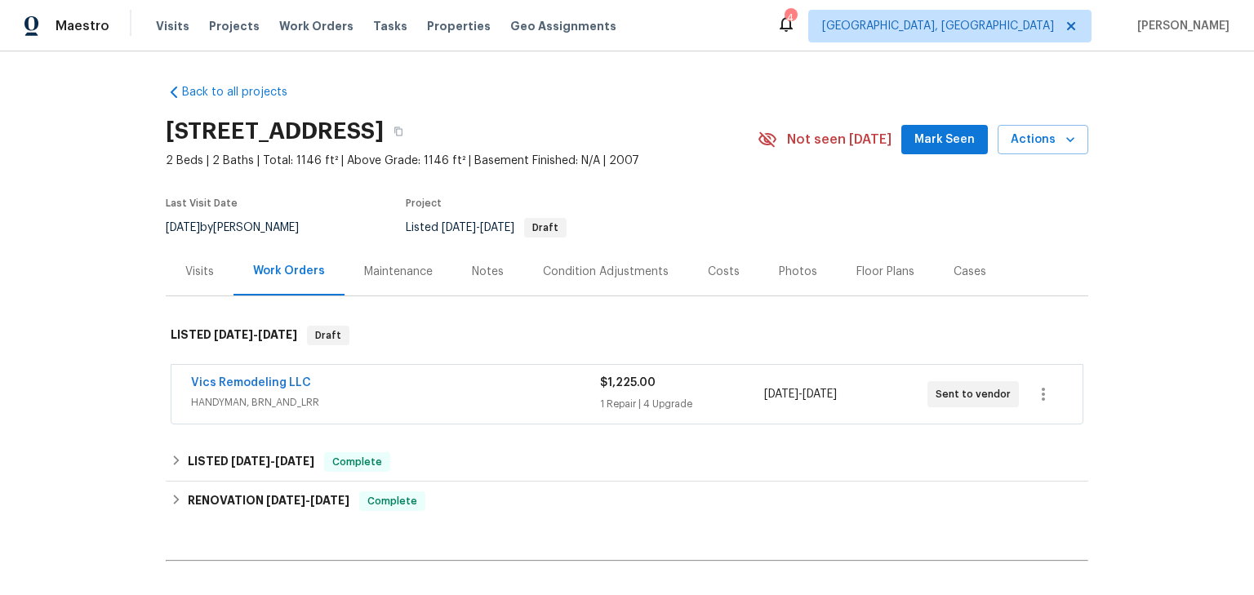
click at [736, 91] on div "Back to all projects [STREET_ADDRESS] 2 Beds | 2 Baths | Total: 1146 ft² | Abov…" at bounding box center [627, 371] width 922 height 601
click at [451, 24] on span "Properties" at bounding box center [459, 26] width 64 height 16
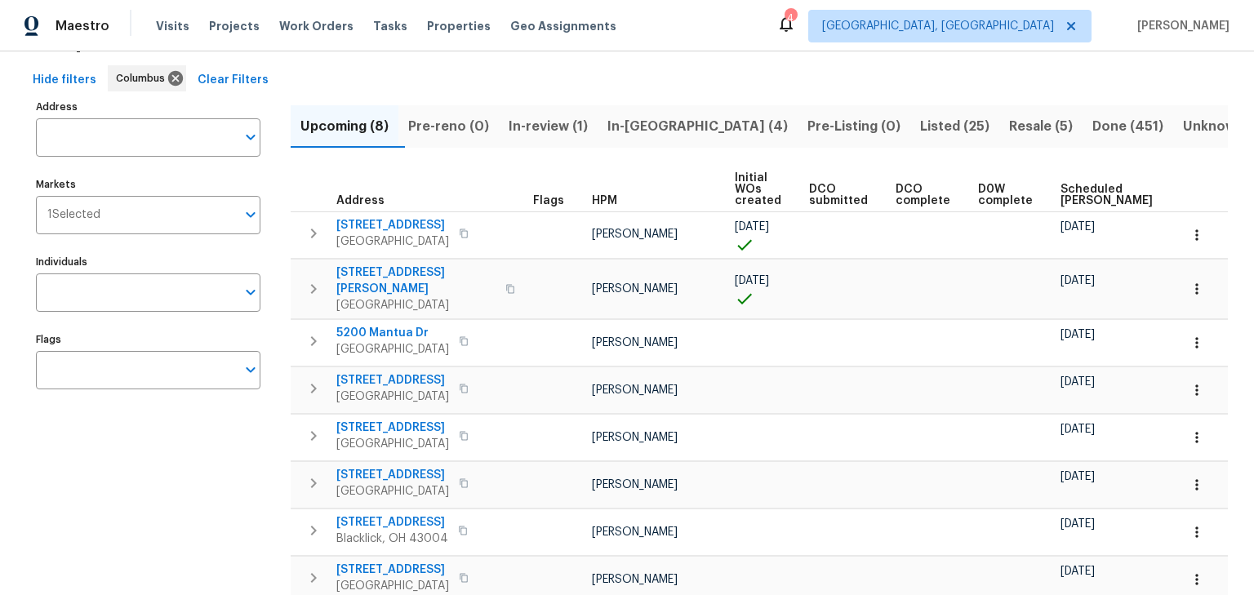
scroll to position [65, 0]
click at [162, 23] on span "Visits" at bounding box center [172, 26] width 33 height 16
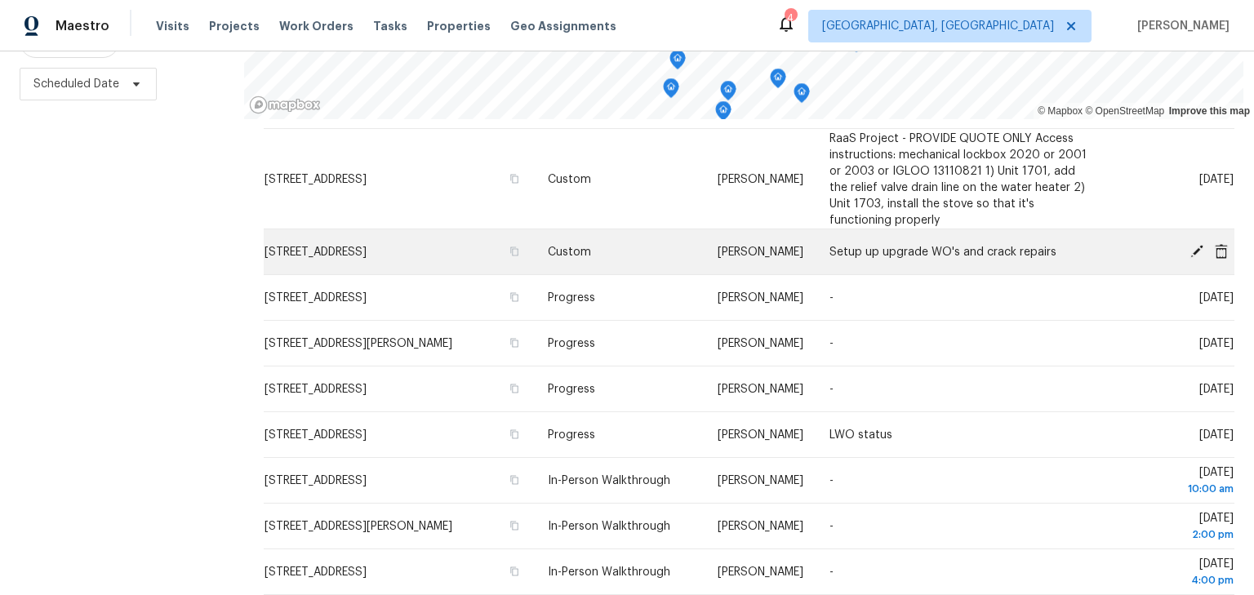
scroll to position [948, 0]
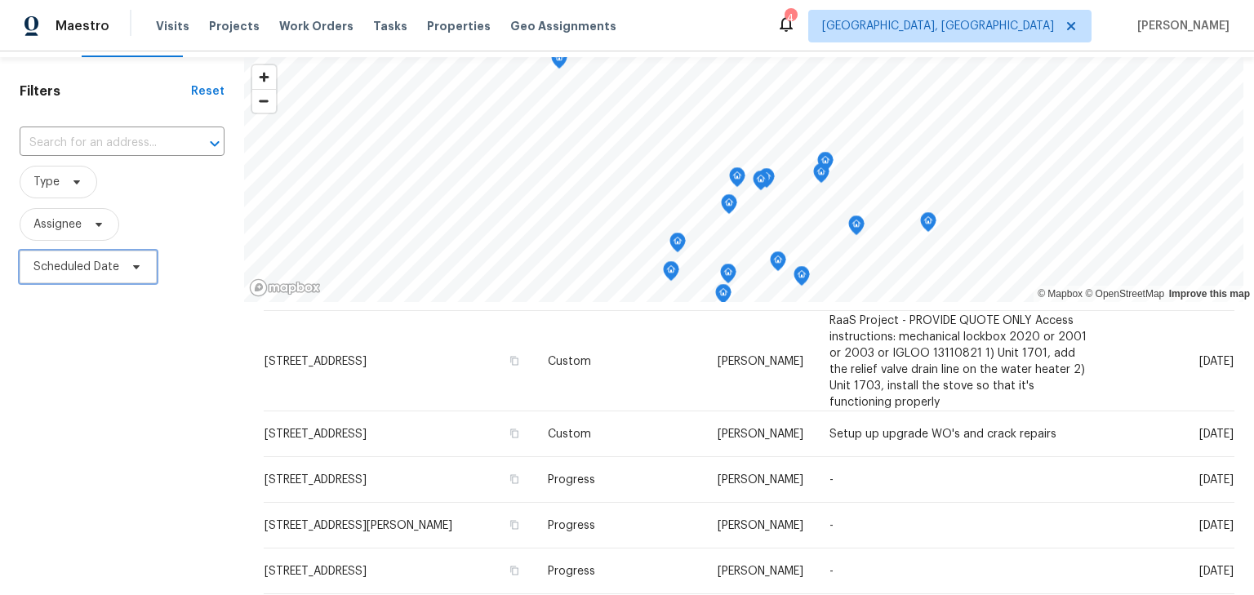
click at [104, 262] on span "Scheduled Date" at bounding box center [76, 267] width 86 height 16
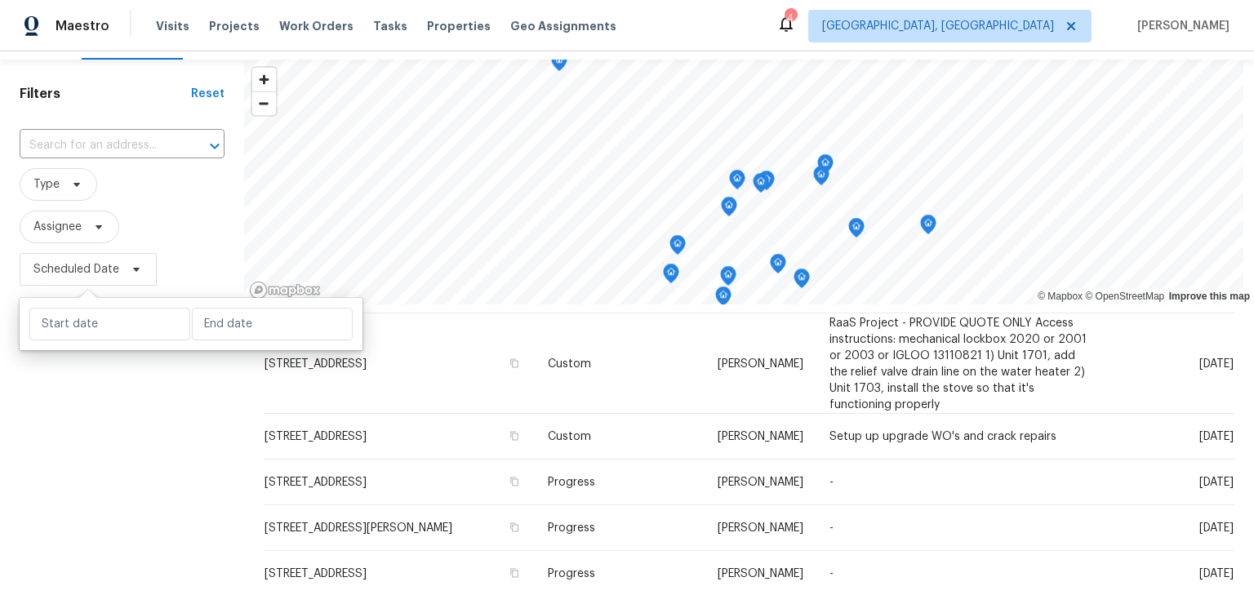
scroll to position [41, 0]
select select "7"
select select "2025"
select select "8"
select select "2025"
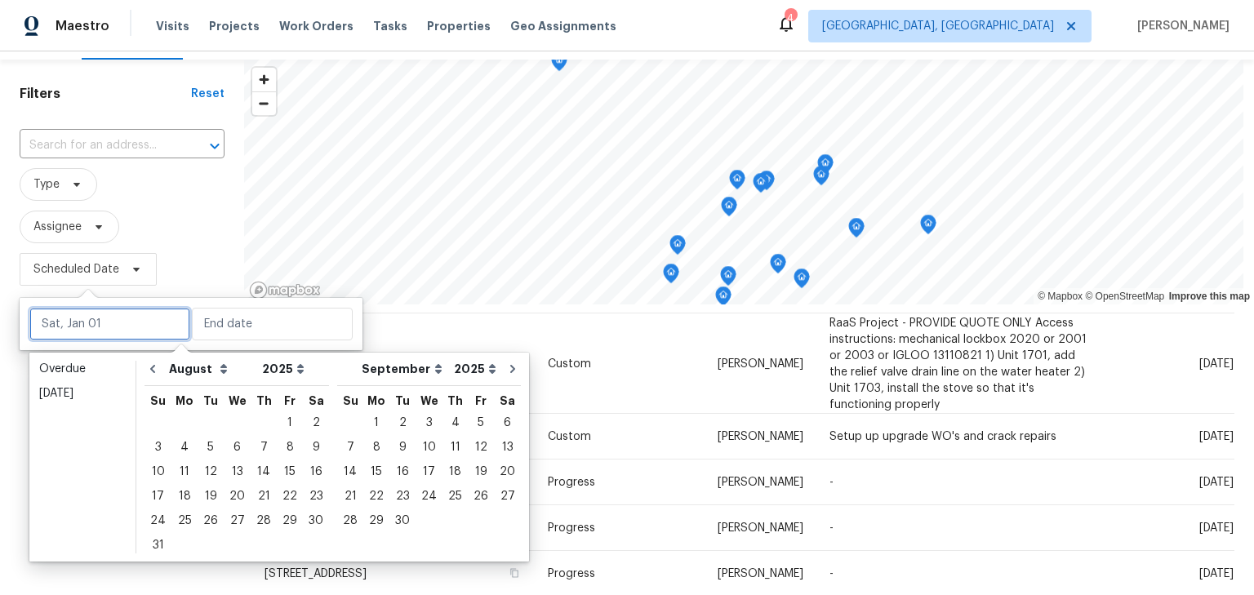
click at [128, 315] on input "text" at bounding box center [109, 324] width 161 height 33
click at [229, 474] on div "13" at bounding box center [237, 471] width 27 height 23
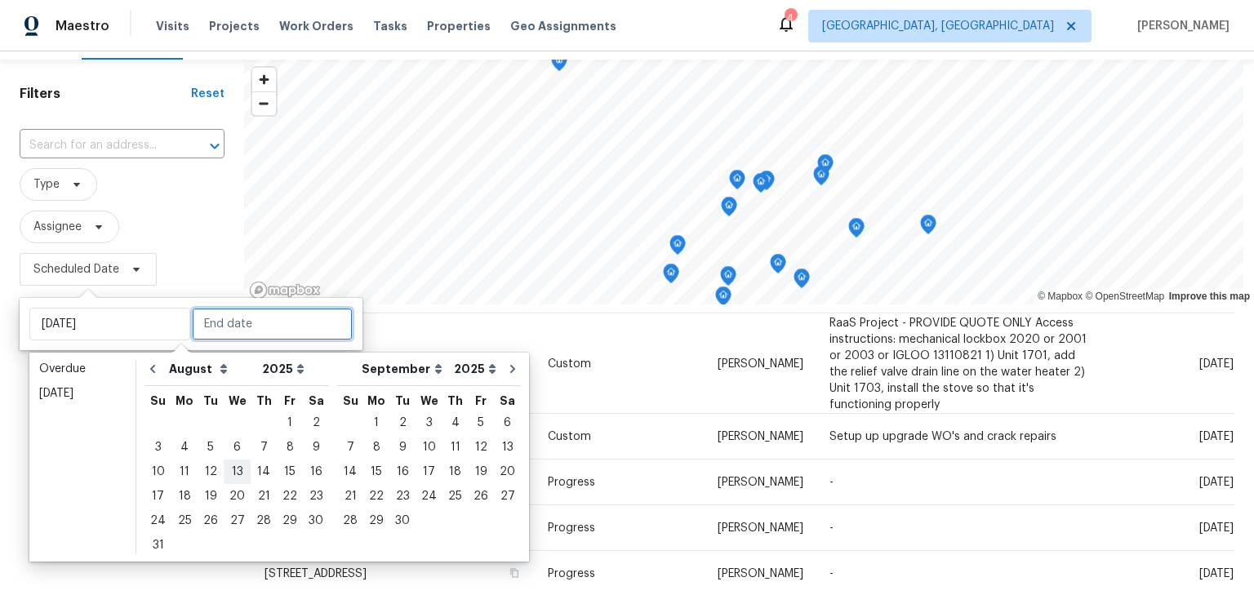
type input "[DATE]"
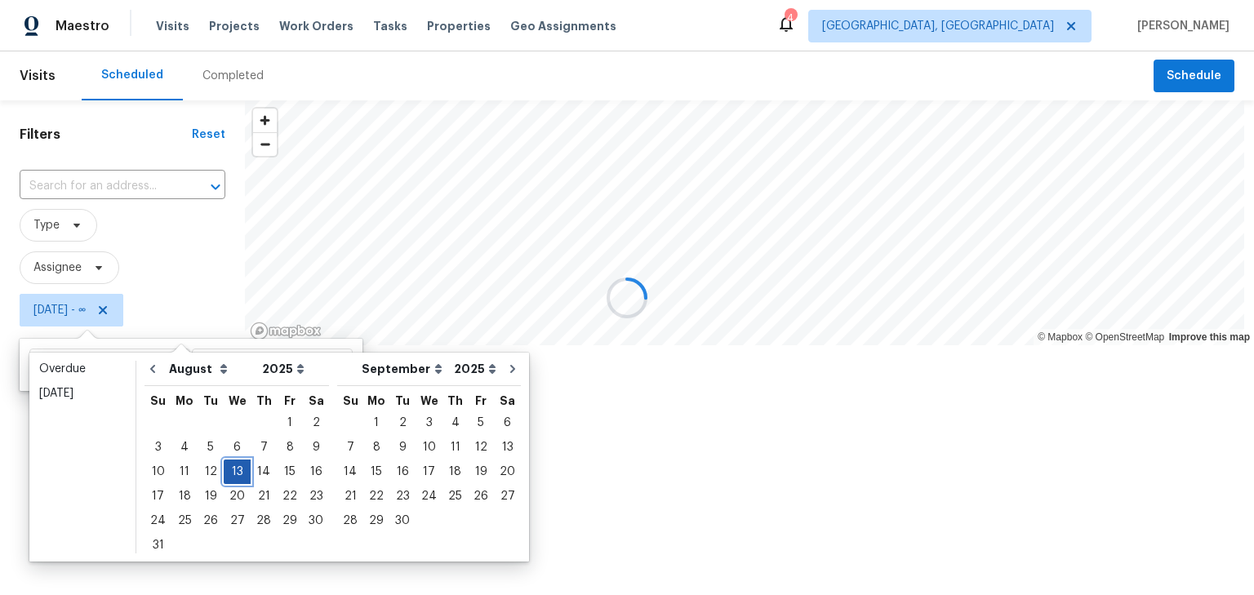
click at [229, 474] on div "13" at bounding box center [237, 471] width 27 height 23
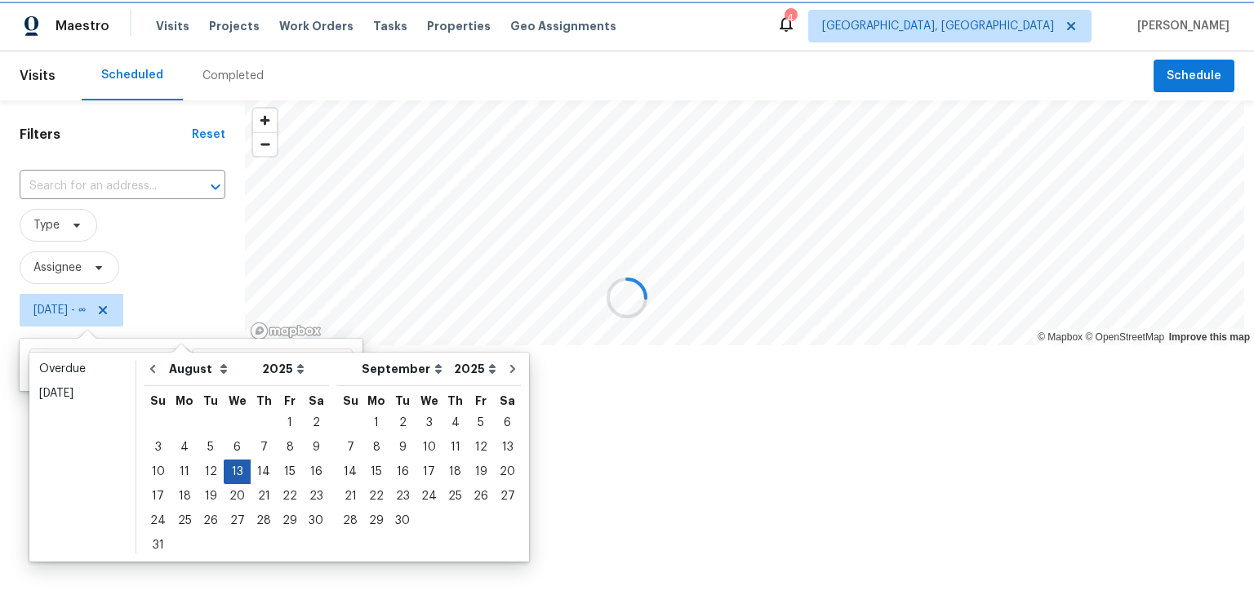
type input "[DATE]"
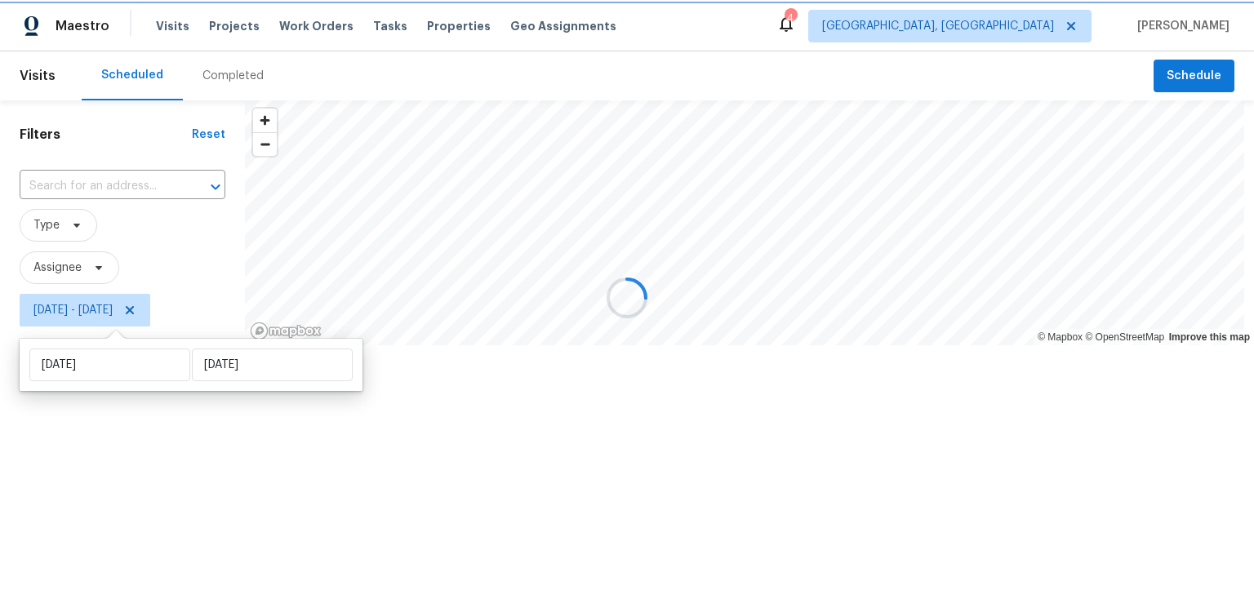
scroll to position [645, 0]
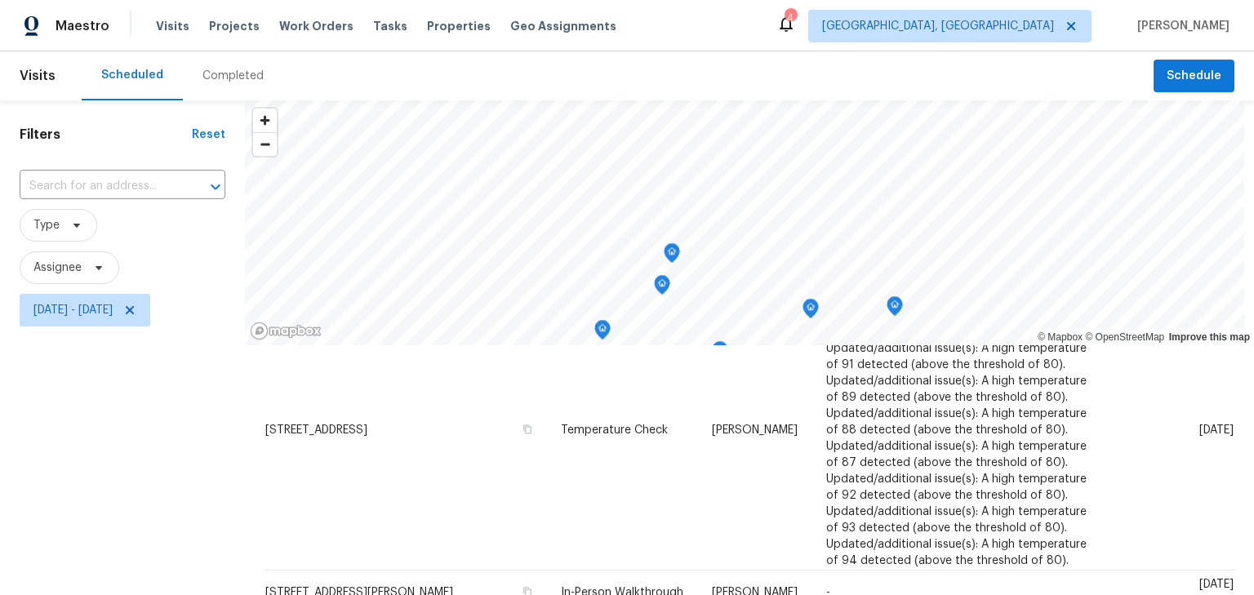
click at [171, 527] on div "Filters Reset ​ Type Assignee [DATE] - [DATE]" at bounding box center [122, 460] width 245 height 721
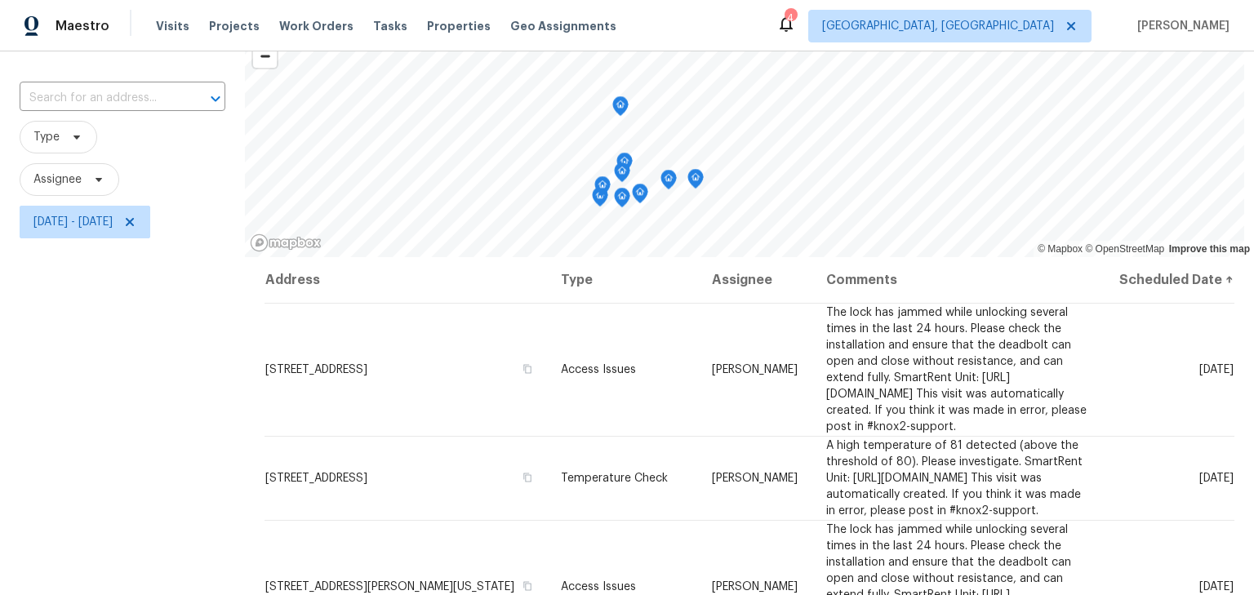
scroll to position [88, 0]
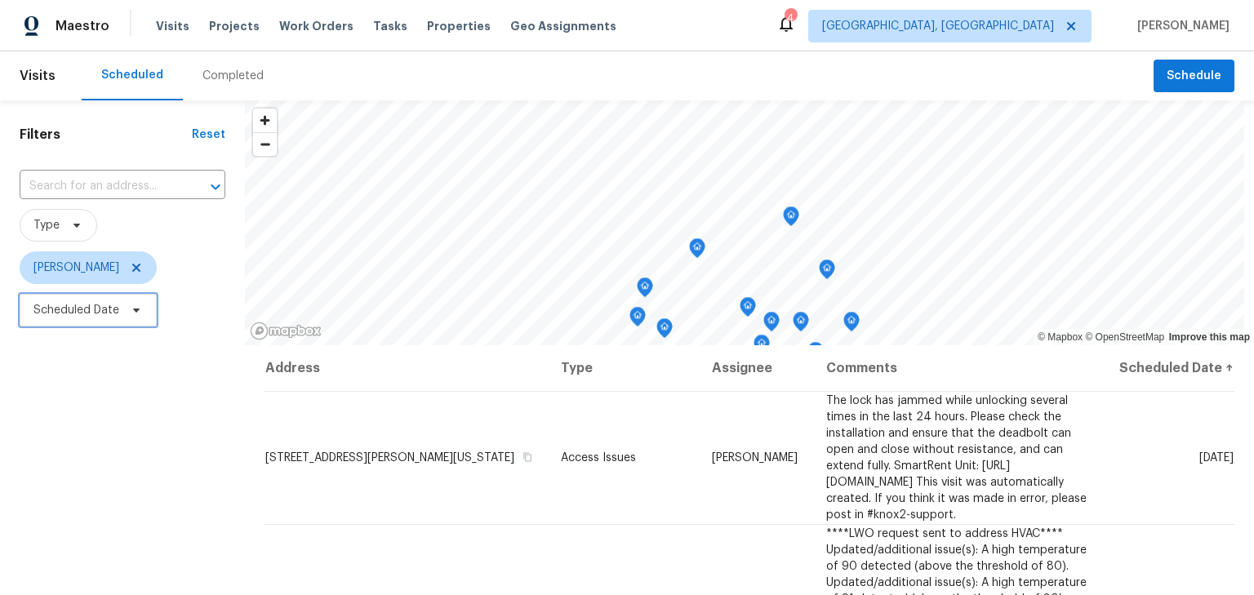
click at [69, 317] on span "Scheduled Date" at bounding box center [76, 310] width 86 height 16
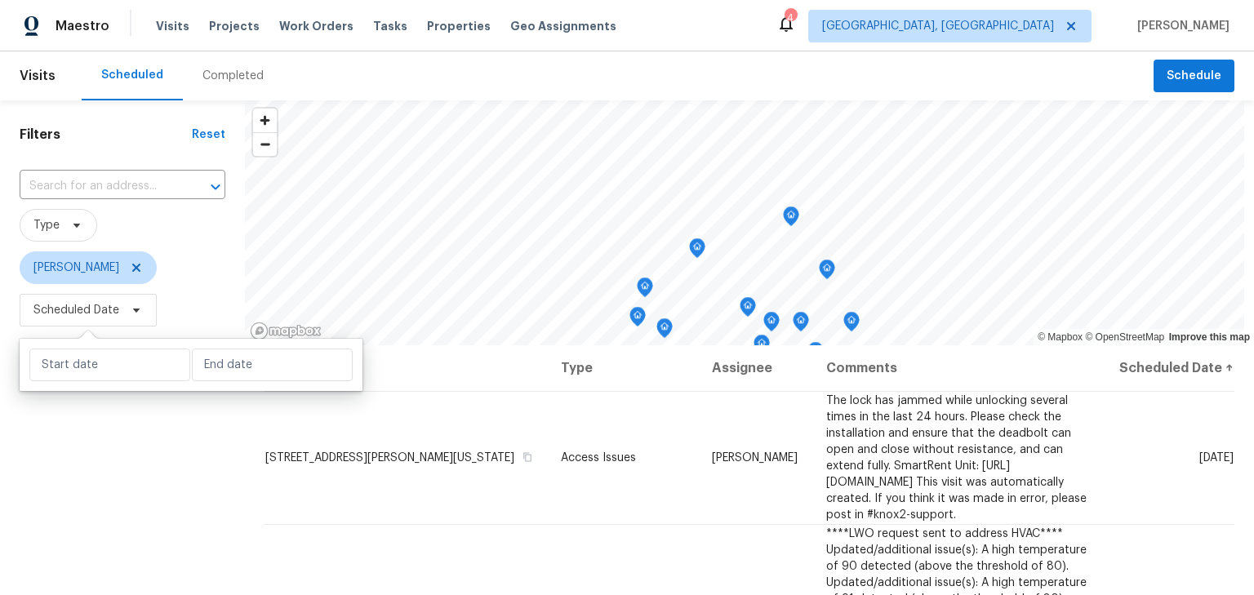
click at [105, 382] on div at bounding box center [191, 365] width 343 height 52
click at [109, 371] on input "text" at bounding box center [109, 364] width 161 height 33
select select "7"
select select "2025"
select select "8"
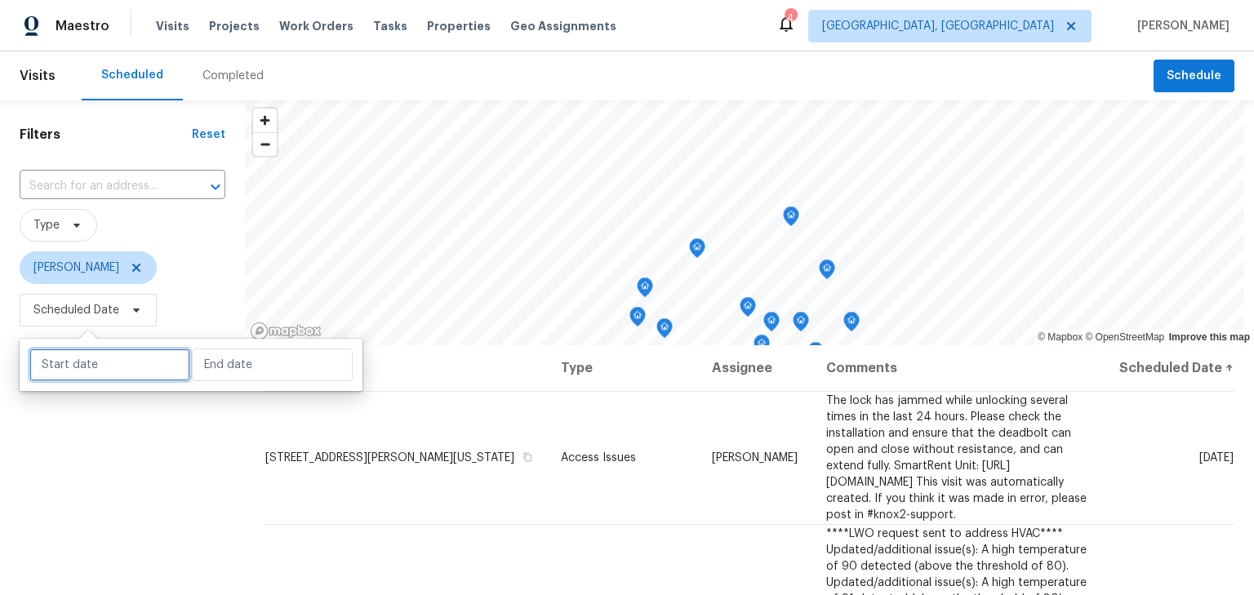
select select "2025"
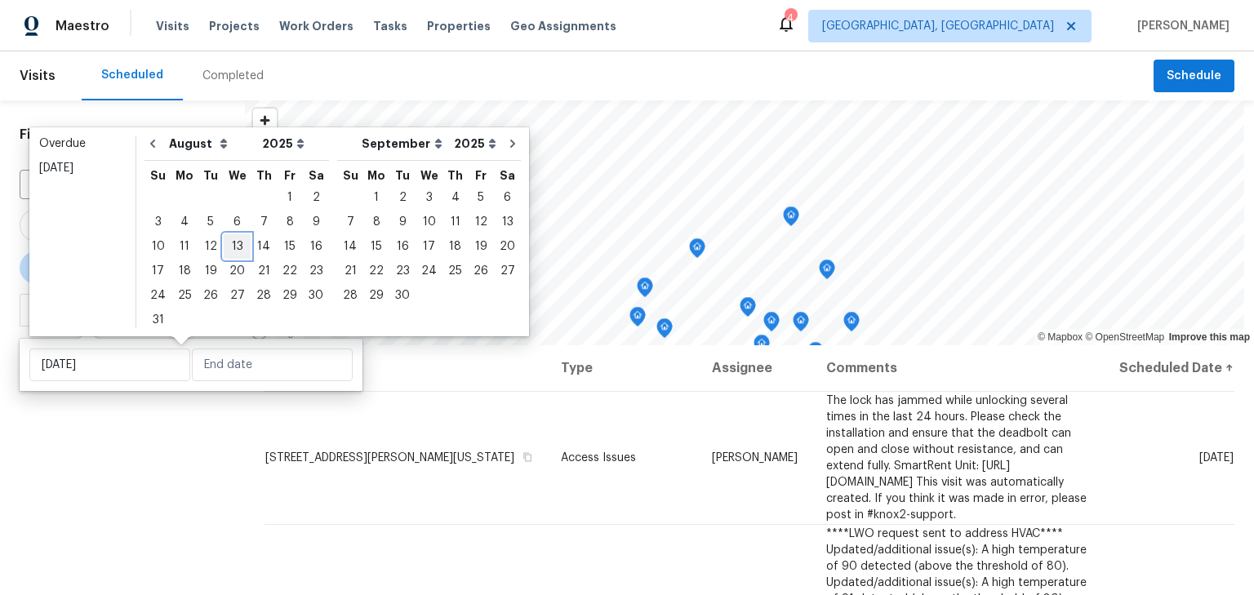
click at [230, 247] on div "13" at bounding box center [237, 246] width 27 height 23
type input "Wed, Aug 13"
click at [230, 247] on div "13" at bounding box center [237, 246] width 27 height 23
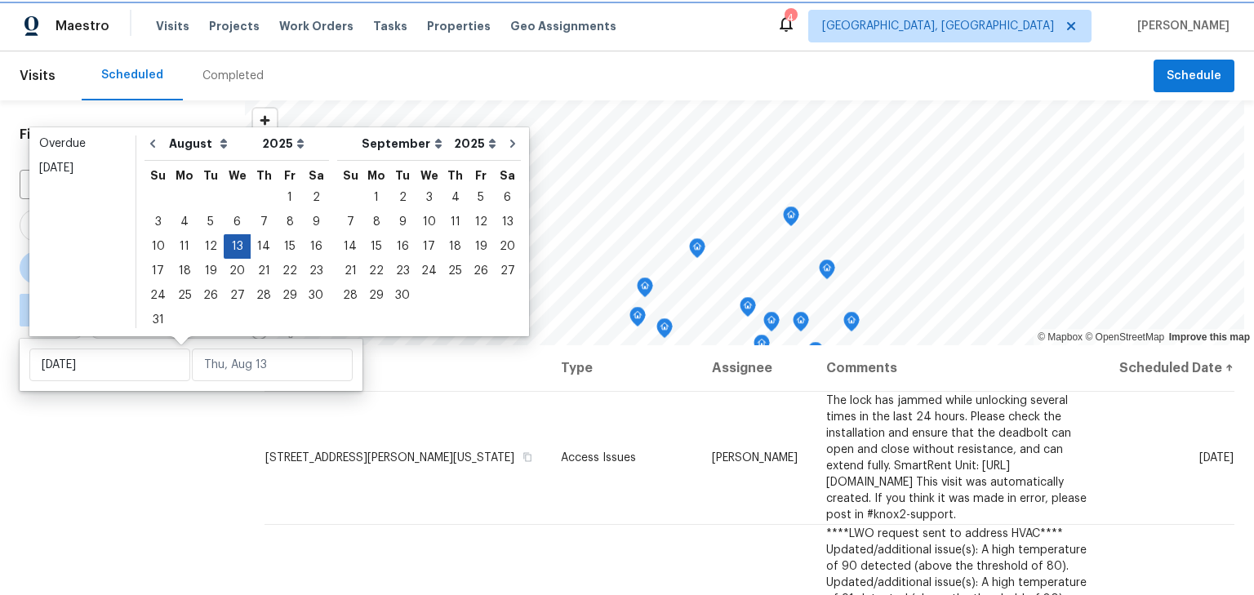
type input "Wed, Aug 13"
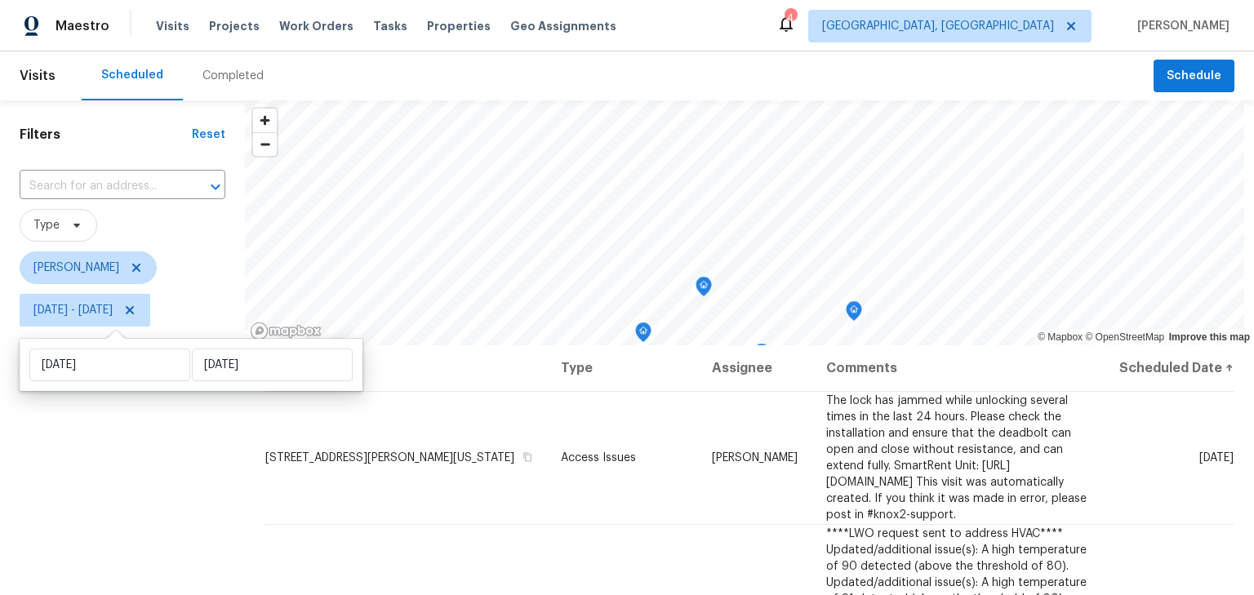
click at [127, 474] on div "Filters Reset ​ Type Keith Hollingsworth Wed, Aug 13 - Wed, Aug 13" at bounding box center [122, 460] width 245 height 721
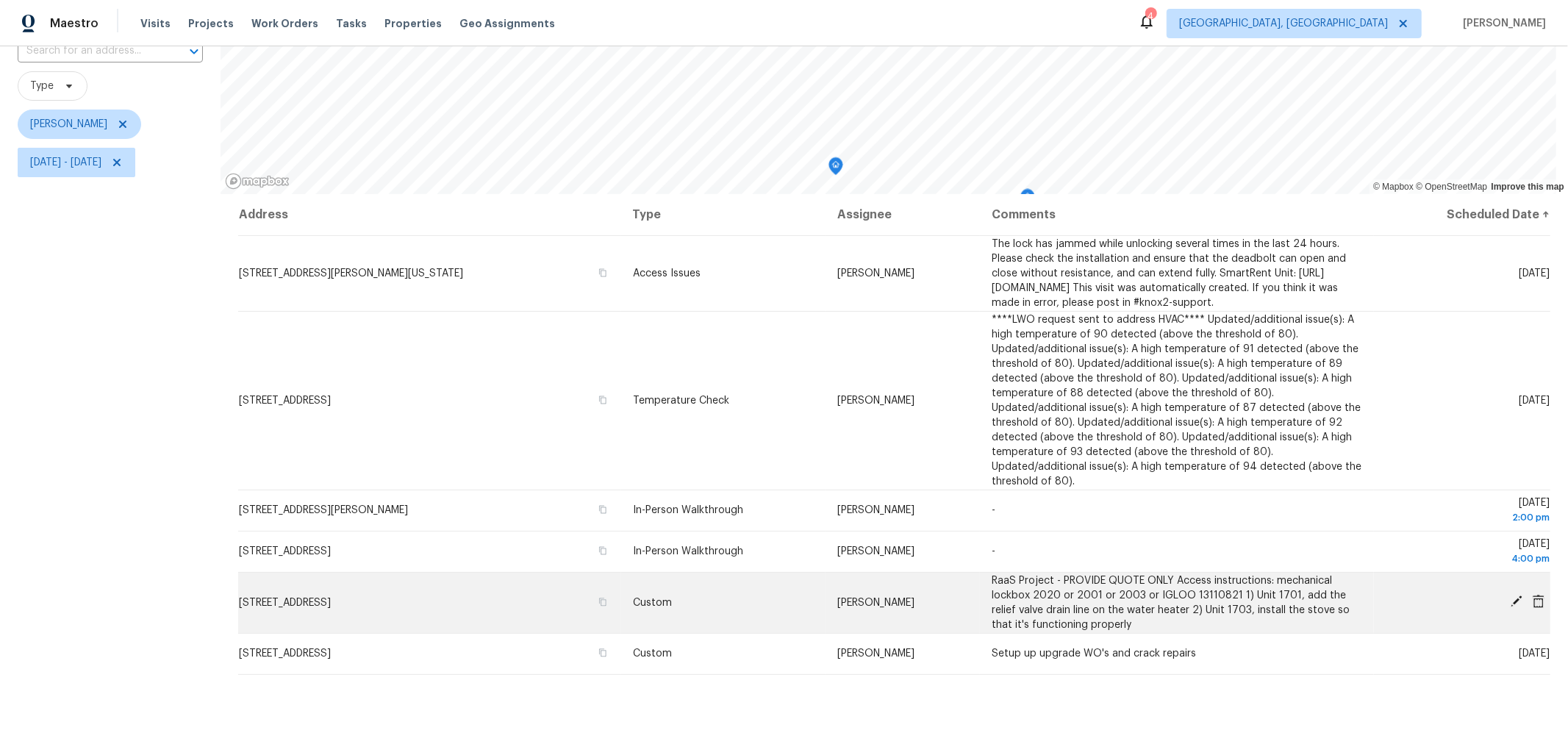
scroll to position [118, 0]
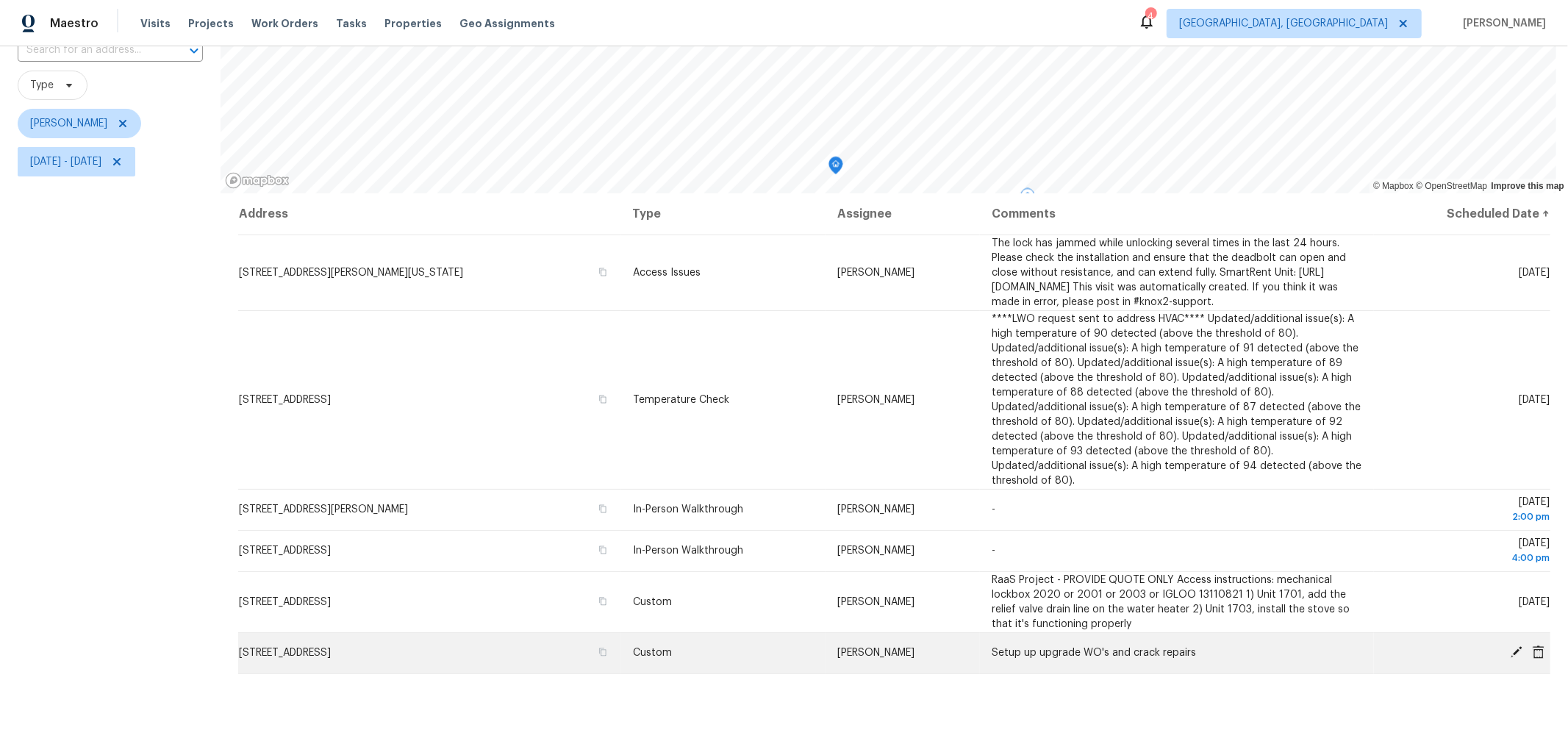
click at [1128, 535] on icon at bounding box center [1516, 652] width 14 height 14
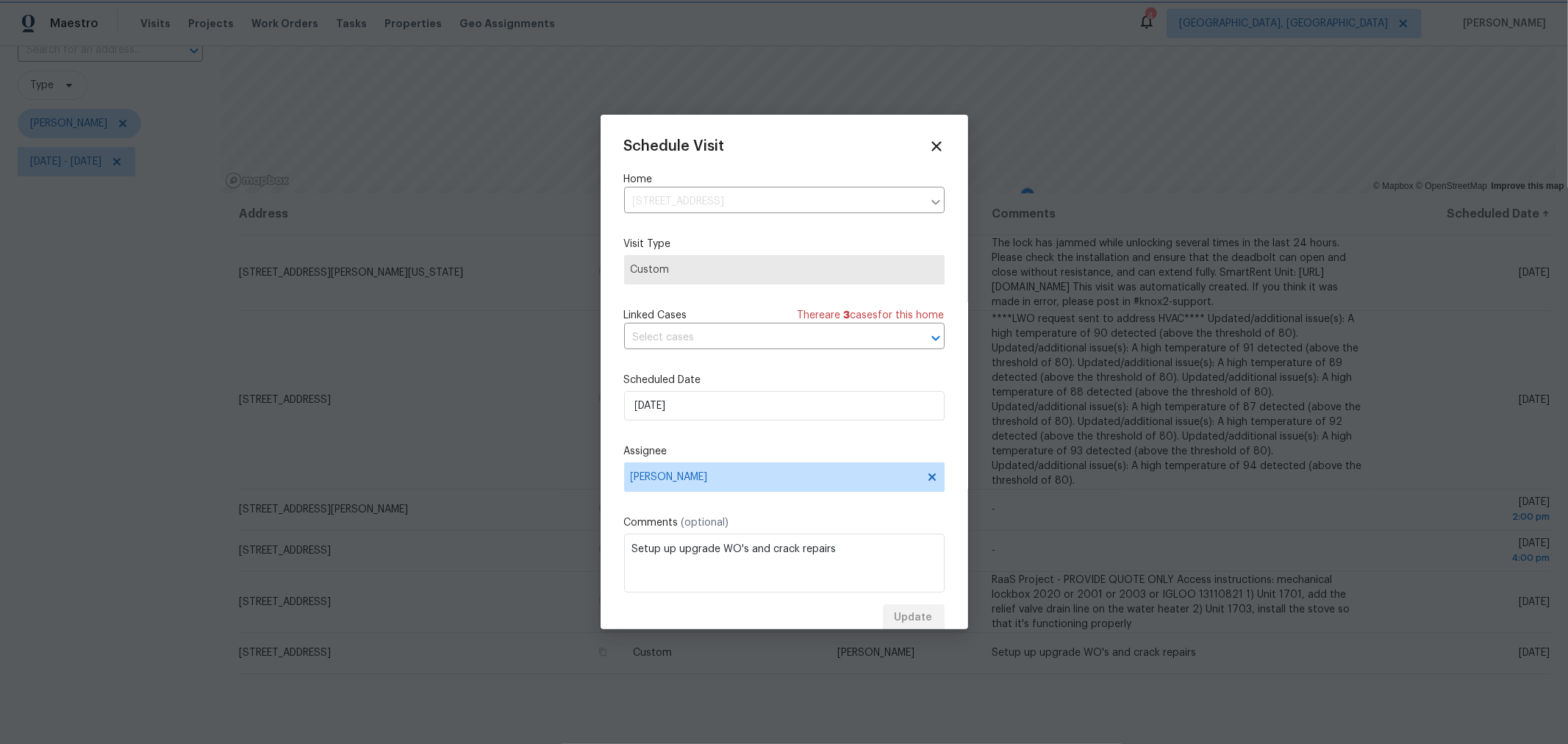
click at [1128, 535] on div at bounding box center [784, 372] width 1568 height 744
click at [919, 134] on div "Schedule Visit Home 7873 Beamish Way # 12C, Blacklick, OH 43004 ​ Visit Type Cu…" at bounding box center [784, 371] width 367 height 514
click at [928, 145] on icon at bounding box center [936, 146] width 17 height 17
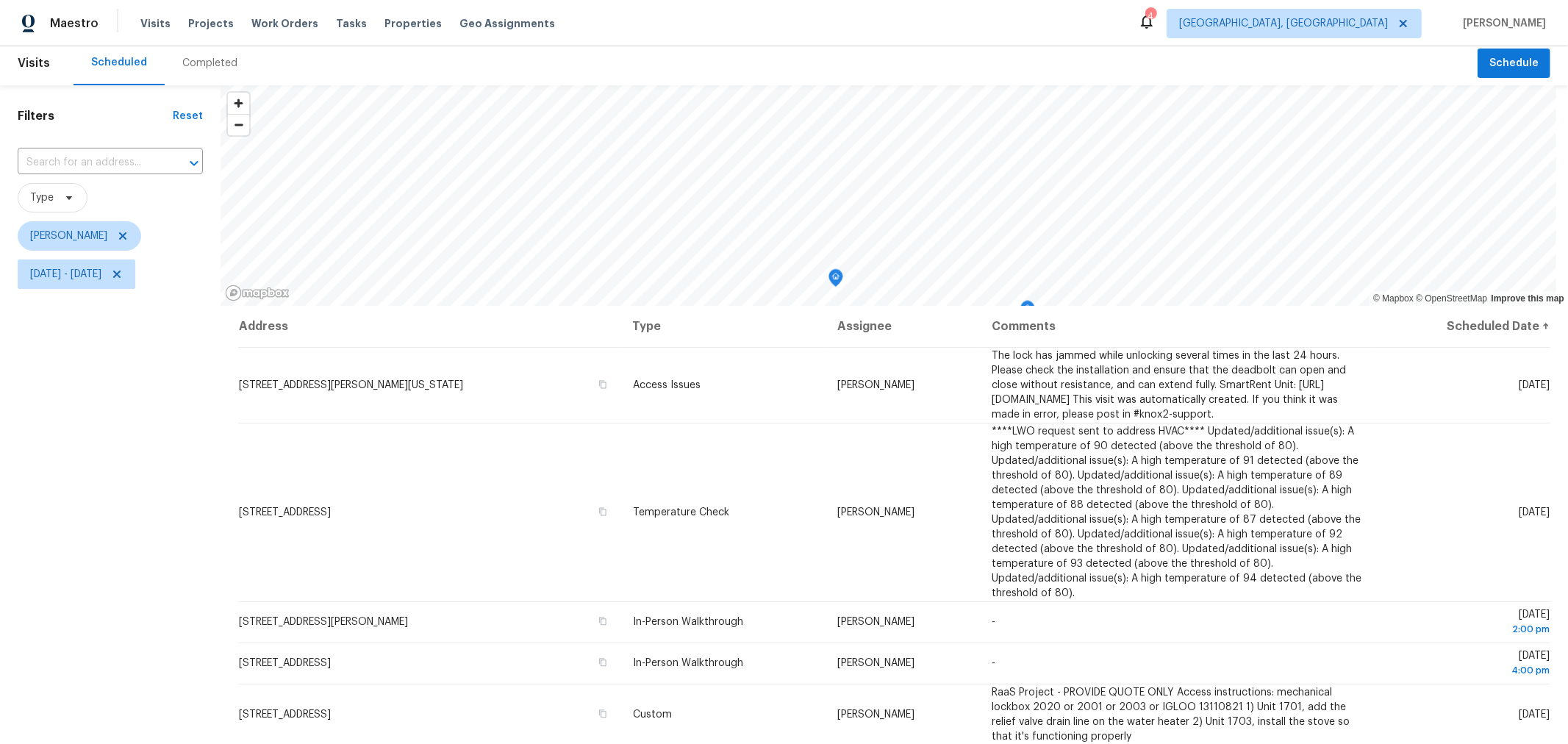
scroll to position [0, 0]
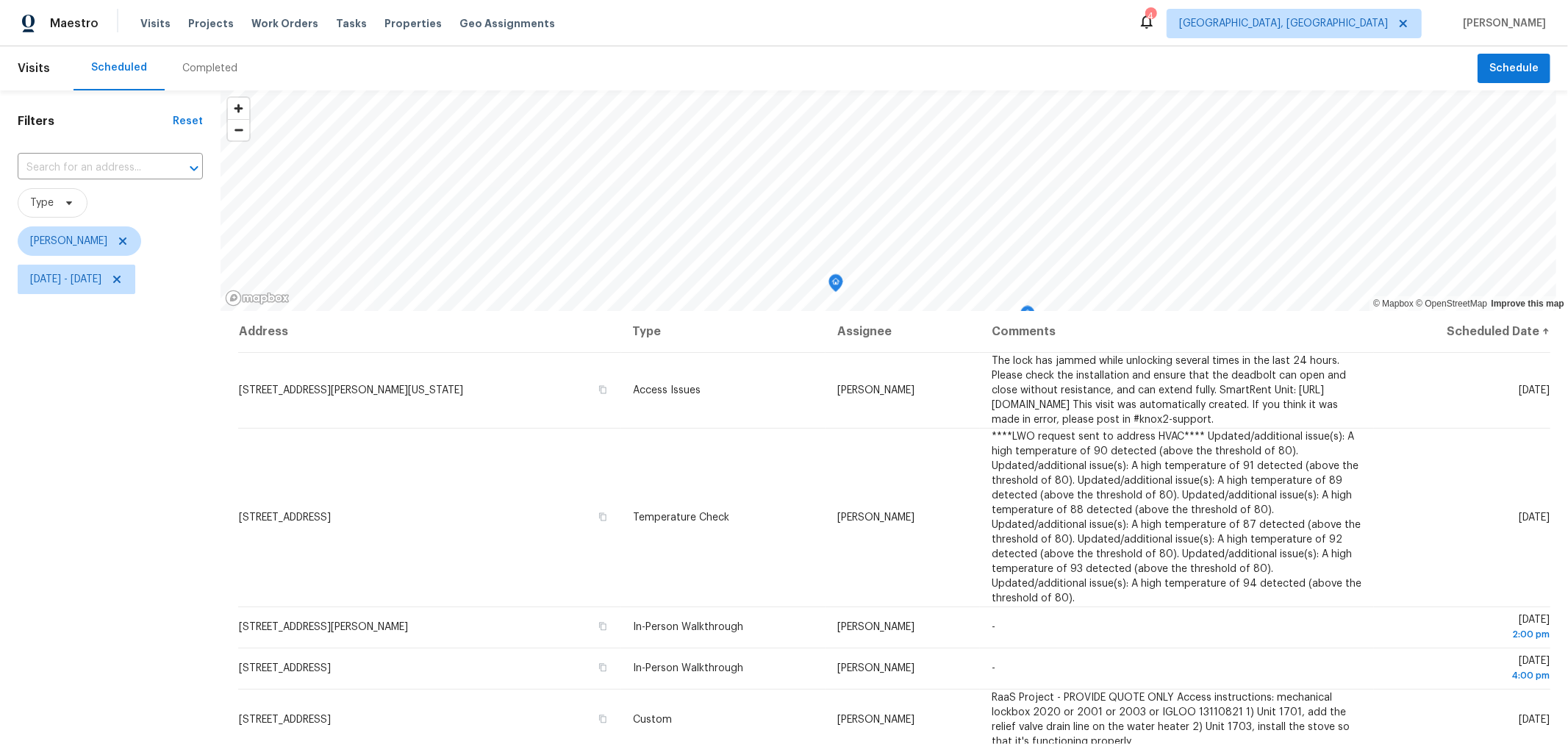
click at [182, 68] on div "Completed" at bounding box center [209, 68] width 55 height 14
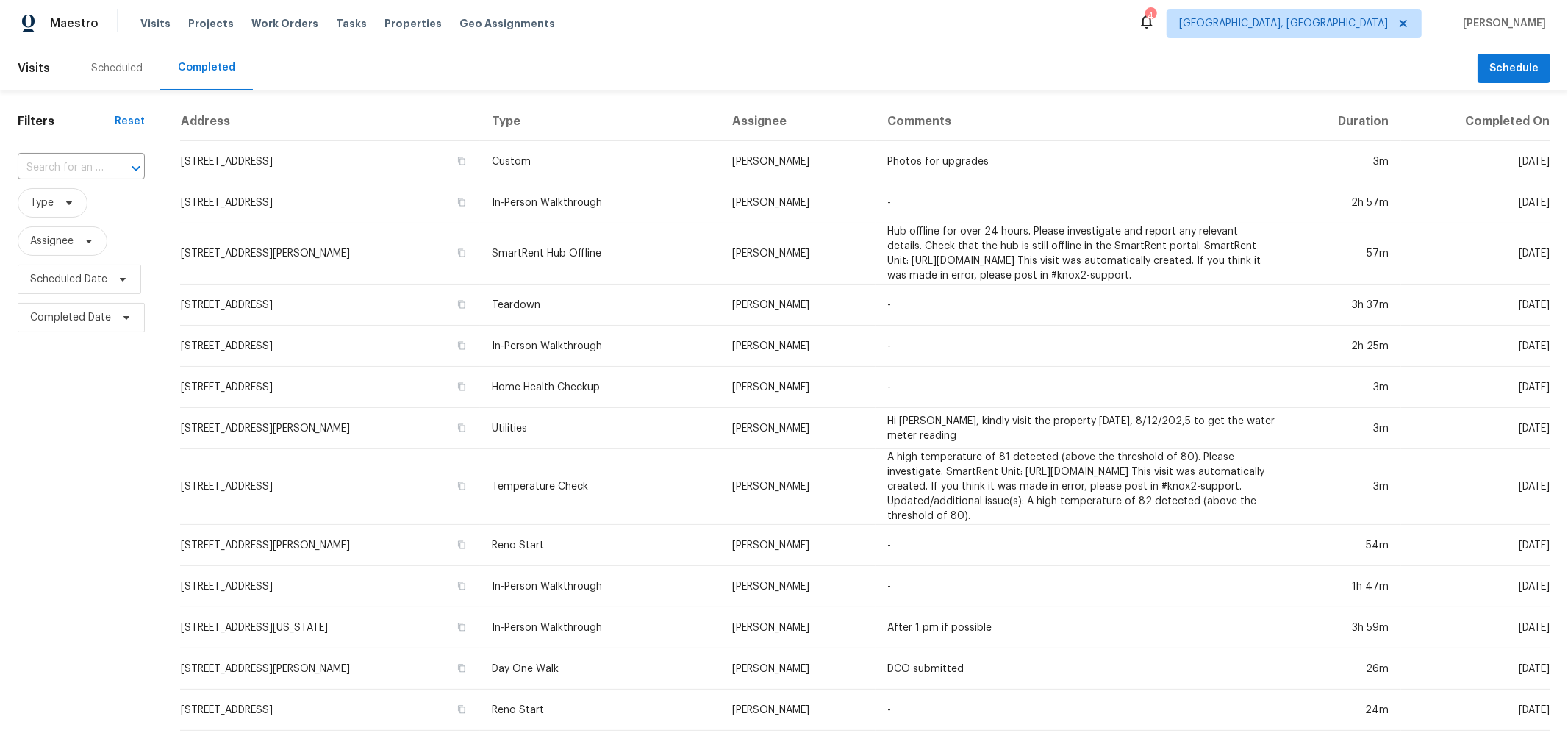
click at [113, 69] on div "Scheduled" at bounding box center [116, 68] width 51 height 14
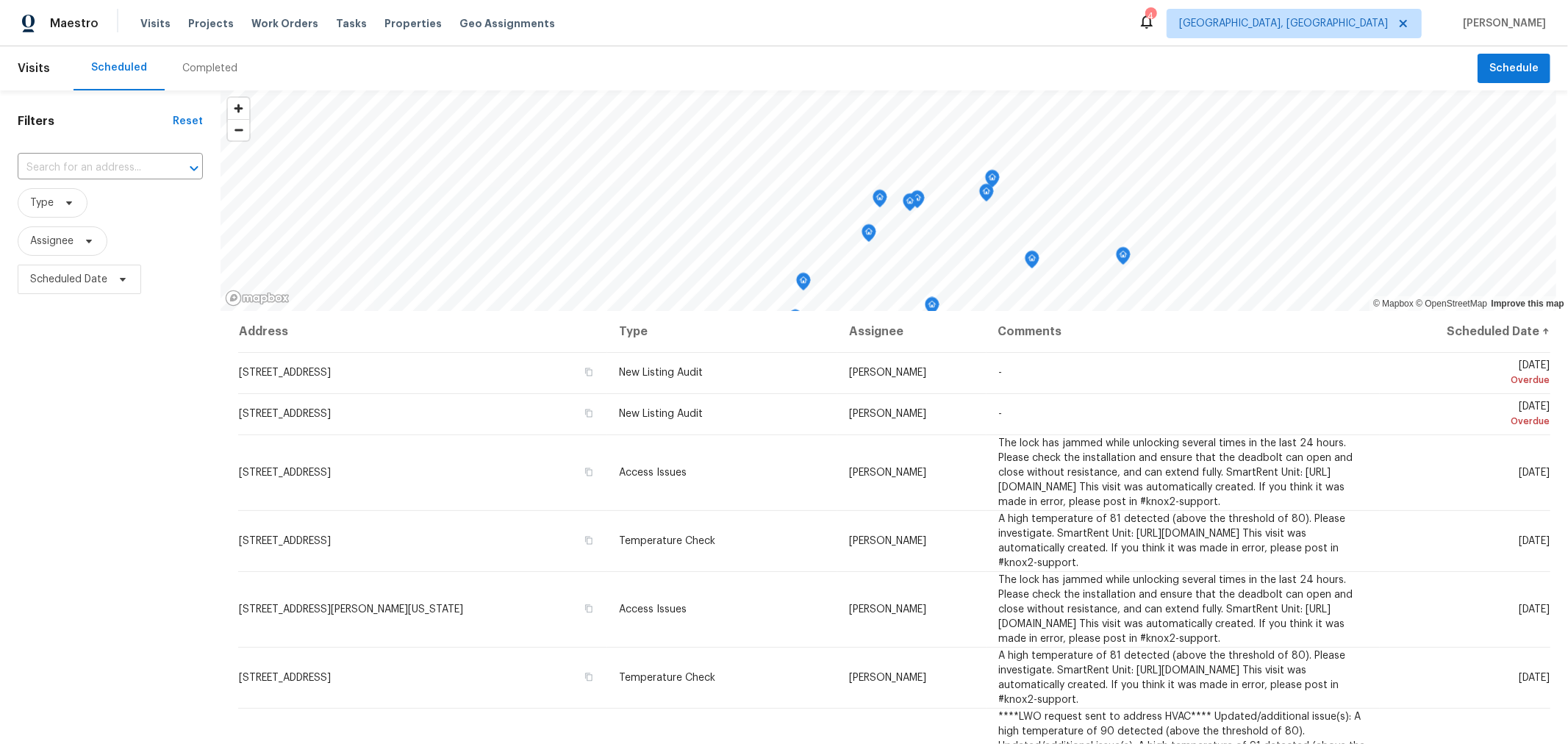
click at [159, 147] on div "Filters Reset ​ Type Assignee Scheduled Date" at bounding box center [110, 498] width 221 height 816
click at [144, 178] on input "text" at bounding box center [90, 168] width 144 height 23
type input "7873"
click at [126, 209] on li "7873 Beamish Way # 12C, Blacklick, OH 43004" at bounding box center [111, 201] width 186 height 24
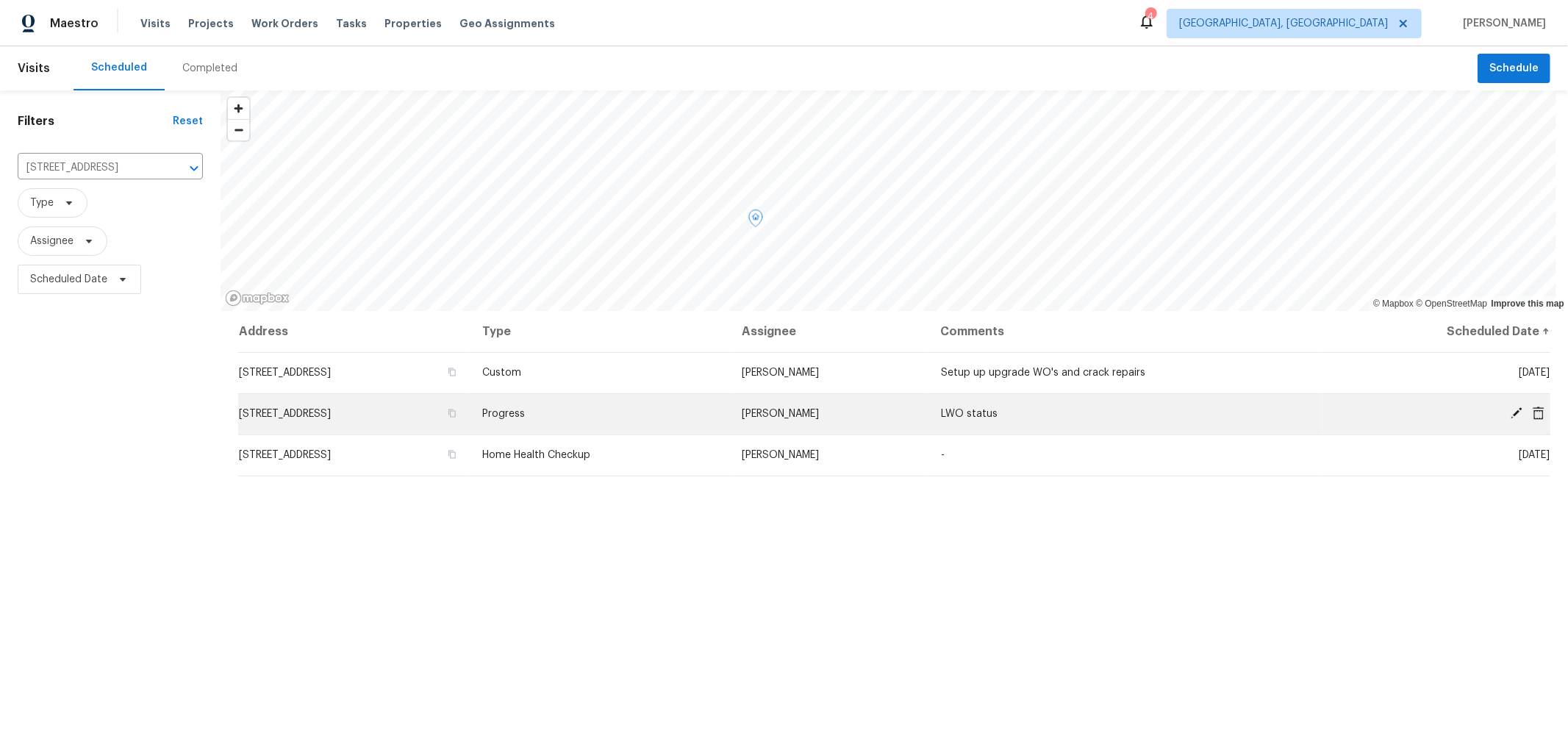
click at [1128, 413] on icon at bounding box center [1516, 413] width 14 height 14
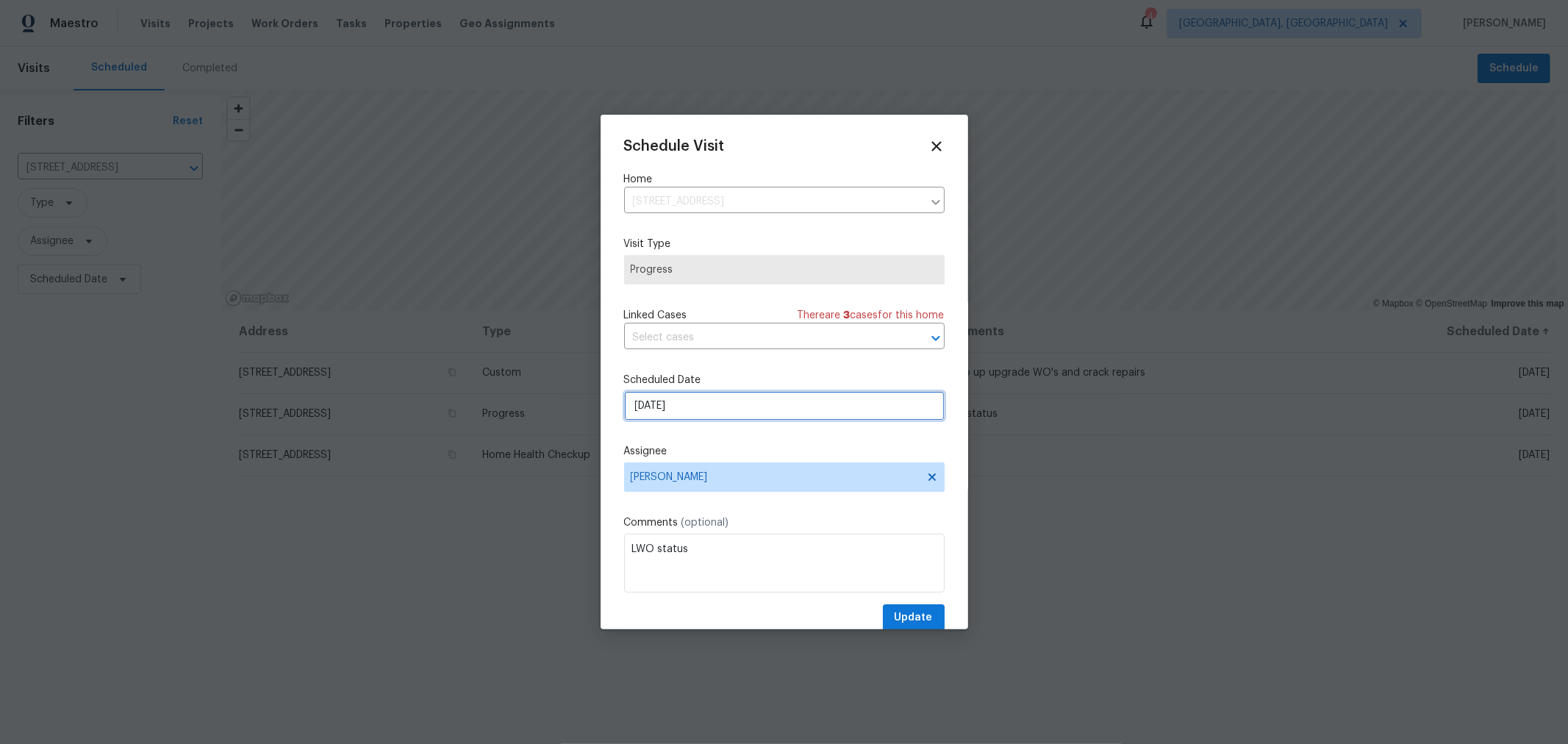
click at [773, 398] on input "8/14/2025" at bounding box center [784, 405] width 321 height 30
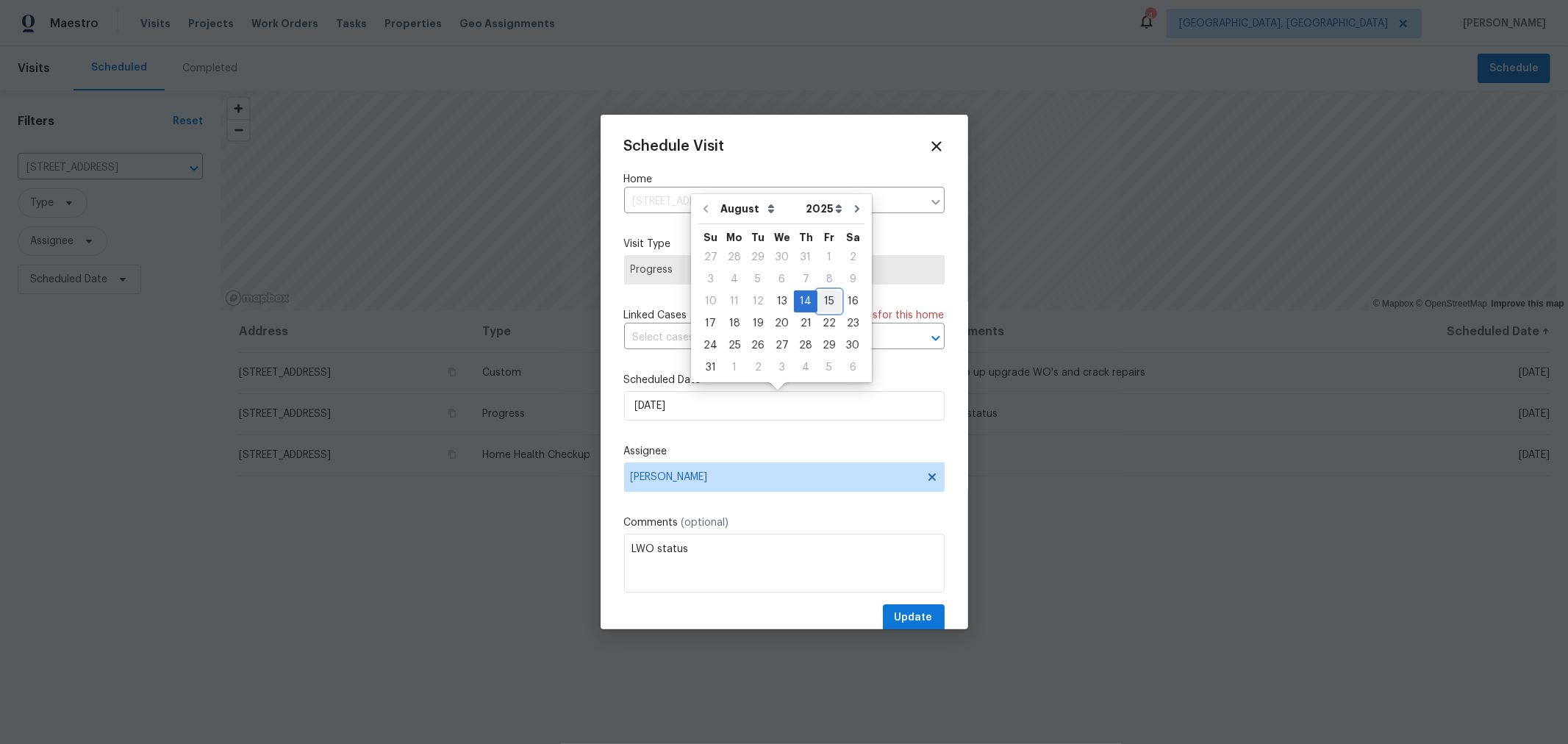
click at [820, 290] on div "15" at bounding box center [829, 301] width 23 height 22
type input "8/15/2025"
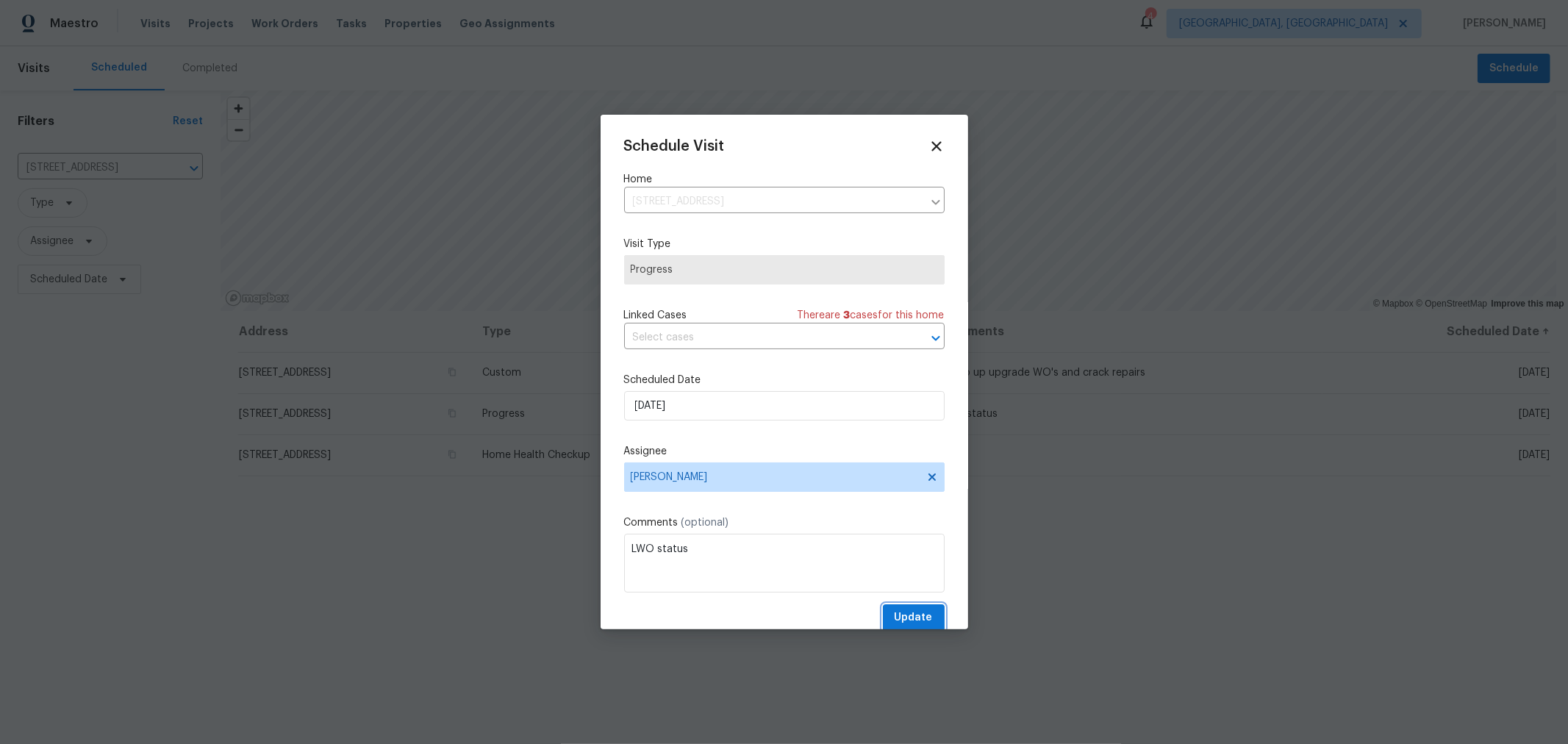
click at [905, 535] on span "Update" at bounding box center [913, 618] width 38 height 18
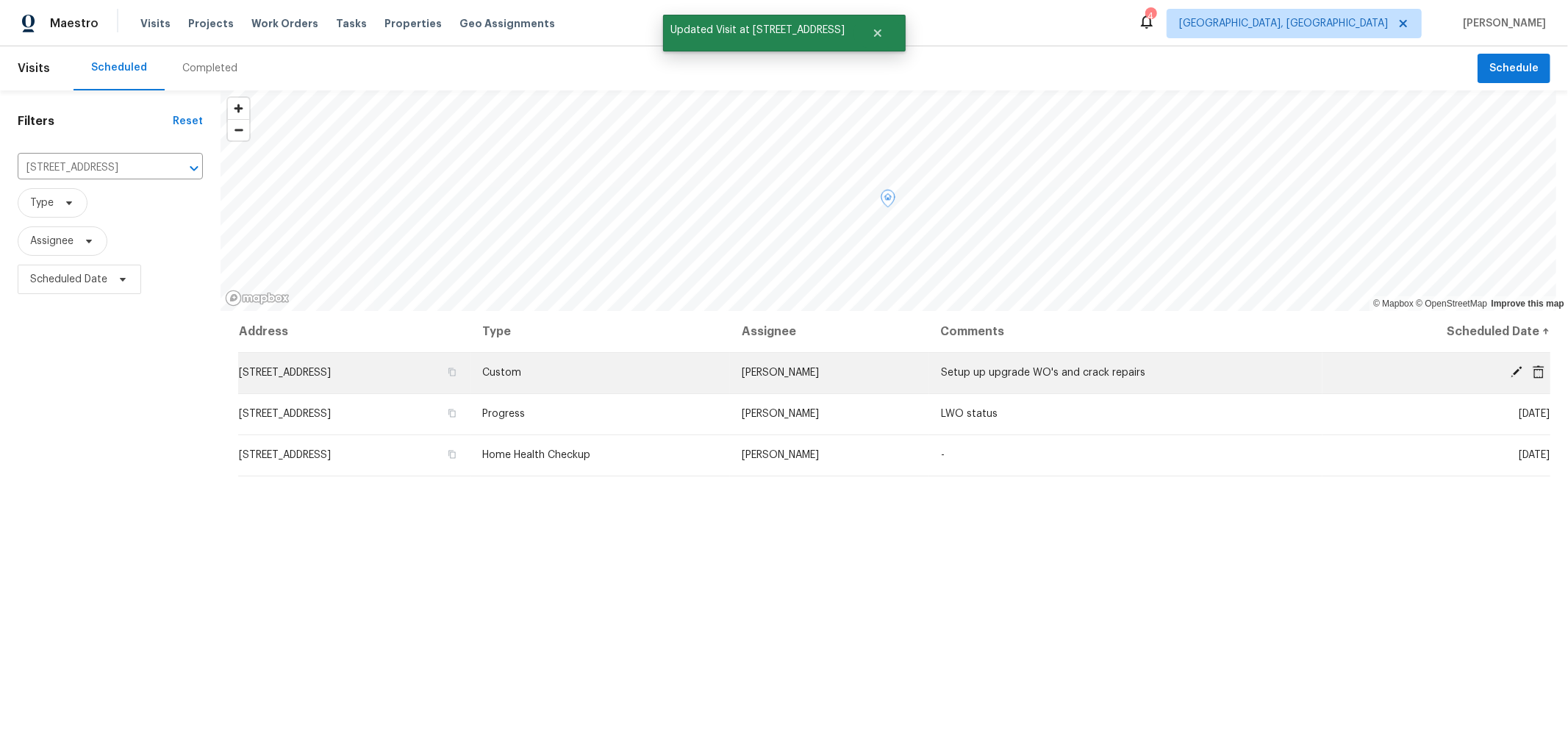
click at [1128, 370] on icon at bounding box center [1516, 372] width 14 height 14
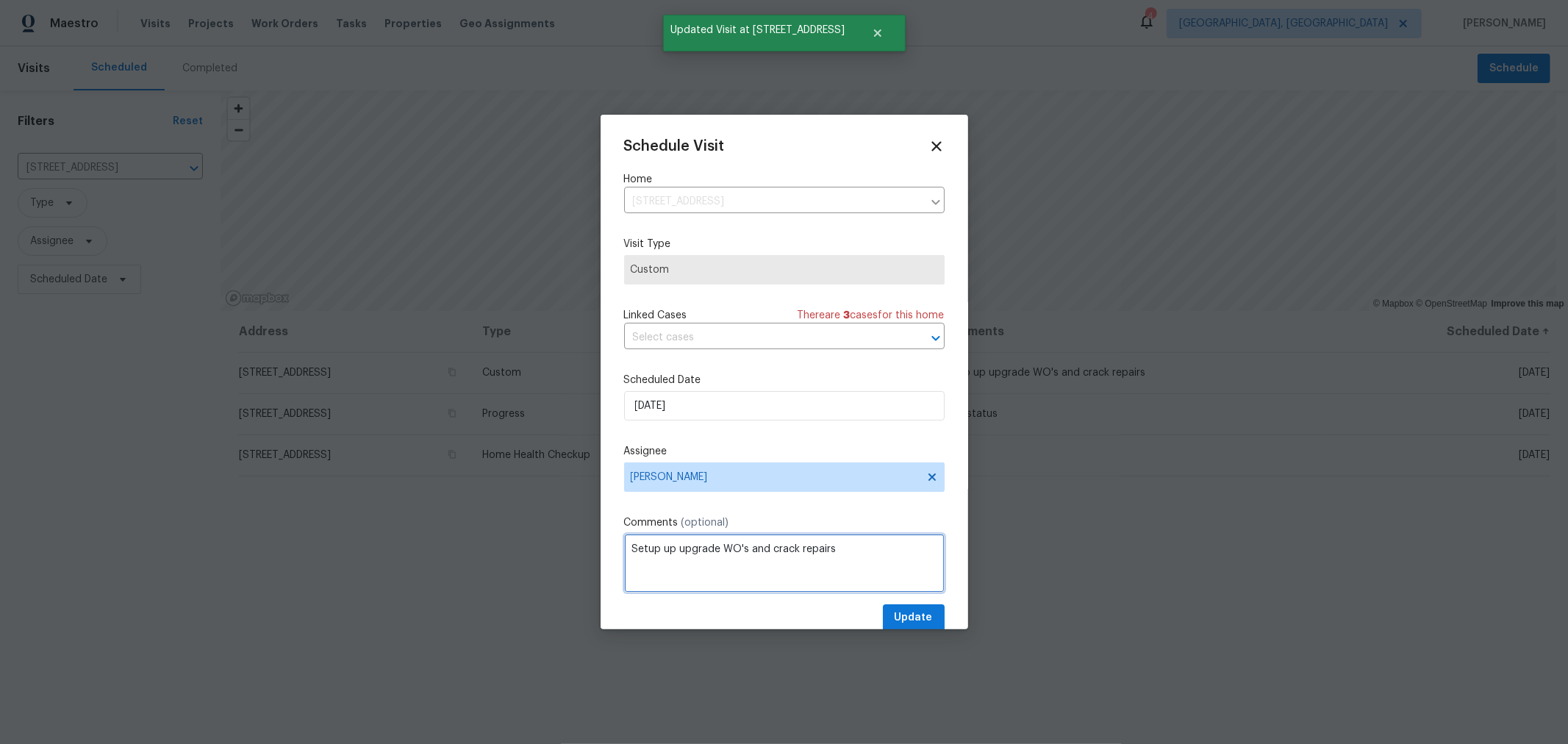
drag, startPoint x: 884, startPoint y: 549, endPoint x: 417, endPoint y: 535, distance: 467.2
click at [415, 535] on div "Schedule Visit Home 7873 Beamish Way # 12C, Blacklick, OH 43004 ​ Visit Type Cu…" at bounding box center [784, 372] width 1568 height 744
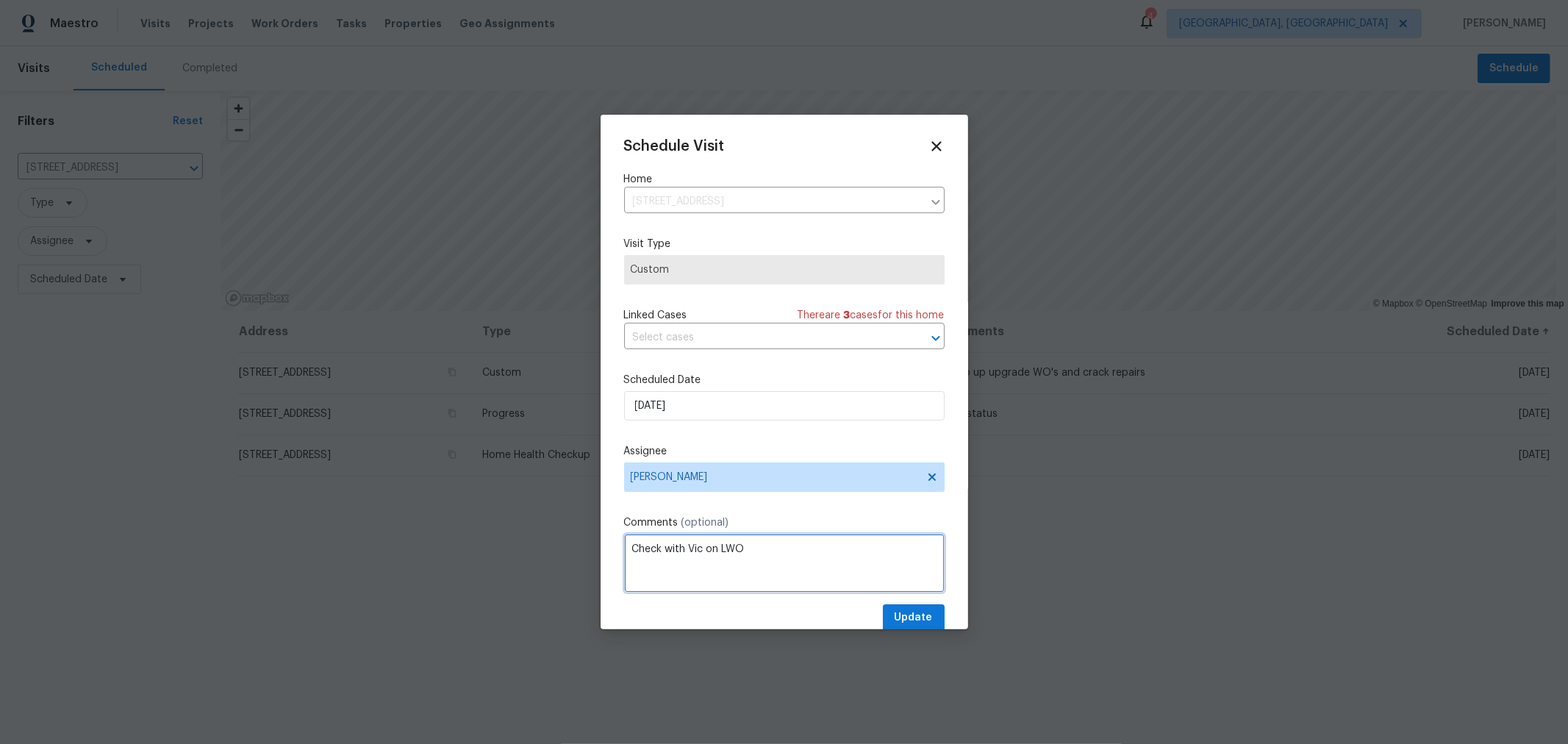
type textarea "Check with Vic on LWO"
click at [896, 535] on button "Update" at bounding box center [913, 618] width 62 height 27
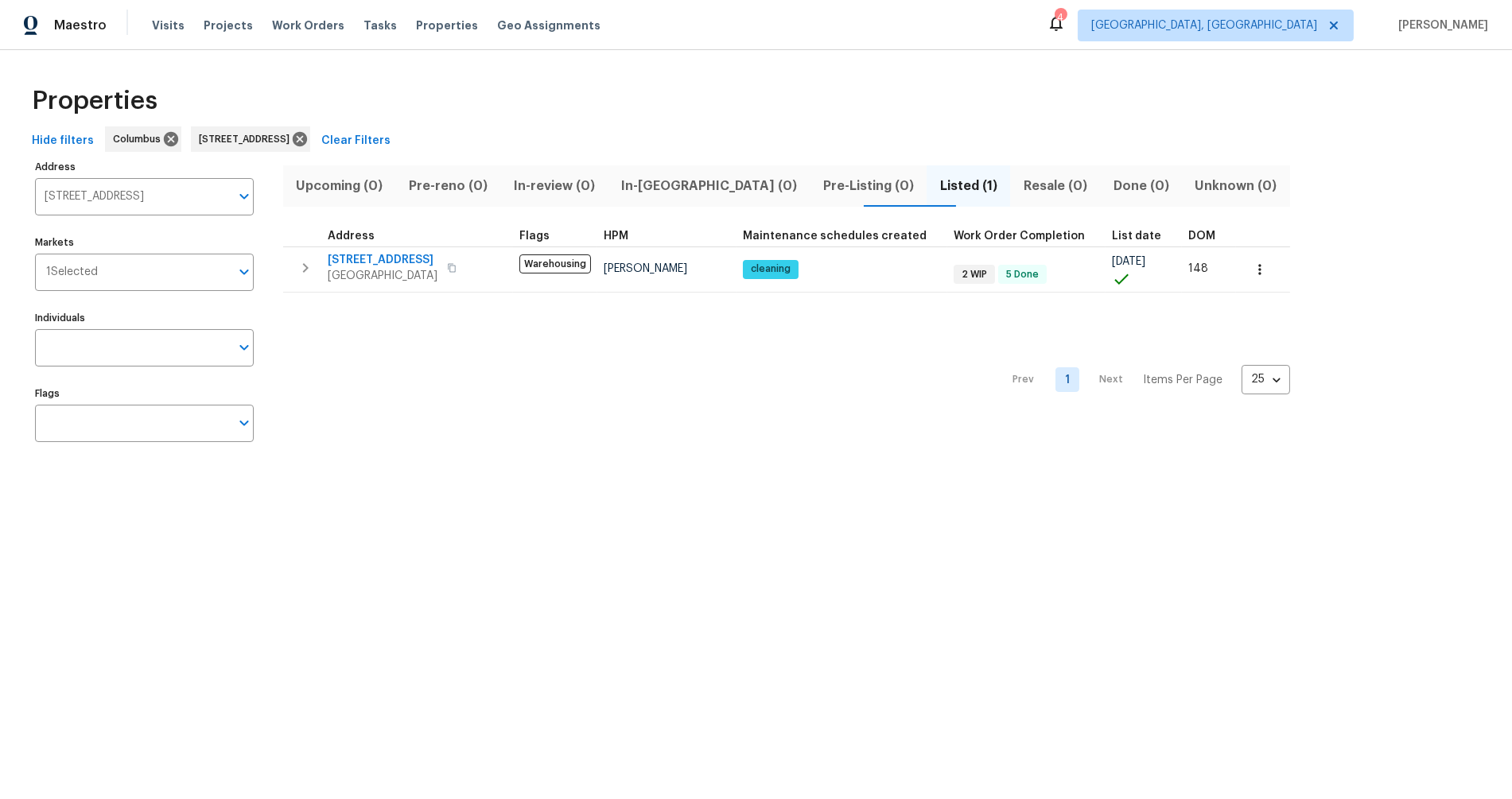
click at [626, 408] on div "Prev 1 Next Items Per Page 25 25 ​" at bounding box center [787, 375] width 1007 height 166
click at [307, 136] on icon at bounding box center [299, 138] width 15 height 15
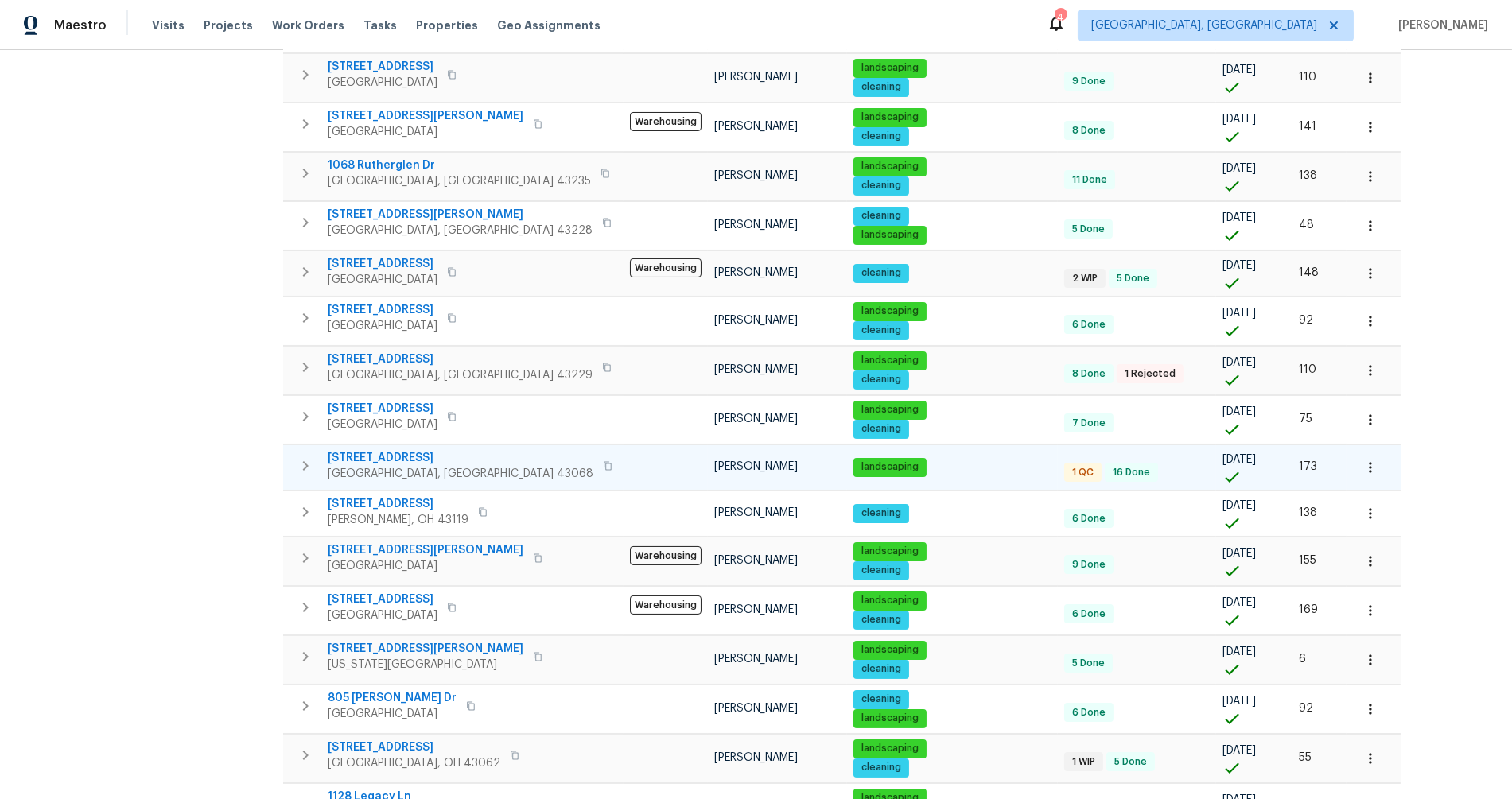
scroll to position [439, 0]
click at [403, 450] on span "6775 Centennial Dr" at bounding box center [460, 458] width 266 height 16
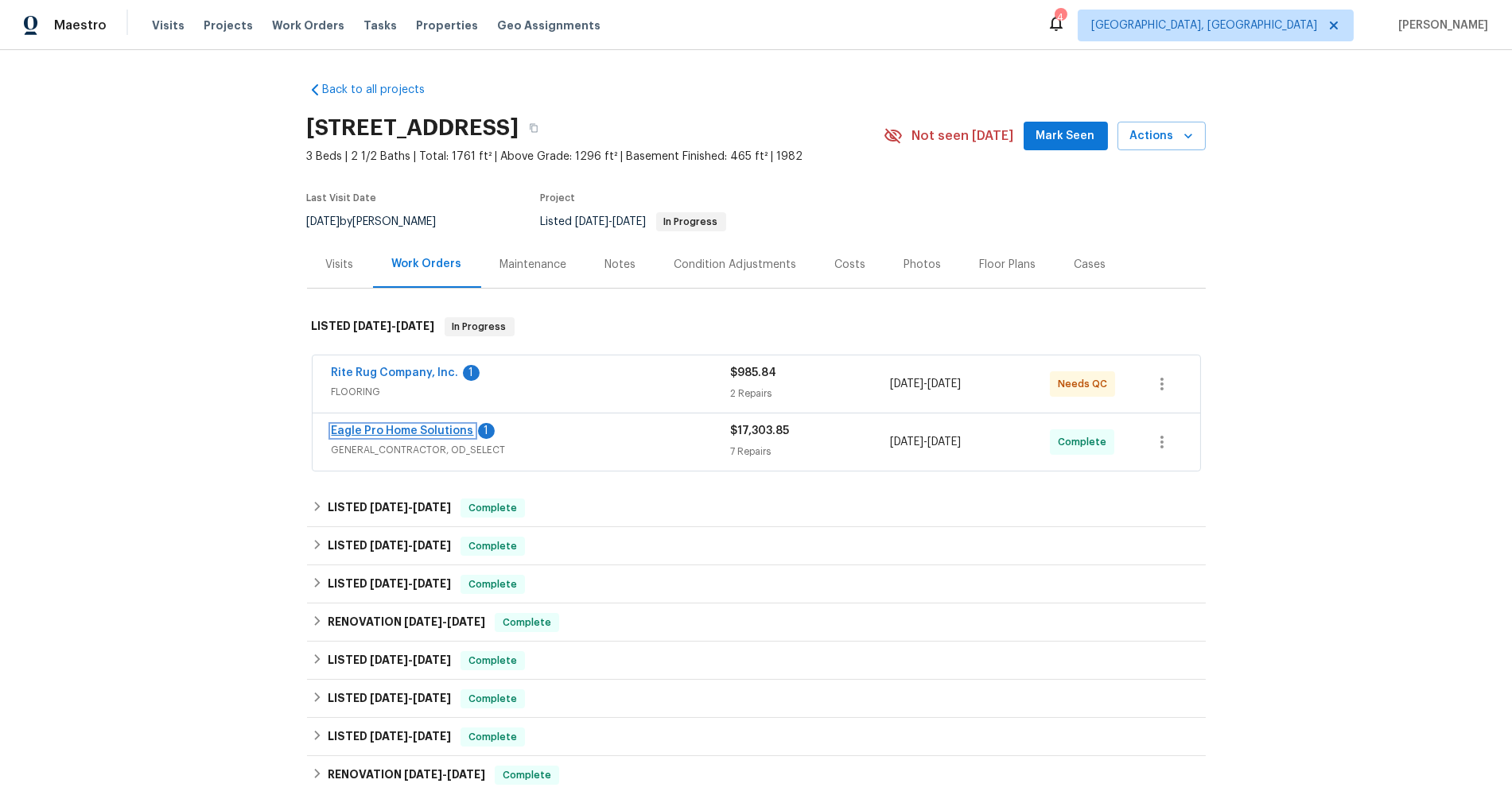
click at [420, 426] on link "Eagle Pro Home Solutions" at bounding box center [403, 431] width 142 height 11
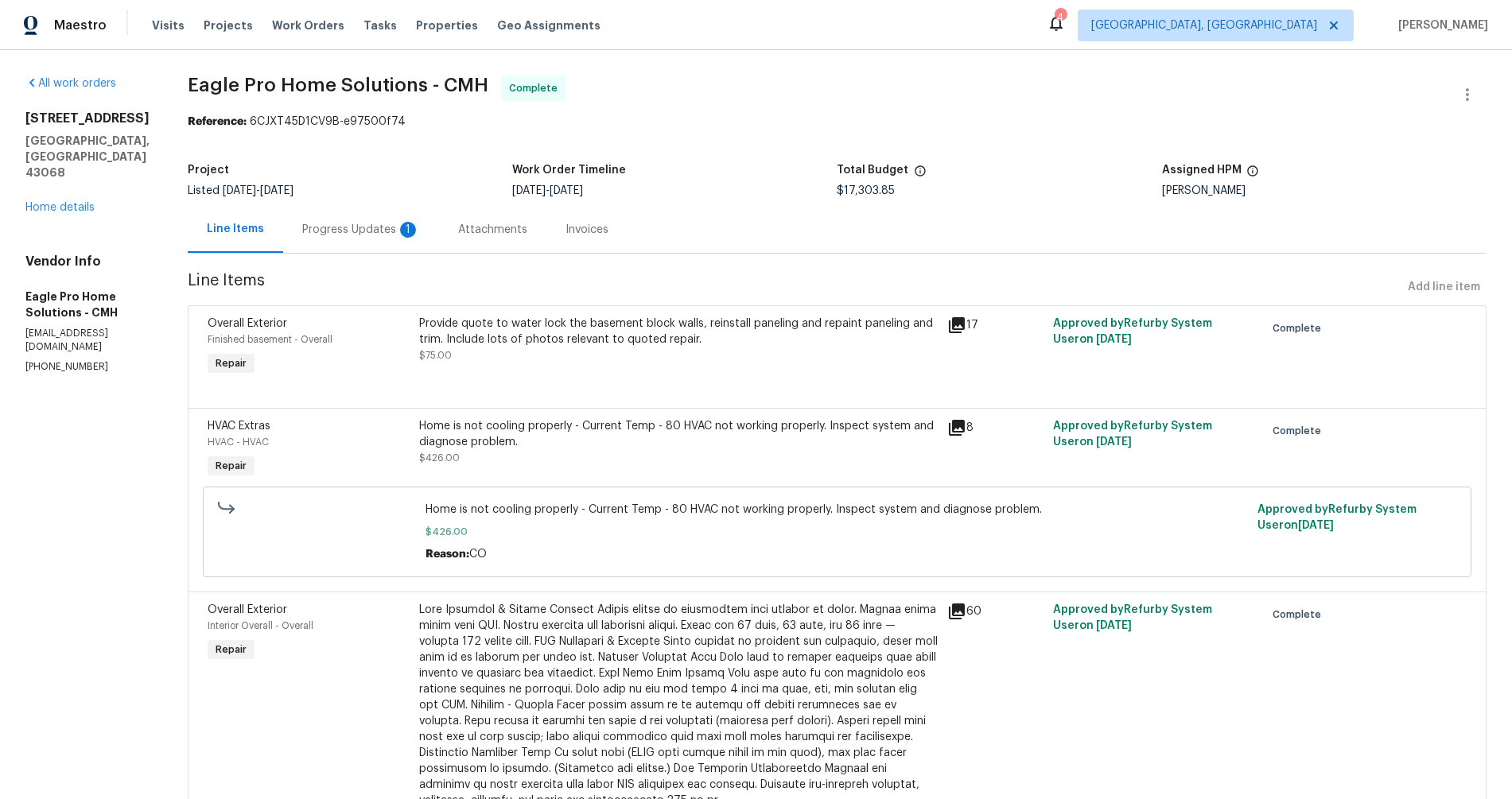
click at [380, 233] on div "Progress Updates 1" at bounding box center [361, 230] width 118 height 16
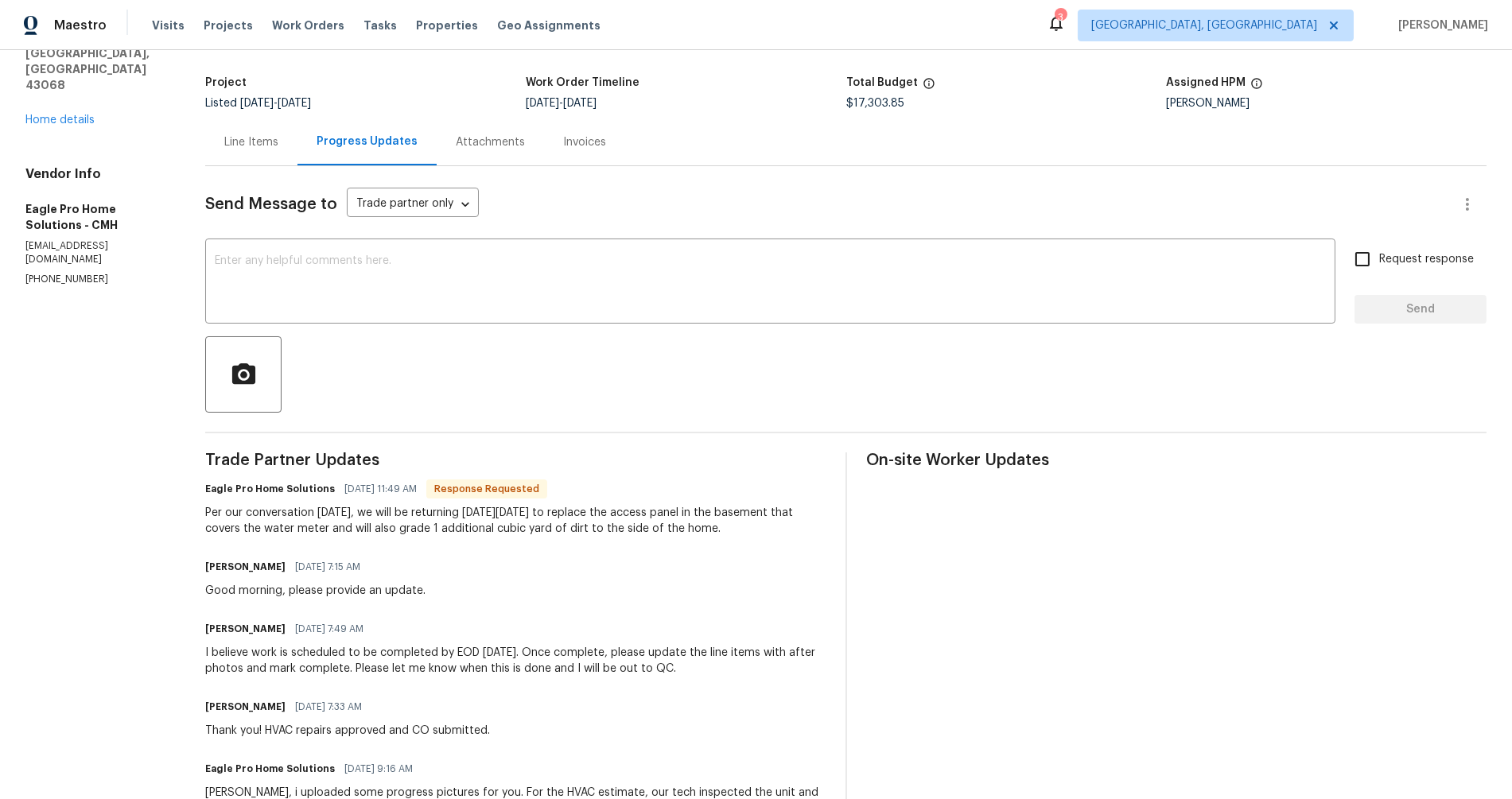
scroll to position [89, 0]
click at [76, 114] on link "Home details" at bounding box center [59, 119] width 69 height 11
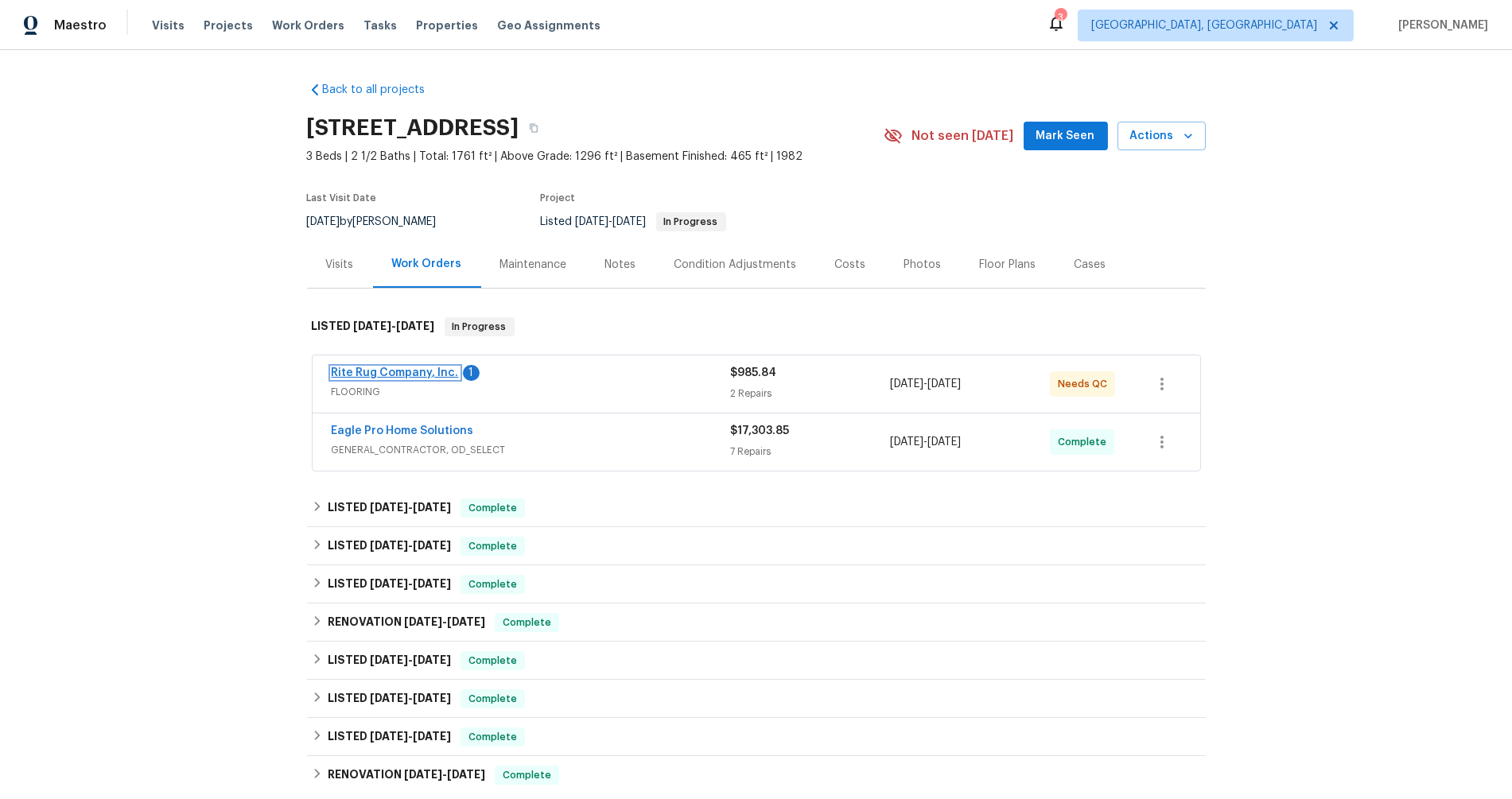
click at [416, 371] on link "Rite Rug Company, Inc." at bounding box center [395, 372] width 128 height 11
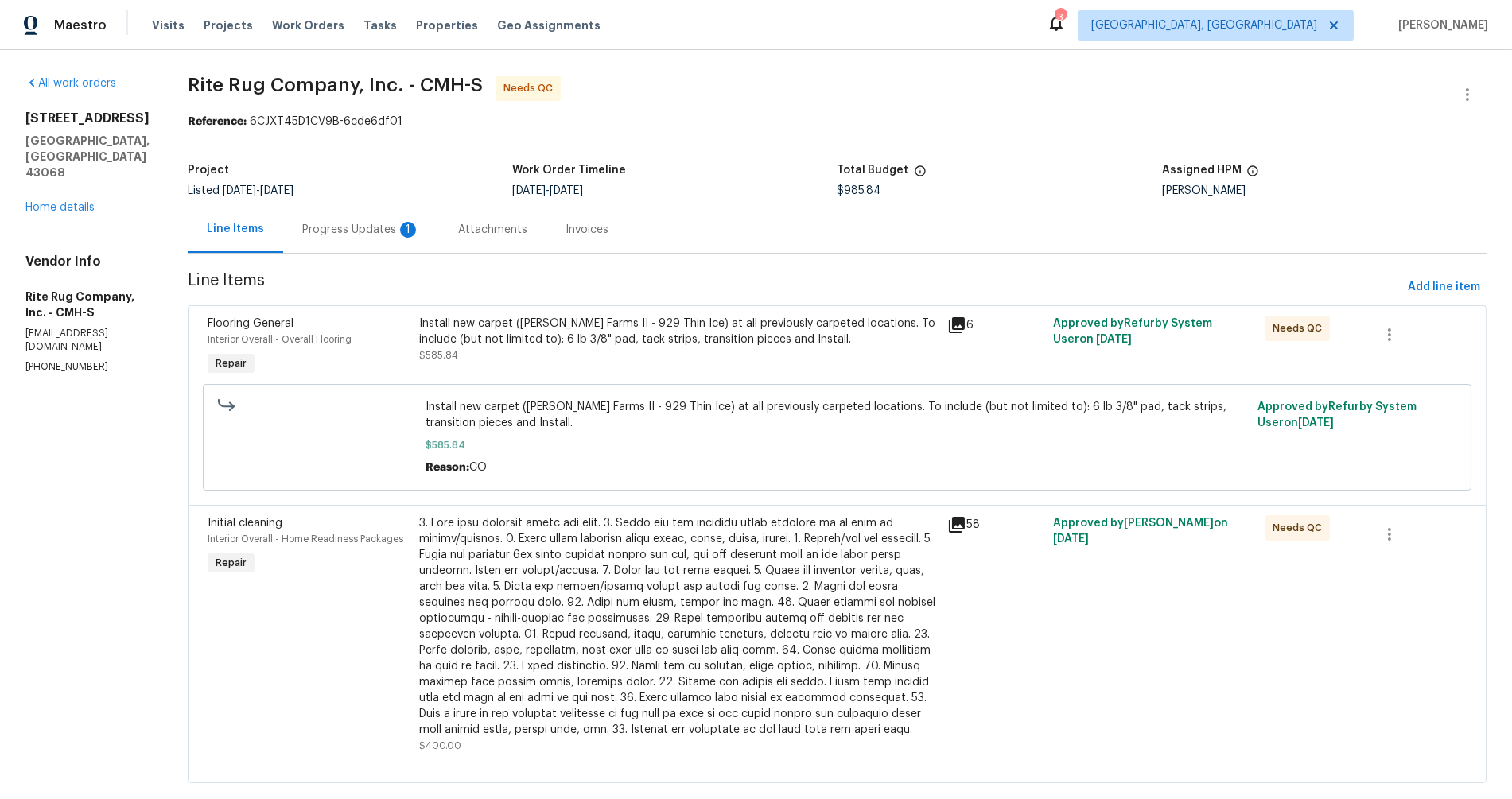
click at [756, 370] on div "Install new carpet (Abshire Farms II - 929 Thin Ice) at all previously carpeted…" at bounding box center [678, 347] width 529 height 73
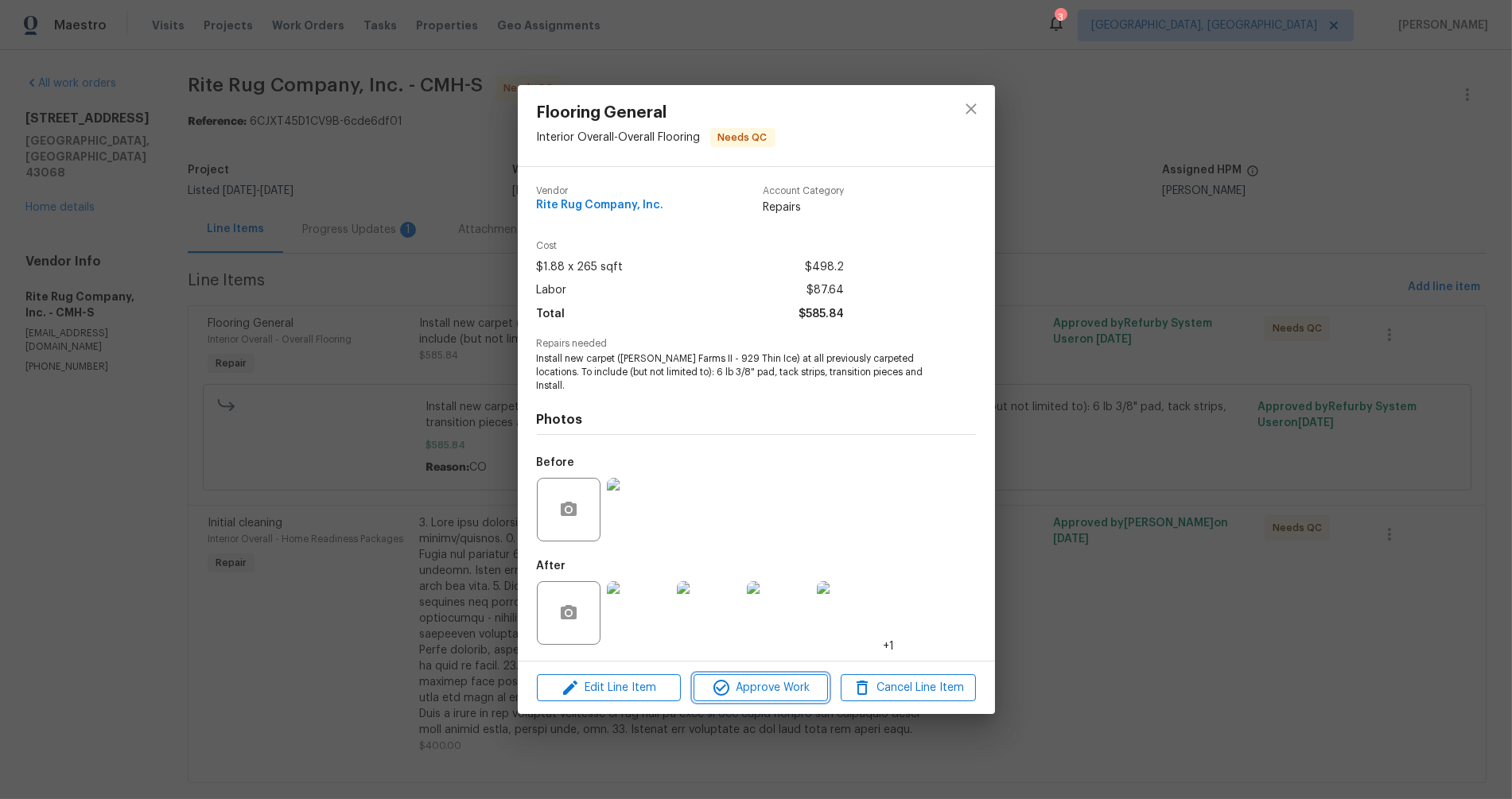
click at [738, 678] on span "Approve Work" at bounding box center [761, 688] width 125 height 19
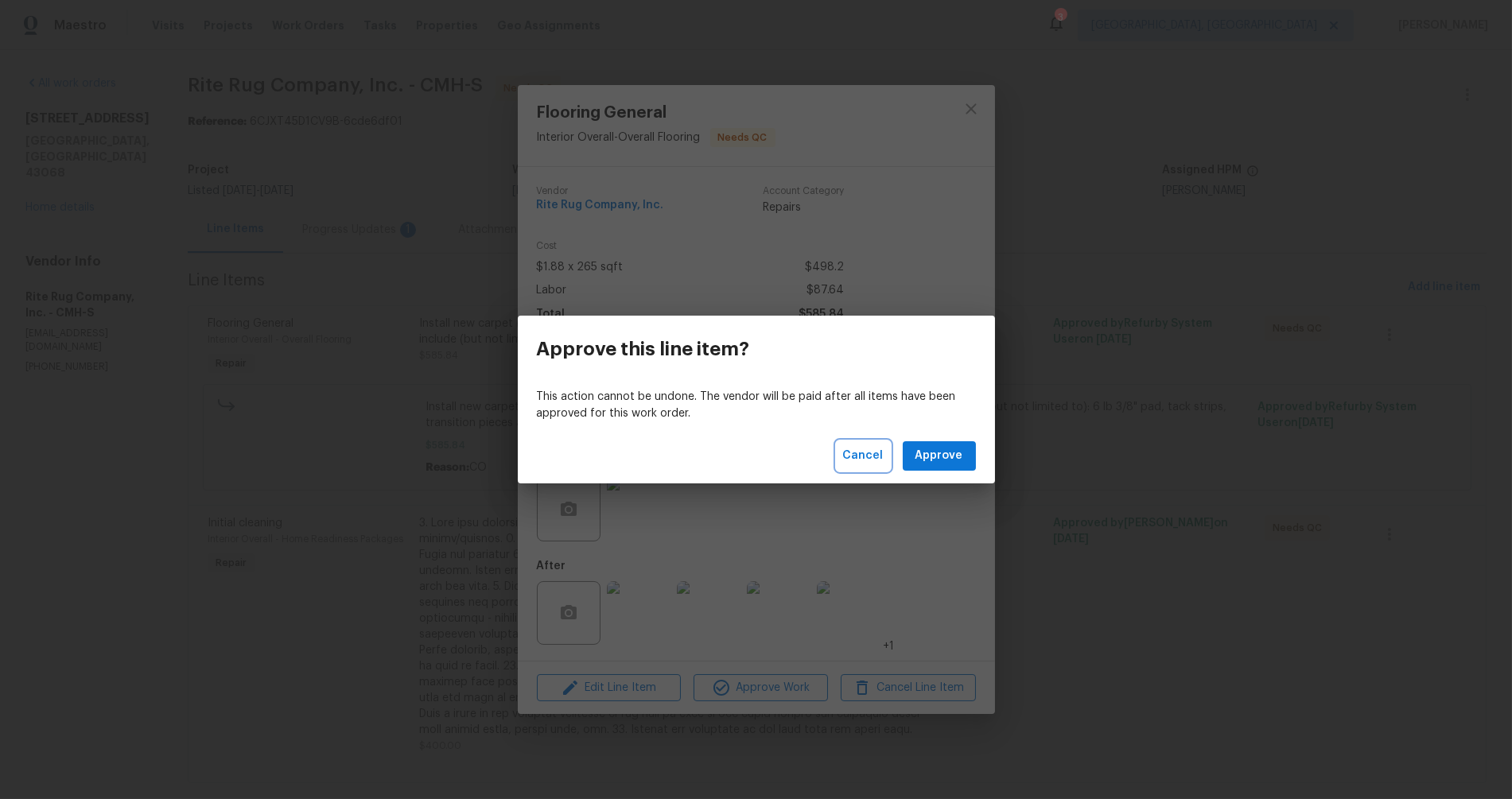
click at [852, 454] on span "Cancel" at bounding box center [864, 456] width 41 height 19
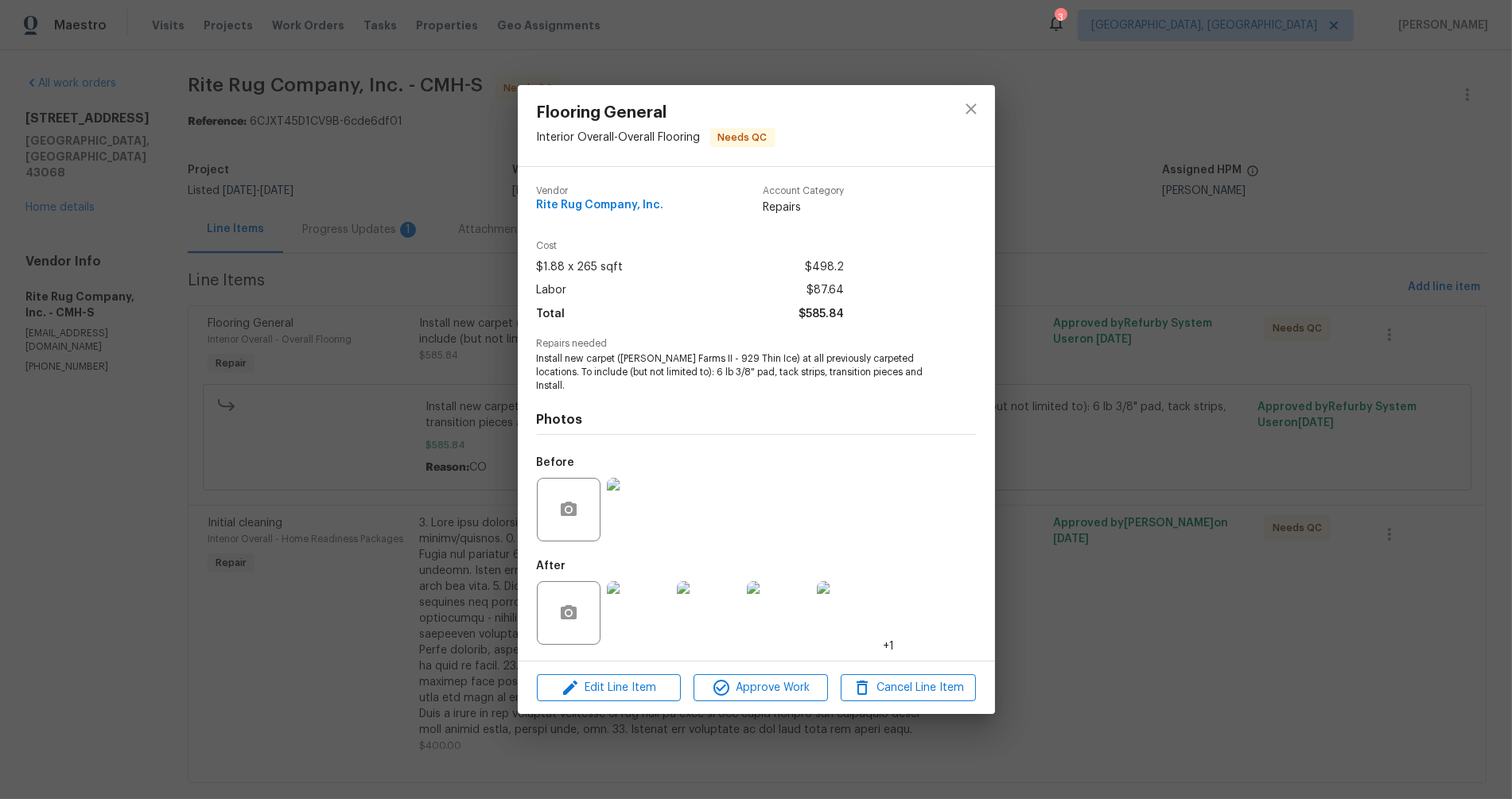
click at [137, 472] on div "Flooring General Interior Overall - Overall Flooring Needs QC Vendor Rite Rug C…" at bounding box center [756, 400] width 1512 height 799
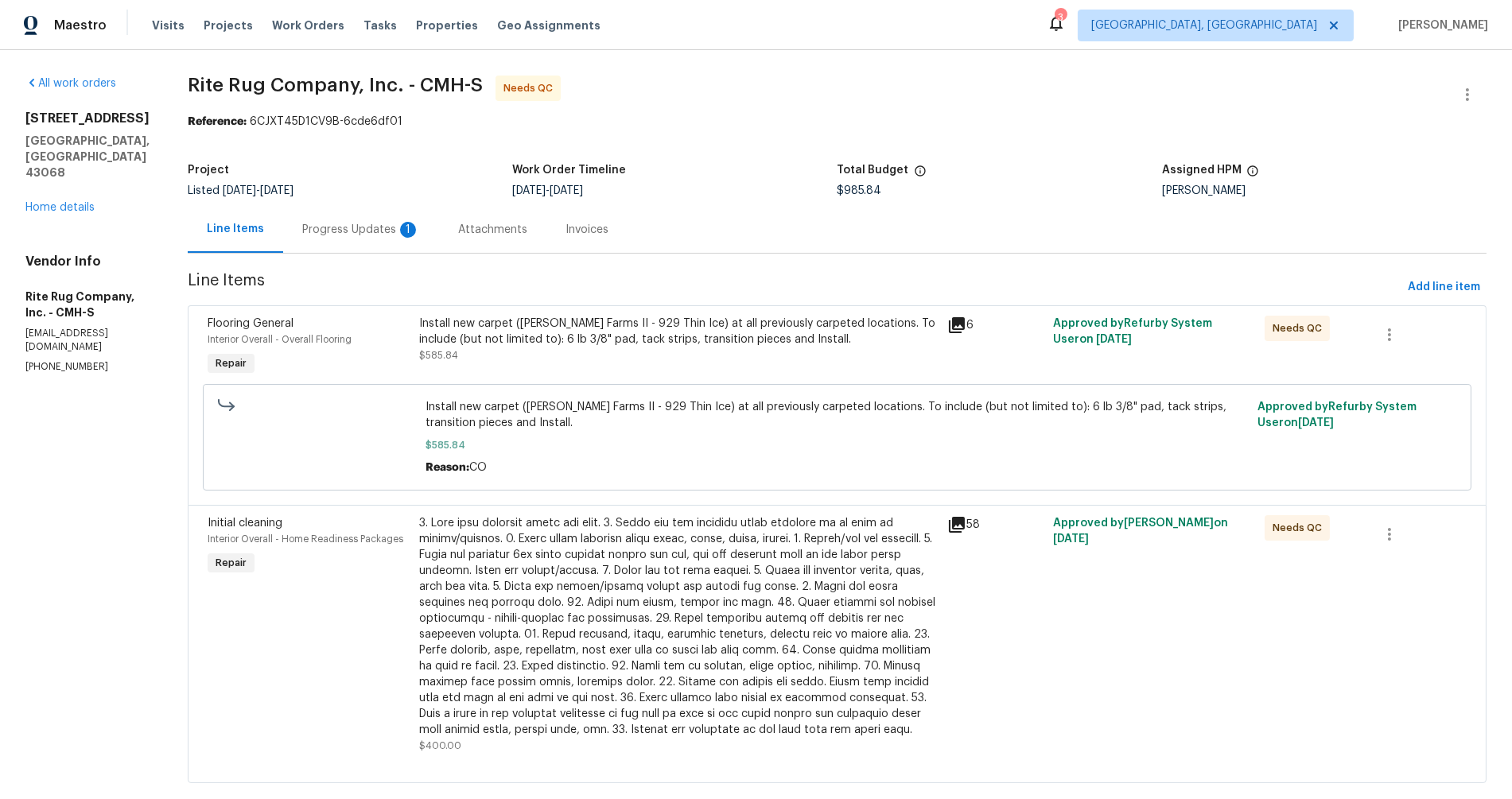
click at [54, 181] on div "6775 Centennial Dr Reynoldsburg, OH 43068 Home details" at bounding box center [87, 163] width 124 height 105
click at [60, 183] on div "All work orders 6775 Centennial Dr Reynoldsburg, OH 43068 Home details Vendor I…" at bounding box center [87, 225] width 124 height 298
click at [73, 202] on link "Home details" at bounding box center [59, 207] width 69 height 11
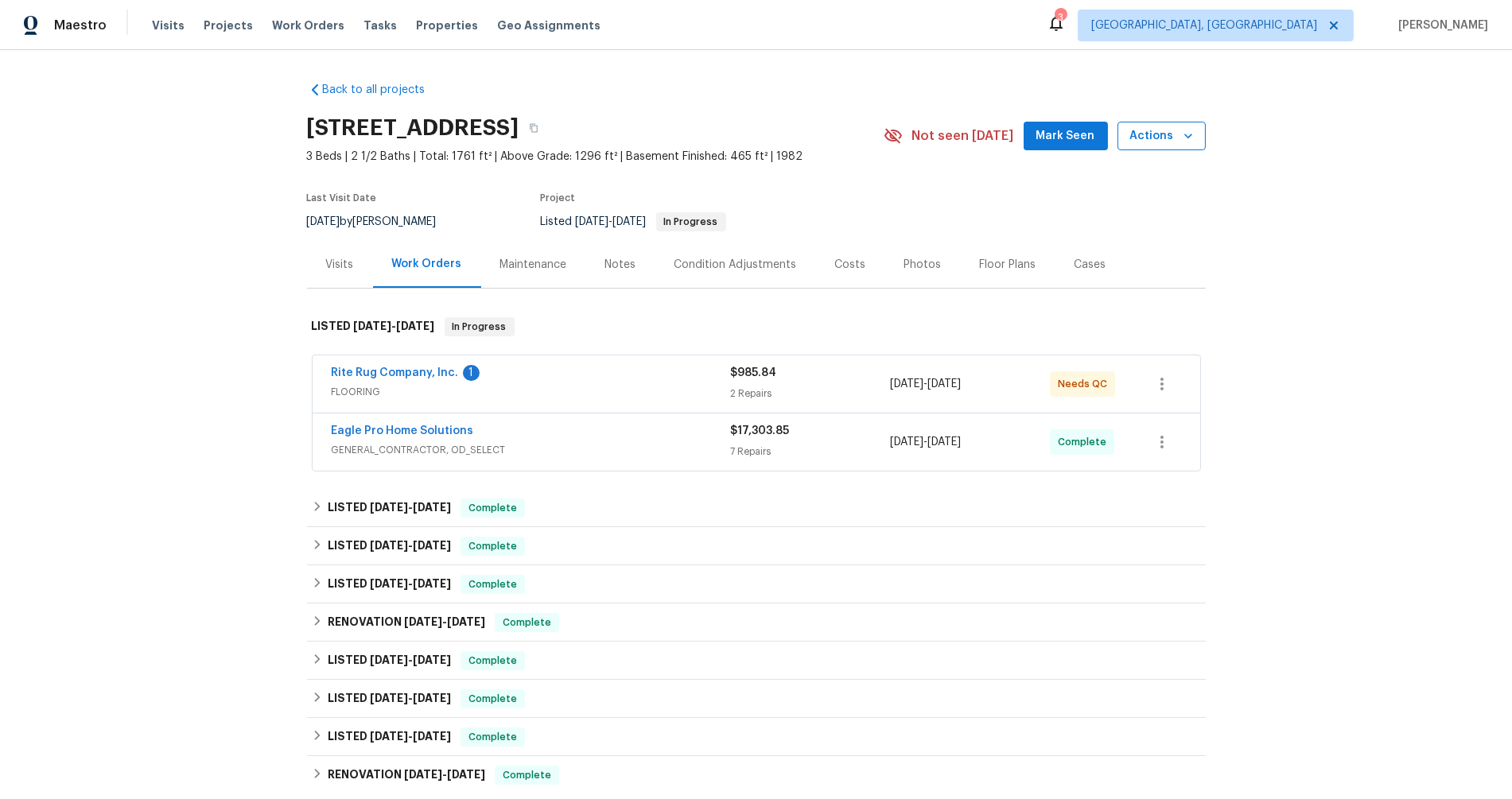
click at [1135, 134] on span "Actions" at bounding box center [1162, 136] width 62 height 19
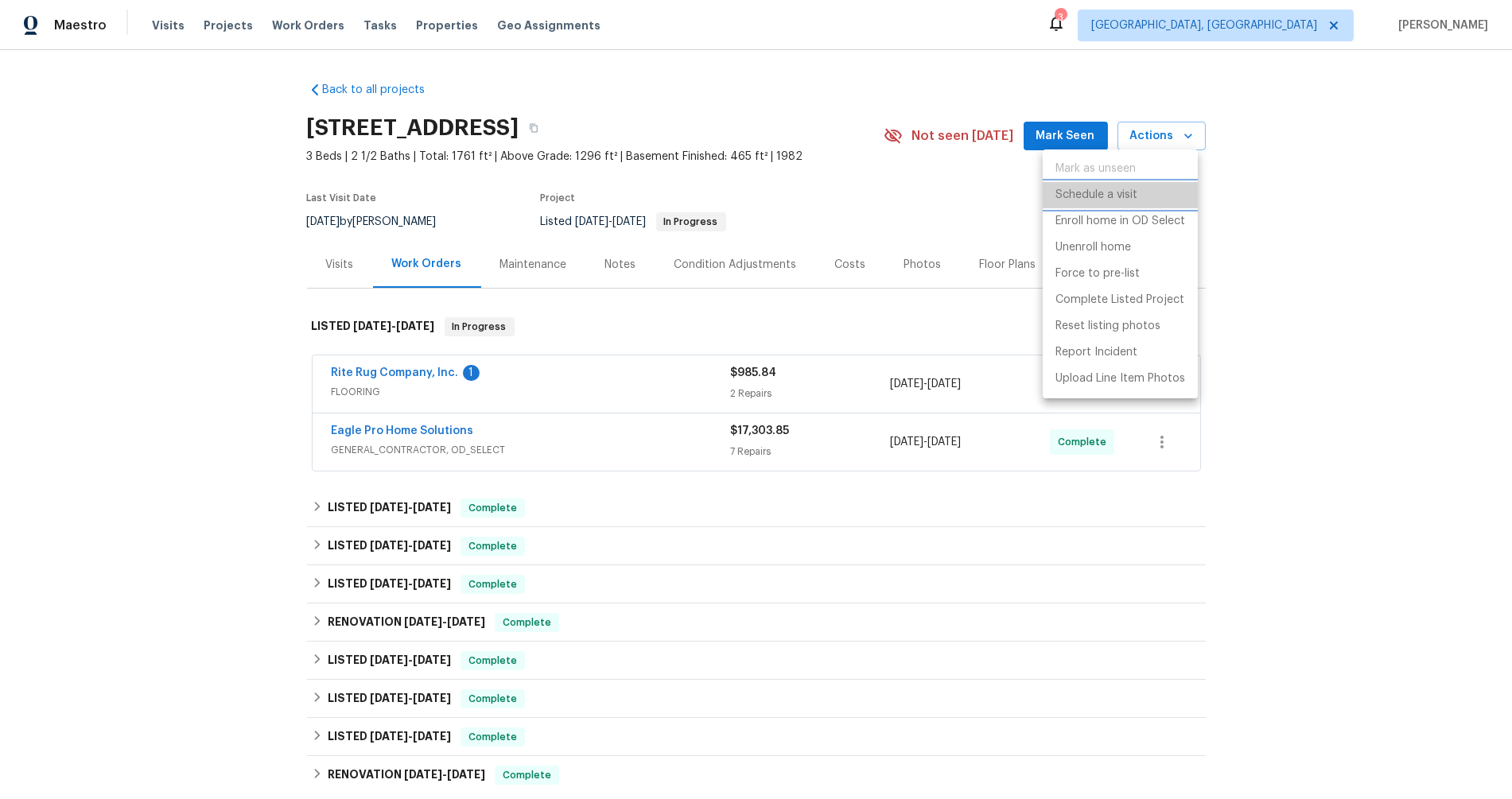
click at [1112, 187] on p "Schedule a visit" at bounding box center [1097, 195] width 82 height 17
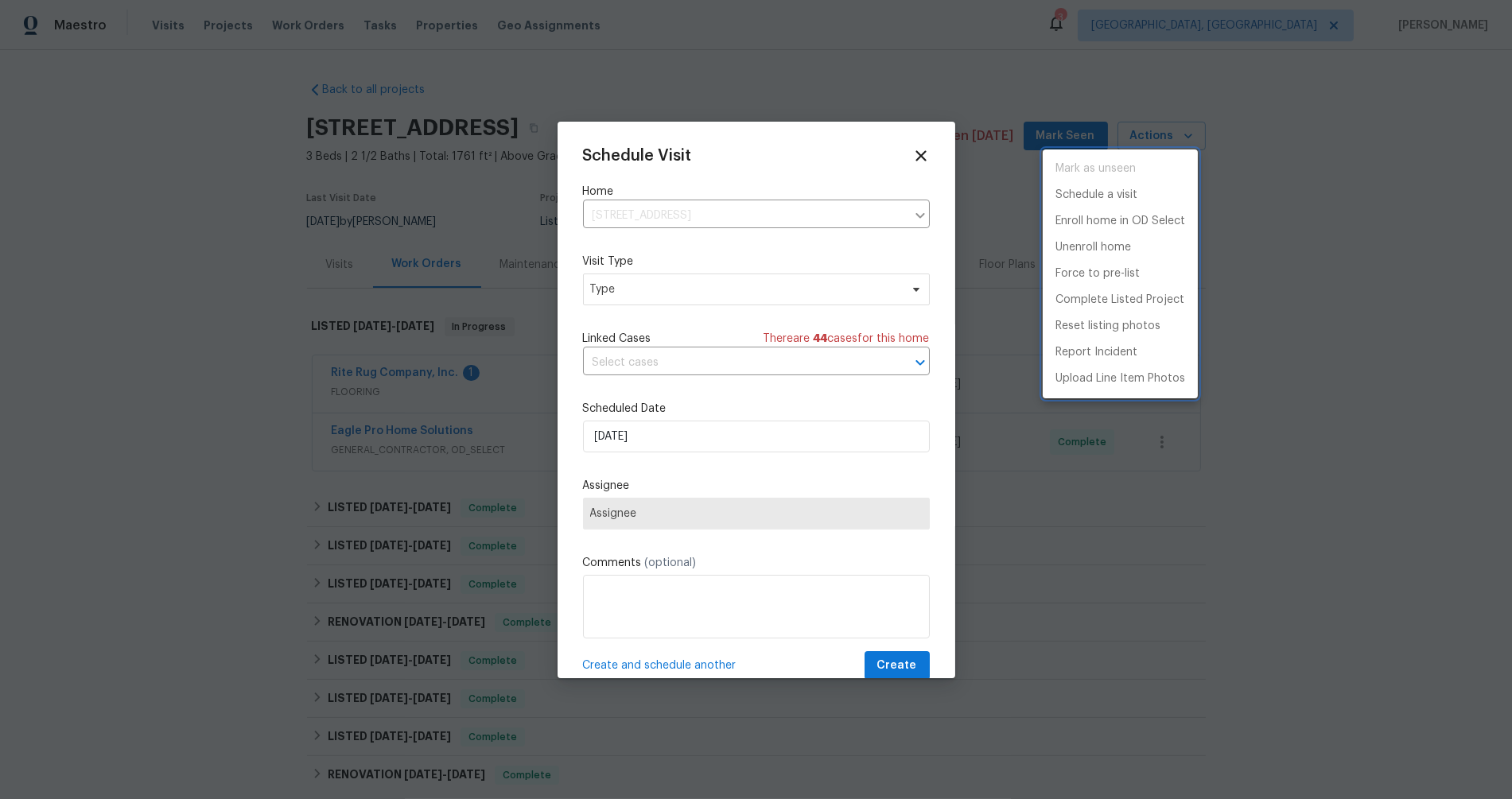
click at [748, 284] on div at bounding box center [756, 400] width 1512 height 799
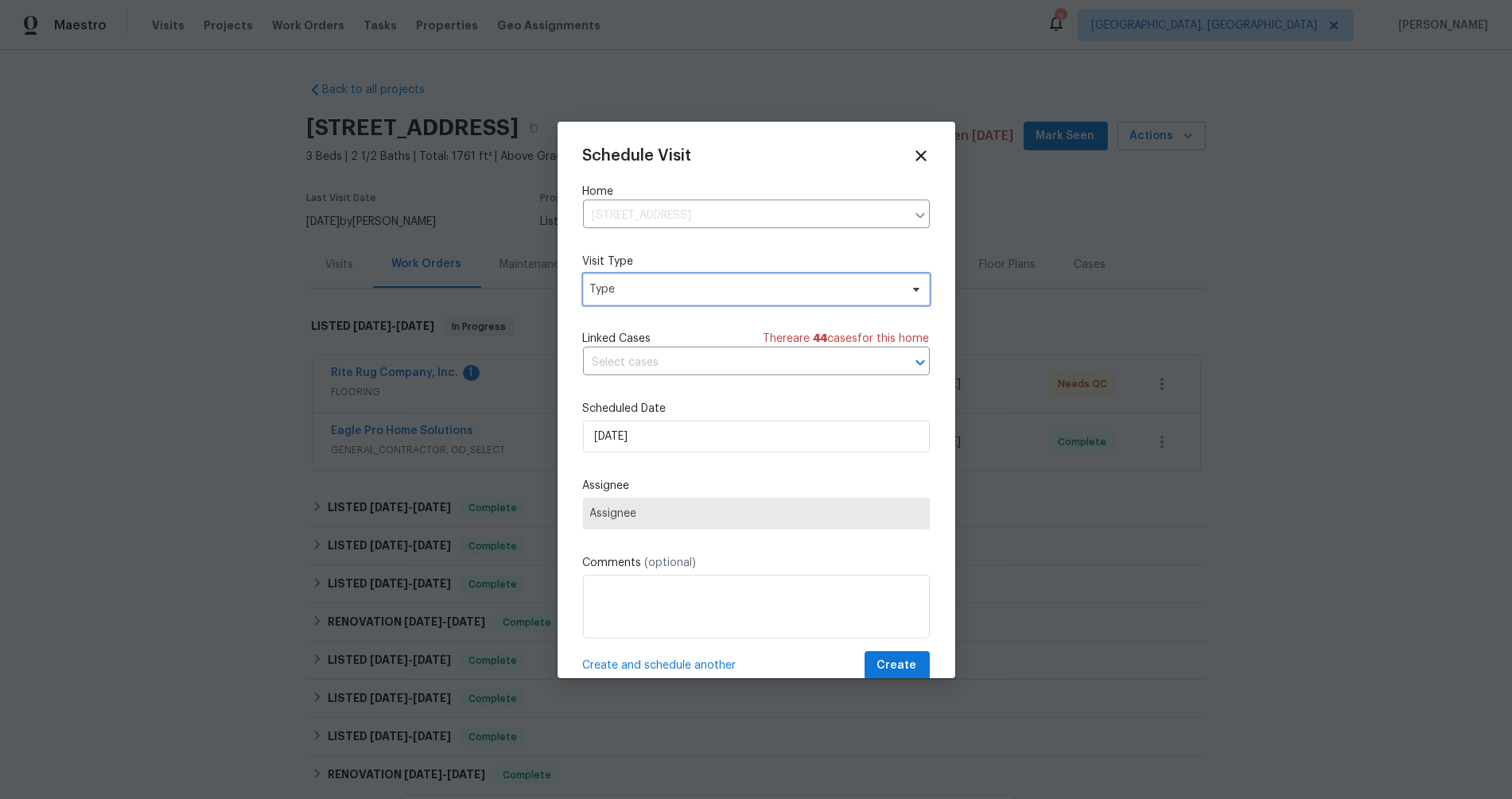
click at [744, 292] on span "Type" at bounding box center [745, 289] width 309 height 16
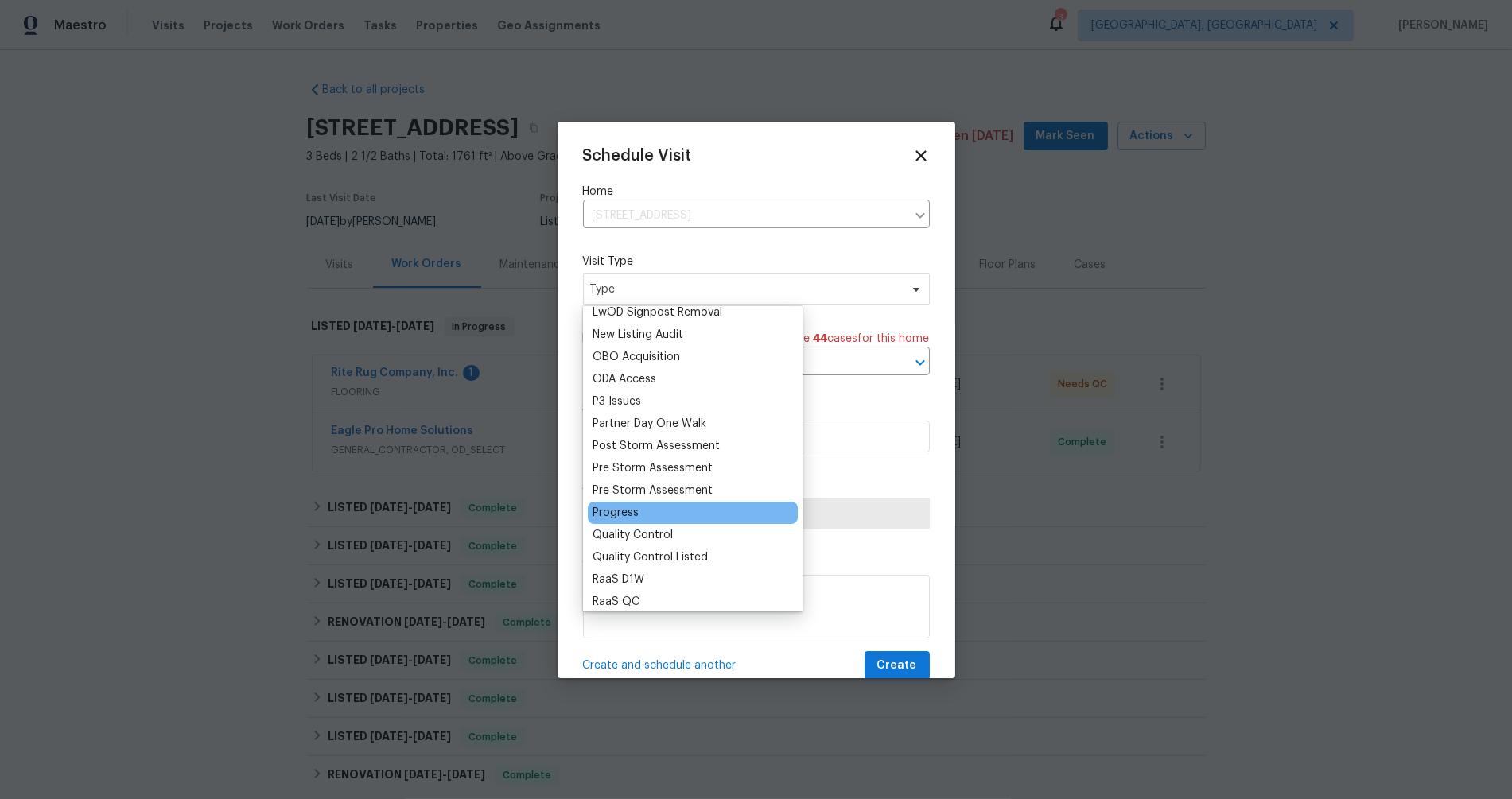
click at [625, 514] on div "Progress" at bounding box center [615, 513] width 46 height 16
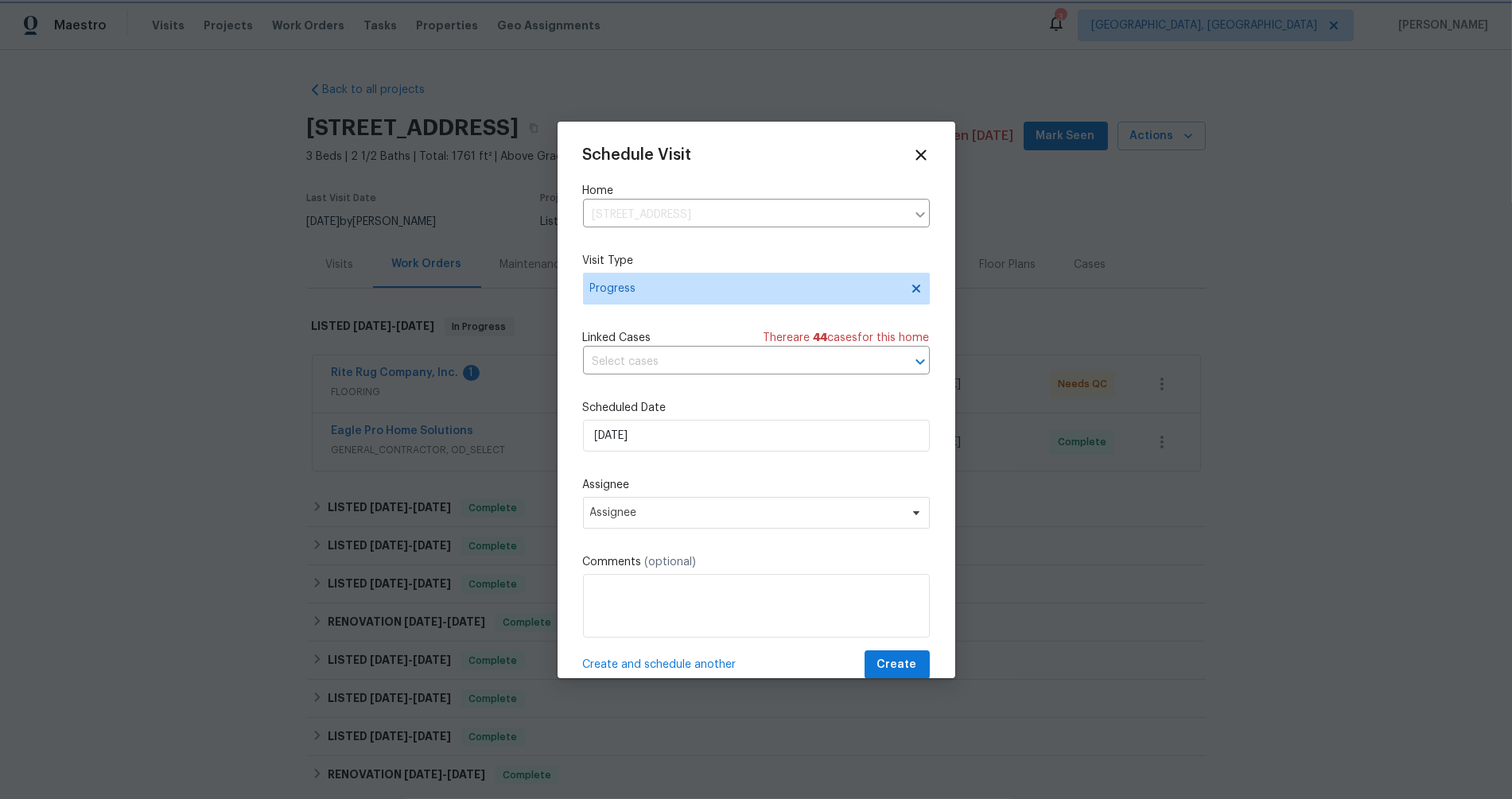
scroll to position [2, 0]
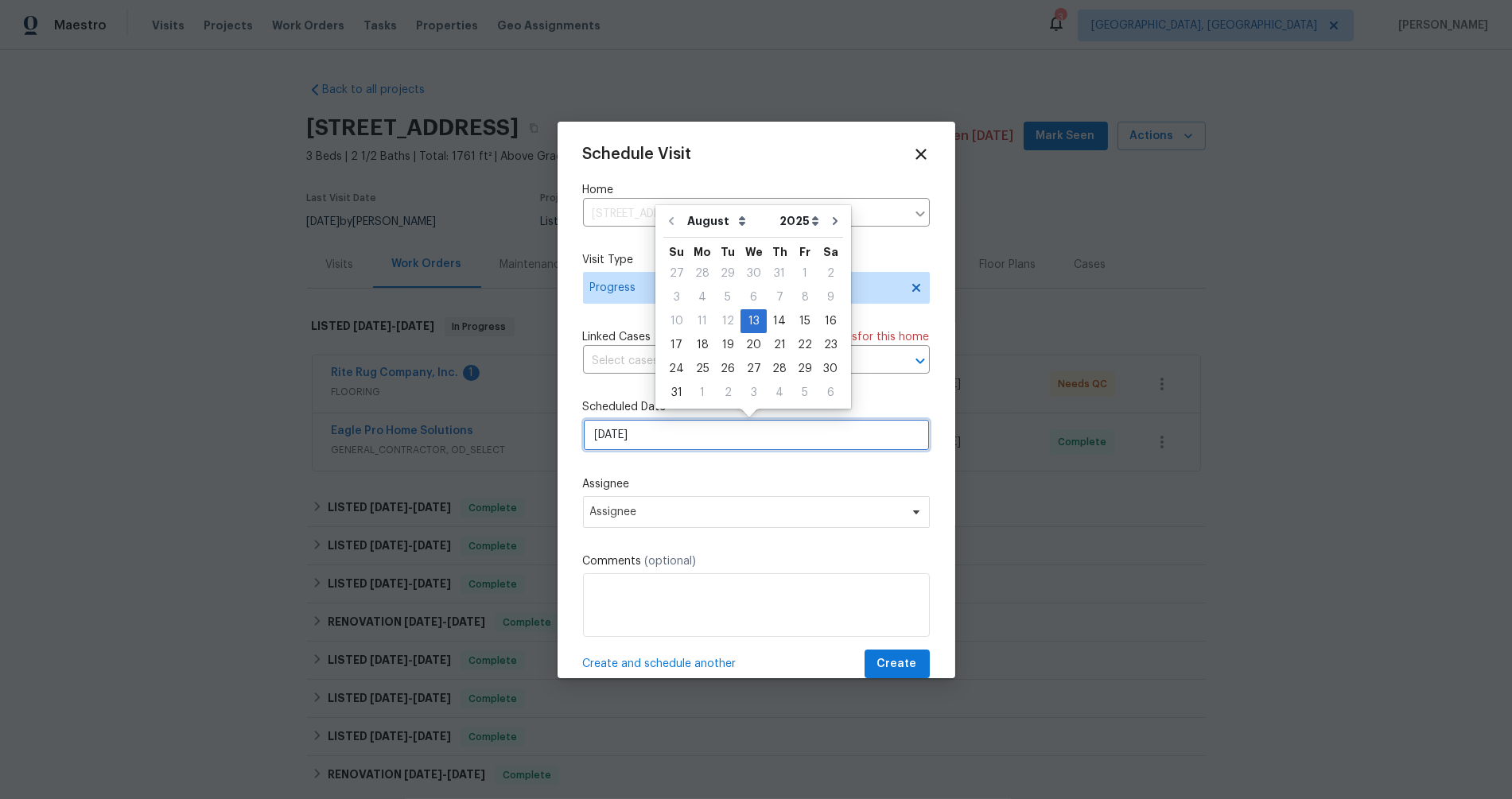
click at [706, 447] on input "8/13/2025" at bounding box center [756, 435] width 347 height 32
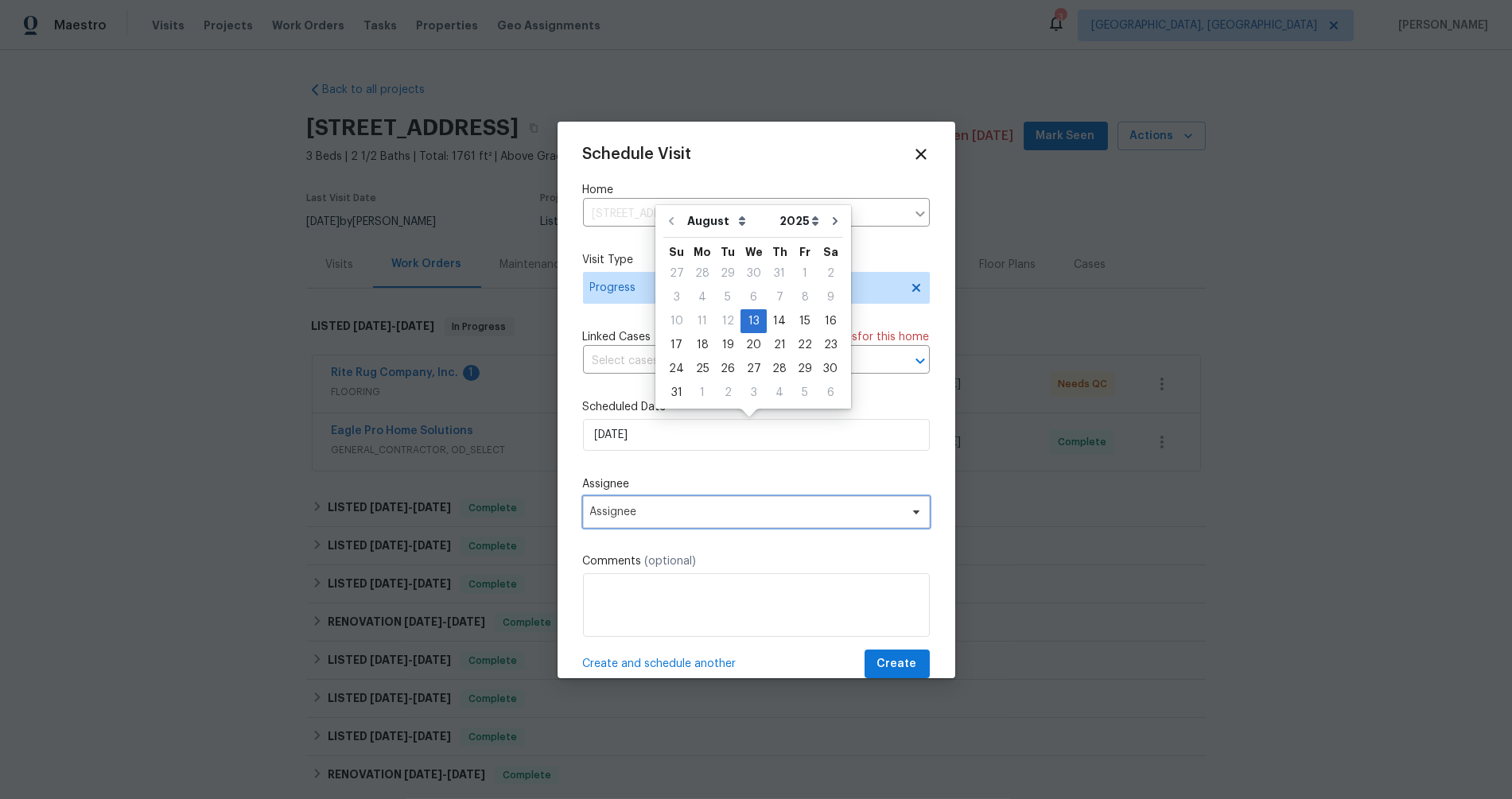
click at [673, 503] on span "Assignee" at bounding box center [756, 512] width 347 height 32
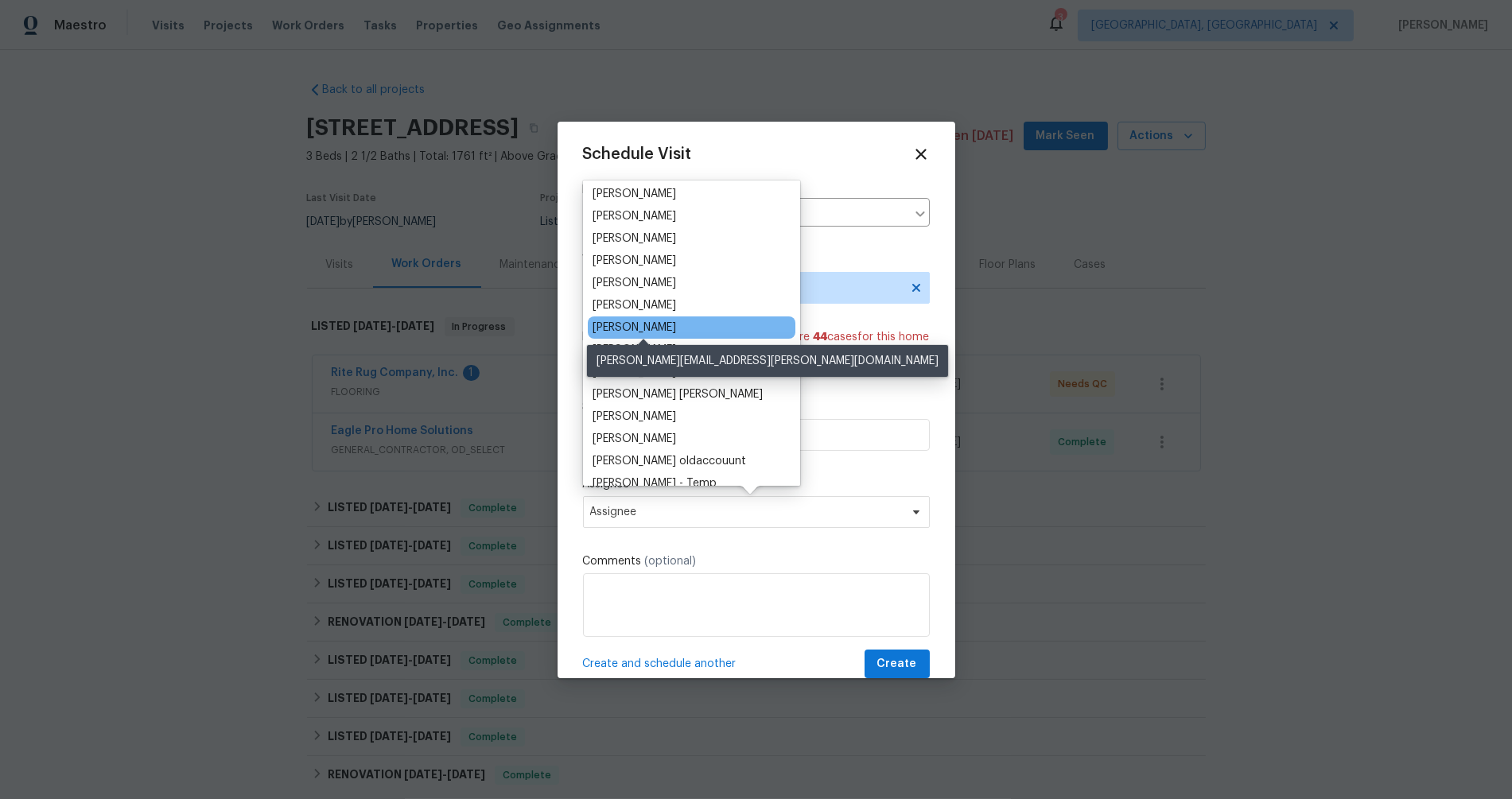
scroll to position [177, 0]
click at [677, 326] on div "[PERSON_NAME]" at bounding box center [635, 328] width 84 height 16
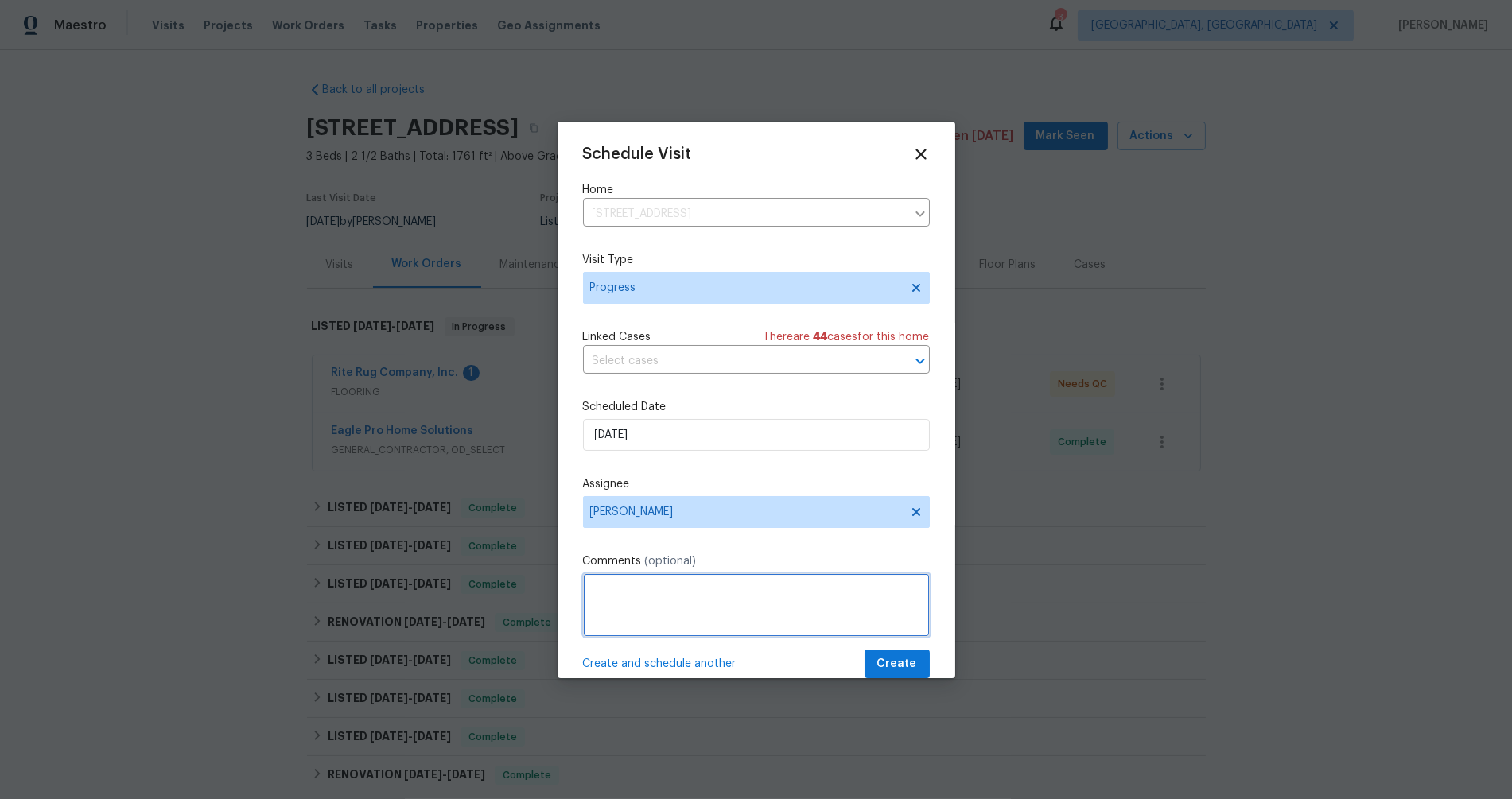
click at [733, 607] on textarea at bounding box center [756, 604] width 347 height 63
type textarea "QC & Listing"
click at [877, 660] on span "Create" at bounding box center [897, 665] width 40 height 19
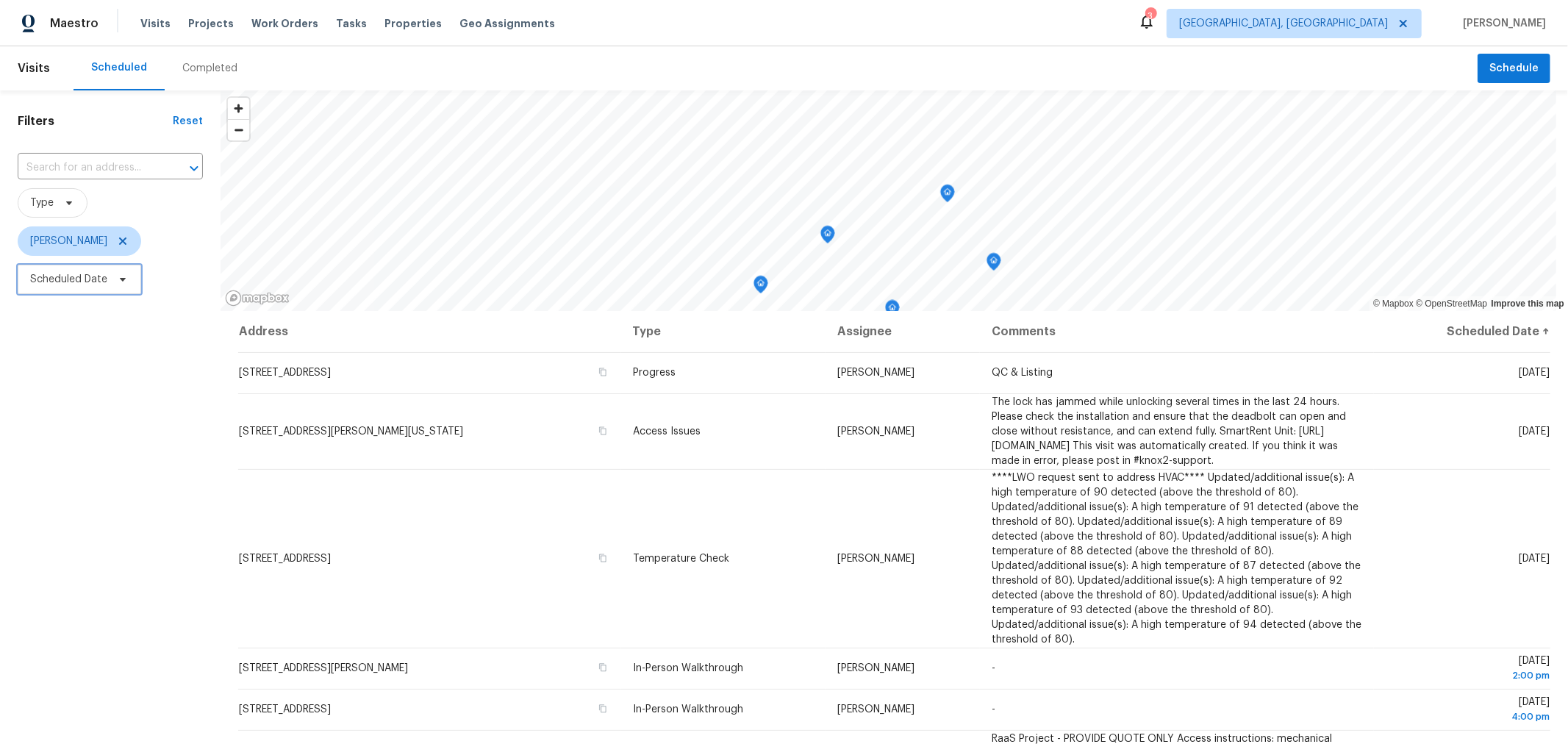
click at [95, 278] on span "Scheduled Date" at bounding box center [68, 279] width 77 height 14
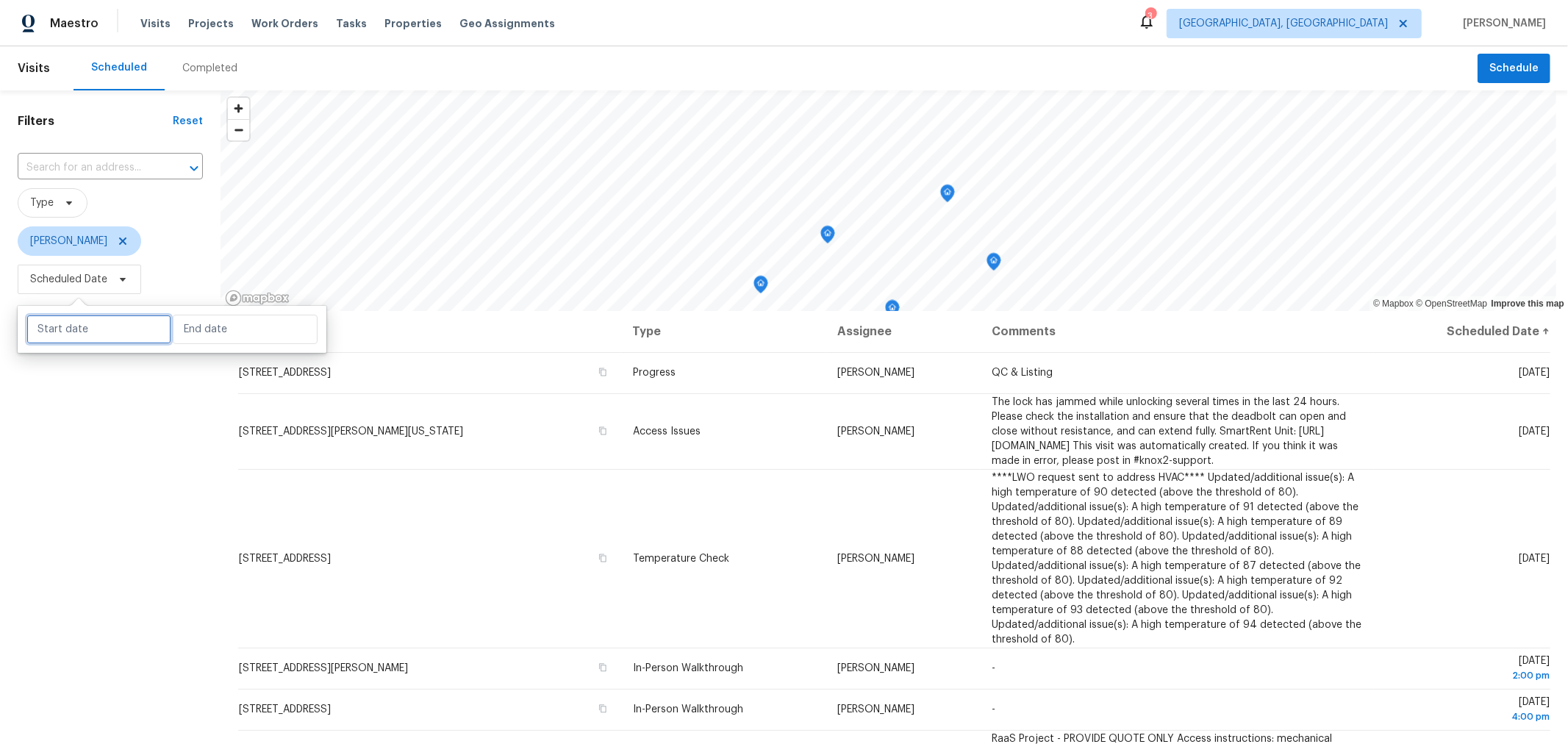
select select "7"
select select "2025"
select select "8"
select select "2025"
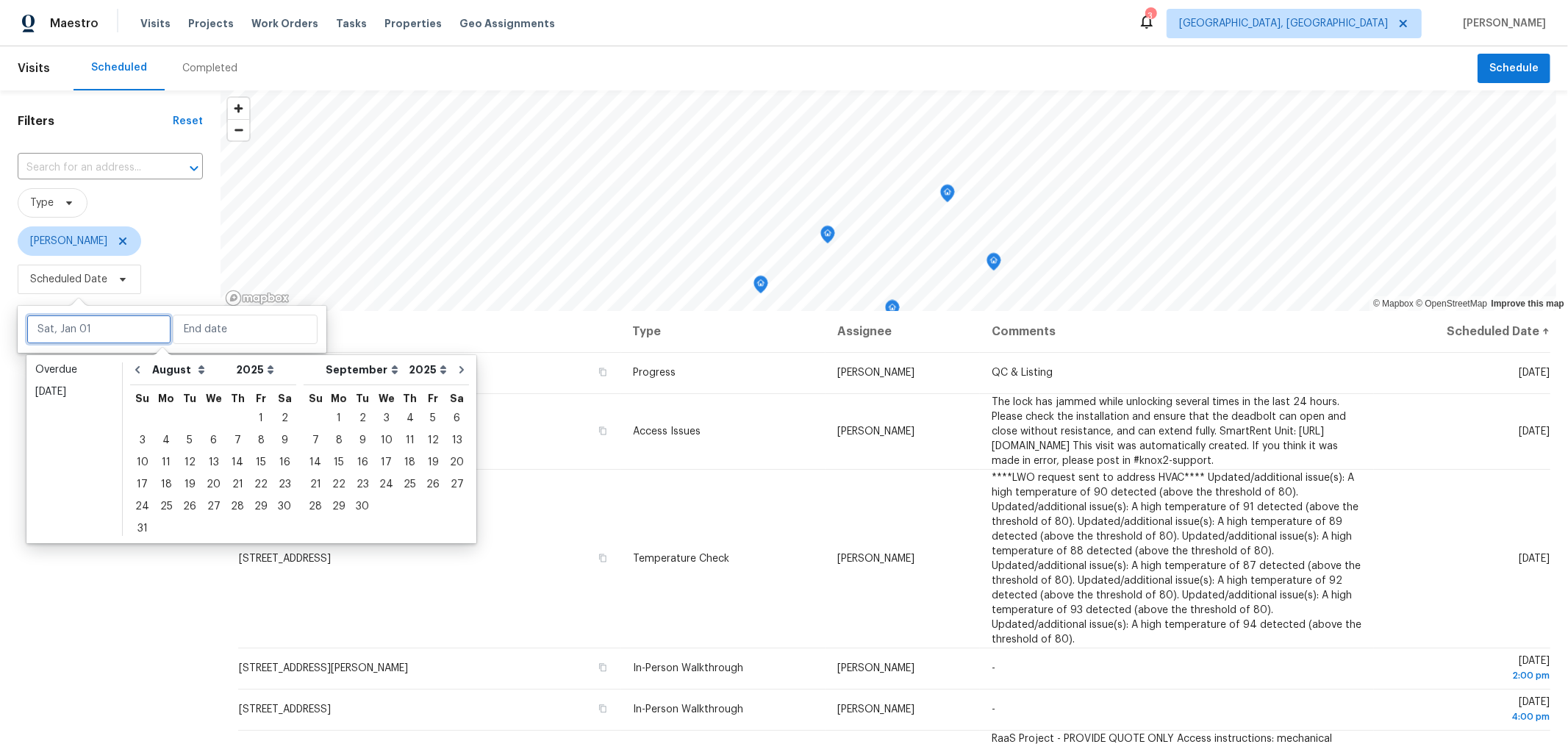
click at [104, 326] on input "text" at bounding box center [98, 329] width 145 height 30
click at [218, 453] on div "13" at bounding box center [213, 462] width 24 height 21
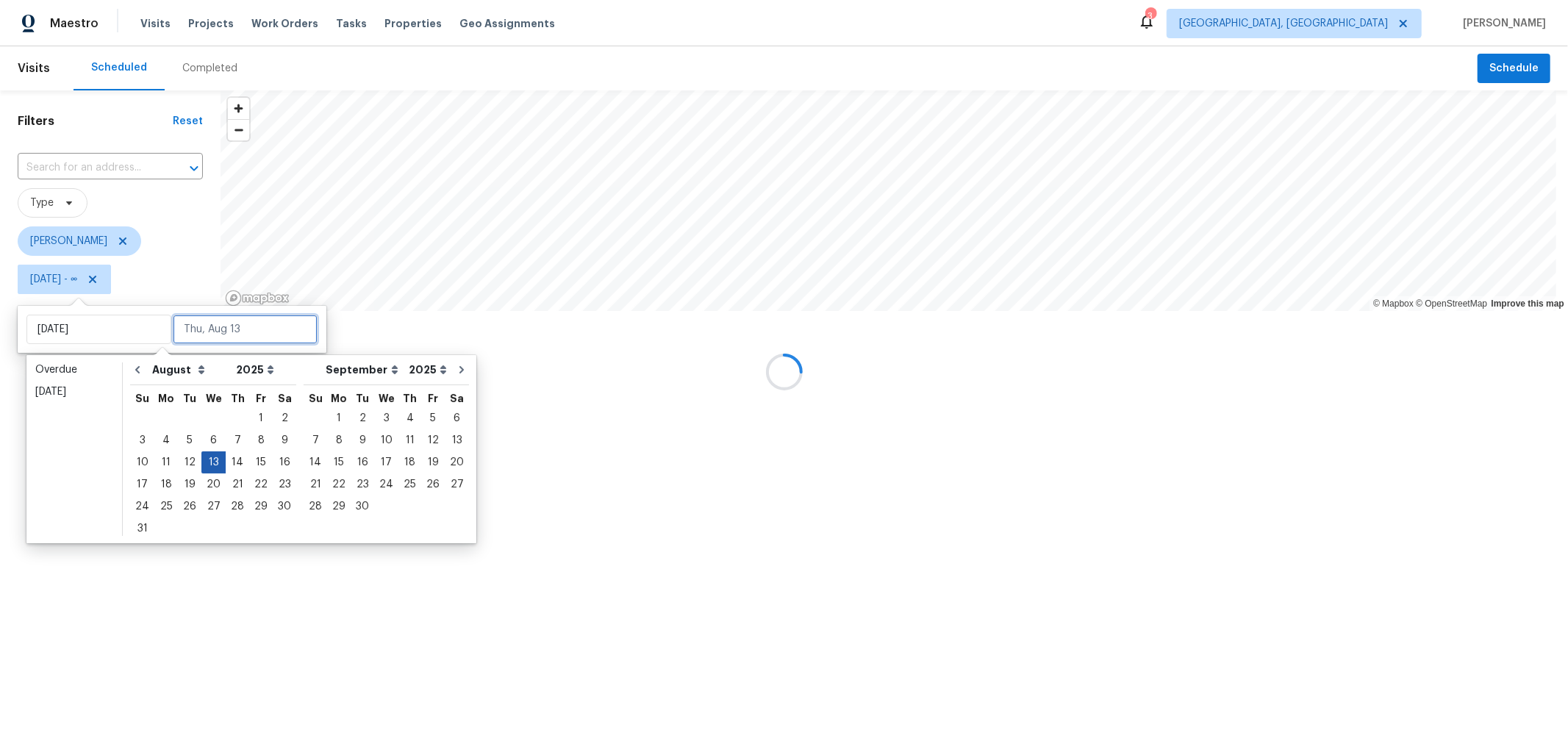
type input "Wed, Aug 13"
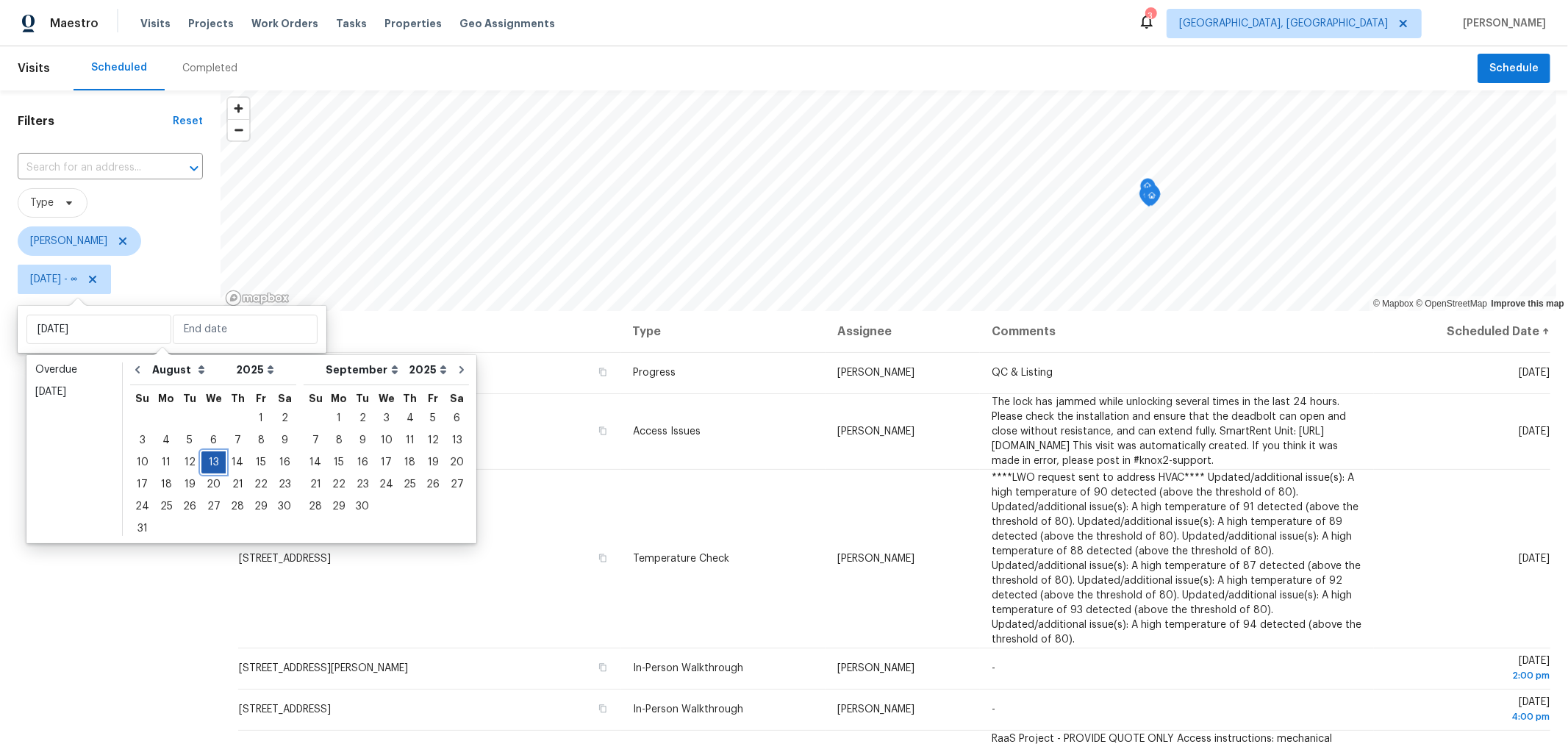
click at [210, 465] on div "13" at bounding box center [213, 462] width 24 height 21
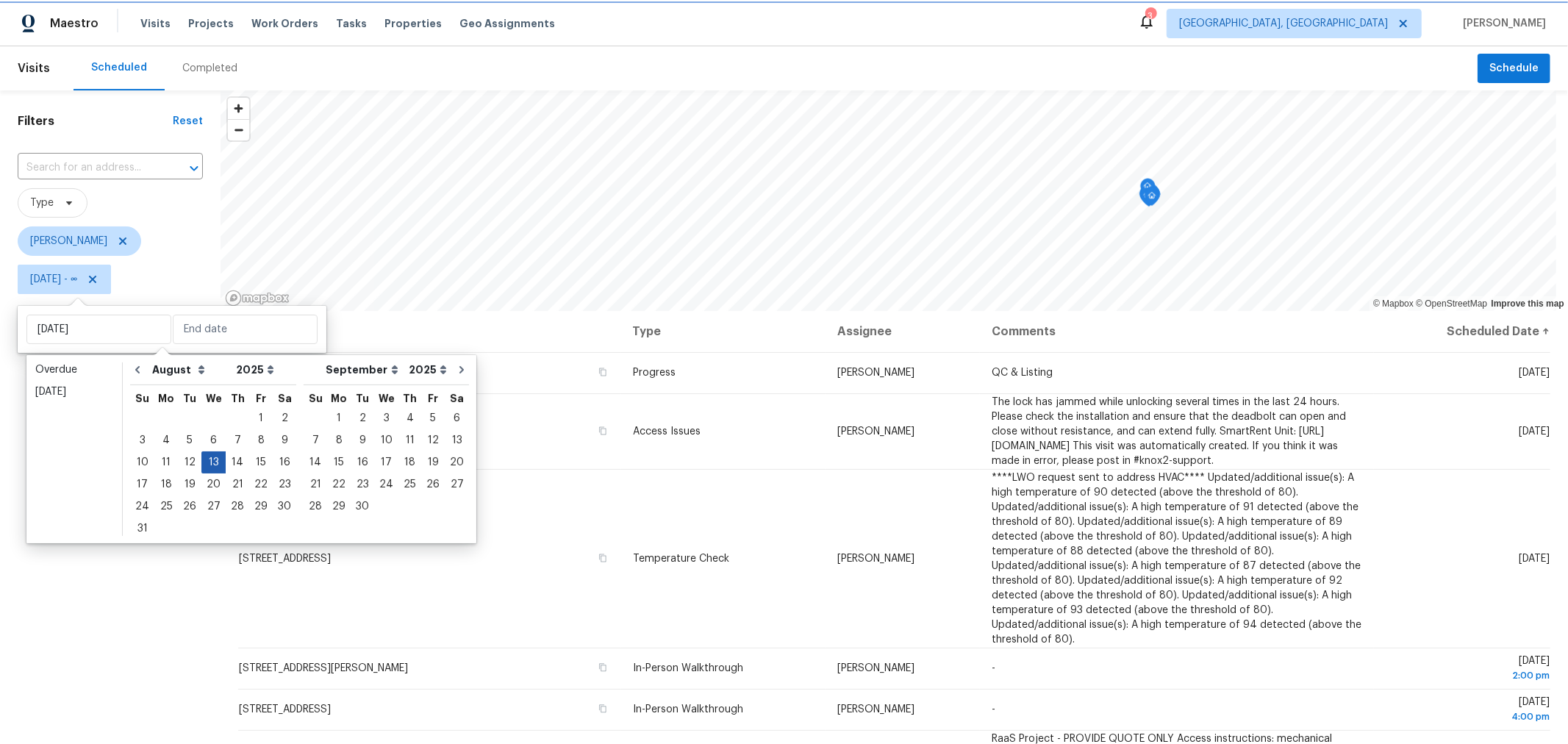
type input "Wed, Aug 13"
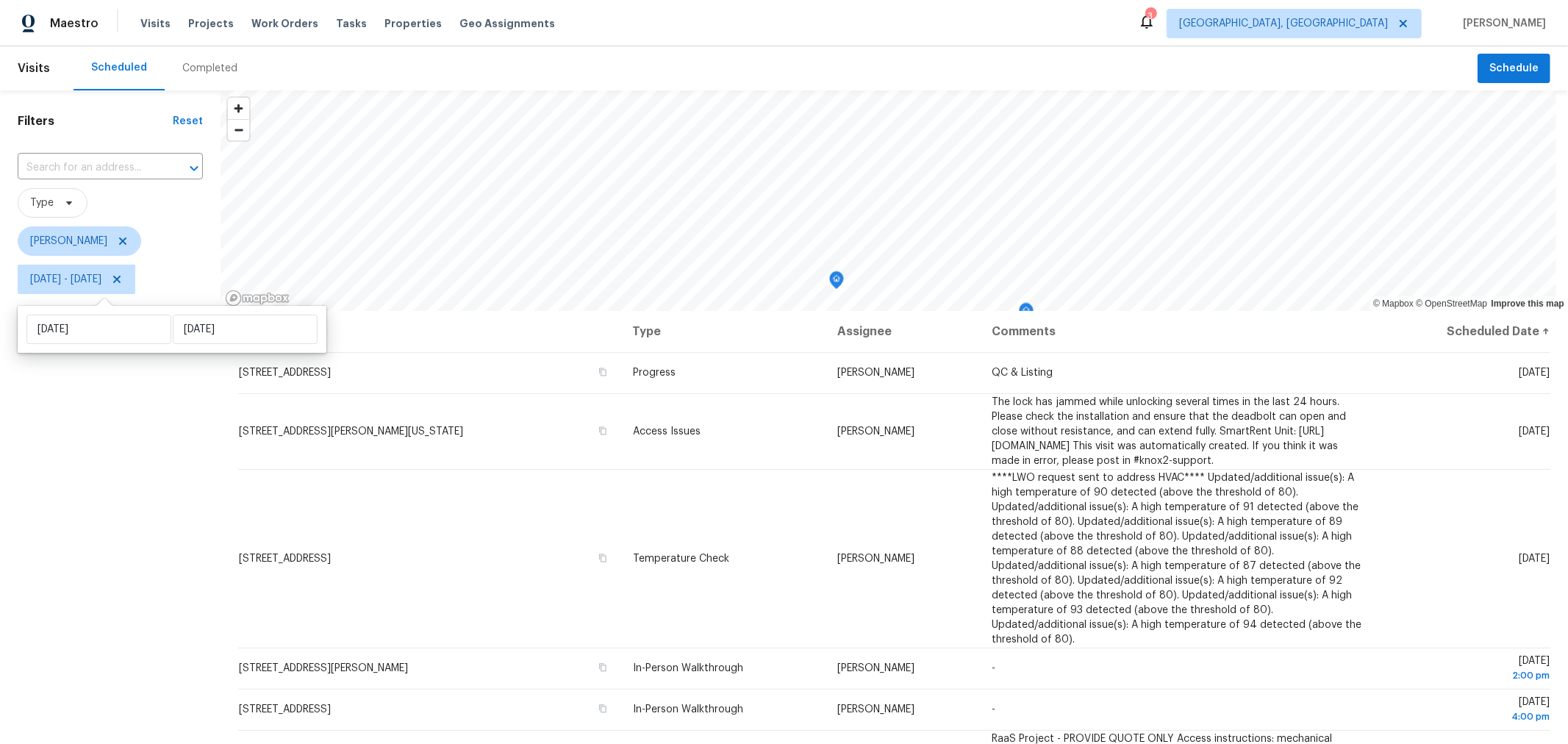
click at [176, 571] on div "Filters Reset ​ Type Keith Hollingsworth Wed, Aug 13 - Wed, Aug 13" at bounding box center [110, 498] width 221 height 816
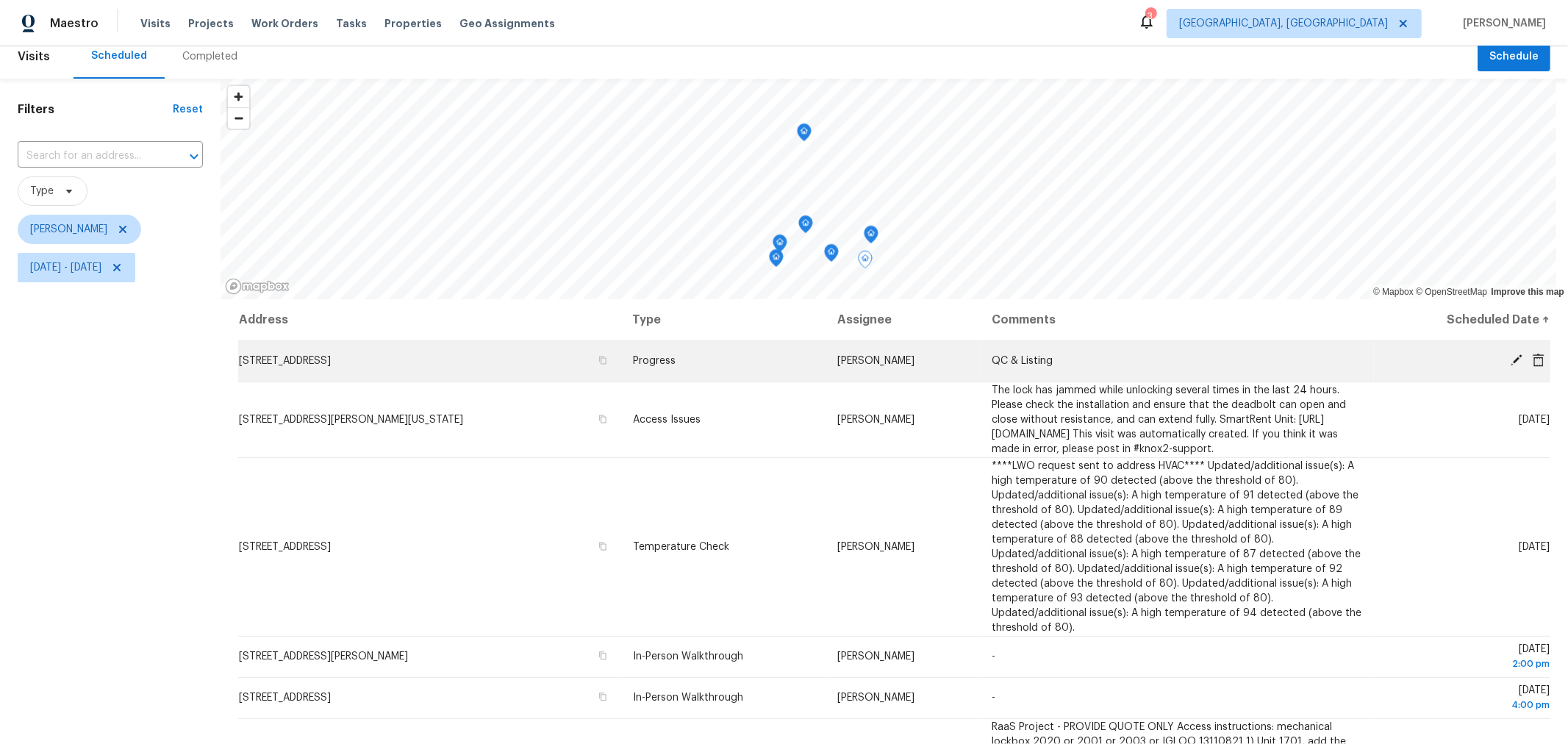
scroll to position [12, 0]
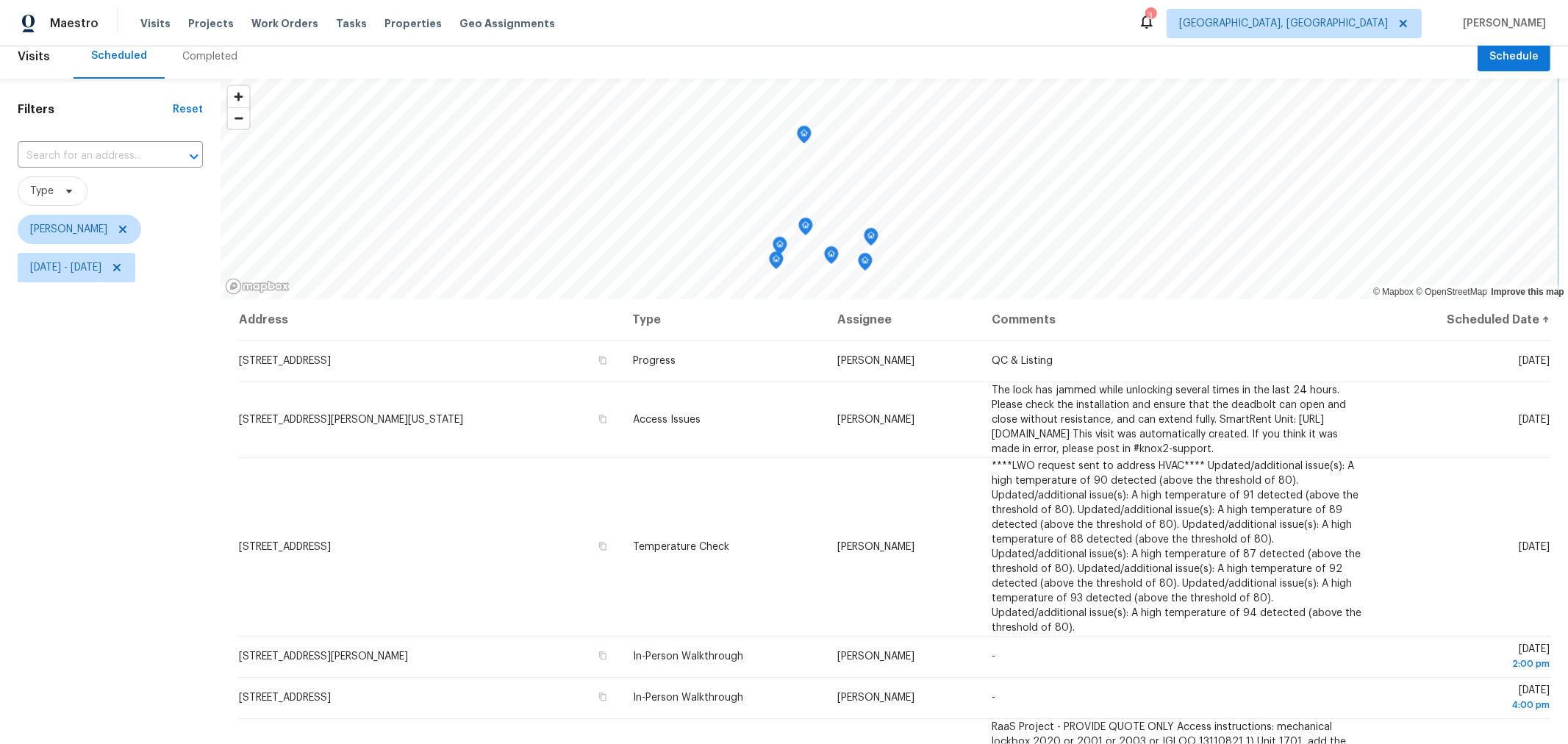
click at [866, 242] on icon "Map marker" at bounding box center [871, 237] width 14 height 18
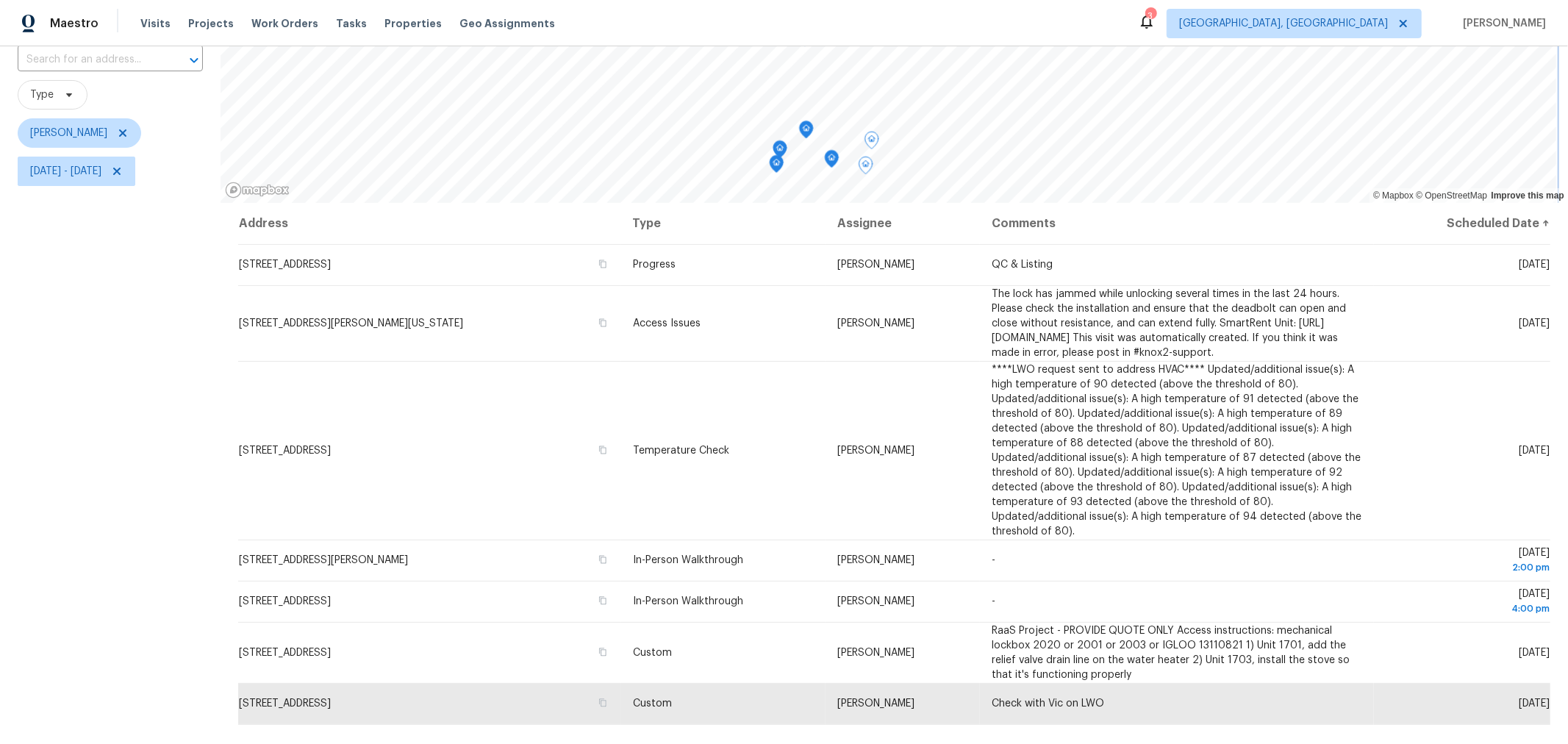
scroll to position [100, 0]
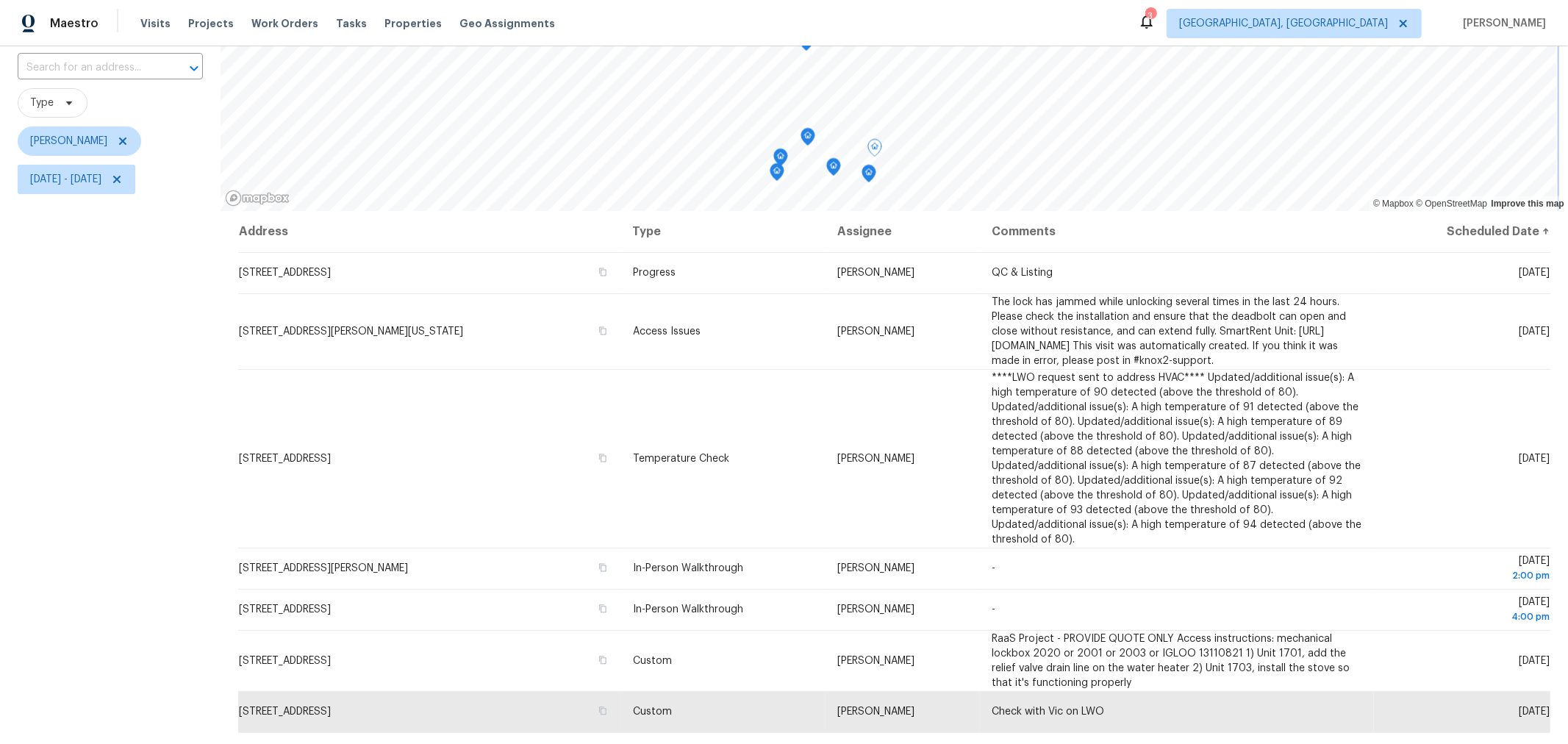
click at [830, 170] on icon "Map marker" at bounding box center [833, 167] width 14 height 17
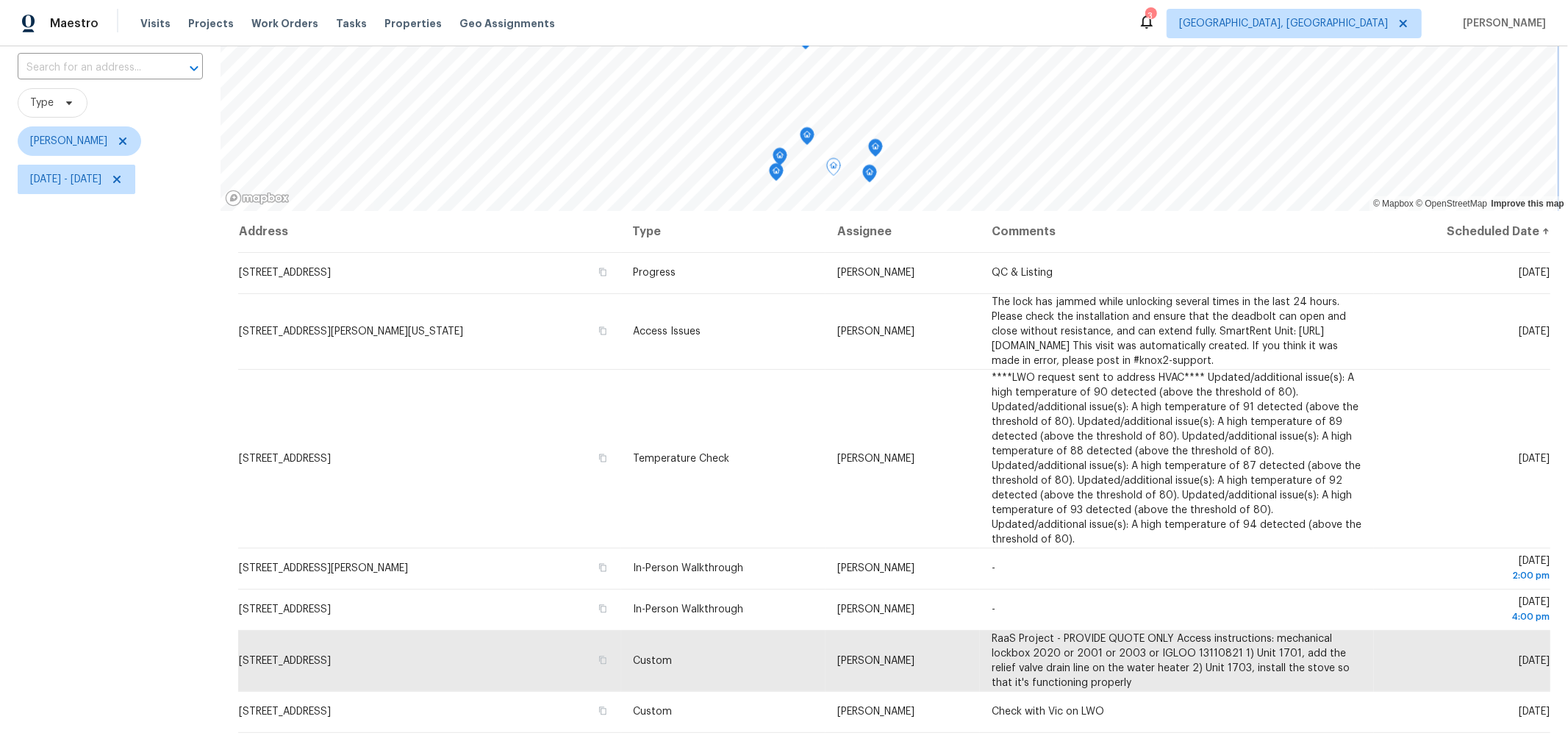
click at [880, 150] on icon "Map marker" at bounding box center [875, 148] width 14 height 18
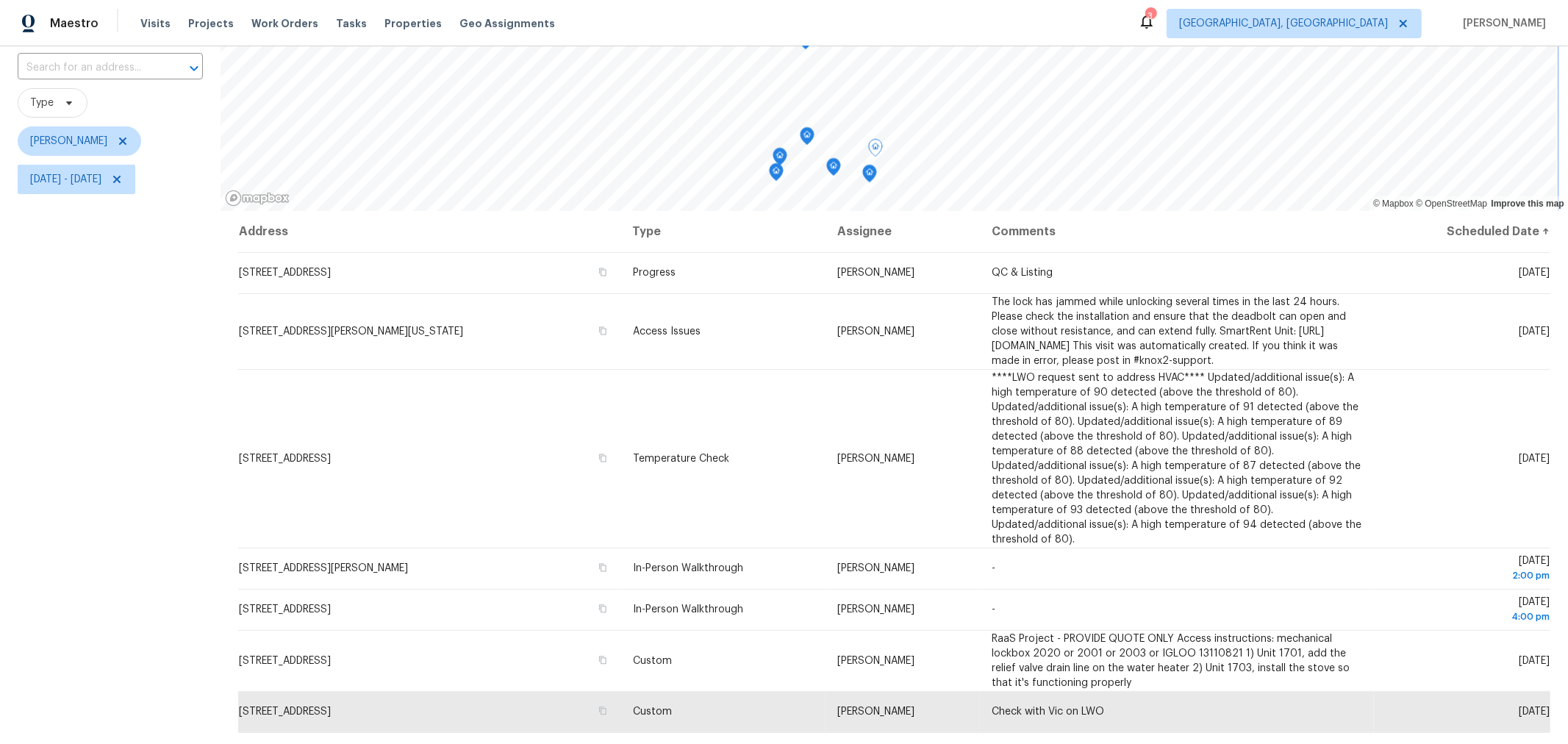
click at [869, 177] on icon "Map marker" at bounding box center [869, 174] width 14 height 17
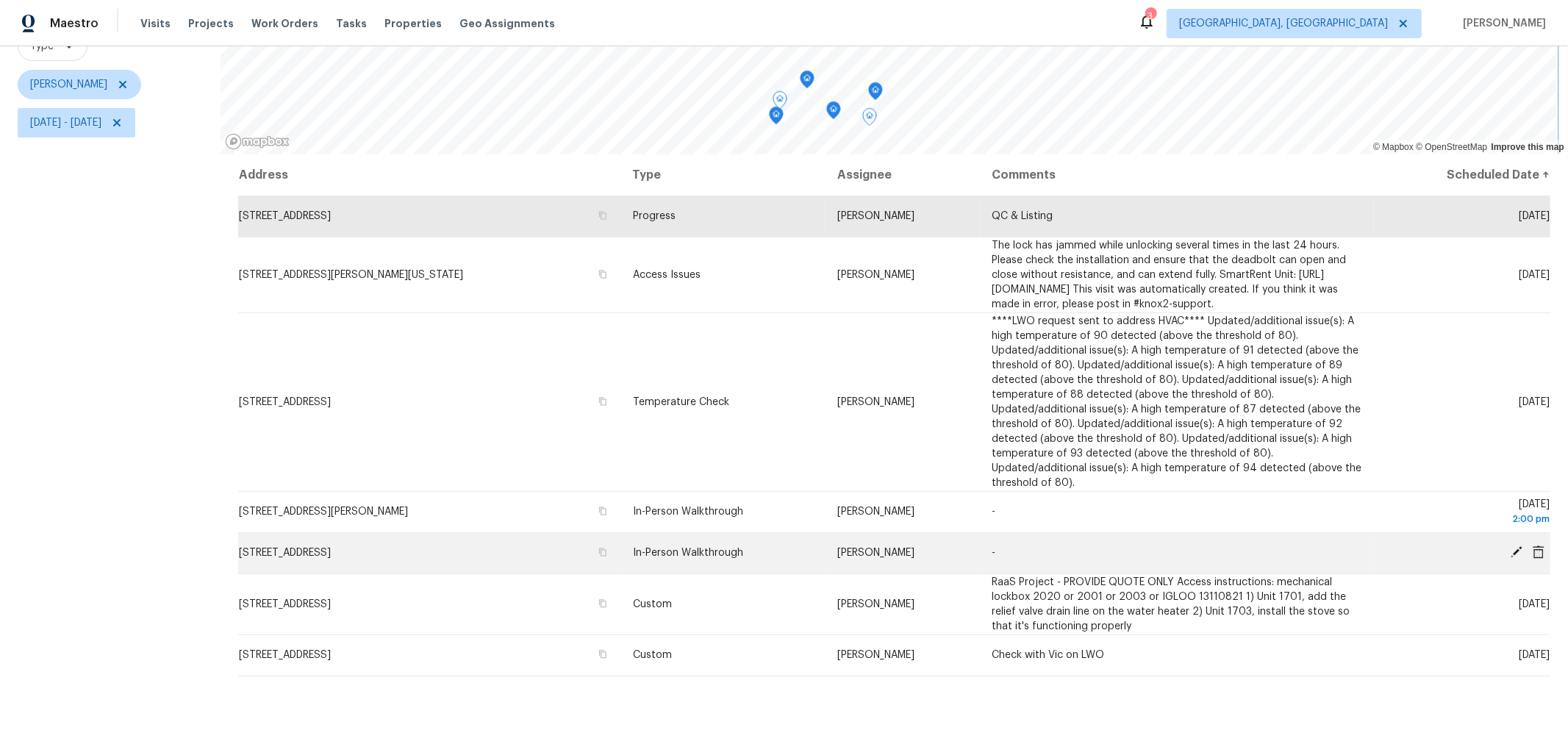
scroll to position [174, 0]
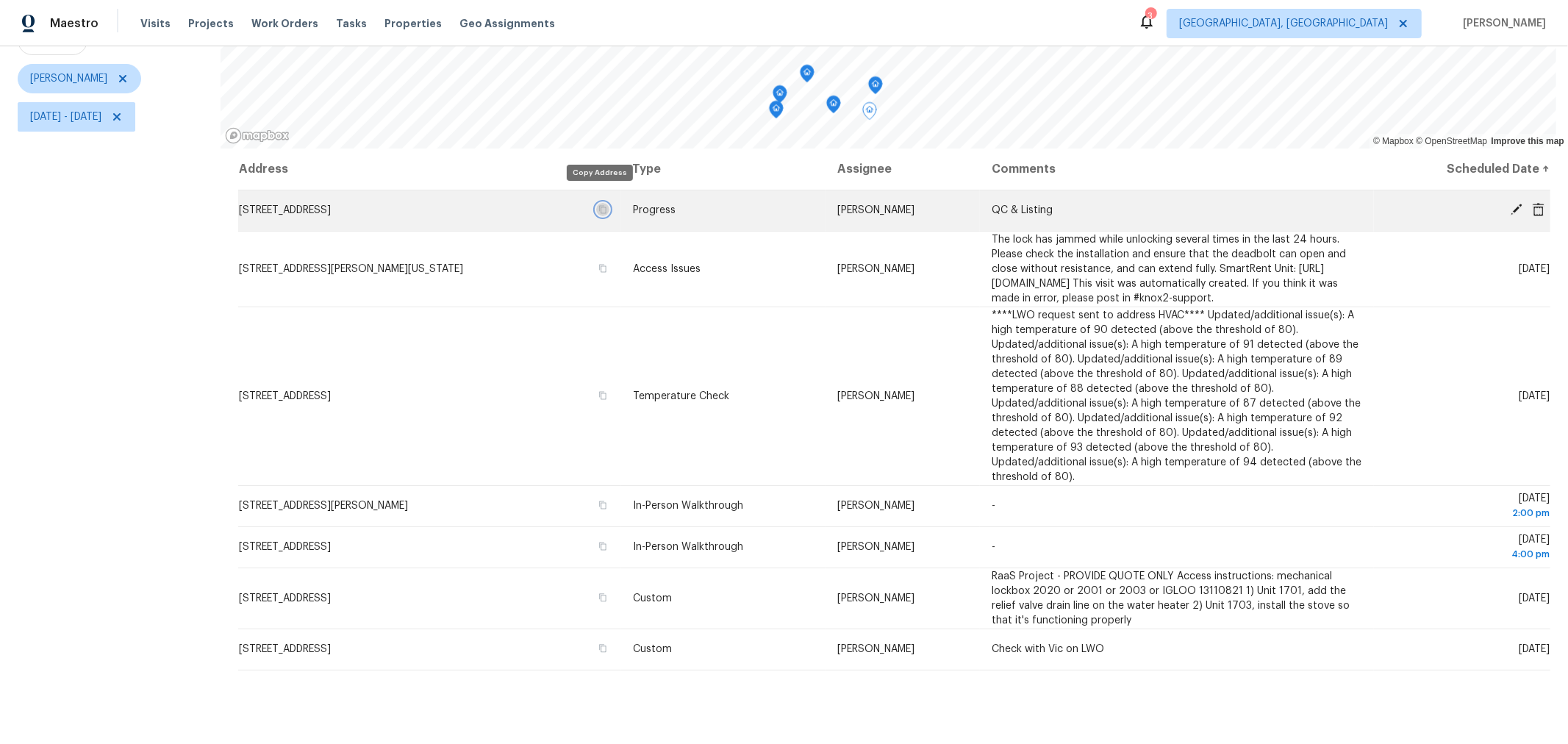
click at [598, 205] on icon "button" at bounding box center [603, 210] width 9 height 9
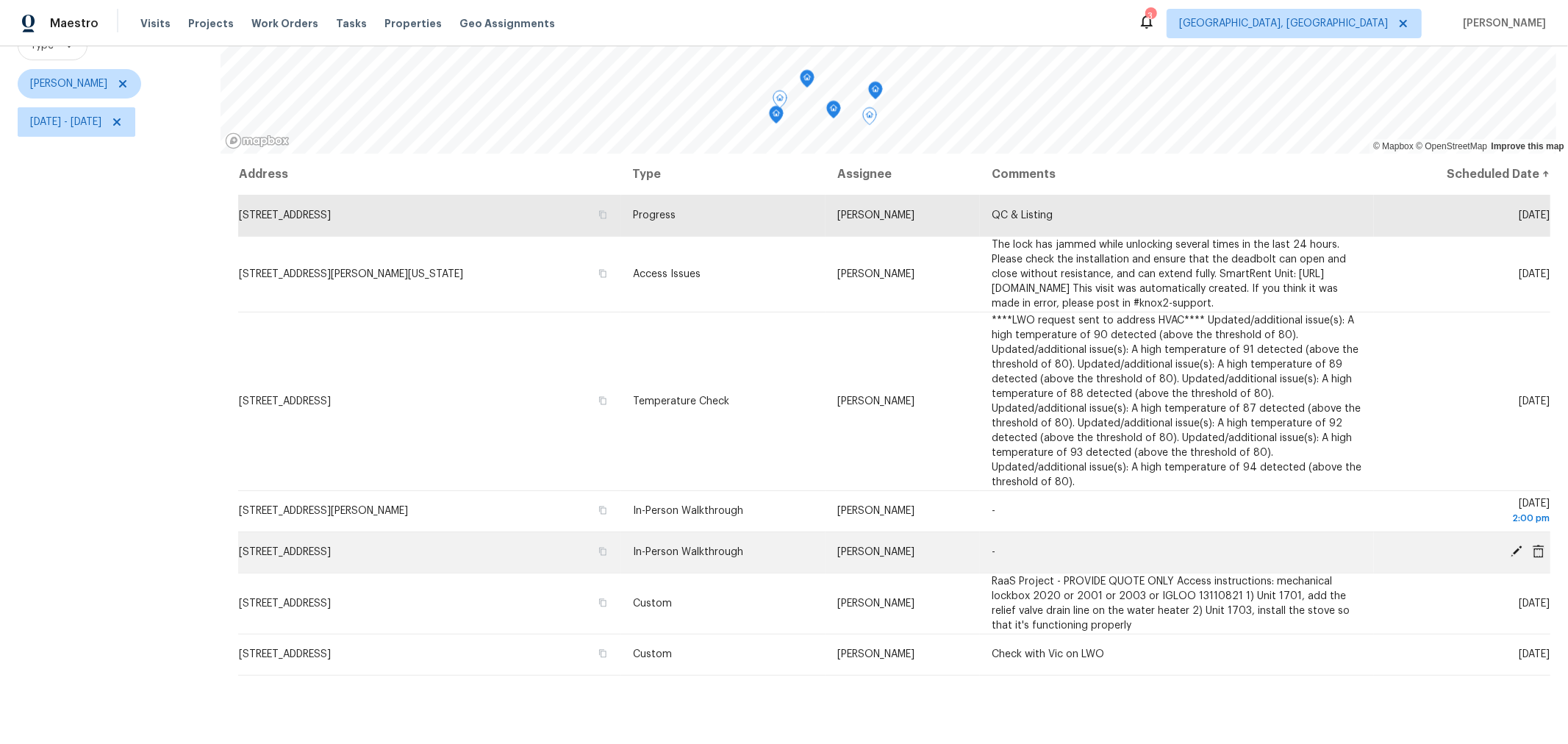
scroll to position [159, 0]
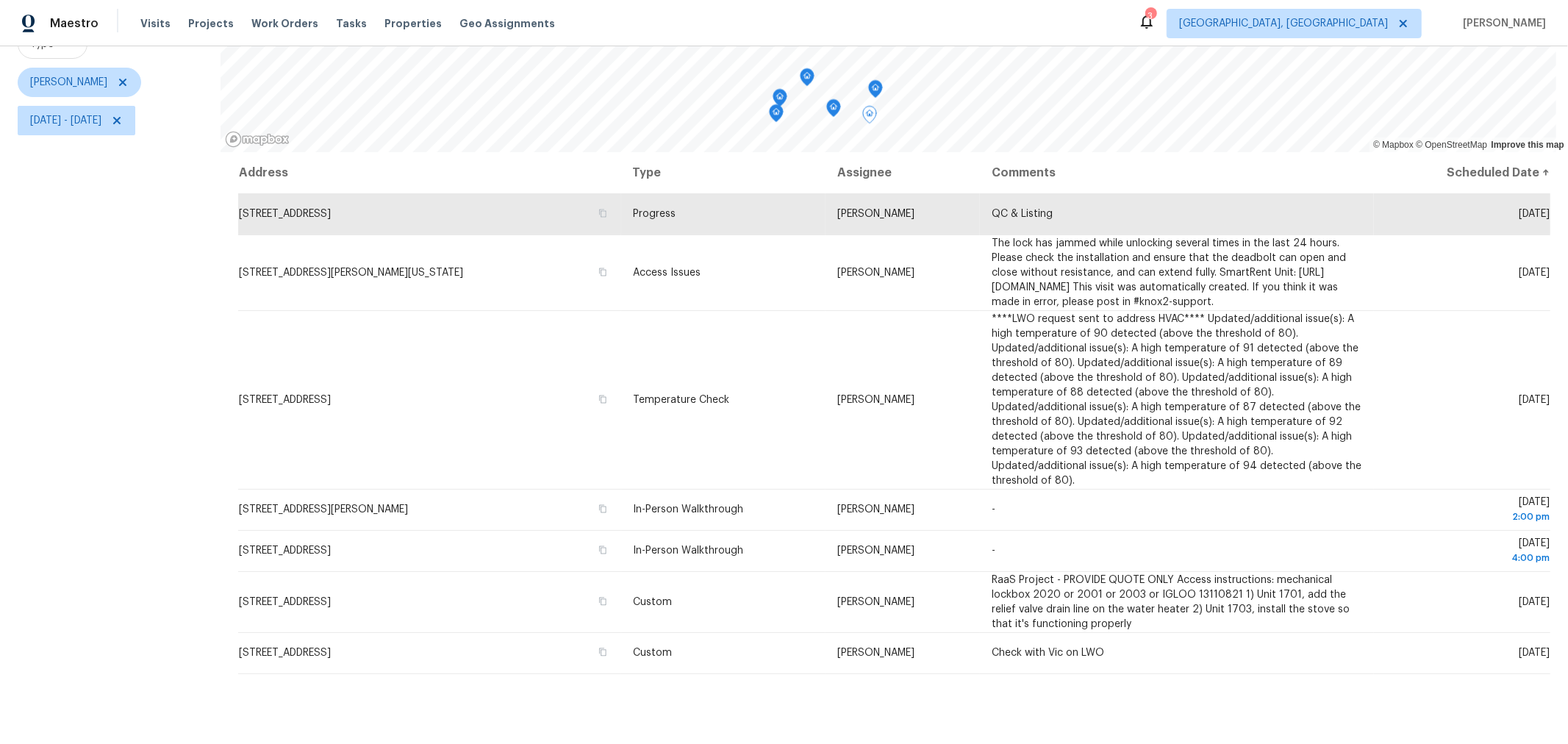
click at [201, 262] on div "Filters Reset ​ Type Keith Hollingsworth Wed, Aug 13 - Wed, Aug 13" at bounding box center [110, 340] width 221 height 816
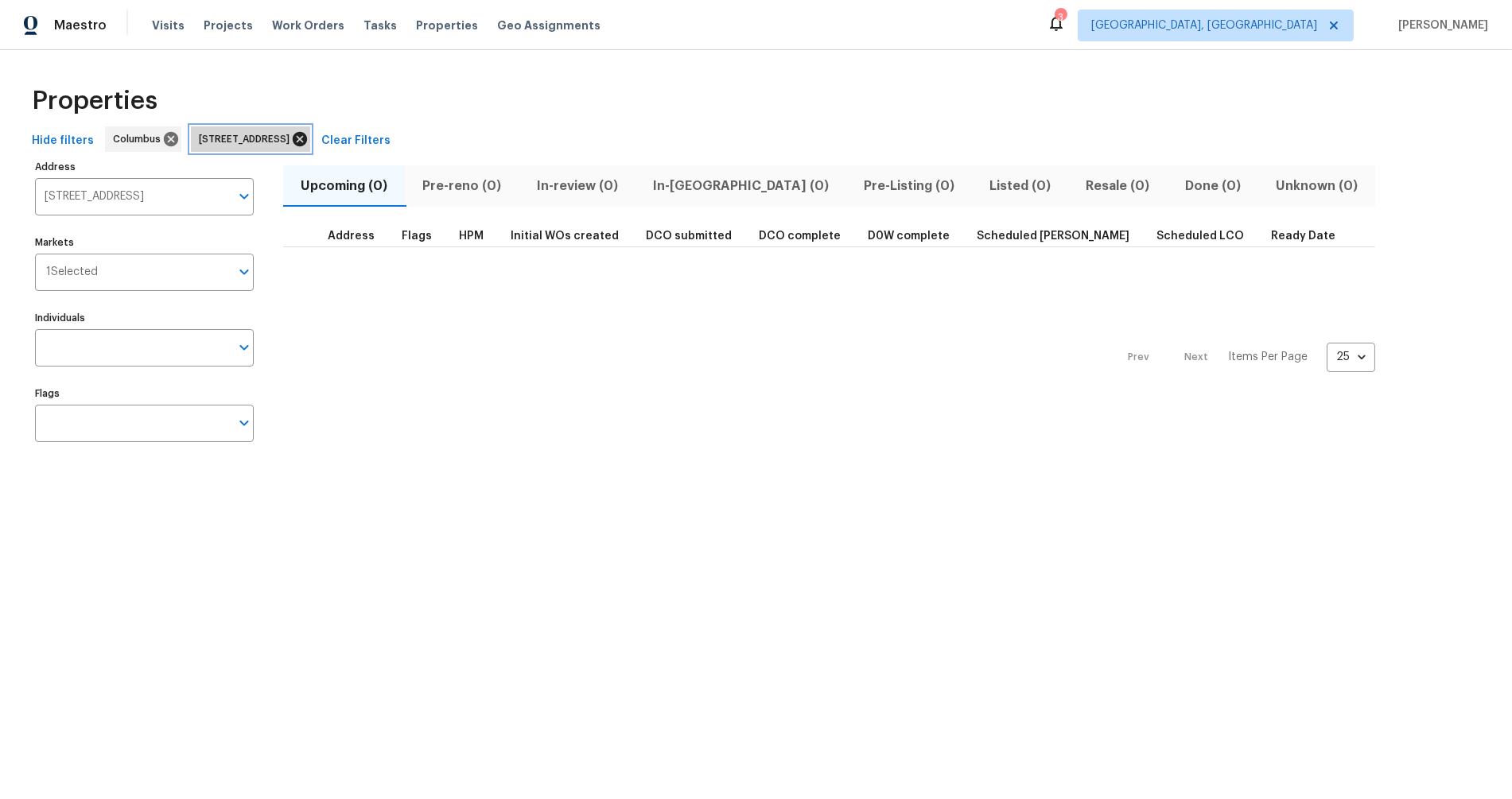
click at [307, 136] on icon at bounding box center [299, 138] width 15 height 15
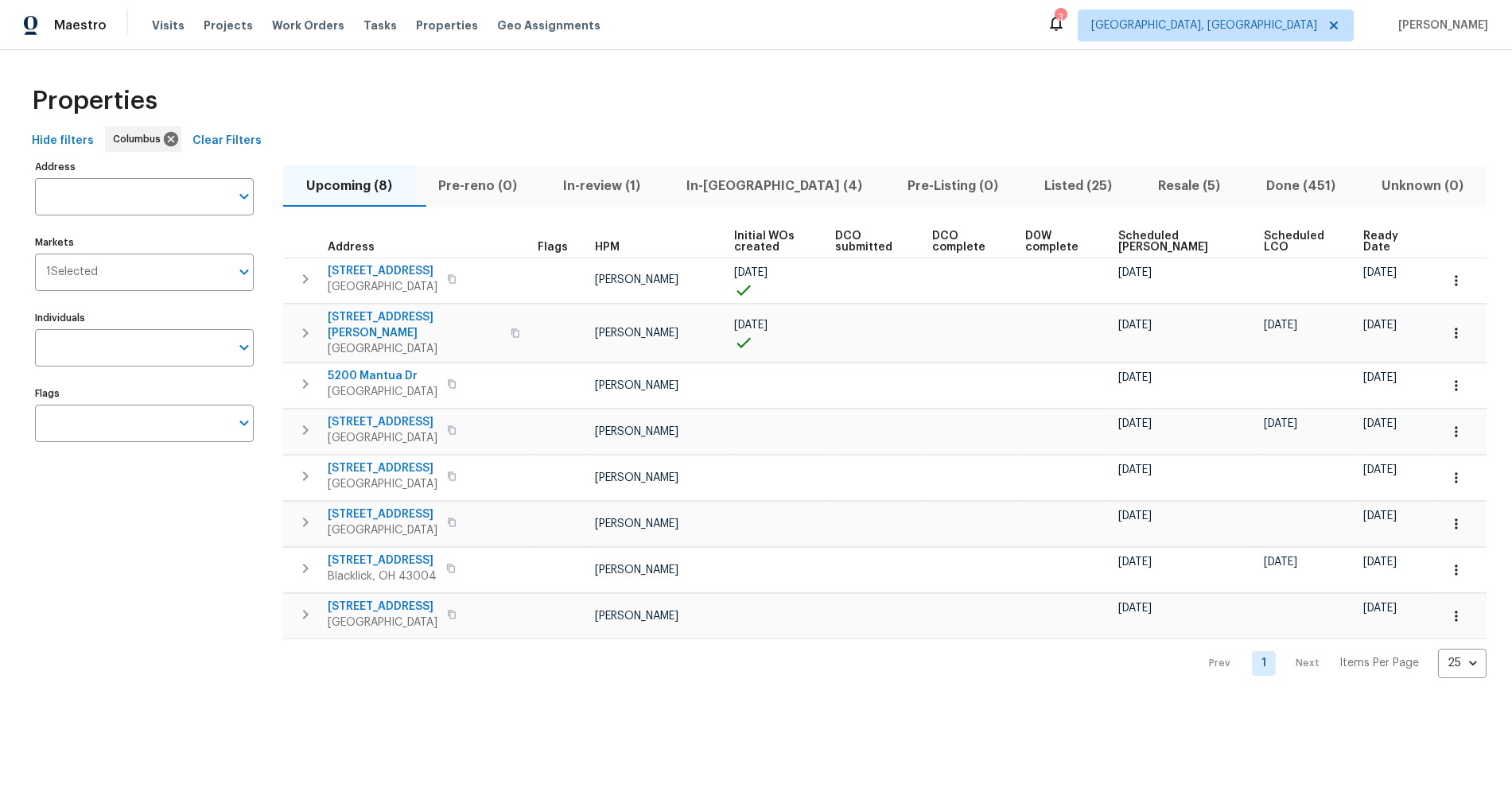
click at [262, 299] on div "Address Address Markets 1 Selected Markets Individuals Individuals Flags Flags" at bounding box center [154, 417] width 239 height 522
click at [1381, 704] on html "Maestro Visits Projects Work Orders Tasks Properties Geo Assignments 3 [GEOGRAP…" at bounding box center [756, 352] width 1512 height 704
click at [1033, 188] on span "Listed (25)" at bounding box center [1078, 186] width 95 height 22
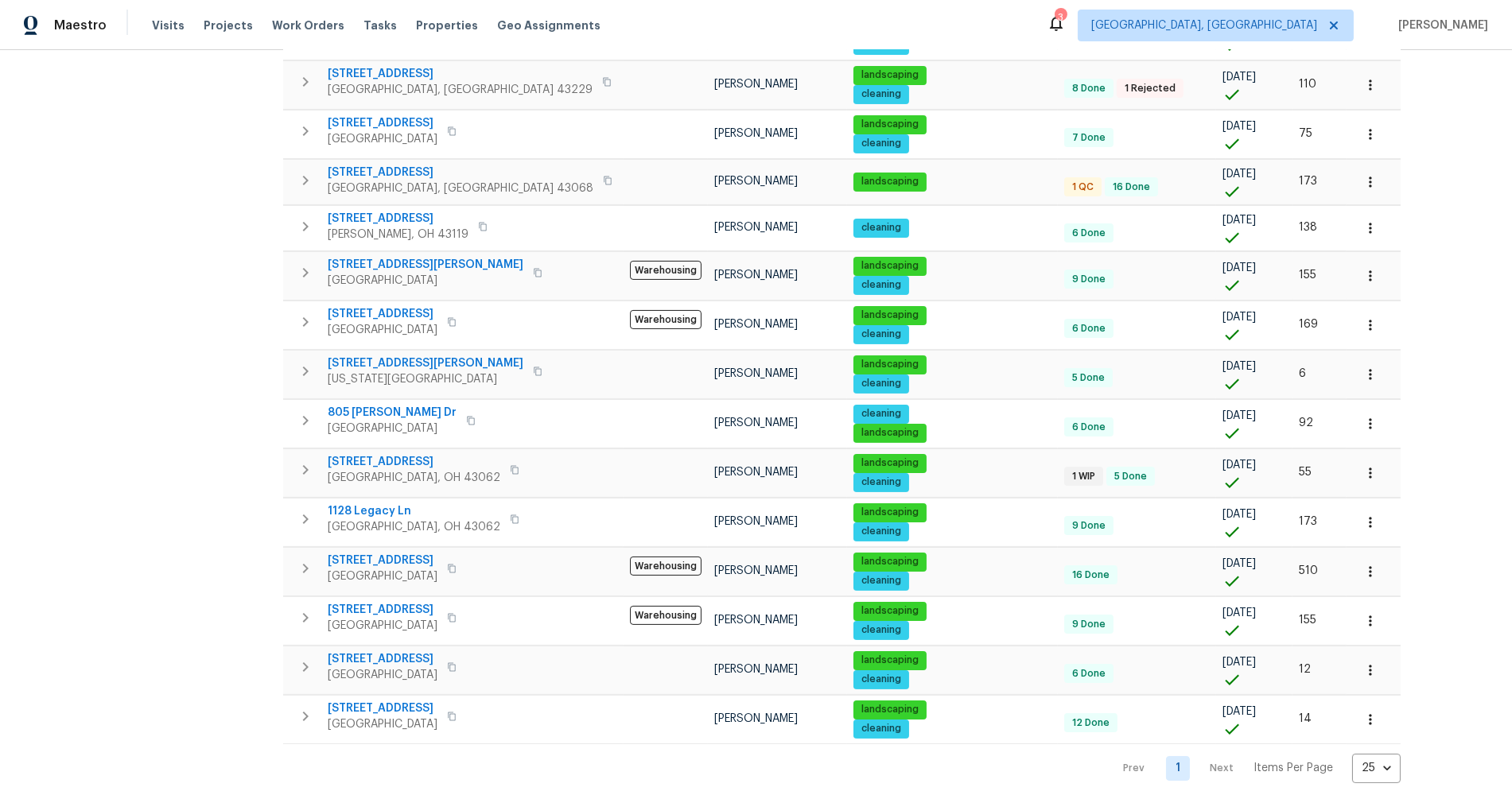
scroll to position [729, 0]
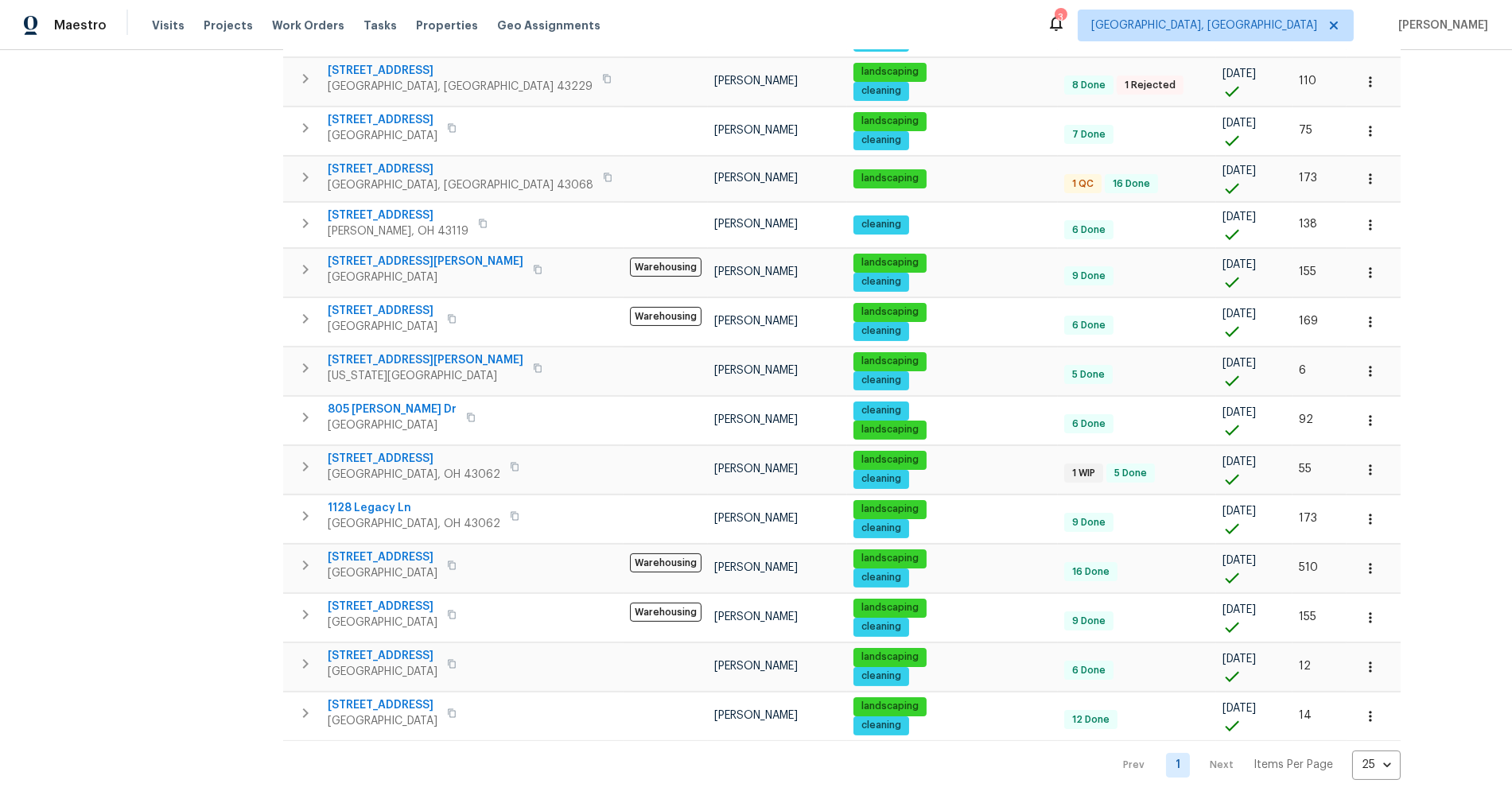
click at [1109, 750] on nav "Prev 1 Next Items Per Page 25 25 ​" at bounding box center [1256, 765] width 292 height 29
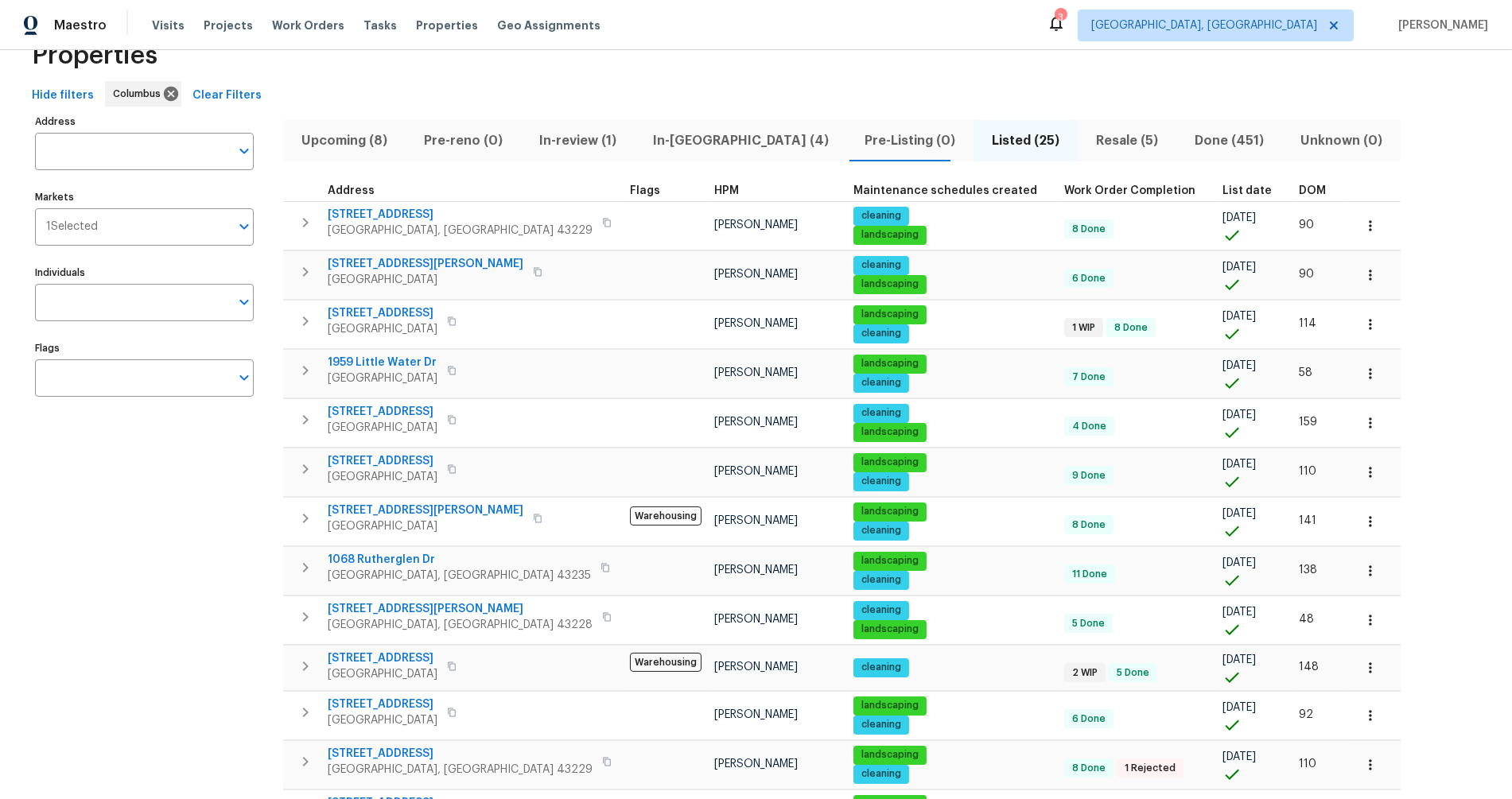
scroll to position [0, 0]
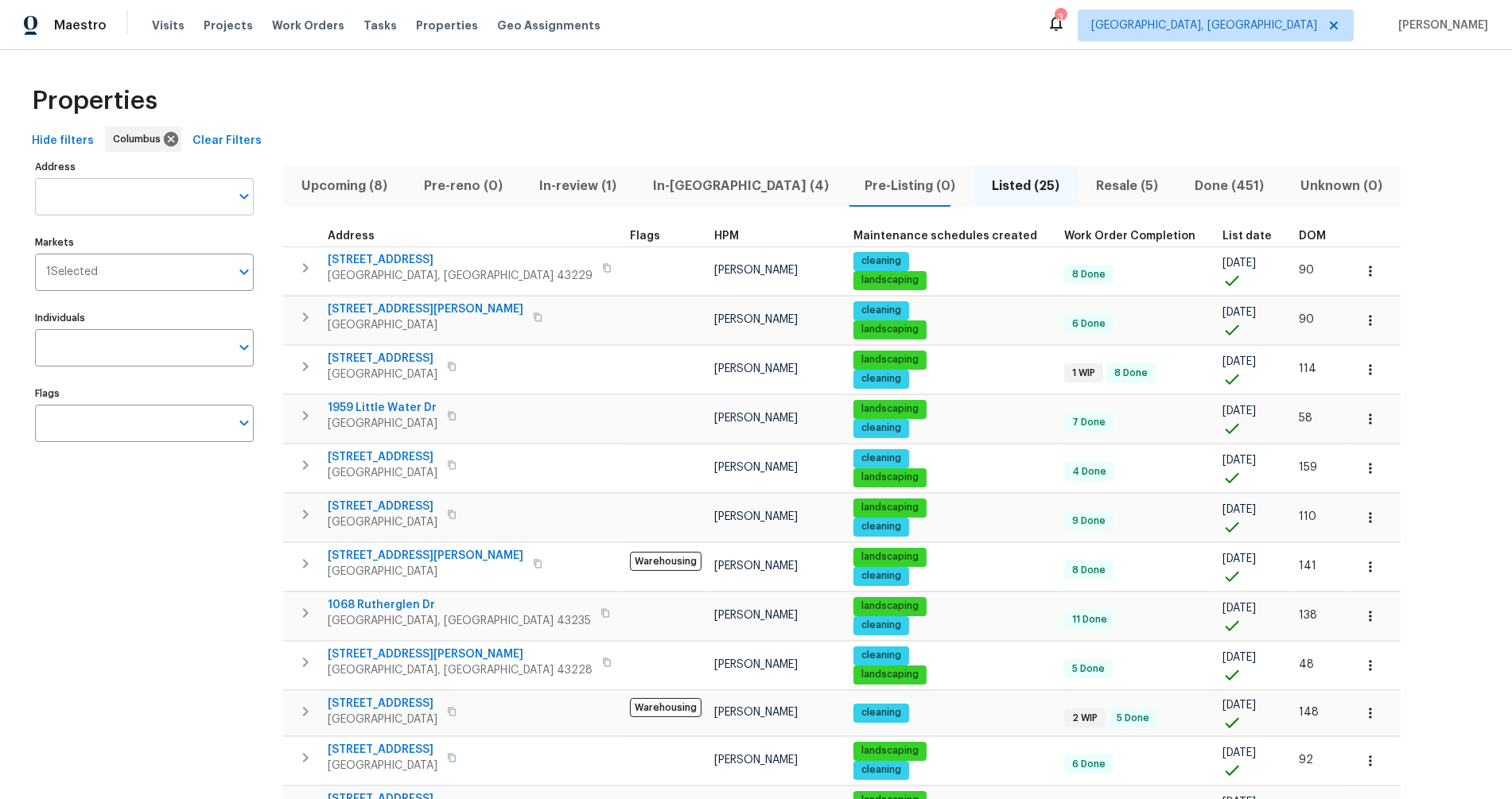
click at [76, 190] on input "Address" at bounding box center [133, 197] width 195 height 37
type input "3526"
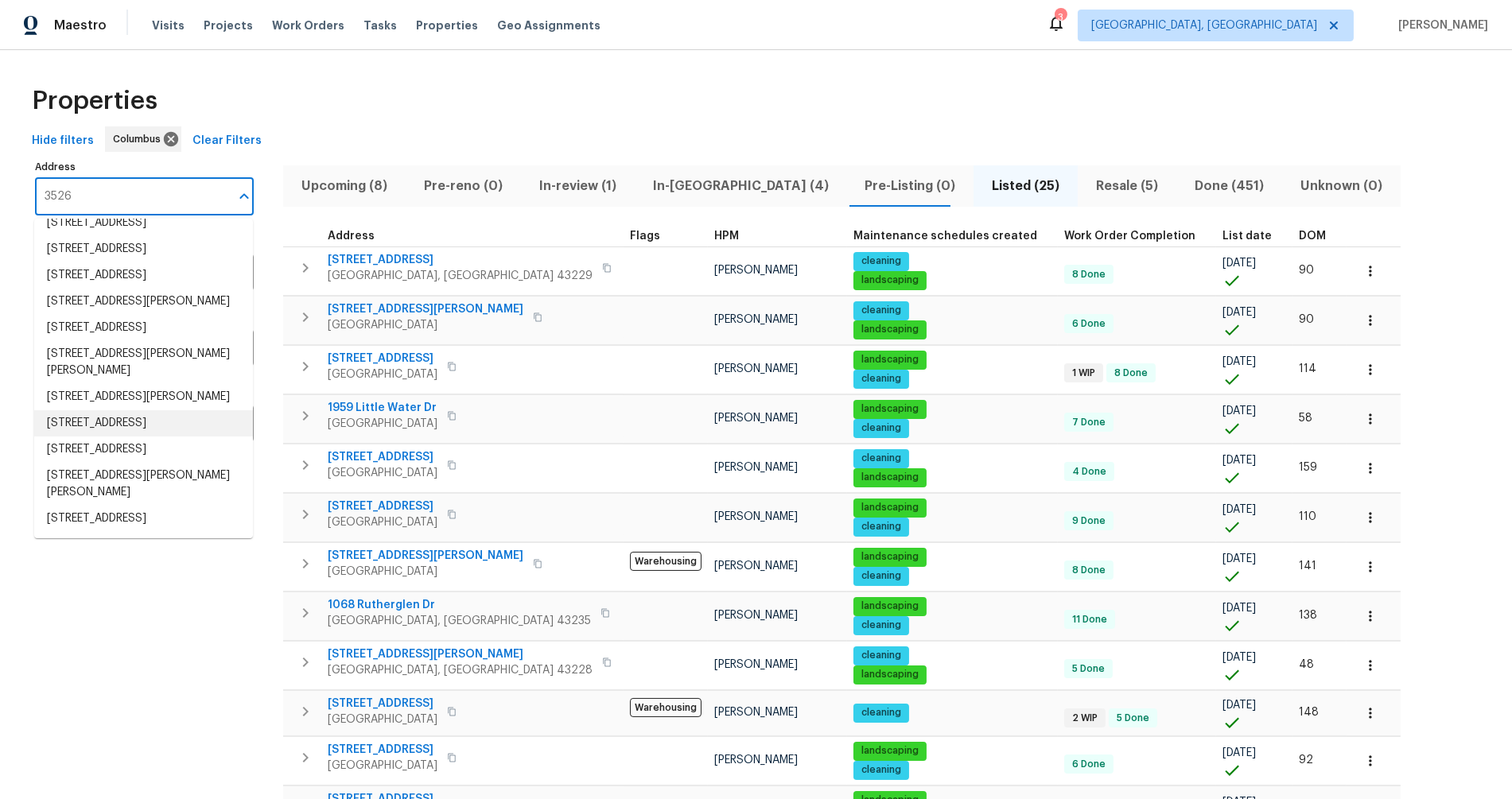
scroll to position [175, 0]
click at [167, 410] on li "[STREET_ADDRESS]" at bounding box center [143, 423] width 218 height 26
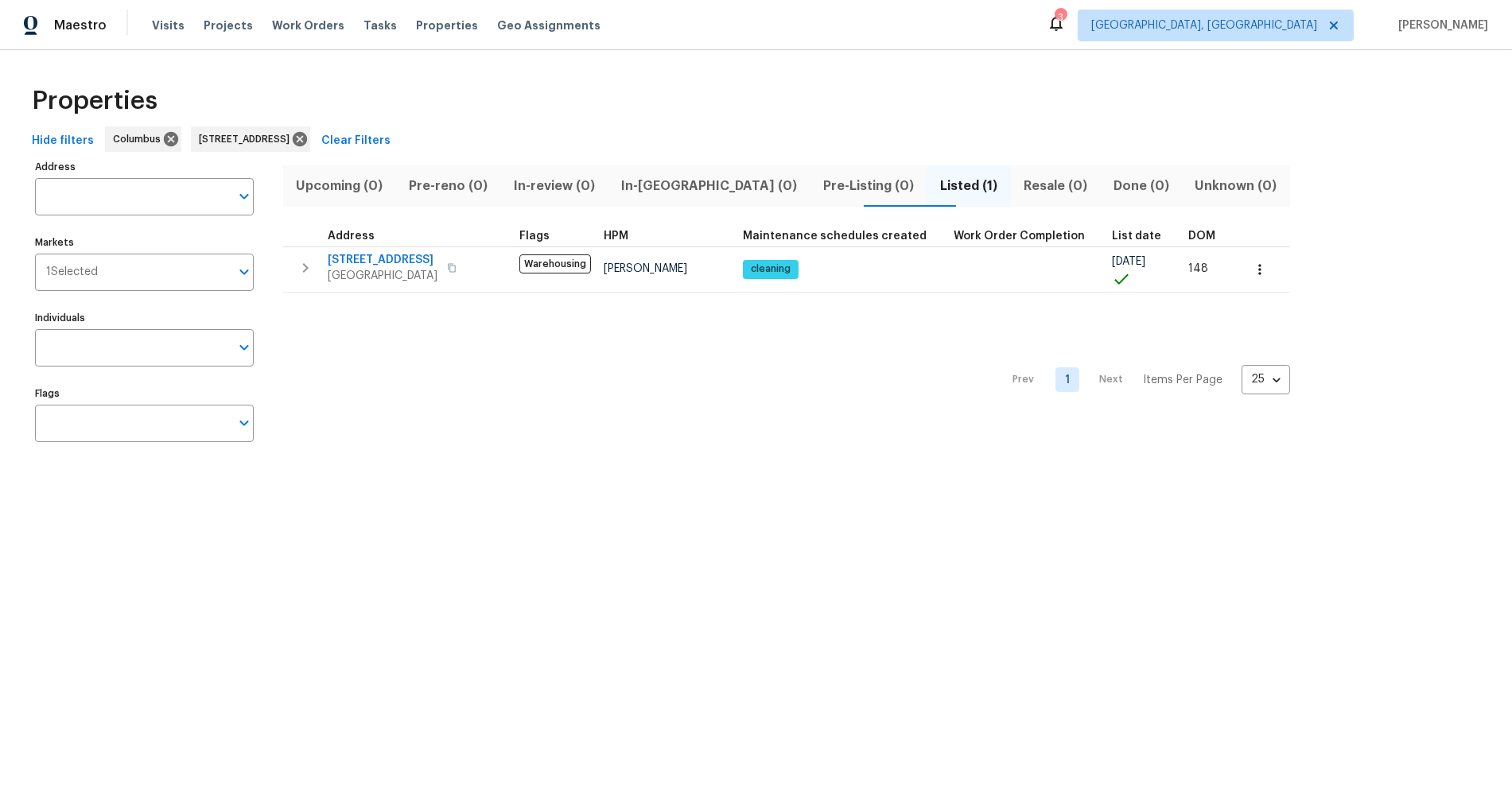
type input "[STREET_ADDRESS]"
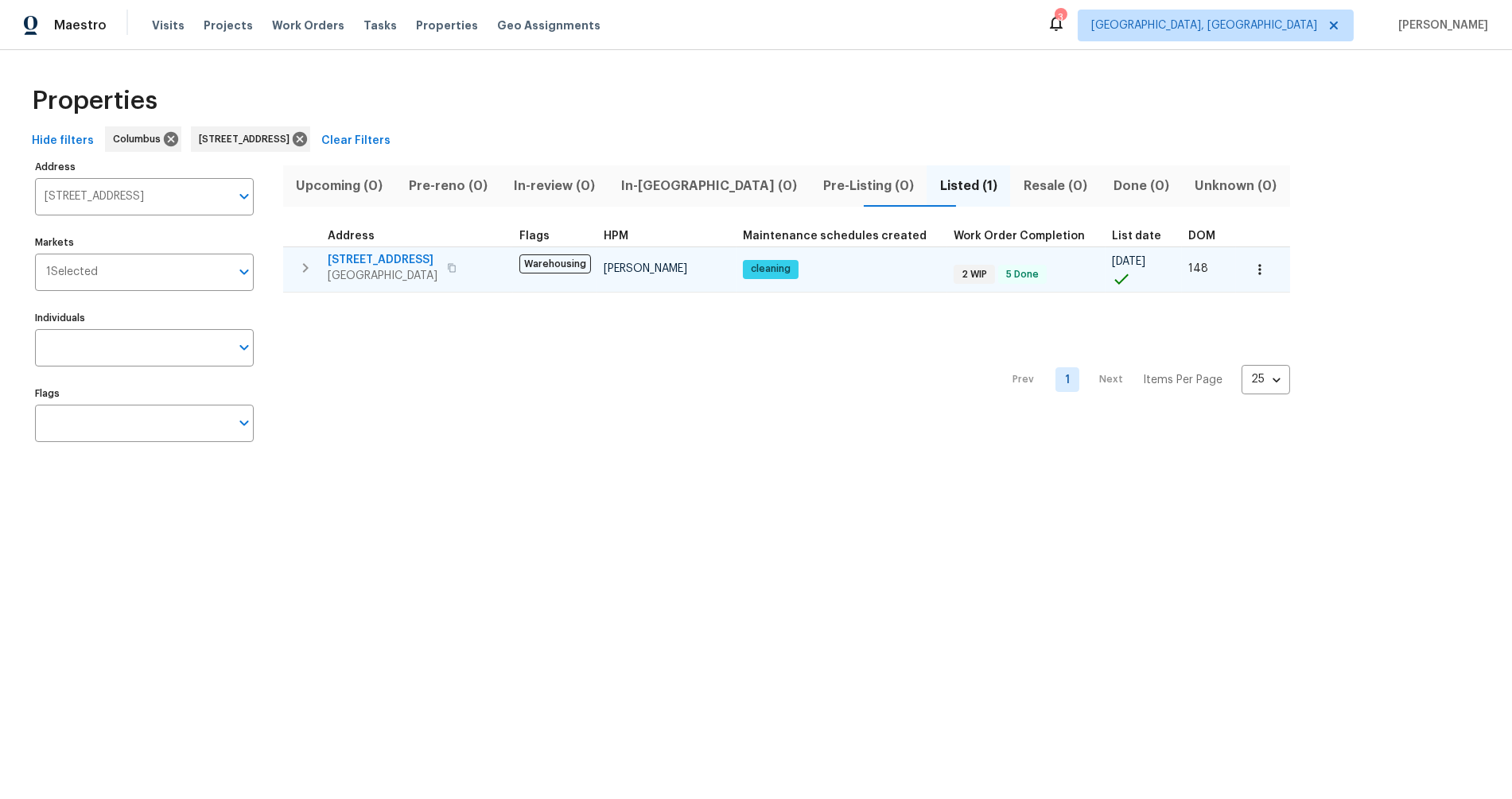
click at [388, 252] on span "[STREET_ADDRESS]" at bounding box center [382, 260] width 110 height 16
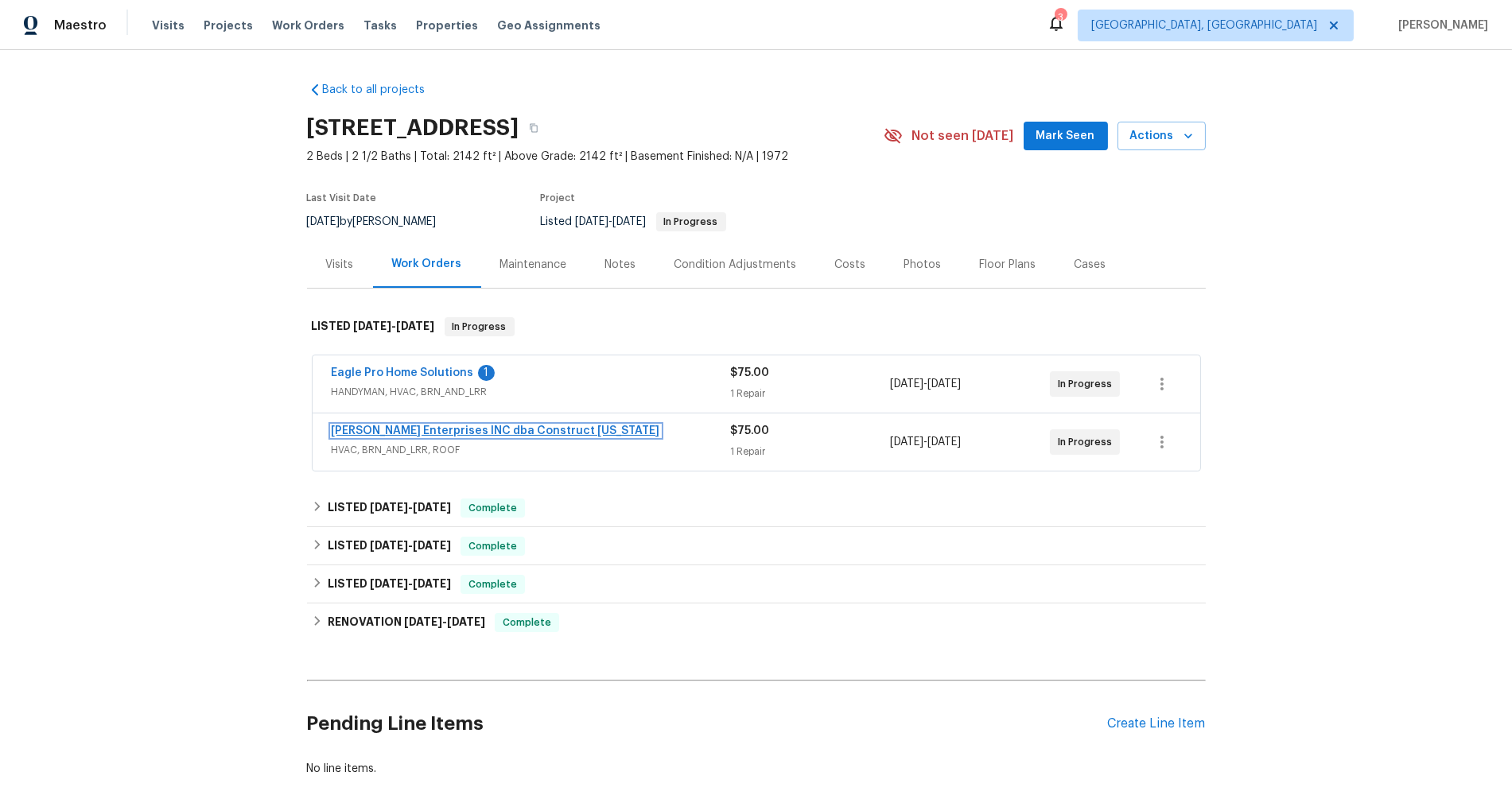
click at [426, 432] on link "[PERSON_NAME] Enterprises INC dba Construct [US_STATE]" at bounding box center [495, 431] width 329 height 11
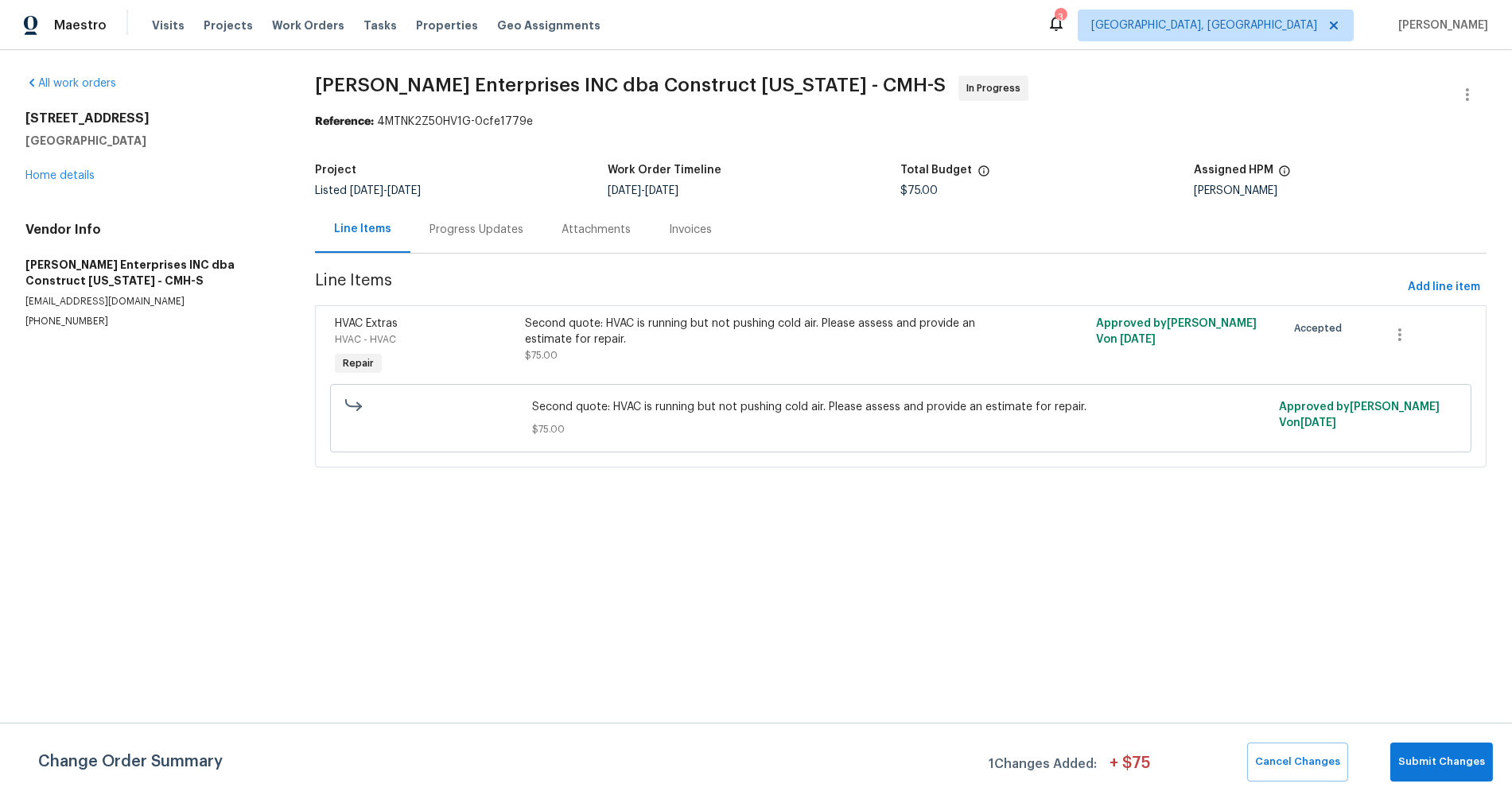
click at [463, 231] on div "Progress Updates" at bounding box center [477, 230] width 94 height 16
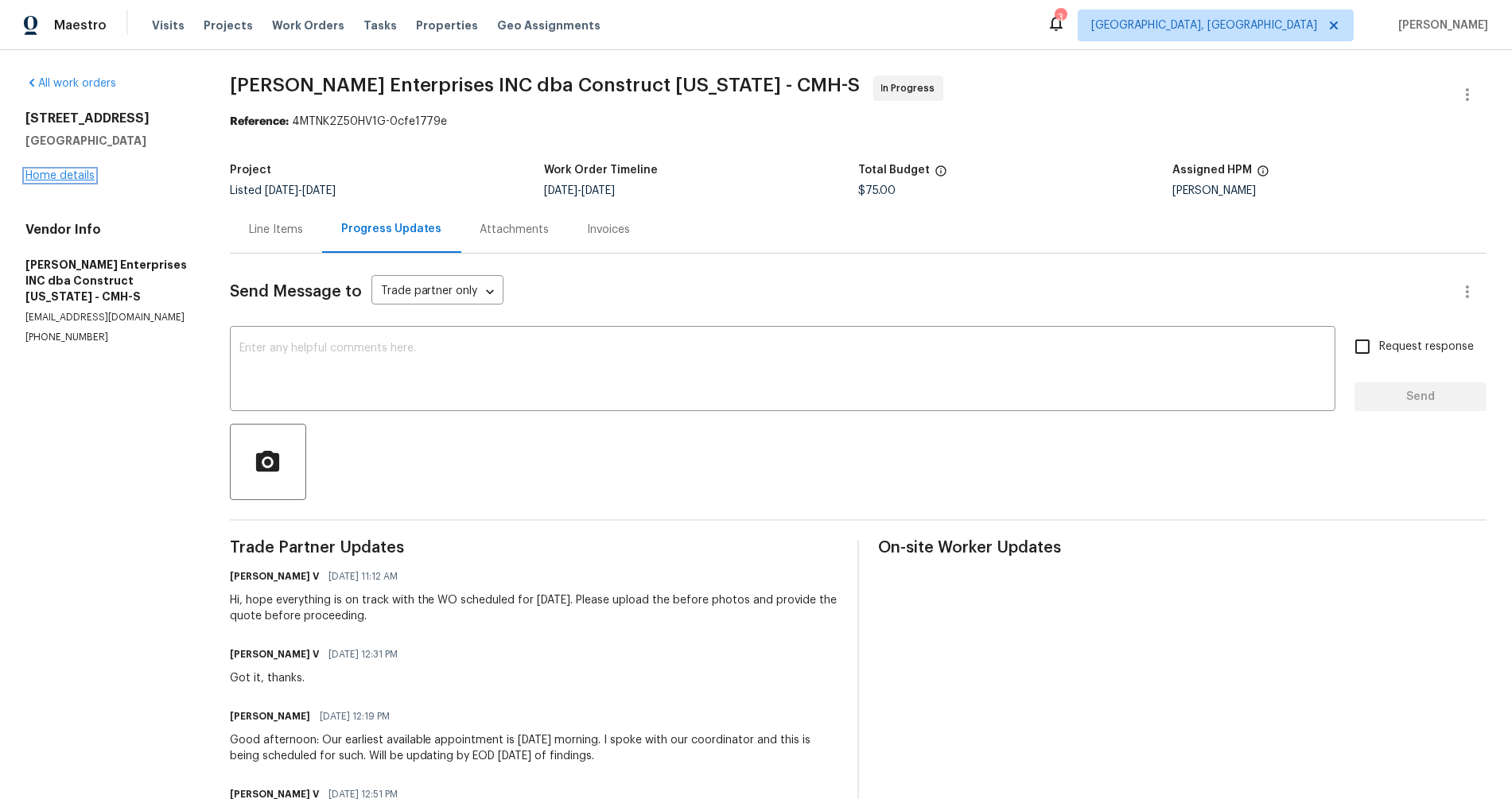
click at [58, 174] on link "Home details" at bounding box center [59, 175] width 69 height 11
